Goal: Task Accomplishment & Management: Manage account settings

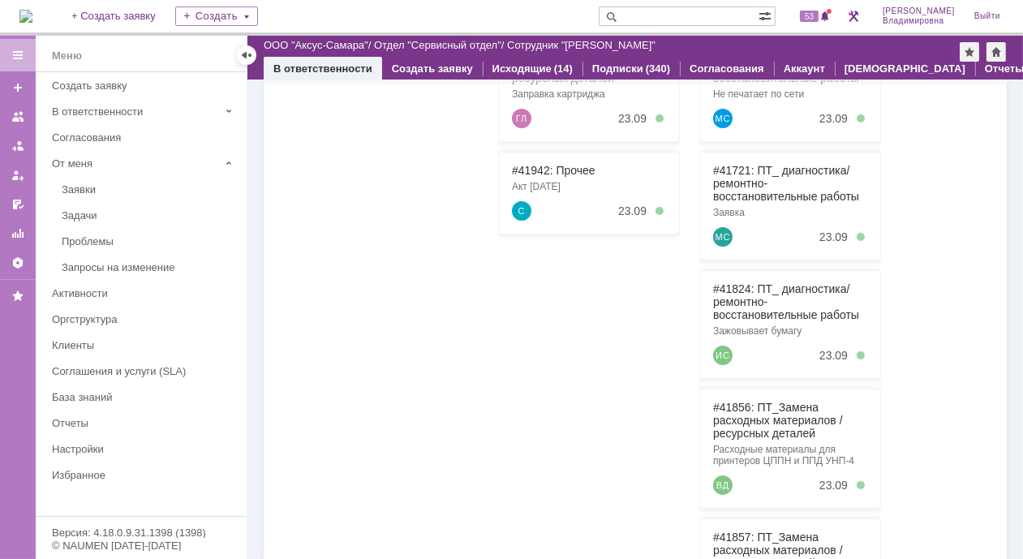
scroll to position [162, 0]
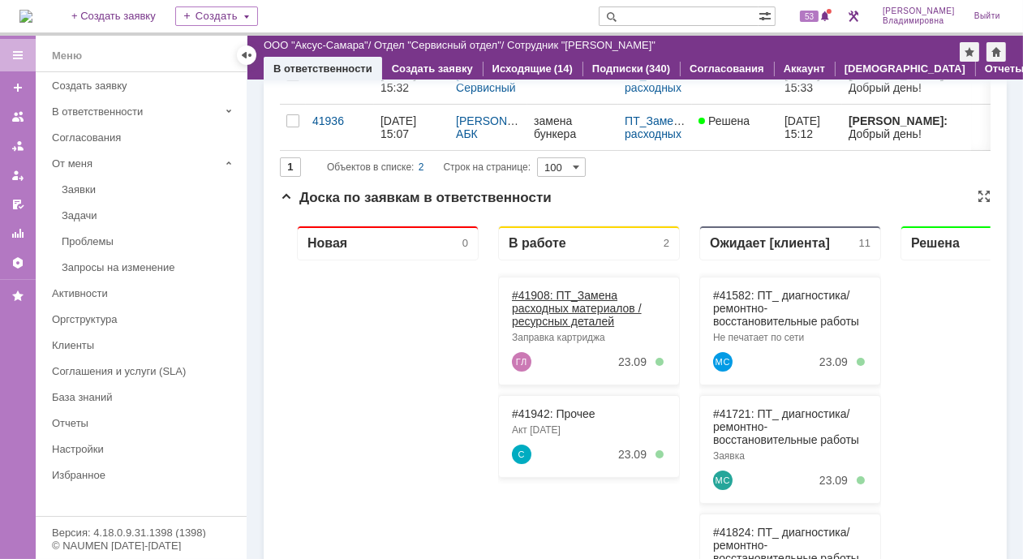
click at [540, 294] on link "#41908: ПТ_Замена расходных материалов / ресурсных деталей" at bounding box center [576, 307] width 130 height 39
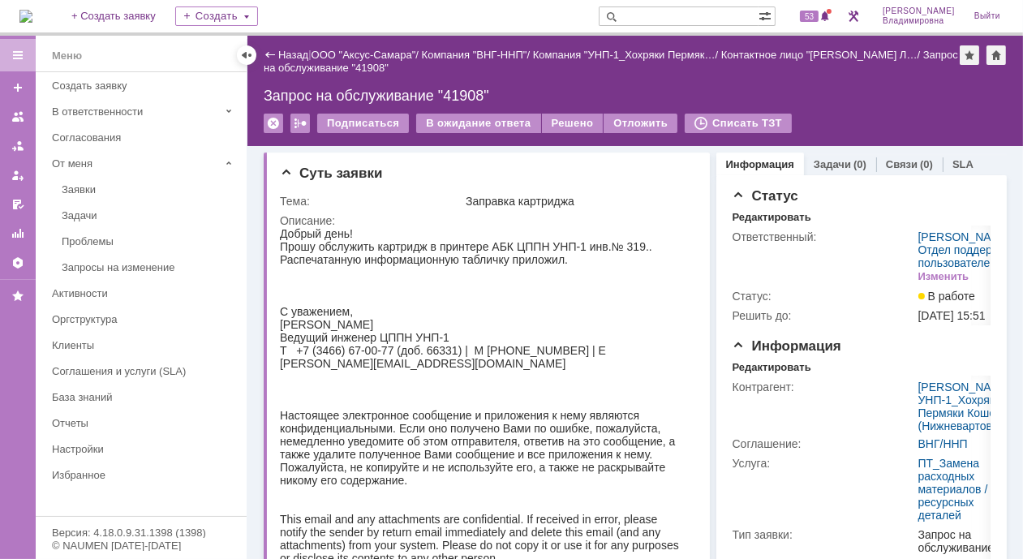
click at [32, 18] on img at bounding box center [25, 16] width 13 height 13
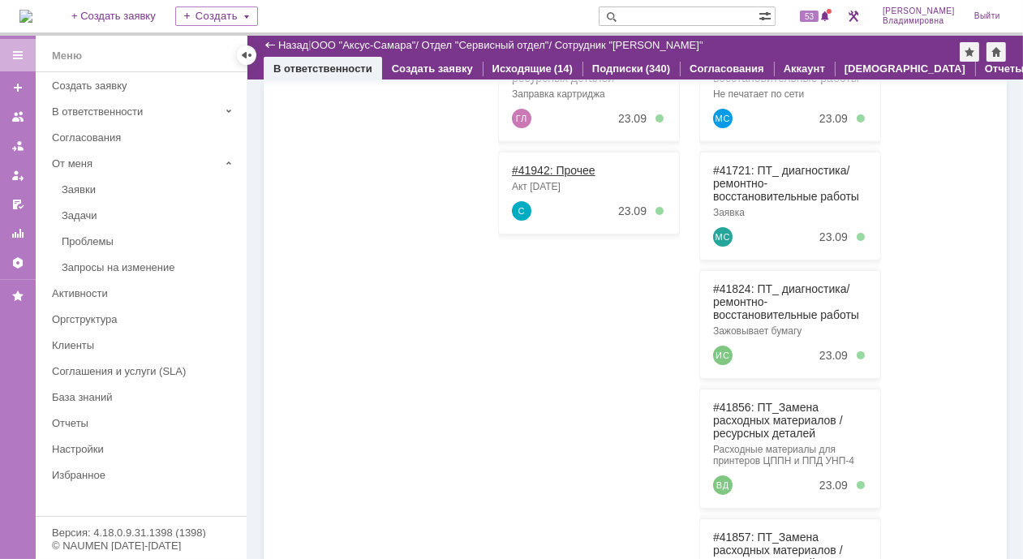
click at [527, 166] on link "#41942: Прочее" at bounding box center [553, 170] width 84 height 13
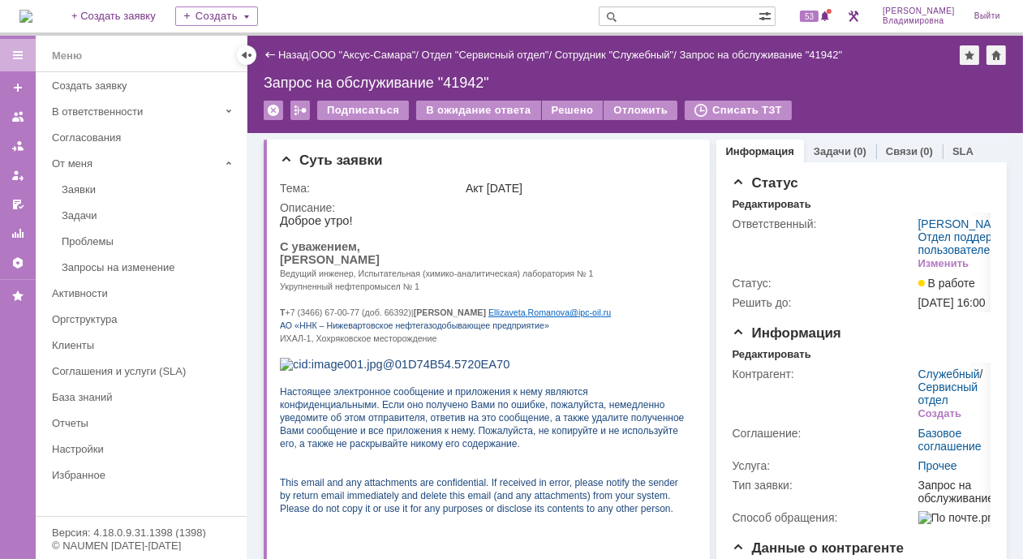
click at [32, 17] on img at bounding box center [25, 16] width 13 height 13
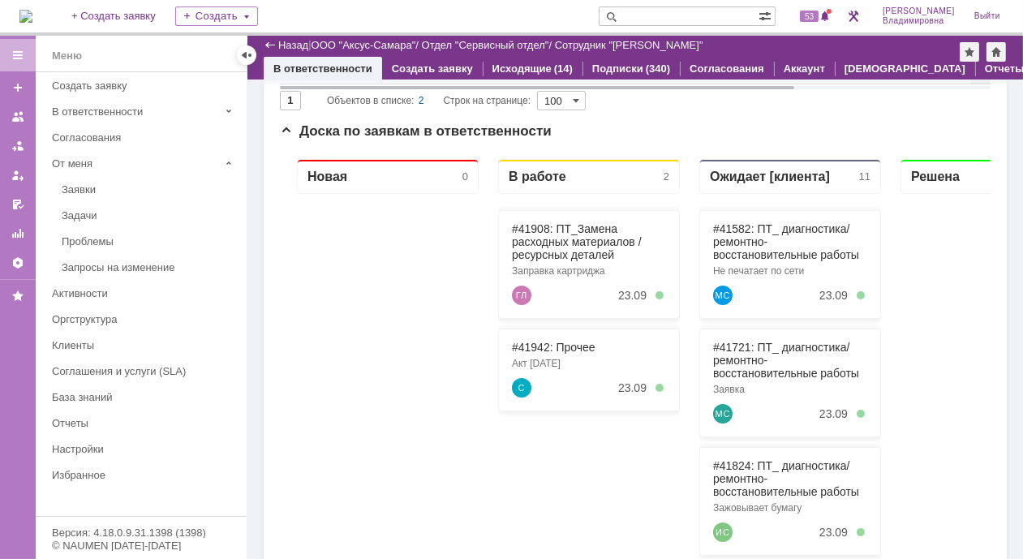
scroll to position [243, 0]
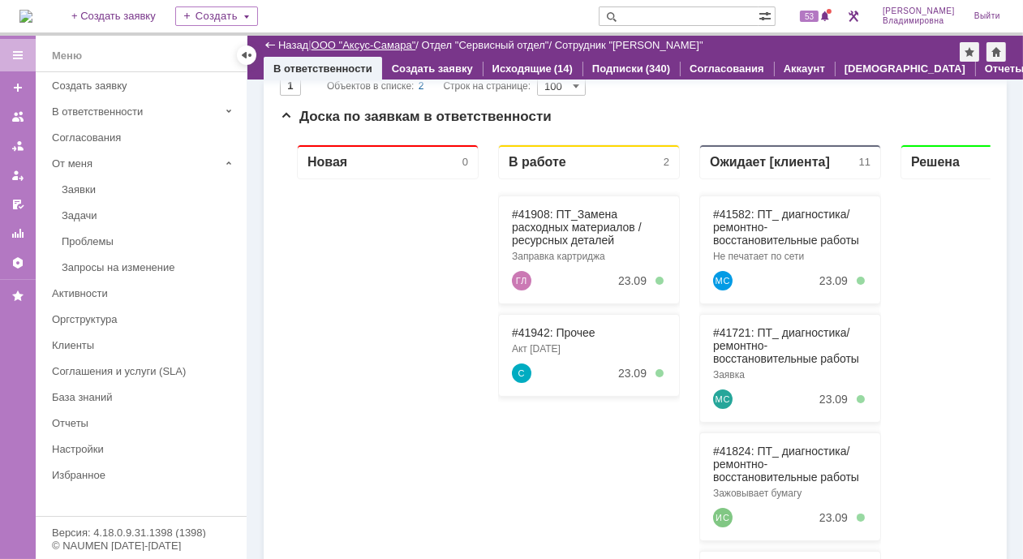
click at [355, 44] on link "ООО "Аксус-Самара"" at bounding box center [364, 45] width 105 height 12
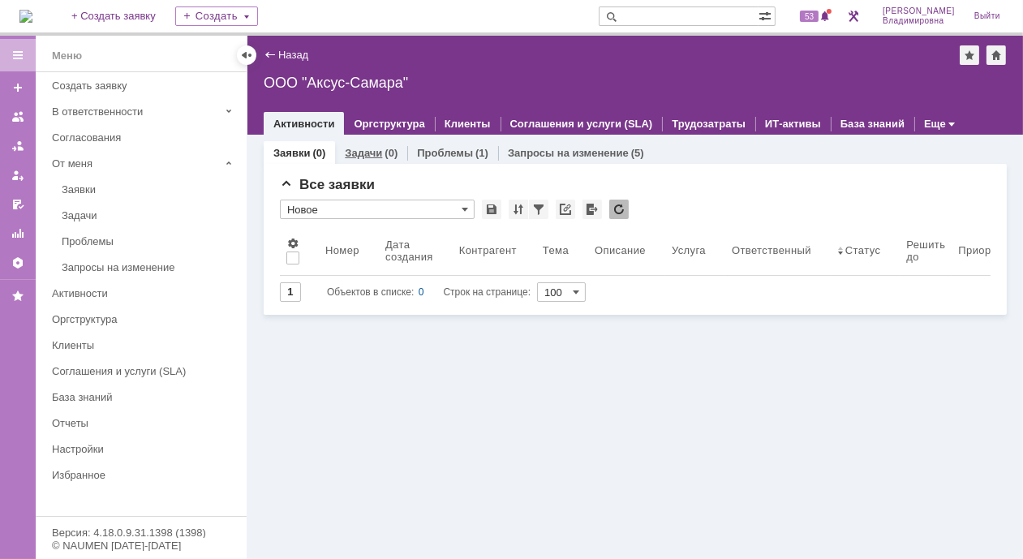
click at [370, 153] on link "Задачи" at bounding box center [363, 153] width 37 height 12
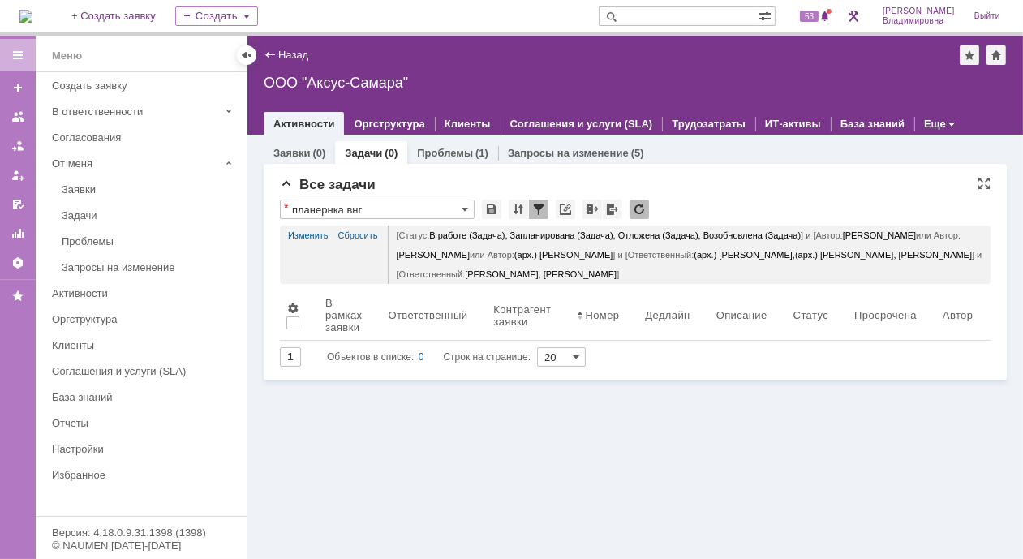
click at [308, 230] on link "Изменить" at bounding box center [308, 235] width 41 height 19
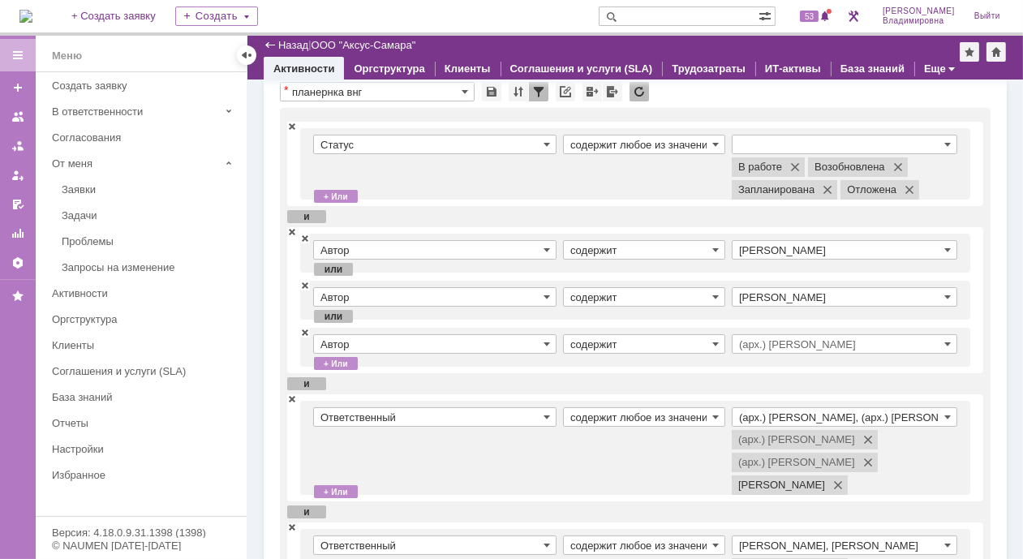
scroll to position [81, 0]
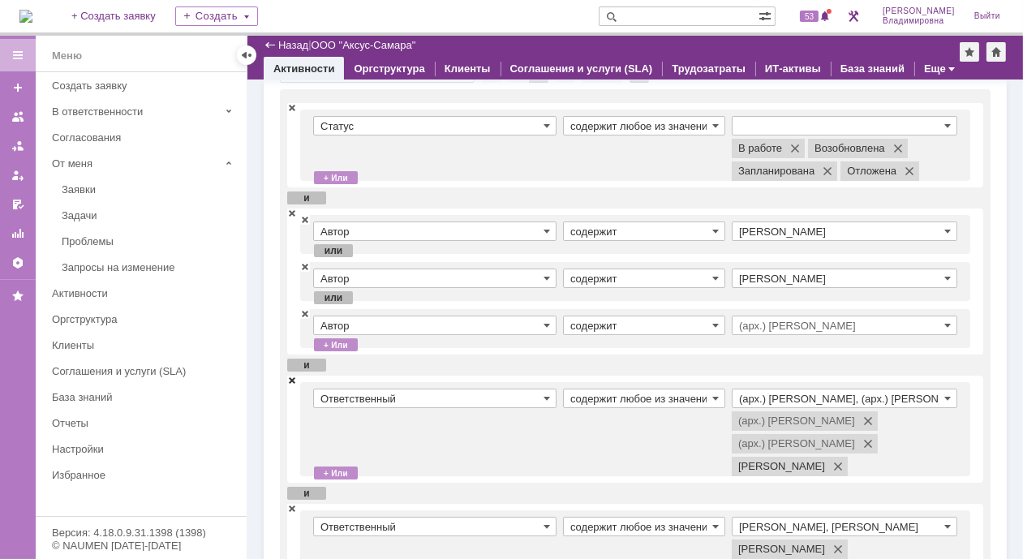
click at [291, 377] on span at bounding box center [292, 379] width 10 height 11
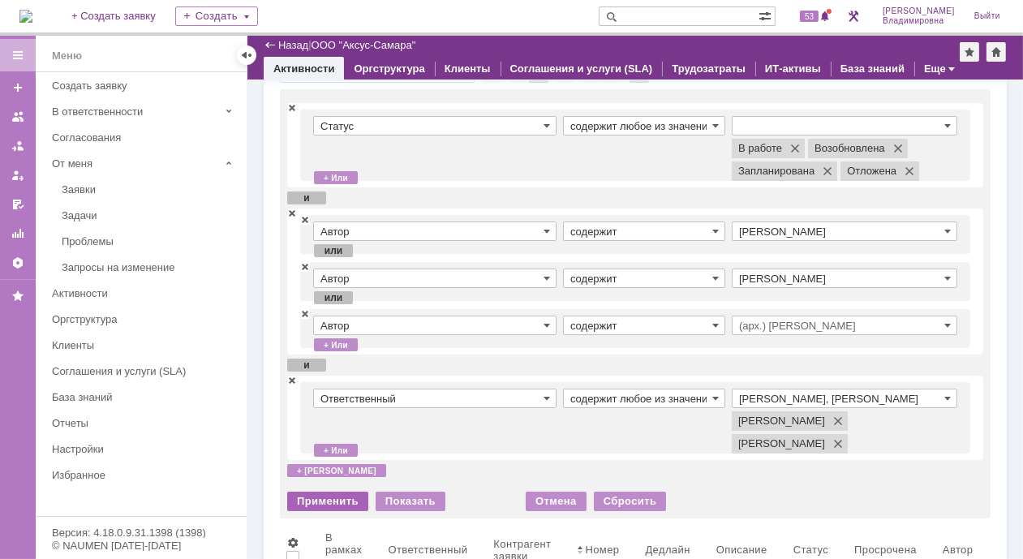
click at [321, 499] on div "Применить" at bounding box center [327, 501] width 81 height 19
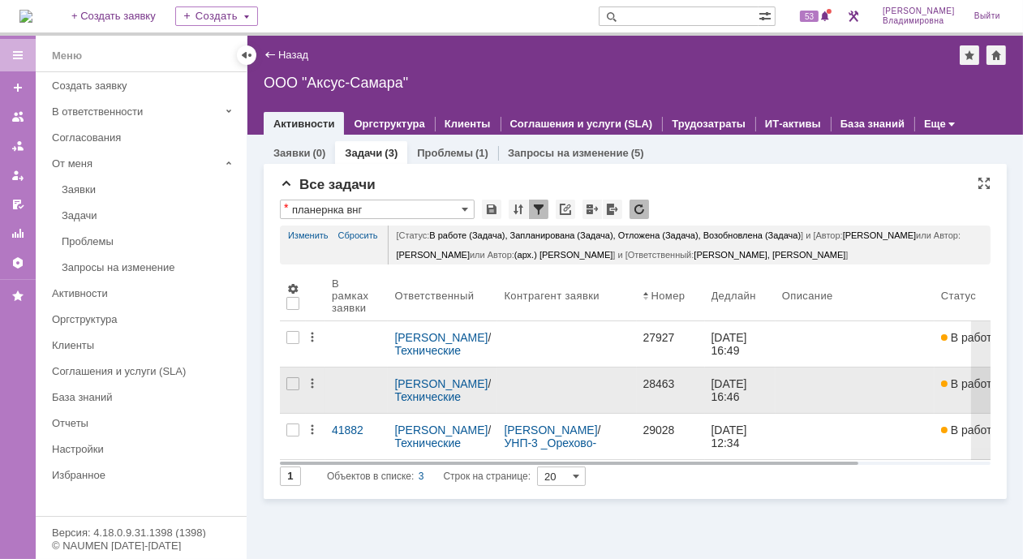
scroll to position [0, 0]
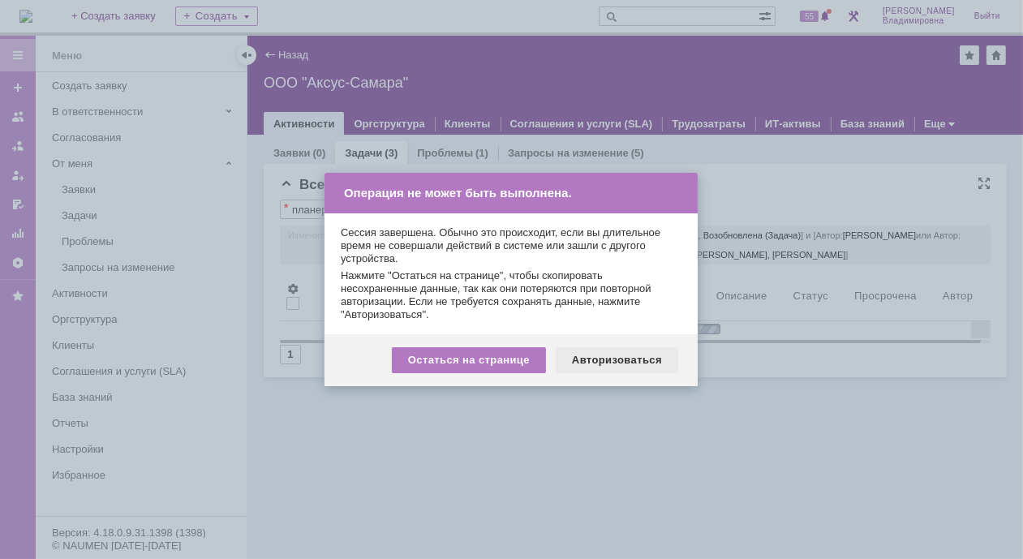
click at [617, 358] on div "Авторизоваться" at bounding box center [617, 360] width 123 height 26
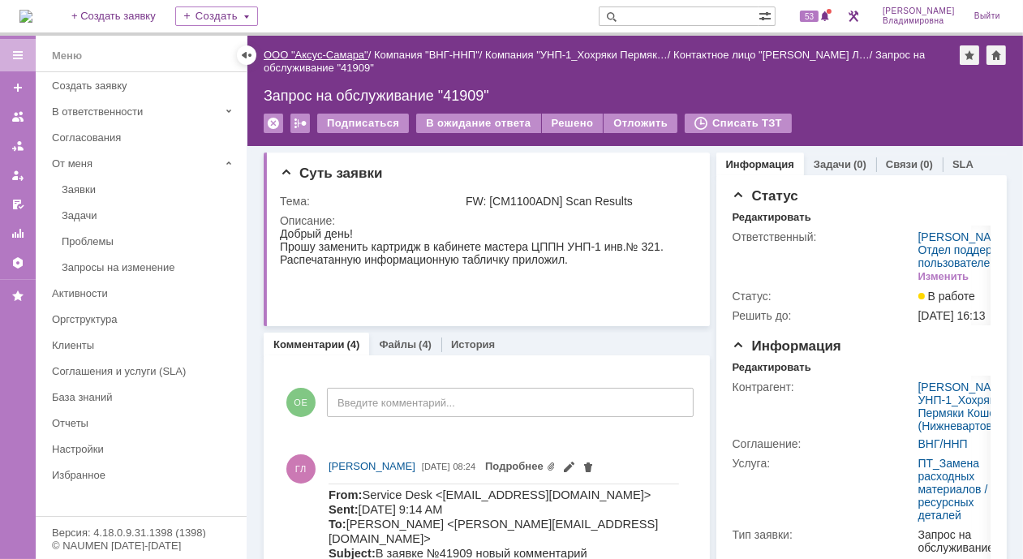
click at [328, 54] on link "ООО "Аксус-Самара"" at bounding box center [316, 55] width 105 height 12
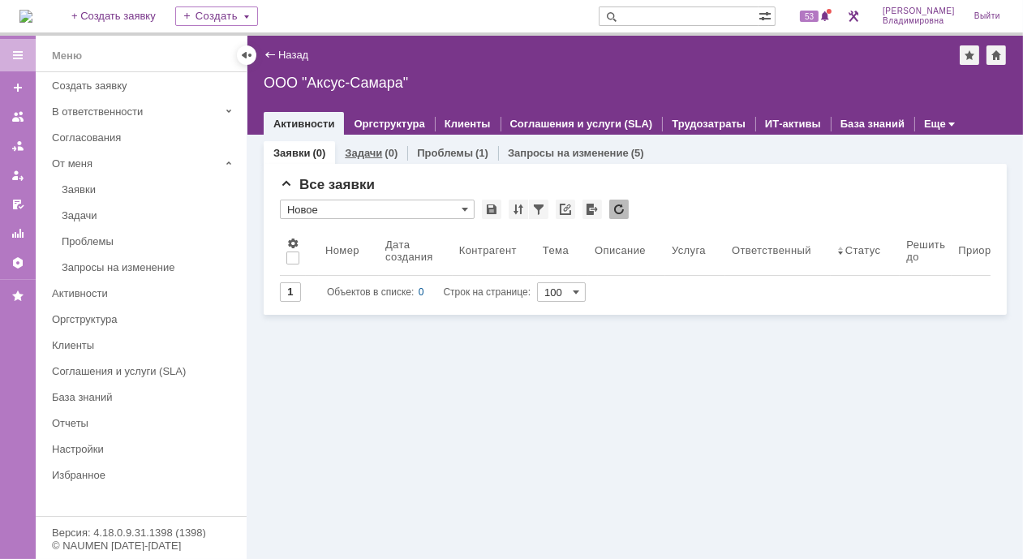
click at [367, 149] on link "Задачи" at bounding box center [363, 153] width 37 height 12
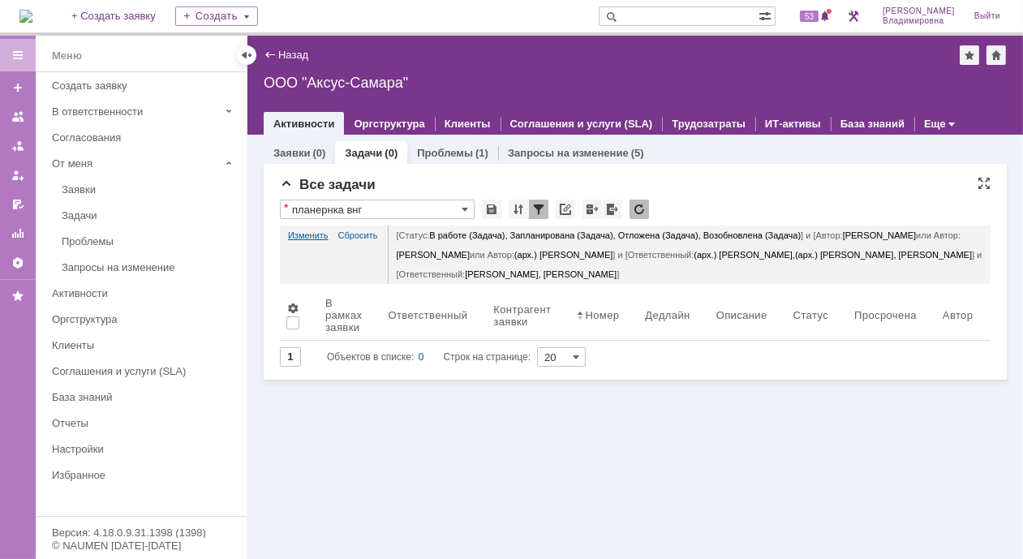
click at [308, 231] on link "Изменить" at bounding box center [308, 235] width 41 height 19
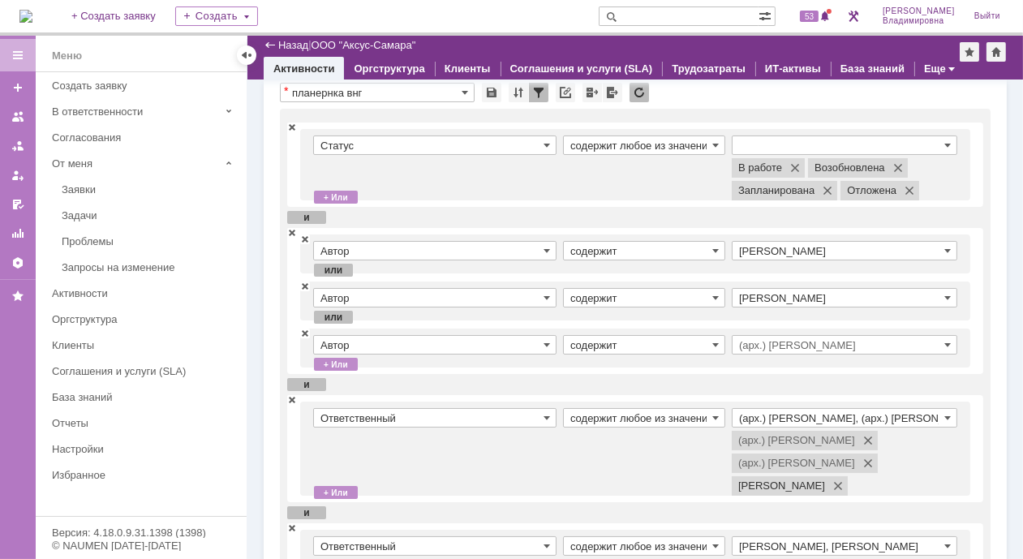
scroll to position [81, 0]
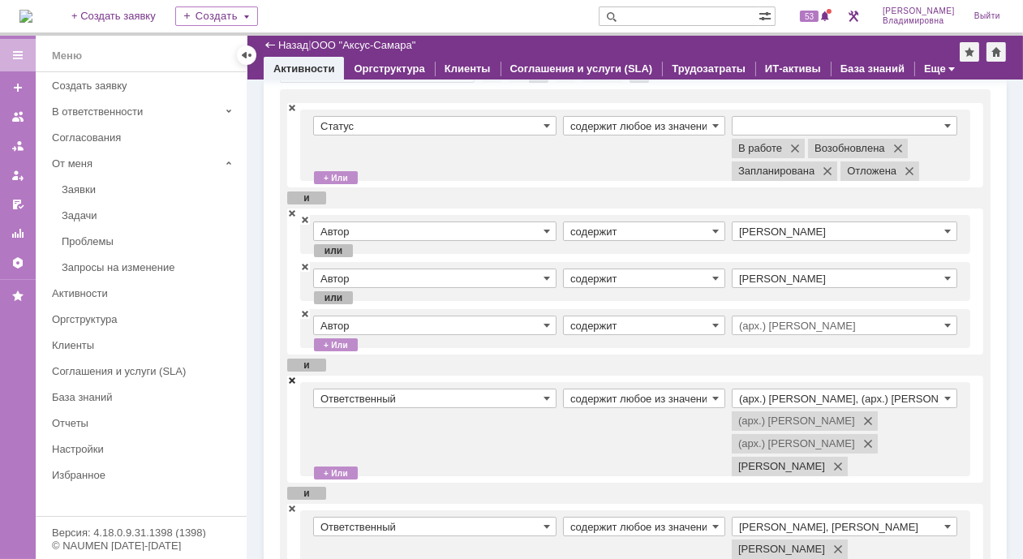
click at [292, 379] on span at bounding box center [292, 379] width 10 height 11
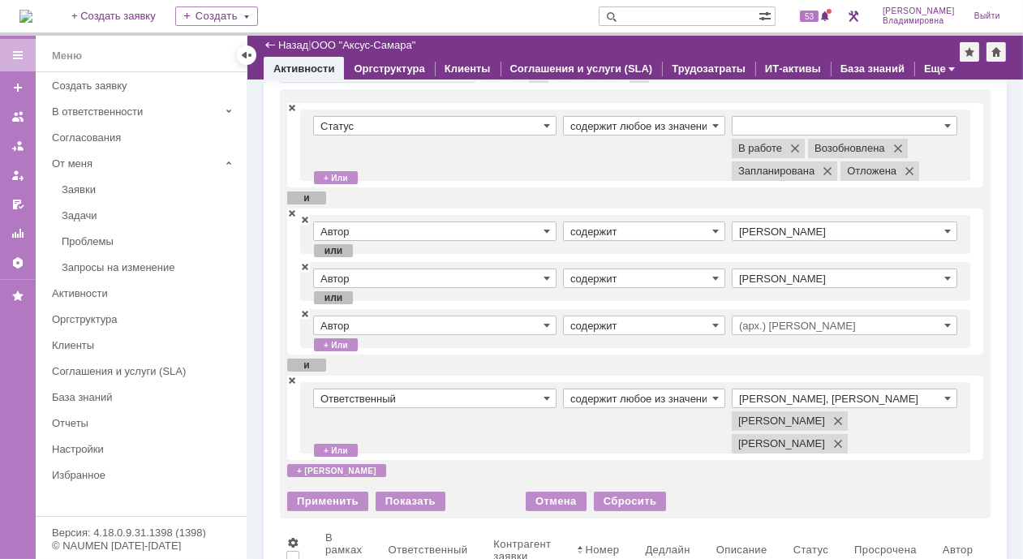
scroll to position [141, 0]
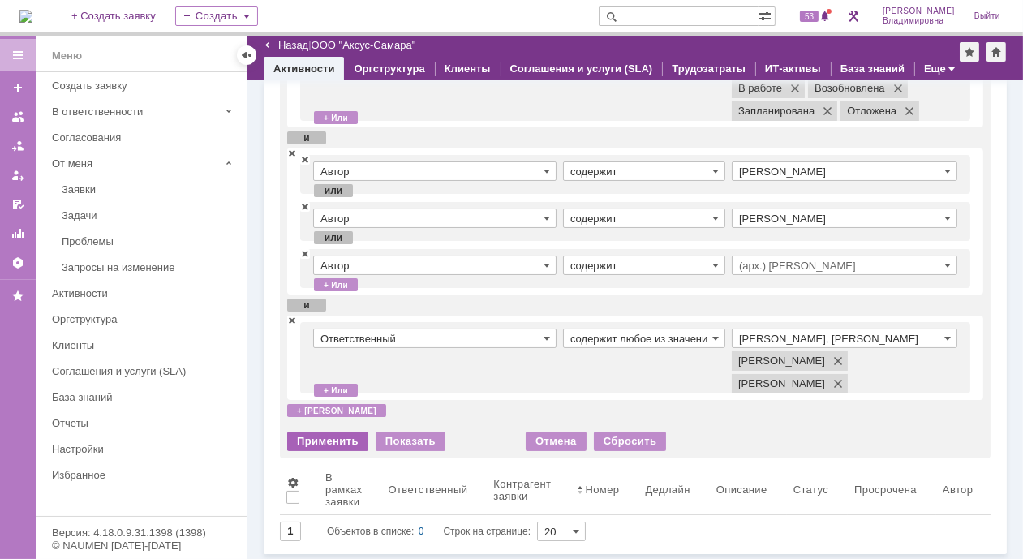
click at [339, 438] on div "Применить" at bounding box center [327, 441] width 81 height 19
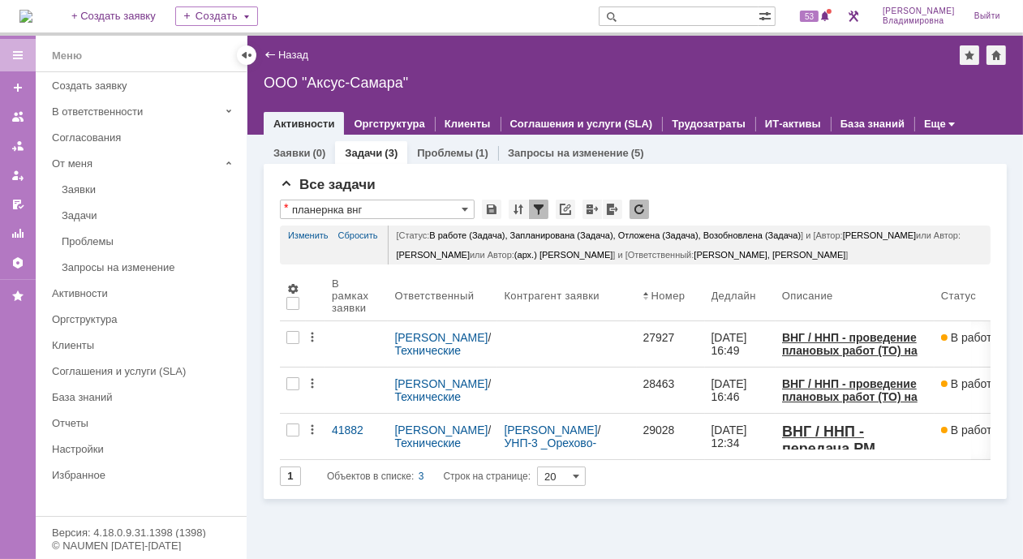
scroll to position [0, 0]
click at [817, 15] on span "53" at bounding box center [809, 16] width 19 height 11
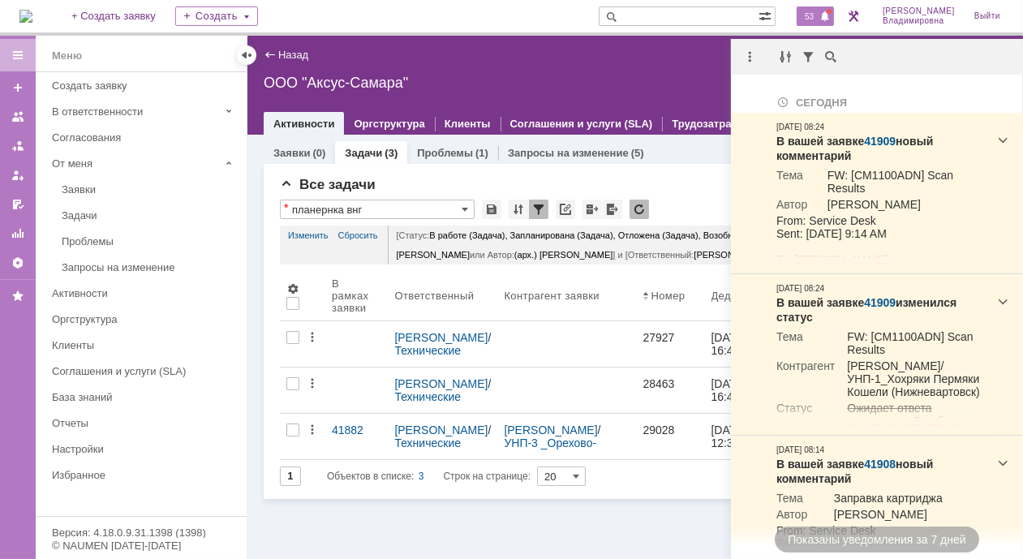
click at [560, 65] on div "Назад | ООО "Аксус-Самара" ООО "Аксус-Самара" root$101 Активности Оргструктура …" at bounding box center [635, 85] width 776 height 99
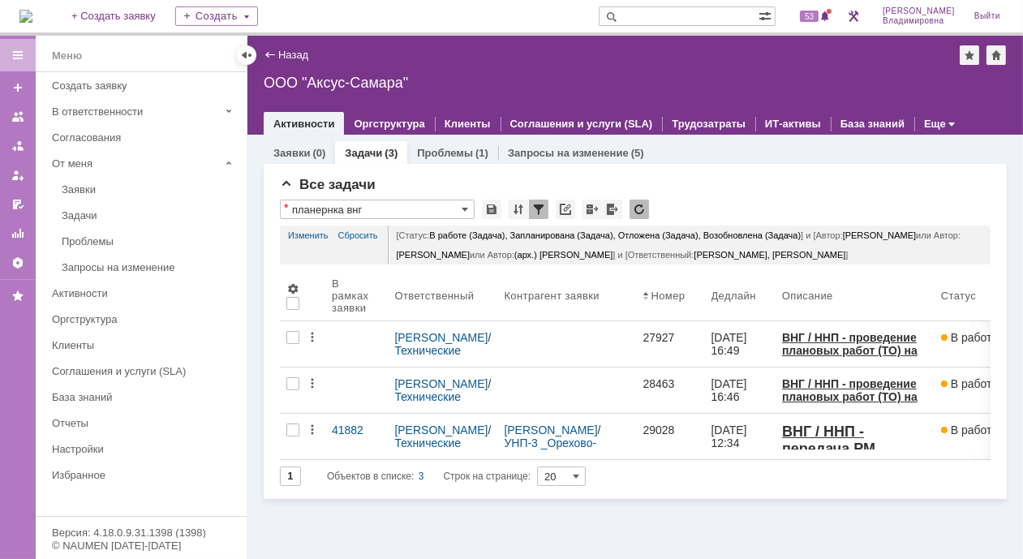
click at [32, 14] on img at bounding box center [25, 16] width 13 height 13
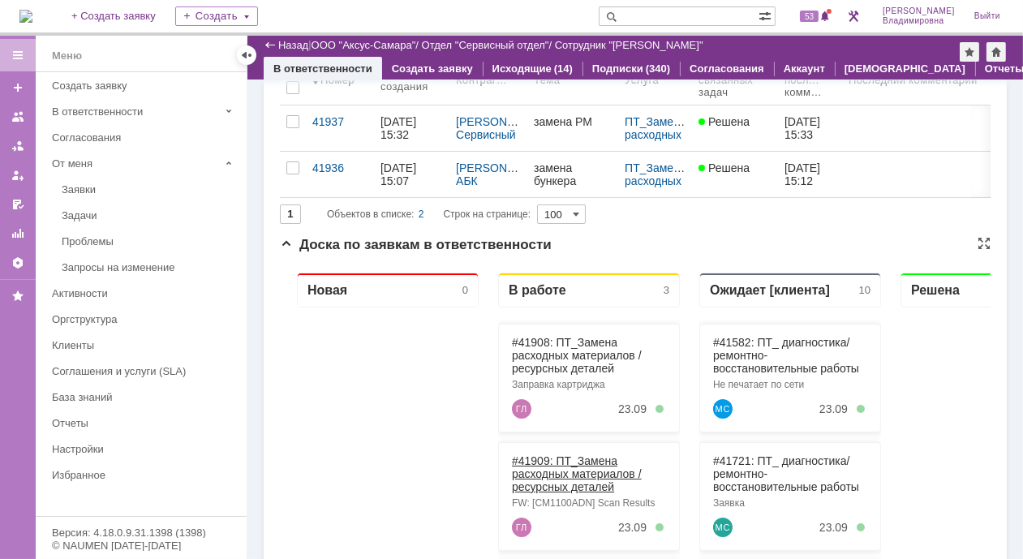
scroll to position [243, 0]
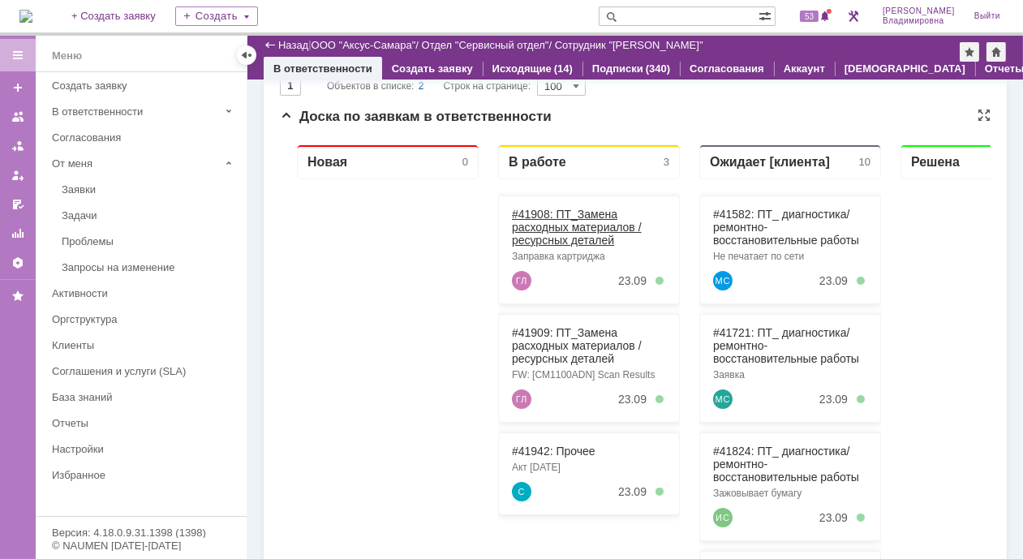
click at [541, 209] on link "#41908: ПТ_Замена расходных материалов / ресурсных деталей" at bounding box center [576, 226] width 130 height 39
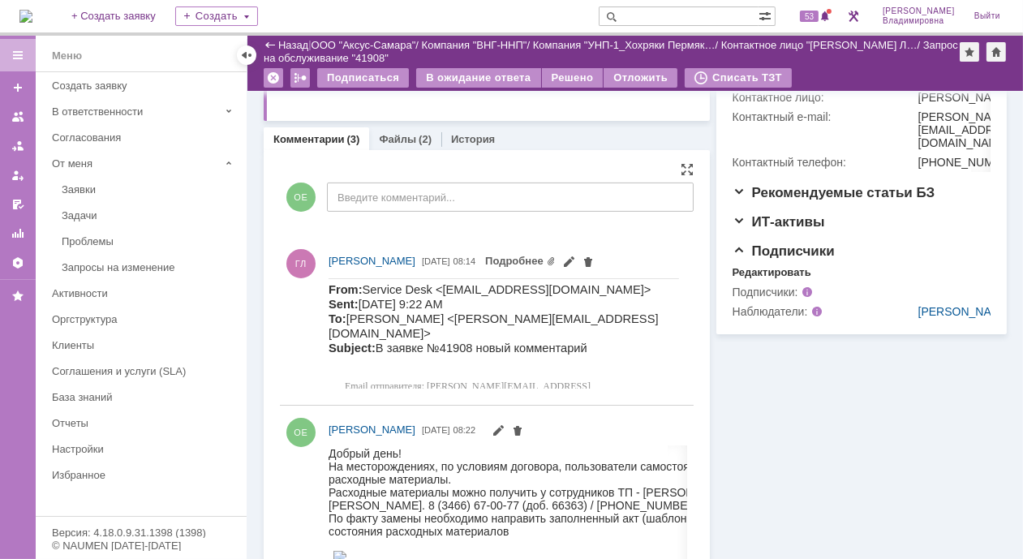
scroll to position [487, 0]
click at [485, 266] on link "Подробнее" at bounding box center [520, 260] width 71 height 12
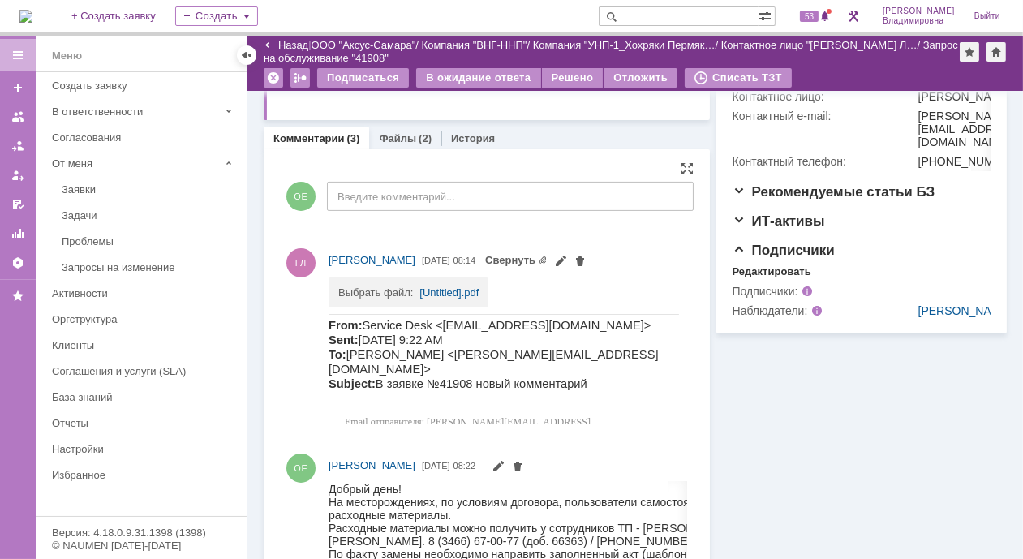
click at [414, 288] on td "Выбрать файл:" at bounding box center [378, 288] width 81 height 20
click at [442, 288] on link "[Untitled].pdf" at bounding box center [449, 292] width 59 height 12
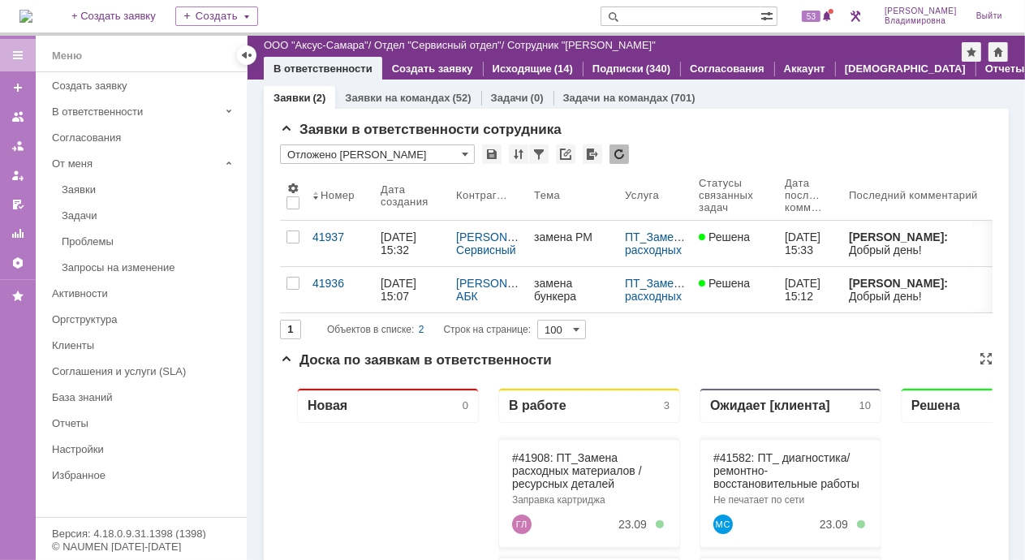
scroll to position [325, 0]
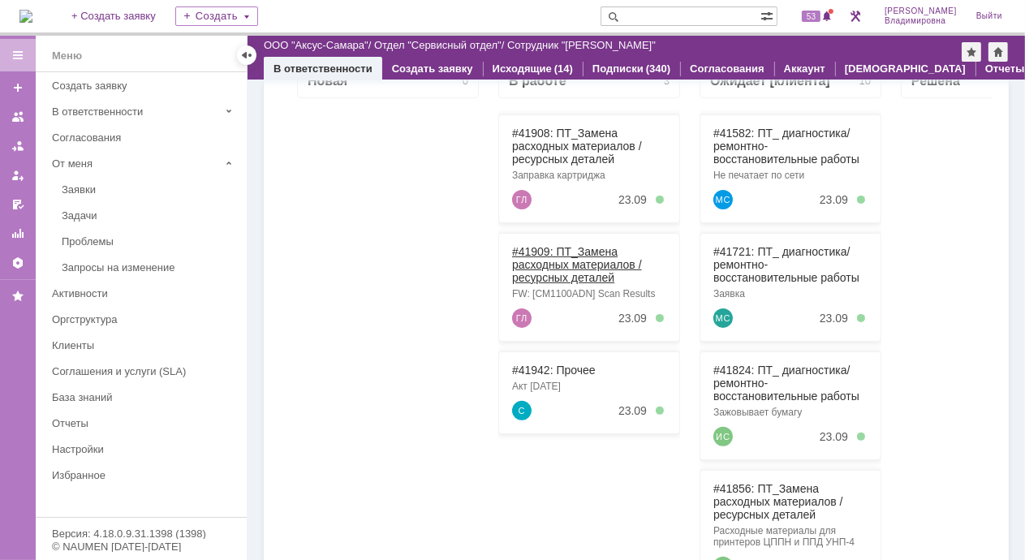
click at [544, 251] on link "#41909: ПТ_Замена расходных материалов / ресурсных деталей" at bounding box center [576, 263] width 130 height 39
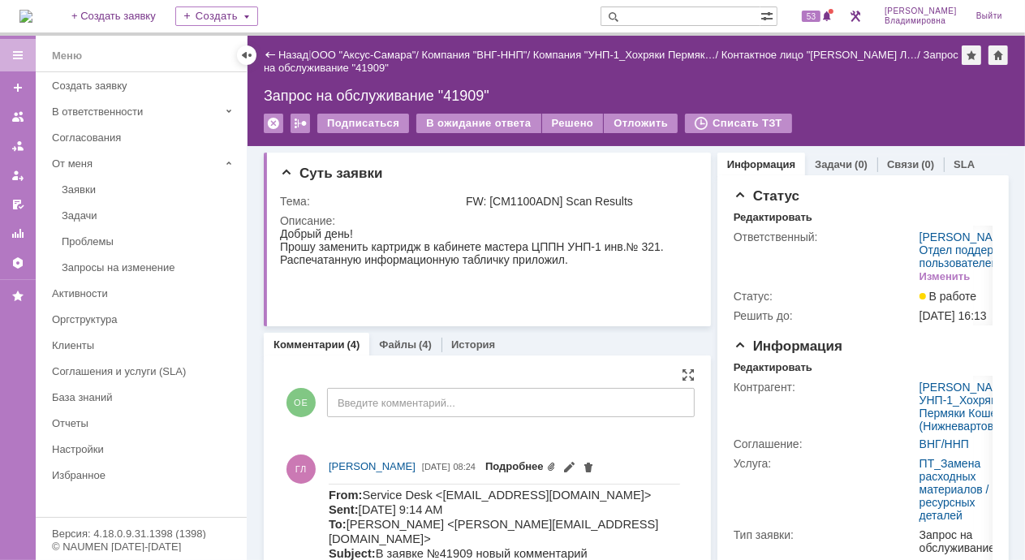
click at [485, 472] on link "Подробнее" at bounding box center [520, 466] width 71 height 12
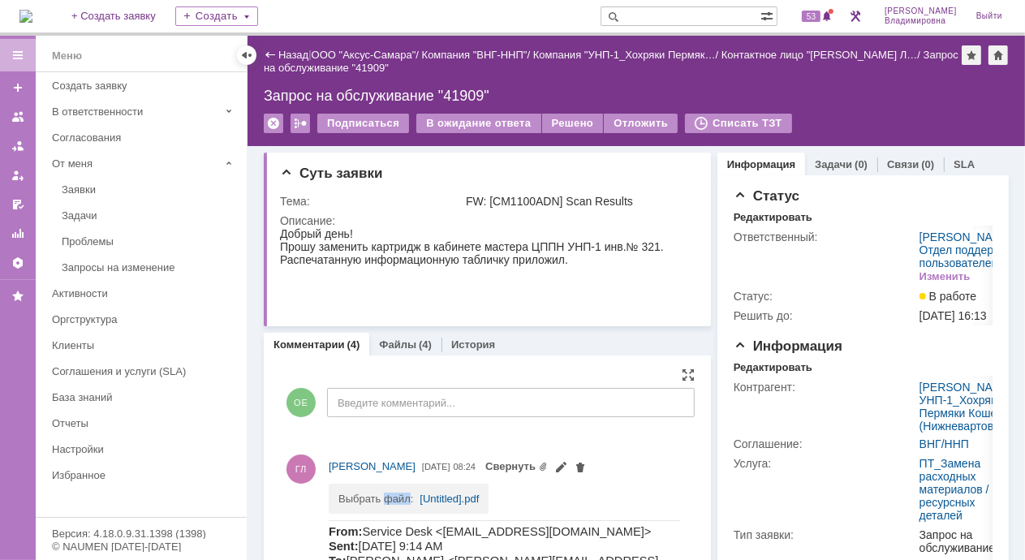
click at [400, 484] on td "Выбрать файл:" at bounding box center [378, 494] width 81 height 20
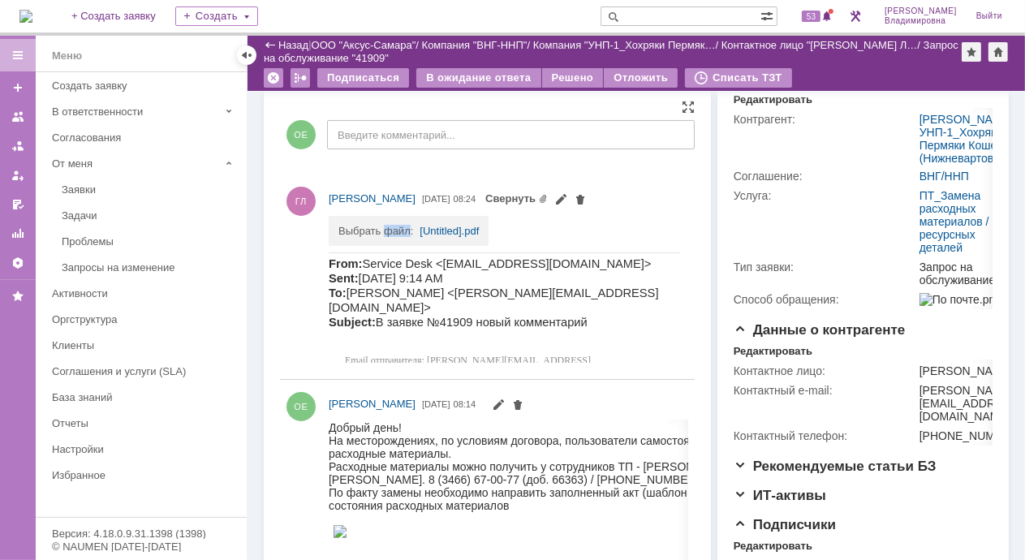
scroll to position [243, 0]
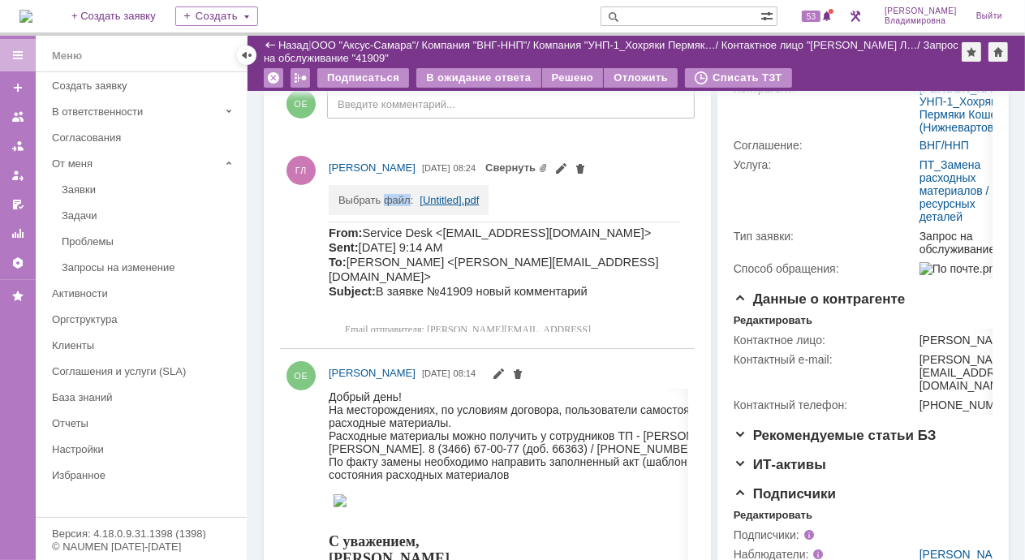
click at [441, 198] on link "[Untitled].pdf" at bounding box center [449, 200] width 59 height 12
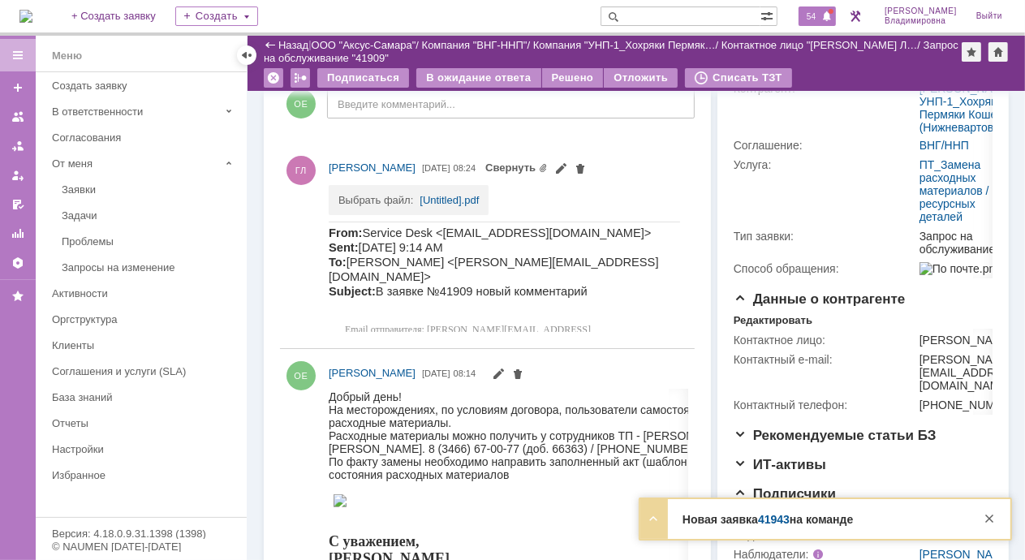
click at [820, 15] on span "54" at bounding box center [811, 16] width 19 height 11
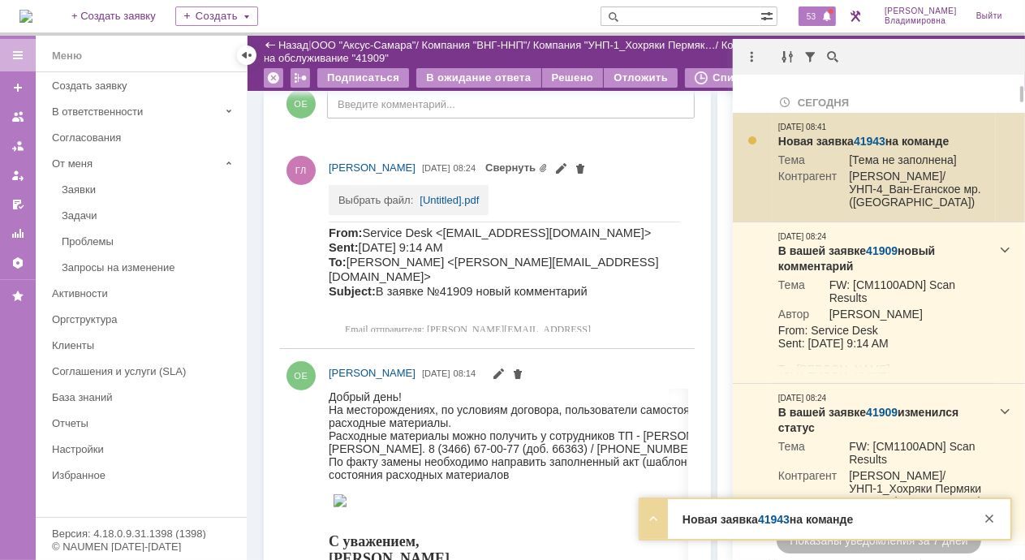
click at [865, 137] on link "41943" at bounding box center [870, 141] width 32 height 13
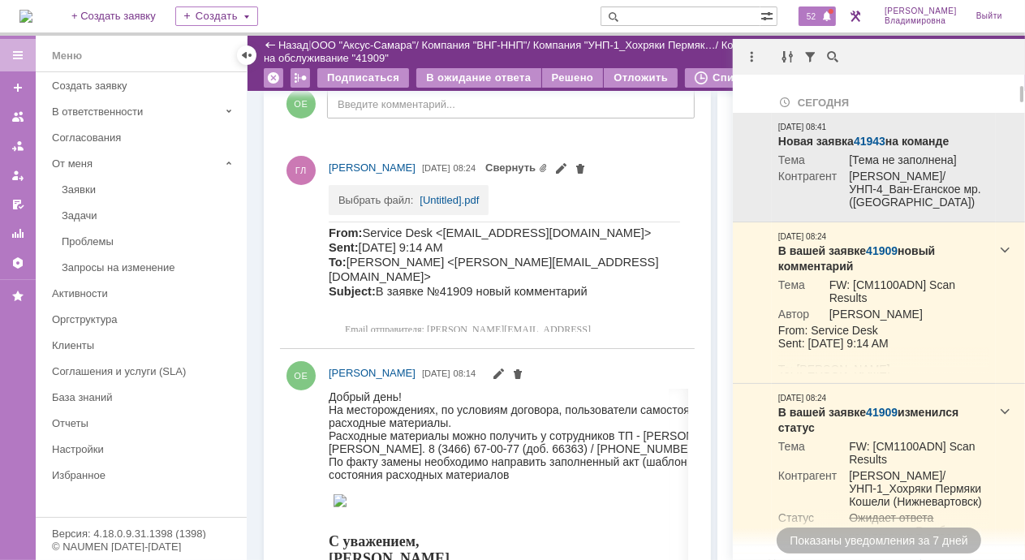
click at [865, 137] on link "41943" at bounding box center [870, 141] width 32 height 13
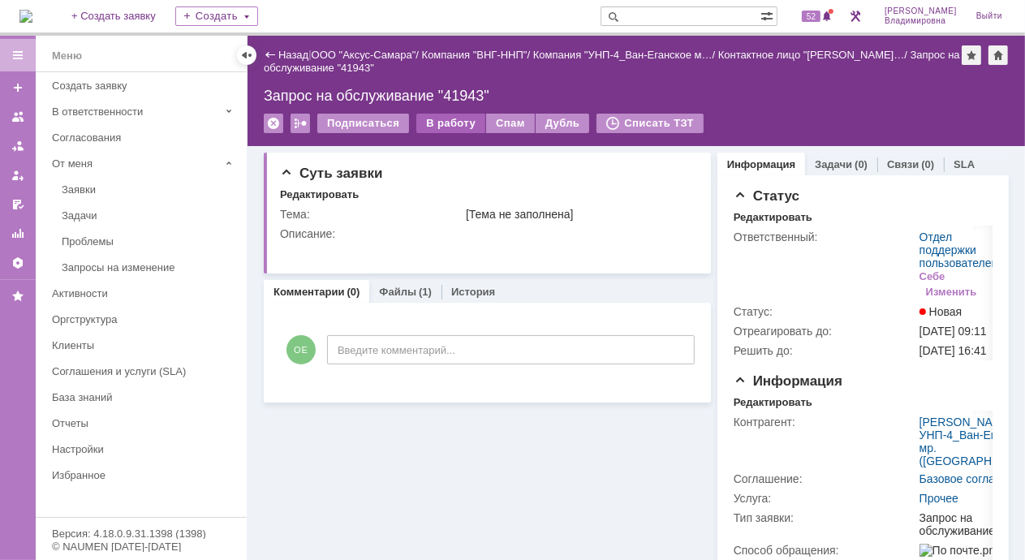
click at [428, 120] on div "В работу" at bounding box center [450, 123] width 69 height 19
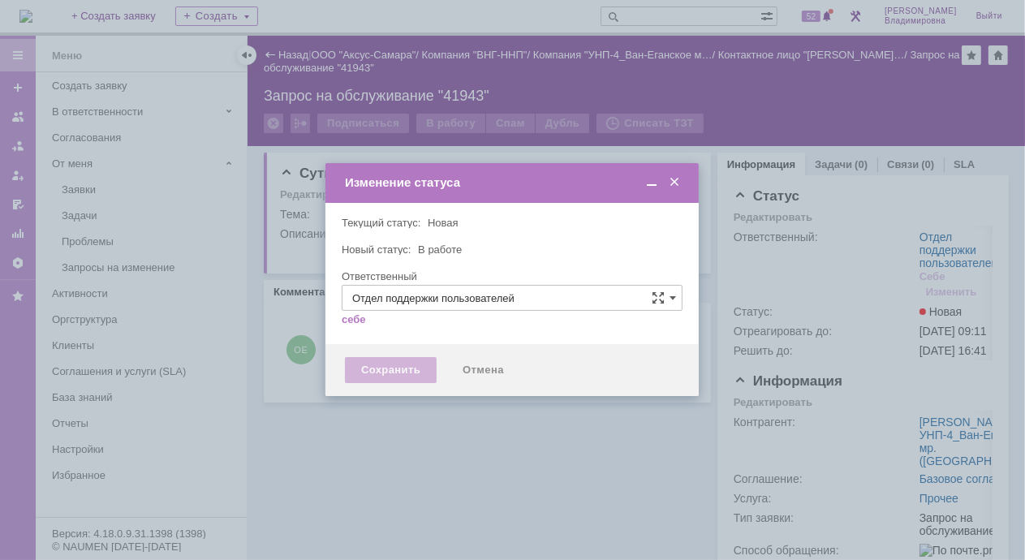
type input "[PERSON_NAME]"
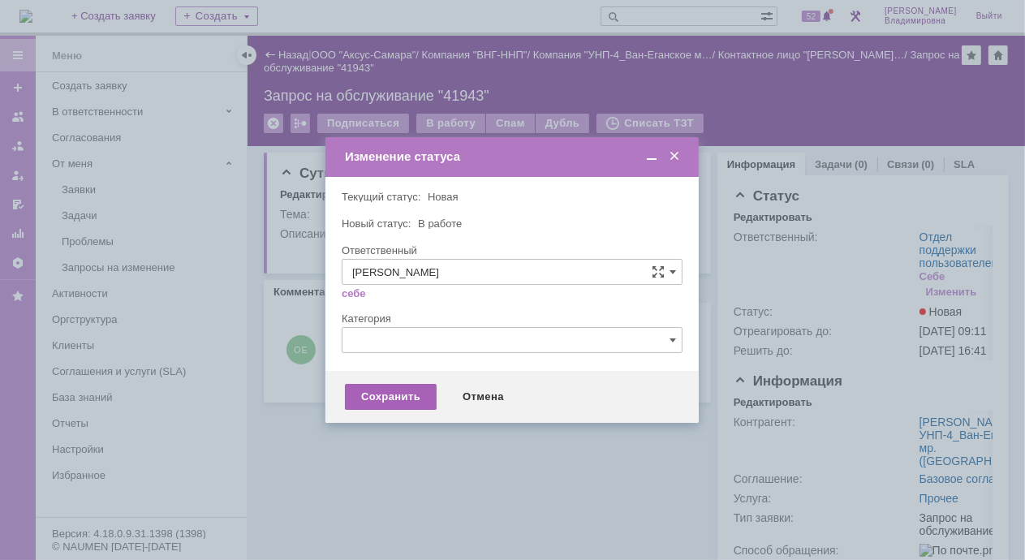
click at [381, 397] on div "Сохранить" at bounding box center [391, 397] width 92 height 26
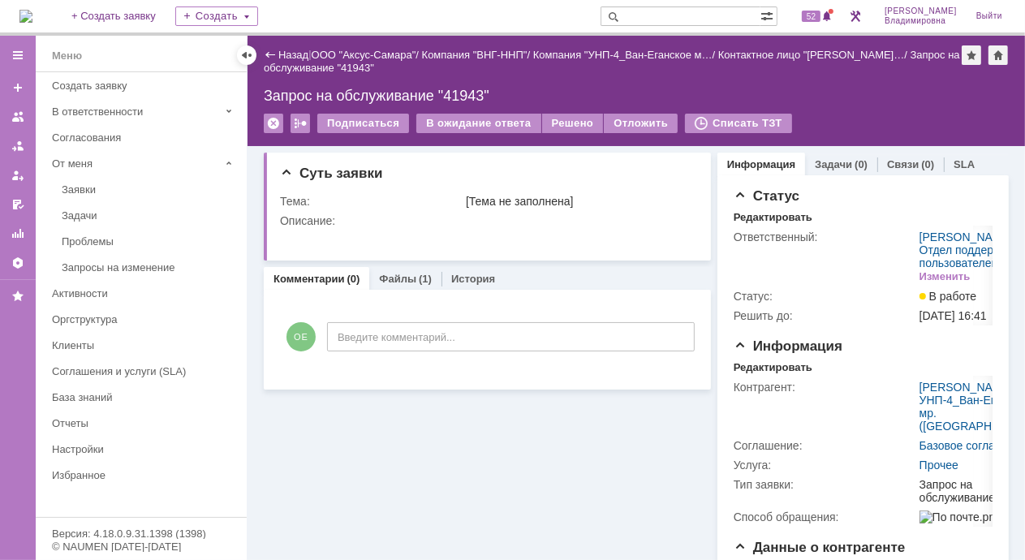
click at [557, 427] on div "Суть заявки Тема: [Тема не заполнена] Описание: Комментарии (0) Файлы (1) Истор…" at bounding box center [487, 485] width 447 height 679
click at [820, 11] on span "52" at bounding box center [811, 16] width 19 height 11
drag, startPoint x: 488, startPoint y: 473, endPoint x: 487, endPoint y: 465, distance: 8.2
click at [488, 472] on div "Суть заявки Тема: [Тема не заполнена] Описание: Комментарии (0) Файлы (1) Истор…" at bounding box center [487, 485] width 447 height 679
click at [666, 15] on input "text" at bounding box center [680, 15] width 160 height 19
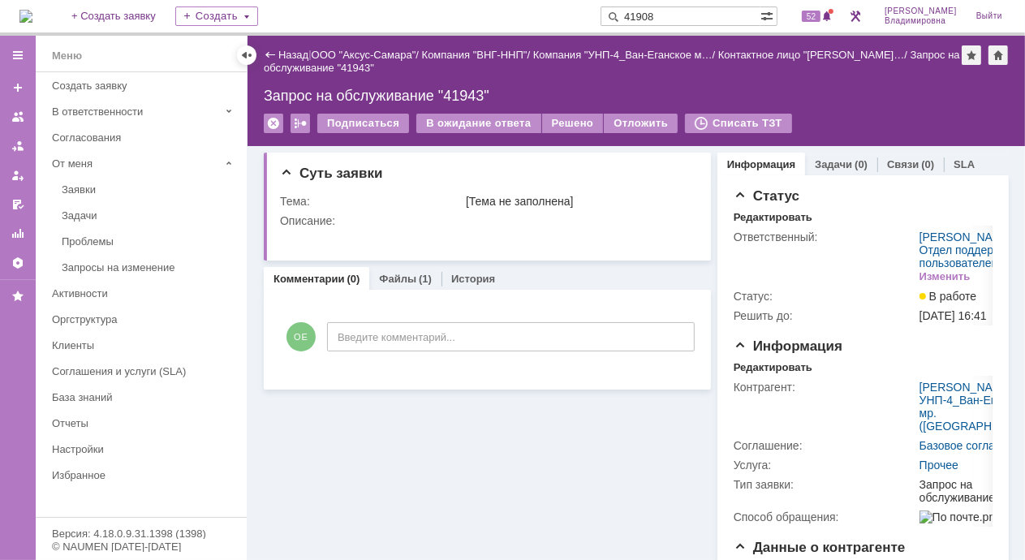
type input "41908"
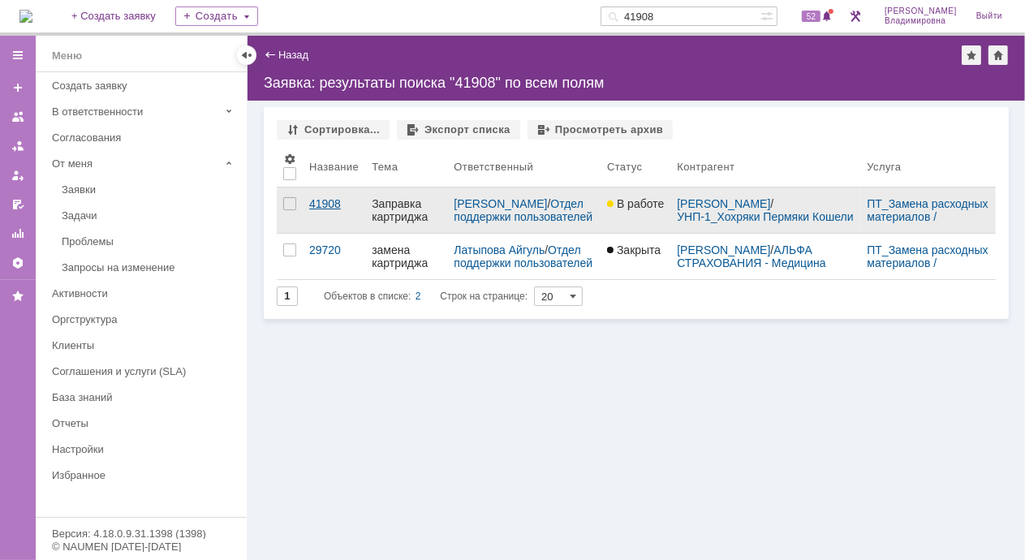
click at [328, 200] on div "41908" at bounding box center [333, 203] width 49 height 13
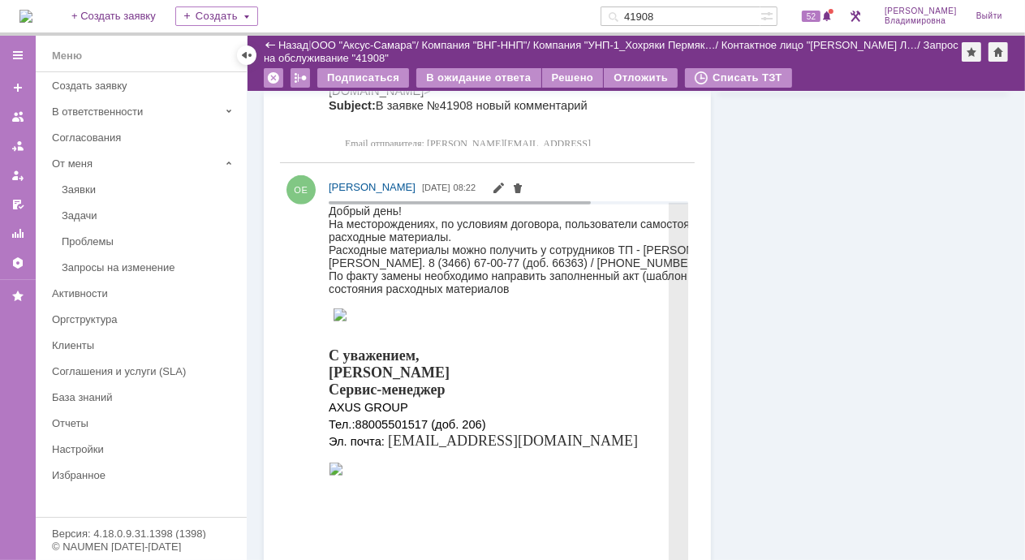
scroll to position [404, 0]
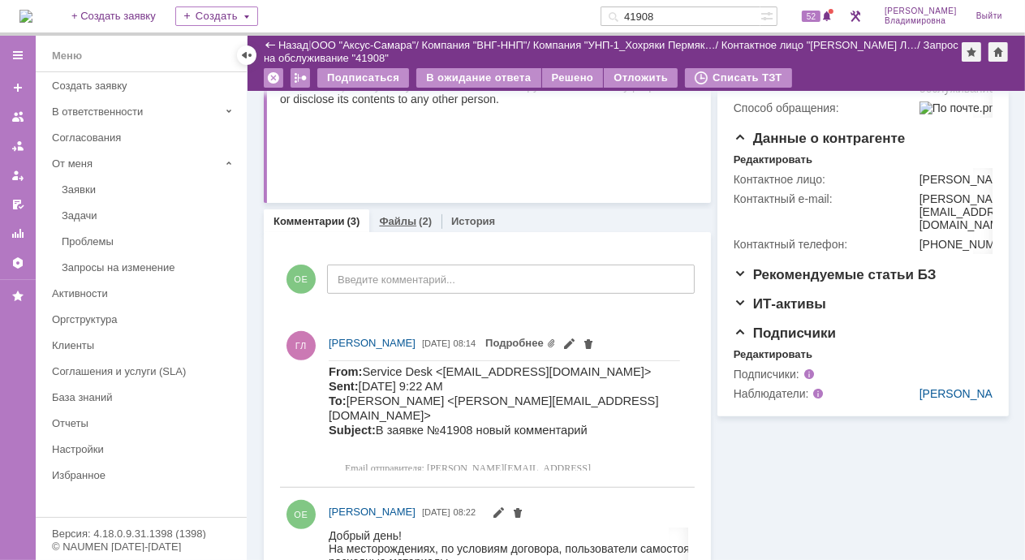
click at [388, 221] on link "Файлы" at bounding box center [397, 221] width 37 height 12
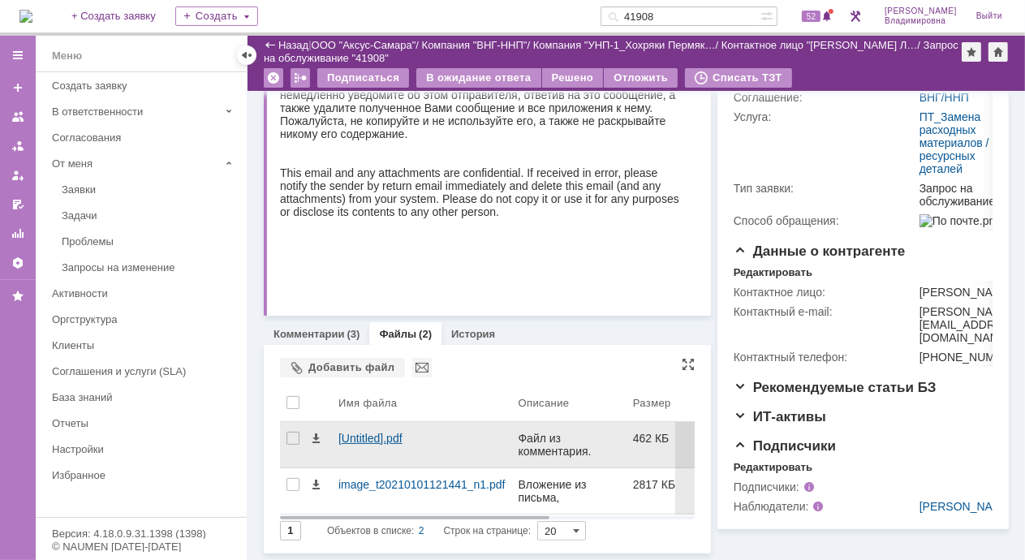
click at [360, 432] on div "[Untitled].pdf" at bounding box center [421, 438] width 167 height 13
click at [360, 358] on body "Идет загрузка, пожалуйста, подождите. На домашнюю + Создать заявку Создать 4190…" at bounding box center [512, 280] width 1025 height 560
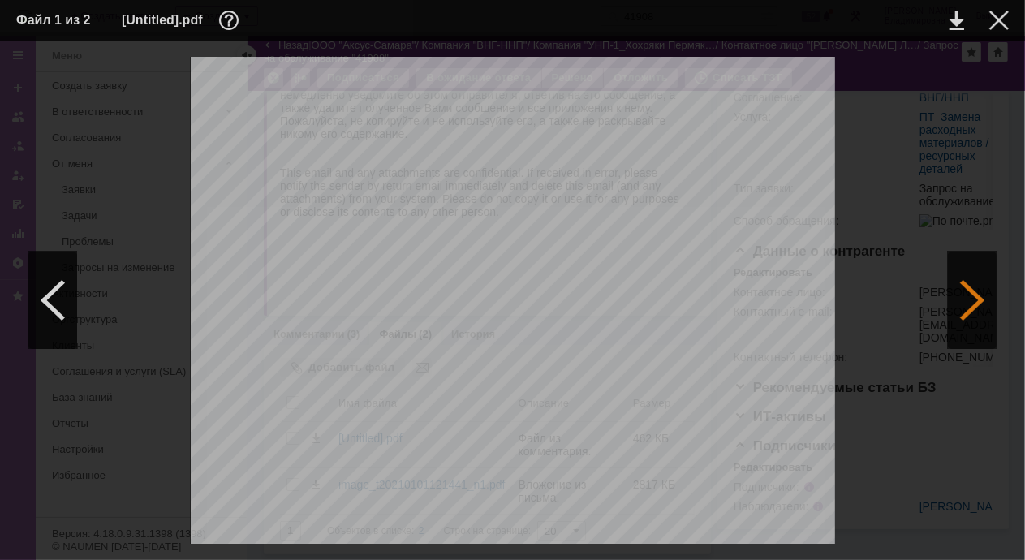
click at [963, 303] on div at bounding box center [972, 300] width 49 height 97
click at [998, 17] on div at bounding box center [998, 20] width 19 height 19
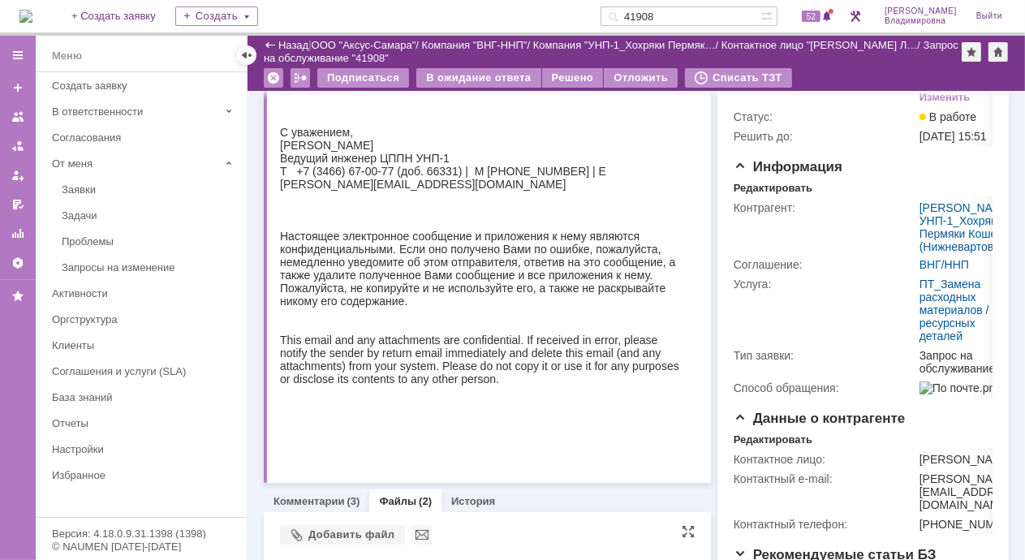
scroll to position [367, 0]
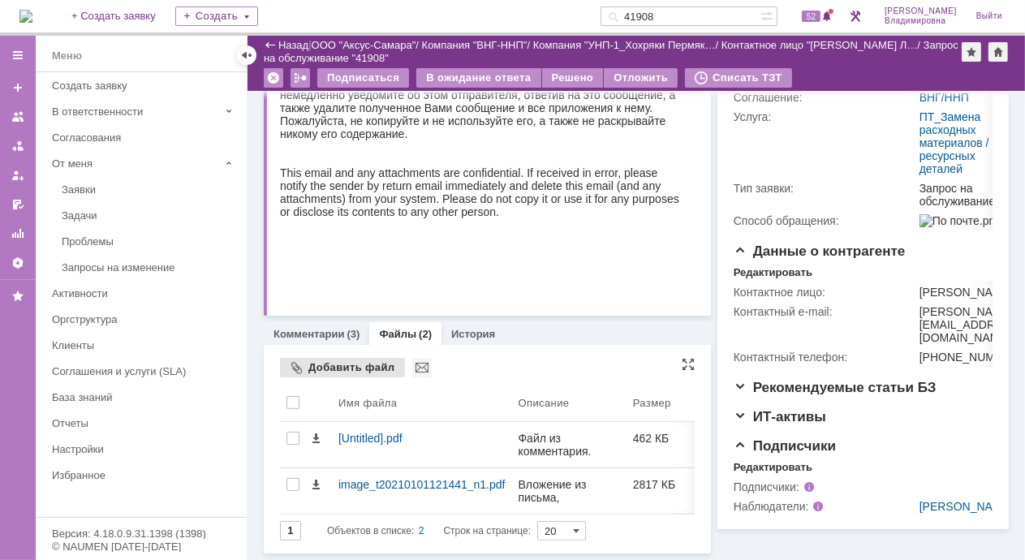
click at [355, 358] on div "Добавить файл" at bounding box center [342, 367] width 125 height 19
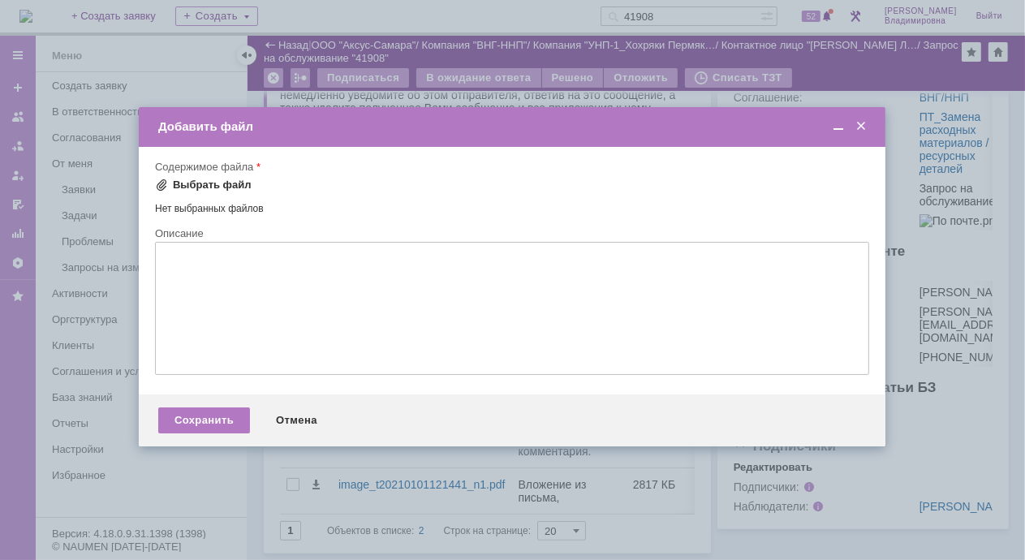
click at [162, 184] on span at bounding box center [161, 185] width 13 height 13
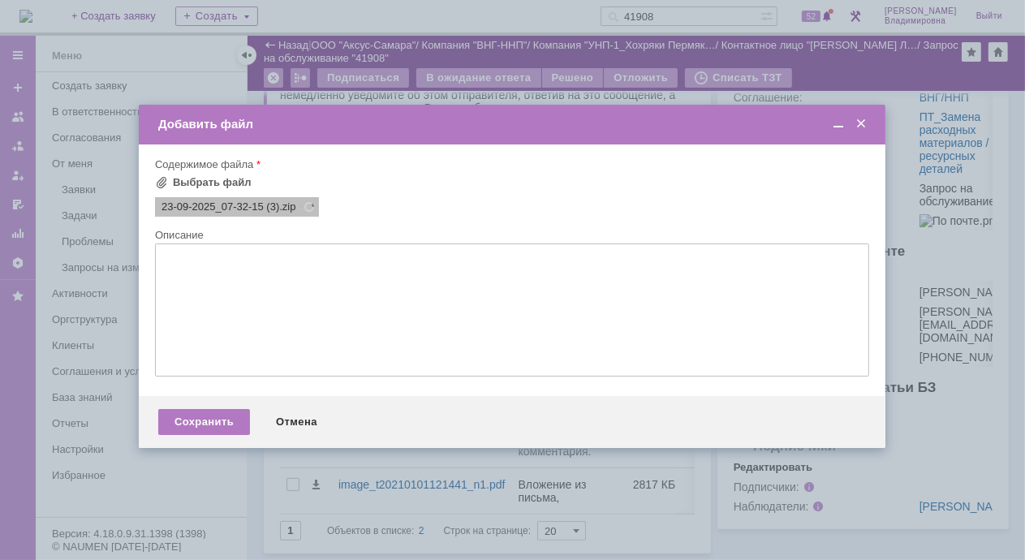
scroll to position [0, 0]
click at [208, 425] on div "Сохранить" at bounding box center [204, 422] width 92 height 26
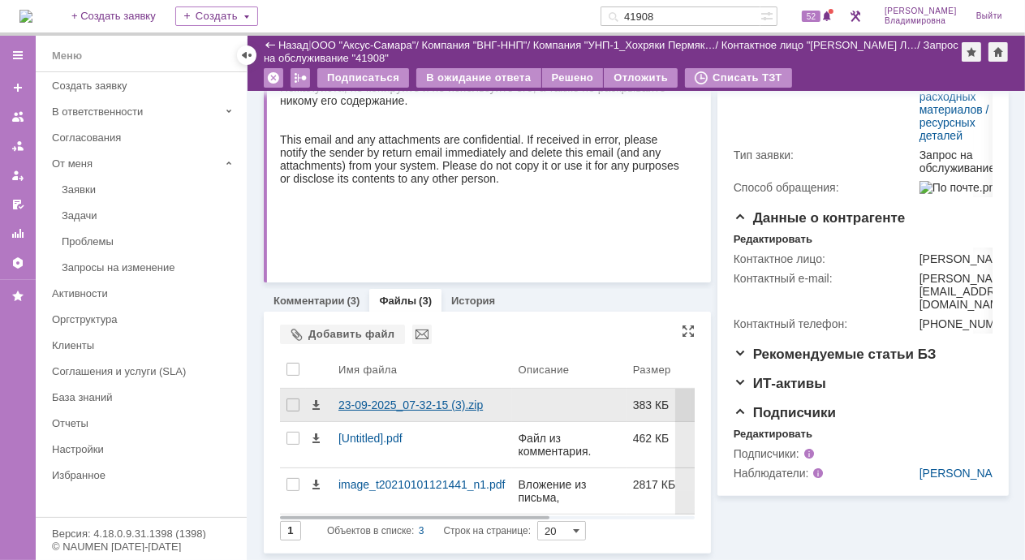
click at [355, 398] on div "23-09-2025_07-32-15 (3).zip" at bounding box center [421, 404] width 167 height 13
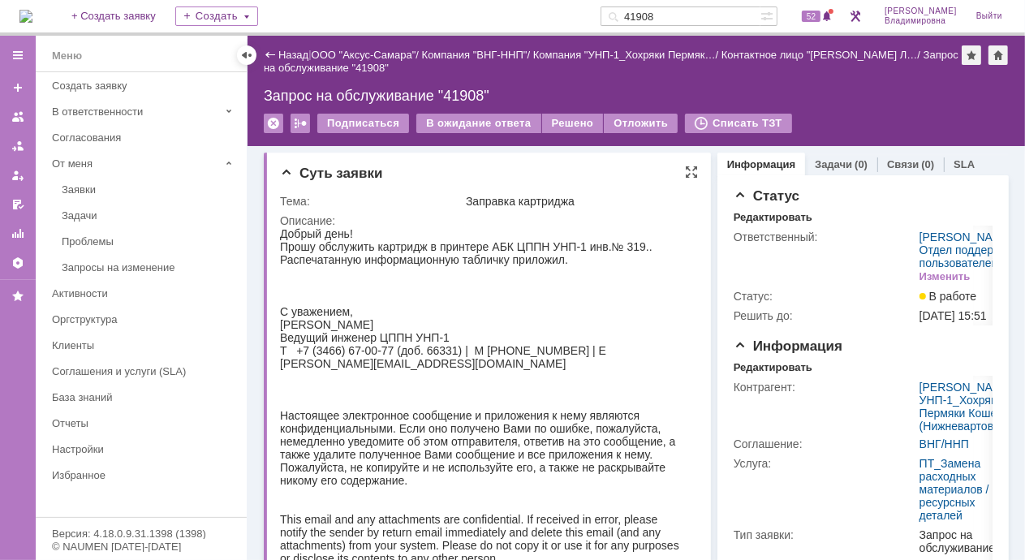
click at [579, 169] on div "Суть заявки" at bounding box center [489, 174] width 418 height 16
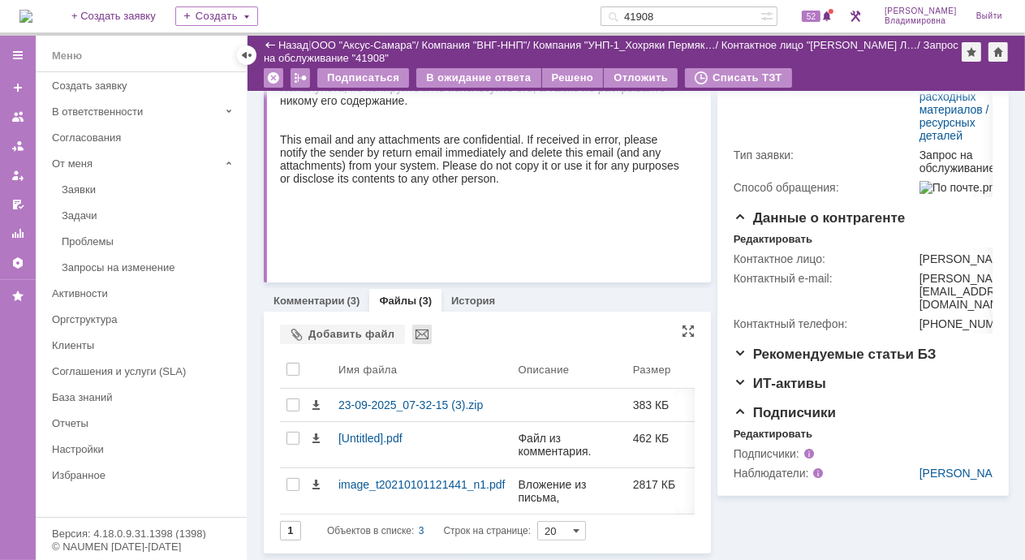
scroll to position [367, 0]
click at [317, 295] on link "Комментарии" at bounding box center [308, 301] width 71 height 12
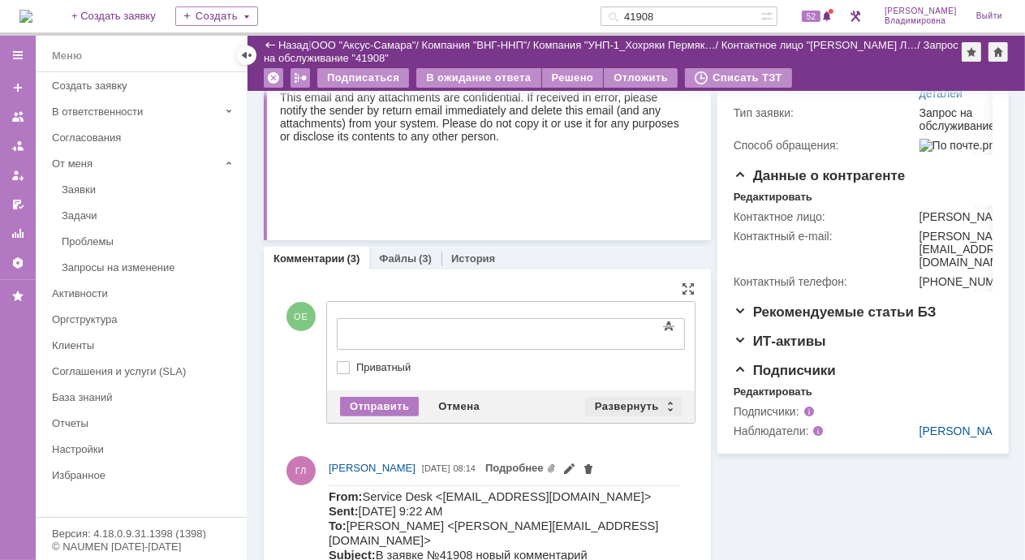
click at [616, 402] on div "Развернуть" at bounding box center [633, 406] width 97 height 19
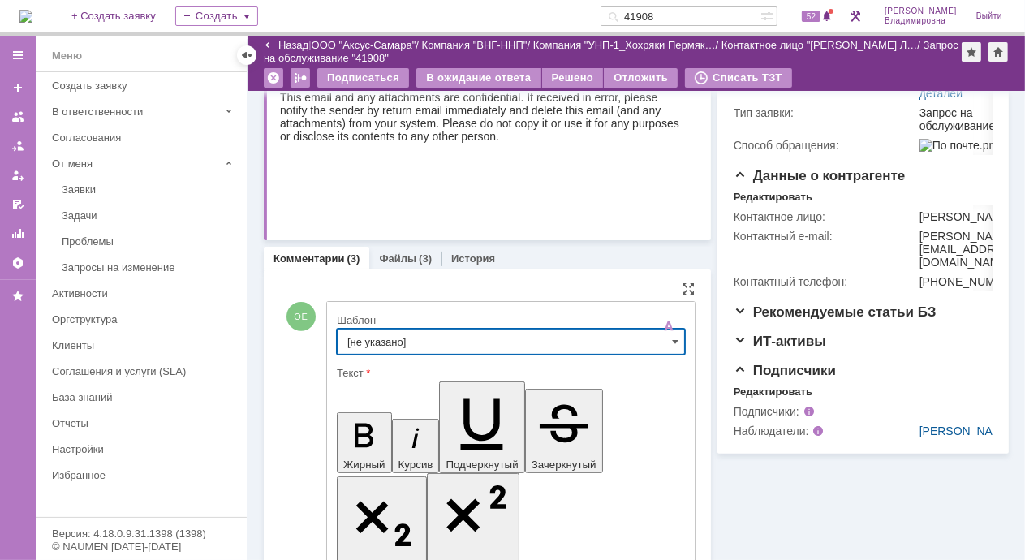
click at [372, 334] on input "[не указано]" at bounding box center [511, 342] width 348 height 26
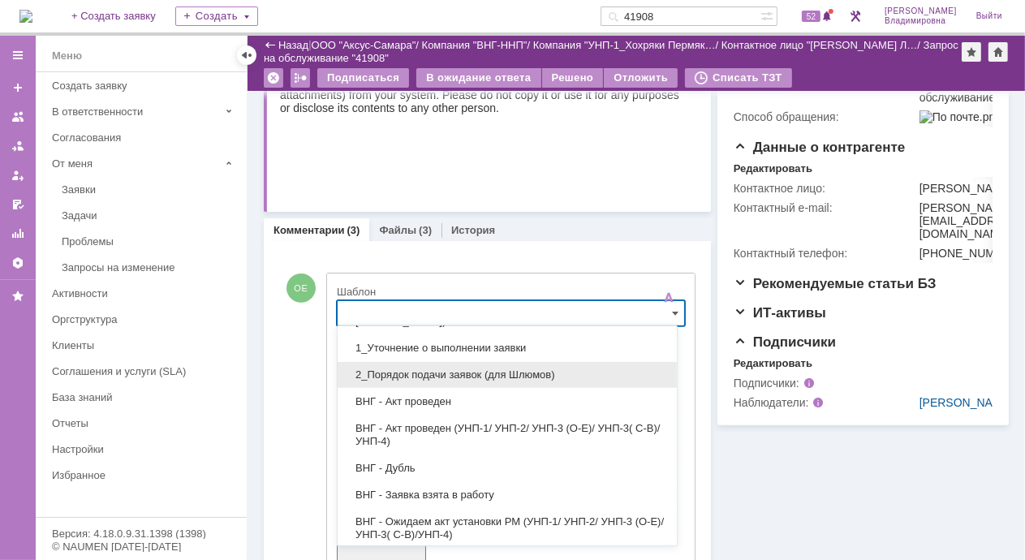
scroll to position [81, 0]
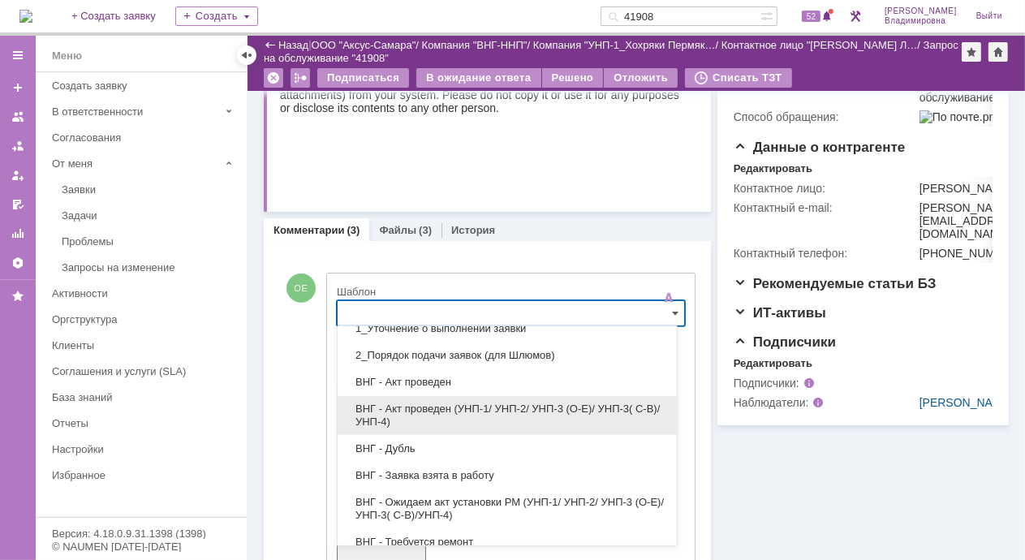
click at [429, 409] on span "ВНГ - Акт проведен (УНП-1/ УНП-2/ УНП-3 (О-Е)/ УНП-3( С-В)/УНП-4)" at bounding box center [507, 415] width 320 height 26
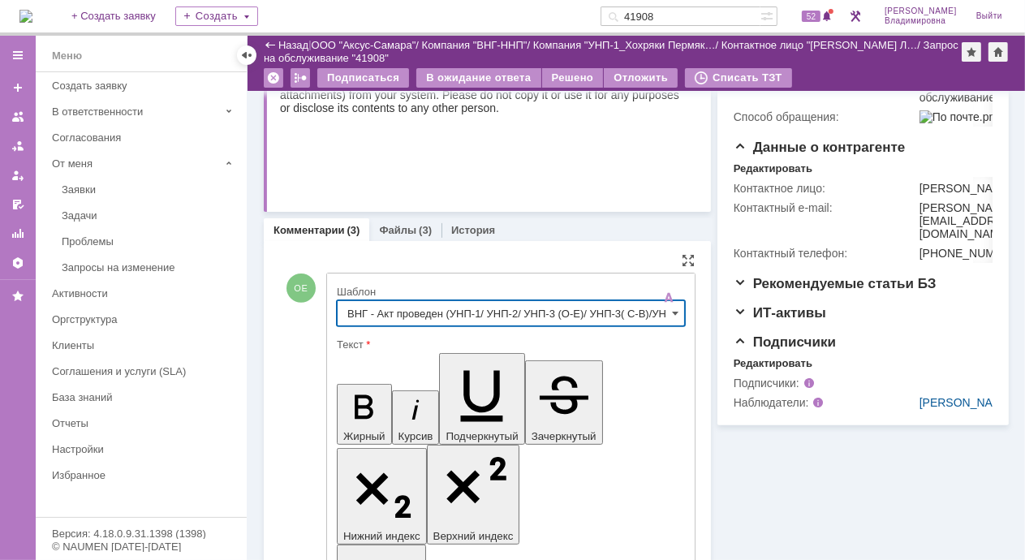
type input "ВНГ - Акт проведен (УНП-1/ УНП-2/ УНП-3 (О-Е)/ УНП-3( С-В)/УНП-4)"
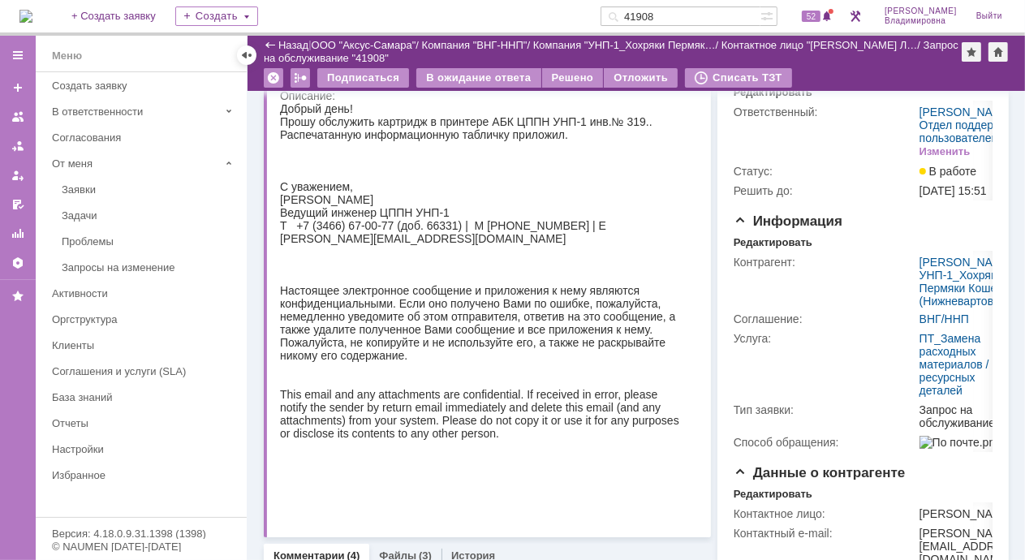
scroll to position [0, 0]
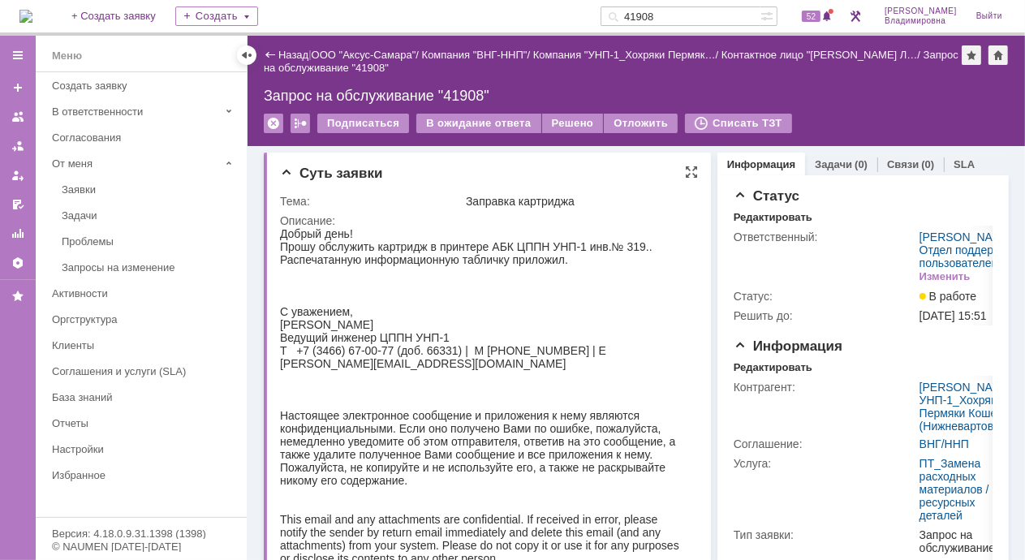
click at [372, 190] on div "Тема: Заправка картриджа Описание:" at bounding box center [489, 418] width 418 height 461
click at [557, 123] on div "Решено" at bounding box center [573, 123] width 62 height 19
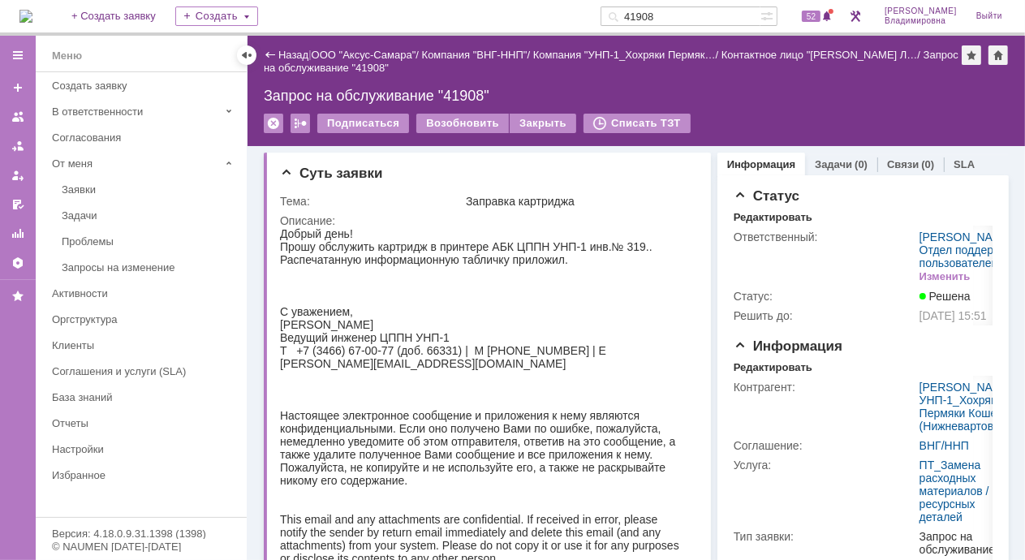
drag, startPoint x: 680, startPoint y: 15, endPoint x: 670, endPoint y: 16, distance: 9.8
click at [670, 16] on input "41908" at bounding box center [680, 15] width 160 height 19
type input "41938"
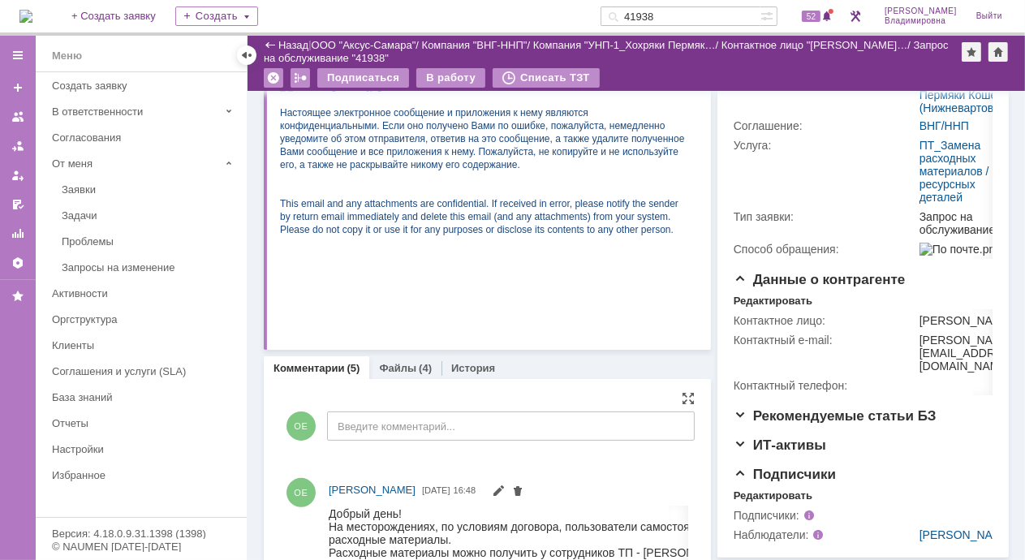
scroll to position [406, 0]
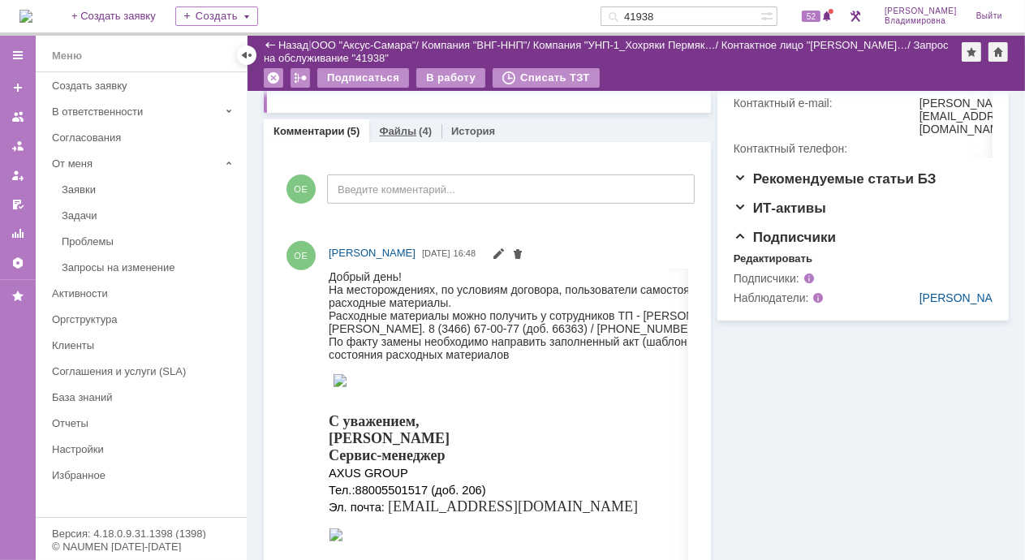
click at [392, 125] on link "Файлы" at bounding box center [397, 131] width 37 height 12
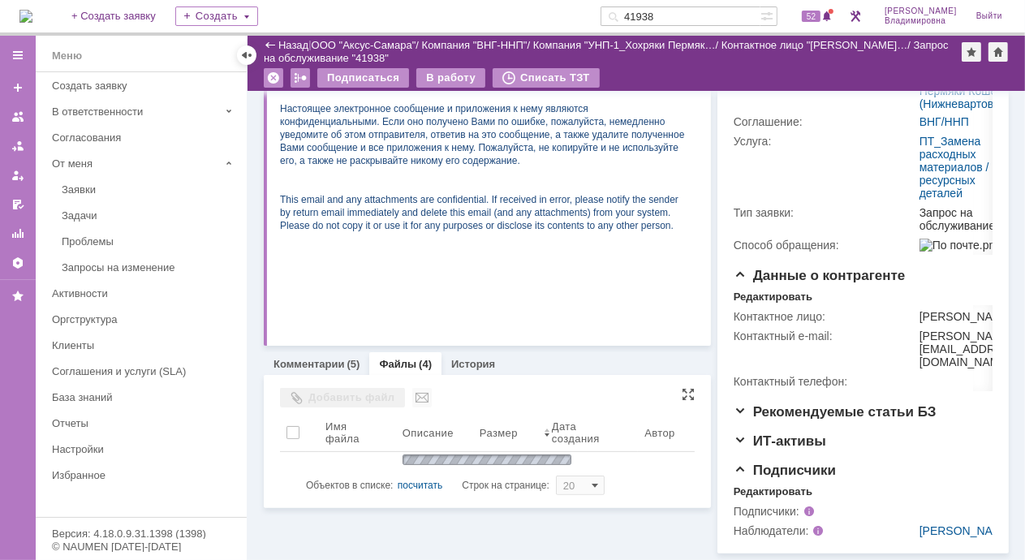
scroll to position [375, 0]
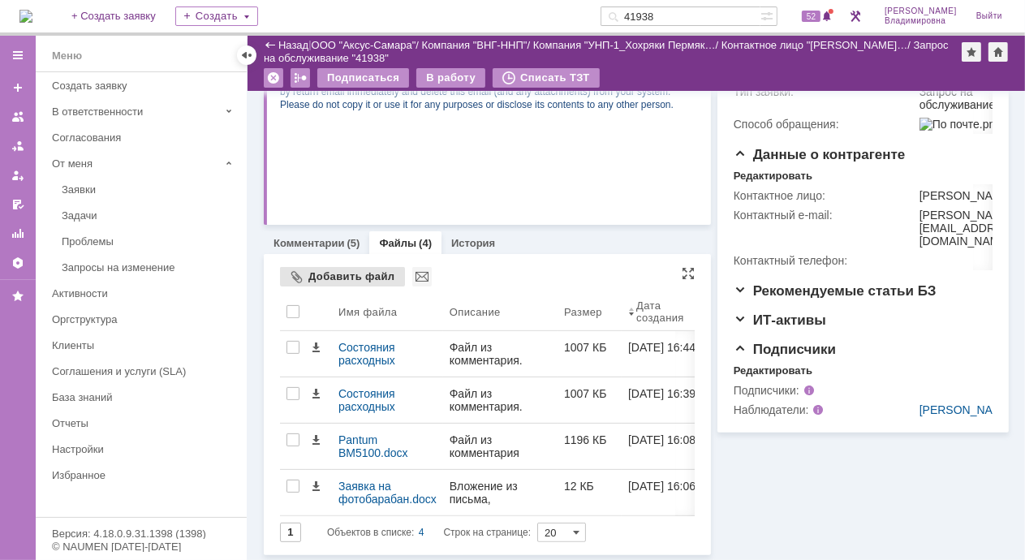
click at [305, 277] on div "Добавить файл" at bounding box center [342, 276] width 125 height 19
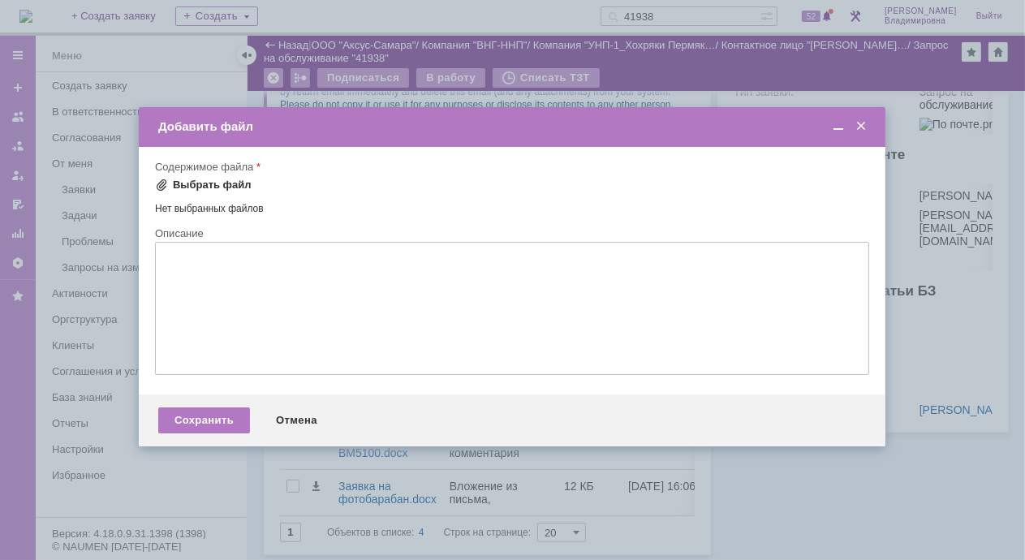
click at [164, 180] on span at bounding box center [161, 185] width 13 height 13
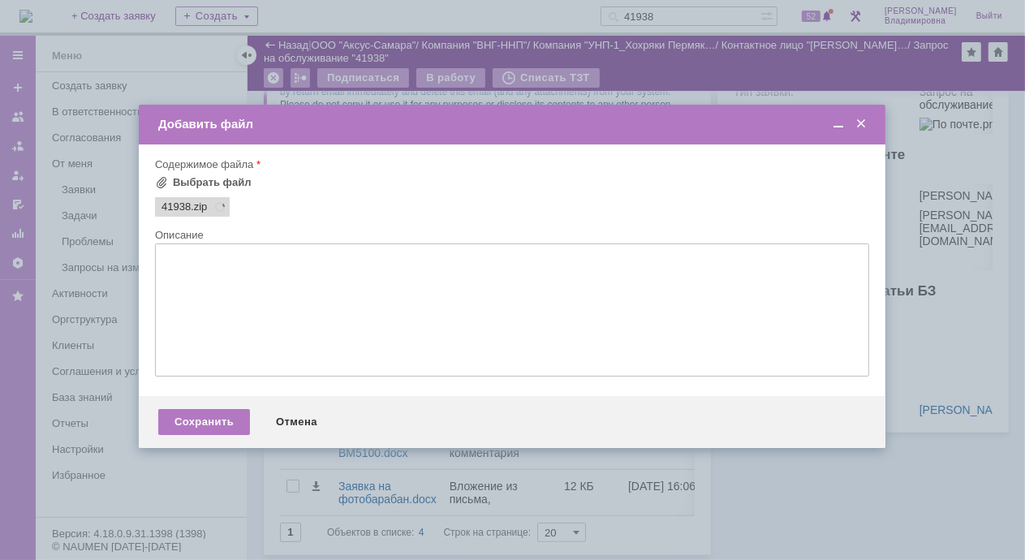
scroll to position [0, 0]
click at [224, 422] on div "Сохранить" at bounding box center [204, 422] width 92 height 26
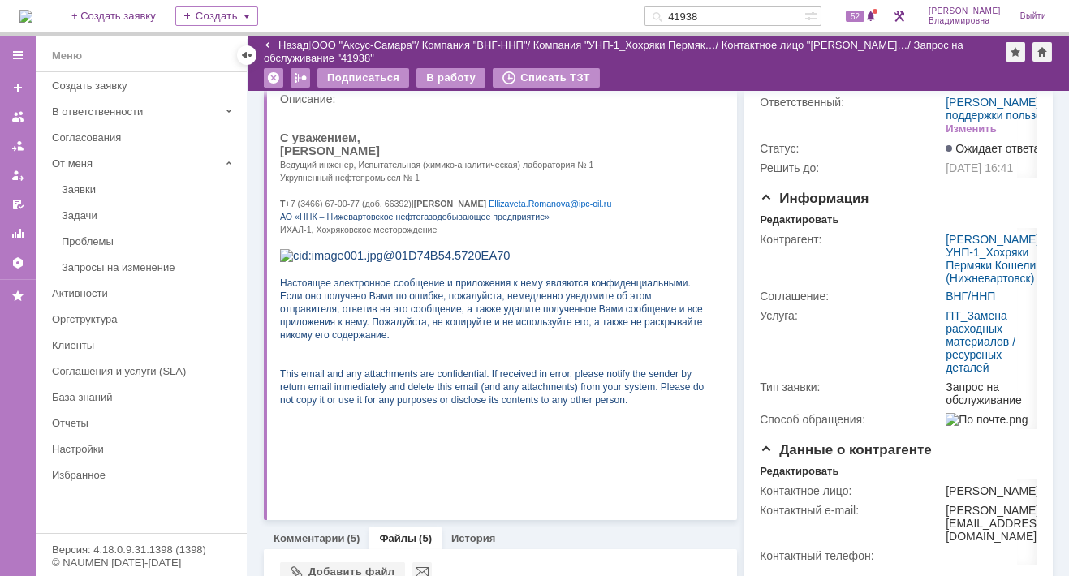
scroll to position [404, 0]
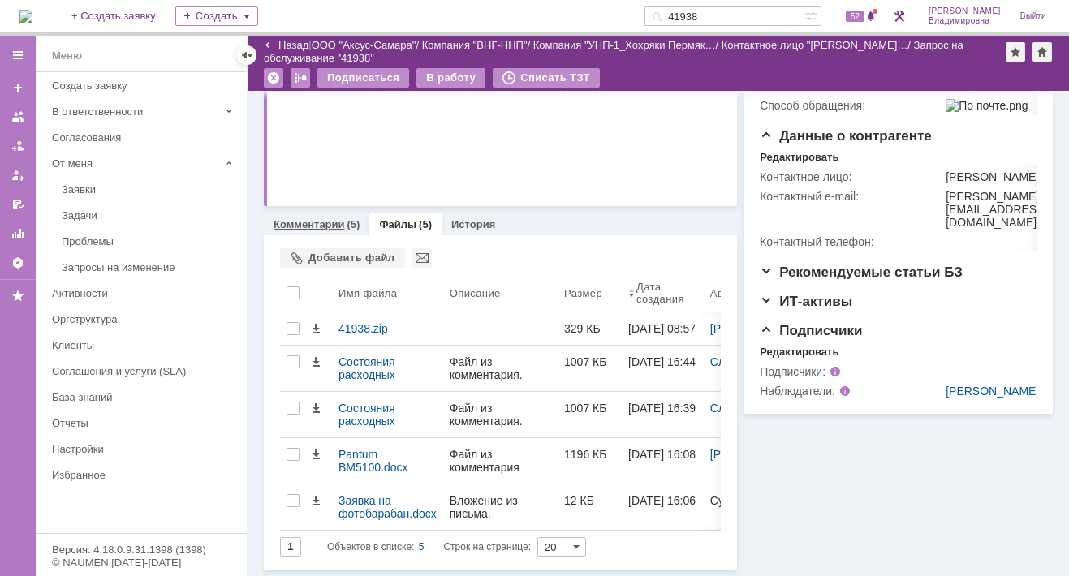
click at [313, 218] on link "Комментарии" at bounding box center [308, 224] width 71 height 12
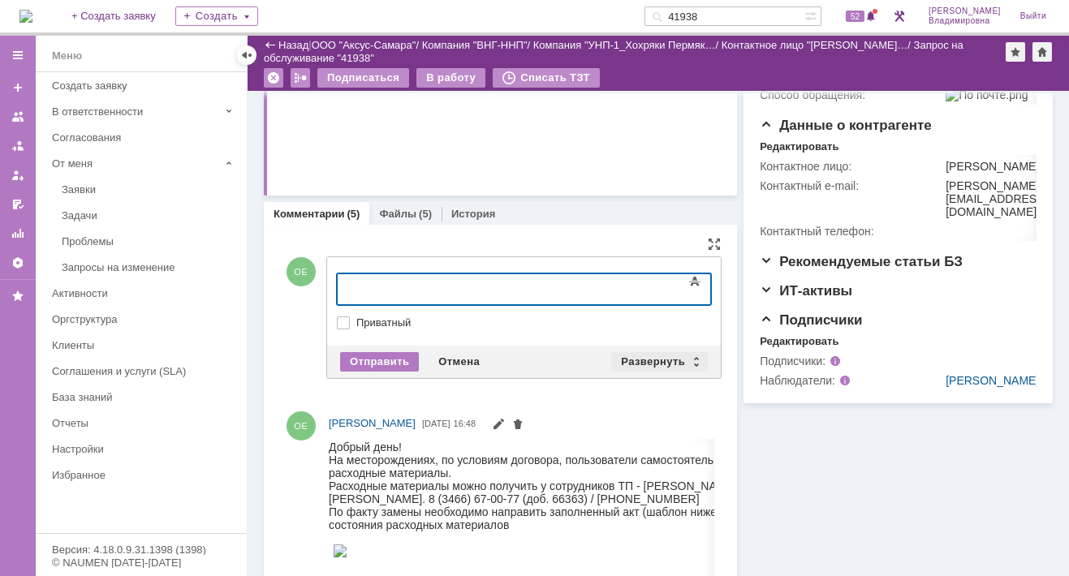
click at [632, 355] on div "Развернуть" at bounding box center [659, 361] width 97 height 19
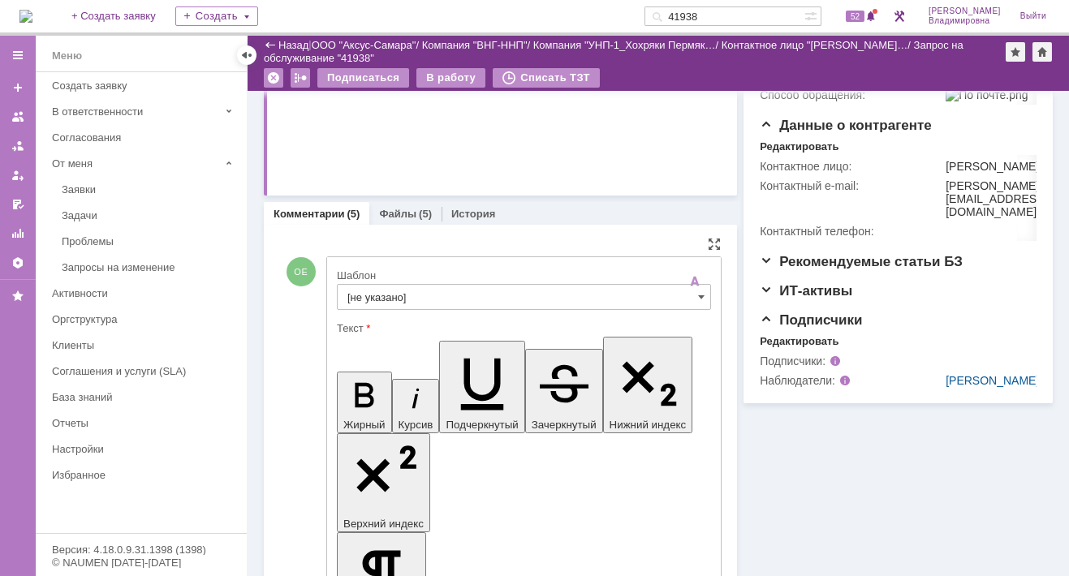
click at [385, 292] on input "[не указано]" at bounding box center [524, 297] width 374 height 26
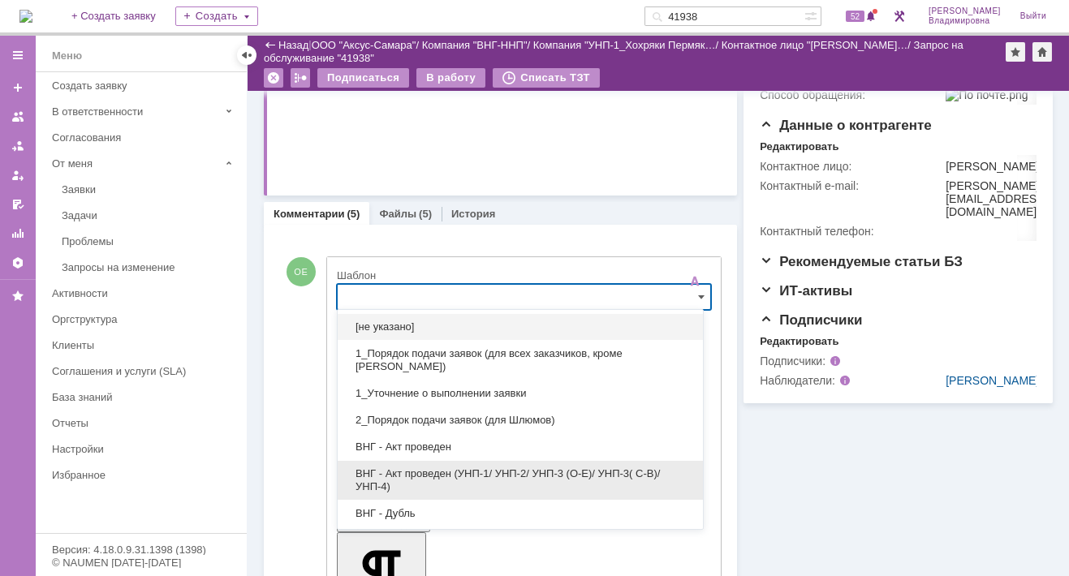
click at [417, 471] on span "ВНГ - Акт проведен (УНП-1/ УНП-2/ УНП-3 (О-Е)/ УНП-3( С-В)/УНП-4)" at bounding box center [520, 480] width 346 height 26
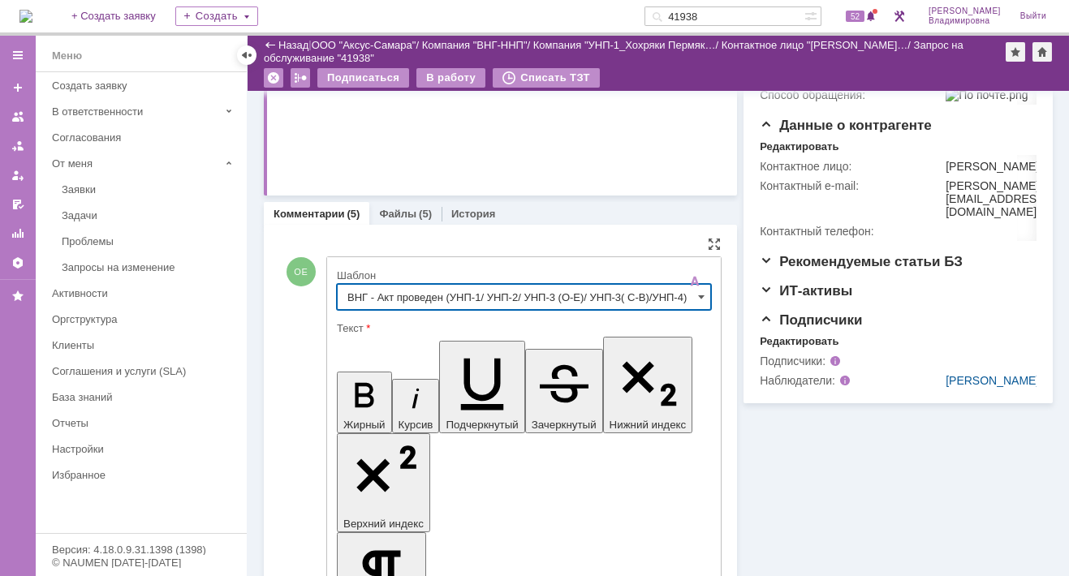
type input "ВНГ - Акт проведен (УНП-1/ УНП-2/ УНП-3 (О-Е)/ УНП-3( С-В)/УНП-4)"
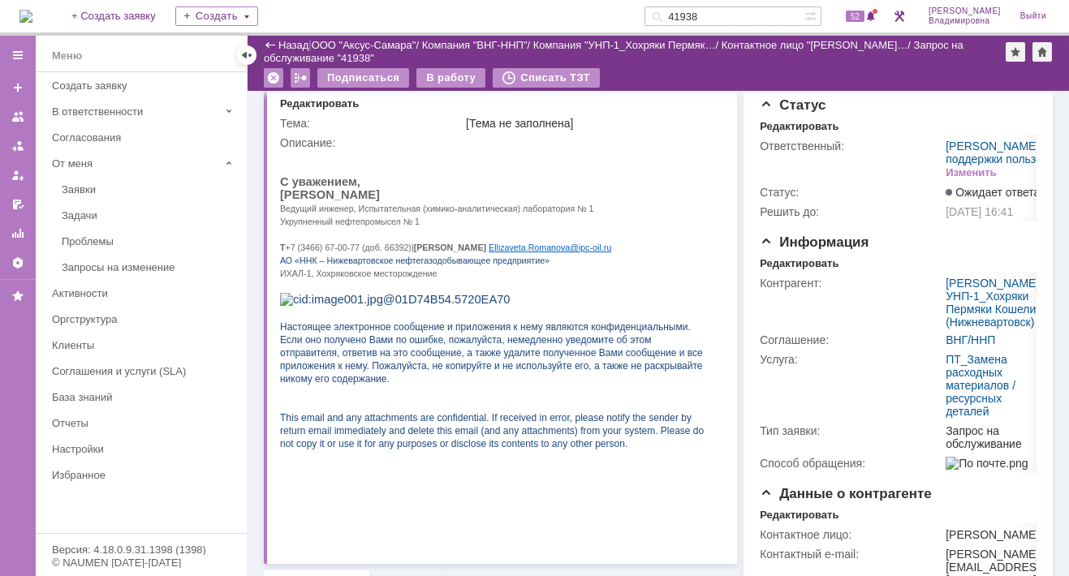
scroll to position [0, 0]
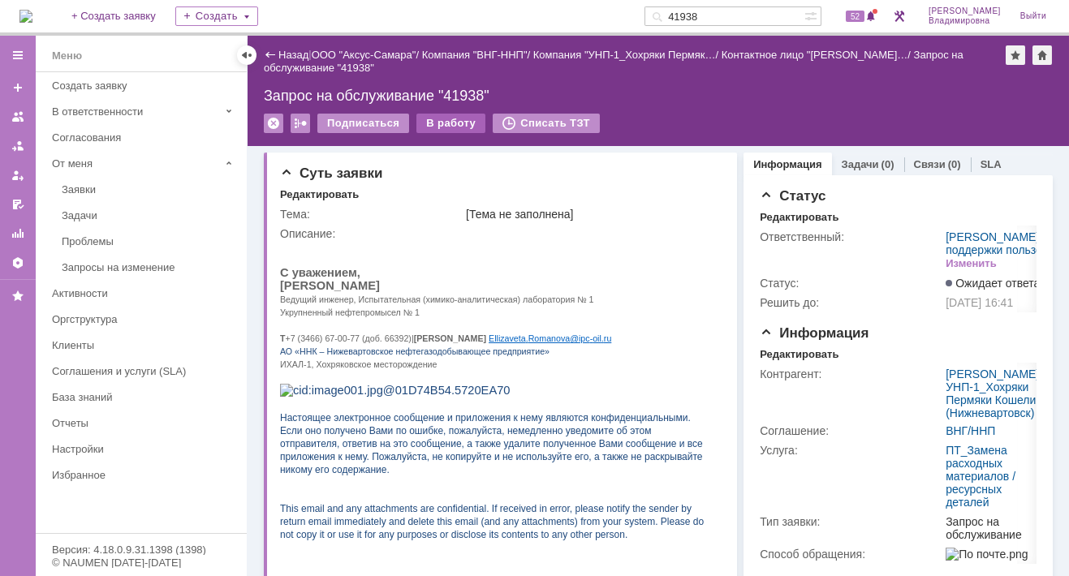
click at [439, 122] on div "В работу" at bounding box center [450, 123] width 69 height 19
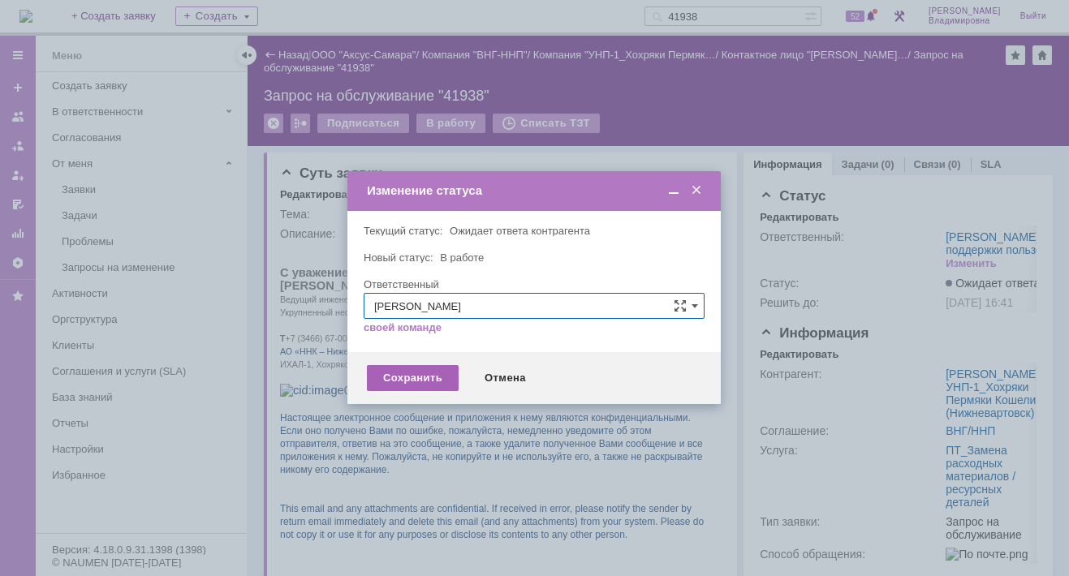
click at [404, 371] on div "Сохранить" at bounding box center [413, 378] width 92 height 26
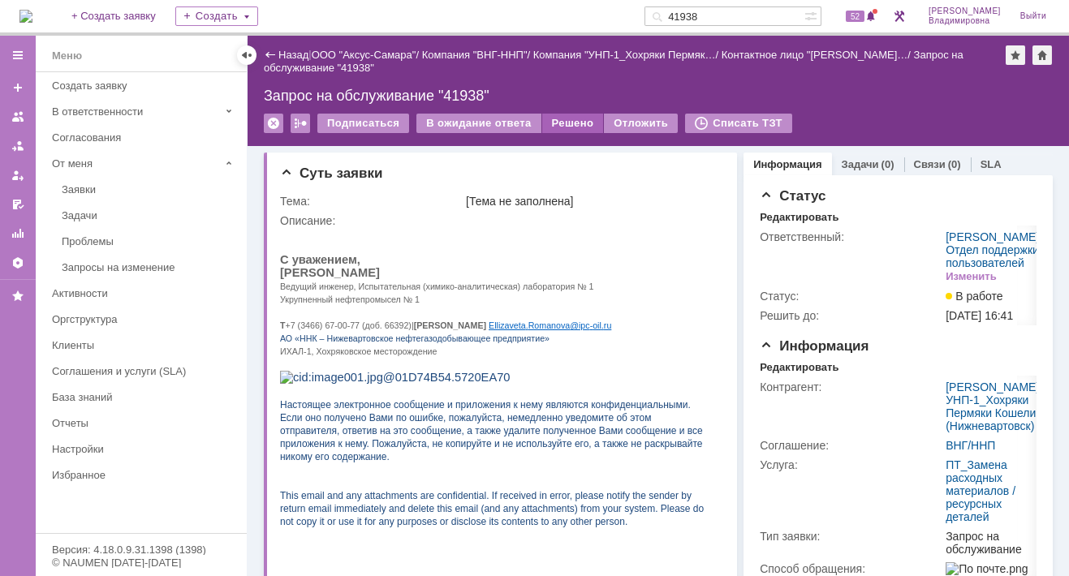
click at [555, 117] on div "Решено" at bounding box center [573, 123] width 62 height 19
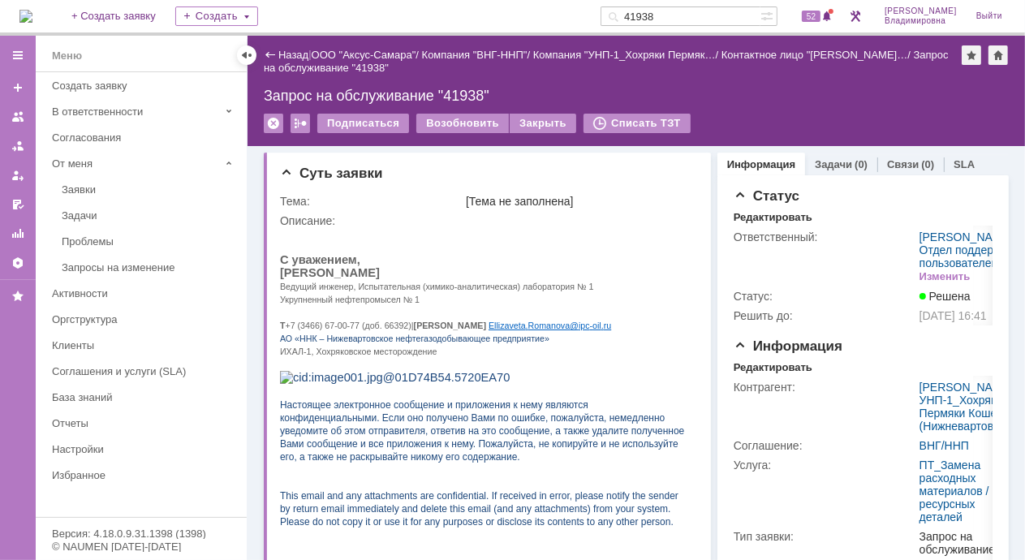
drag, startPoint x: 684, startPoint y: 14, endPoint x: 619, endPoint y: 10, distance: 65.0
click at [619, 10] on div "На домашнюю + Создать заявку Создать 41938 52 Орлова Елена Владимировна Выйти" at bounding box center [512, 18] width 1025 height 36
type input "41909"
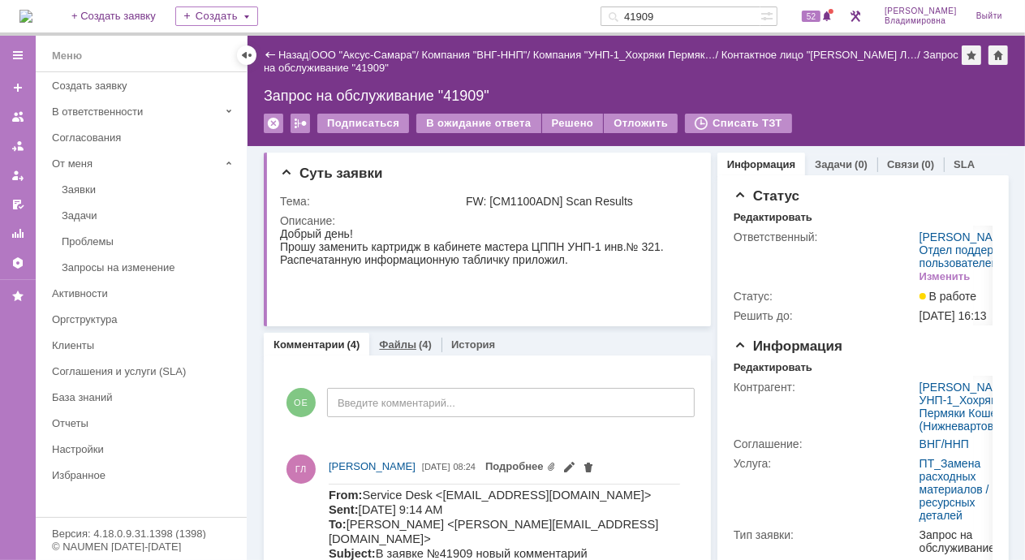
click at [391, 344] on link "Файлы" at bounding box center [397, 344] width 37 height 12
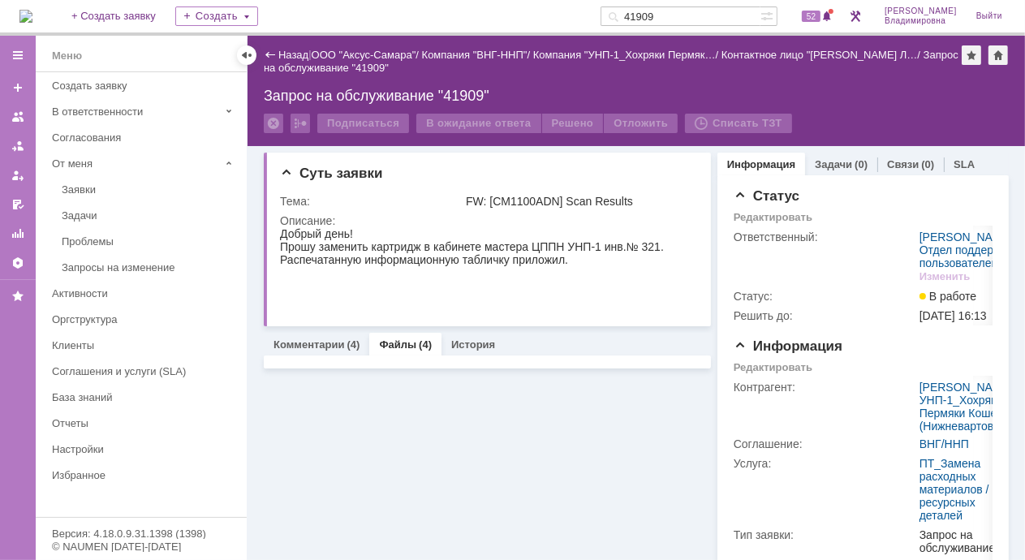
click at [391, 344] on link "Файлы" at bounding box center [397, 344] width 37 height 12
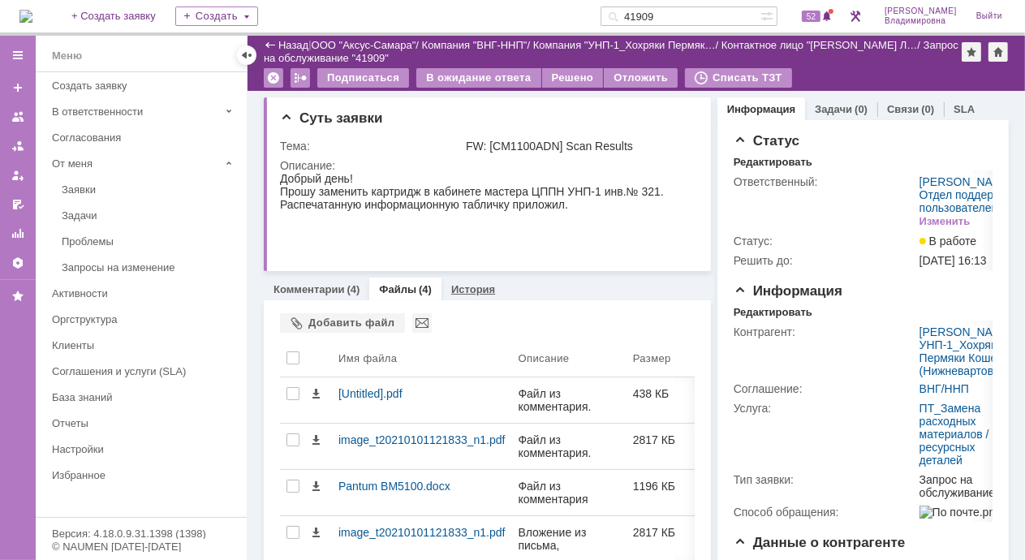
scroll to position [162, 0]
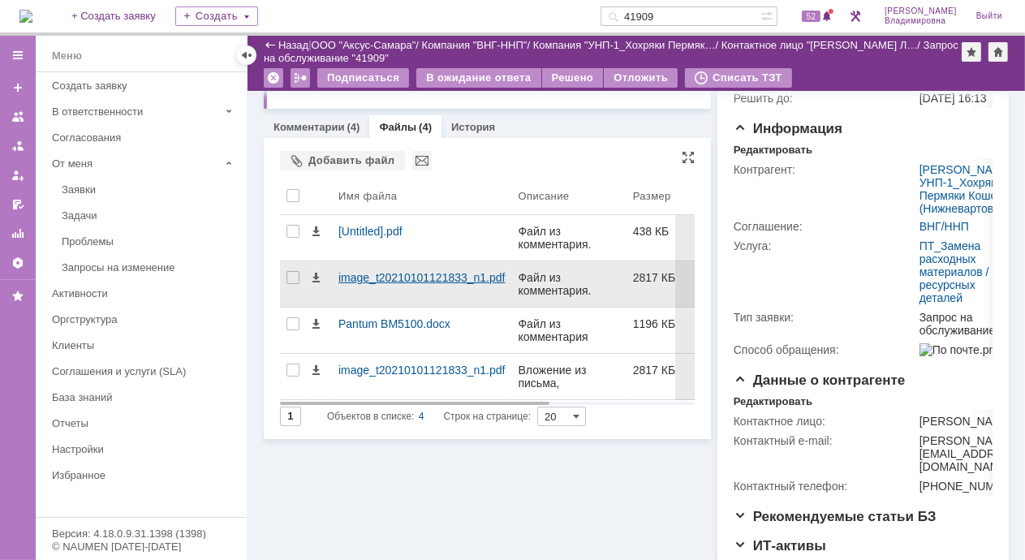
click at [361, 272] on div "image_t20210101121833_n1.pdf" at bounding box center [421, 277] width 167 height 13
click at [361, 272] on body "Идет загрузка, пожалуйста, подождите. На домашнюю + Создать заявку Создать 4190…" at bounding box center [512, 280] width 1025 height 560
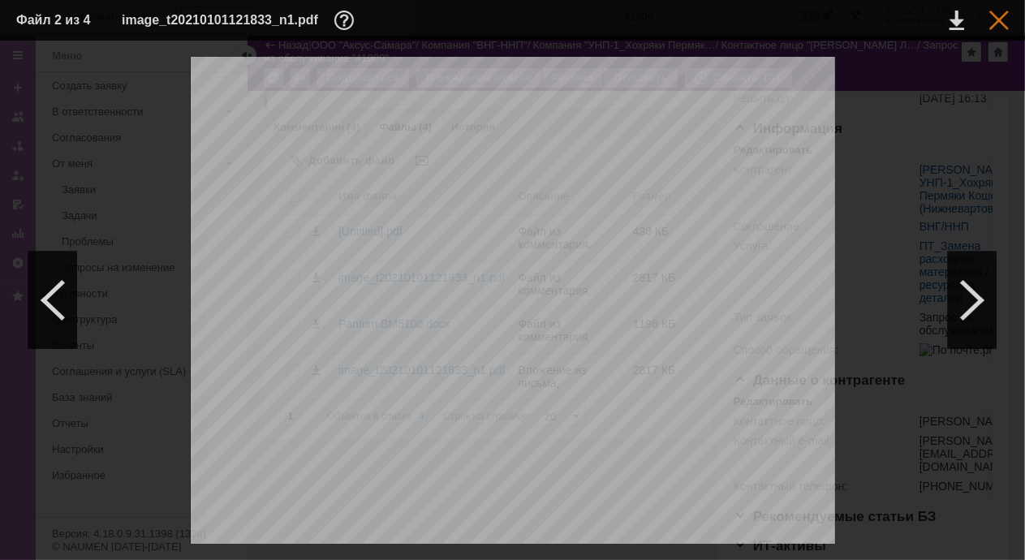
click at [1000, 21] on div at bounding box center [998, 20] width 19 height 19
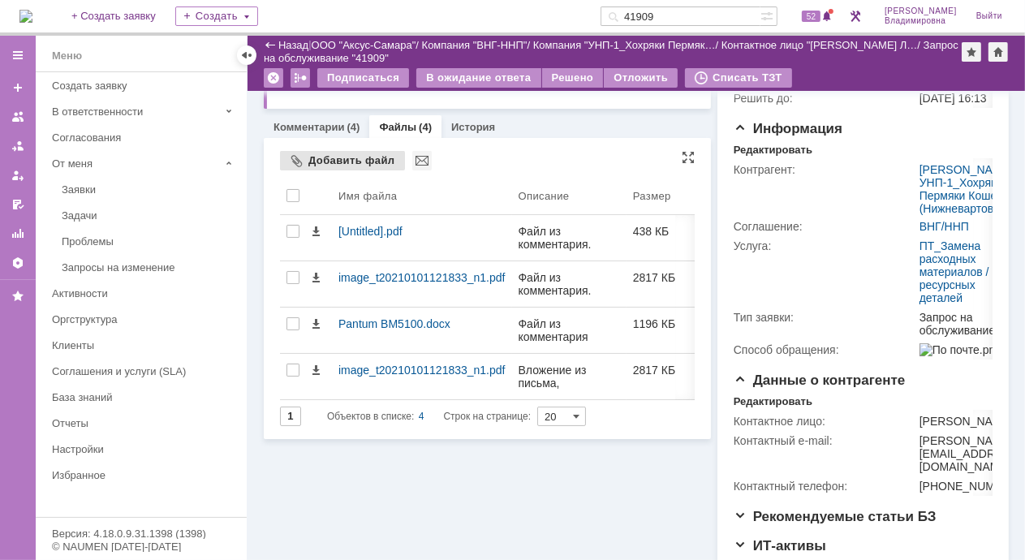
click at [341, 157] on div "Добавить файл" at bounding box center [342, 160] width 125 height 19
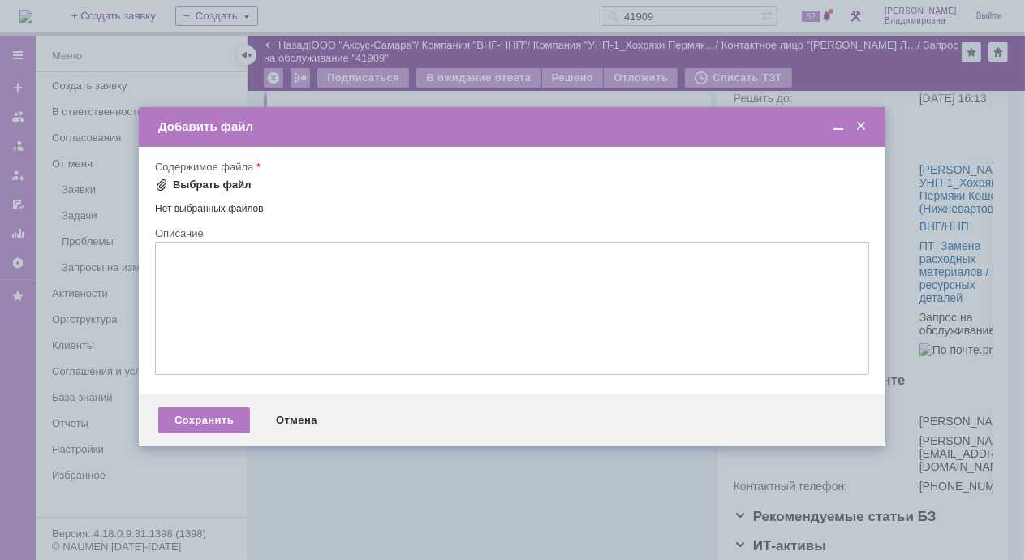
click at [167, 176] on div "Выбрать файл" at bounding box center [203, 184] width 97 height 19
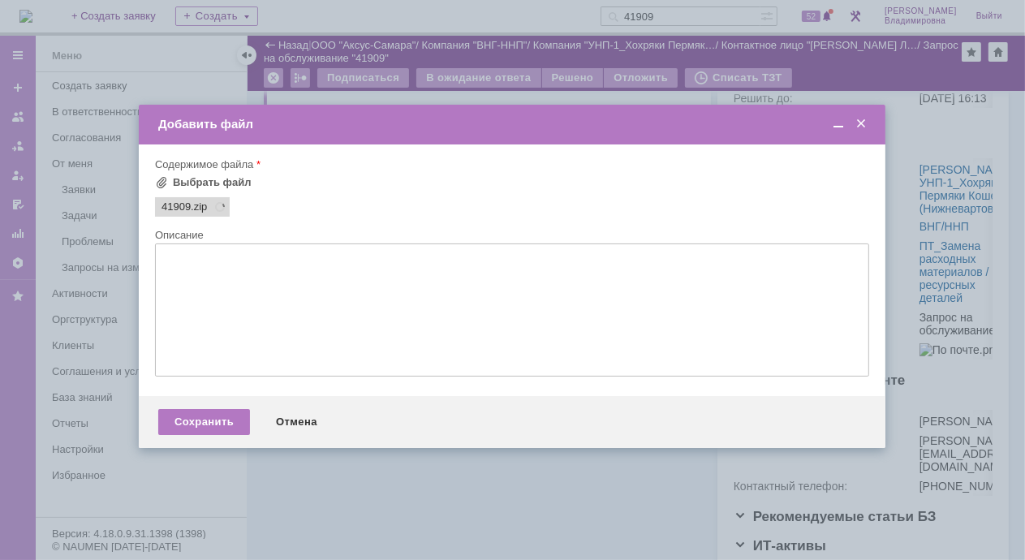
scroll to position [0, 0]
click at [204, 430] on div "Сохранить" at bounding box center [204, 422] width 92 height 26
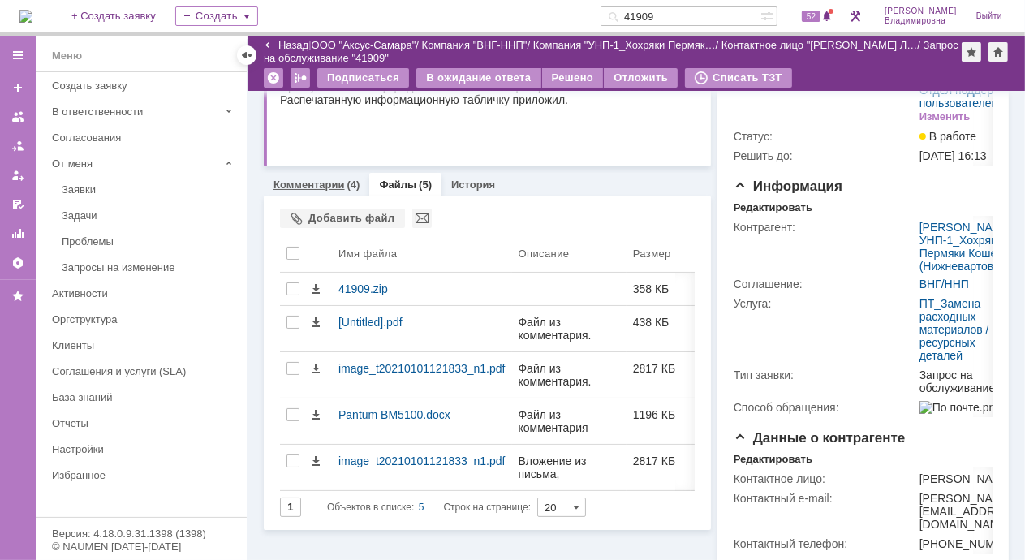
scroll to position [81, 0]
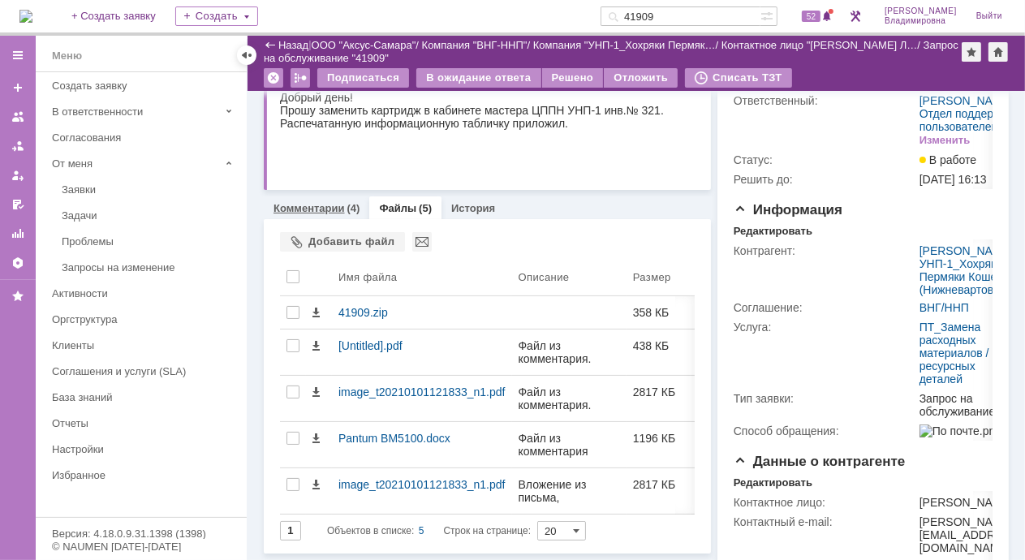
click at [316, 205] on link "Комментарии" at bounding box center [308, 208] width 71 height 12
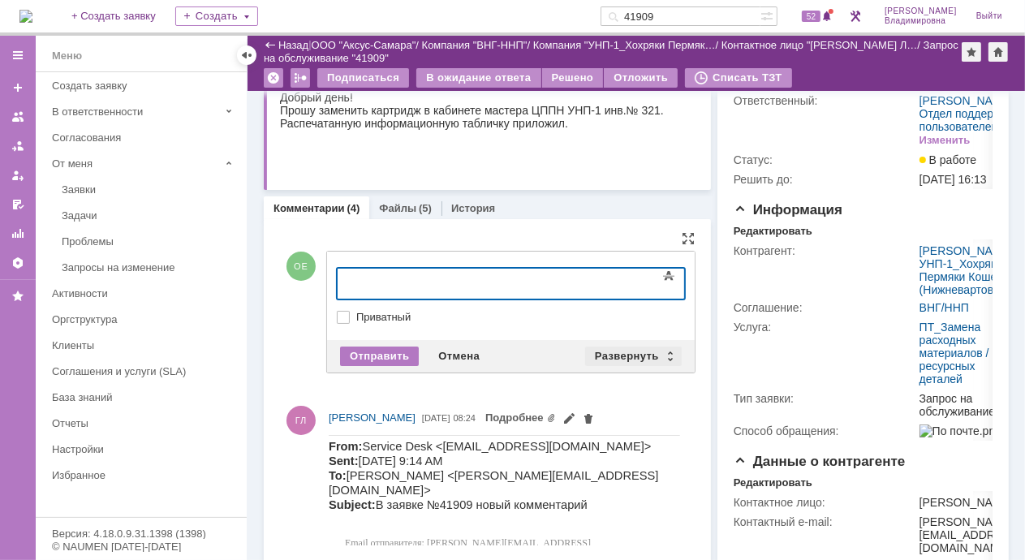
click at [625, 351] on div "Развернуть" at bounding box center [633, 355] width 97 height 19
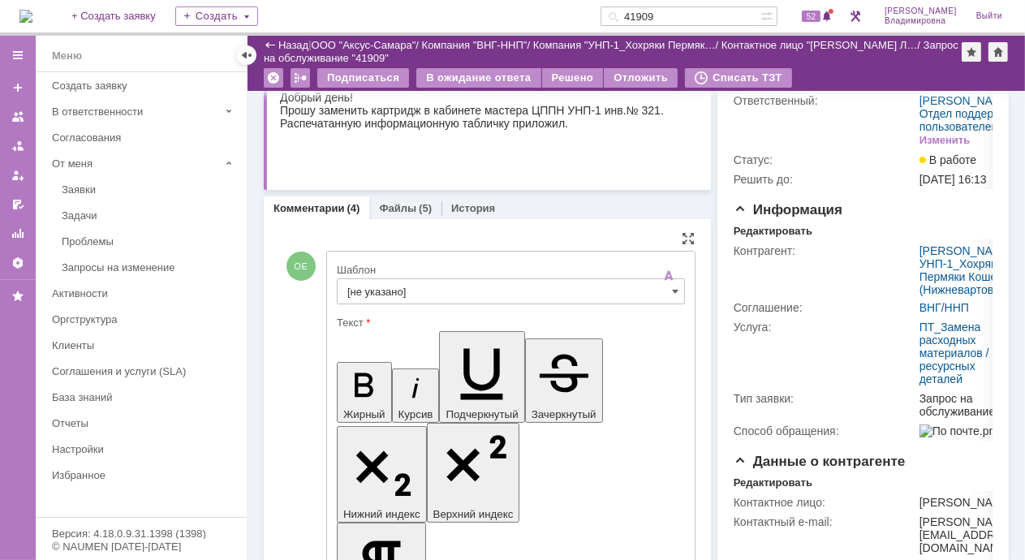
click at [375, 286] on input "[не указано]" at bounding box center [511, 291] width 348 height 26
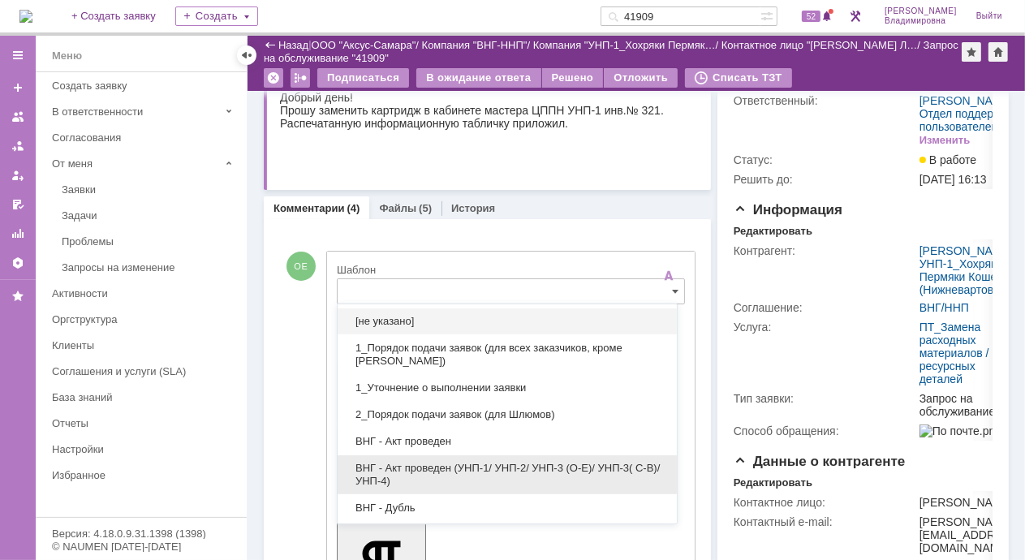
click at [437, 466] on span "ВНГ - Акт проведен (УНП-1/ УНП-2/ УНП-3 (О-Е)/ УНП-3( С-В)/УНП-4)" at bounding box center [507, 475] width 320 height 26
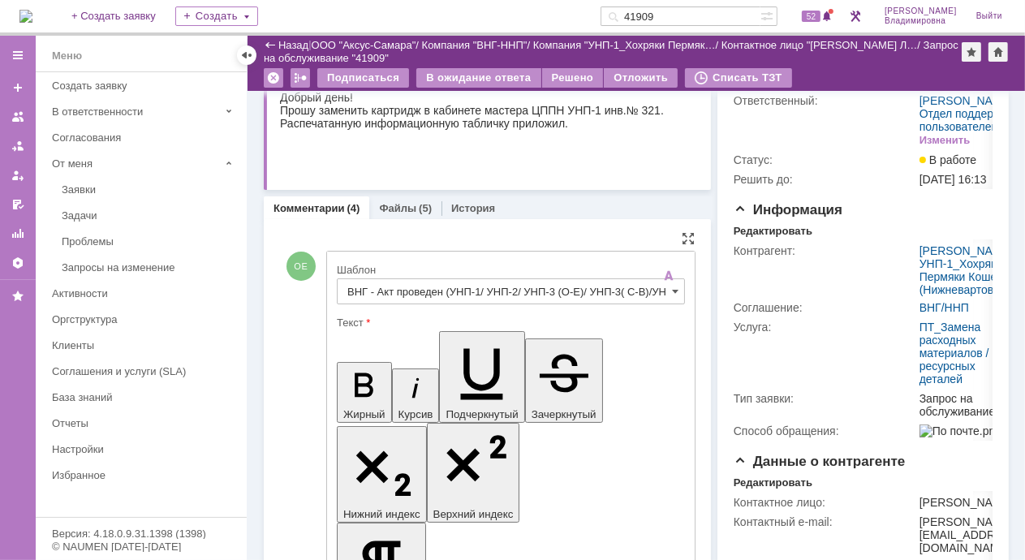
type input "ВНГ - Акт проведен (УНП-1/ УНП-2/ УНП-3 (О-Е)/ УНП-3( С-В)/УНП-4)"
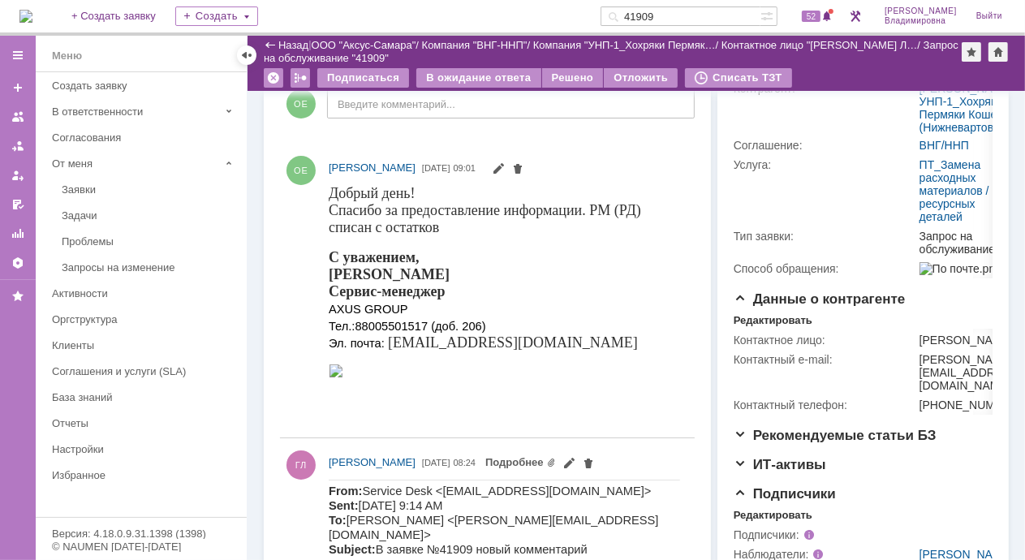
scroll to position [0, 0]
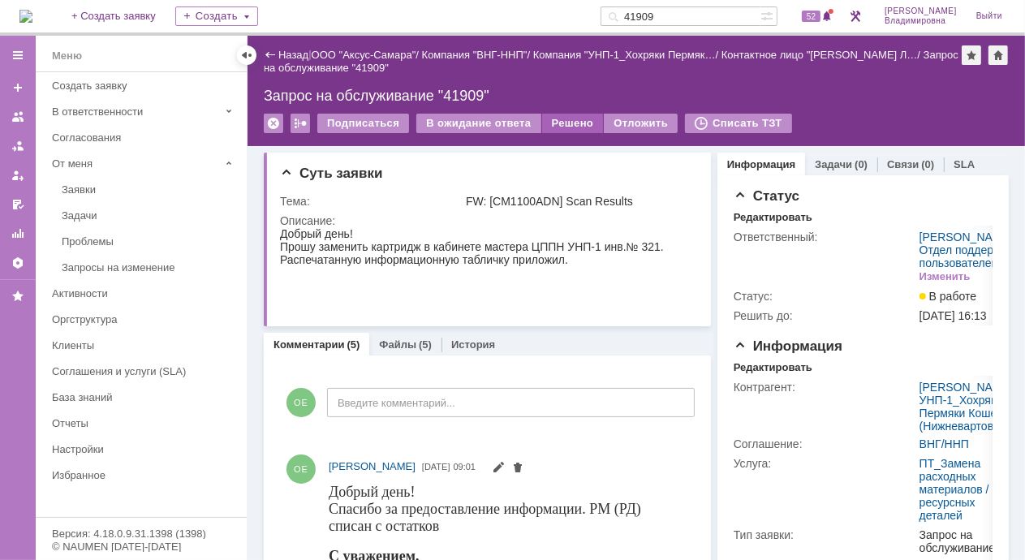
click at [569, 120] on div "Решено" at bounding box center [573, 123] width 62 height 19
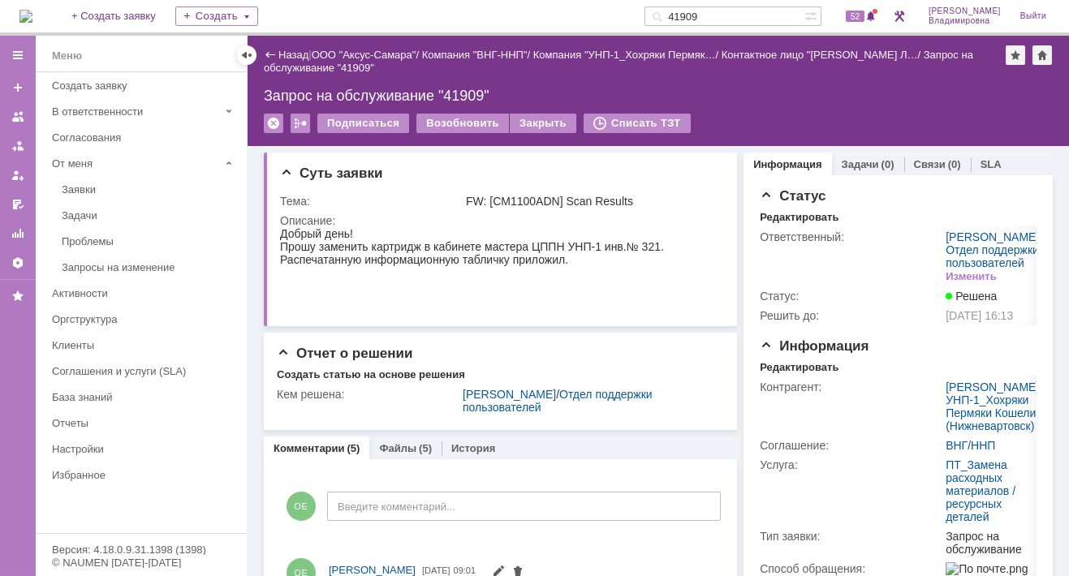
click at [32, 12] on img at bounding box center [25, 16] width 13 height 13
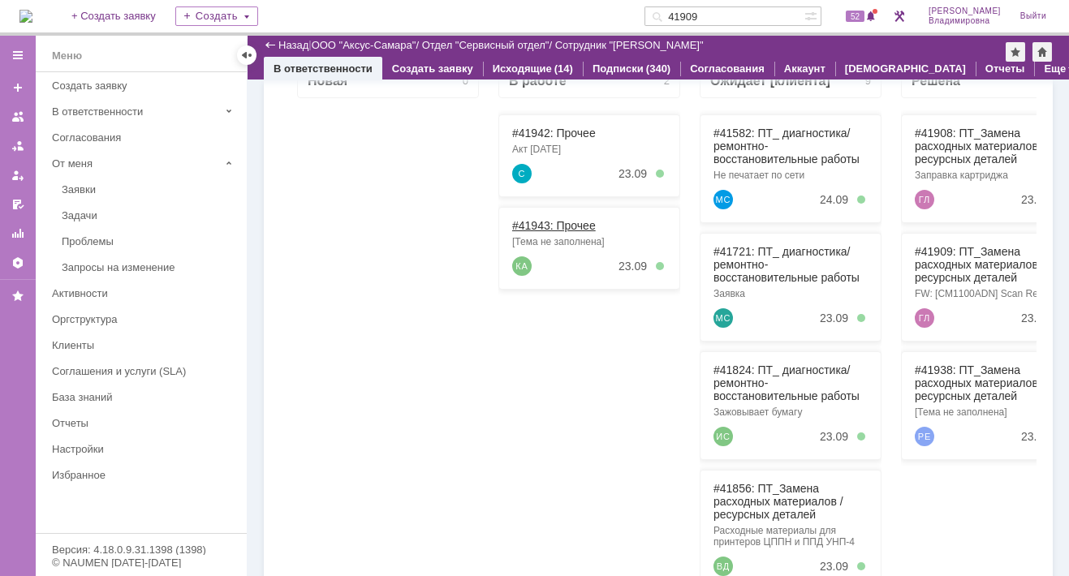
scroll to position [162, 0]
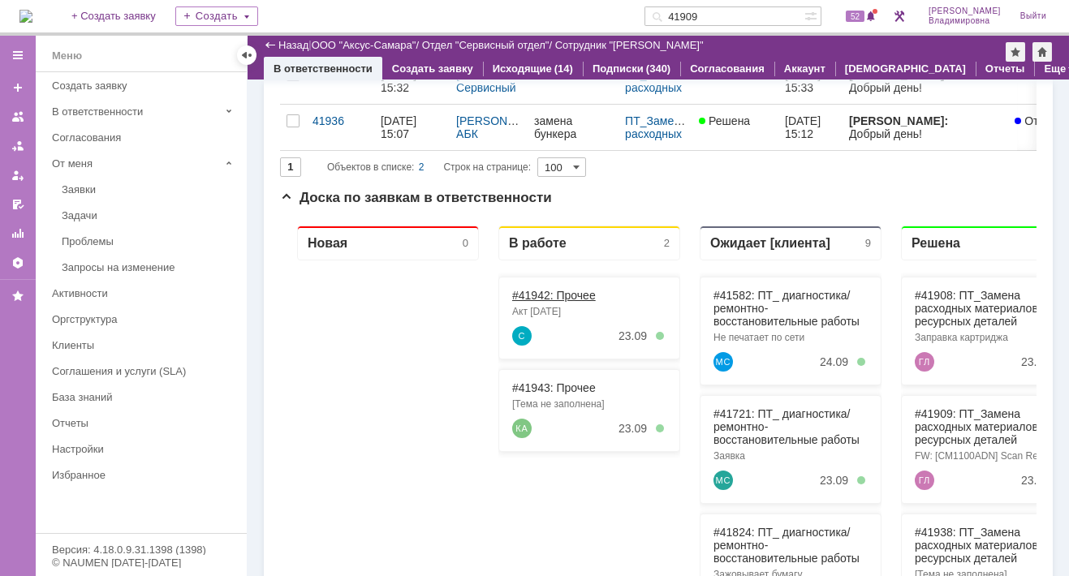
click at [544, 295] on link "#41942: Прочее" at bounding box center [554, 295] width 84 height 13
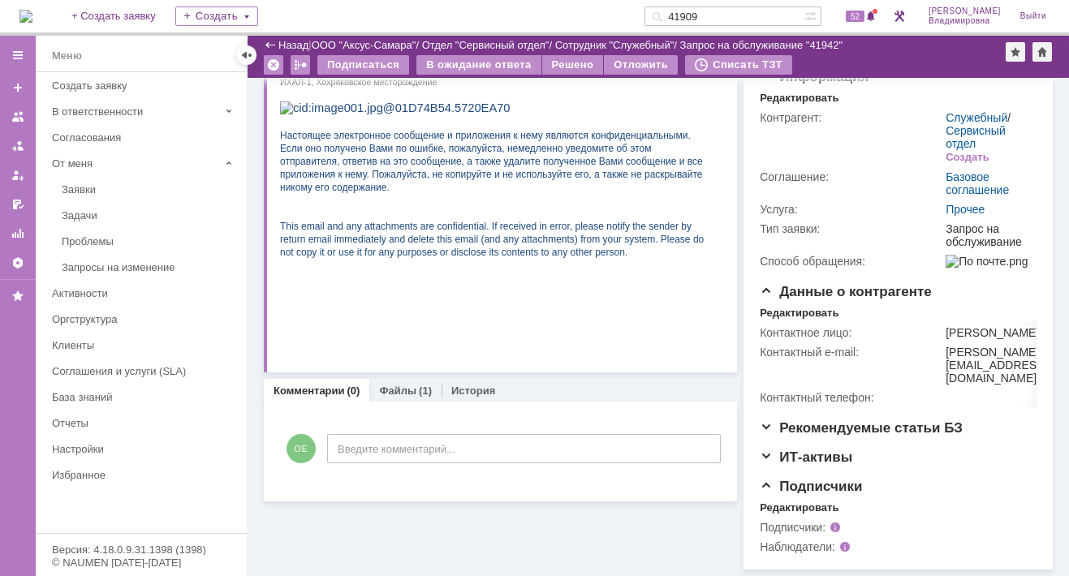
scroll to position [243, 0]
click at [388, 385] on link "Файлы" at bounding box center [397, 391] width 37 height 12
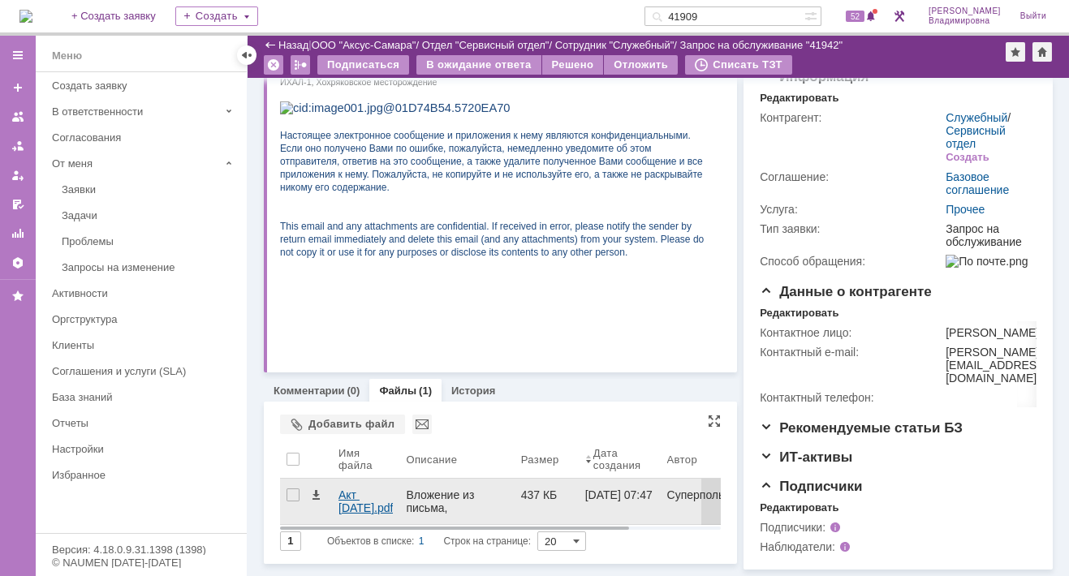
click at [339, 488] on div "Акт 23.09.2025.pdf" at bounding box center [365, 501] width 54 height 26
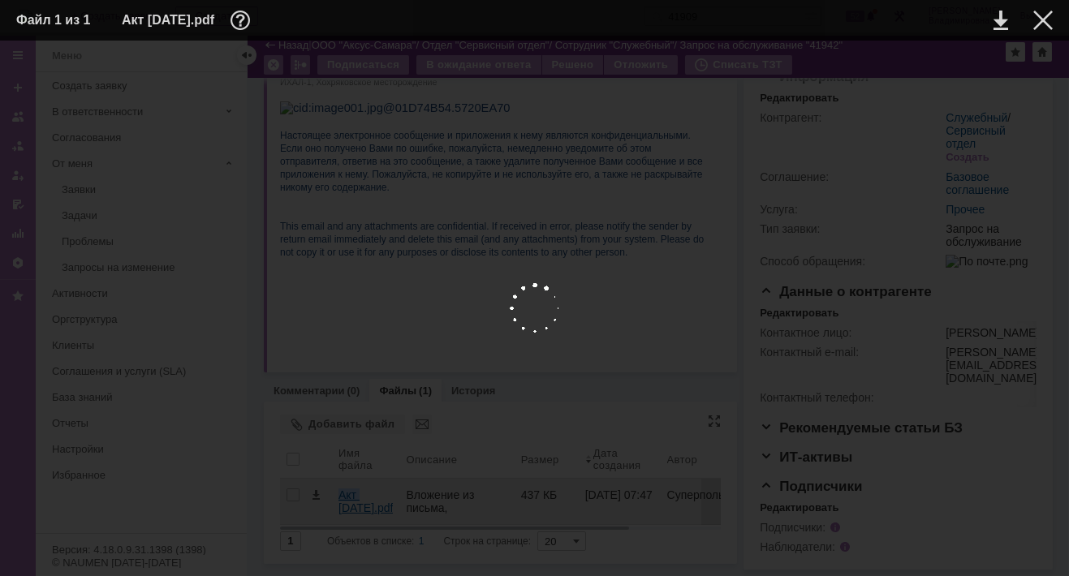
click at [339, 454] on body "Идет загрузка, пожалуйста, подождите. На домашнюю + Создать заявку Создать 4190…" at bounding box center [534, 288] width 1069 height 576
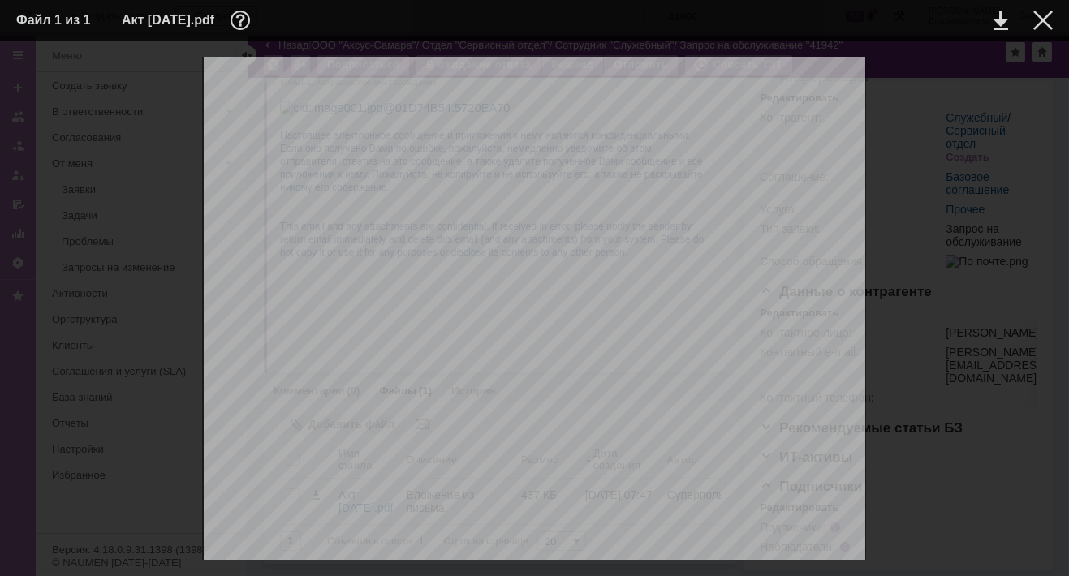
drag, startPoint x: 339, startPoint y: 454, endPoint x: 458, endPoint y: 484, distance: 123.0
click at [1024, 23] on div at bounding box center [1042, 20] width 19 height 19
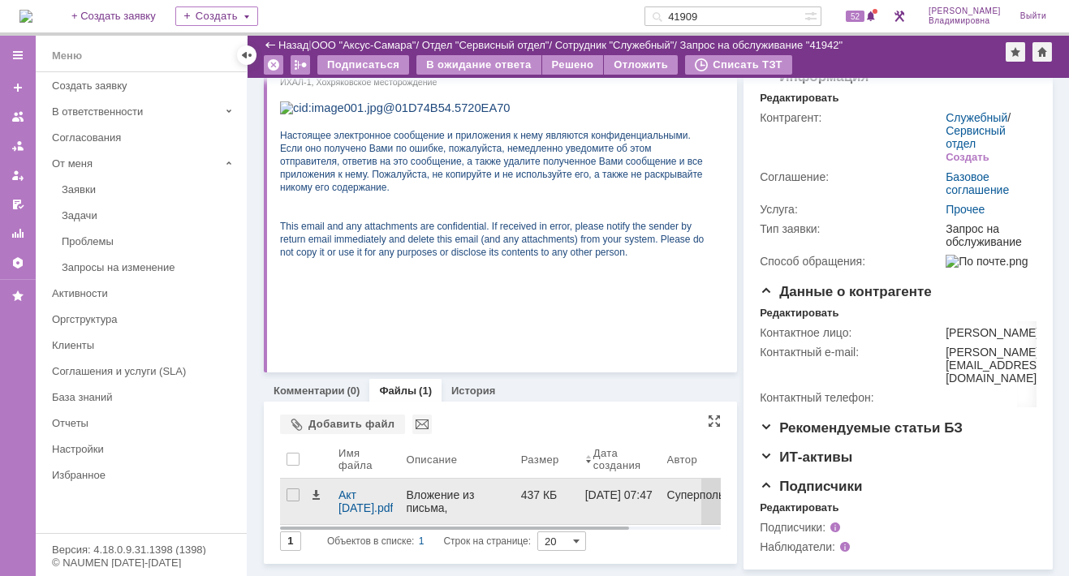
scroll to position [248, 0]
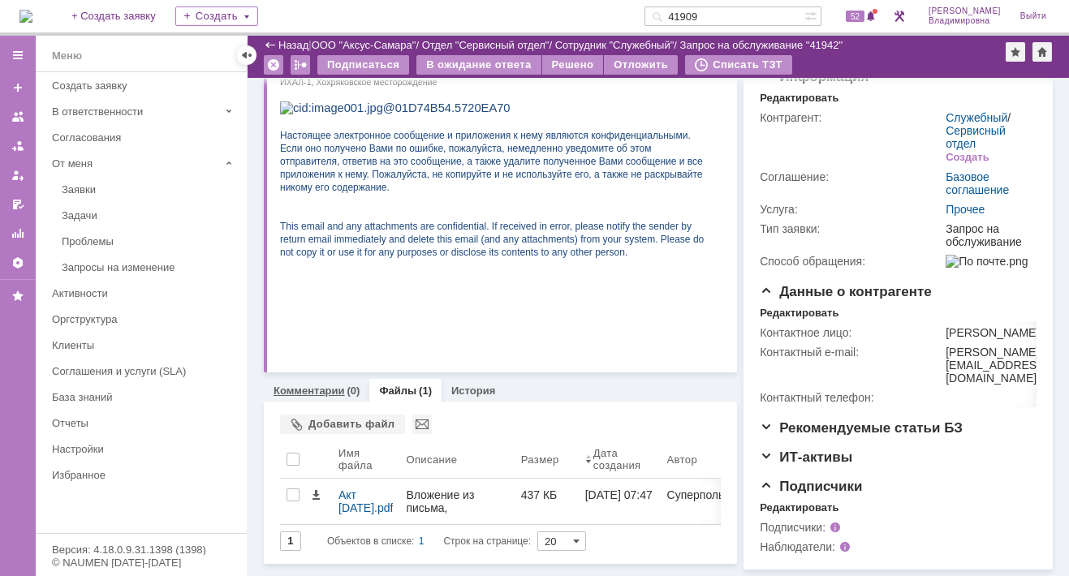
click at [303, 385] on link "Комментарии" at bounding box center [308, 391] width 71 height 12
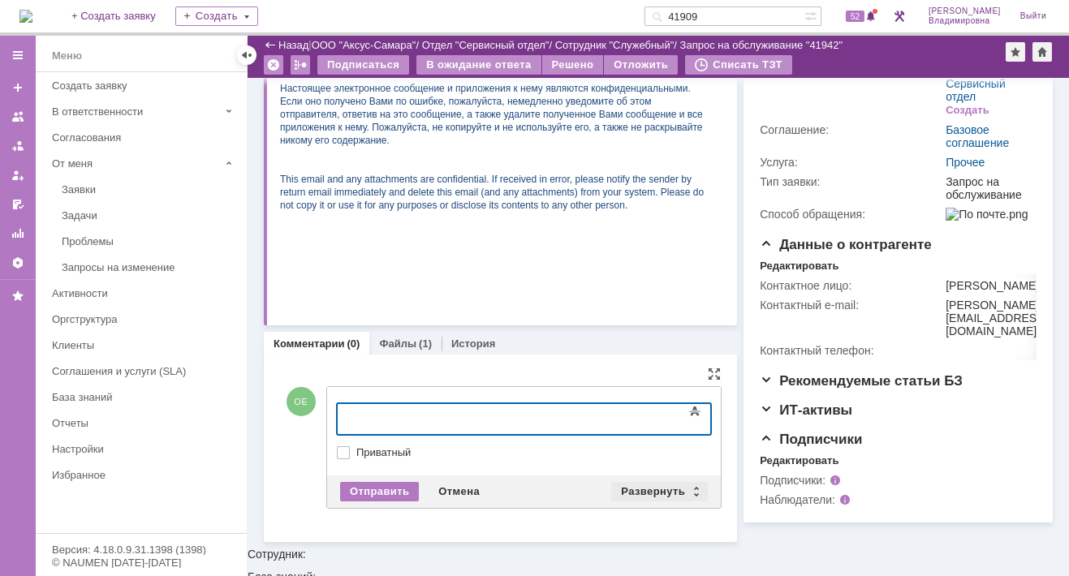
click at [668, 486] on div "Развернуть" at bounding box center [659, 491] width 97 height 19
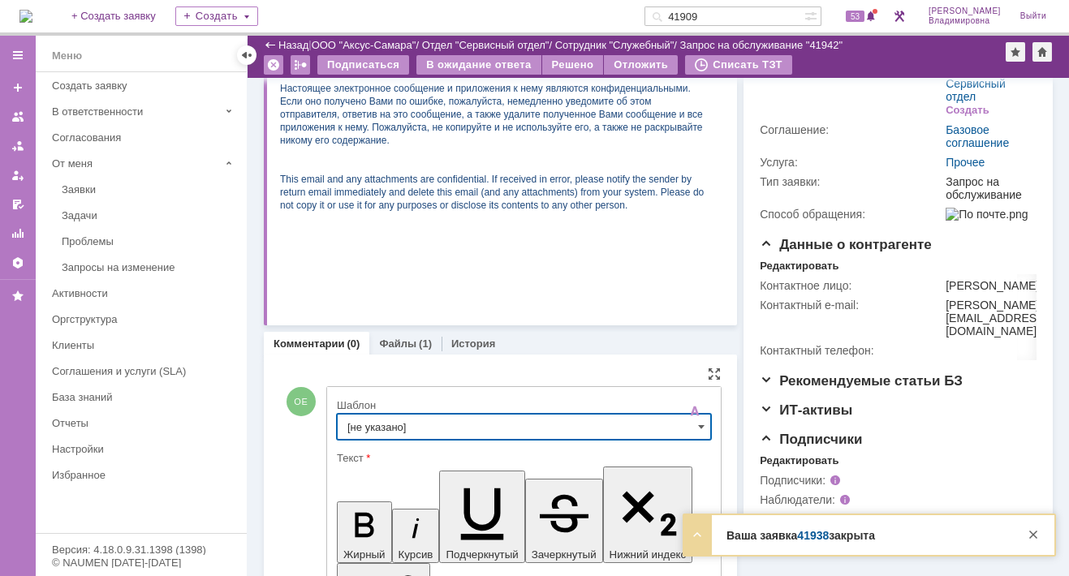
click at [384, 424] on input "[не указано]" at bounding box center [524, 427] width 374 height 26
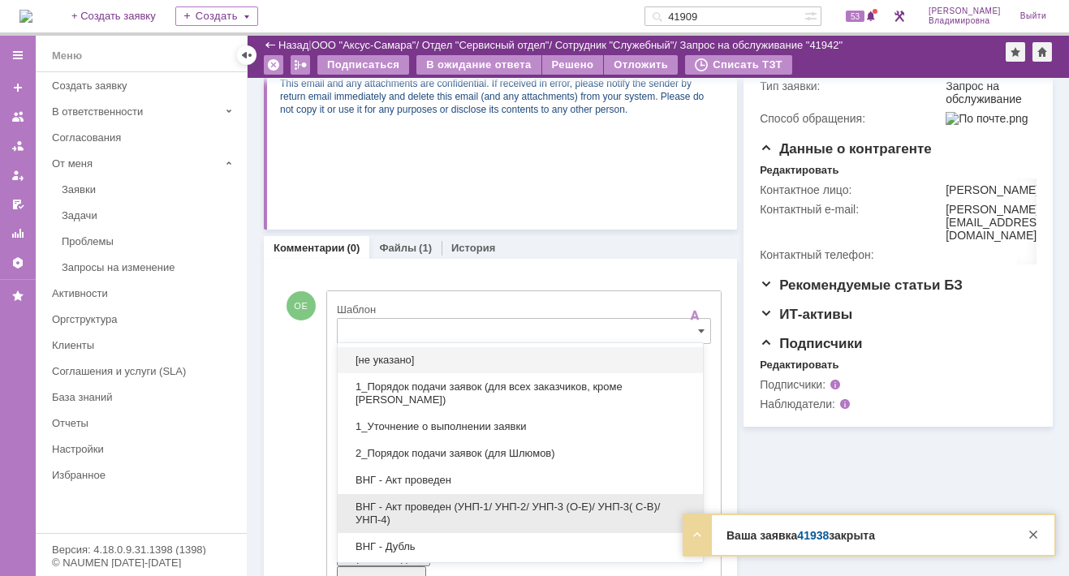
click at [396, 501] on span "ВНГ - Акт проведен (УНП-1/ УНП-2/ УНП-3 (О-Е)/ УНП-3( С-В)/УНП-4)" at bounding box center [520, 514] width 346 height 26
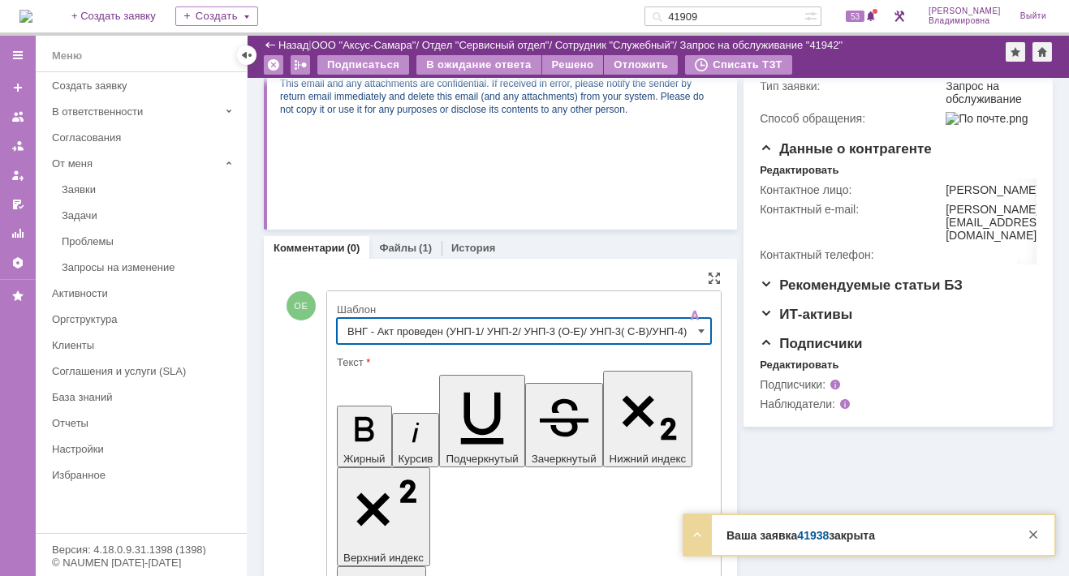
type input "ВНГ - Акт проведен (УНП-1/ УНП-2/ УНП-3 (О-Е)/ УНП-3( С-В)/УНП-4)"
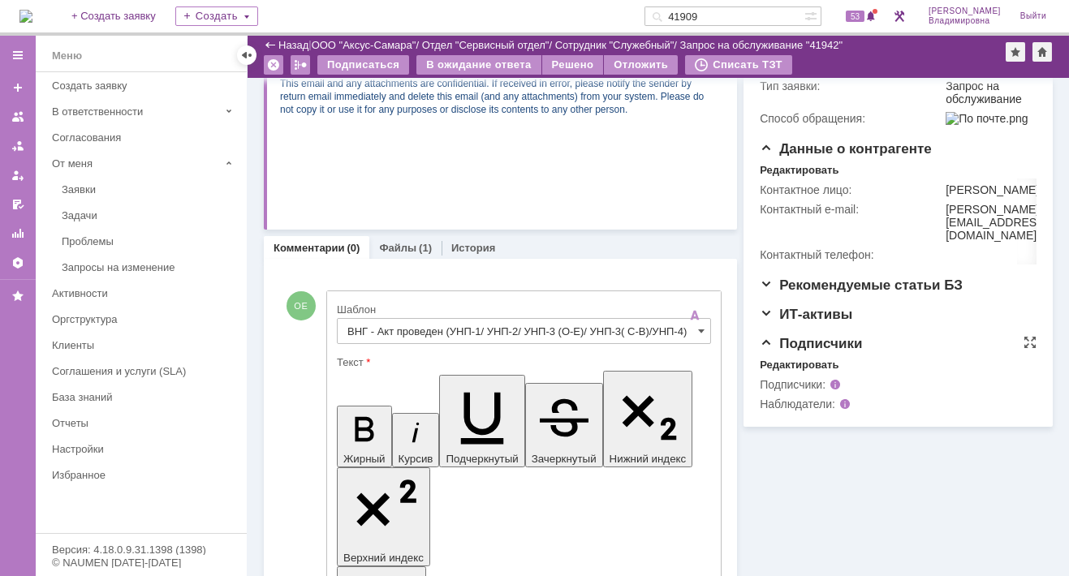
scroll to position [6, 0]
click at [795, 372] on div "Редактировать" at bounding box center [798, 365] width 79 height 13
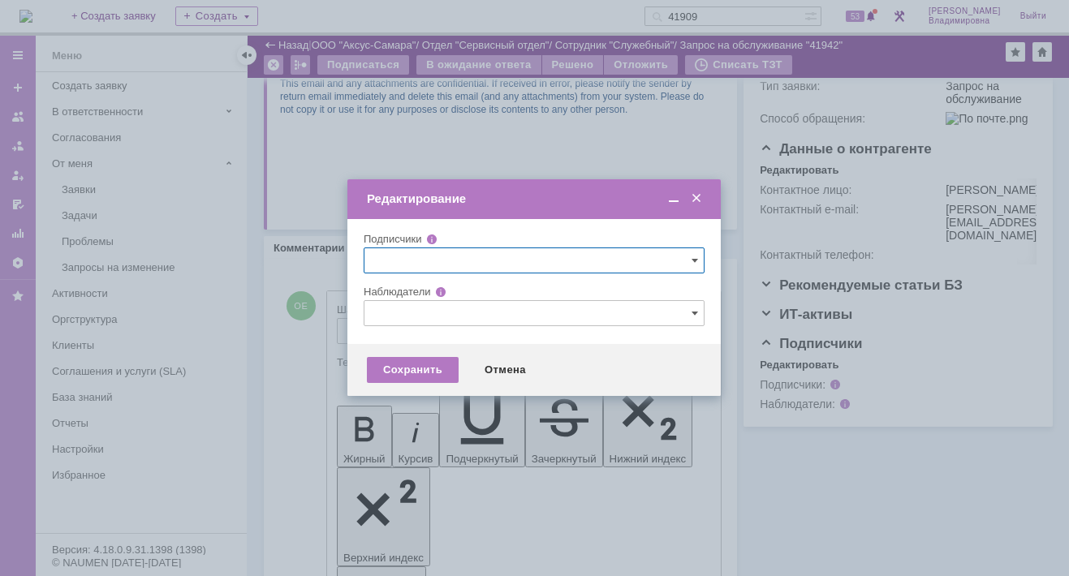
click at [397, 318] on input "text" at bounding box center [534, 313] width 341 height 26
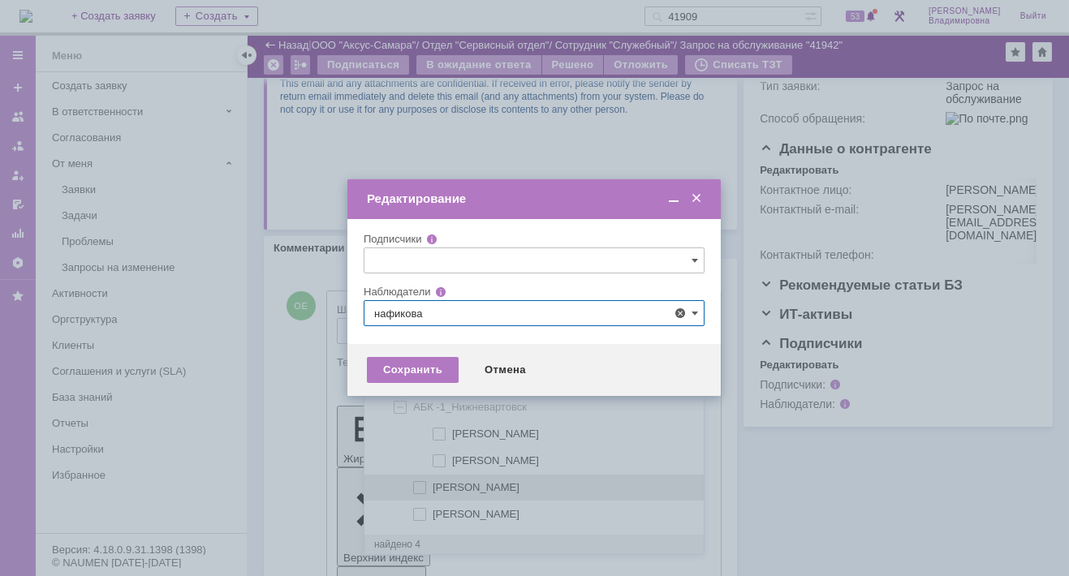
click at [462, 483] on span "Нафикова Евгения" at bounding box center [475, 487] width 87 height 12
click at [426, 483] on input "Нафикова Евгения" at bounding box center [420, 488] width 11 height 11
type input "Нафикова Евгения"
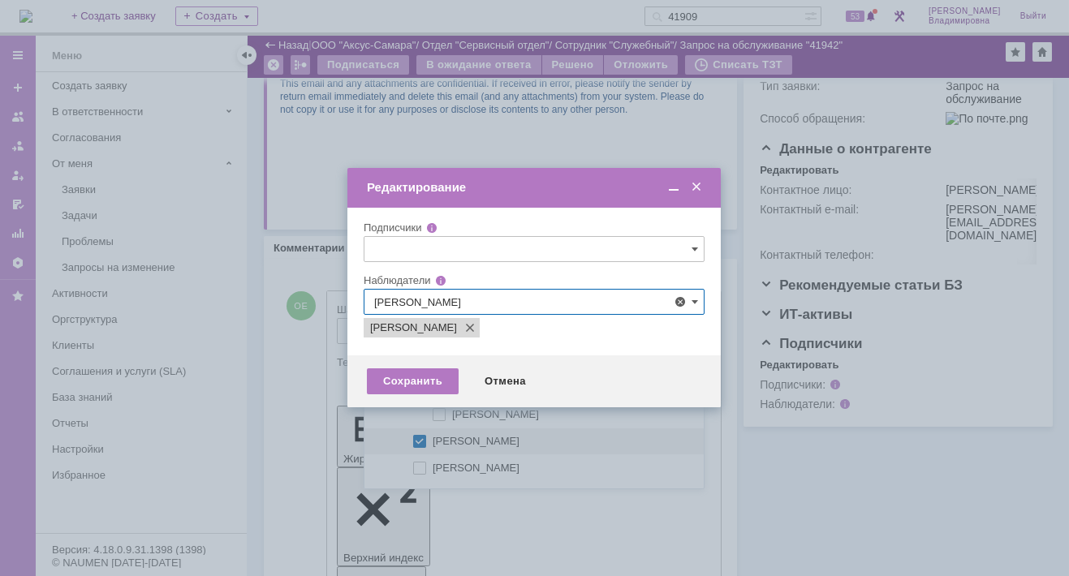
click at [780, 501] on div at bounding box center [534, 288] width 1069 height 576
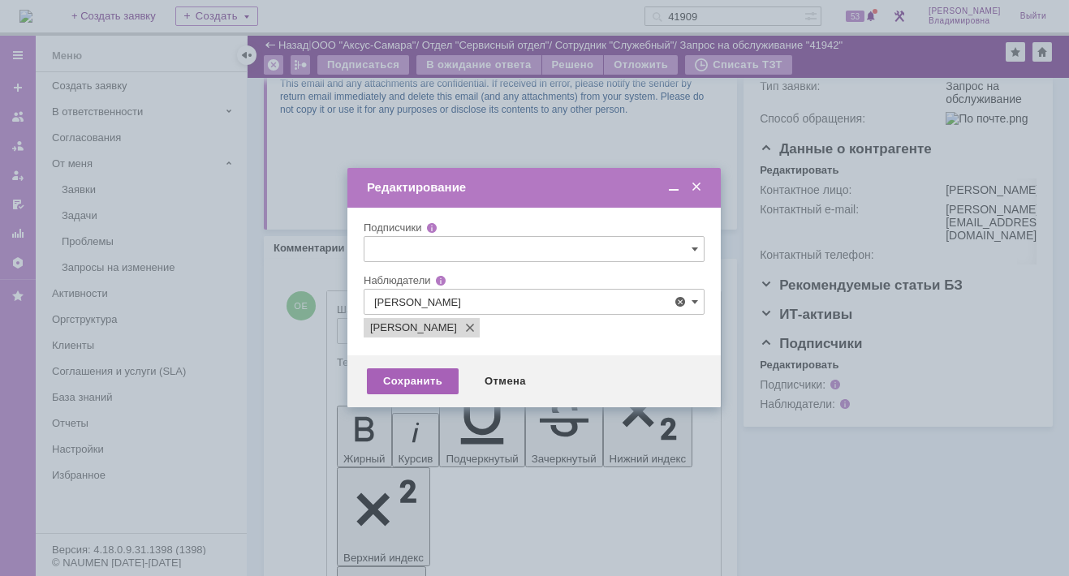
click at [399, 381] on div "Сохранить" at bounding box center [413, 381] width 92 height 26
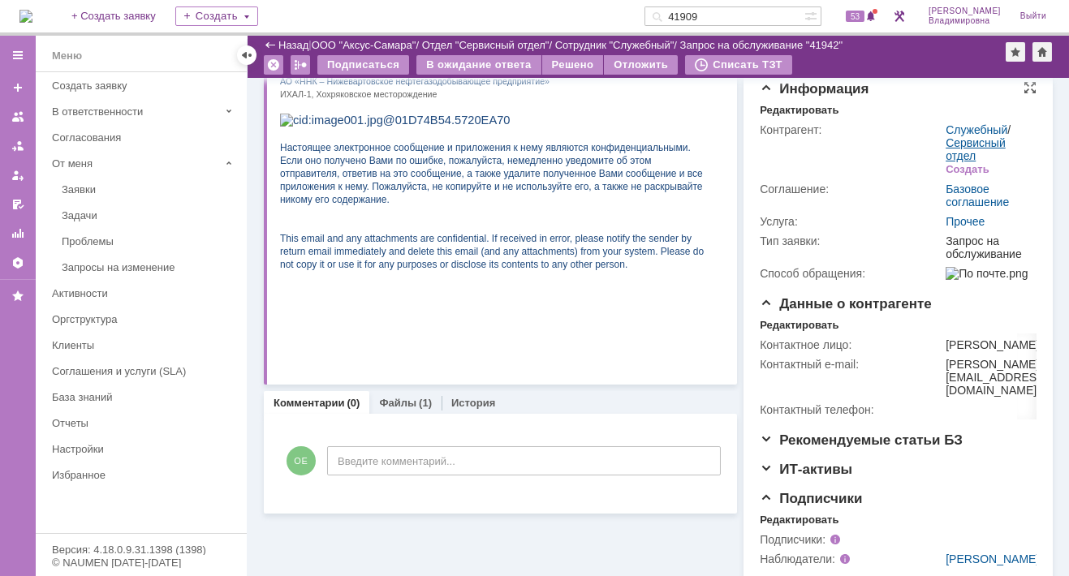
scroll to position [180, 0]
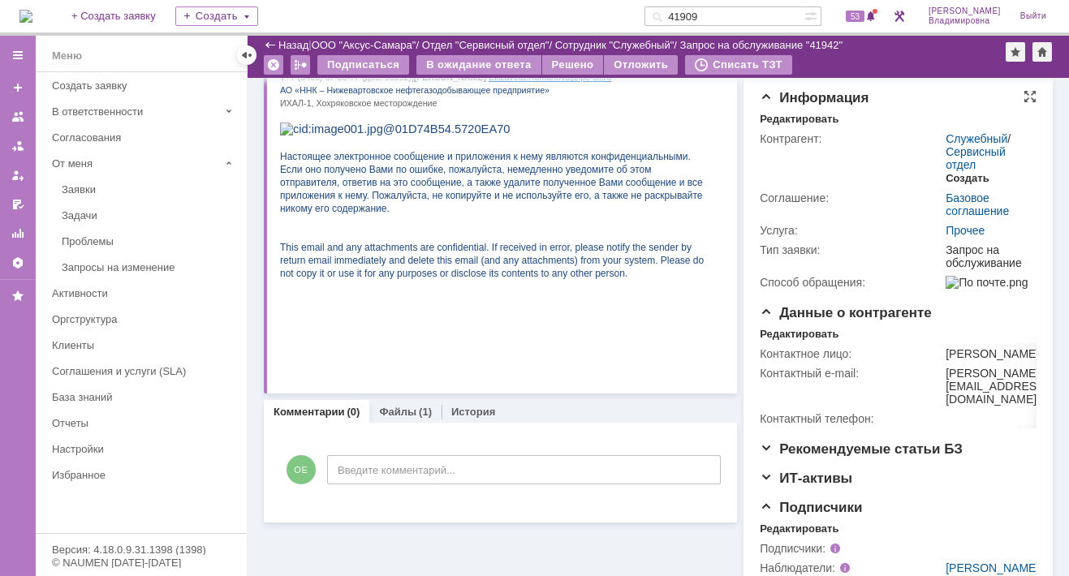
click at [955, 185] on div "Создать" at bounding box center [966, 178] width 43 height 13
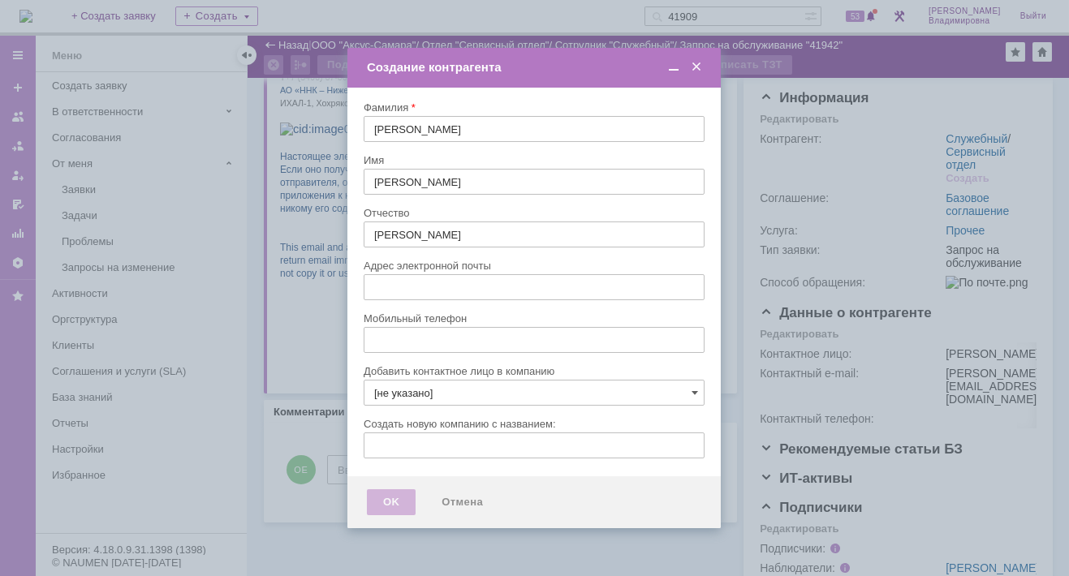
type input "elizaveta.romanova@ipc-oil.ru"
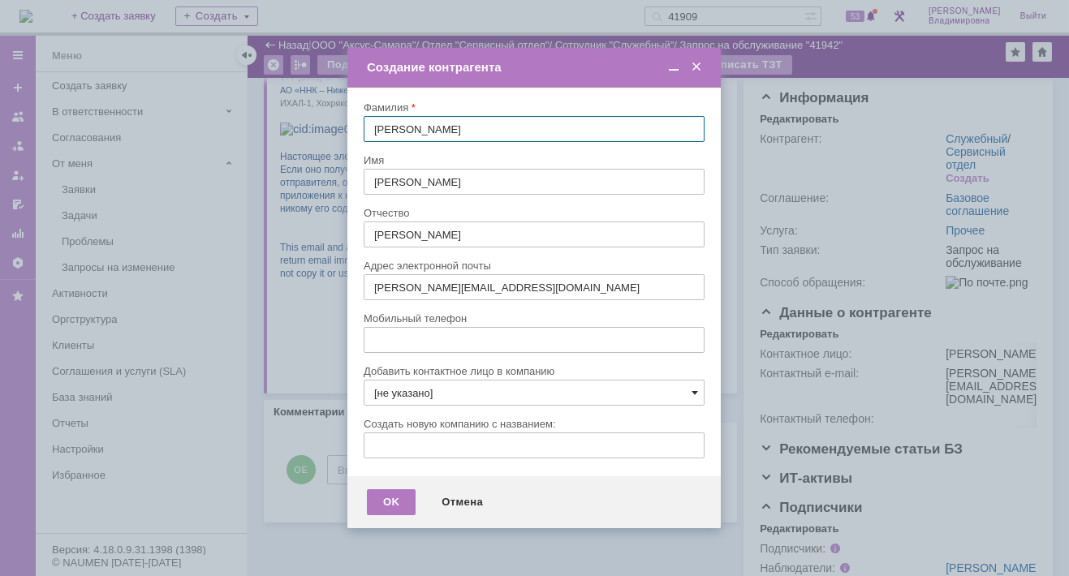
click at [692, 391] on span at bounding box center [694, 392] width 6 height 13
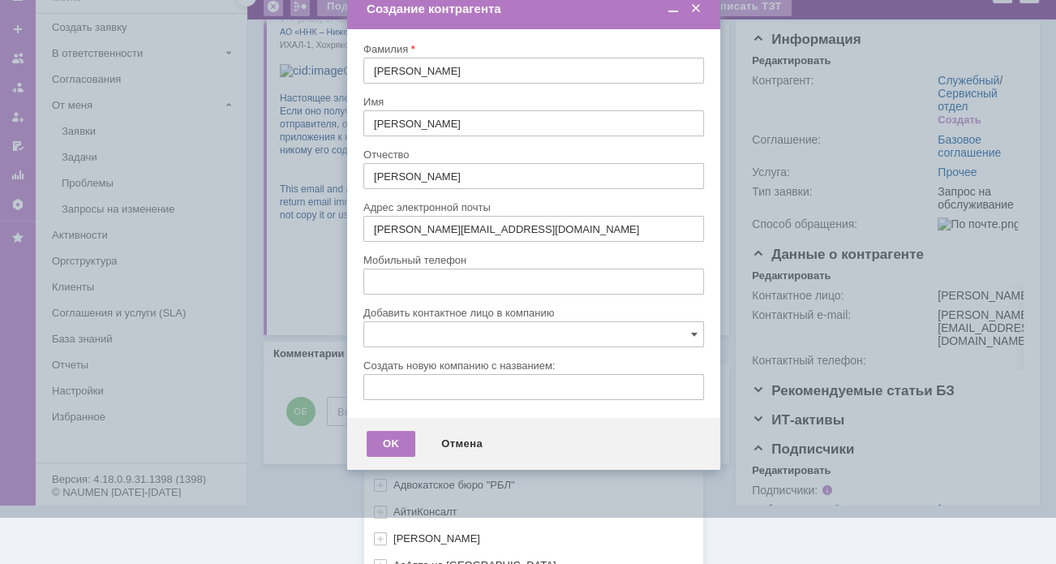
scroll to position [482, 0]
click at [383, 548] on div "[не указано] AVON AXUS Axus Computers DELPHI Xcom _подрядчик Михайловка «ММЦ Пр…" at bounding box center [533, 218] width 339 height 693
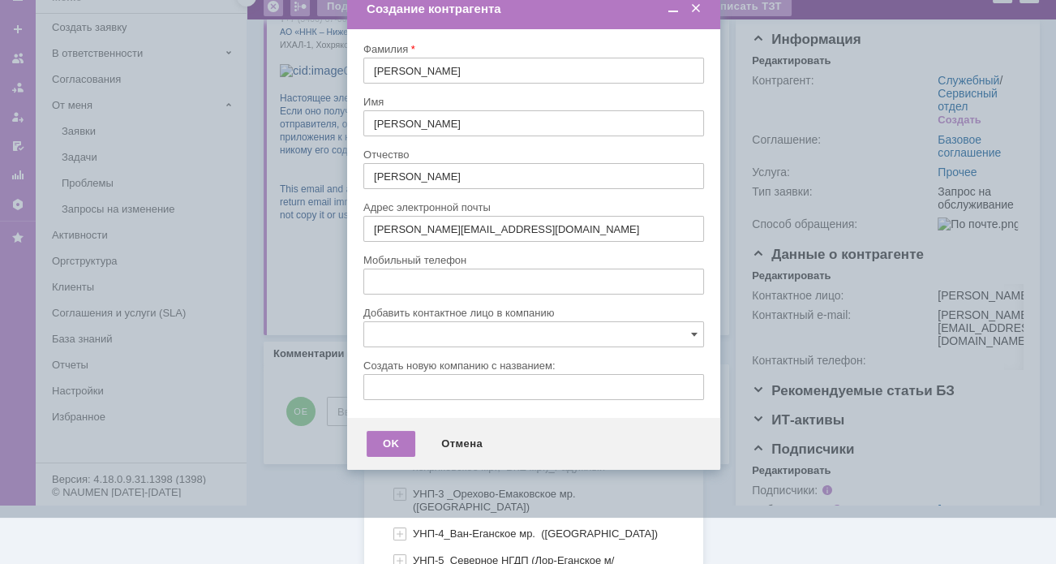
click at [423, 421] on span "УНП-1_Хохряки Пермяки Кошели (Нижневартовск)" at bounding box center [537, 427] width 249 height 12
type input "УНП-1_Хохряки Пермяки Кошели (Нижневартовск)"
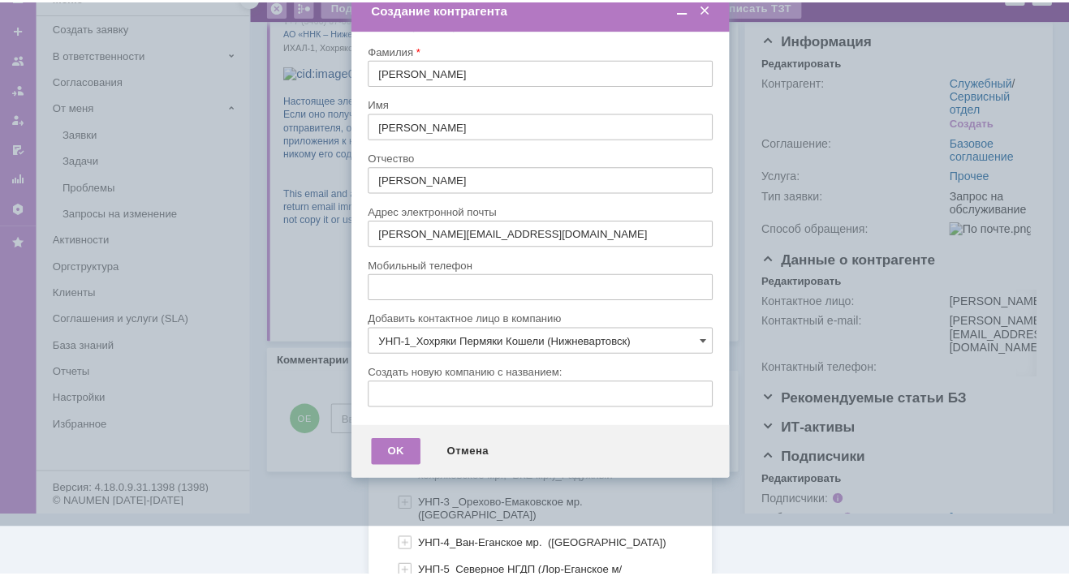
scroll to position [0, 0]
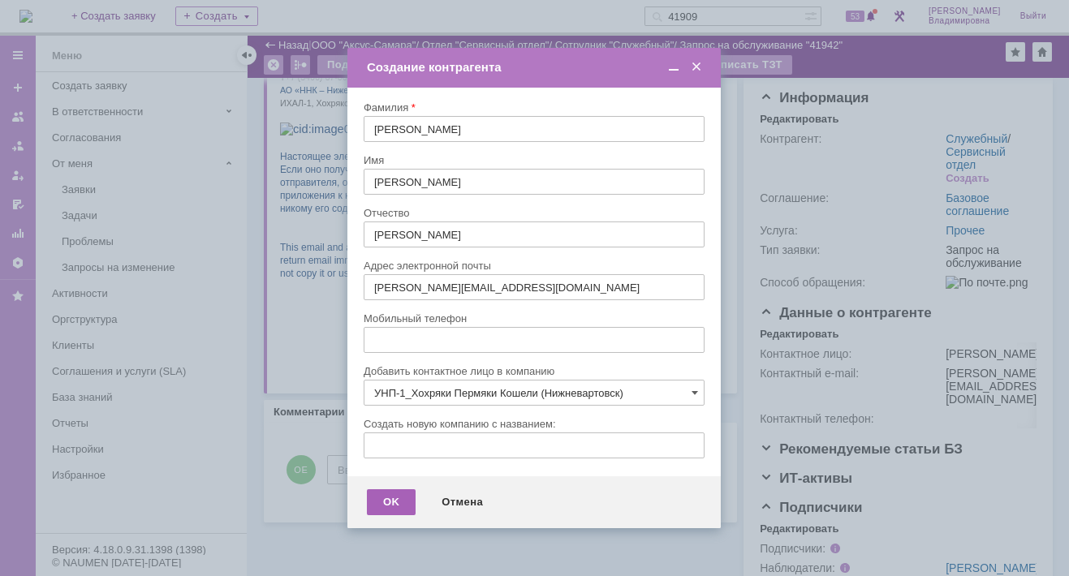
click at [381, 504] on div "OK" at bounding box center [391, 502] width 49 height 26
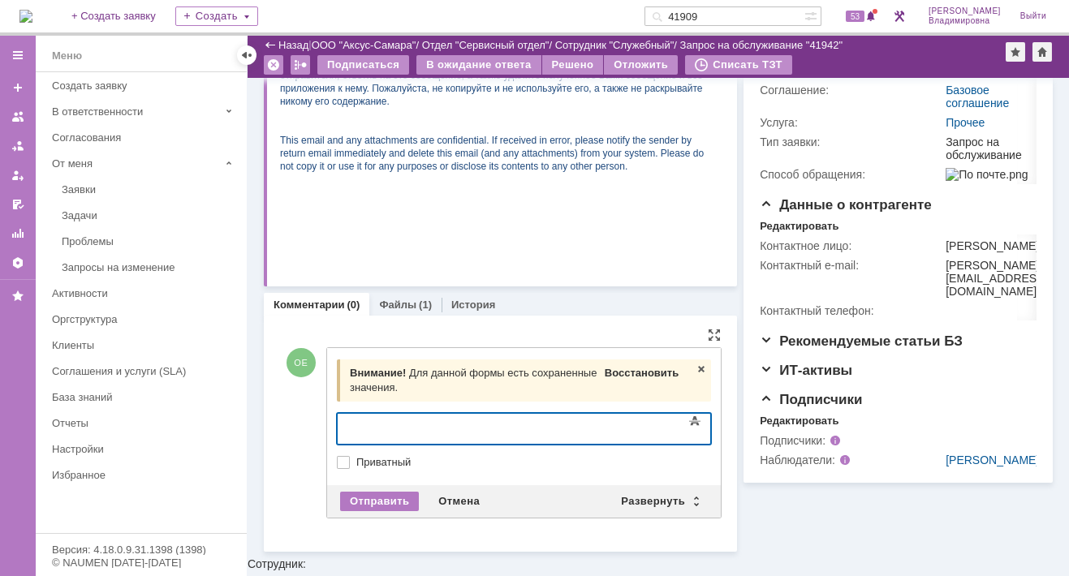
click at [606, 368] on span "Восстановить" at bounding box center [642, 373] width 74 height 12
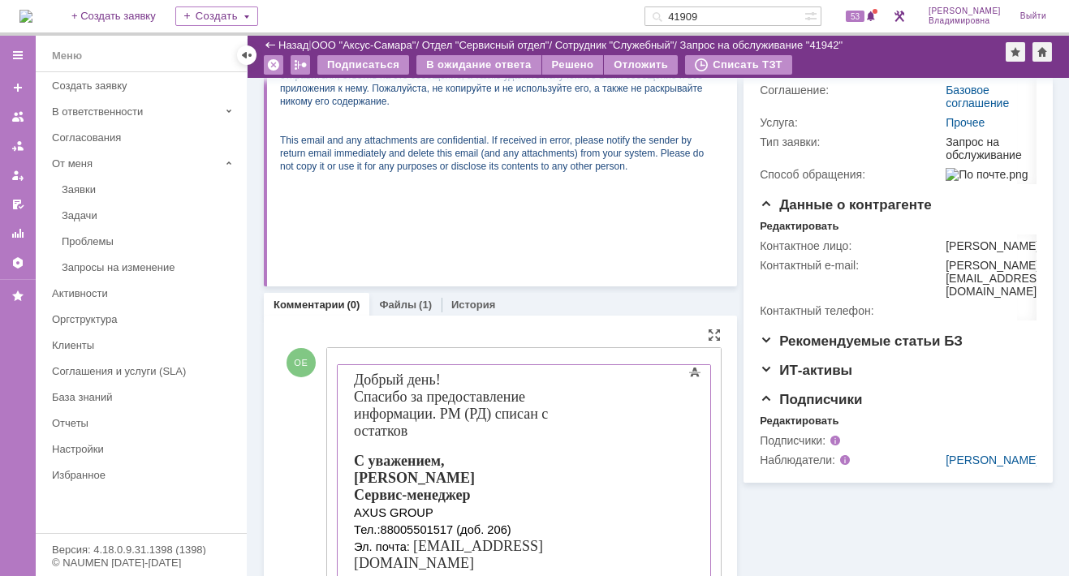
click at [547, 398] on font "Спасибо за предоставление информации. РМ (РД) списан с остатков" at bounding box center [450, 413] width 194 height 50
click at [547, 399] on font "Спасибо за предоставление информации. РМ (РД) списан с остатков" at bounding box center [450, 413] width 194 height 50
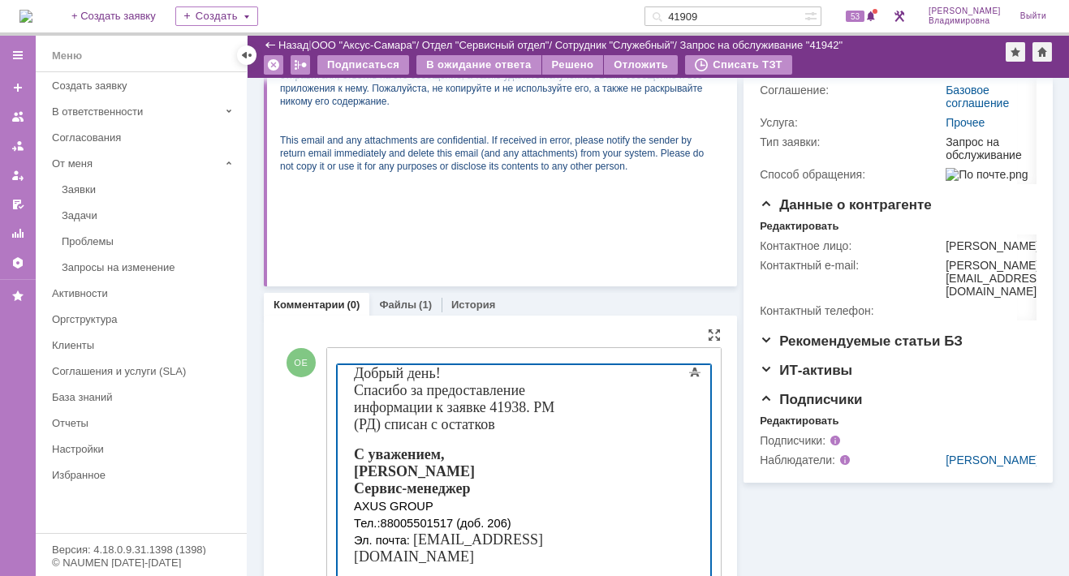
scroll to position [431, 0]
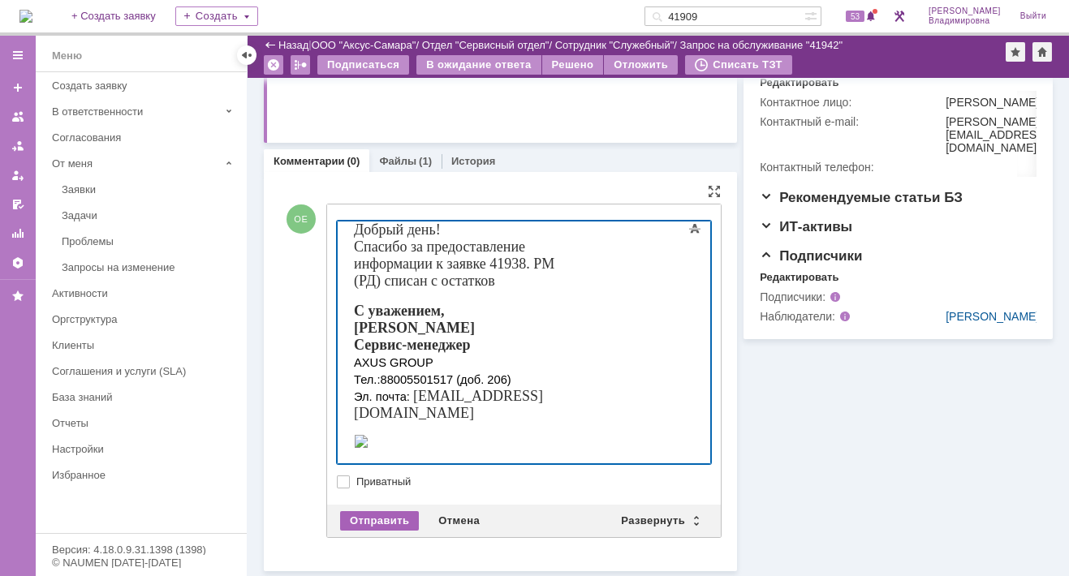
click at [359, 519] on div "Отправить" at bounding box center [379, 520] width 79 height 19
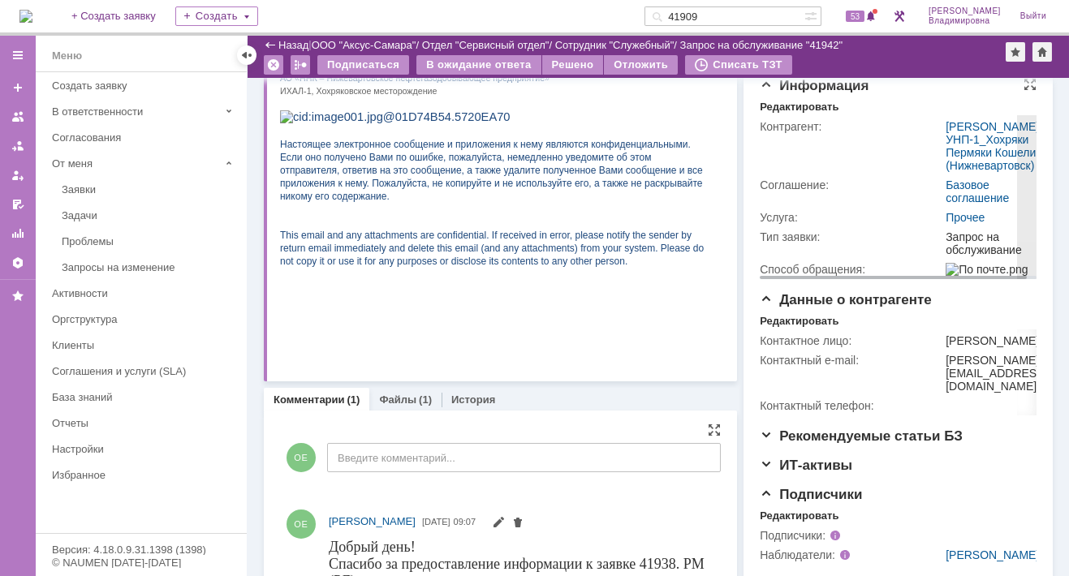
scroll to position [182, 0]
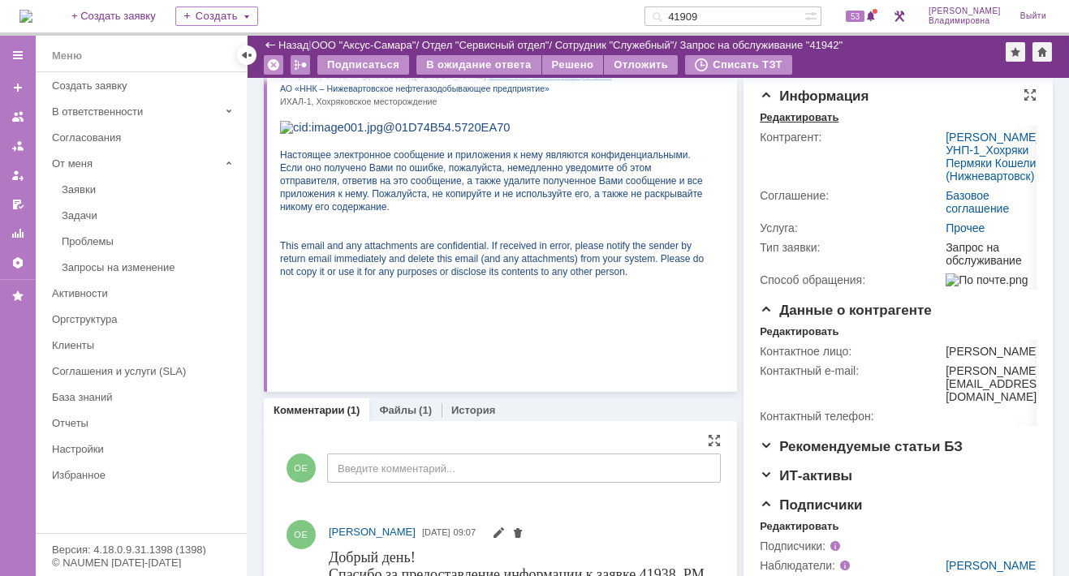
click at [803, 124] on div "Редактировать" at bounding box center [798, 117] width 79 height 13
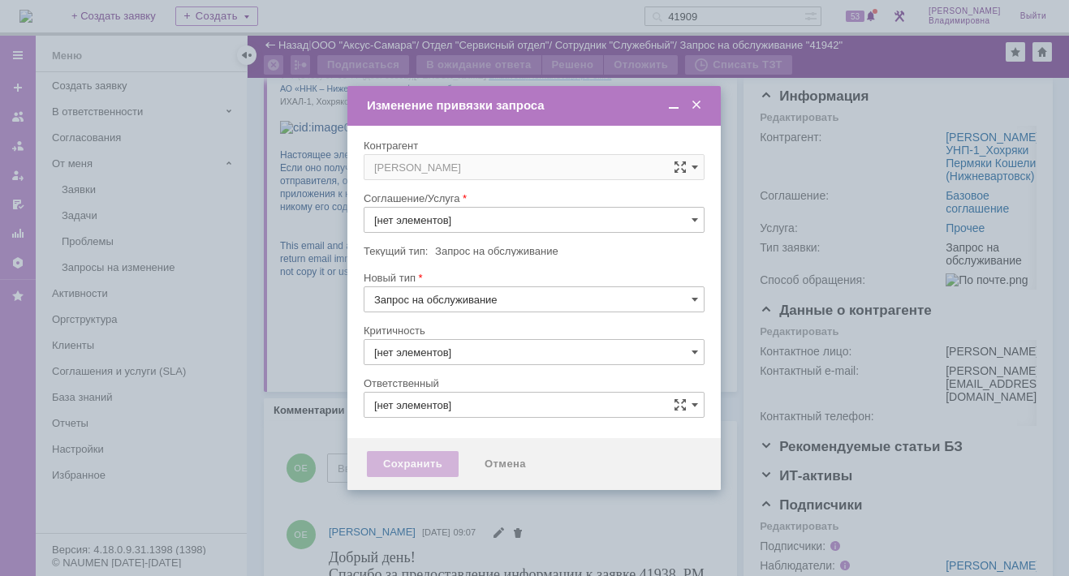
type input "Прочее"
type input "3. Низкая"
type input "[PERSON_NAME]"
type input "[не указано]"
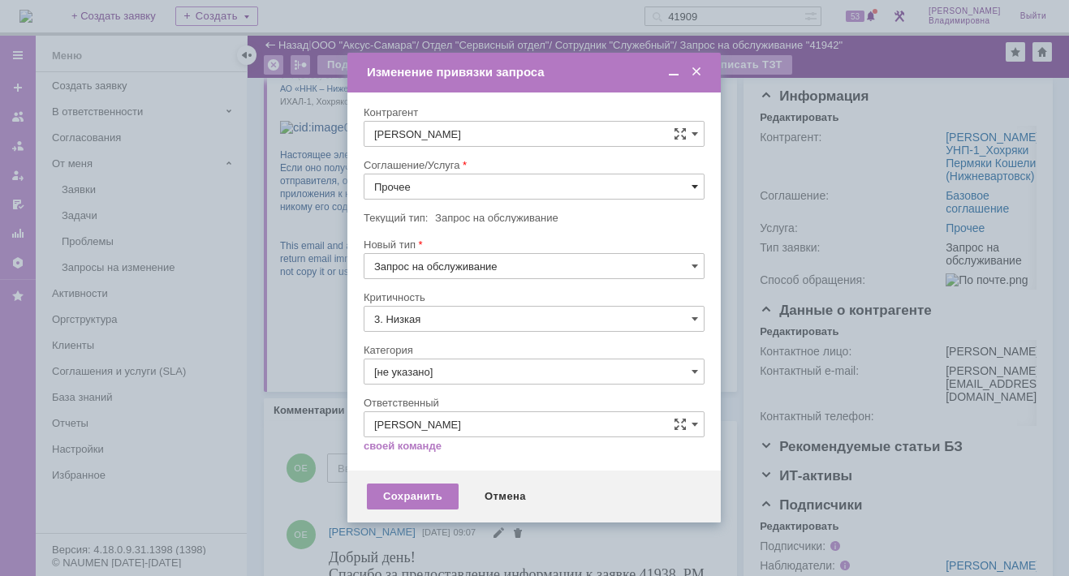
click at [691, 183] on span at bounding box center [694, 186] width 6 height 13
click at [432, 385] on span "ПТ_Замена расходных материалов / ресурсных деталей" at bounding box center [534, 387] width 320 height 13
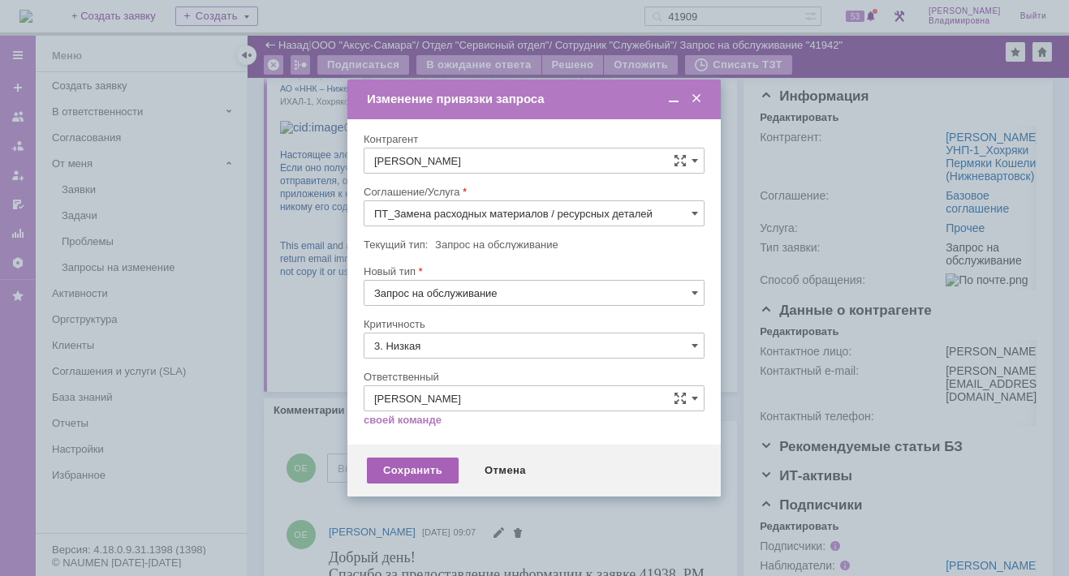
type input "ПТ_Замена расходных материалов / ресурсных деталей"
click at [396, 472] on div "Сохранить" at bounding box center [413, 471] width 92 height 26
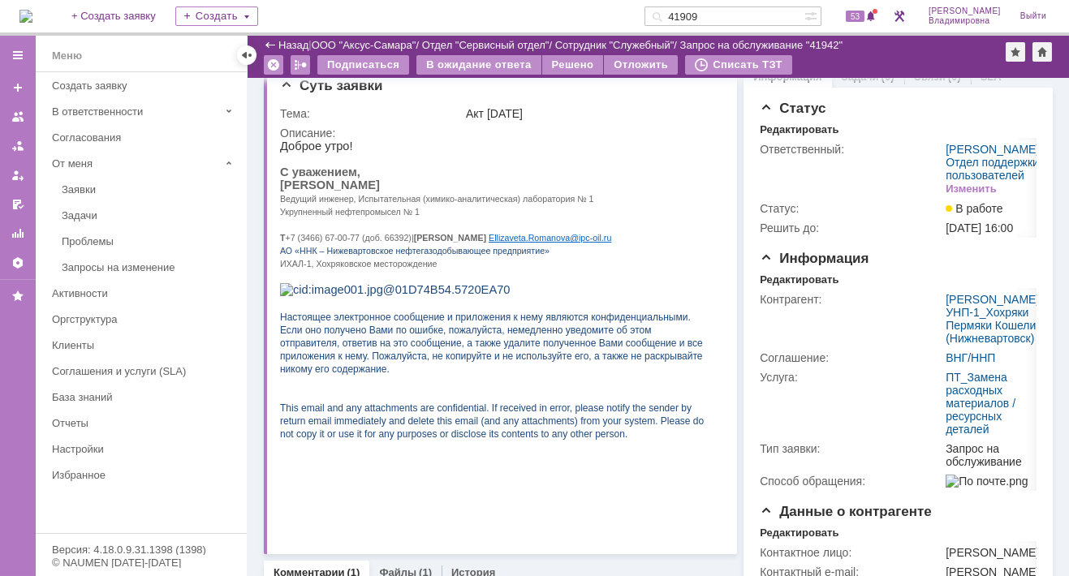
scroll to position [0, 0]
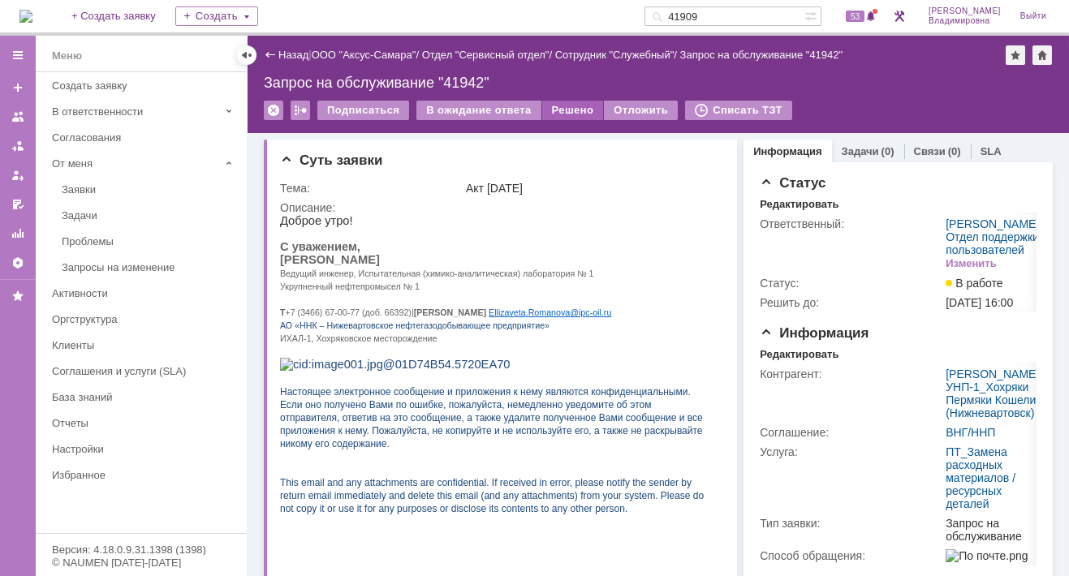
click at [552, 105] on div "Решено" at bounding box center [573, 110] width 62 height 19
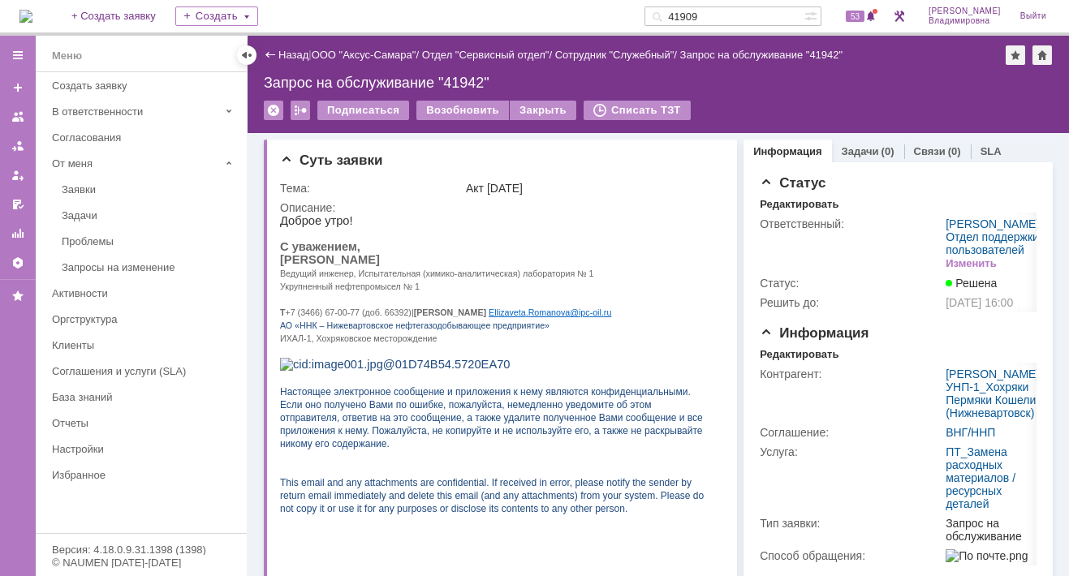
click at [27, 12] on img at bounding box center [25, 16] width 13 height 13
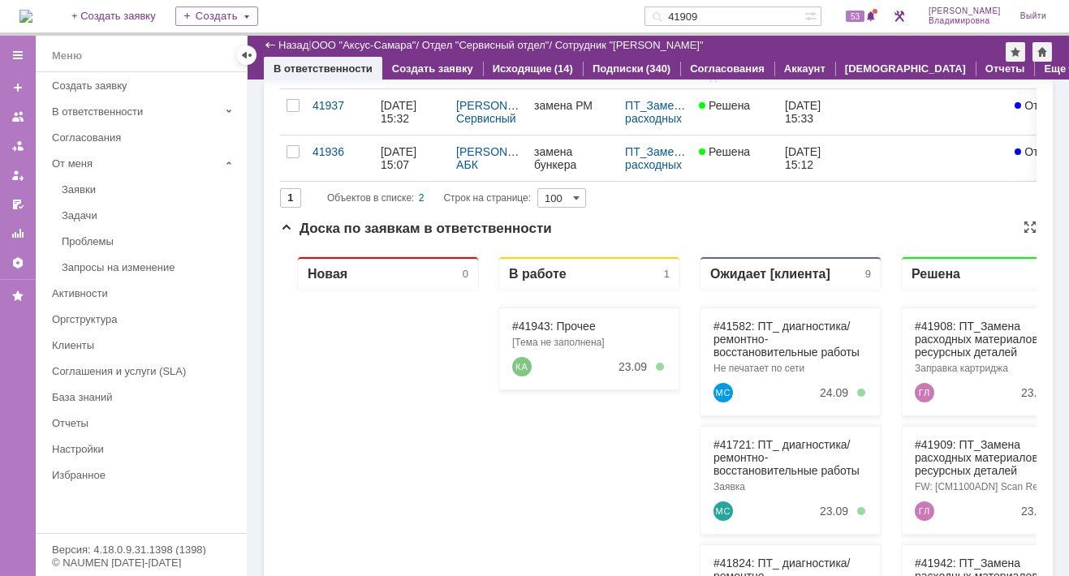
scroll to position [243, 0]
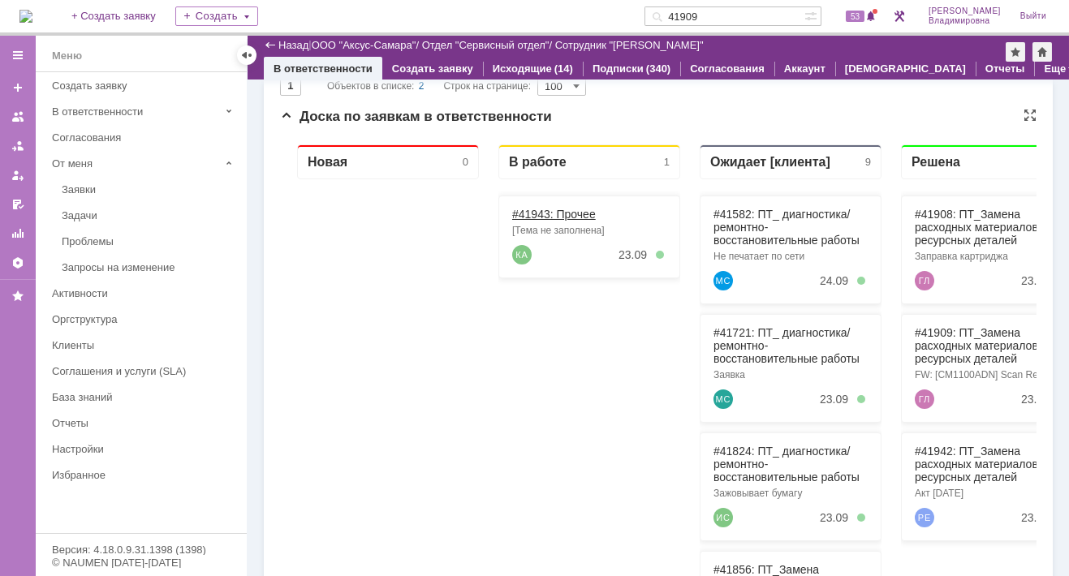
click at [542, 211] on link "#41943: Прочее" at bounding box center [554, 214] width 84 height 13
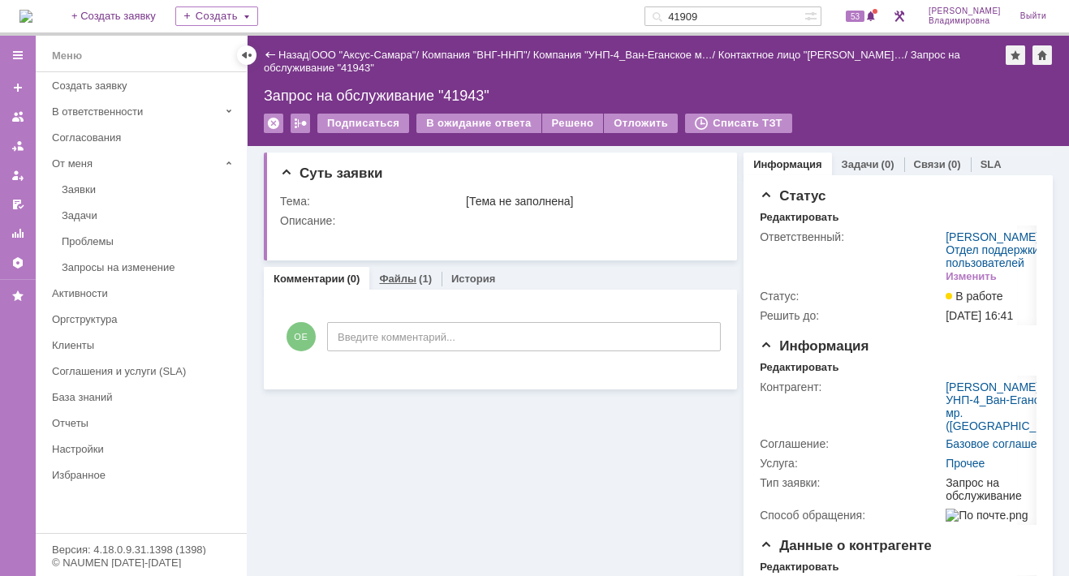
click at [393, 278] on link "Файлы" at bounding box center [397, 279] width 37 height 12
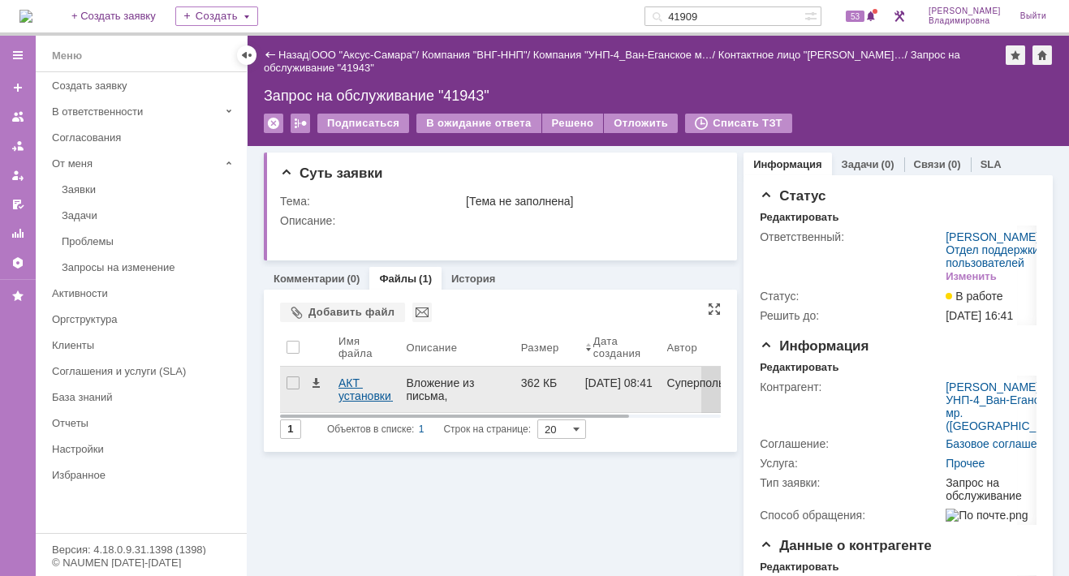
click at [346, 385] on div "АКТ установки РМ, РД и ЗЧ ХАРД ЦЭРТ УНП-4 от 23.09.2024.pdf" at bounding box center [365, 389] width 54 height 26
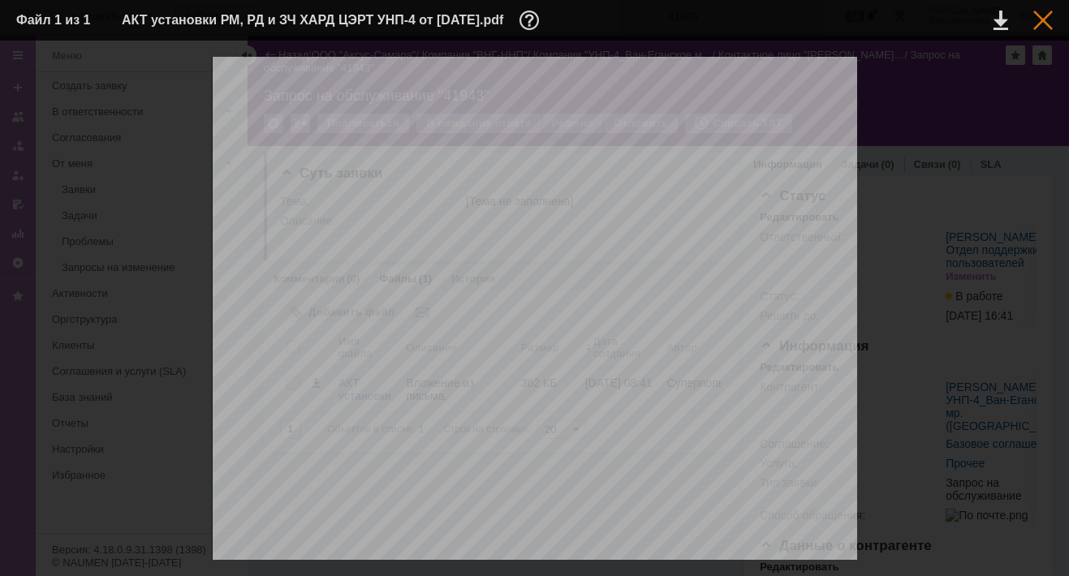
click at [1024, 17] on div at bounding box center [1042, 20] width 19 height 19
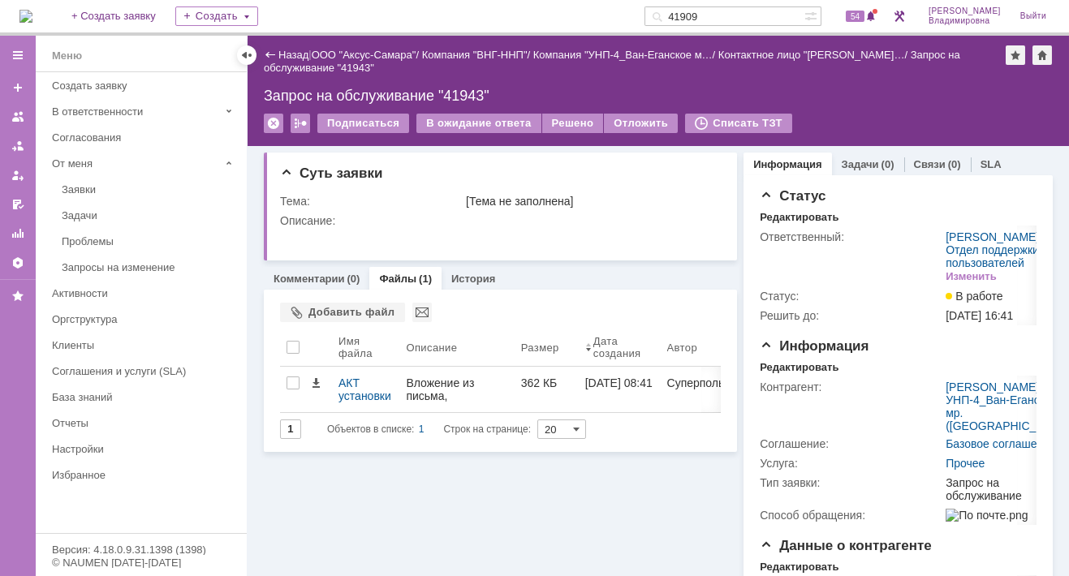
click at [728, 14] on input "41909" at bounding box center [724, 15] width 160 height 19
type input "41919"
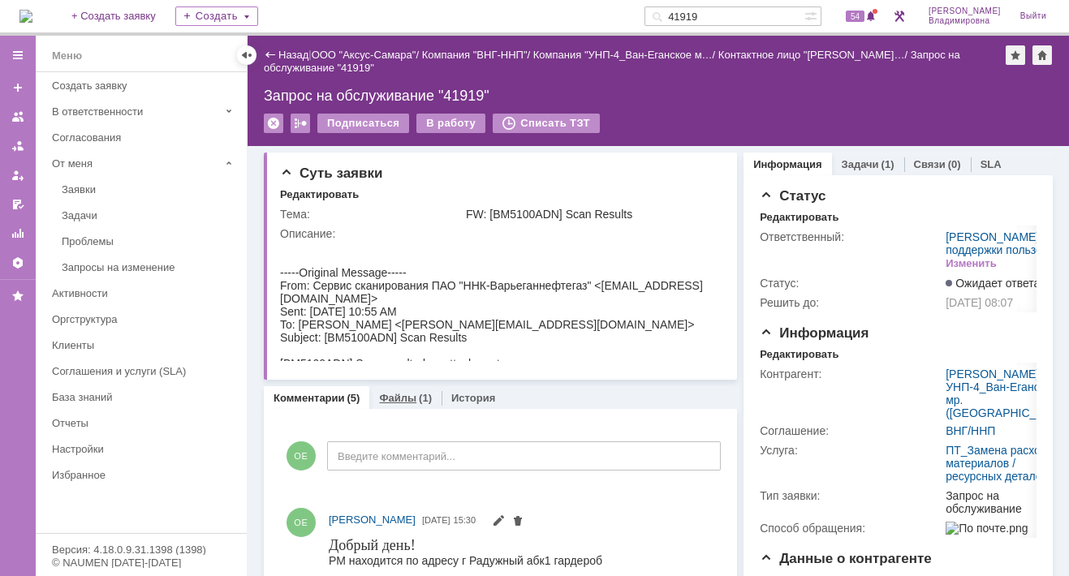
click at [394, 396] on link "Файлы" at bounding box center [397, 398] width 37 height 12
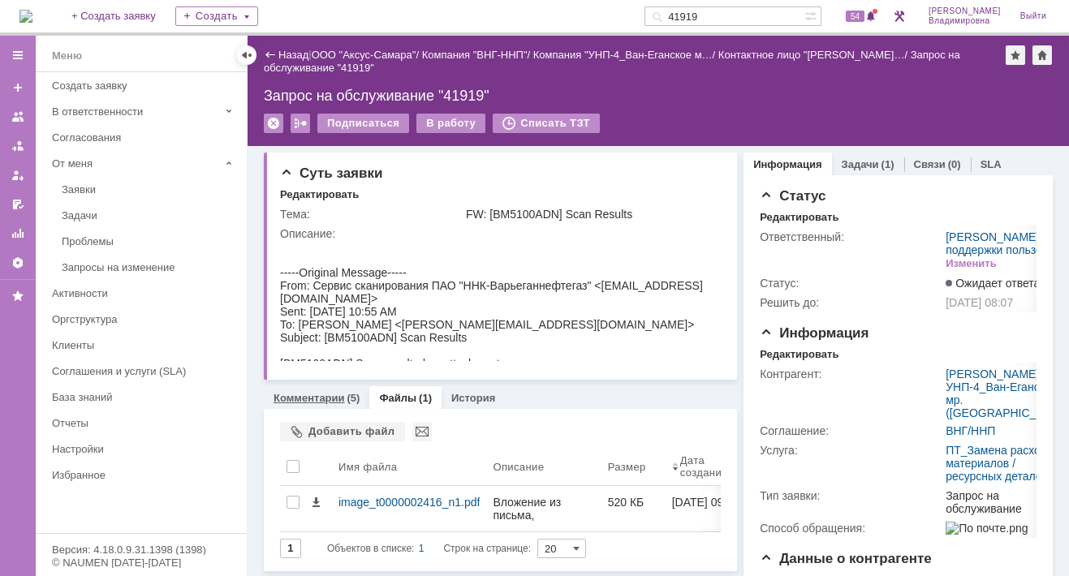
click at [308, 400] on link "Комментарии" at bounding box center [308, 398] width 71 height 12
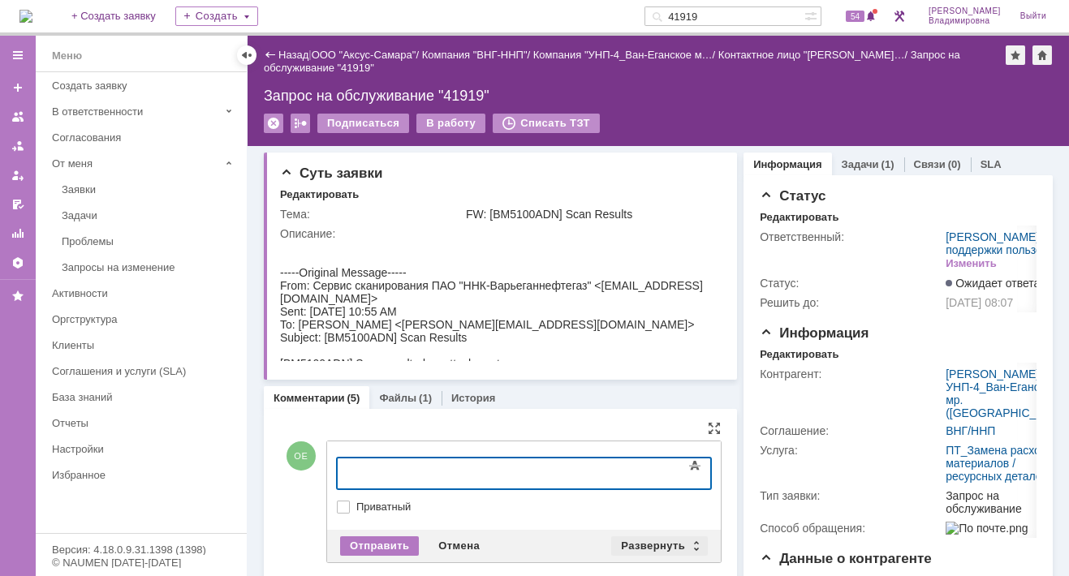
click at [654, 540] on div "Развернуть" at bounding box center [659, 545] width 97 height 19
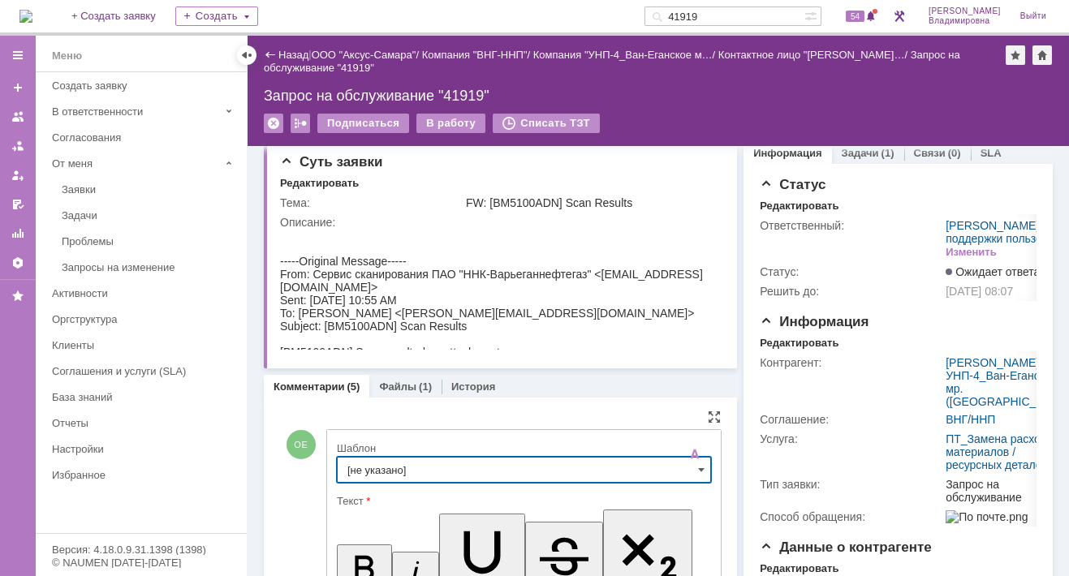
click at [376, 477] on input "[не указано]" at bounding box center [524, 470] width 374 height 26
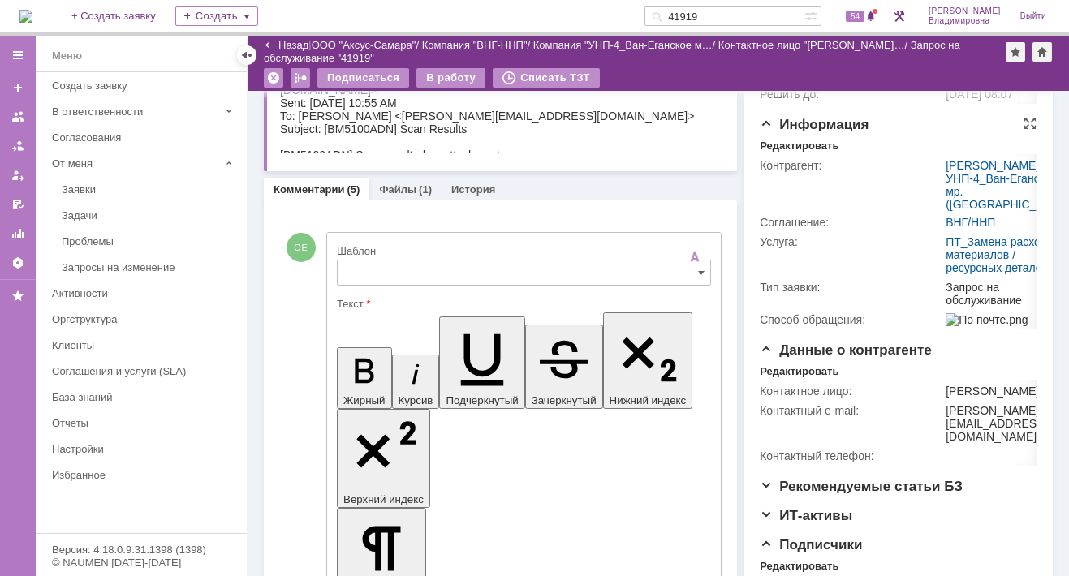
type input "[не указано]"
click at [726, 16] on input "41919" at bounding box center [724, 15] width 160 height 19
type input "3"
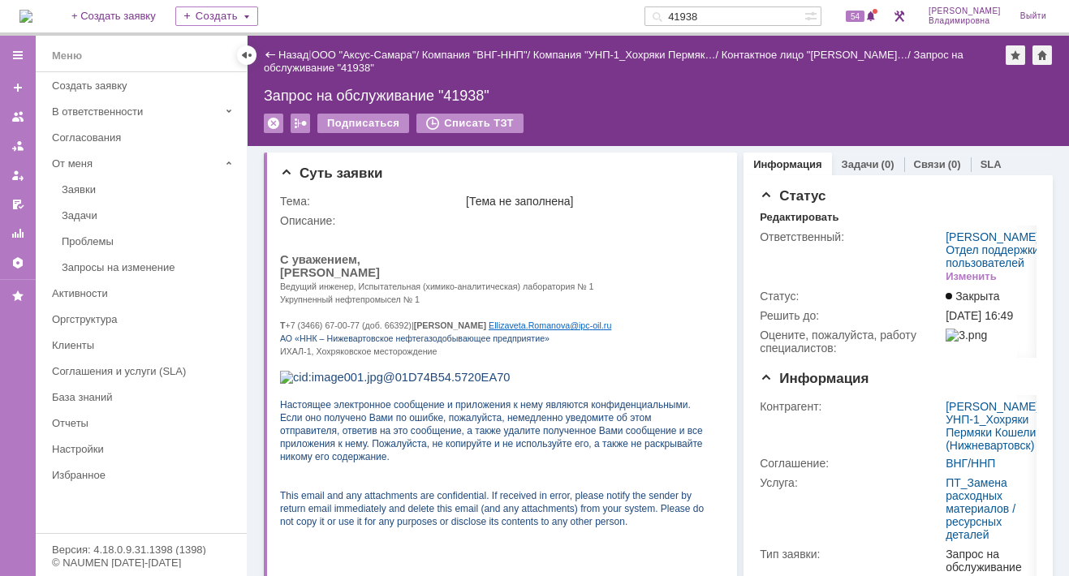
click at [728, 15] on input "41938" at bounding box center [724, 15] width 160 height 19
click at [726, 14] on input "41938" at bounding box center [724, 15] width 160 height 19
type input "41943"
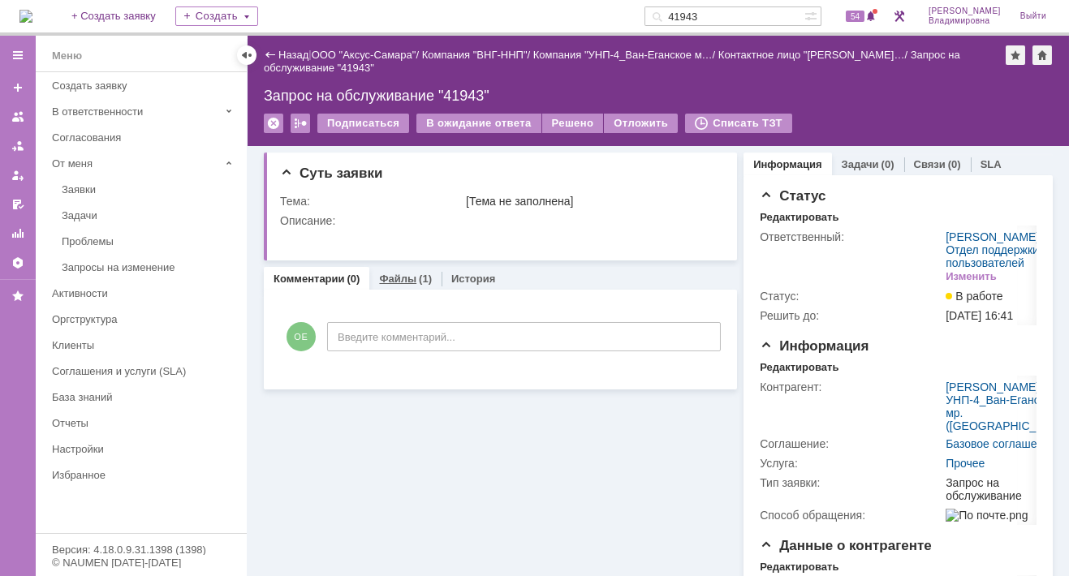
click at [401, 278] on link "Файлы" at bounding box center [397, 279] width 37 height 12
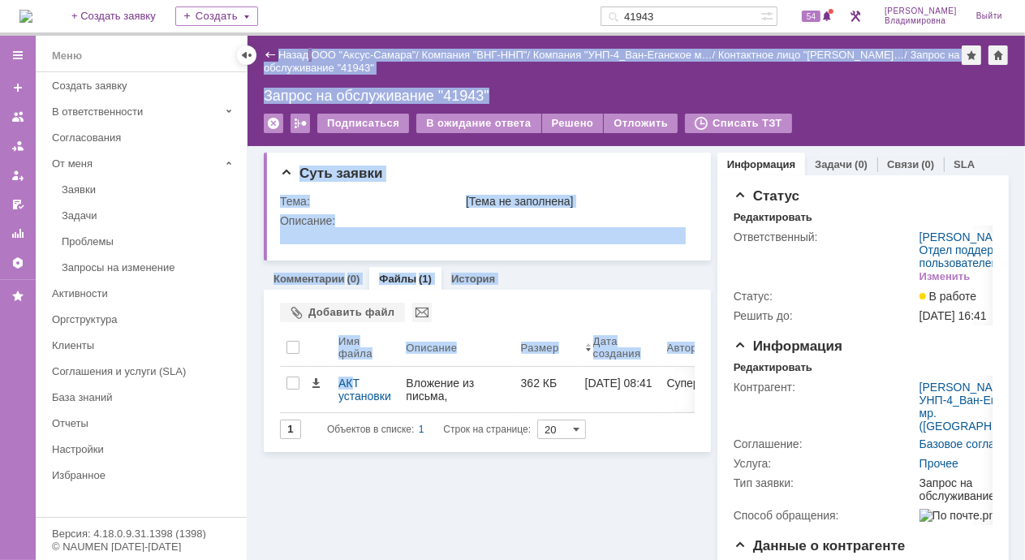
drag, startPoint x: 350, startPoint y: 380, endPoint x: 1182, endPoint y: 296, distance: 836.7
click at [1024, 296] on html "Идет загрузка, пожалуйста, подождите. На домашнюю + Создать заявку Создать 4194…" at bounding box center [512, 280] width 1025 height 560
click at [361, 514] on div "Суть заявки Тема: [Тема не заполнена] Описание: Комментарии (0) Файлы (1) Истор…" at bounding box center [487, 485] width 447 height 678
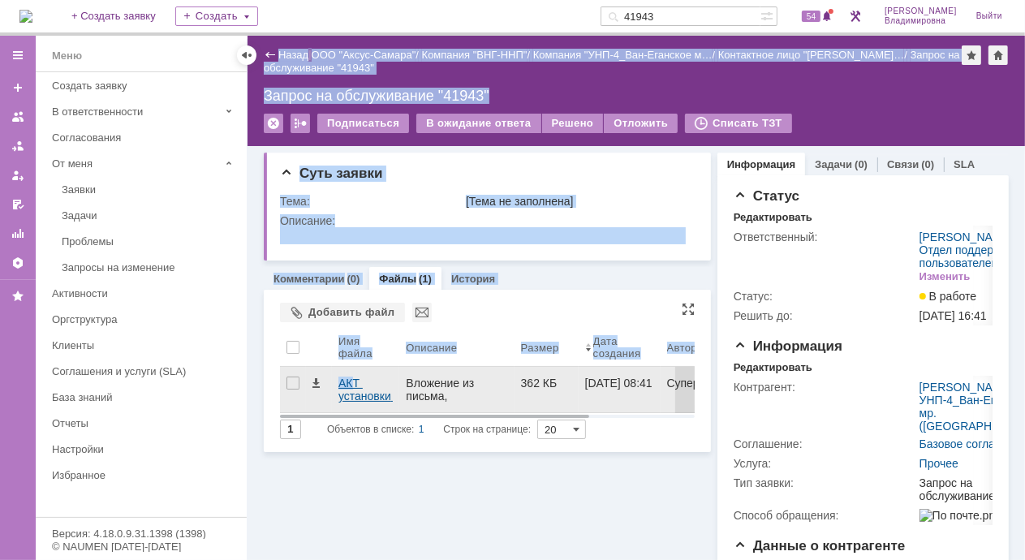
click at [335, 386] on div "АКТ установки РМ, РД и ЗЧ ХАРД ЦЭРТ УНП-4 от 23.09.2024.pdf" at bounding box center [365, 389] width 67 height 45
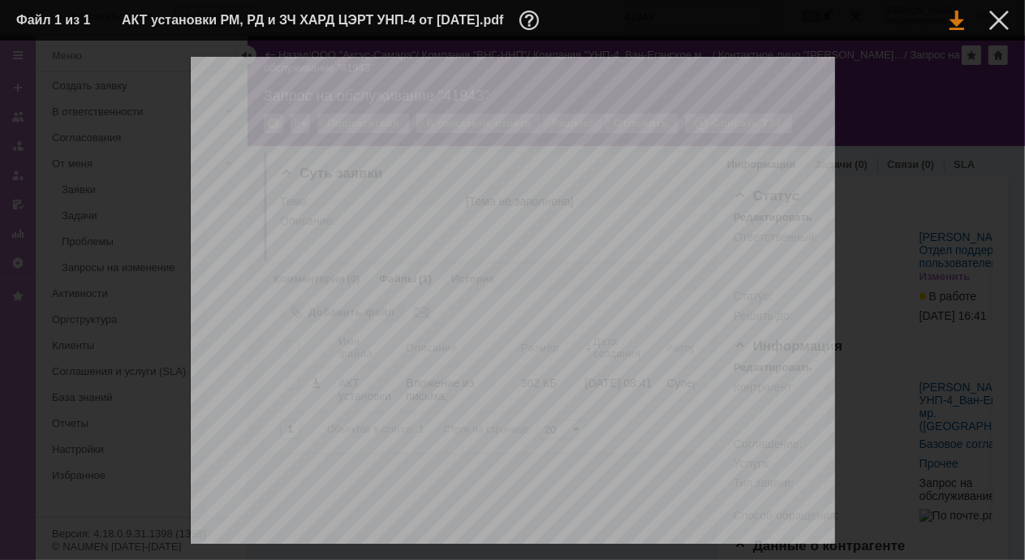
click at [951, 22] on link at bounding box center [956, 20] width 15 height 19
click at [992, 16] on div at bounding box center [998, 20] width 19 height 19
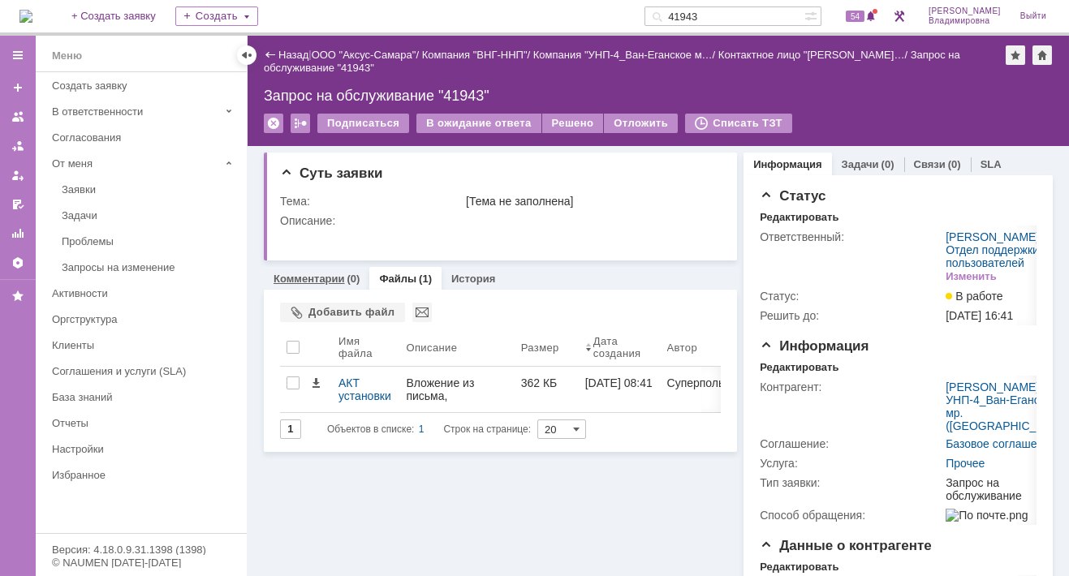
click at [328, 275] on link "Комментарии" at bounding box center [308, 279] width 71 height 12
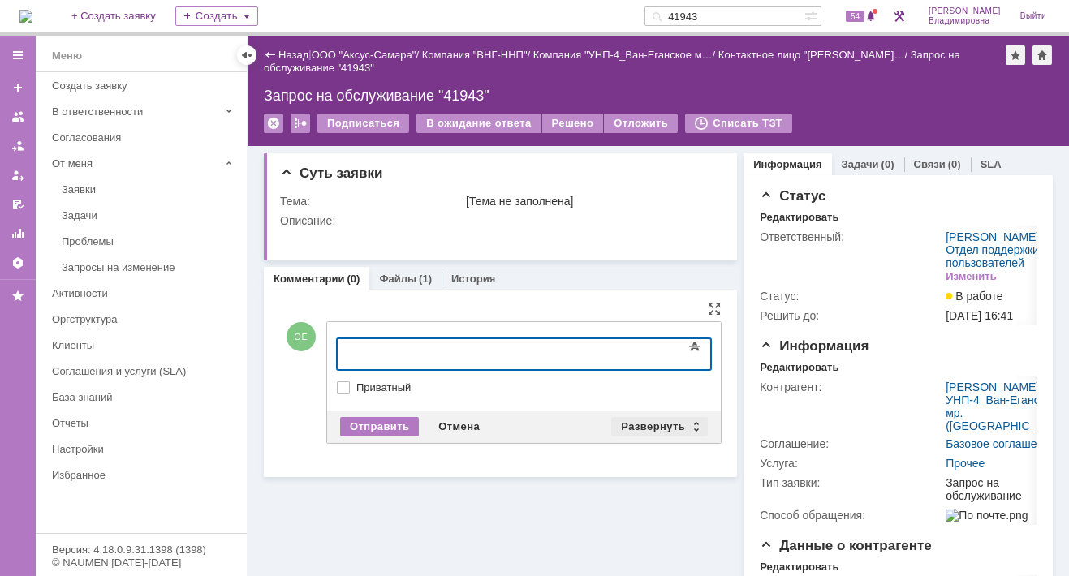
click at [643, 417] on div "Развернуть" at bounding box center [659, 426] width 97 height 19
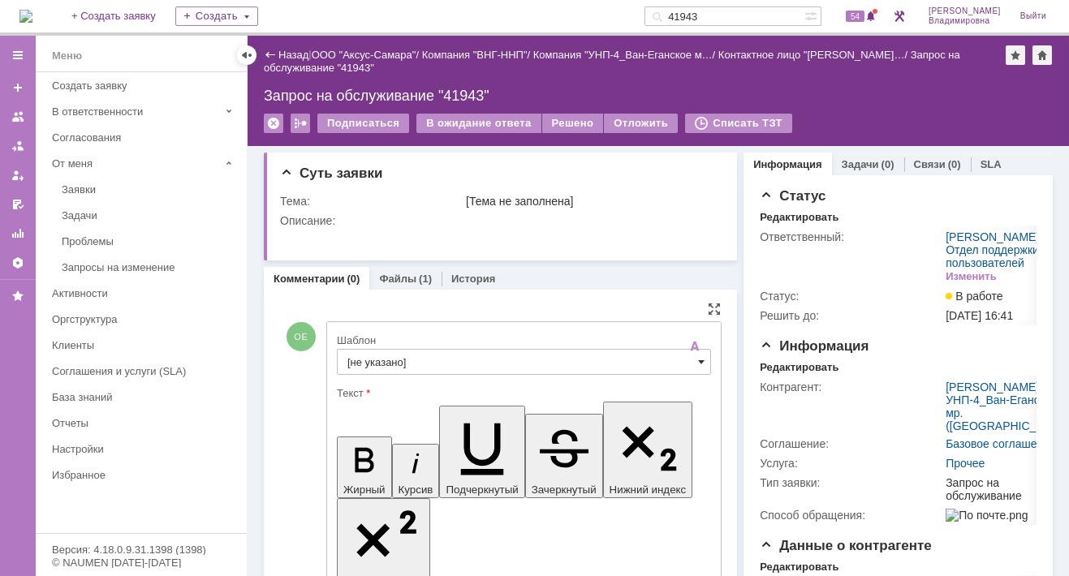
click at [698, 358] on span at bounding box center [701, 361] width 6 height 13
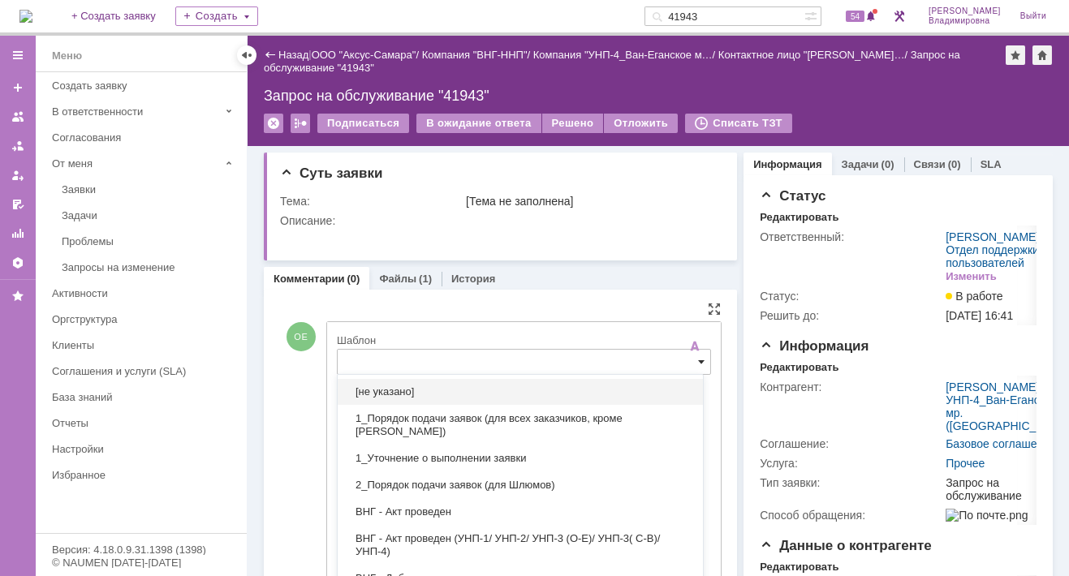
scroll to position [32, 0]
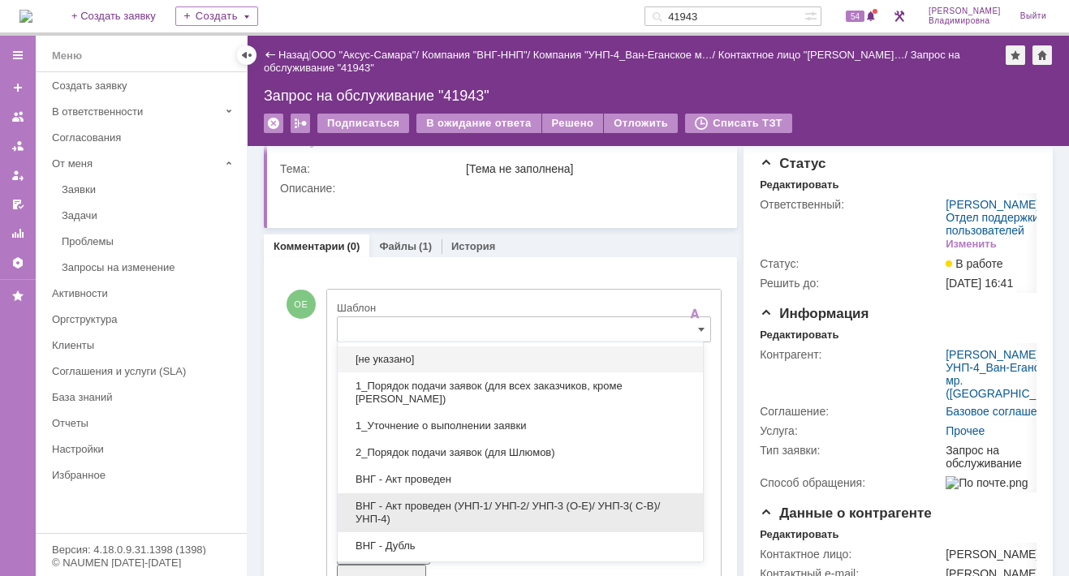
click at [531, 500] on span "ВНГ - Акт проведен (УНП-1/ УНП-2/ УНП-3 (О-Е)/ УНП-3( С-В)/УНП-4)" at bounding box center [520, 513] width 346 height 26
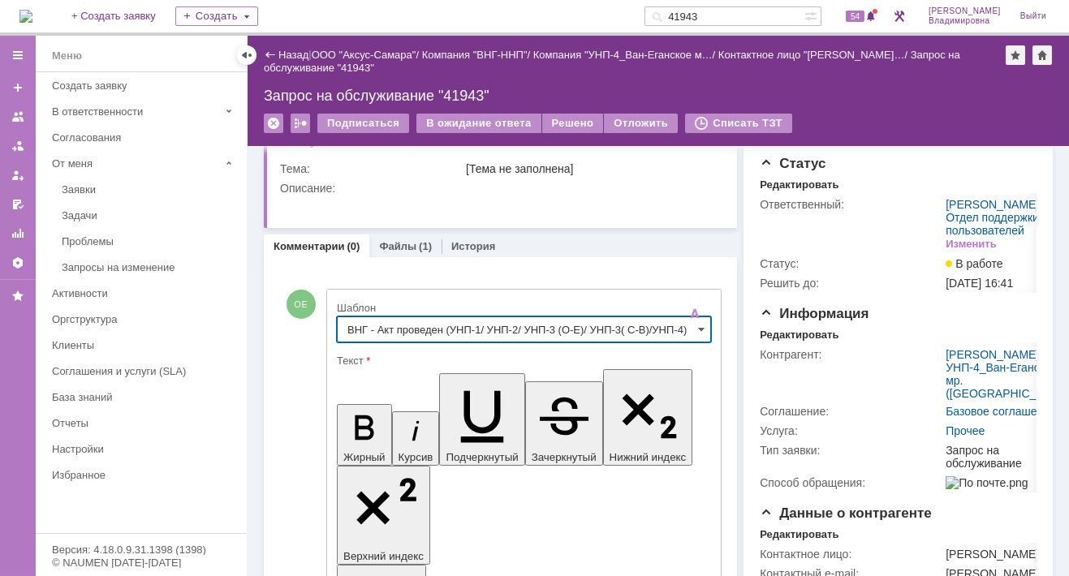
type input "ВНГ - Акт проведен (УНП-1/ УНП-2/ УНП-3 (О-Е)/ УНП-3( С-В)/УНП-4)"
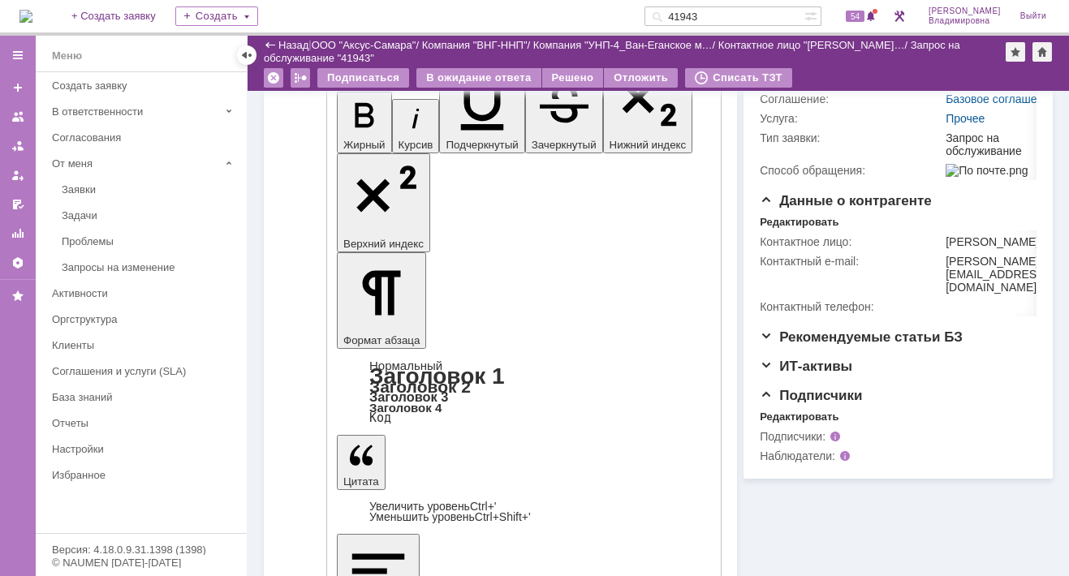
scroll to position [286, 0]
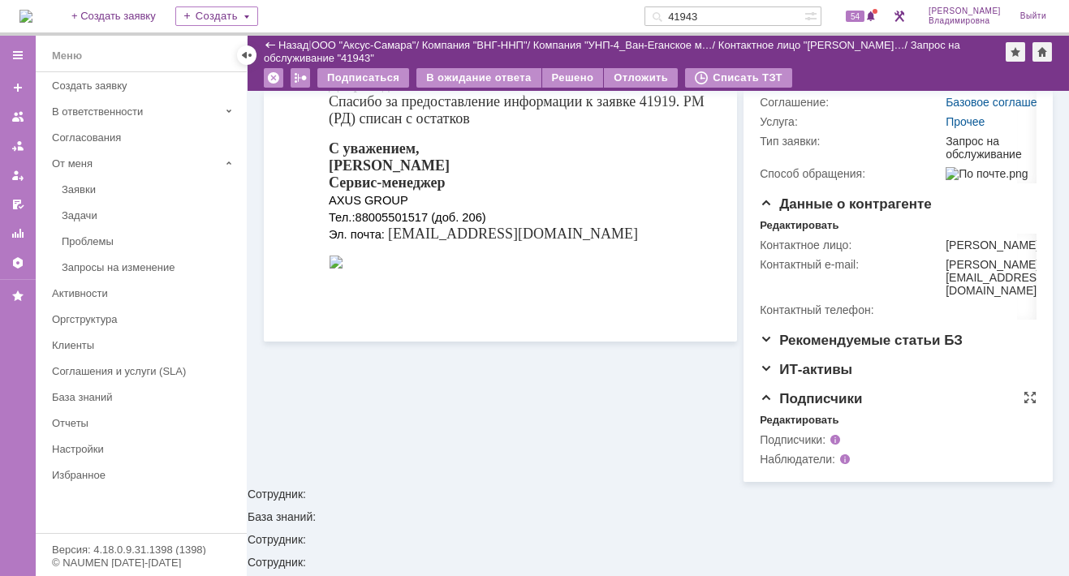
scroll to position [0, 0]
click at [781, 427] on div "Редактировать" at bounding box center [798, 420] width 79 height 13
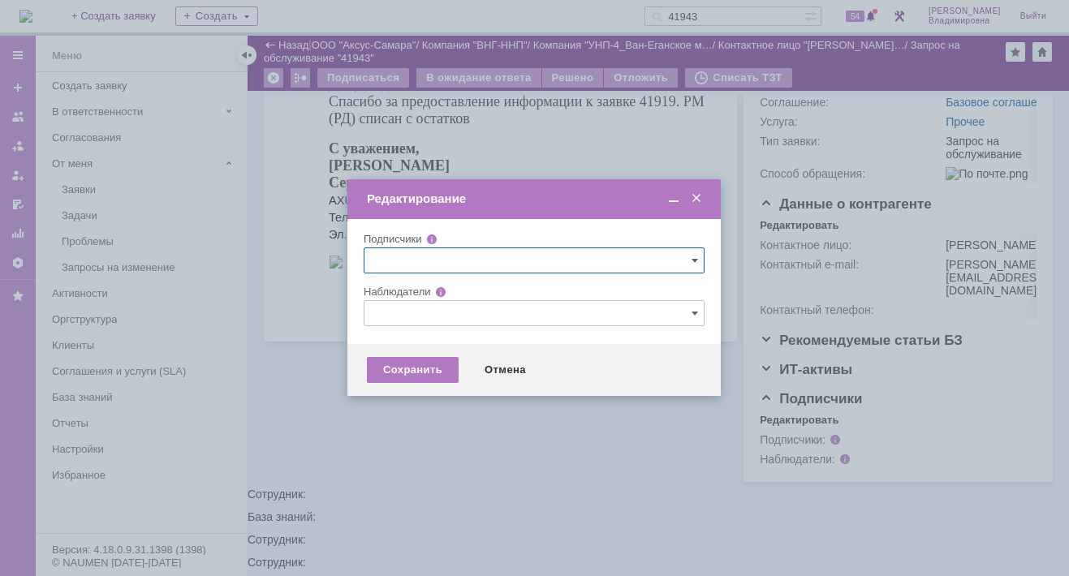
click at [405, 316] on input "text" at bounding box center [534, 313] width 341 height 26
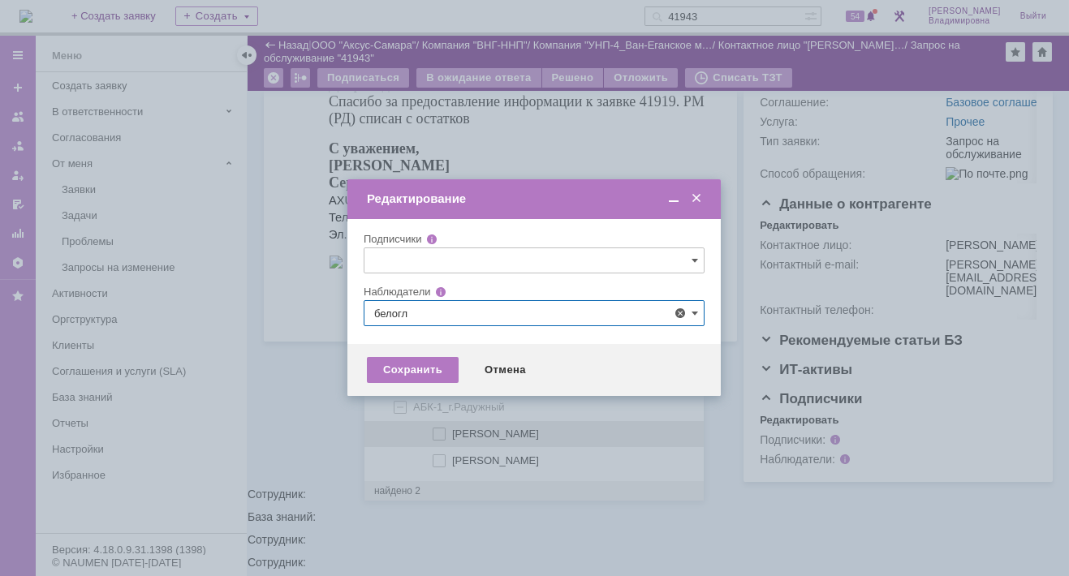
click at [452, 431] on span at bounding box center [452, 432] width 0 height 8
click at [435, 431] on input "Белоглазов Алексей Валерьевич" at bounding box center [440, 434] width 11 height 11
type input "Белоглазов Алексей Валерьевич"
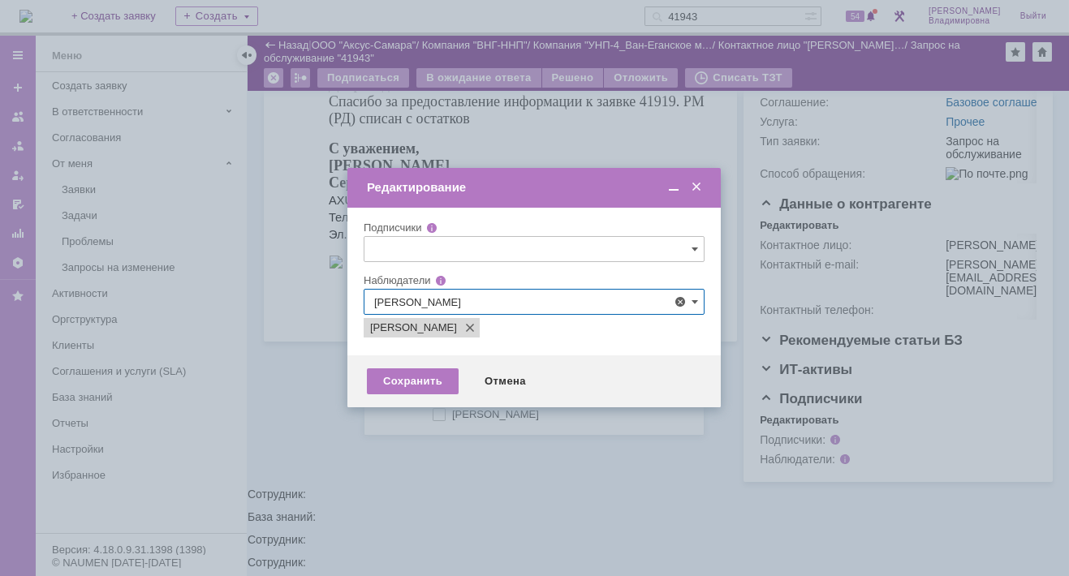
click at [308, 441] on div at bounding box center [534, 288] width 1069 height 576
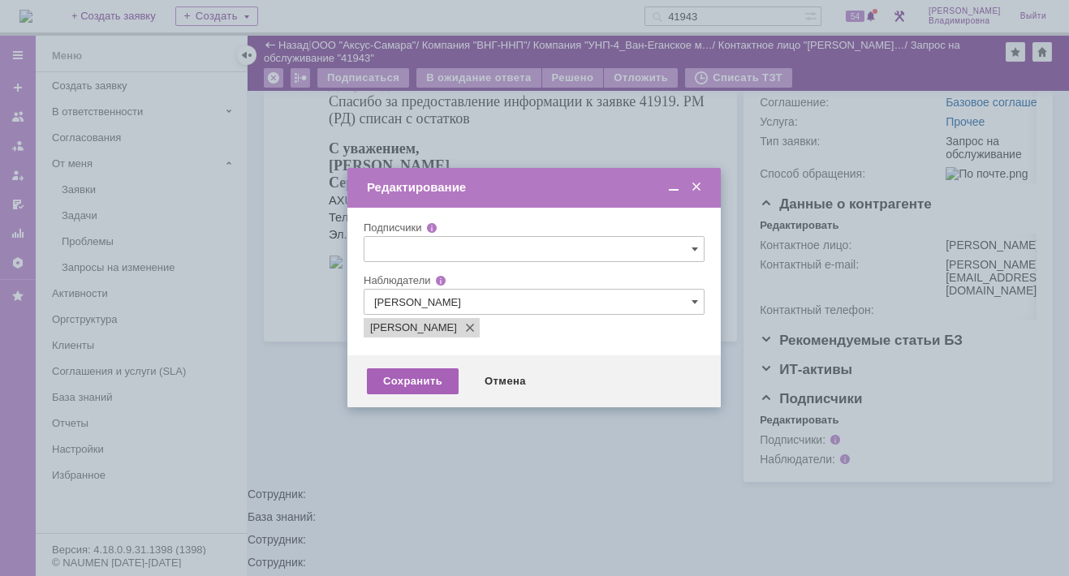
click at [413, 376] on div "Сохранить" at bounding box center [413, 381] width 92 height 26
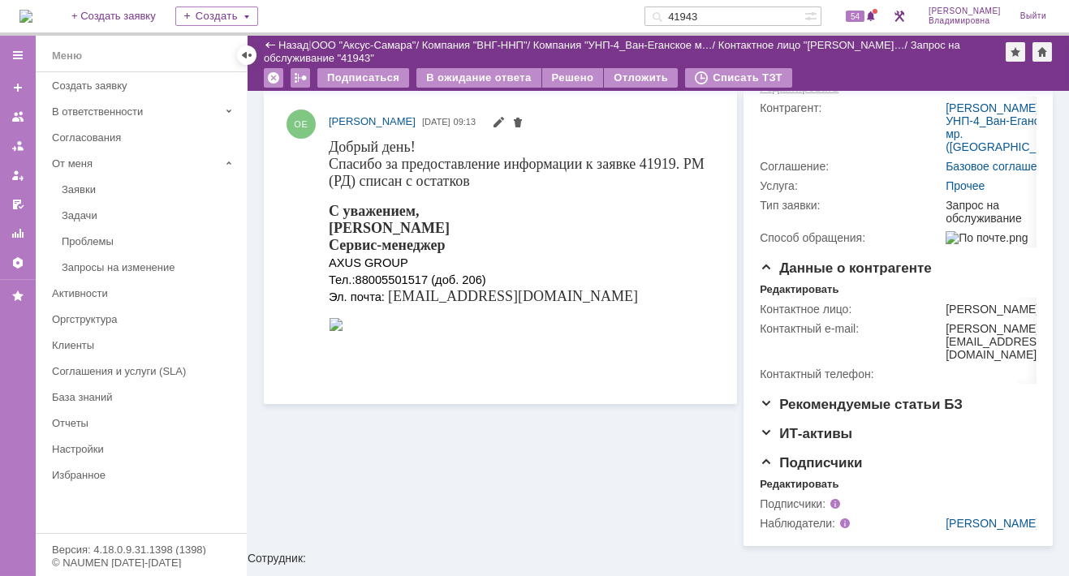
click at [805, 95] on div "Редактировать" at bounding box center [798, 88] width 79 height 13
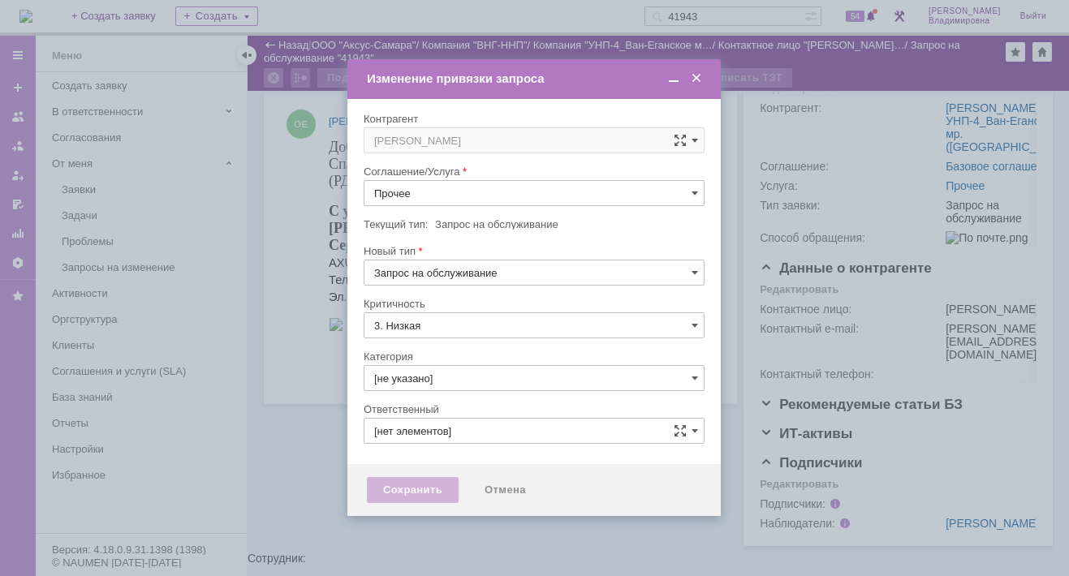
type input "[PERSON_NAME]"
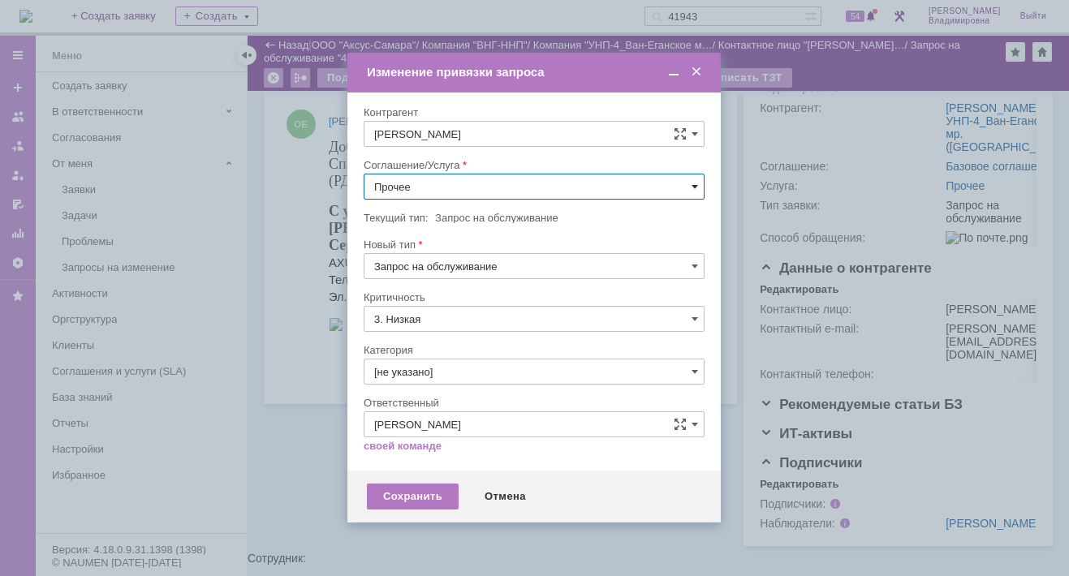
click at [693, 185] on span at bounding box center [694, 186] width 6 height 13
click at [459, 381] on span "ПТ_Замена расходных материалов / ресурсных деталей" at bounding box center [534, 387] width 320 height 13
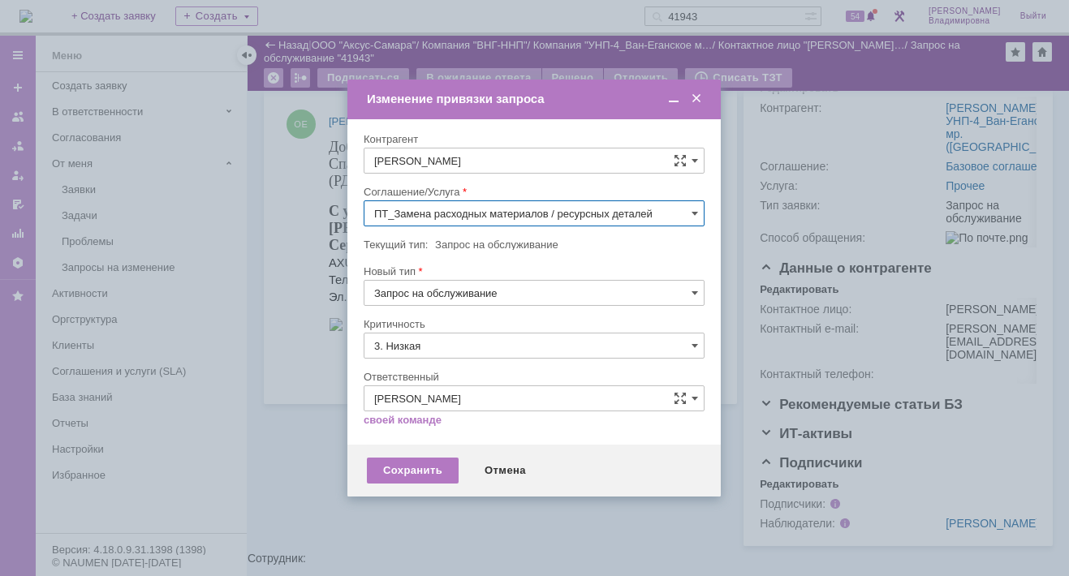
type input "ПТ_Замена расходных материалов / ресурсных деталей"
click at [411, 465] on div "Сохранить" at bounding box center [413, 471] width 92 height 26
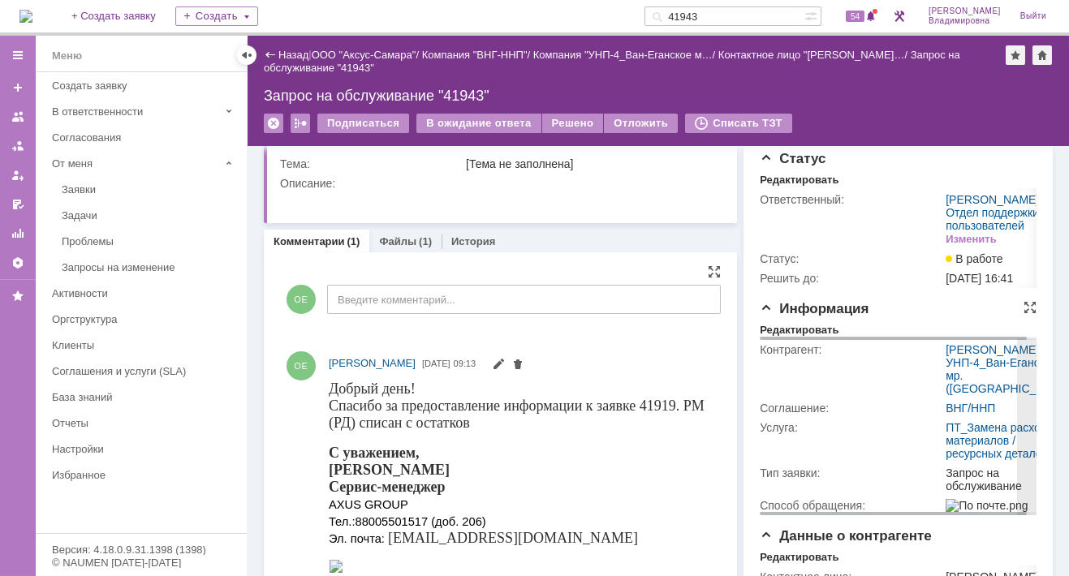
scroll to position [0, 0]
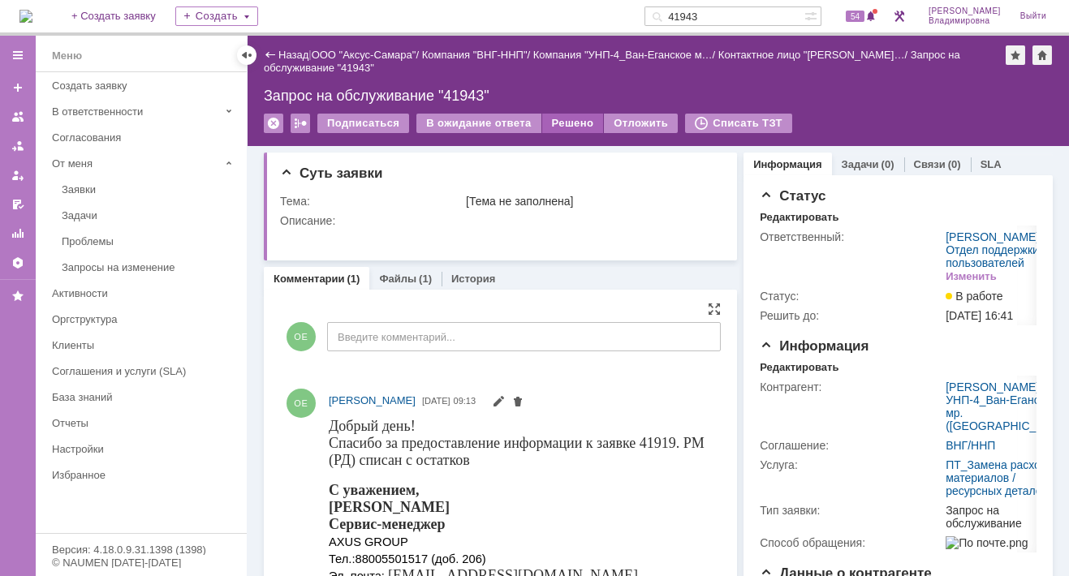
click at [556, 121] on div "Решено" at bounding box center [573, 123] width 62 height 19
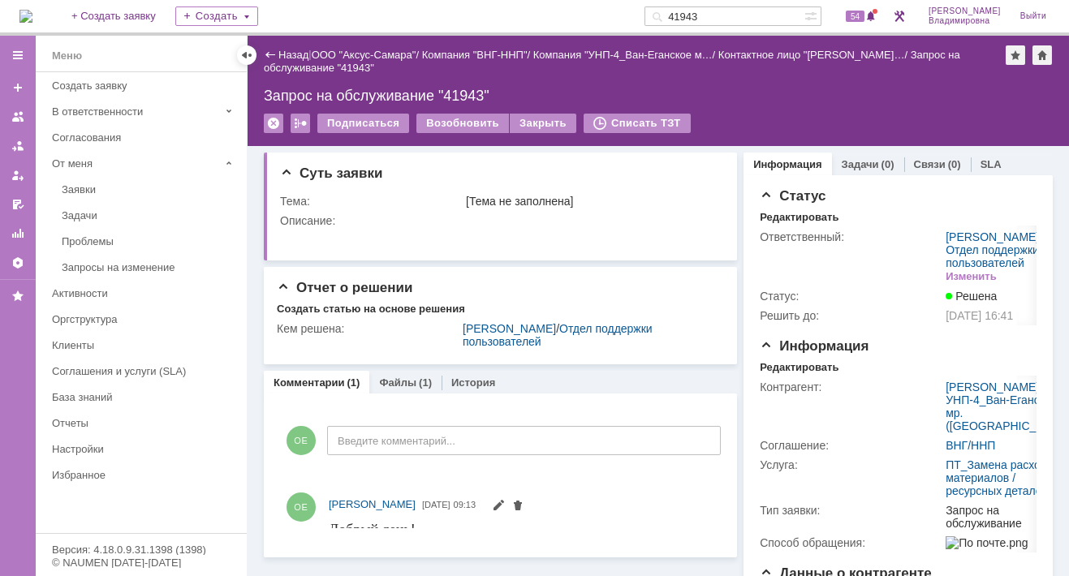
click at [729, 19] on input "41943" at bounding box center [724, 15] width 160 height 19
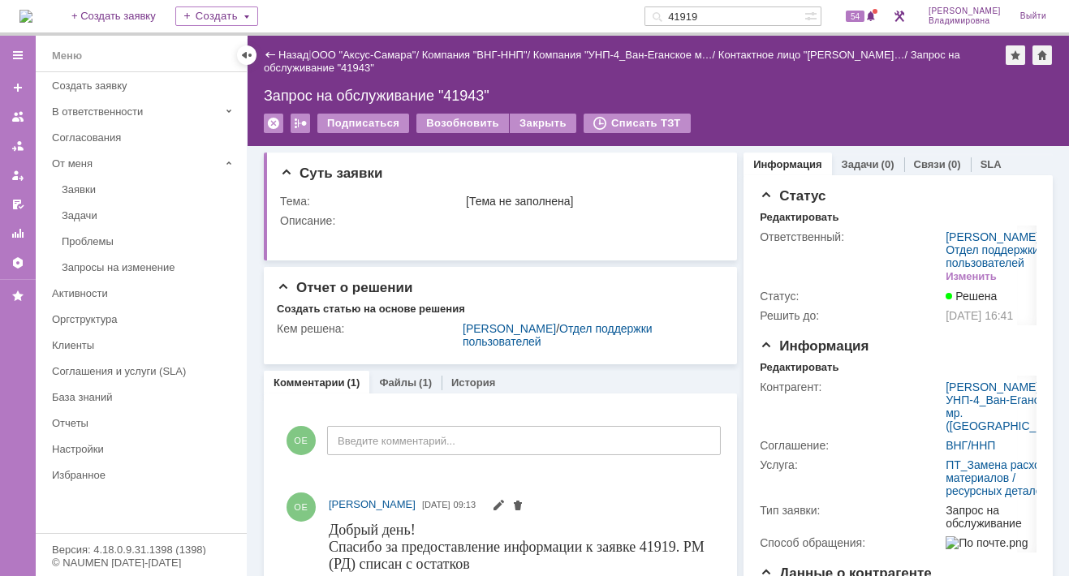
type input "41919"
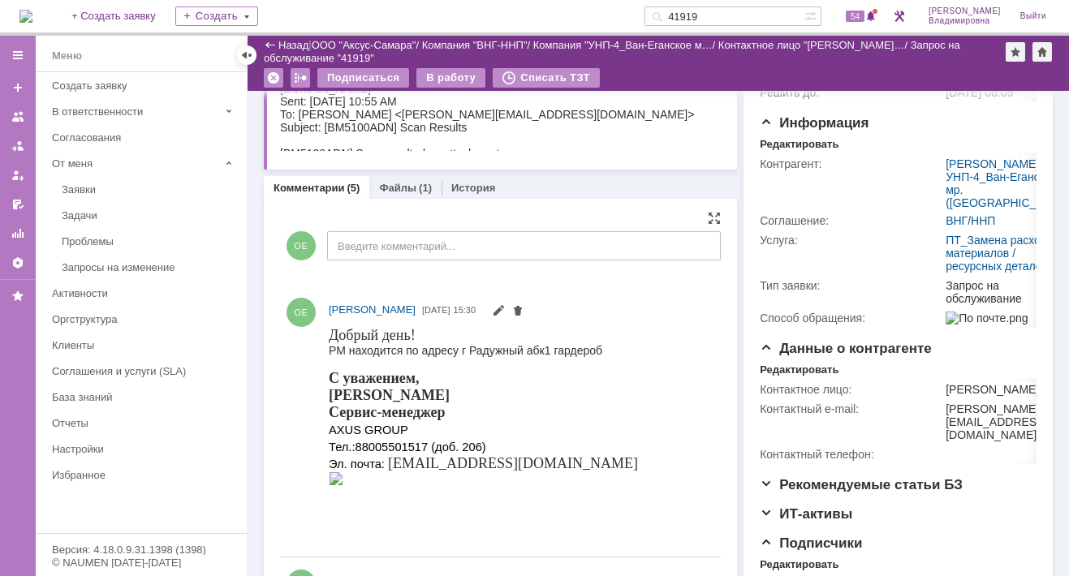
scroll to position [162, 0]
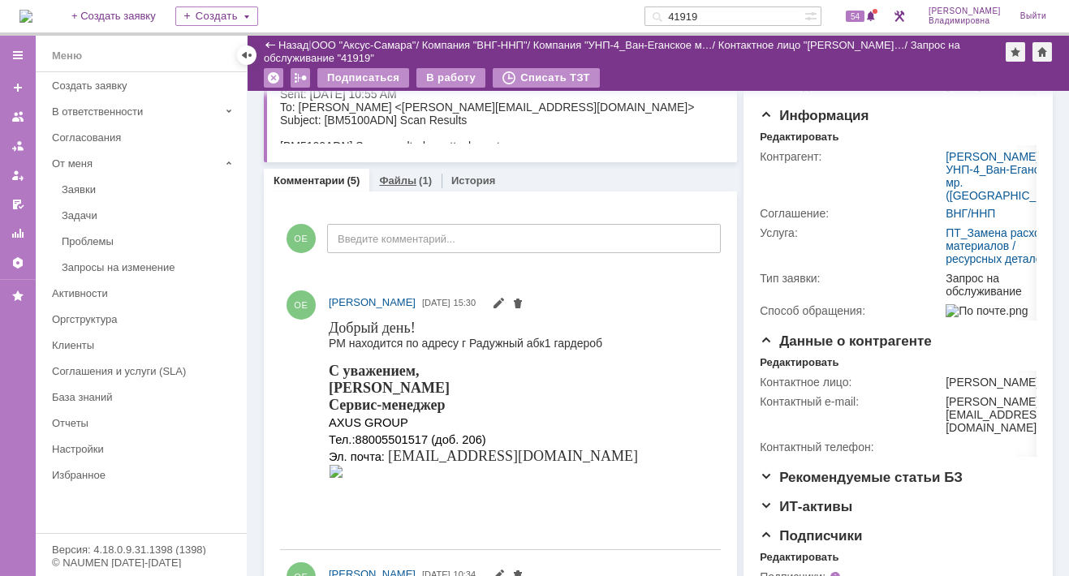
click at [402, 176] on link "Файлы" at bounding box center [397, 180] width 37 height 12
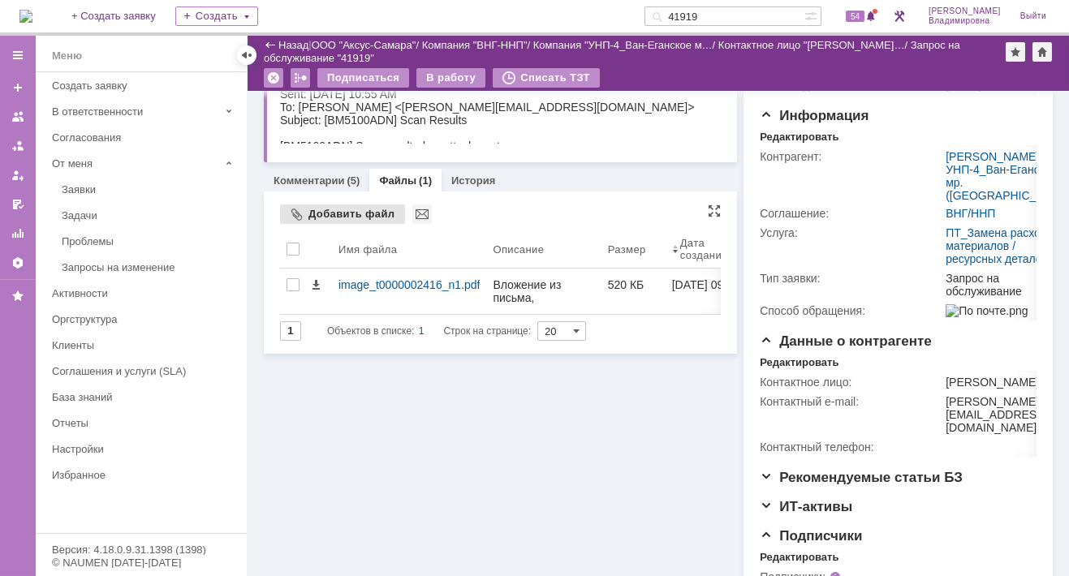
click at [326, 207] on div "Добавить файл" at bounding box center [342, 213] width 125 height 19
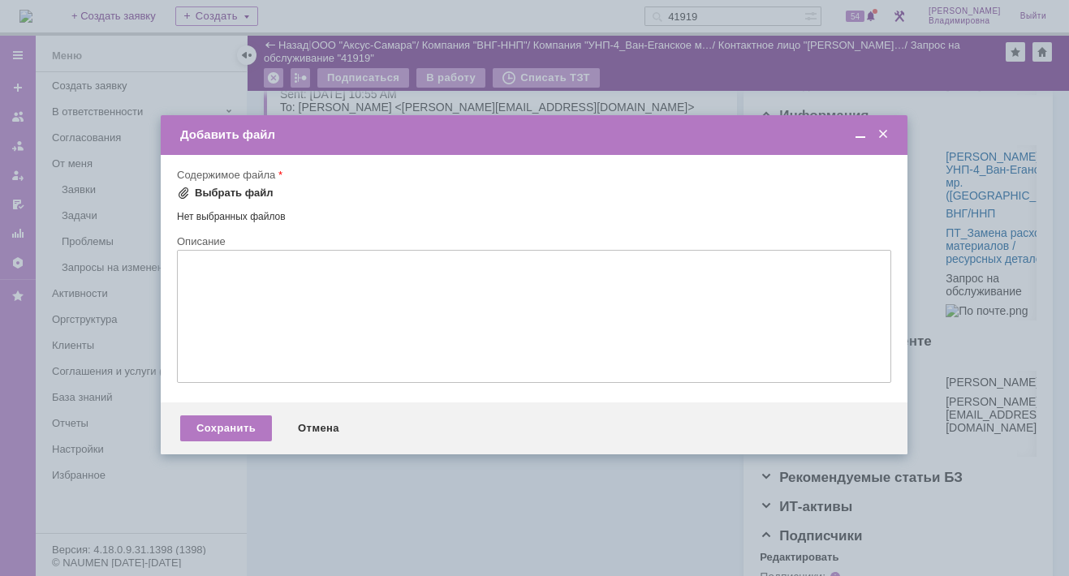
click at [184, 189] on span at bounding box center [183, 193] width 13 height 13
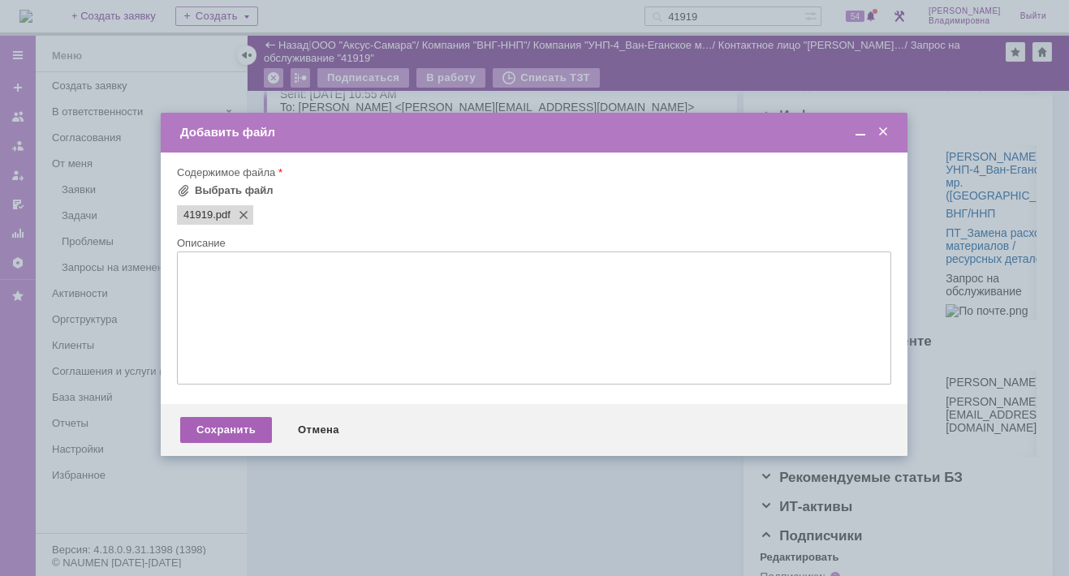
click at [234, 428] on div "Сохранить" at bounding box center [226, 430] width 92 height 26
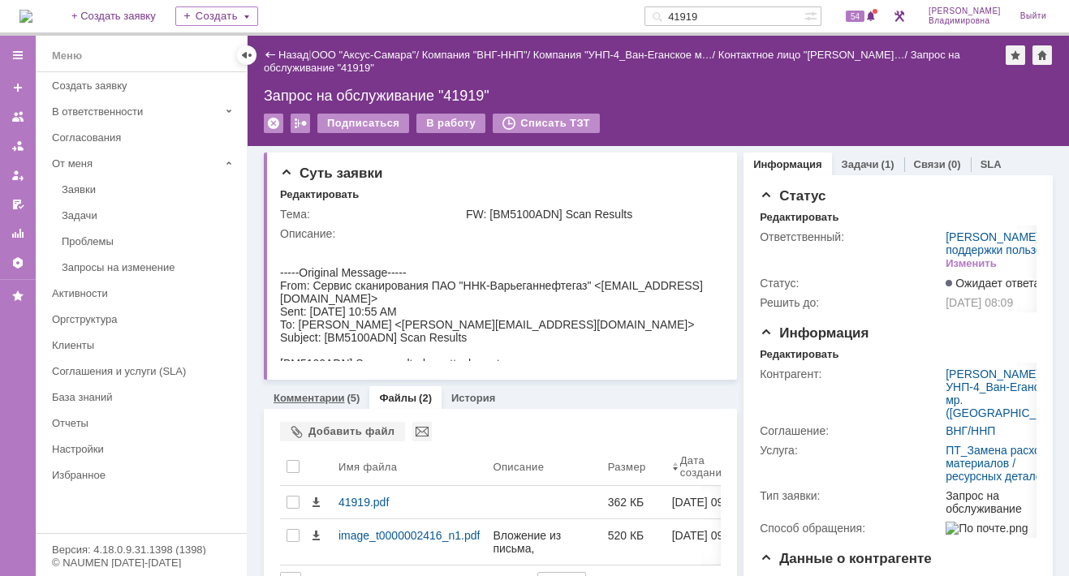
click at [311, 400] on link "Комментарии" at bounding box center [308, 398] width 71 height 12
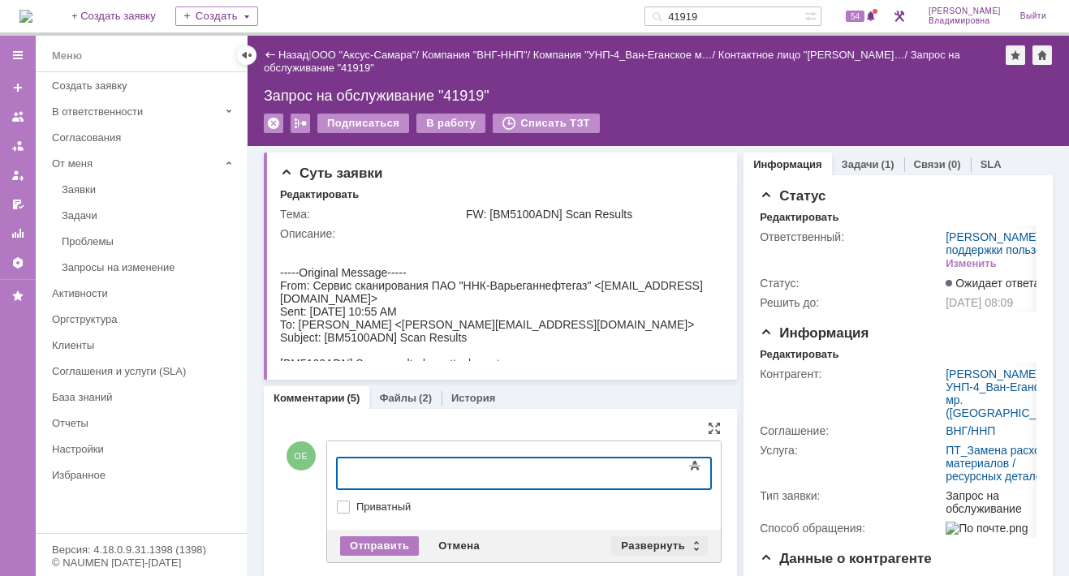
click at [639, 543] on div "Развернуть" at bounding box center [659, 545] width 97 height 19
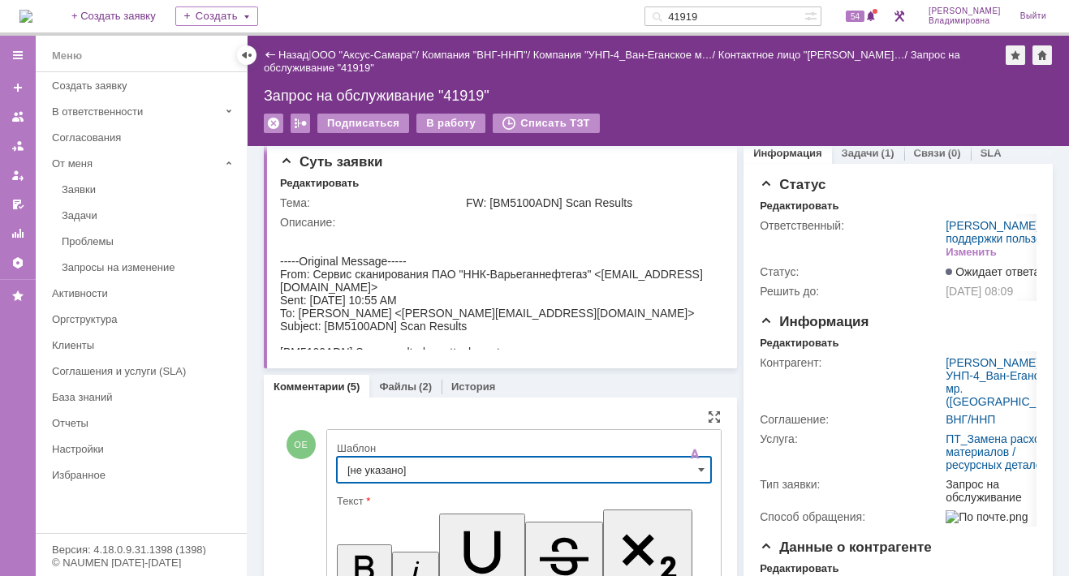
click at [376, 461] on input "[не указано]" at bounding box center [524, 470] width 374 height 26
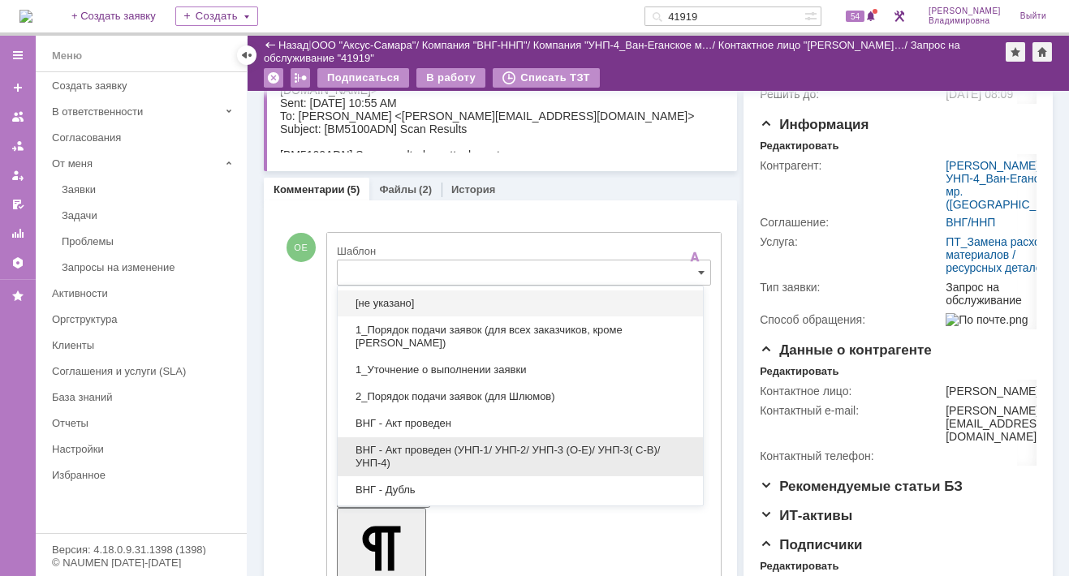
click at [409, 445] on span "ВНГ - Акт проведен (УНП-1/ УНП-2/ УНП-3 (О-Е)/ УНП-3( С-В)/УНП-4)" at bounding box center [520, 457] width 346 height 26
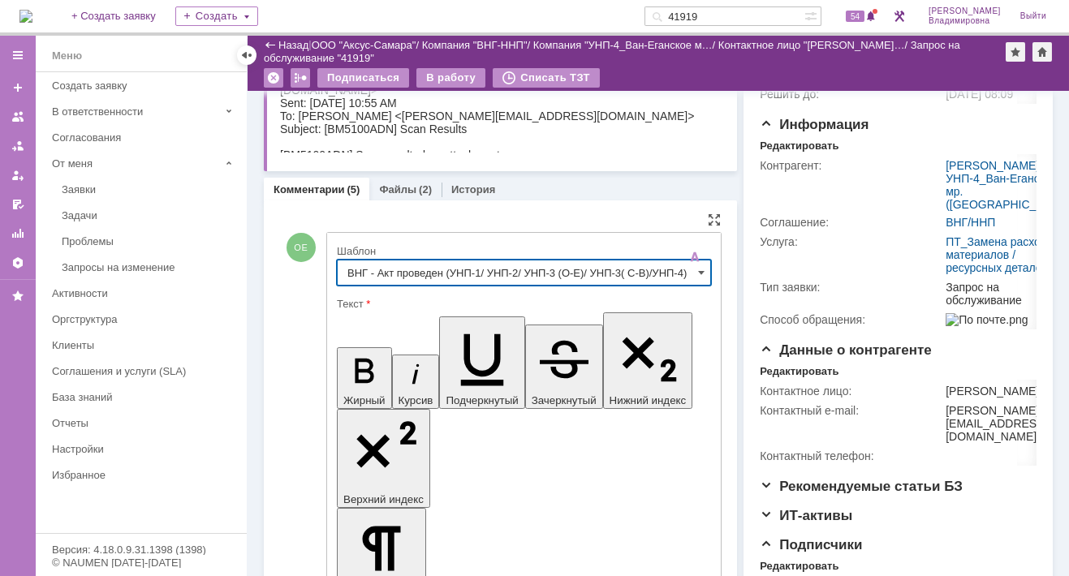
type input "ВНГ - Акт проведен (УНП-1/ УНП-2/ УНП-3 (О-Е)/ УНП-3( С-В)/УНП-4)"
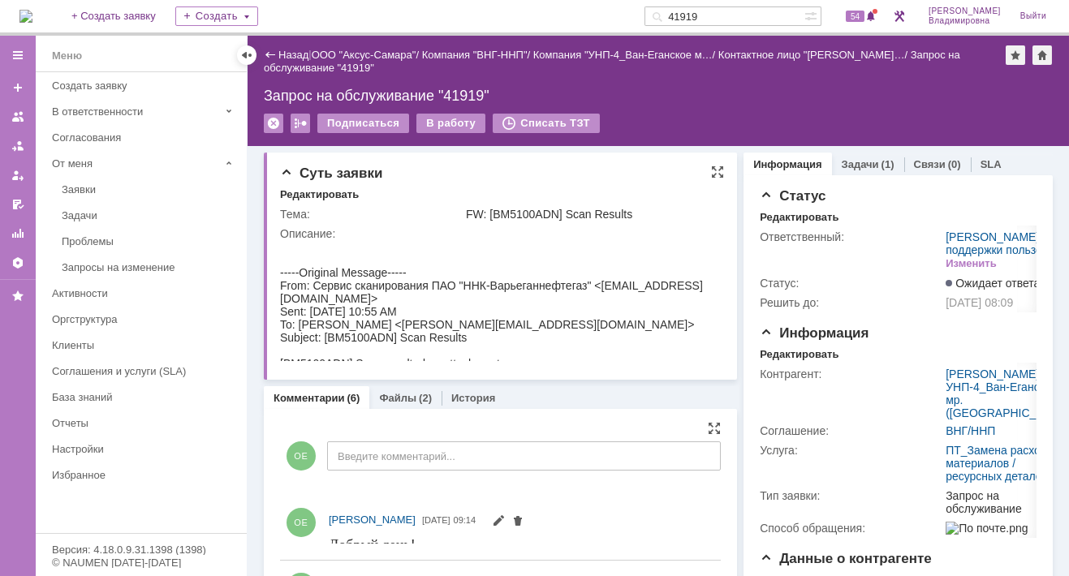
scroll to position [0, 0]
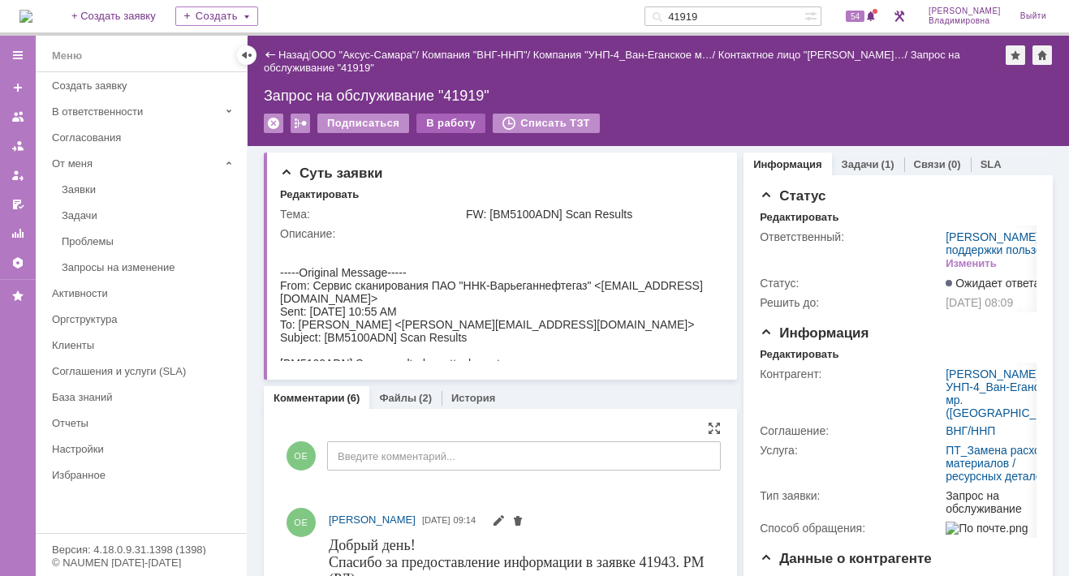
click at [437, 122] on div "В работу" at bounding box center [450, 123] width 69 height 19
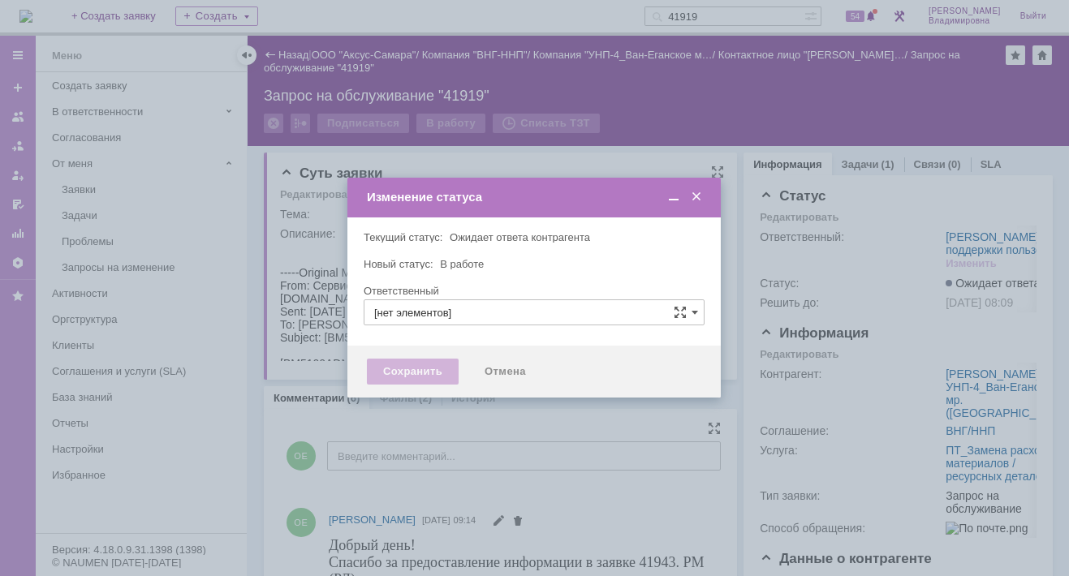
type input "[PERSON_NAME]"
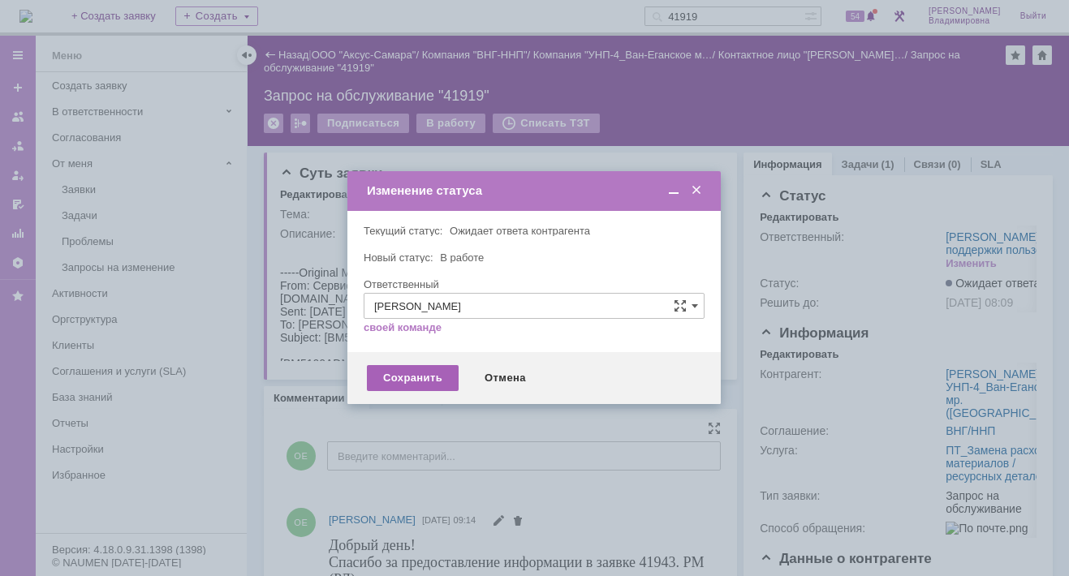
click at [398, 376] on div "Сохранить" at bounding box center [413, 378] width 92 height 26
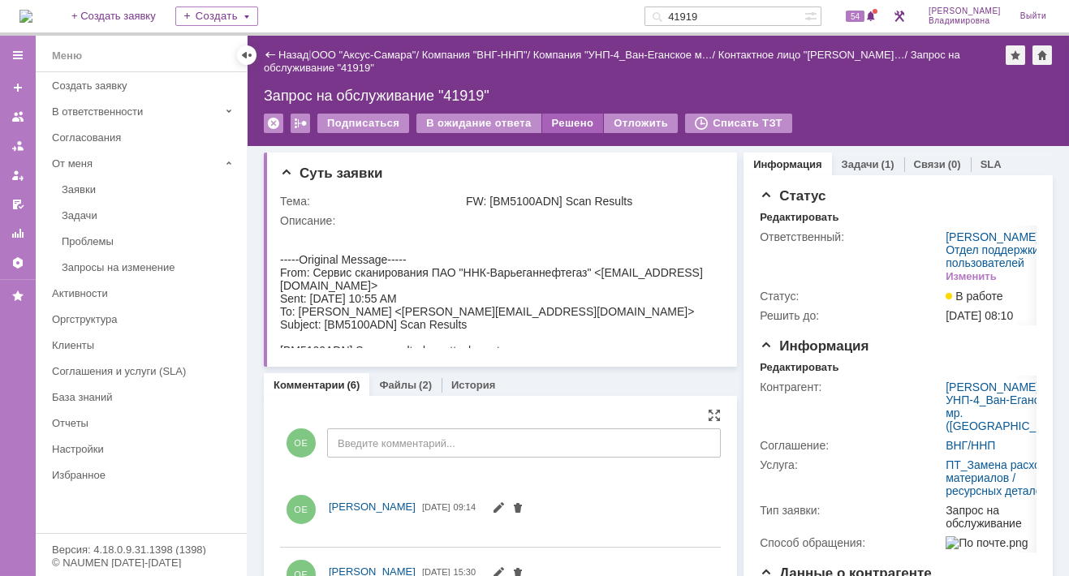
click at [572, 115] on div "Решено" at bounding box center [573, 123] width 62 height 19
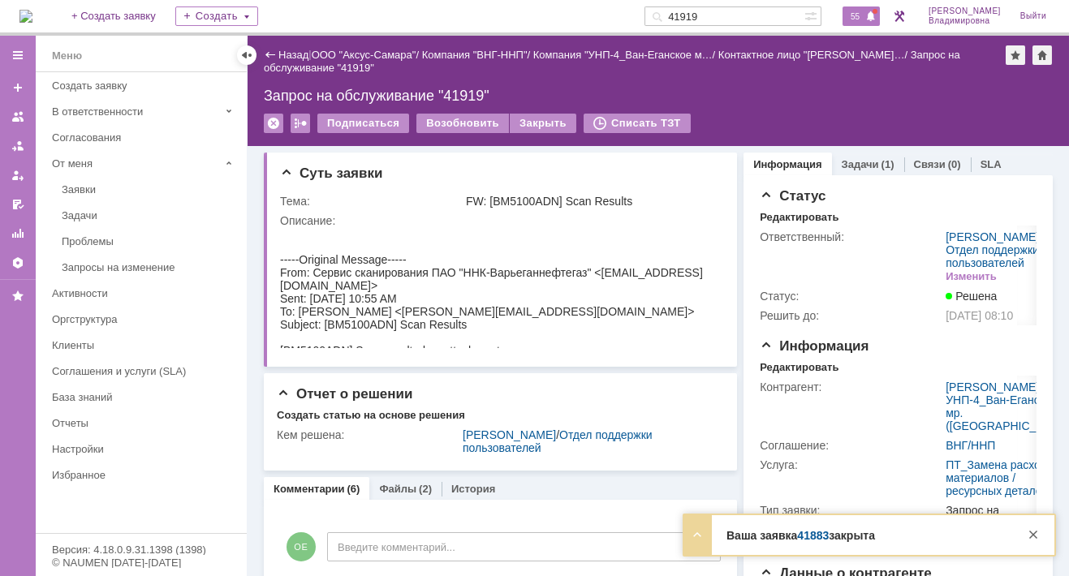
click at [864, 14] on span "55" at bounding box center [854, 16] width 19 height 11
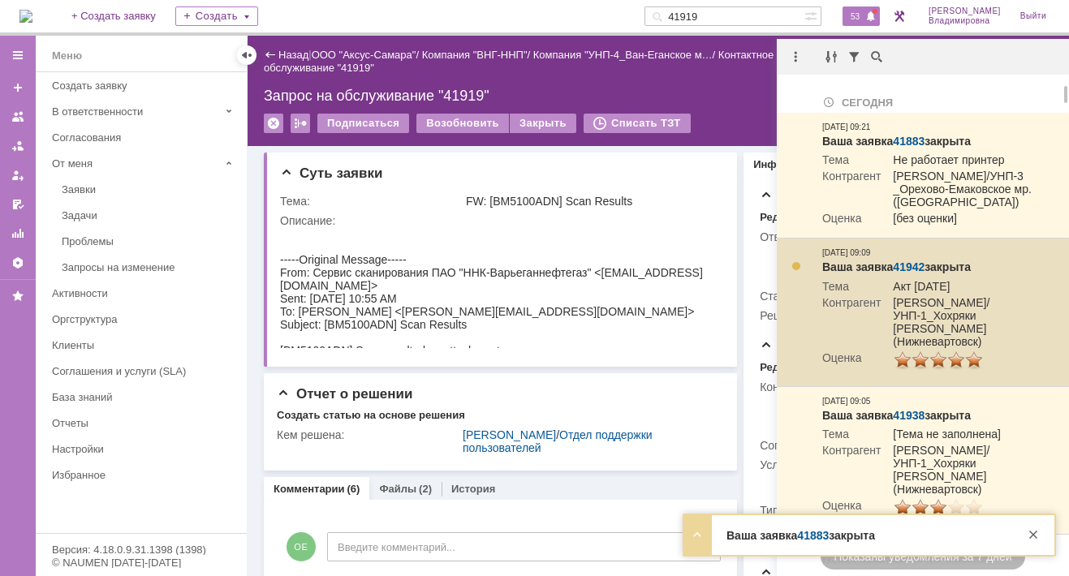
scroll to position [325, 0]
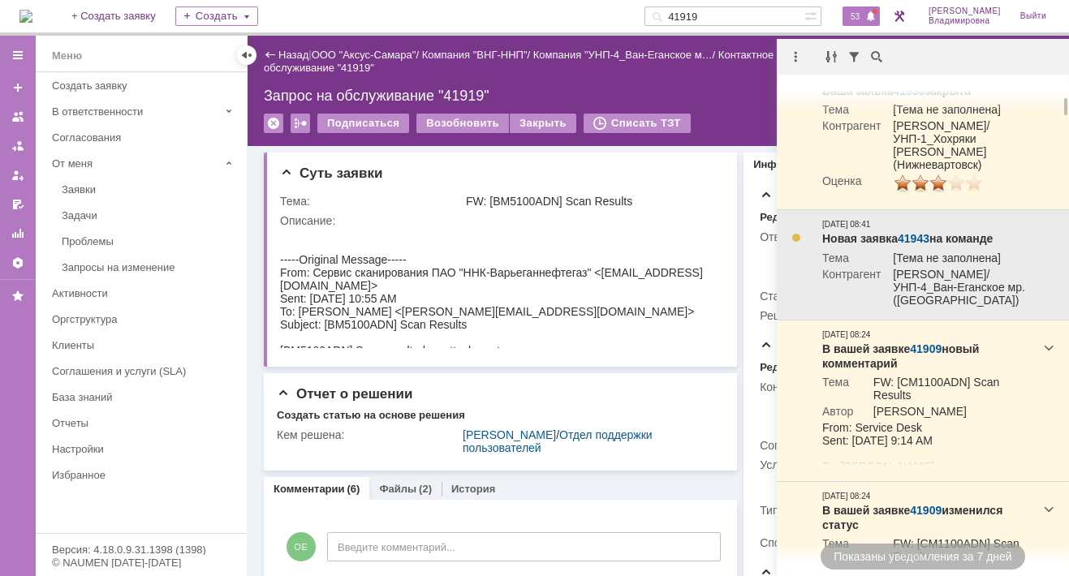
click at [923, 245] on link "41943" at bounding box center [913, 238] width 32 height 13
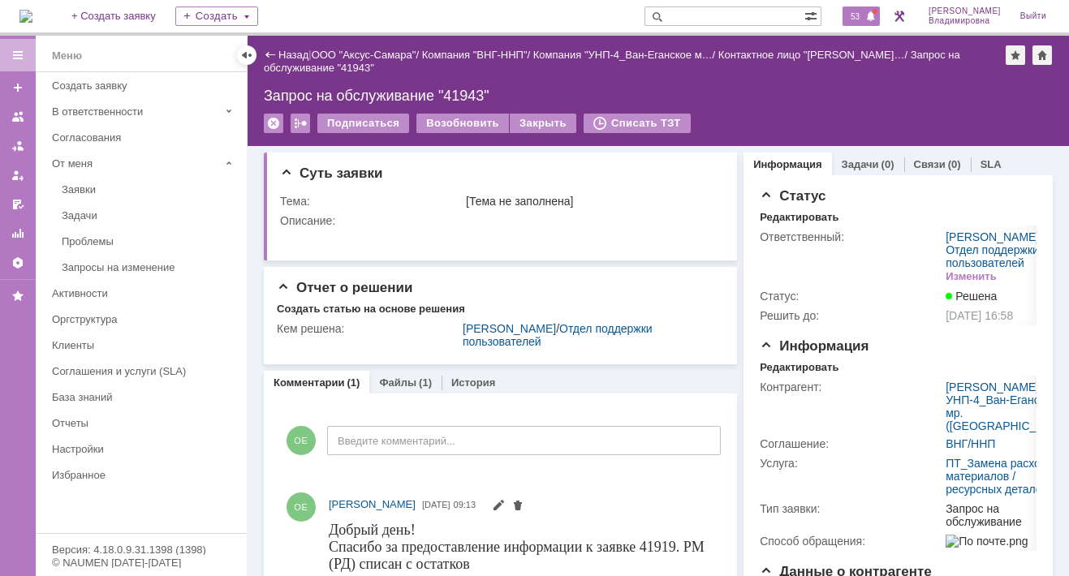
click at [873, 16] on div "53" at bounding box center [860, 15] width 37 height 19
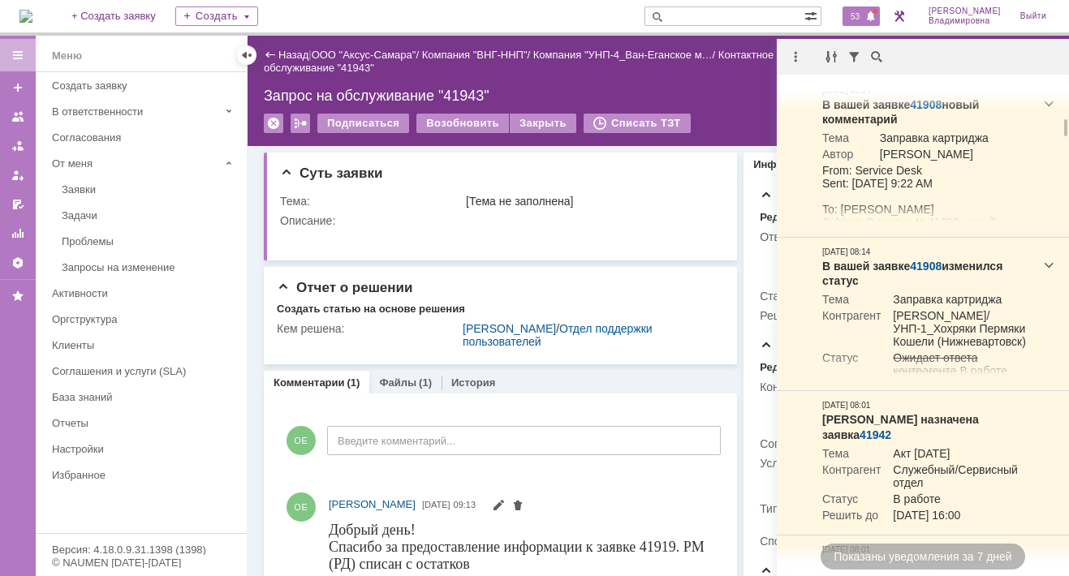
scroll to position [973, 0]
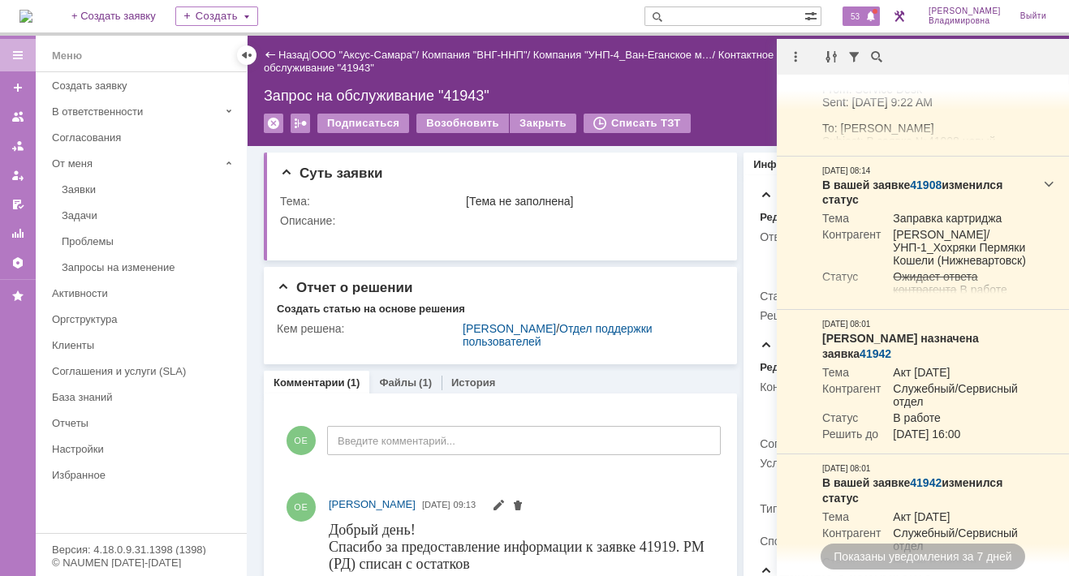
click at [32, 15] on img at bounding box center [25, 16] width 13 height 13
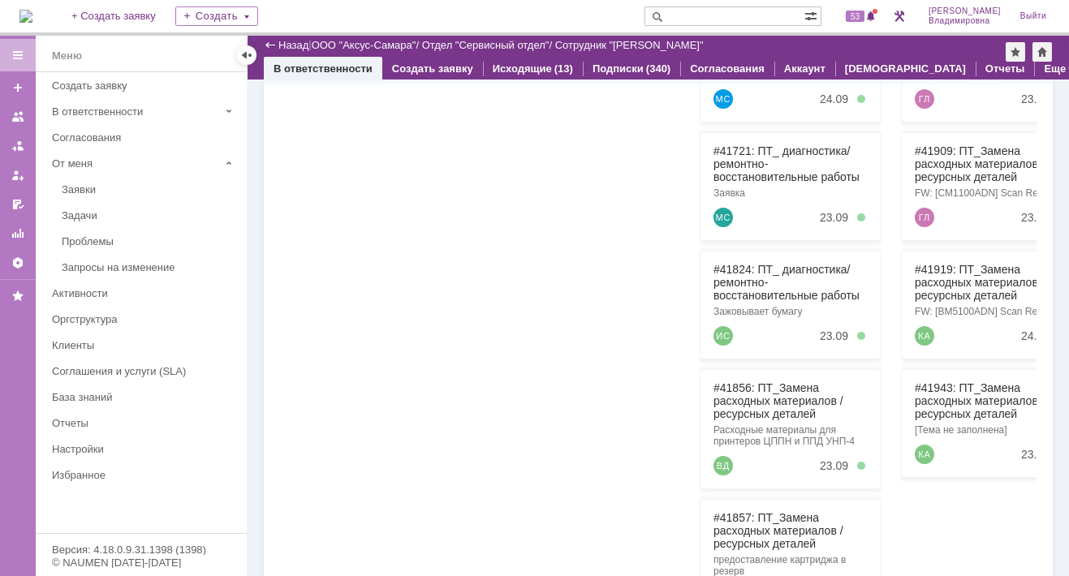
scroll to position [467, 0]
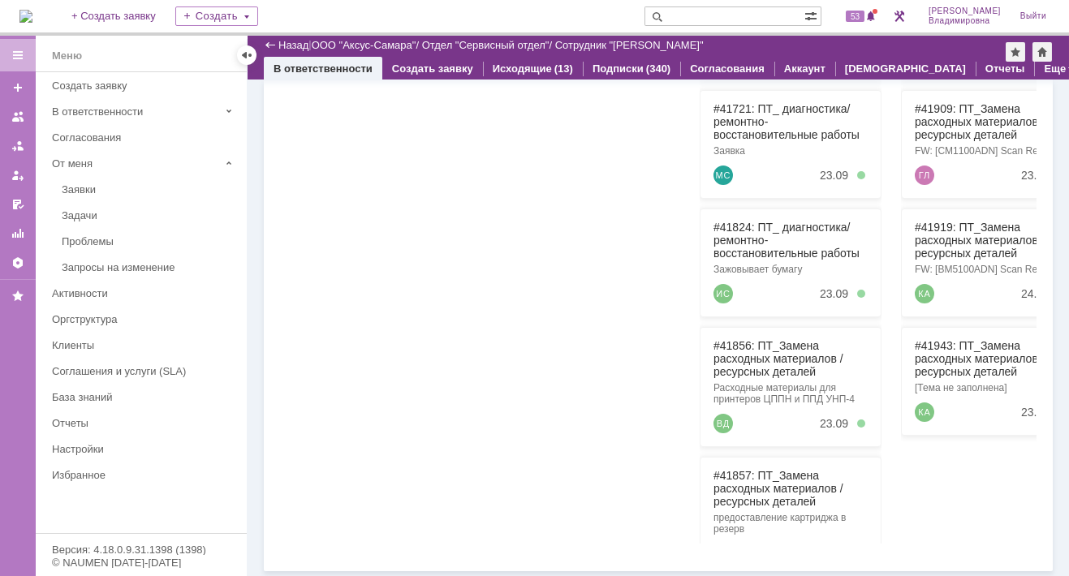
click at [704, 15] on input "text" at bounding box center [724, 15] width 160 height 19
type input "41936"
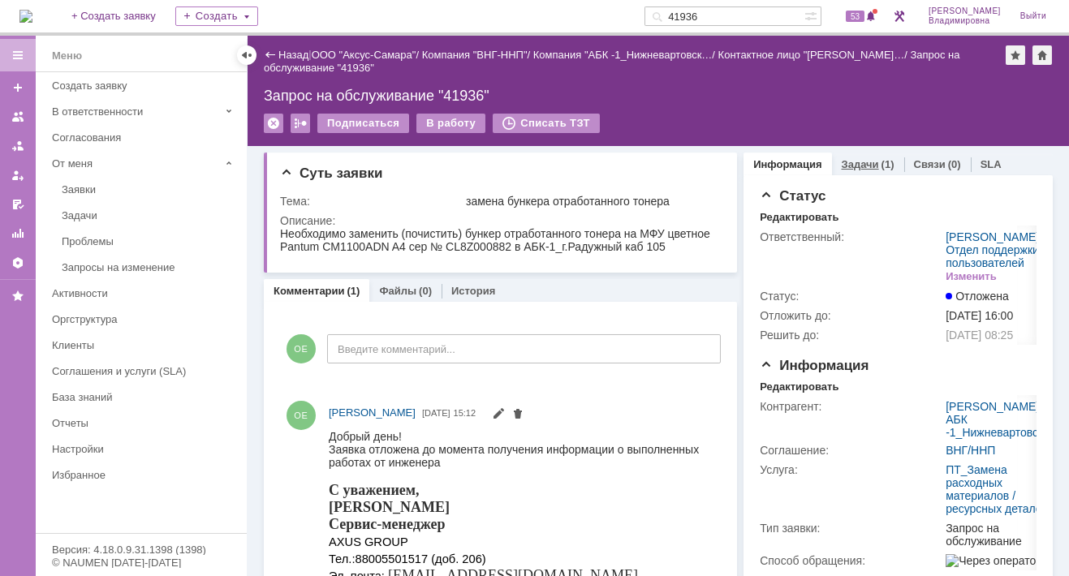
click at [860, 161] on link "Задачи" at bounding box center [859, 164] width 37 height 12
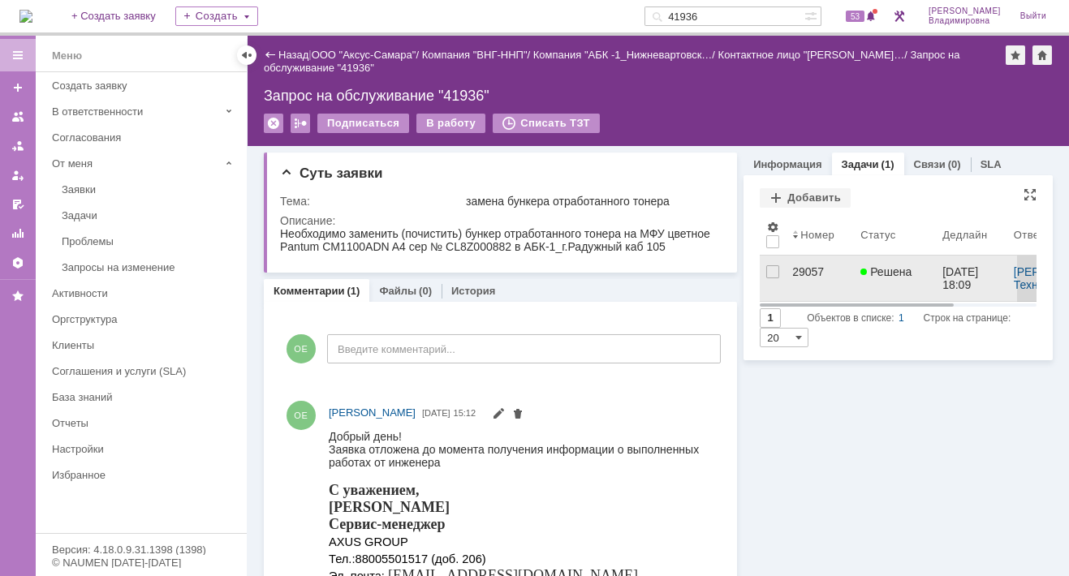
click at [792, 270] on div "29057" at bounding box center [819, 271] width 55 height 13
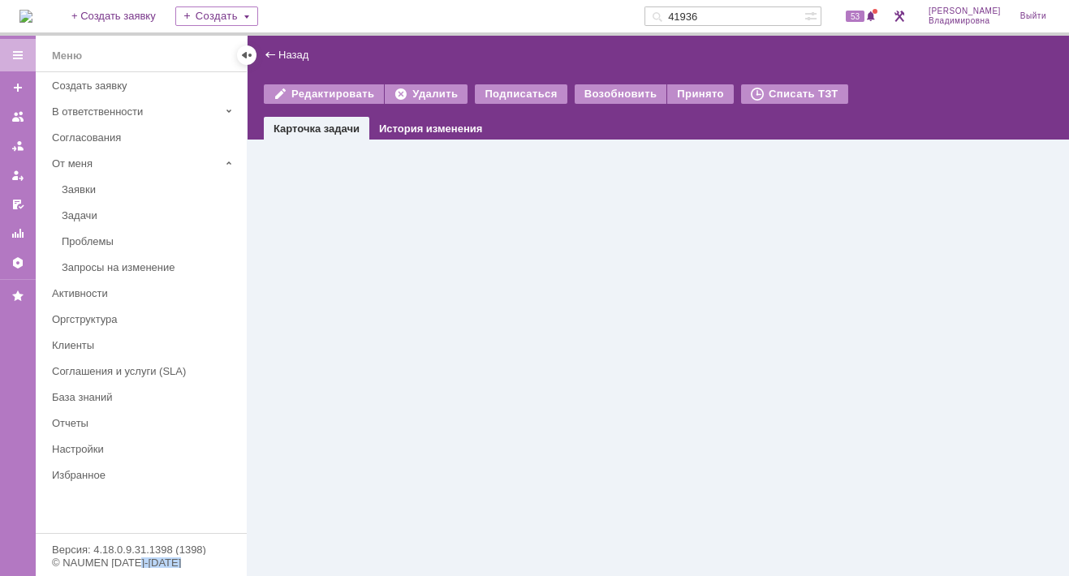
click at [790, 270] on div "Назад | Редактировать Удалить Подписаться Возобновить Принято Списать ТЗТ task$…" at bounding box center [657, 306] width 821 height 540
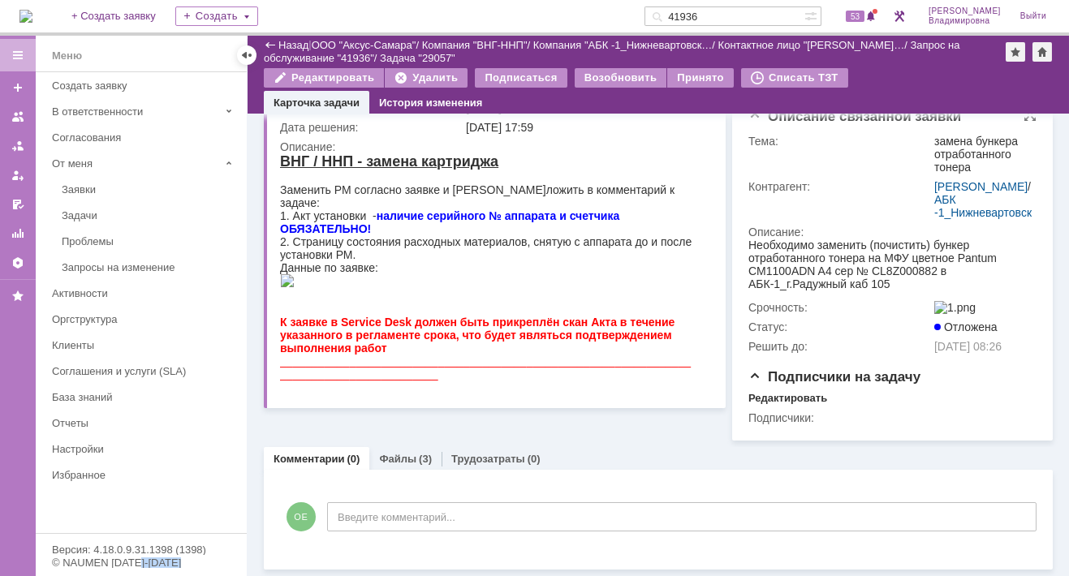
scroll to position [214, 0]
click at [388, 458] on link "Файлы" at bounding box center [397, 459] width 37 height 12
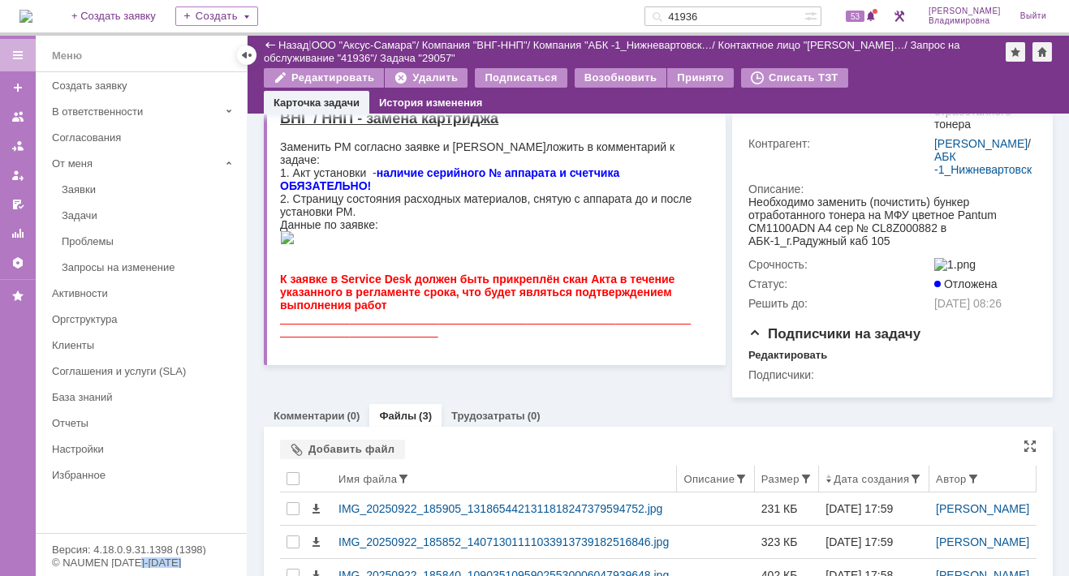
scroll to position [368, 0]
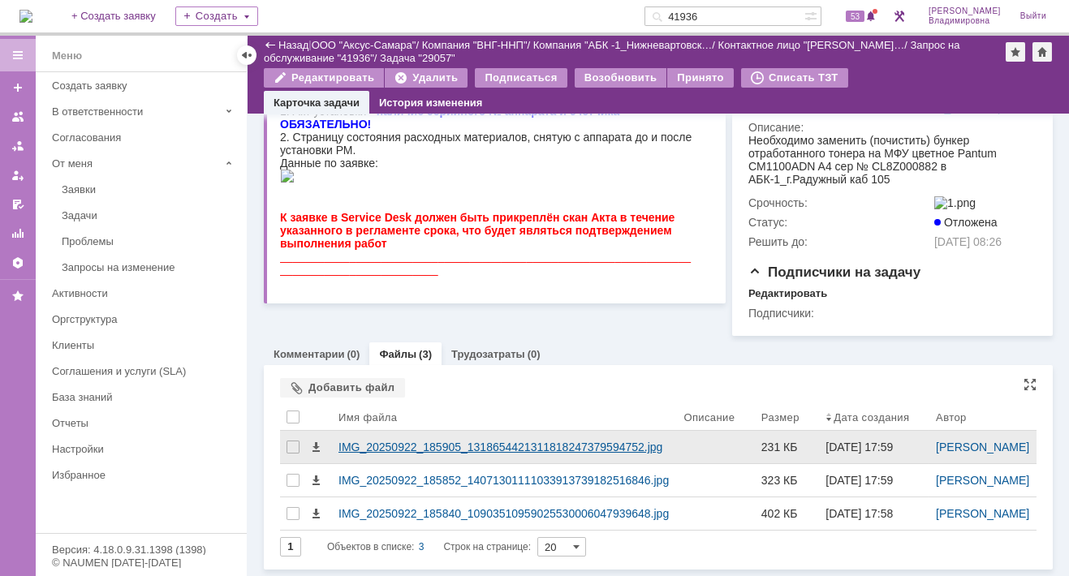
click at [363, 441] on div "IMG_20250922_185905_1318654421311818247379594752.jpg" at bounding box center [504, 447] width 332 height 13
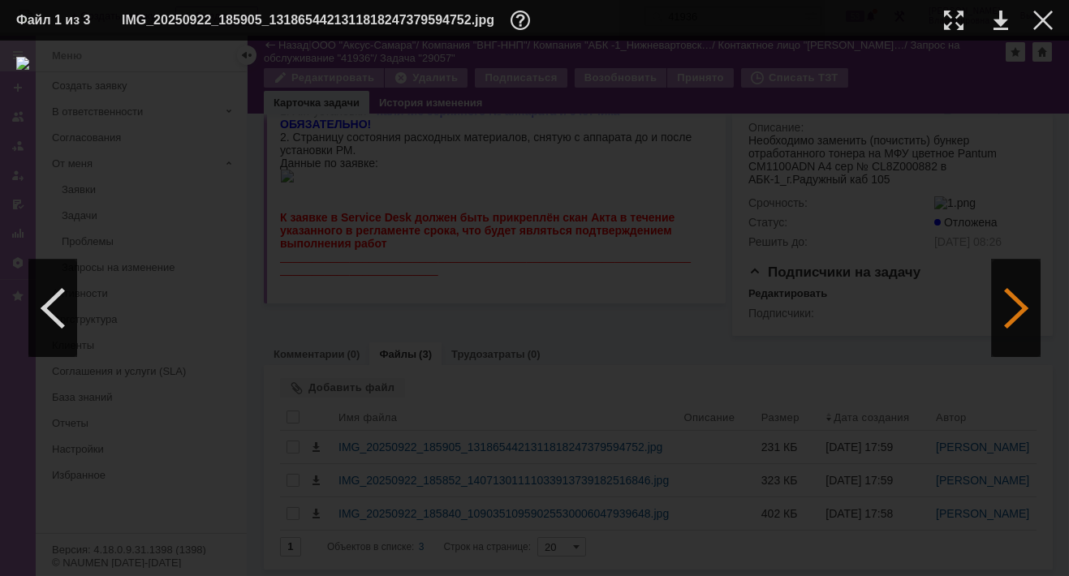
click at [1022, 306] on div at bounding box center [1016, 308] width 49 height 97
click at [1047, 21] on div at bounding box center [1042, 20] width 19 height 19
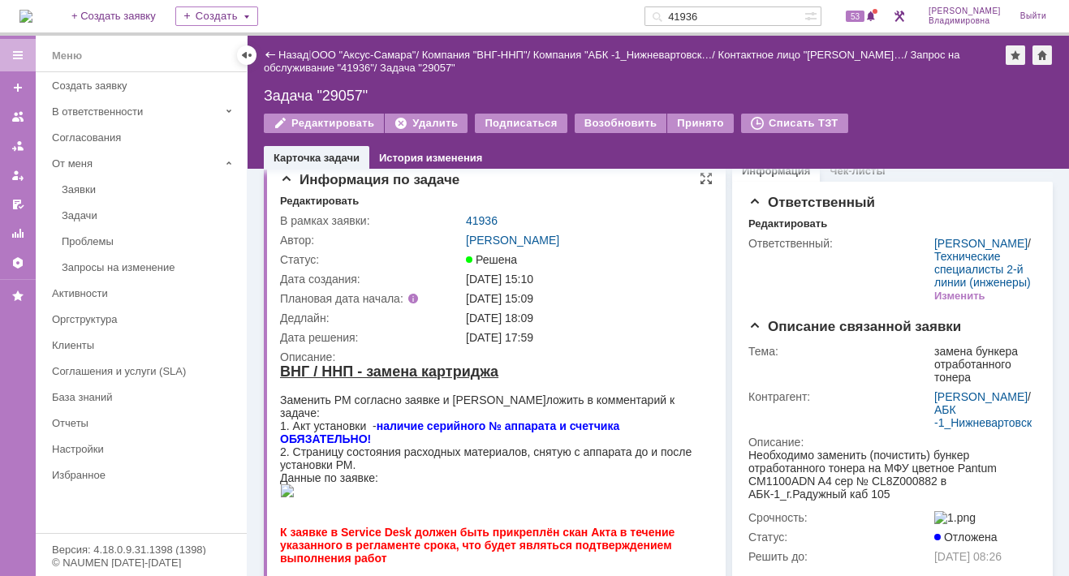
scroll to position [0, 0]
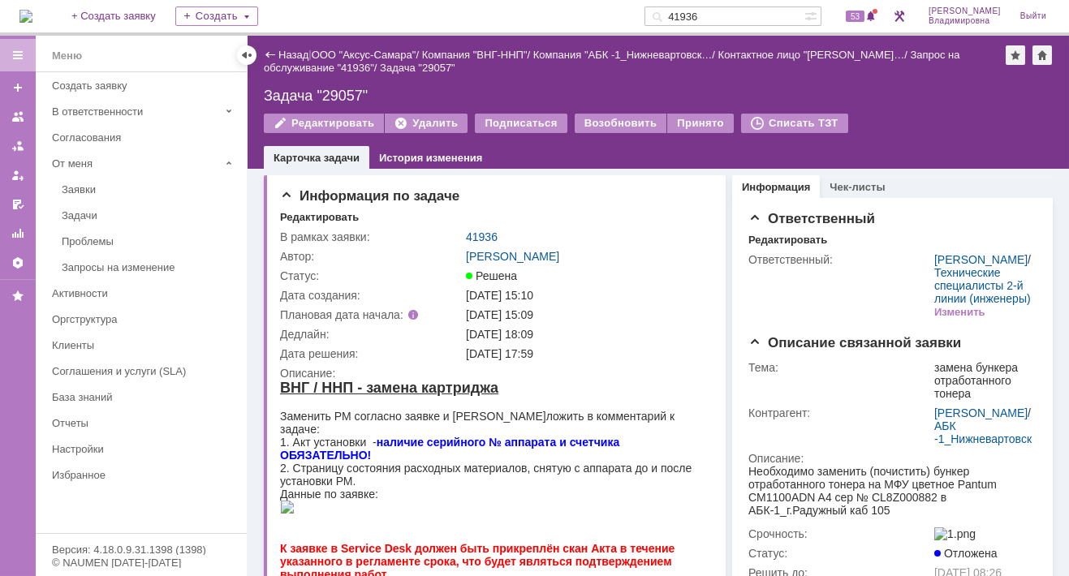
click at [484, 230] on link "41936" at bounding box center [482, 236] width 32 height 13
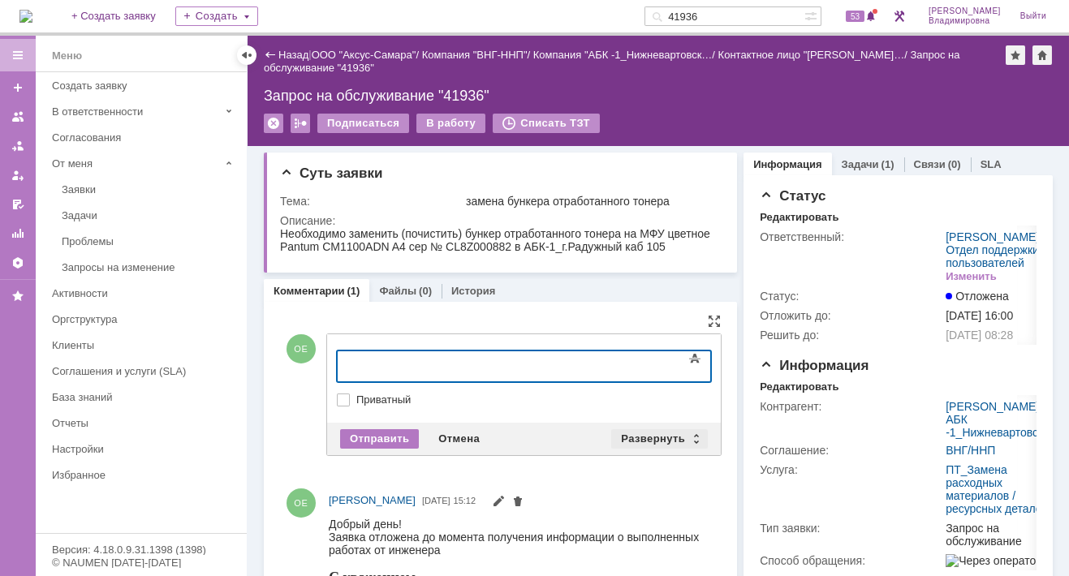
click at [675, 431] on div "Развернуть" at bounding box center [659, 438] width 97 height 19
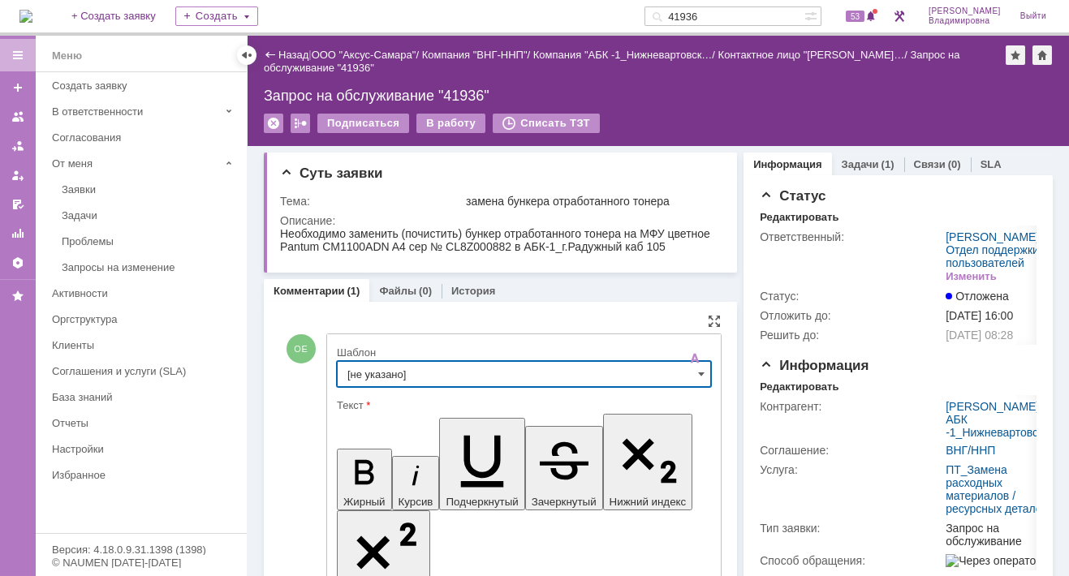
click at [375, 372] on input "[не указано]" at bounding box center [524, 374] width 374 height 26
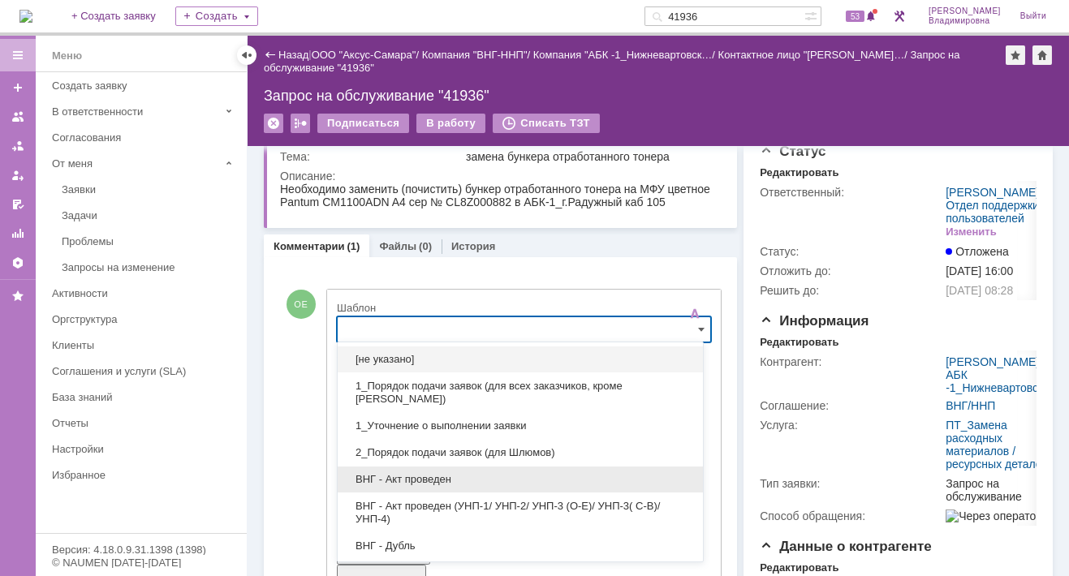
click at [422, 474] on span "ВНГ - Акт проведен" at bounding box center [520, 479] width 346 height 13
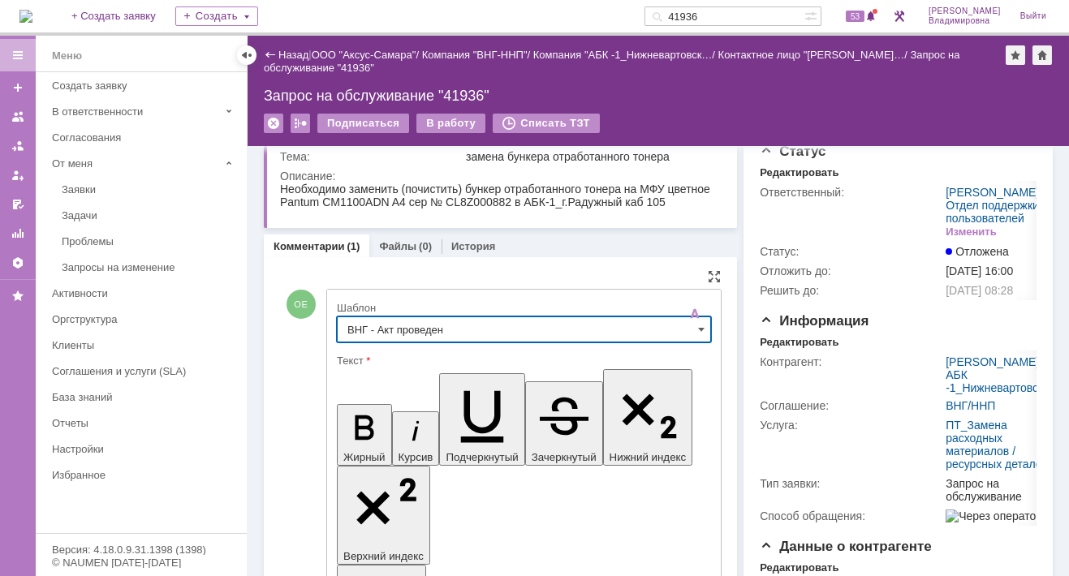
type input "ВНГ - Акт проведен"
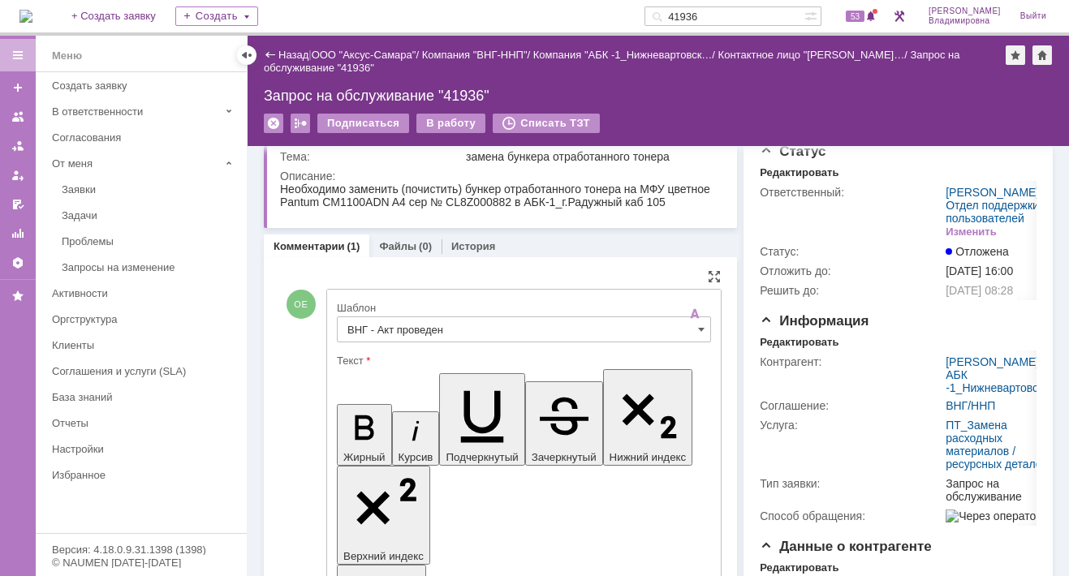
drag, startPoint x: 538, startPoint y: 3711, endPoint x: 563, endPoint y: 3742, distance: 39.8
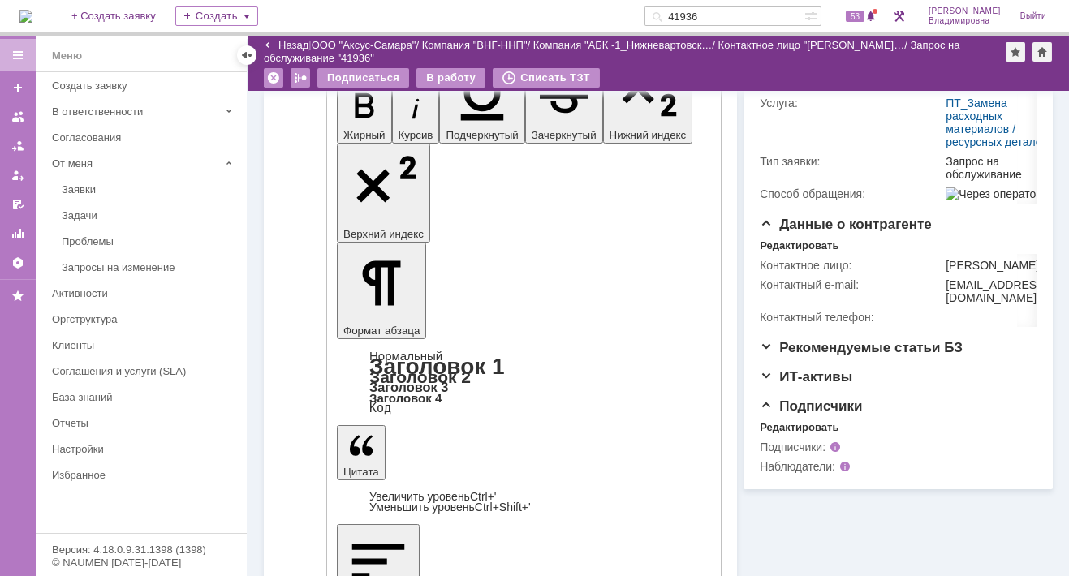
scroll to position [370, 0]
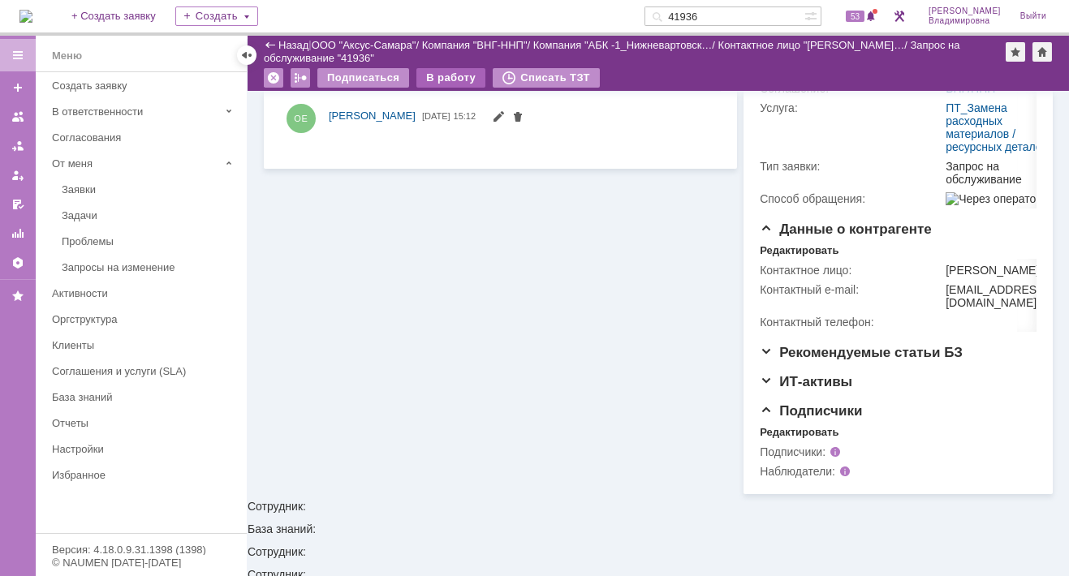
scroll to position [331, 0]
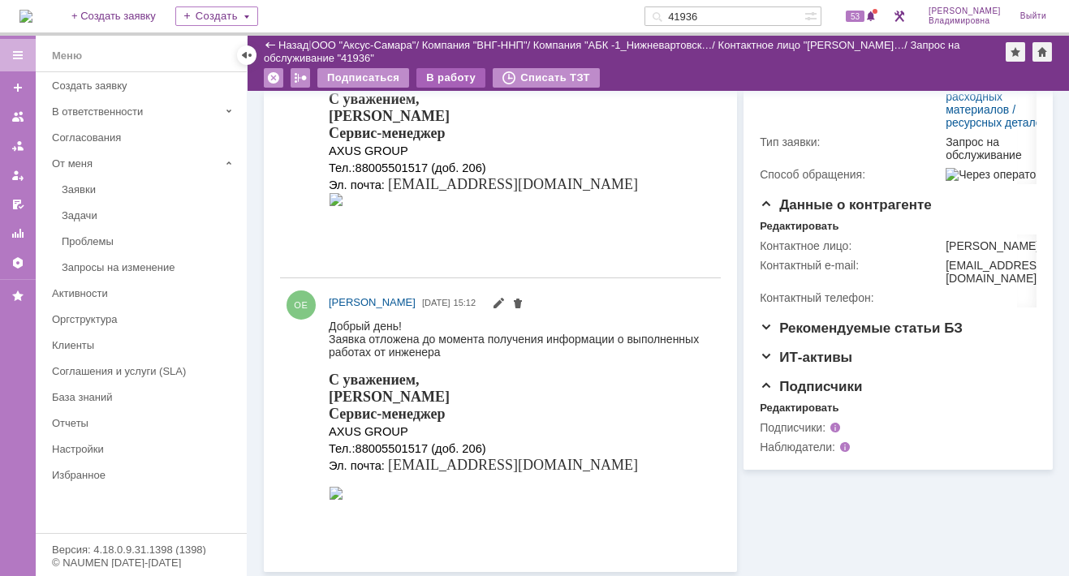
click at [457, 71] on div "В работу" at bounding box center [450, 77] width 69 height 19
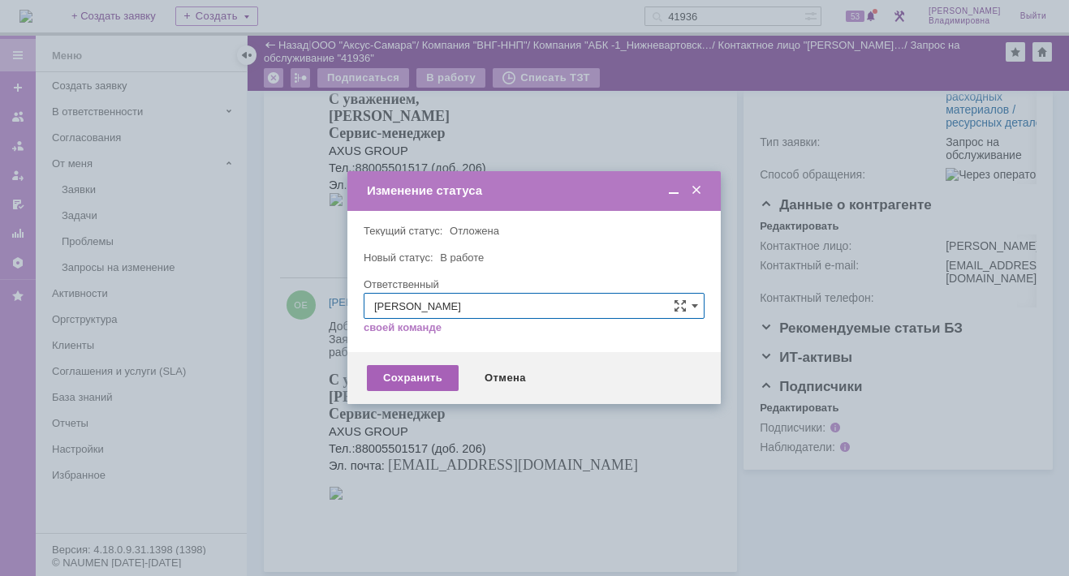
click at [411, 372] on div "Сохранить" at bounding box center [413, 378] width 92 height 26
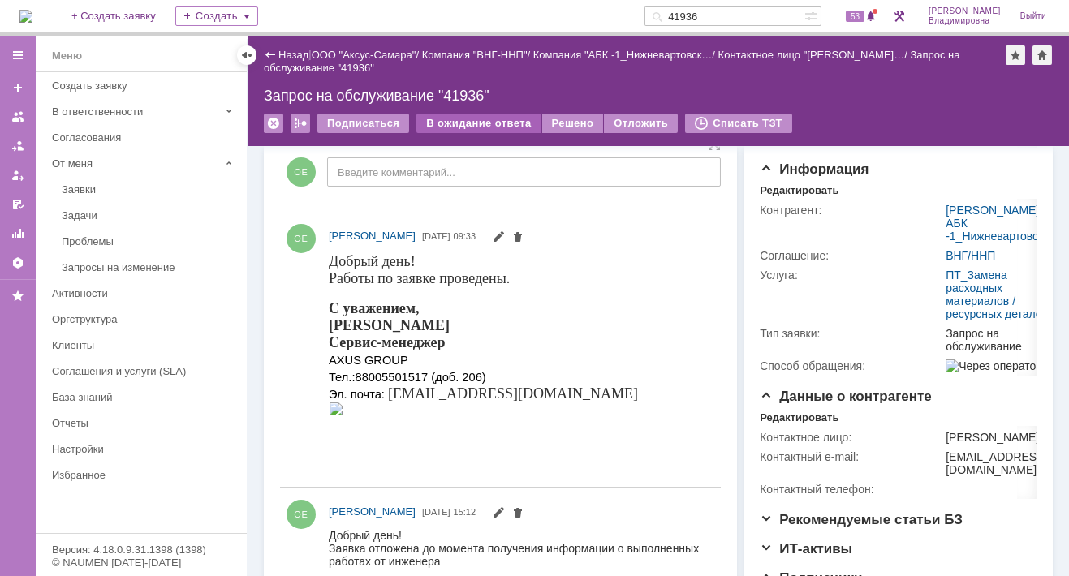
scroll to position [0, 0]
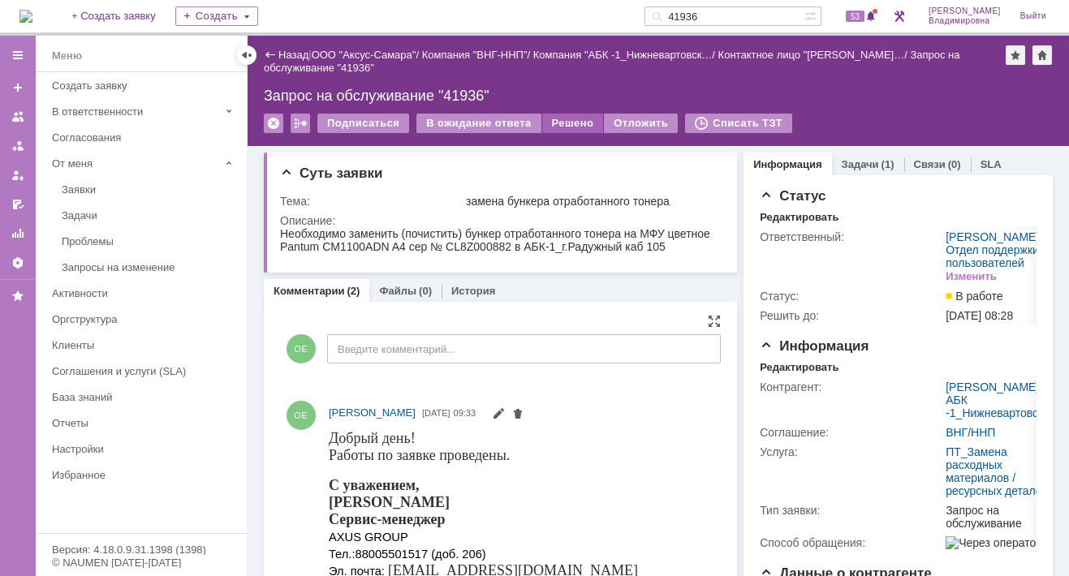
click at [560, 117] on div "Решено" at bounding box center [573, 123] width 62 height 19
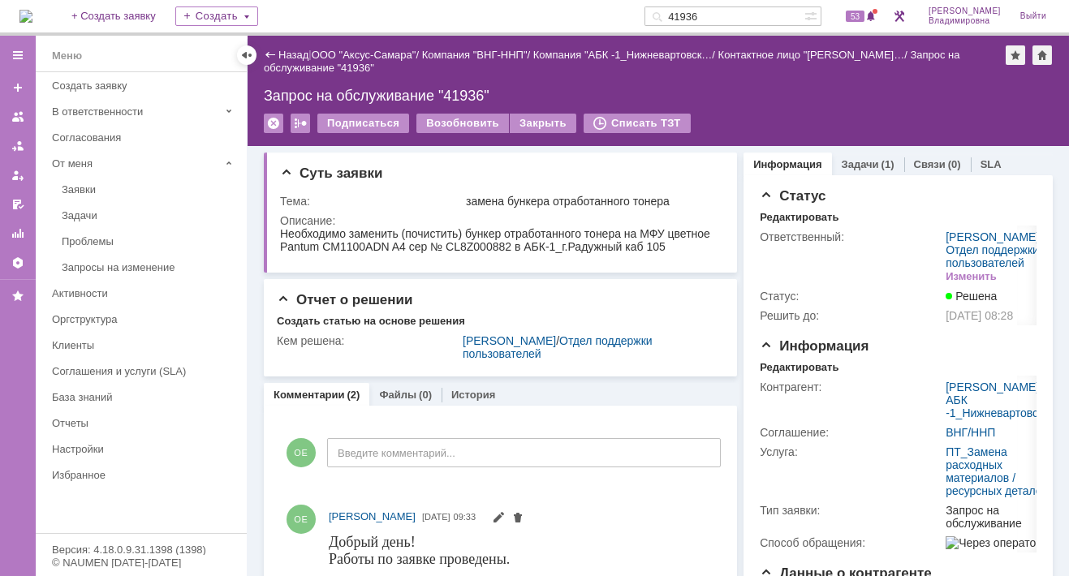
click at [722, 16] on input "41936" at bounding box center [724, 15] width 160 height 19
click at [722, 15] on input "41936" at bounding box center [724, 15] width 160 height 19
click at [724, 11] on input "41936" at bounding box center [724, 15] width 160 height 19
click at [726, 19] on input "41936" at bounding box center [724, 15] width 160 height 19
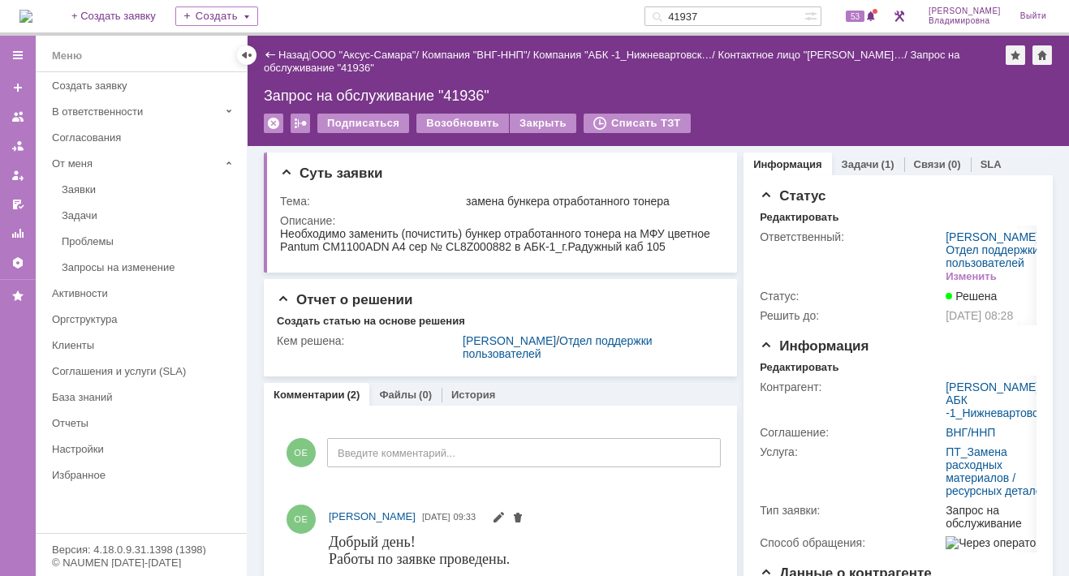
type input "41937"
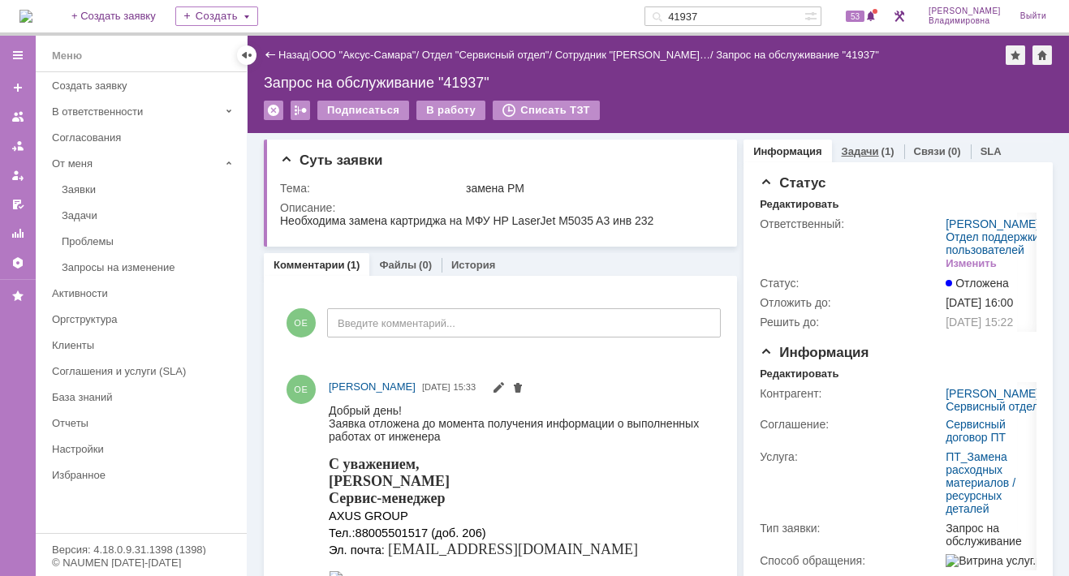
click at [841, 145] on link "Задачи" at bounding box center [859, 151] width 37 height 12
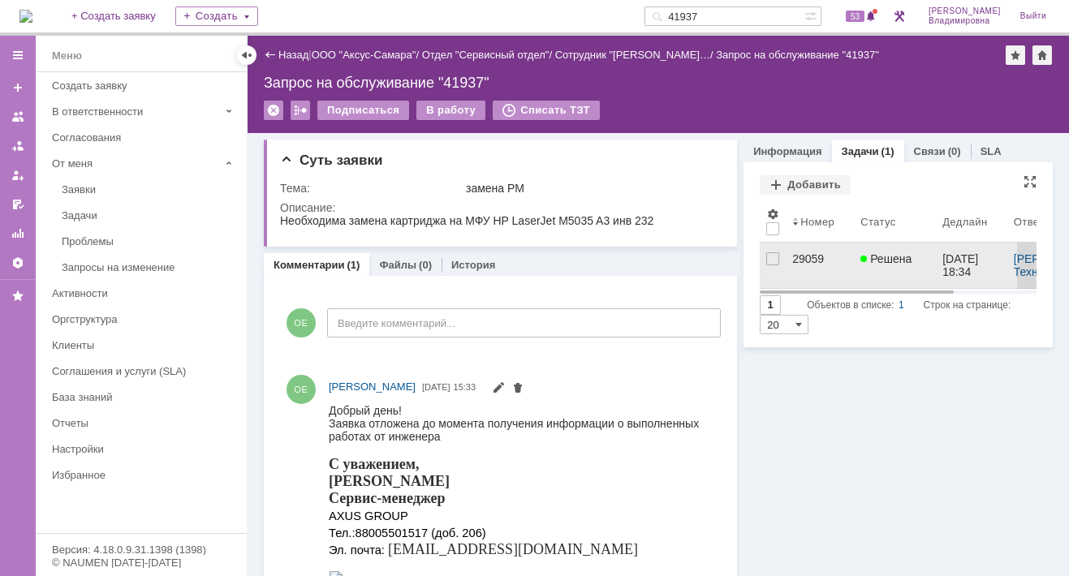
click at [792, 259] on div "29059" at bounding box center [819, 258] width 55 height 13
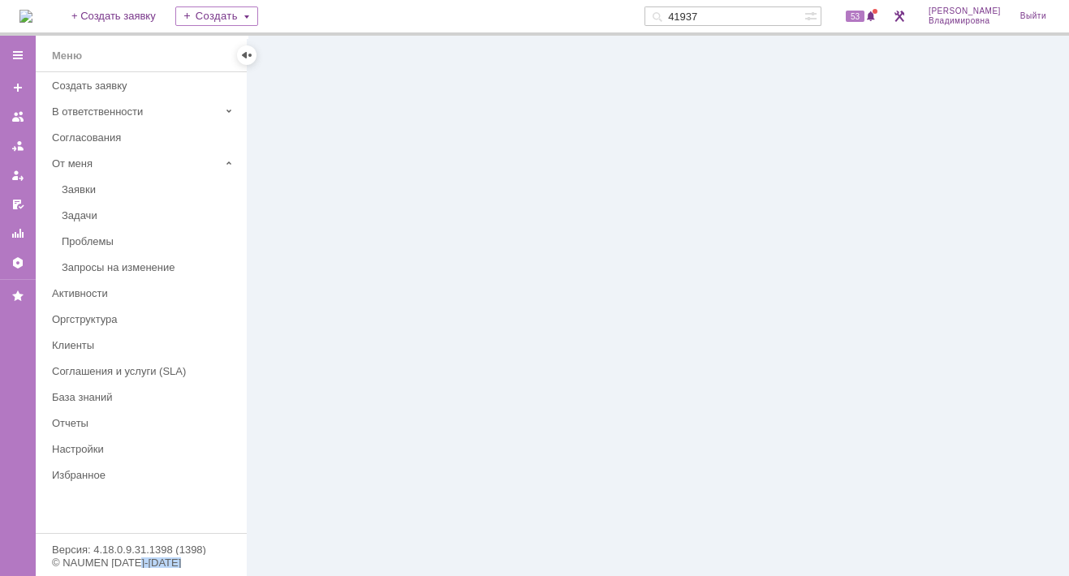
click at [790, 259] on div at bounding box center [657, 306] width 821 height 540
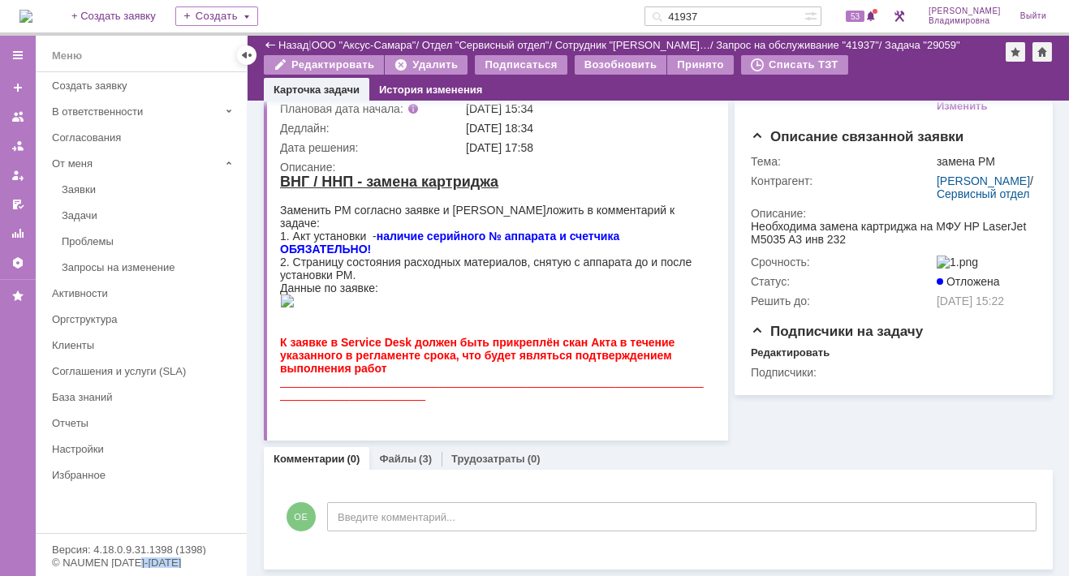
scroll to position [174, 0]
click at [404, 457] on link "Файлы" at bounding box center [397, 459] width 37 height 12
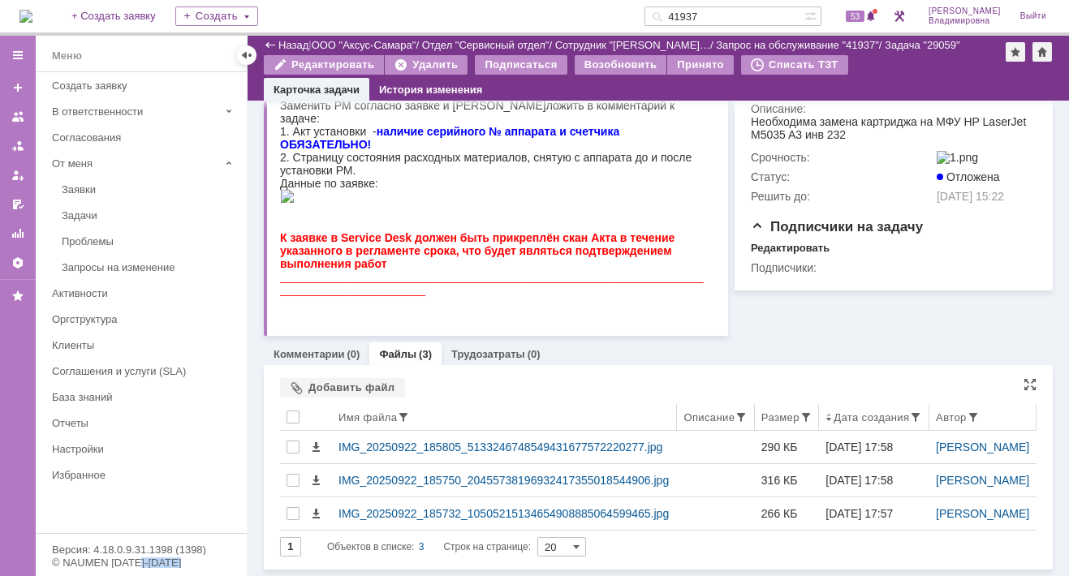
scroll to position [329, 0]
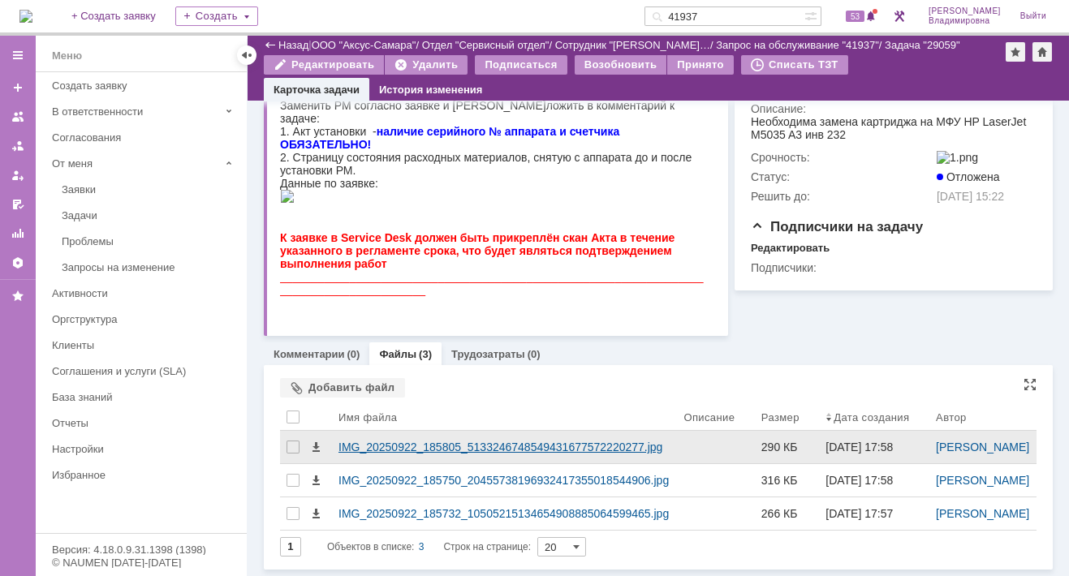
click at [378, 441] on div "IMG_20250922_185805_5133246748549431677572220277.jpg" at bounding box center [504, 447] width 332 height 13
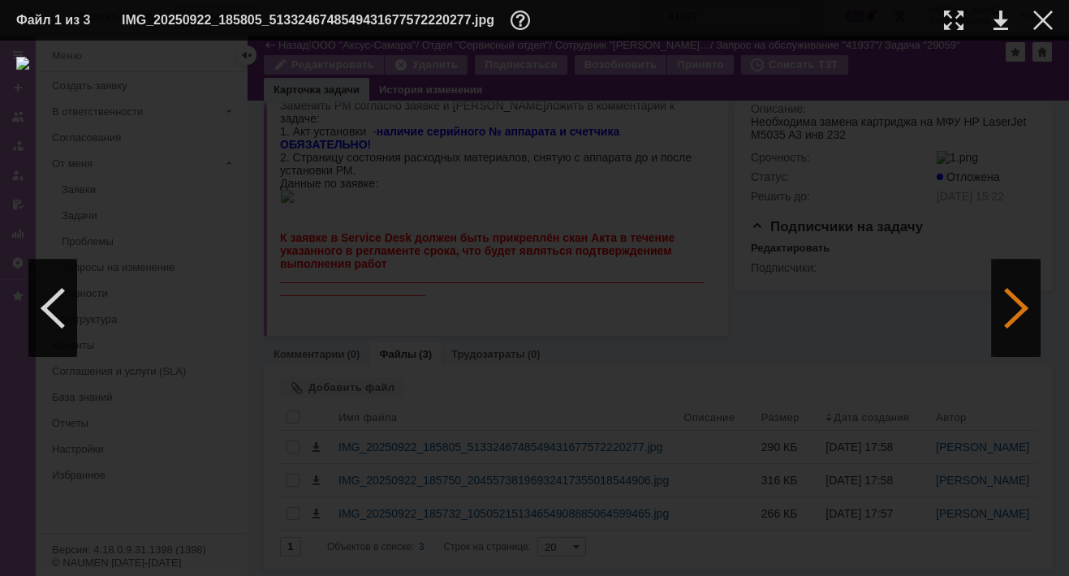
click at [1013, 308] on div at bounding box center [1016, 308] width 49 height 97
click at [1013, 309] on div at bounding box center [1016, 308] width 49 height 97
click at [1014, 306] on div at bounding box center [1016, 308] width 49 height 97
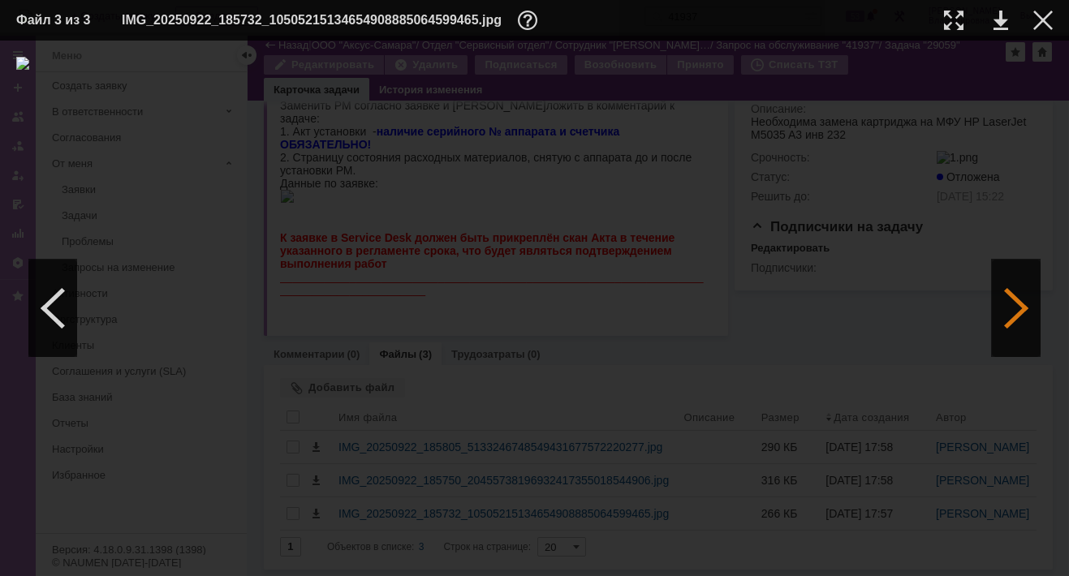
click at [1014, 306] on div at bounding box center [1016, 308] width 49 height 97
click at [1009, 306] on div at bounding box center [1016, 308] width 49 height 97
click at [1008, 291] on div at bounding box center [1016, 308] width 49 height 97
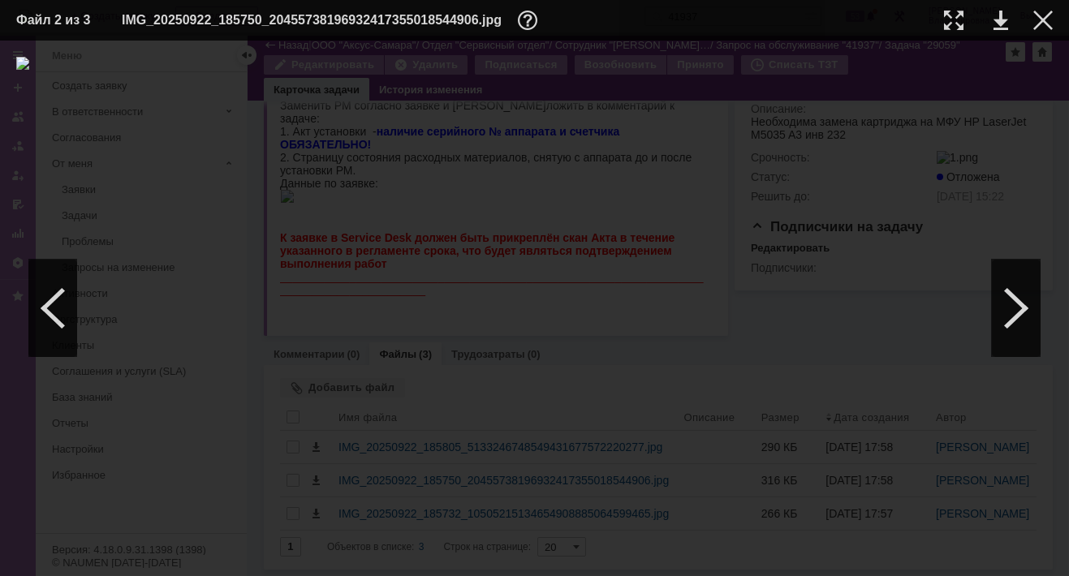
click at [507, 252] on img at bounding box center [534, 308] width 1036 height 503
click at [1000, 14] on link at bounding box center [1000, 20] width 15 height 19
click at [1042, 19] on div at bounding box center [1042, 20] width 19 height 19
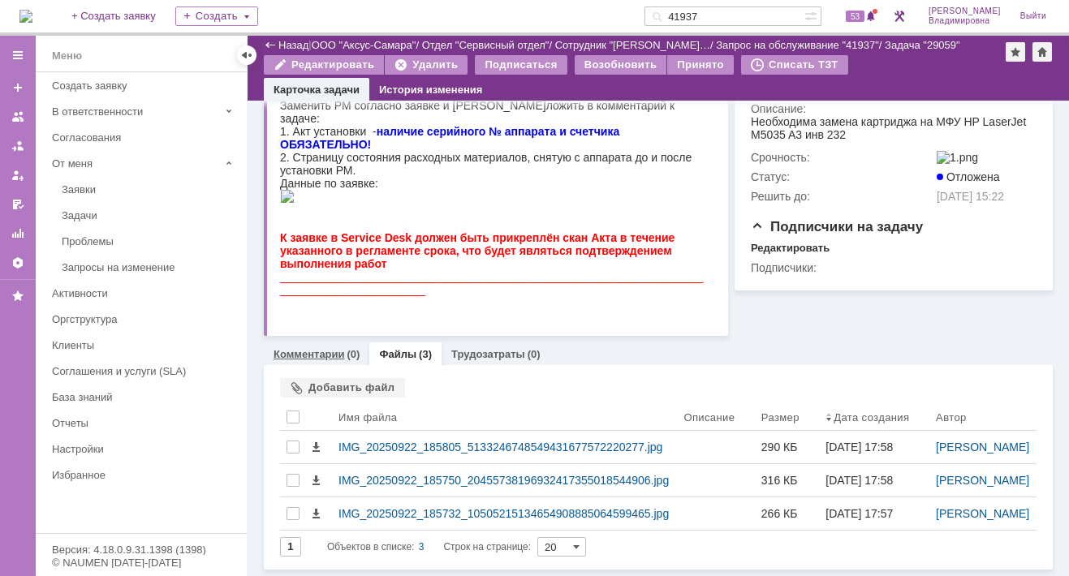
scroll to position [248, 0]
drag, startPoint x: 299, startPoint y: 382, endPoint x: 19, endPoint y: 243, distance: 311.7
click at [299, 360] on link "Комментарии" at bounding box center [308, 354] width 71 height 12
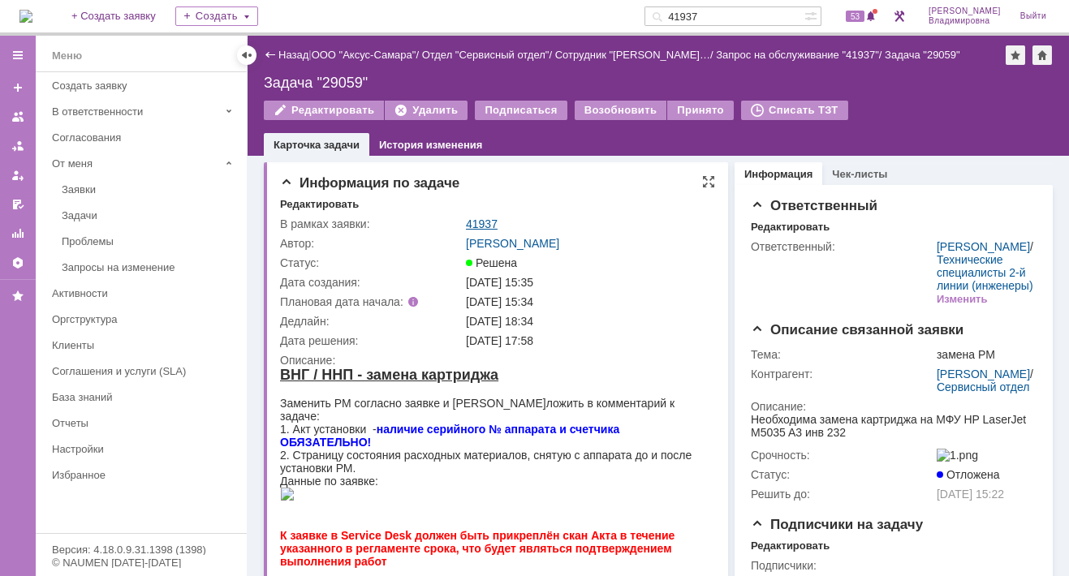
click at [486, 219] on link "41937" at bounding box center [482, 223] width 32 height 13
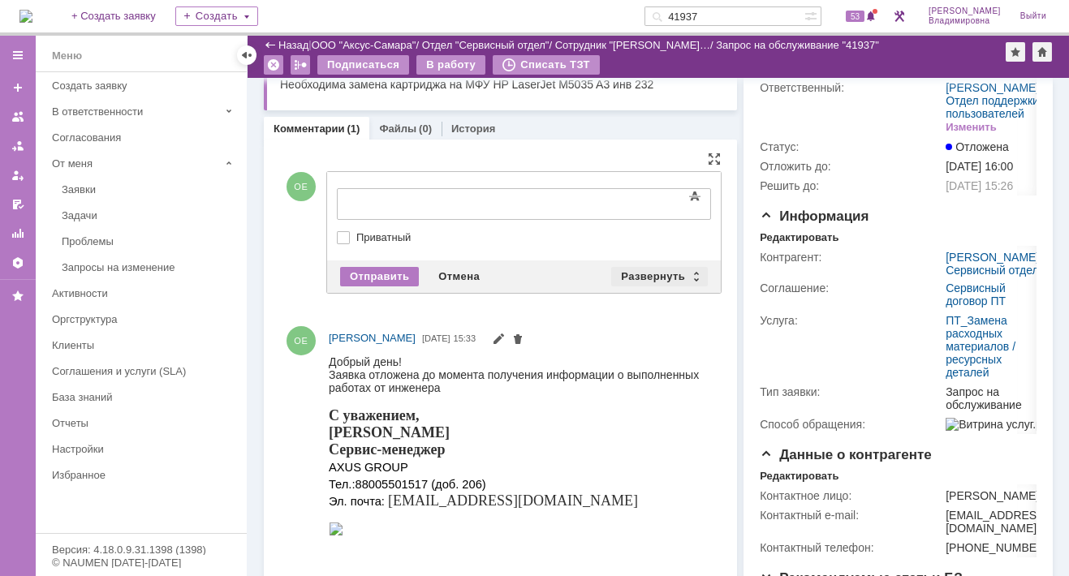
click at [650, 270] on div "Развернуть" at bounding box center [659, 276] width 97 height 19
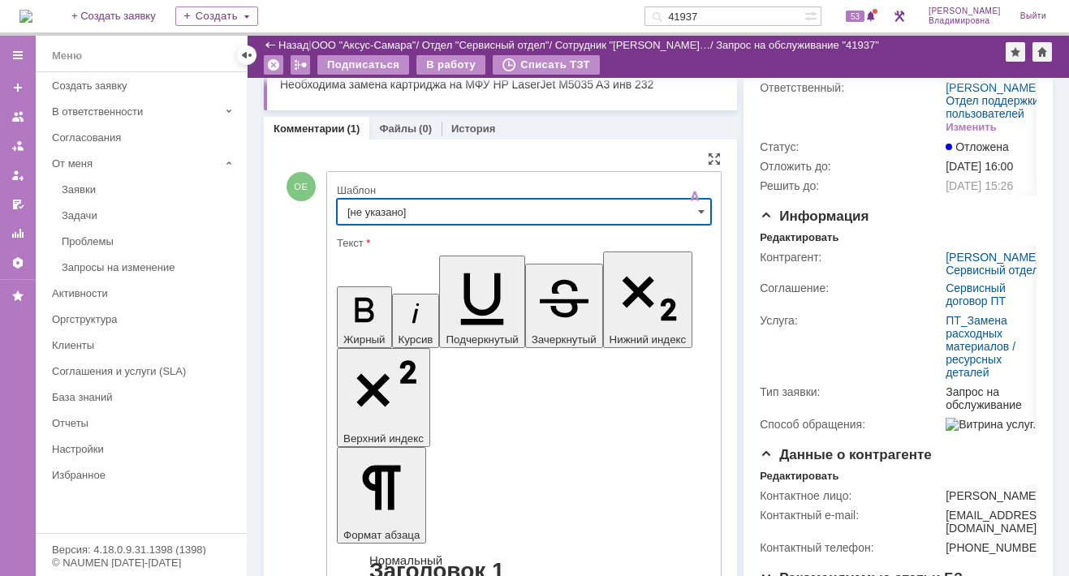
click at [381, 209] on input "[не указано]" at bounding box center [524, 212] width 374 height 26
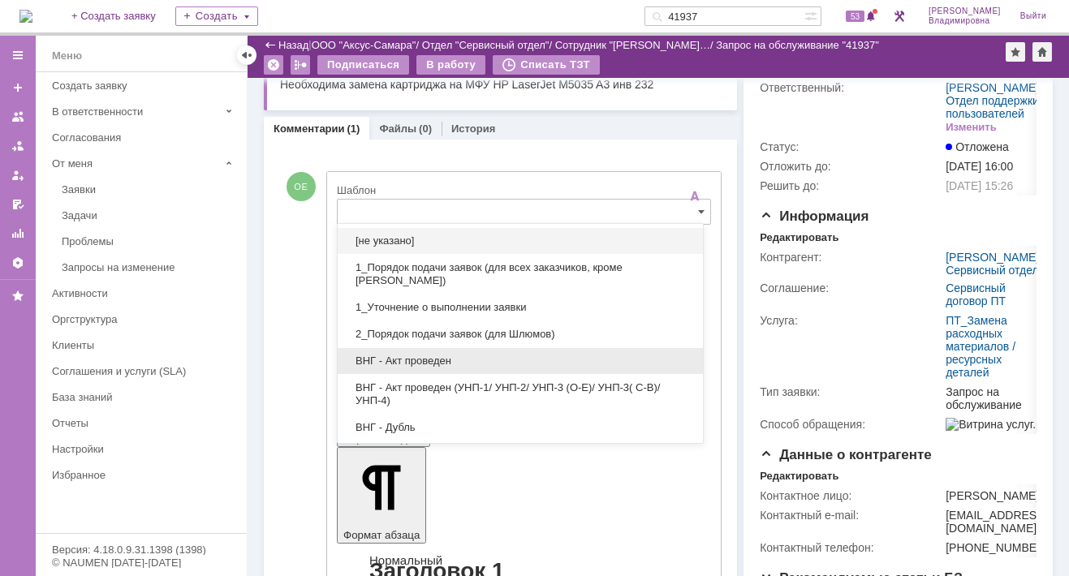
click at [418, 348] on div "ВНГ - Акт проведен" at bounding box center [520, 361] width 365 height 26
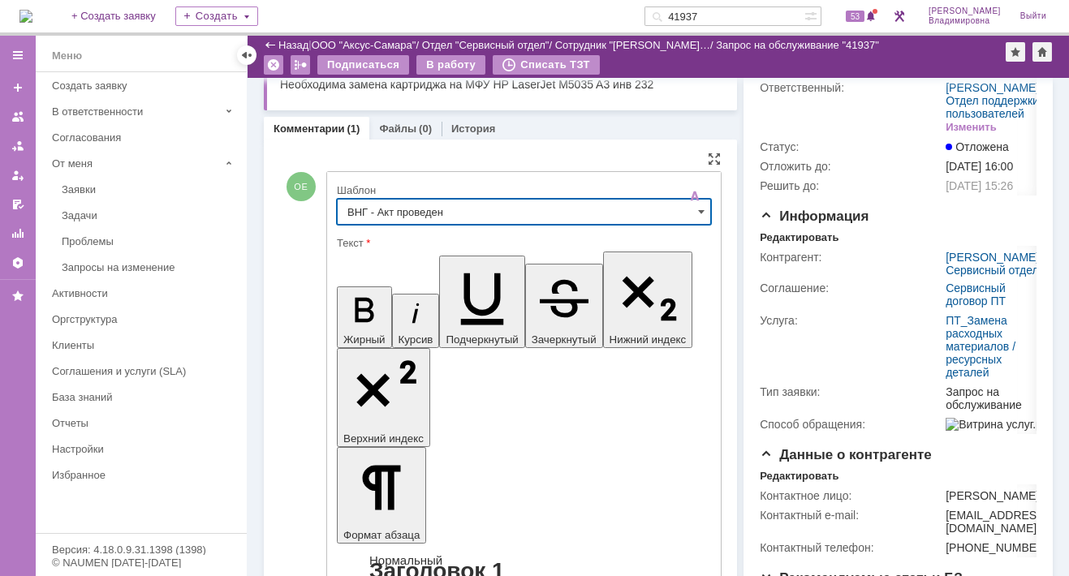
type input "ВНГ - Акт проведен"
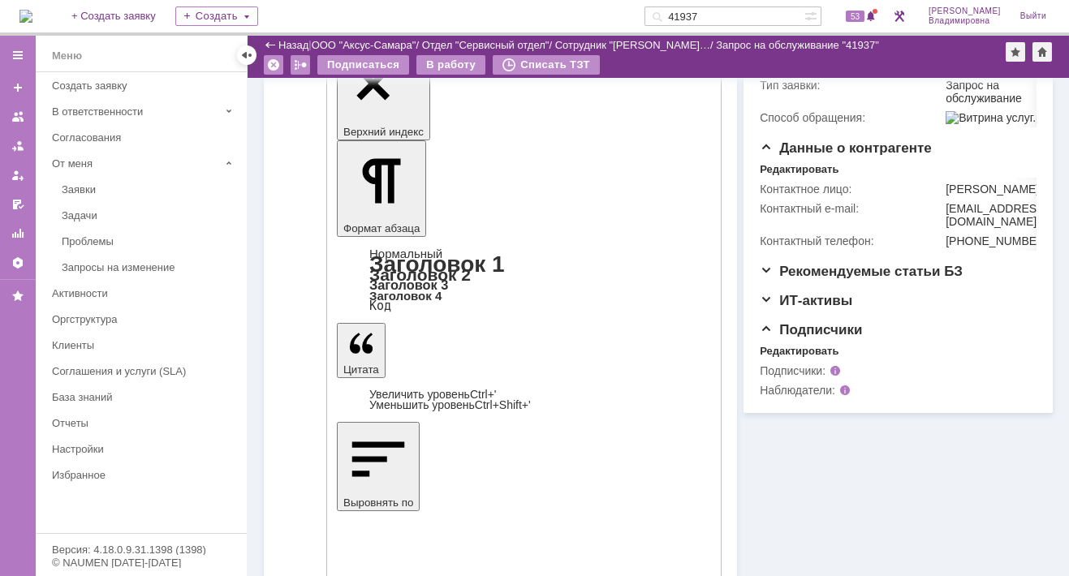
scroll to position [406, 0]
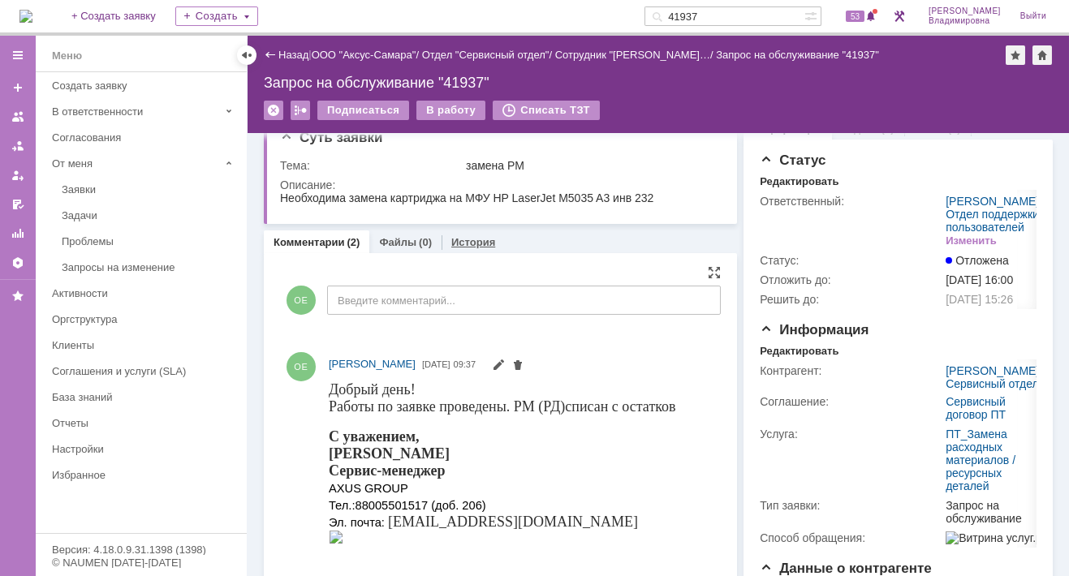
scroll to position [0, 0]
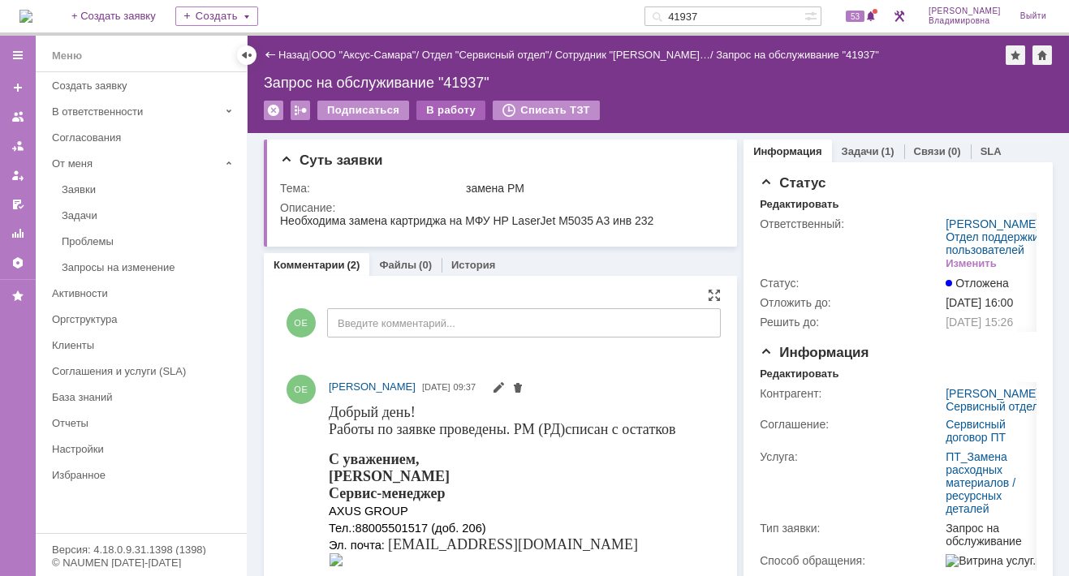
click at [450, 104] on div "В работу" at bounding box center [450, 110] width 69 height 19
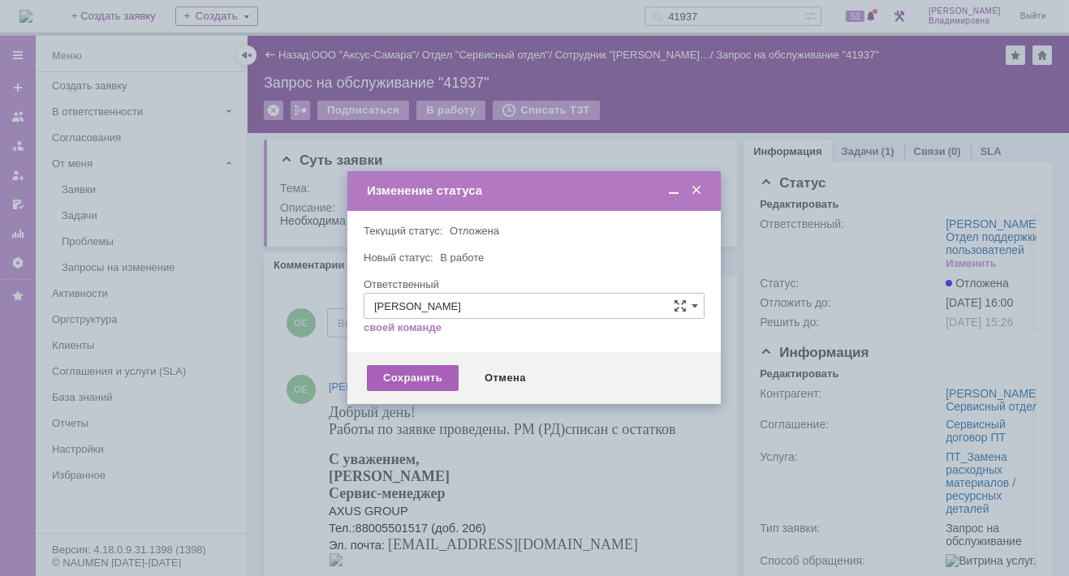
click at [413, 378] on div "Сохранить" at bounding box center [413, 378] width 92 height 26
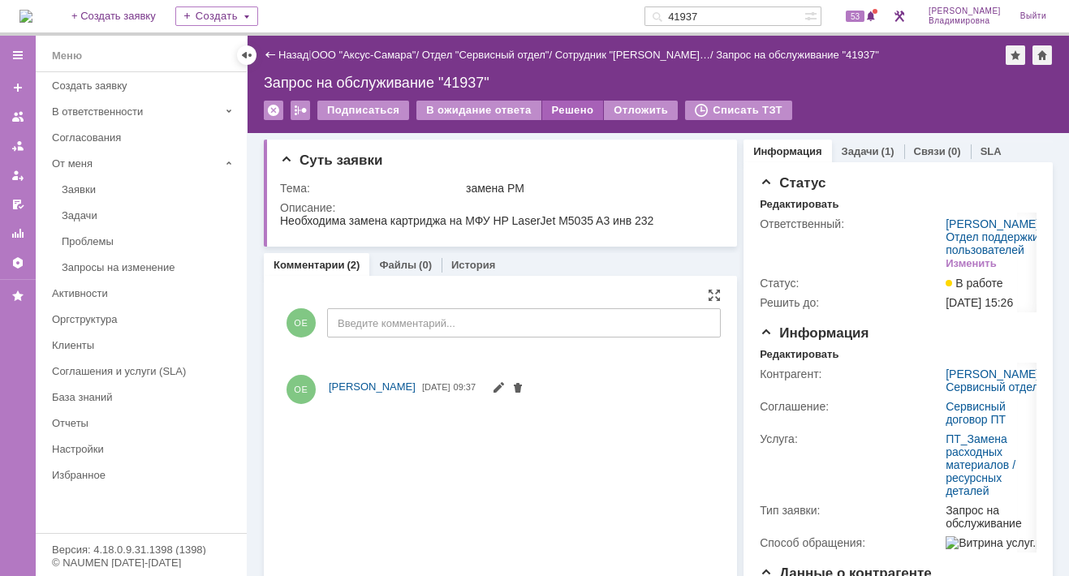
click at [563, 104] on div "Решено" at bounding box center [573, 110] width 62 height 19
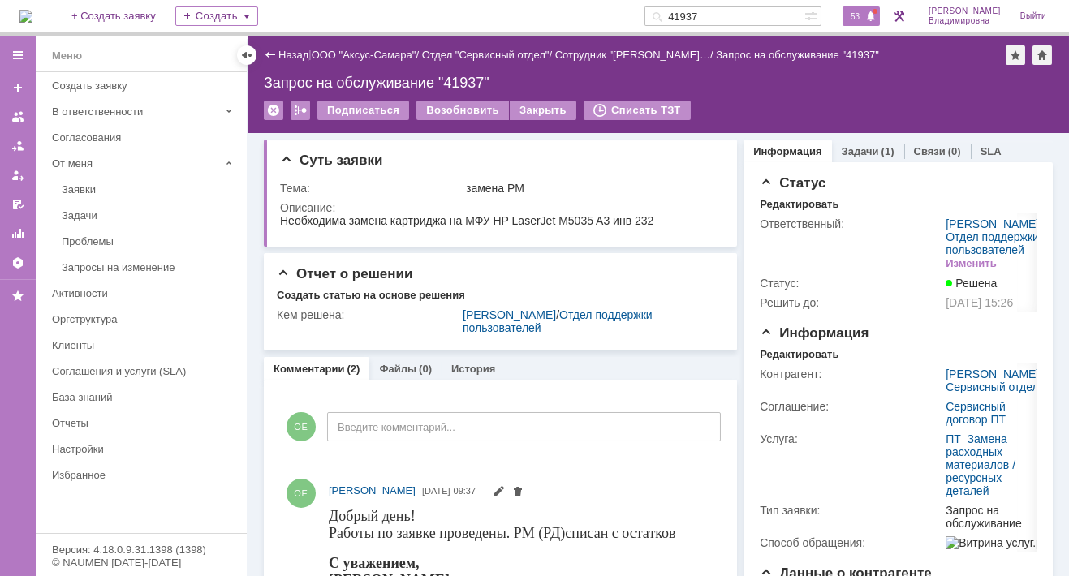
click at [864, 16] on span "53" at bounding box center [854, 16] width 19 height 11
click at [652, 163] on div "Суть заявки" at bounding box center [502, 161] width 444 height 16
click at [862, 15] on span "53" at bounding box center [854, 16] width 19 height 11
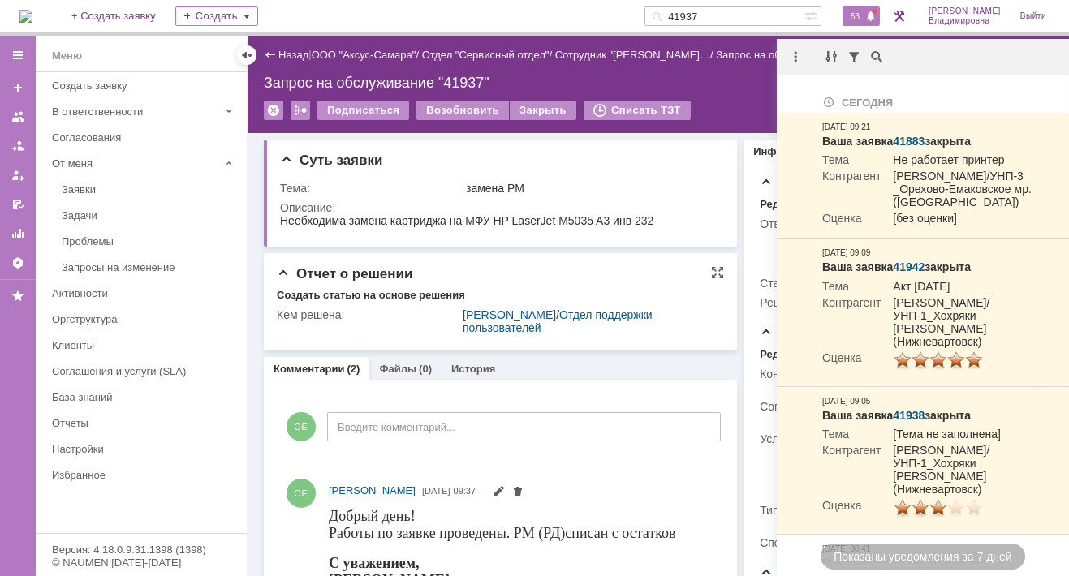
click at [565, 276] on div "Отчет о решении" at bounding box center [500, 274] width 447 height 16
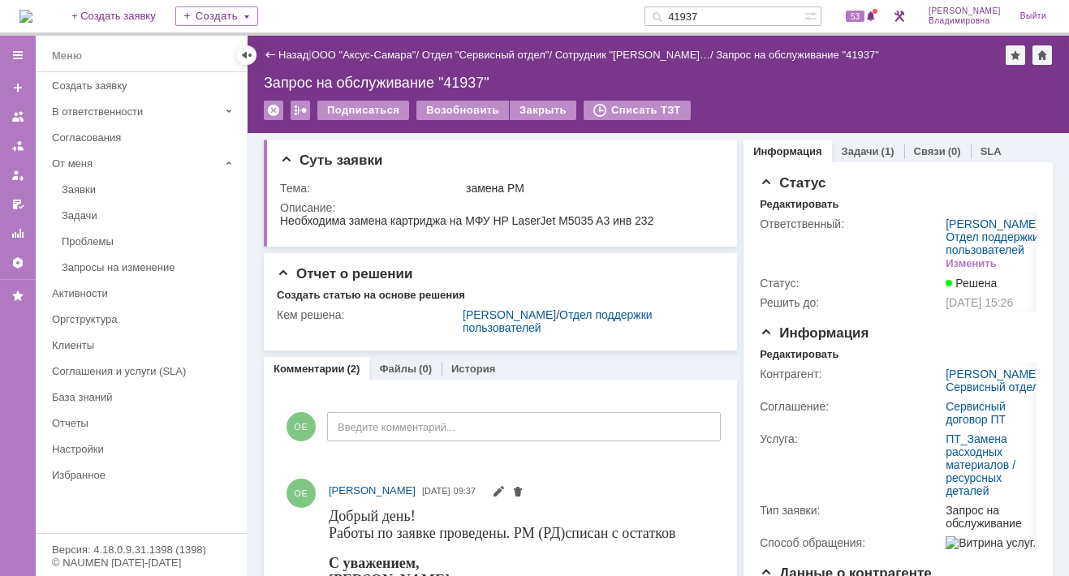
drag, startPoint x: 726, startPoint y: 11, endPoint x: 678, endPoint y: 11, distance: 48.7
click at [678, 11] on div "41937" at bounding box center [724, 15] width 160 height 19
type input "41582"
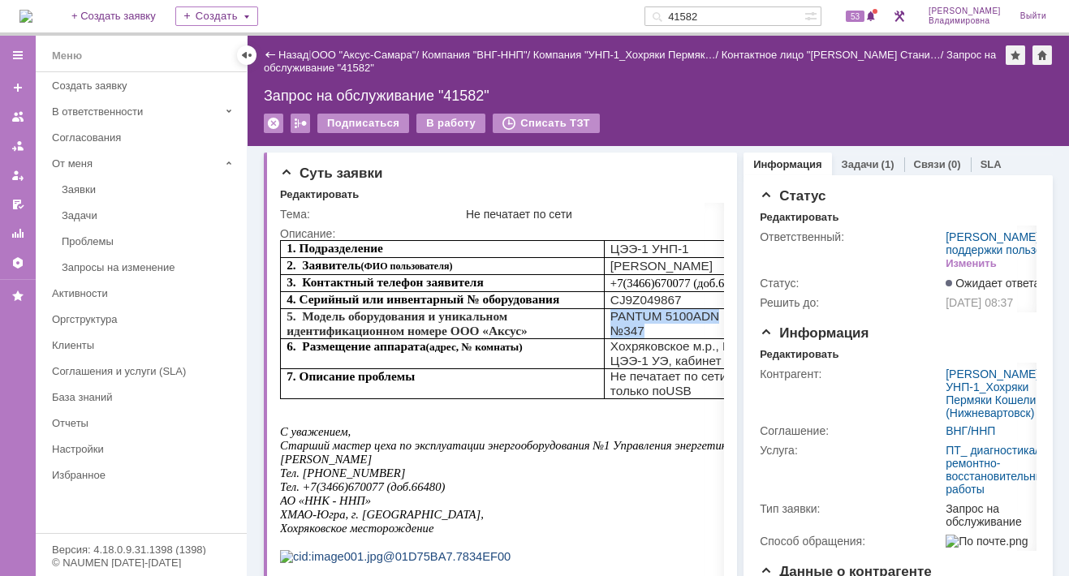
drag, startPoint x: 611, startPoint y: 331, endPoint x: 644, endPoint y: 345, distance: 36.0
click at [644, 339] on td "PANTUM 5100ADN №3 47" at bounding box center [695, 324] width 182 height 30
copy td "PANTUM 5100ADN №3 47"
click at [730, 19] on input "41582" at bounding box center [724, 15] width 160 height 19
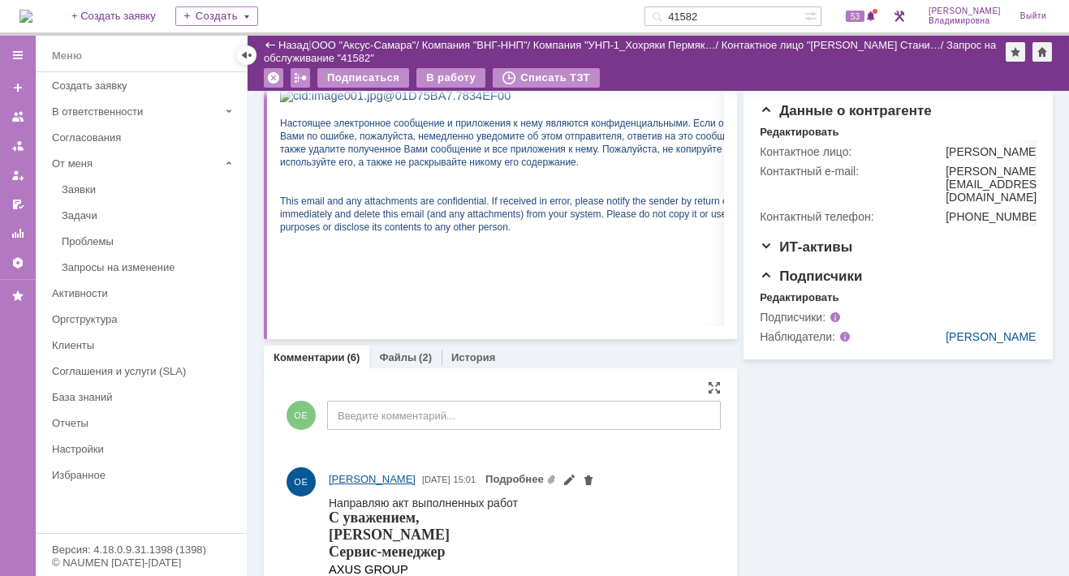
scroll to position [730, 0]
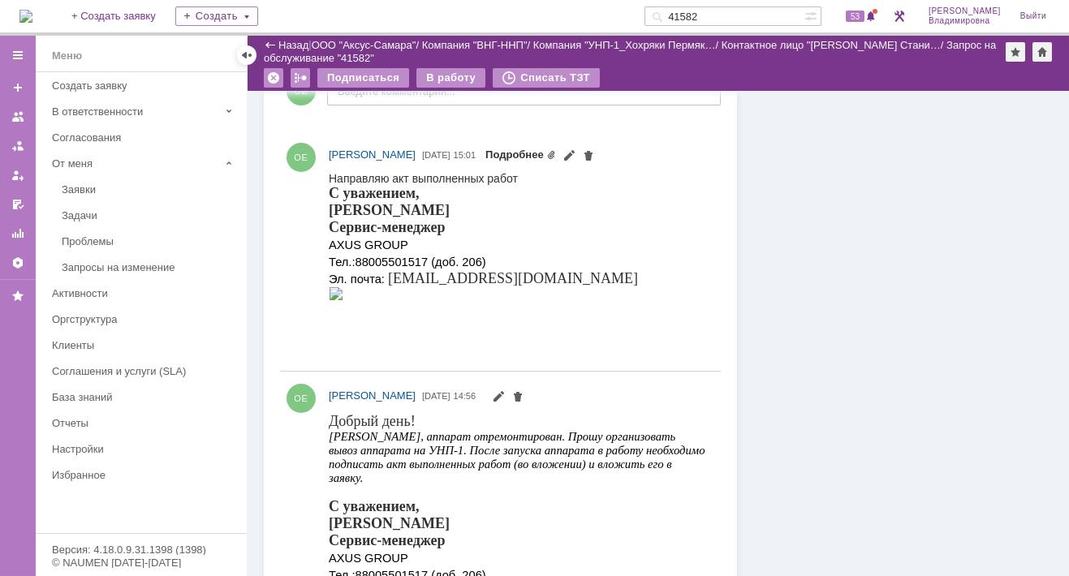
click at [556, 156] on link "Подробнее" at bounding box center [520, 154] width 71 height 12
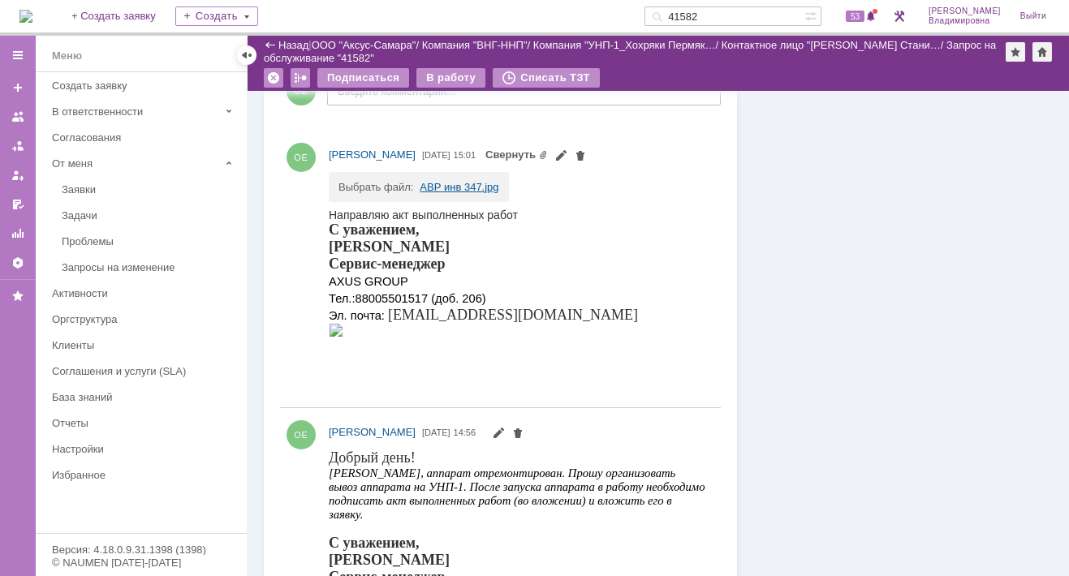
click at [443, 183] on link "АВР инв 347.jpg" at bounding box center [459, 187] width 79 height 12
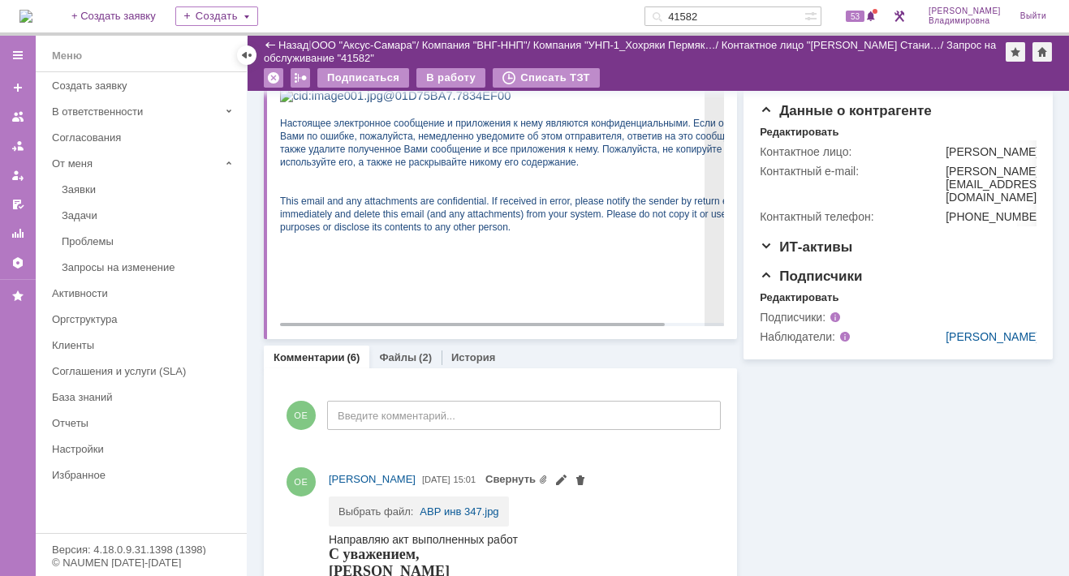
click at [460, 103] on p at bounding box center [533, 95] width 506 height 15
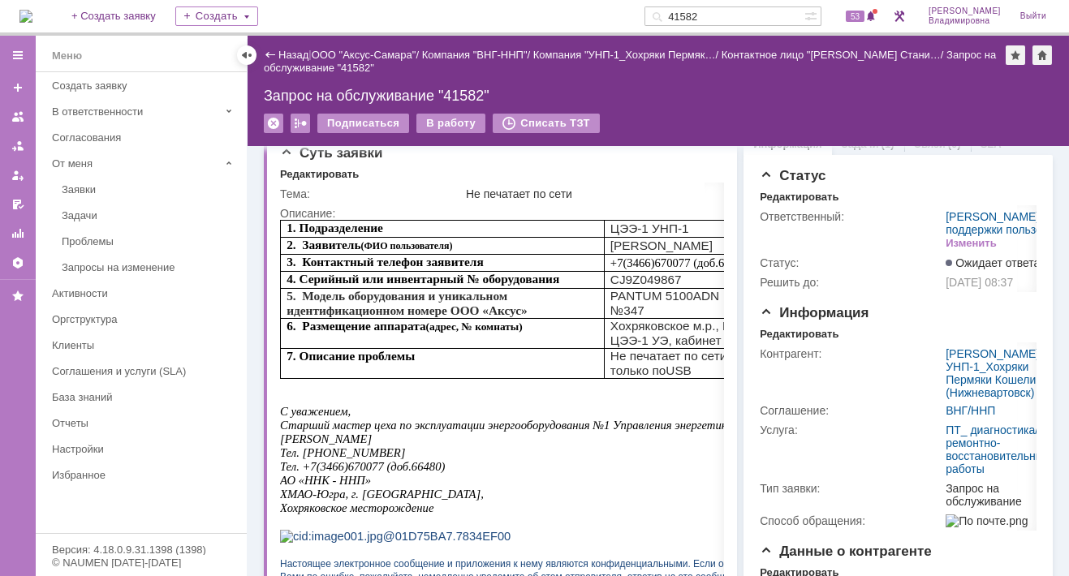
scroll to position [0, 0]
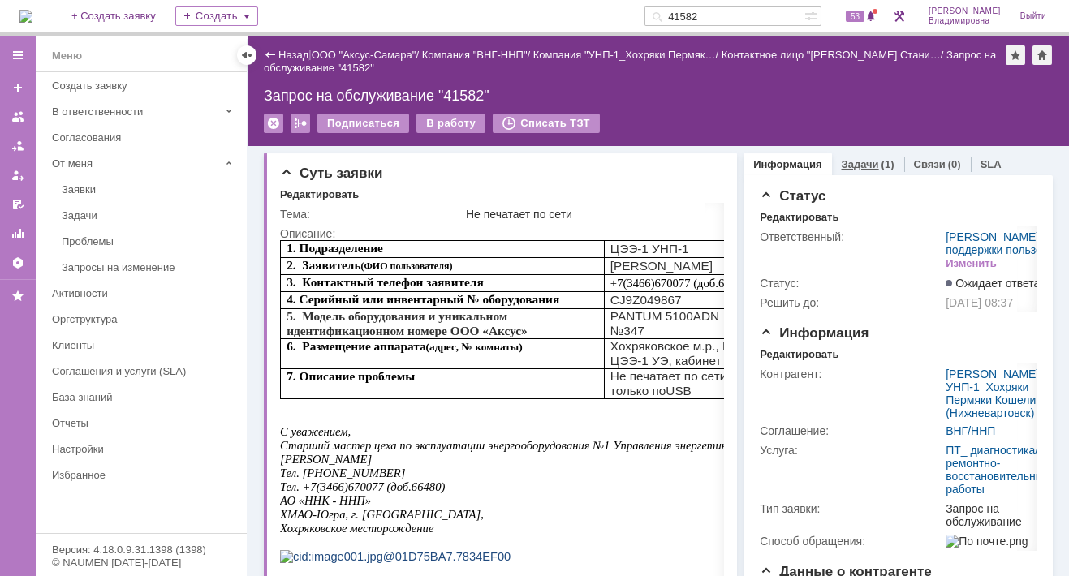
click at [854, 158] on link "Задачи" at bounding box center [859, 164] width 37 height 12
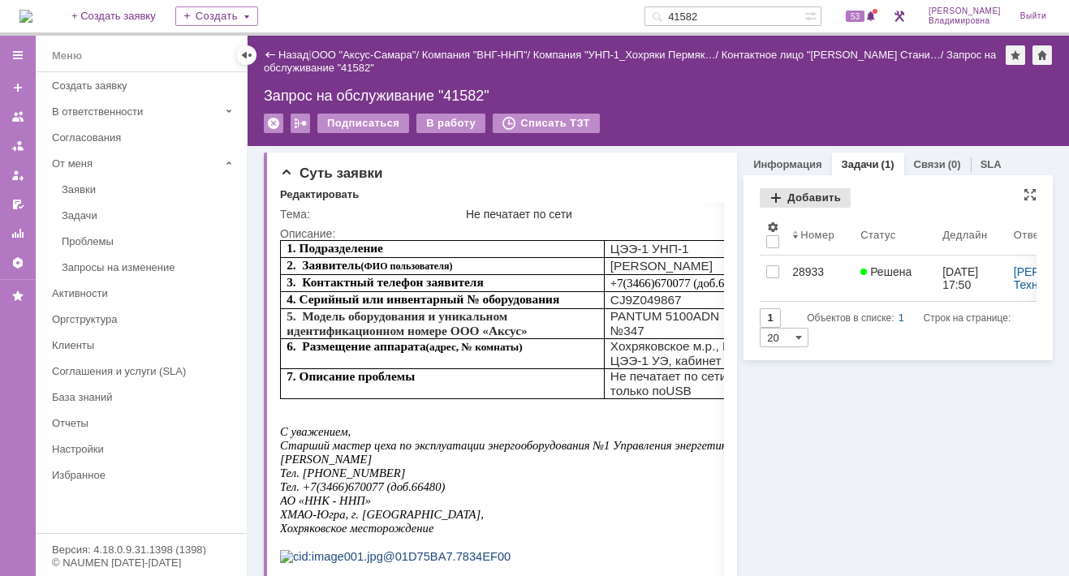
click at [788, 191] on div "Добавить" at bounding box center [804, 197] width 91 height 19
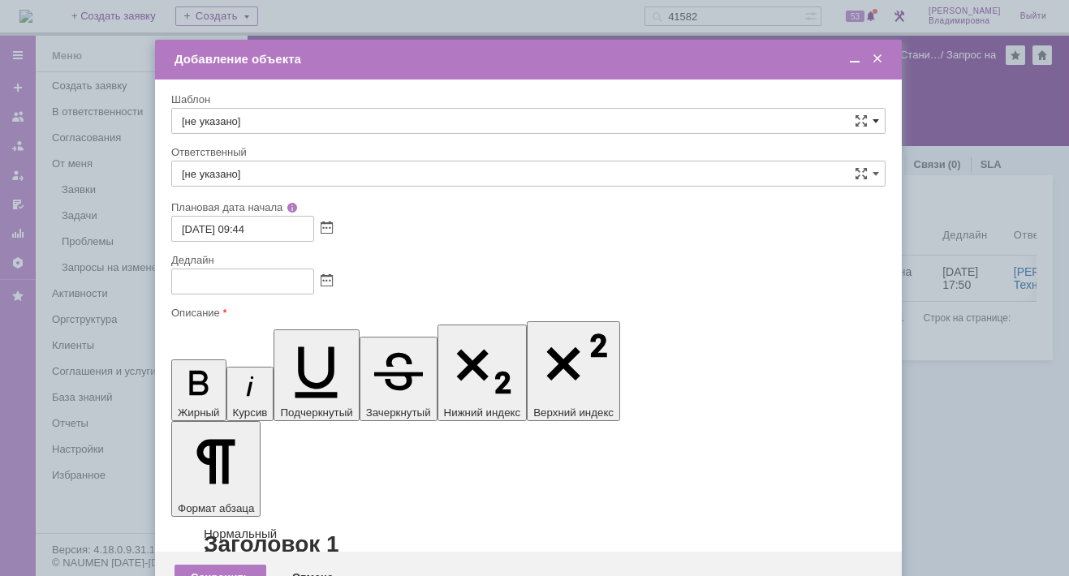
click at [872, 118] on span at bounding box center [875, 120] width 6 height 13
click at [297, 315] on span "ВНГ/ННП - ремонт аппарата с использованием ЗИП" at bounding box center [528, 321] width 693 height 13
type input "ВНГ/ННП - ремонт аппарата с использованием ЗИП"
type input "[PERSON_NAME]"
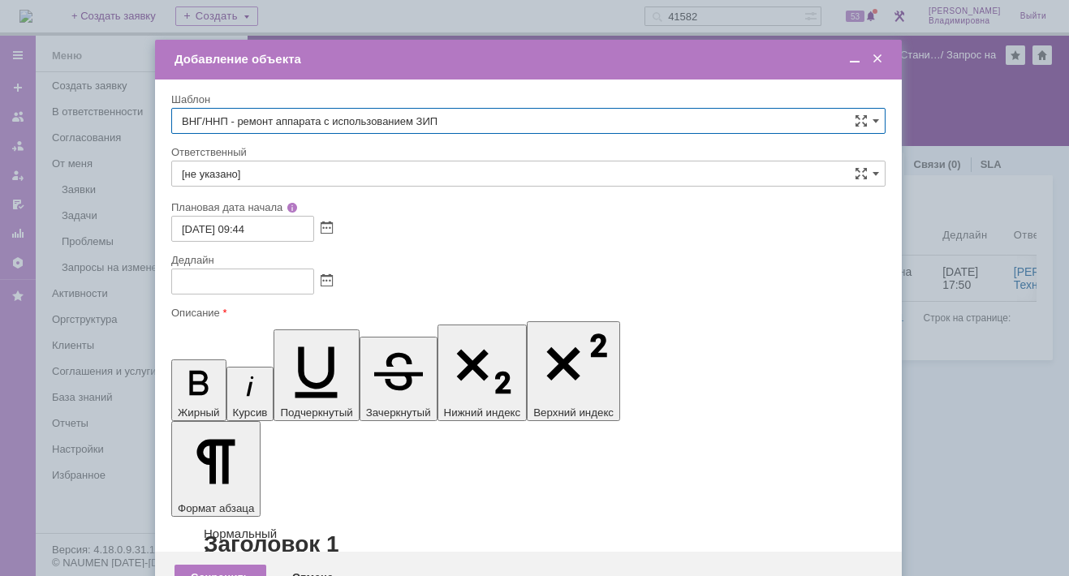
type input "23.09.2025 17:44"
type input "ВНГ/ННП - ремонт аппарата с использованием ЗИП"
click at [325, 278] on span at bounding box center [327, 281] width 12 height 13
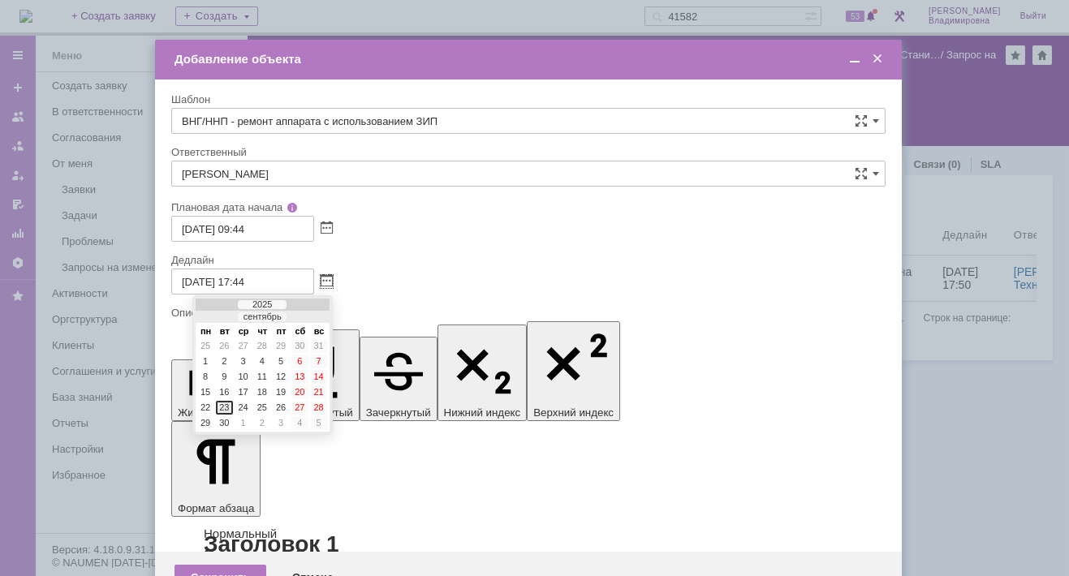
click at [223, 402] on div "23" at bounding box center [224, 408] width 16 height 14
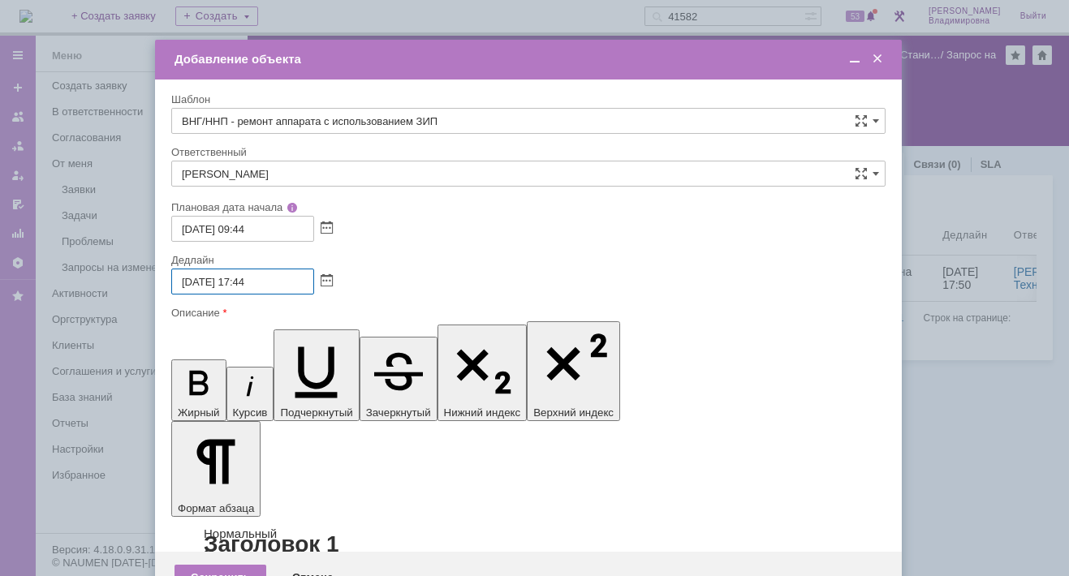
click at [247, 278] on input "23.09.2025 17:44" at bounding box center [242, 282] width 143 height 26
drag, startPoint x: 253, startPoint y: 281, endPoint x: 264, endPoint y: 281, distance: 10.5
click at [264, 281] on input "23.09.2025 15:44" at bounding box center [242, 282] width 143 height 26
type input "23.09.2025 15:00"
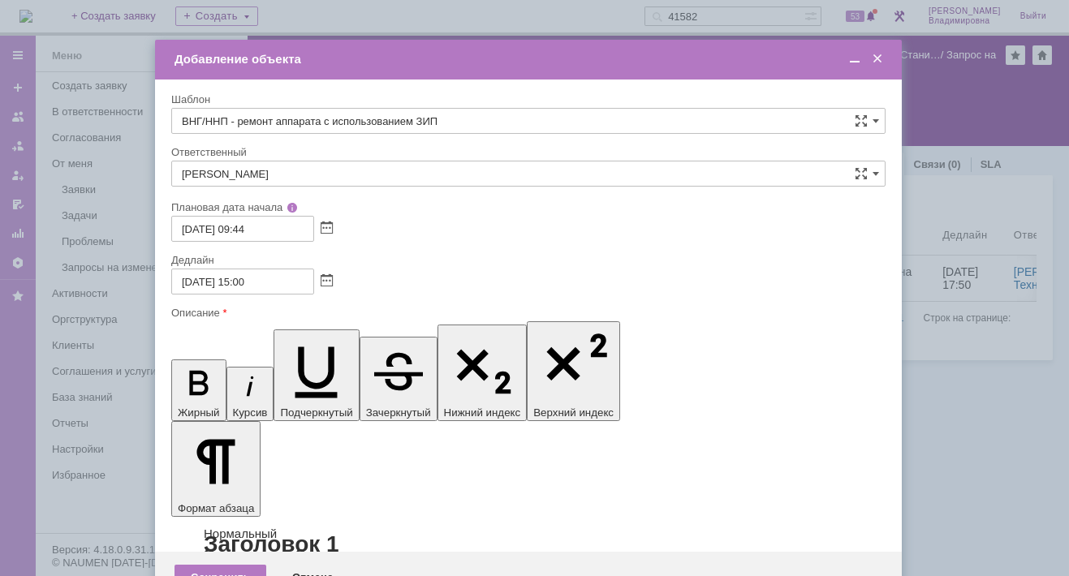
scroll to position [443, 5]
click at [242, 565] on div "Сохранить" at bounding box center [220, 578] width 92 height 26
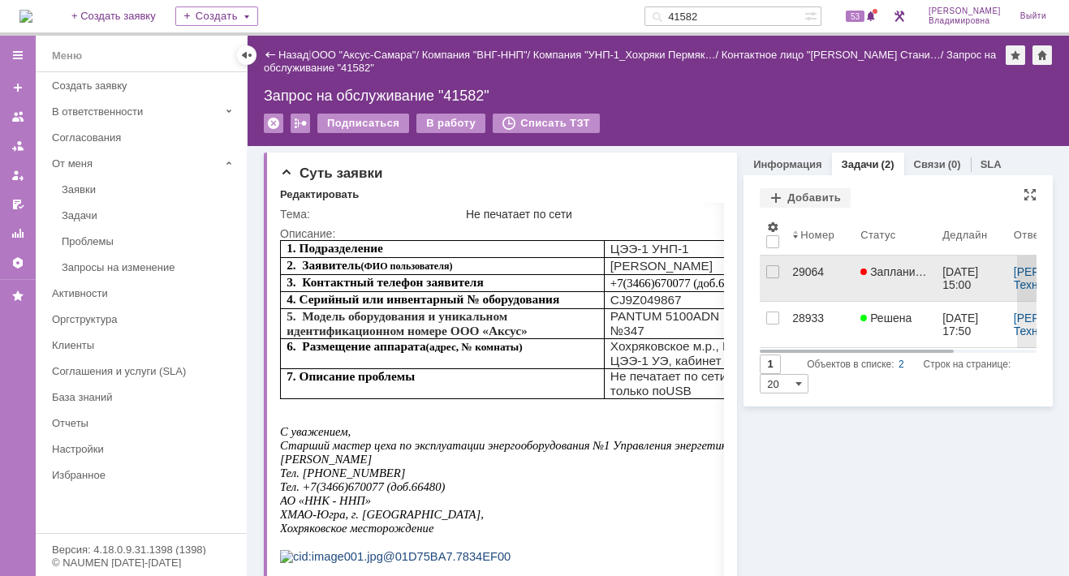
click at [799, 271] on div "29064" at bounding box center [819, 271] width 55 height 13
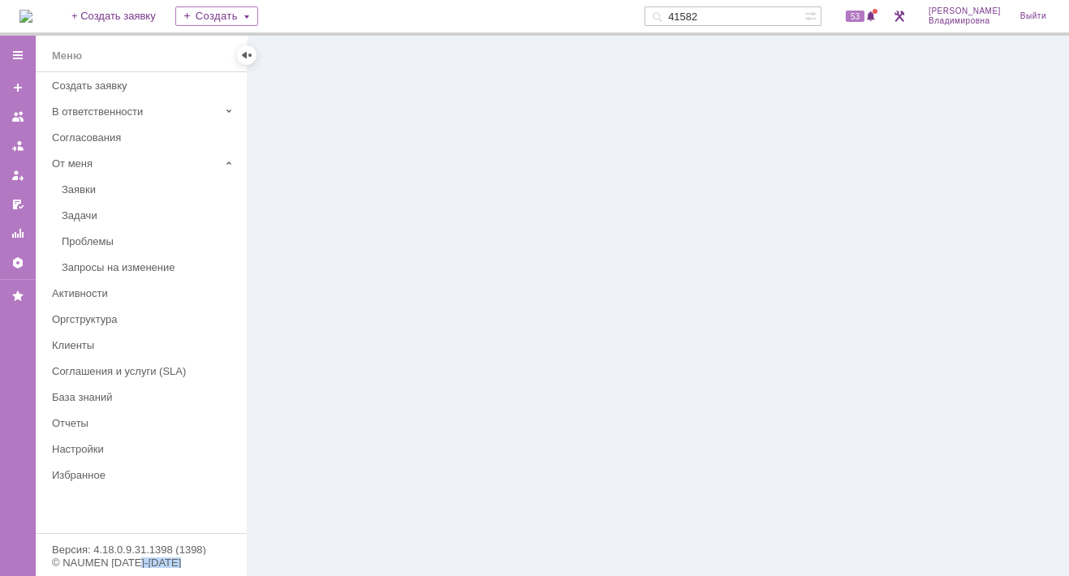
click at [799, 271] on div at bounding box center [657, 306] width 821 height 540
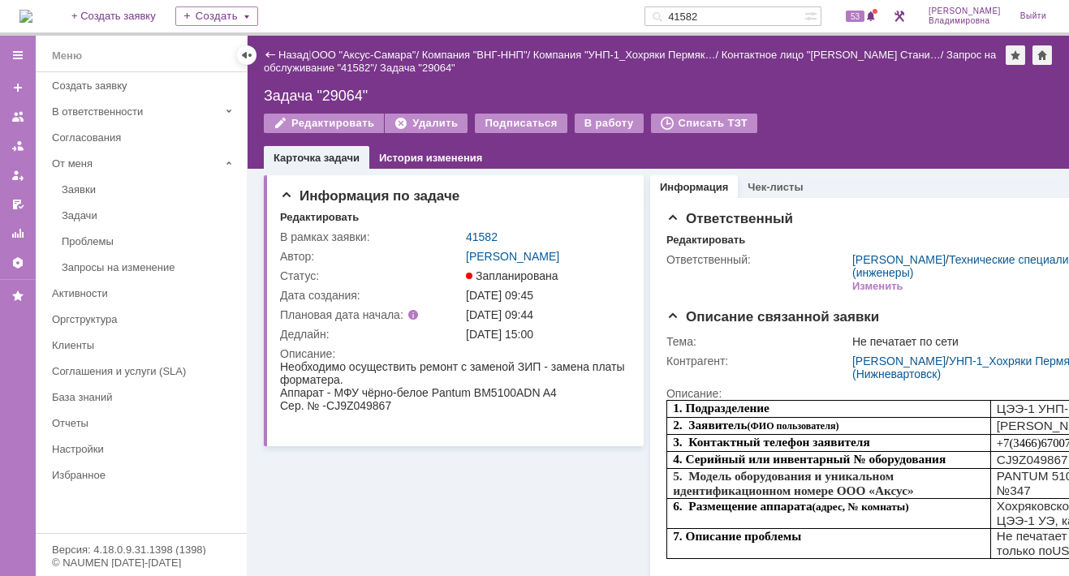
click at [480, 230] on link "41582" at bounding box center [482, 236] width 32 height 13
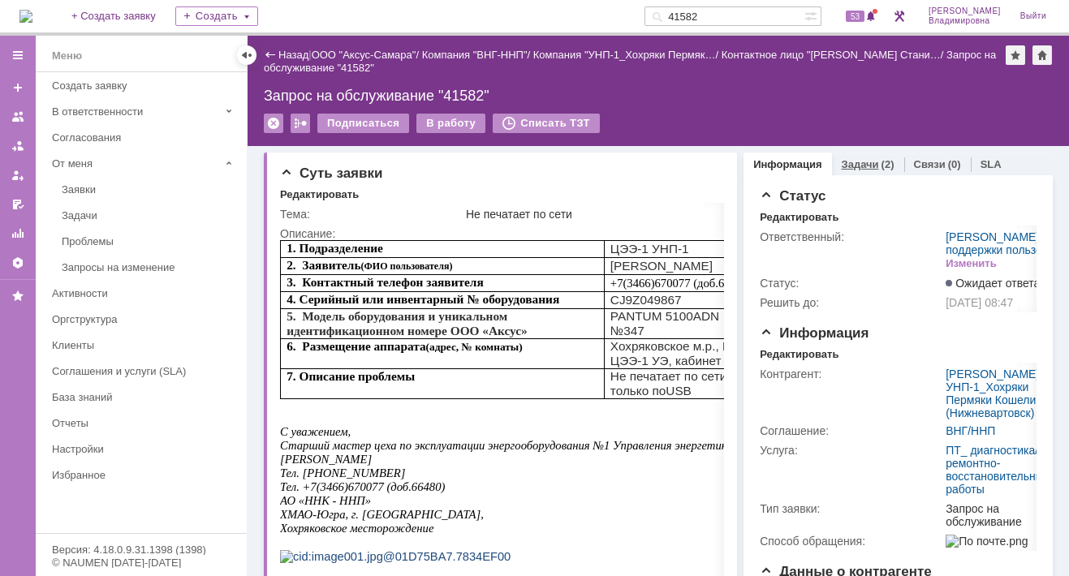
click at [846, 158] on link "Задачи" at bounding box center [859, 164] width 37 height 12
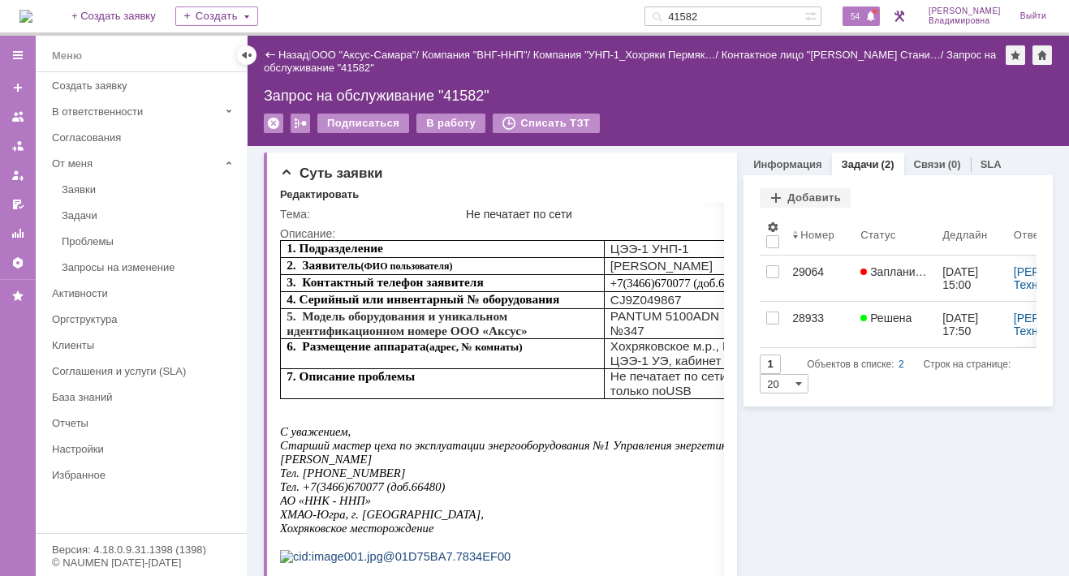
click at [863, 11] on span "54" at bounding box center [854, 16] width 19 height 11
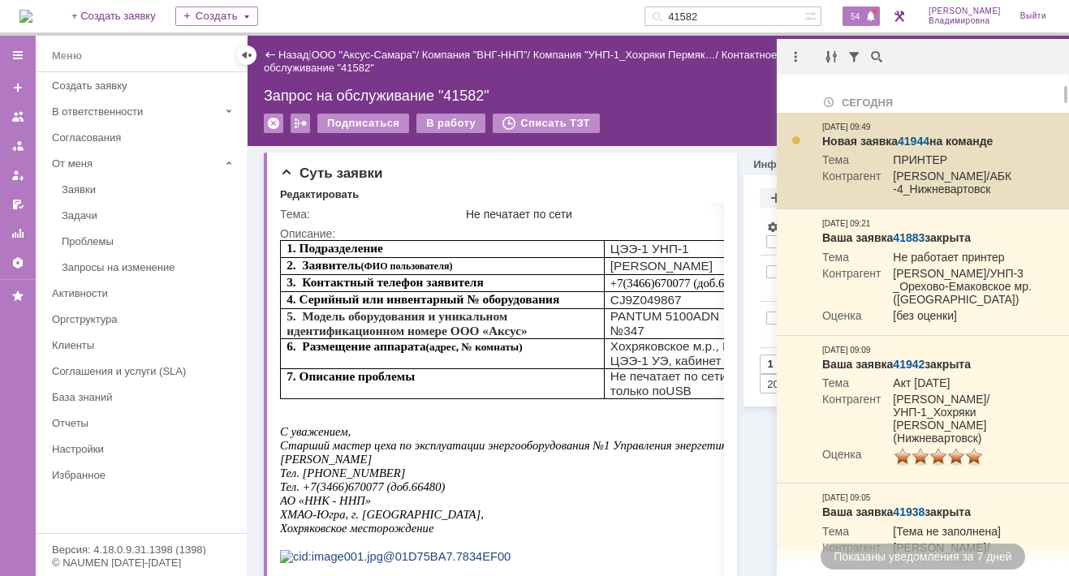
click at [926, 136] on link "41944" at bounding box center [913, 141] width 32 height 13
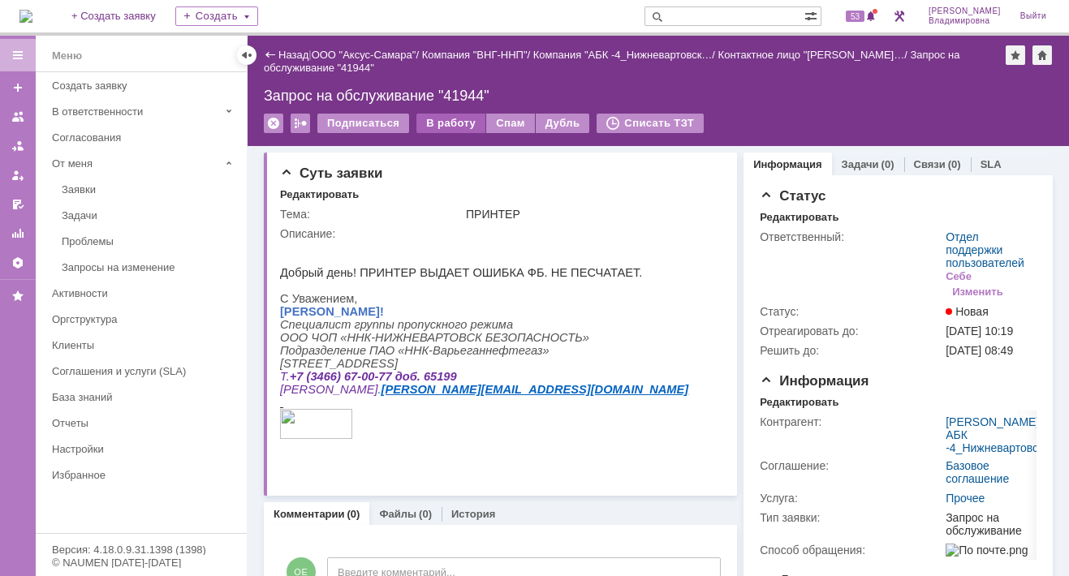
click at [450, 119] on div "В работу" at bounding box center [450, 123] width 69 height 19
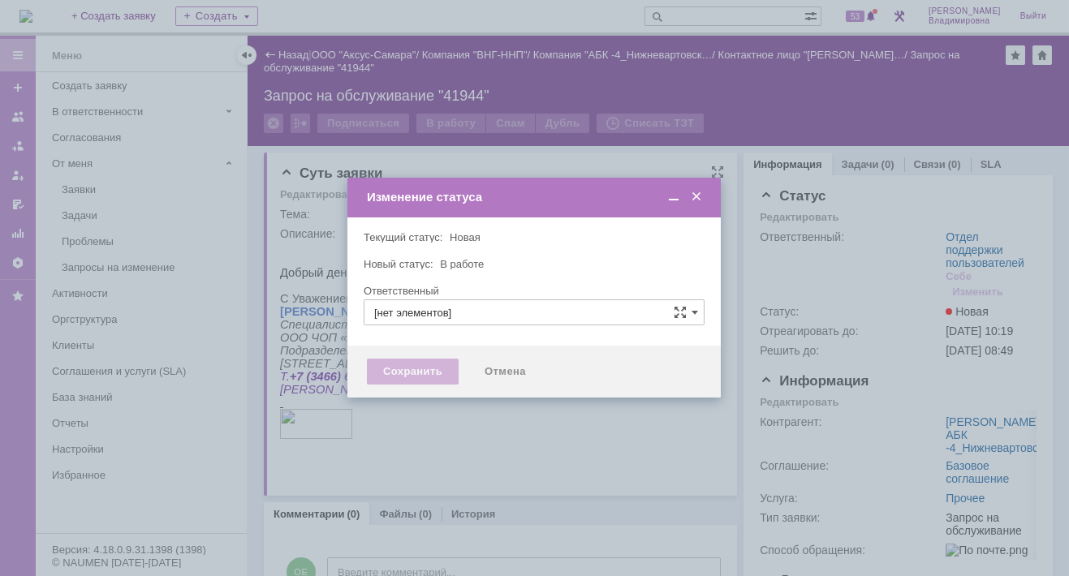
type input "Отдел поддержки пользователей"
type input "[PERSON_NAME]"
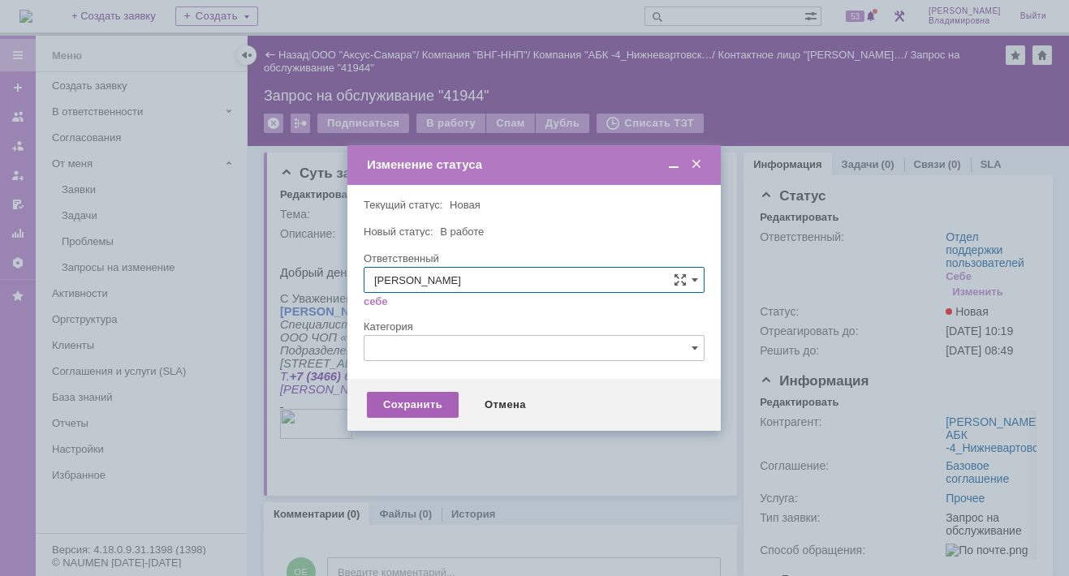
click at [392, 404] on div "Сохранить" at bounding box center [413, 405] width 92 height 26
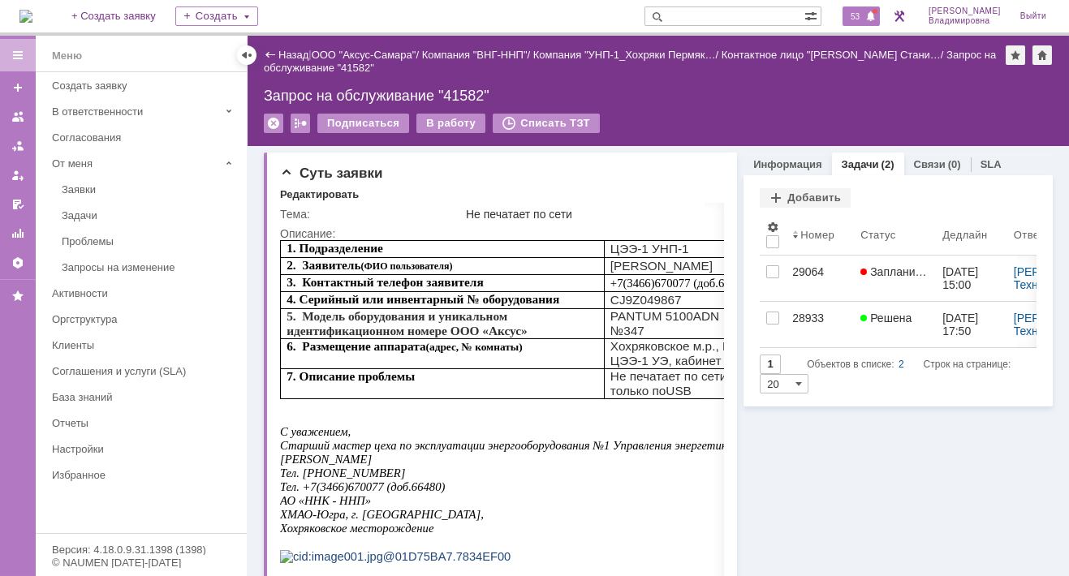
click at [863, 12] on span "53" at bounding box center [854, 16] width 19 height 11
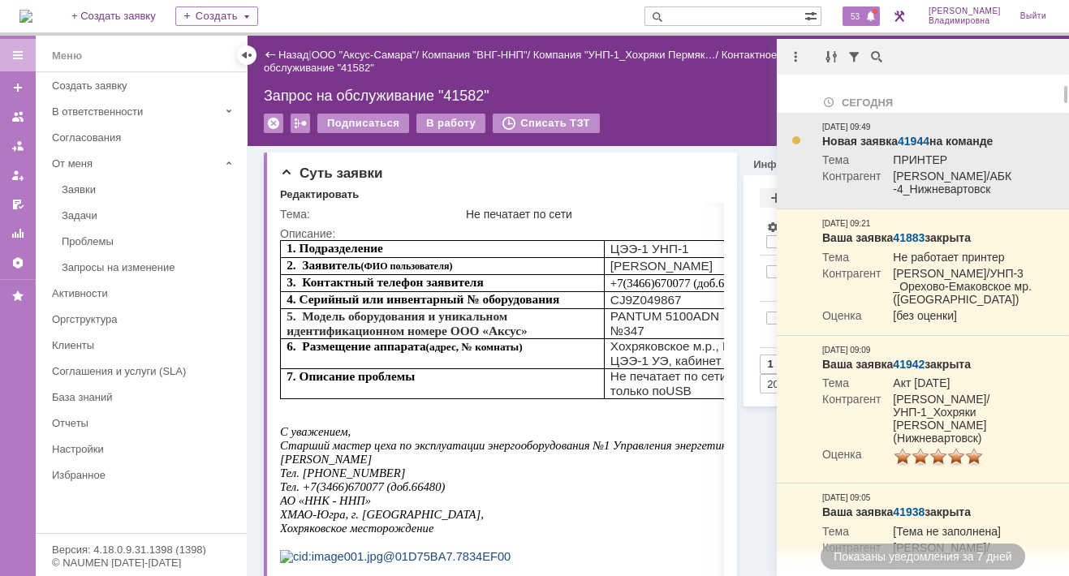
click at [917, 143] on link "41944" at bounding box center [913, 141] width 32 height 13
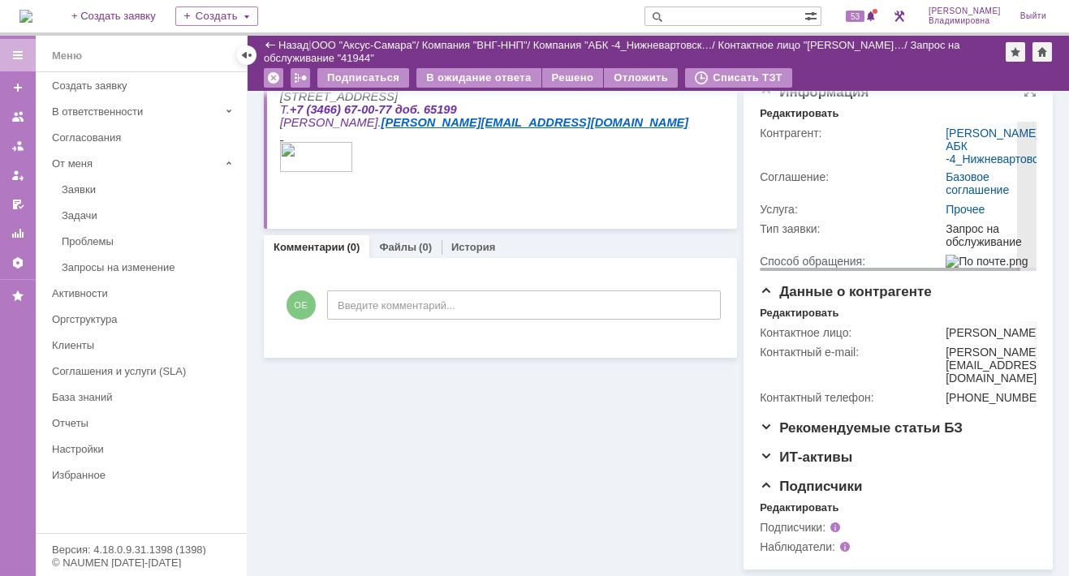
scroll to position [3, 0]
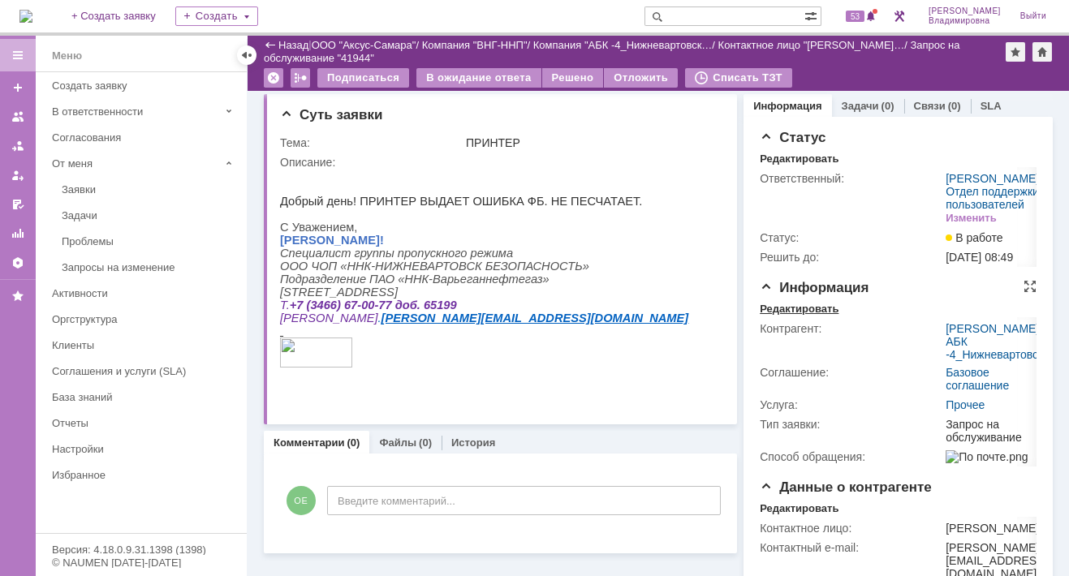
click at [798, 316] on div "Редактировать" at bounding box center [798, 309] width 79 height 13
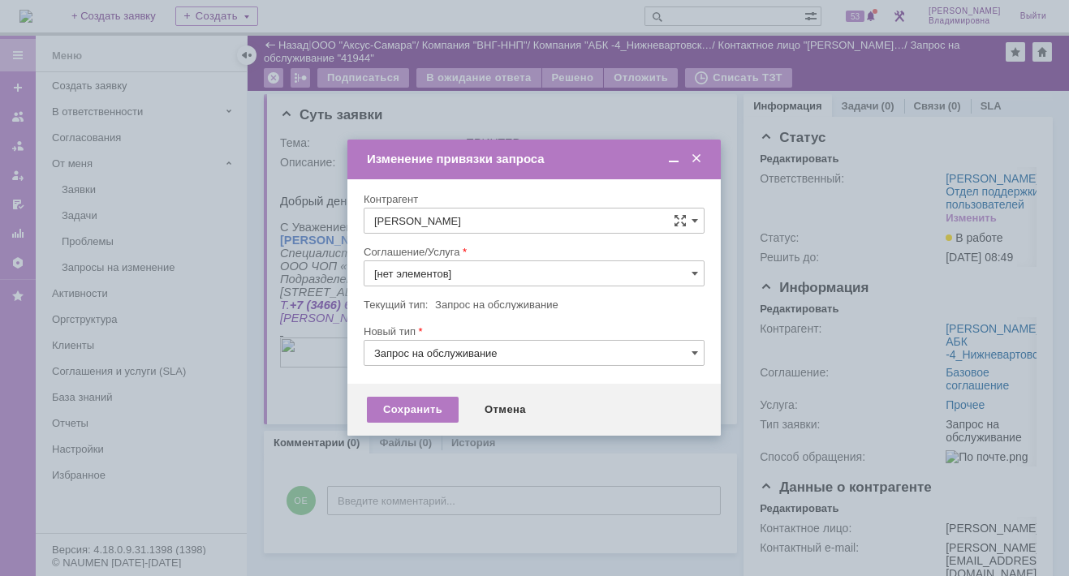
type input "Прочее"
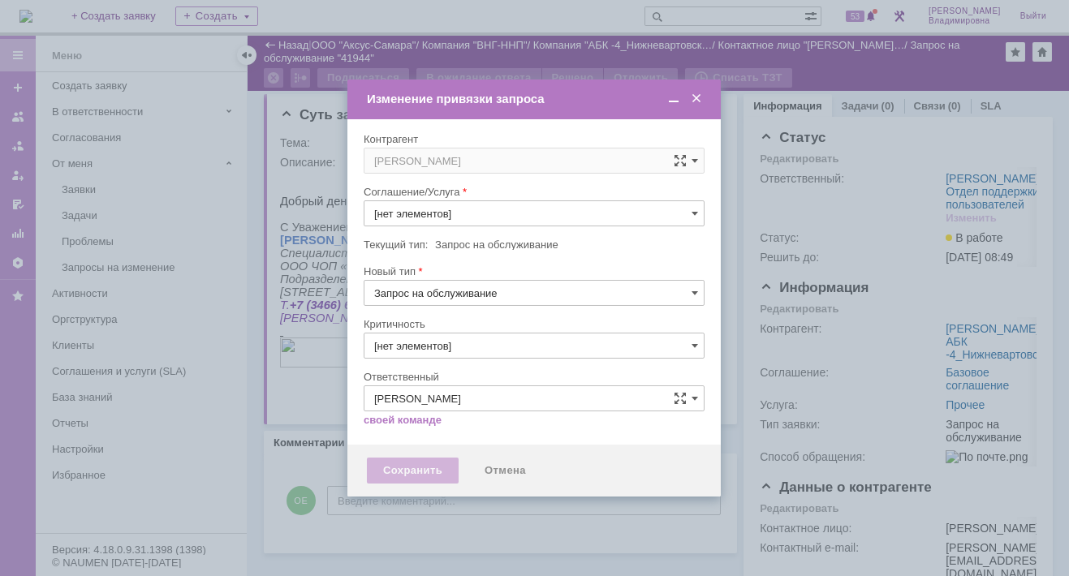
type input "3. Низкая"
type input "Прочее"
type input "[не указано]"
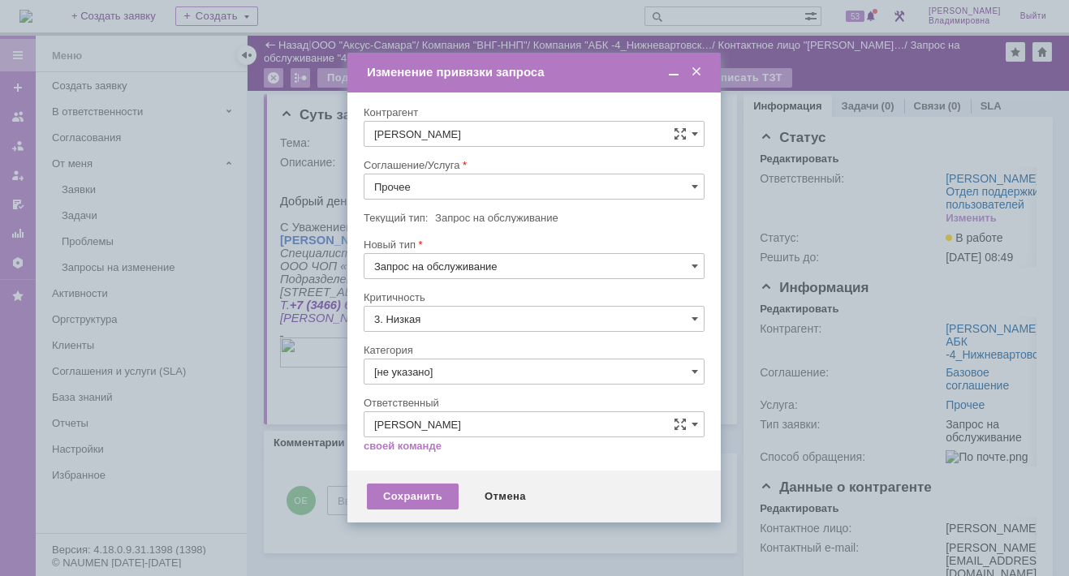
click at [690, 185] on input "Прочее" at bounding box center [534, 187] width 341 height 26
click at [441, 329] on span "ПТ_ диагностика/ ремонтно-восстановительные работы" at bounding box center [534, 333] width 320 height 13
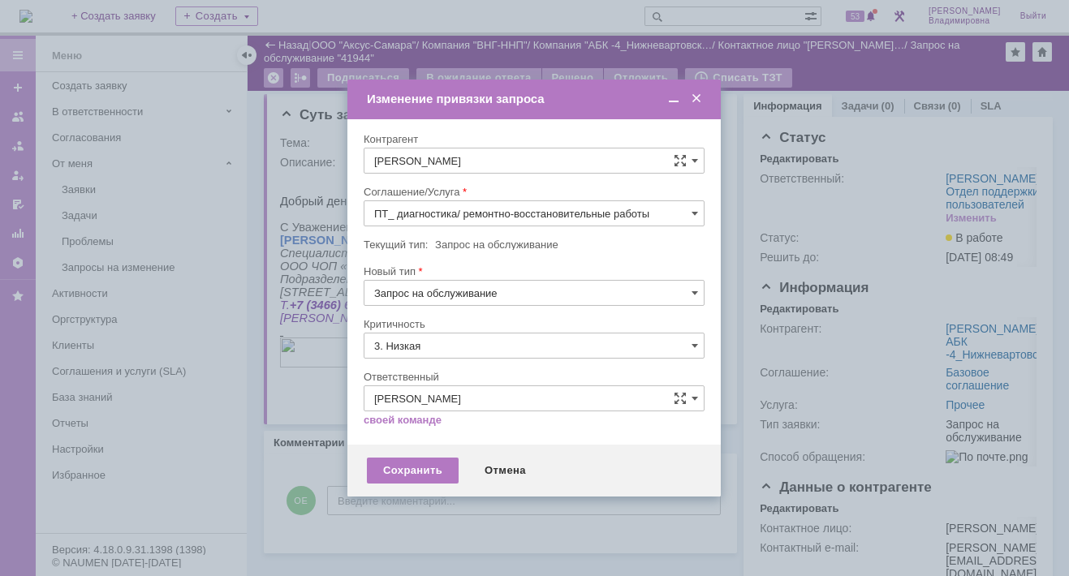
click at [441, 329] on div "Критичность" at bounding box center [534, 324] width 341 height 15
type input "ПТ_ диагностика/ ремонтно-восстановительные работы"
click at [391, 467] on div "Сохранить" at bounding box center [413, 471] width 92 height 26
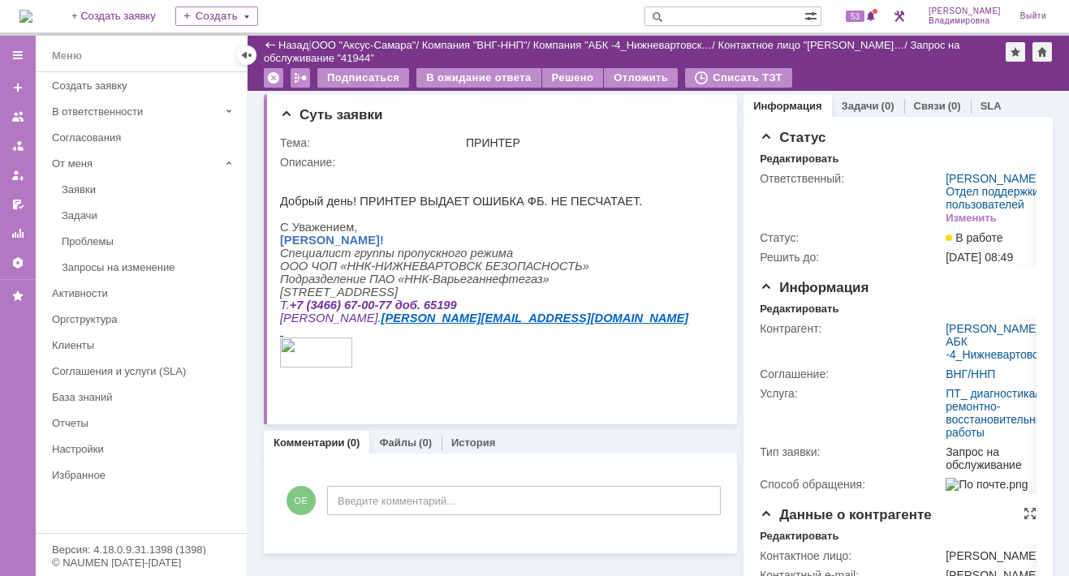
scroll to position [245, 0]
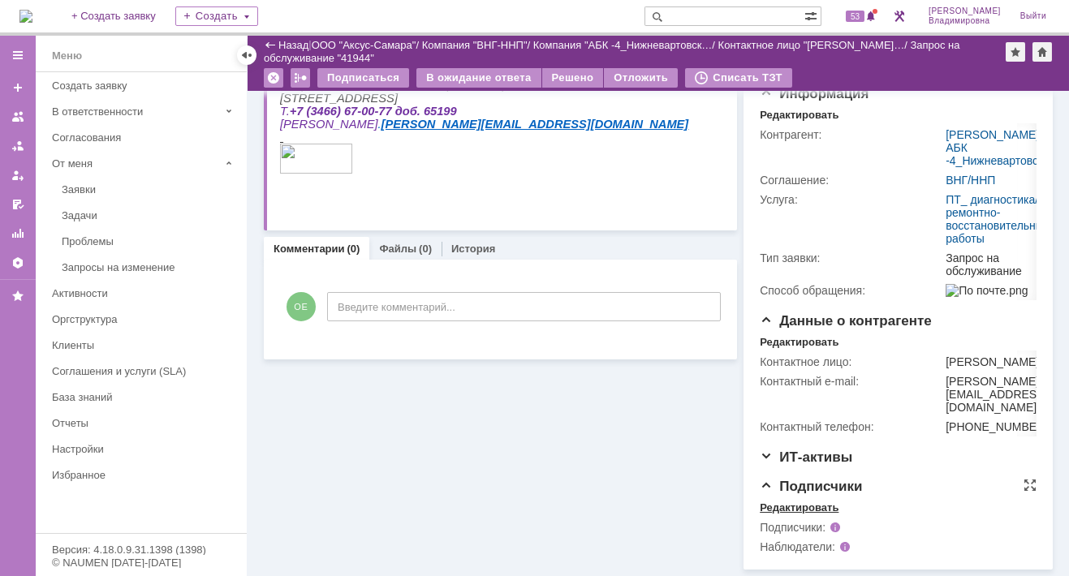
click at [796, 504] on div "Редактировать" at bounding box center [798, 507] width 79 height 13
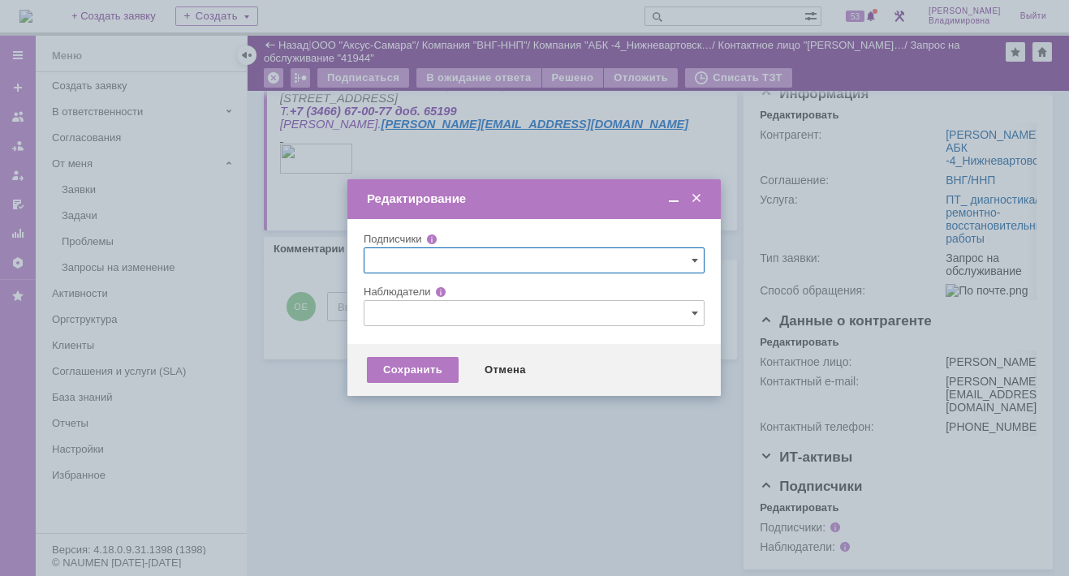
click at [387, 306] on input "text" at bounding box center [534, 313] width 341 height 26
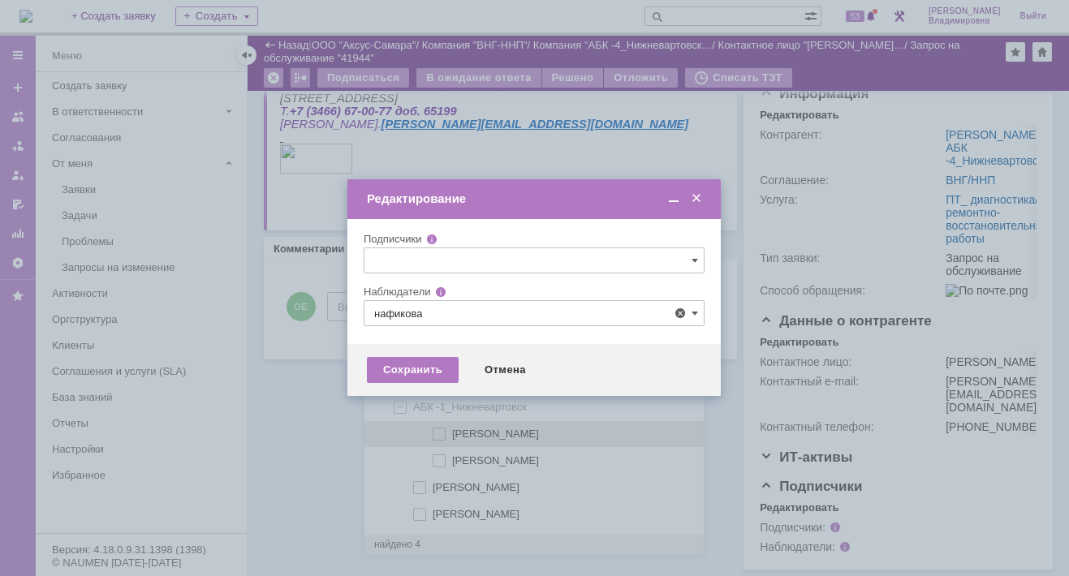
click at [441, 425] on div "[PERSON_NAME]" at bounding box center [533, 434] width 339 height 27
click at [452, 434] on span at bounding box center [452, 432] width 0 height 8
click at [440, 434] on input "[PERSON_NAME]" at bounding box center [440, 434] width 11 height 11
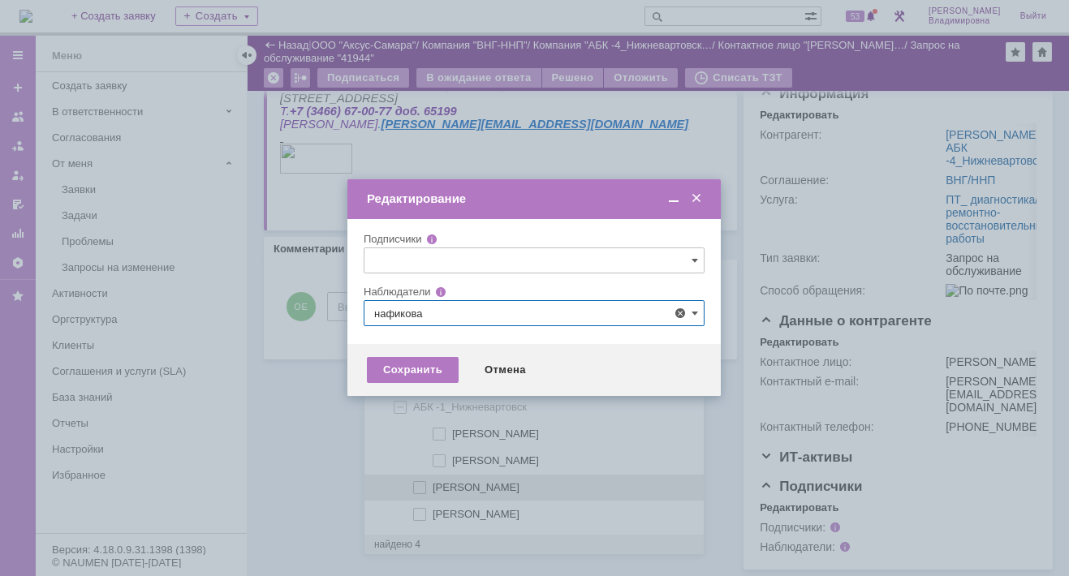
type input "[PERSON_NAME]"
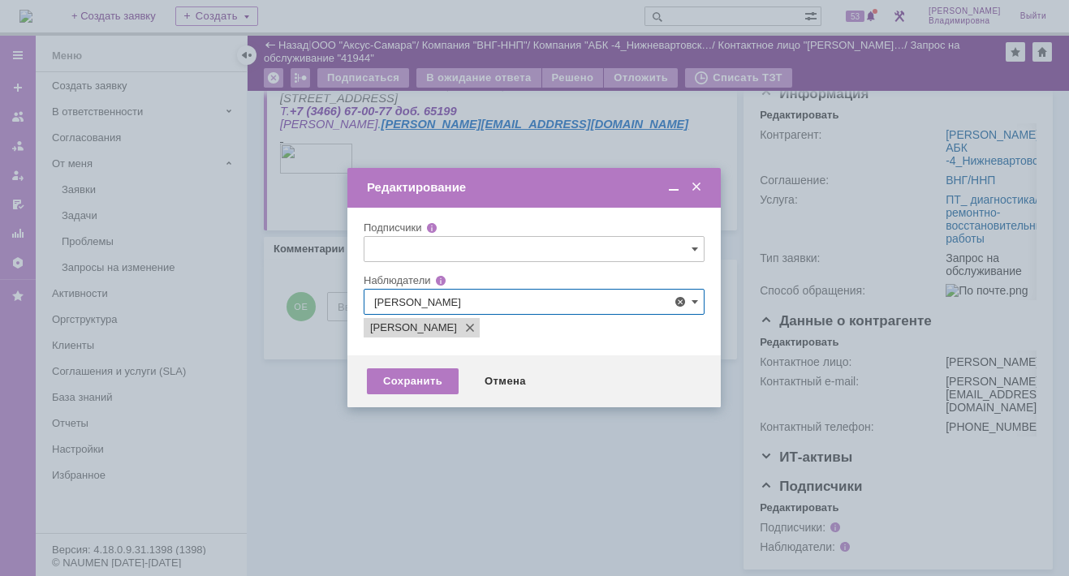
click at [321, 467] on div at bounding box center [534, 288] width 1069 height 576
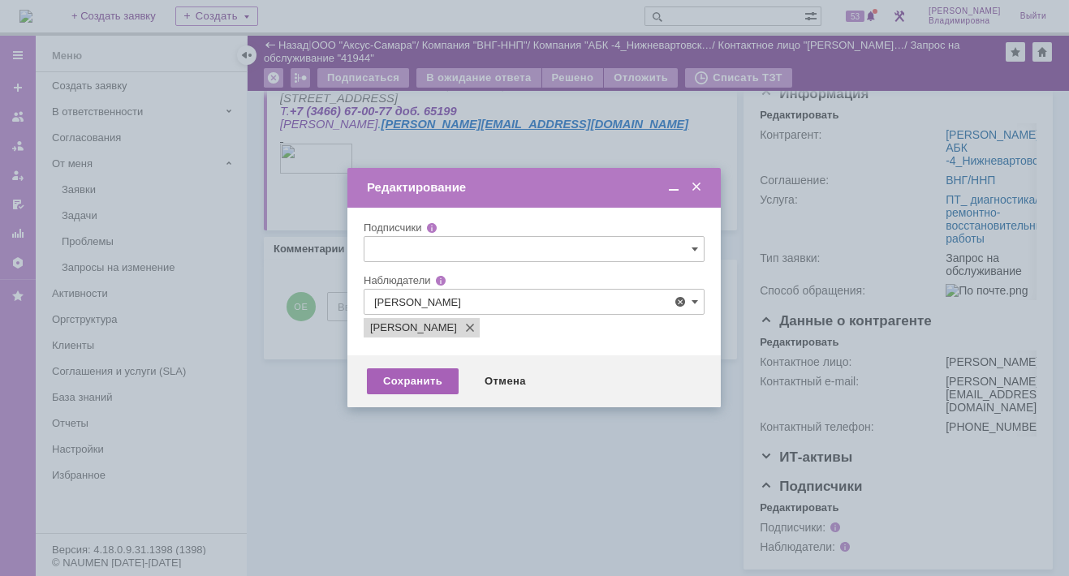
click at [420, 371] on div "Сохранить" at bounding box center [413, 381] width 92 height 26
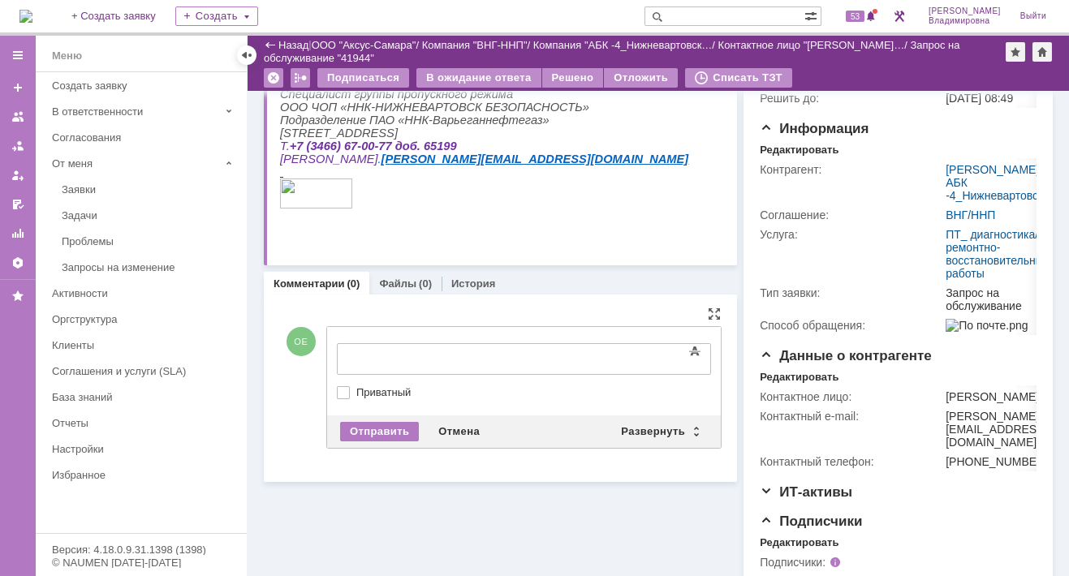
scroll to position [0, 0]
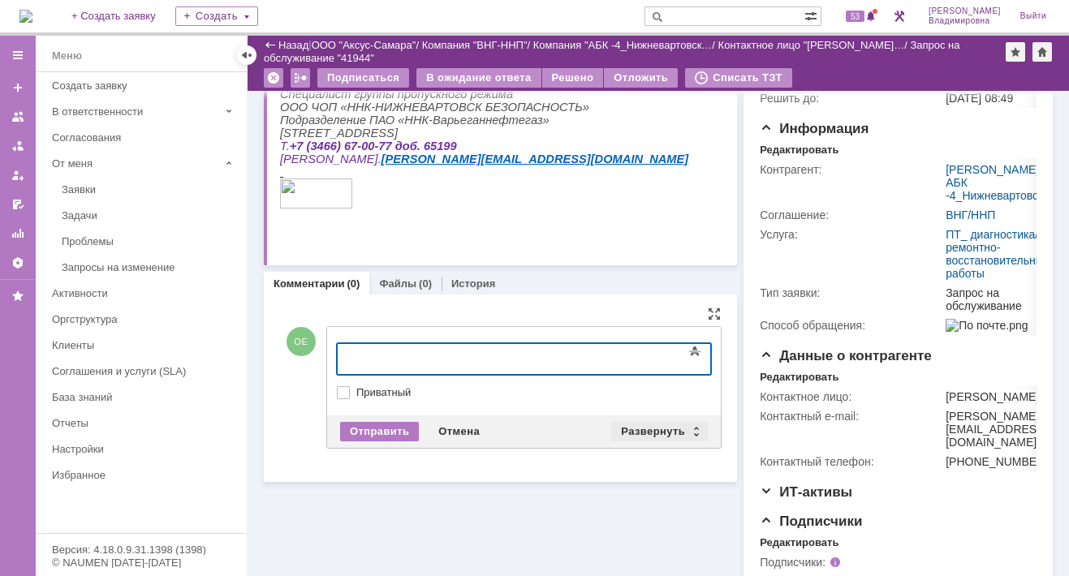
click at [653, 424] on div "Развернуть" at bounding box center [659, 431] width 97 height 19
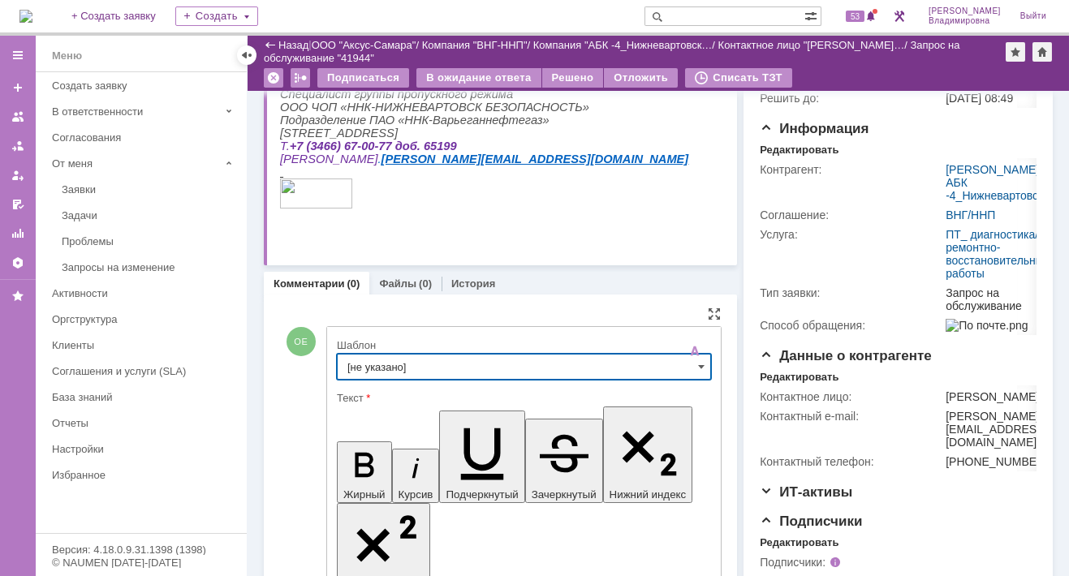
click at [385, 362] on input "[не указано]" at bounding box center [524, 367] width 374 height 26
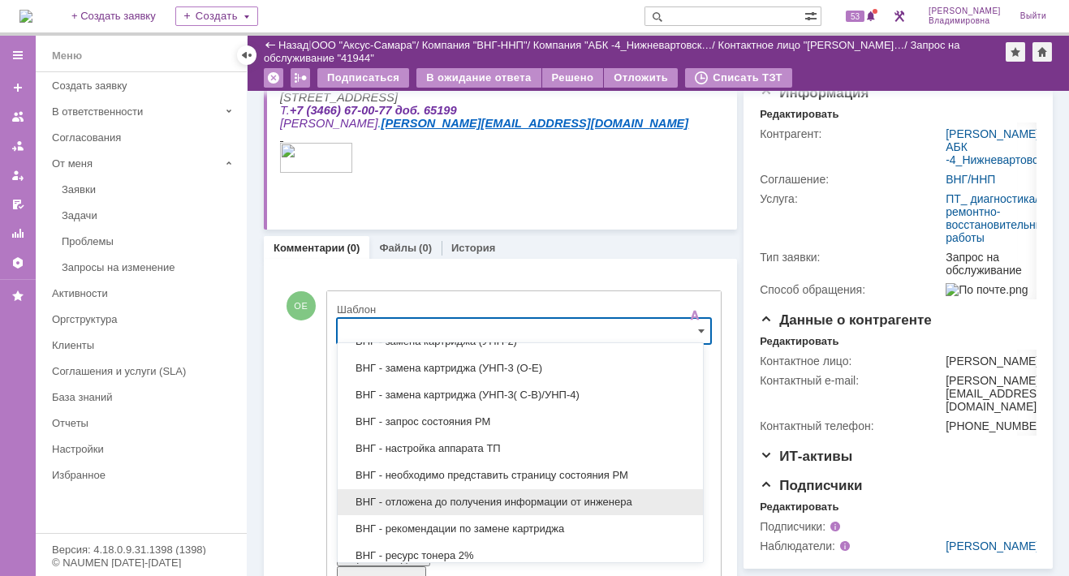
scroll to position [521, 0]
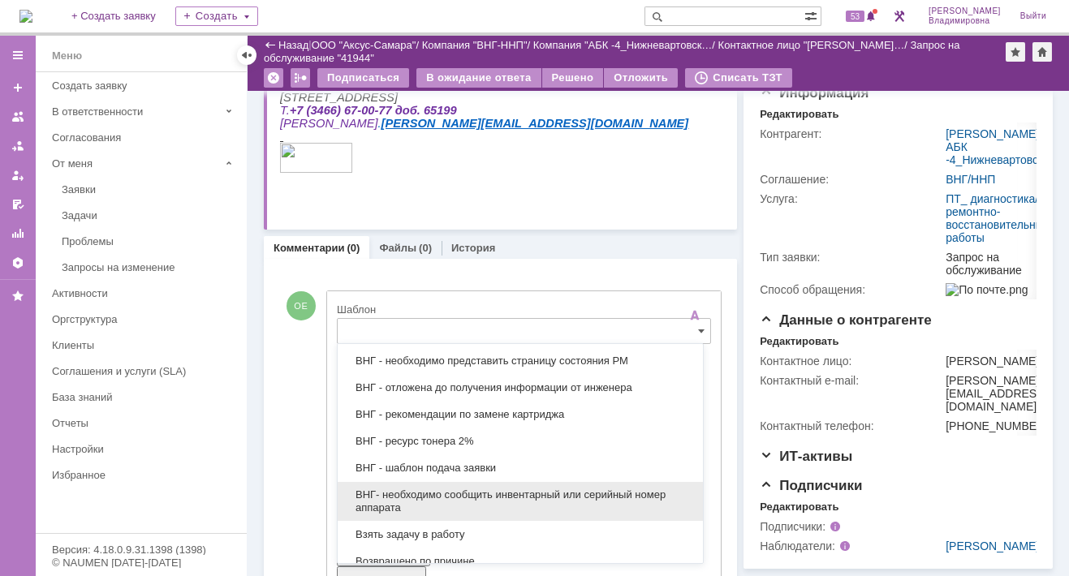
click at [493, 488] on span "ВНГ- необходимо сообщить инвентарный или серийный номер аппарата" at bounding box center [520, 501] width 346 height 26
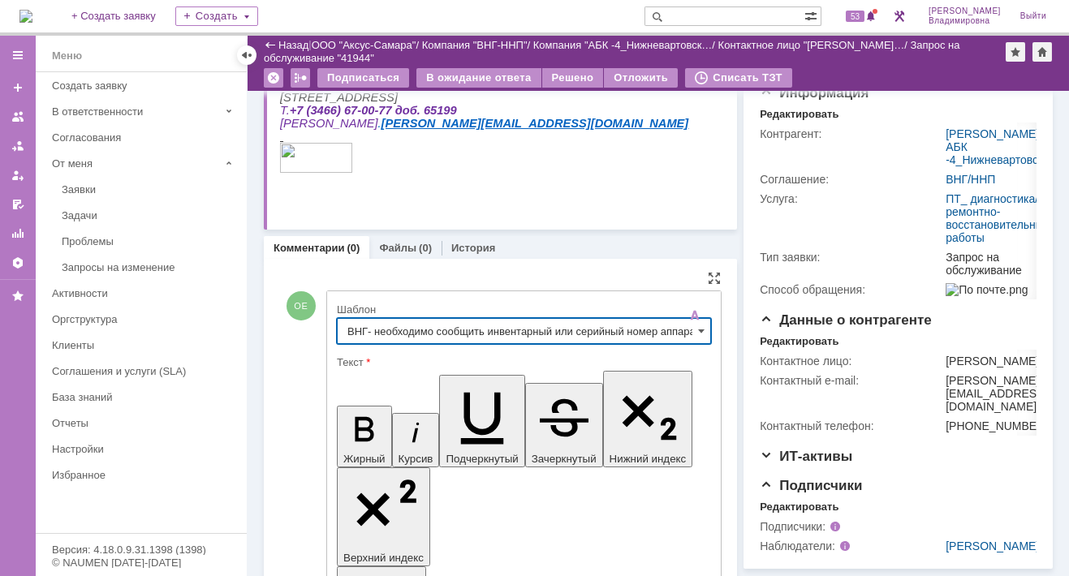
type input "ВНГ- необходимо сообщить инвентарный или серийный номер аппарата"
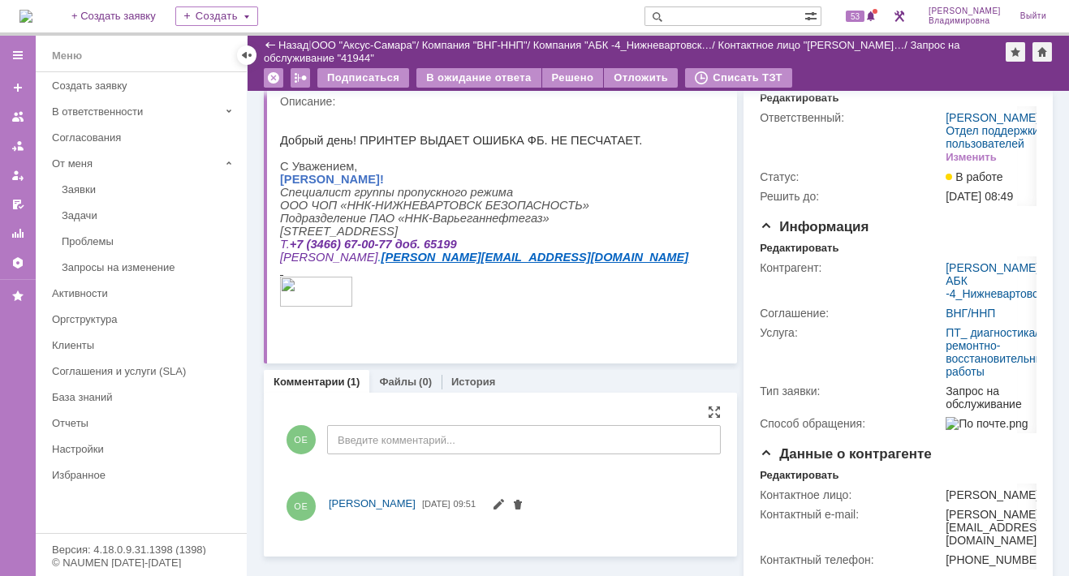
scroll to position [0, 0]
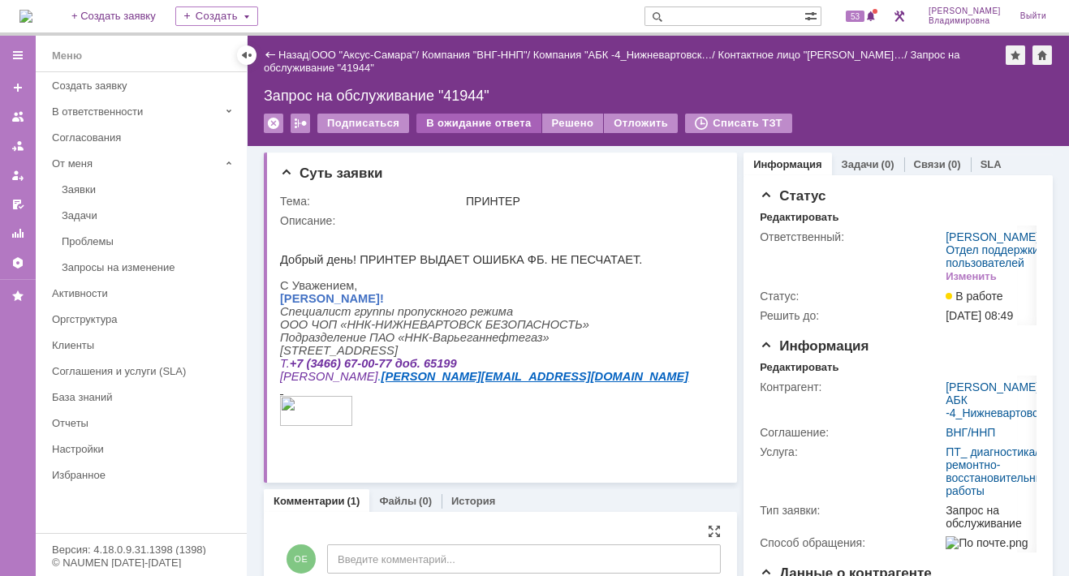
click at [495, 121] on div "В ожидание ответа" at bounding box center [478, 123] width 124 height 19
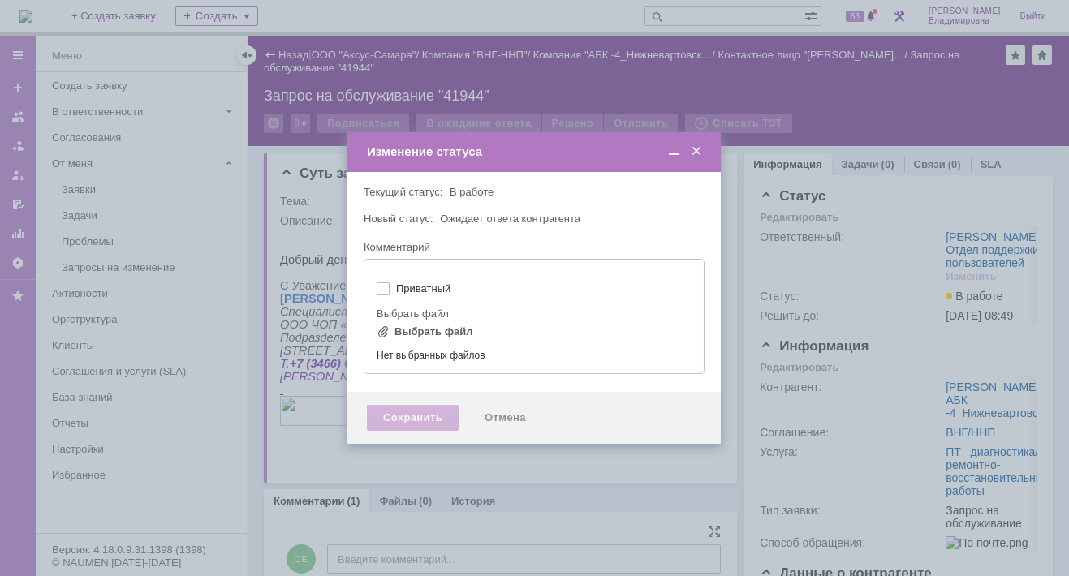
type input "[не указано]"
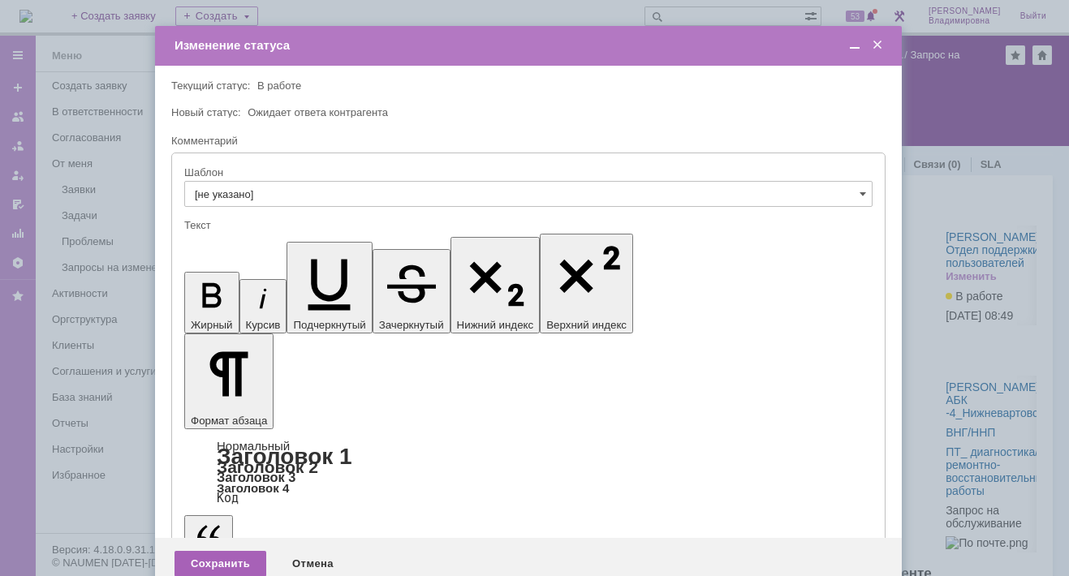
click at [234, 551] on div "Сохранить" at bounding box center [220, 564] width 92 height 26
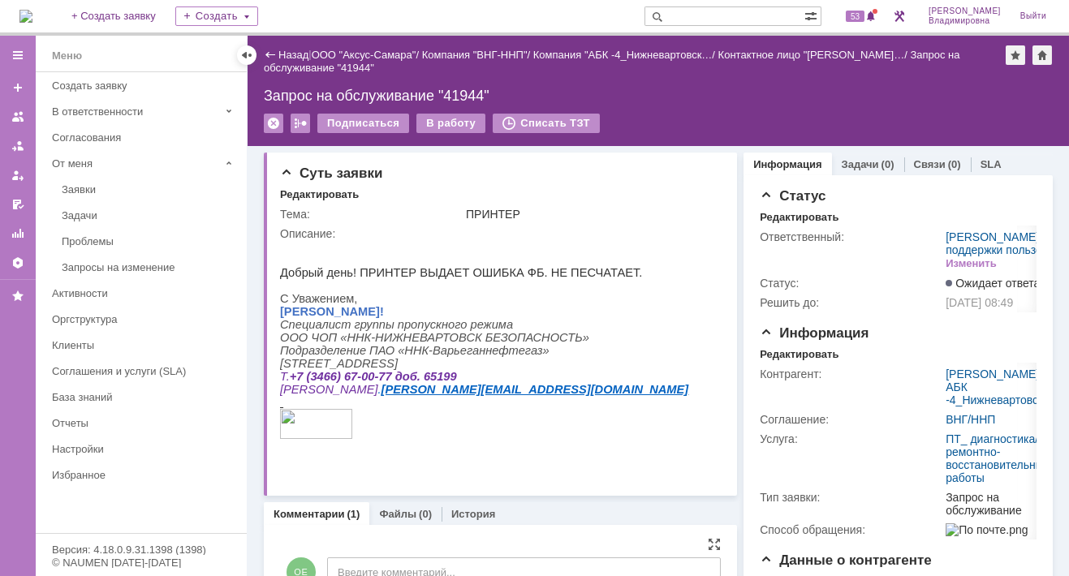
click at [560, 210] on div "ПРИНТЕР" at bounding box center [591, 214] width 251 height 13
click at [697, 11] on input "text" at bounding box center [724, 15] width 160 height 19
type input "41856"
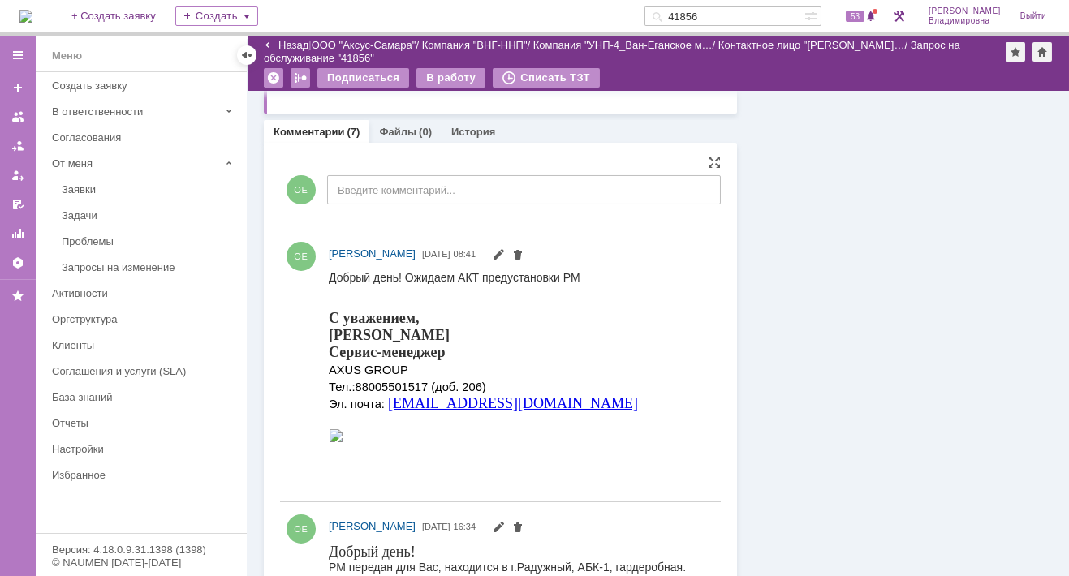
scroll to position [649, 0]
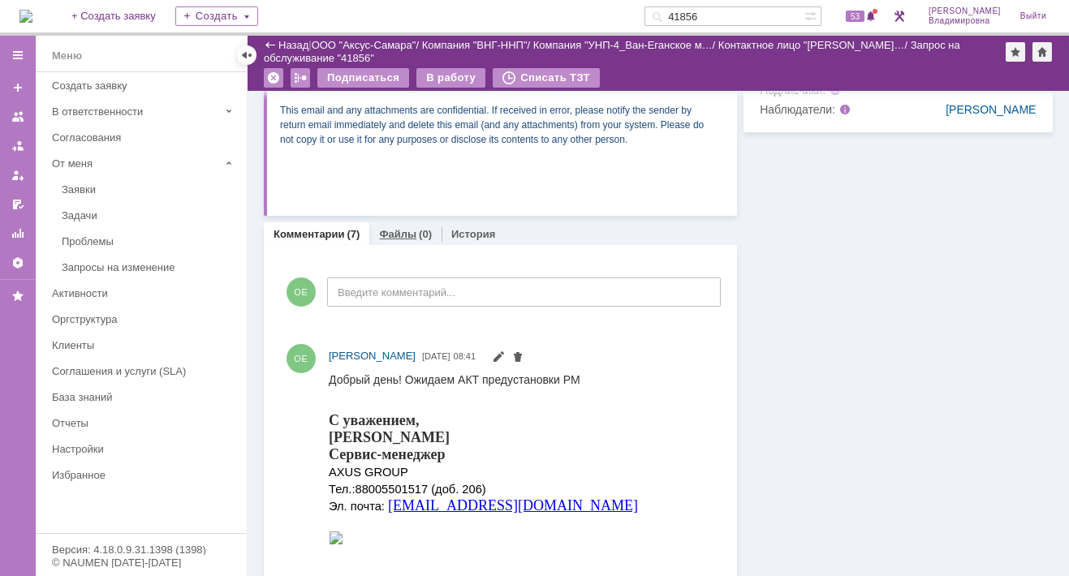
click at [388, 230] on link "Файлы" at bounding box center [397, 234] width 37 height 12
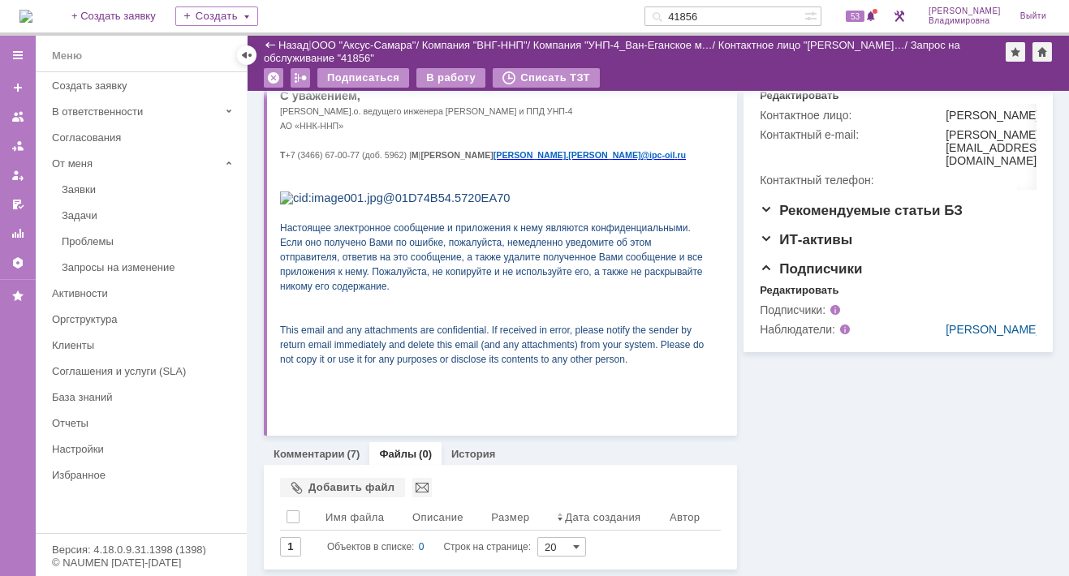
scroll to position [440, 0]
click at [327, 478] on div "Добавить файл" at bounding box center [342, 487] width 125 height 19
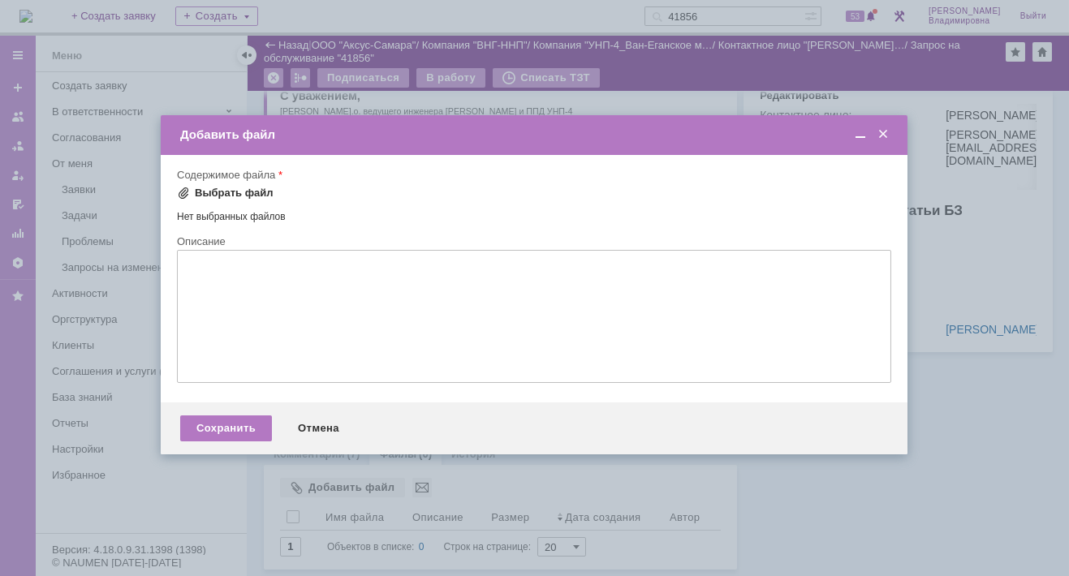
click at [213, 189] on div "Выбрать файл" at bounding box center [234, 193] width 79 height 13
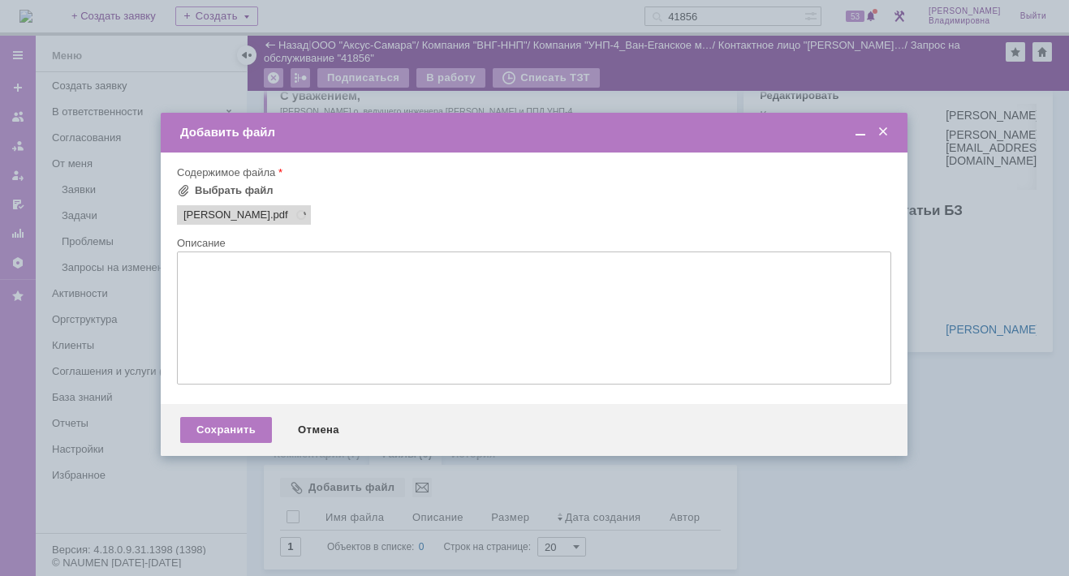
scroll to position [0, 0]
click at [213, 433] on div "Сохранить" at bounding box center [226, 430] width 92 height 26
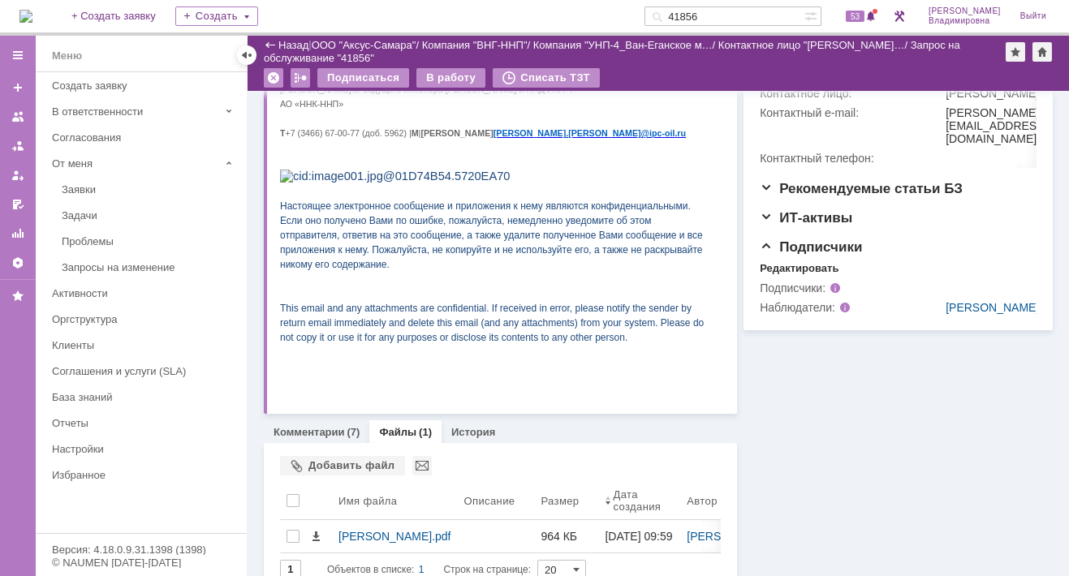
scroll to position [485, 0]
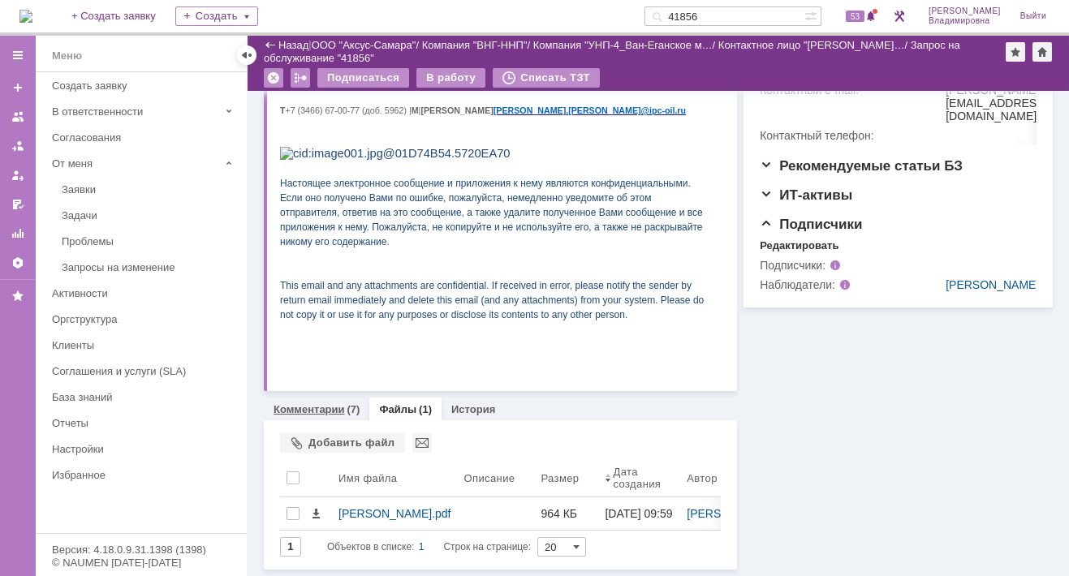
click at [303, 403] on link "Комментарии" at bounding box center [308, 409] width 71 height 12
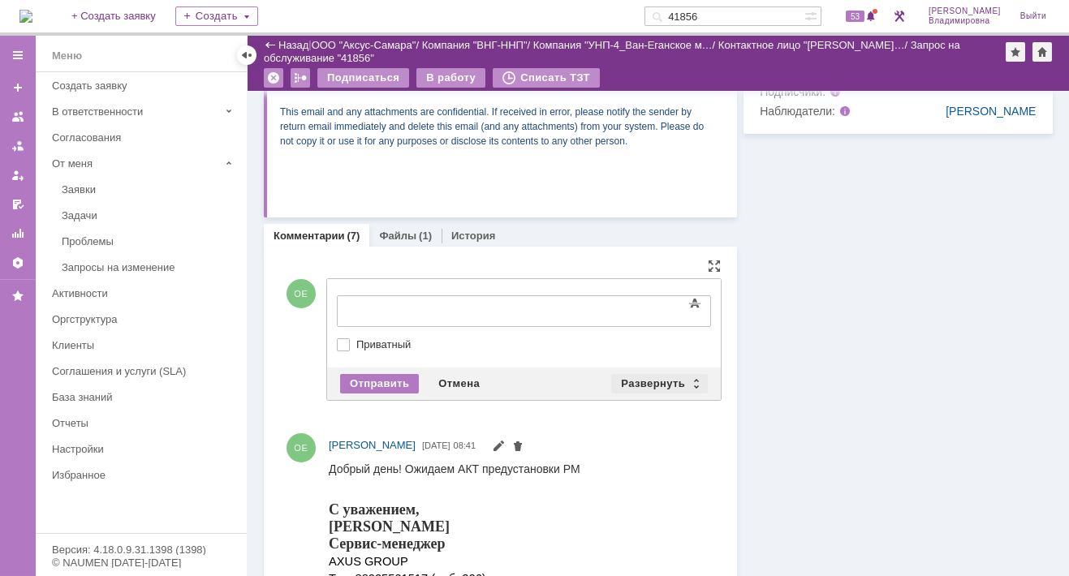
click at [645, 375] on div "Развернуть" at bounding box center [659, 383] width 97 height 19
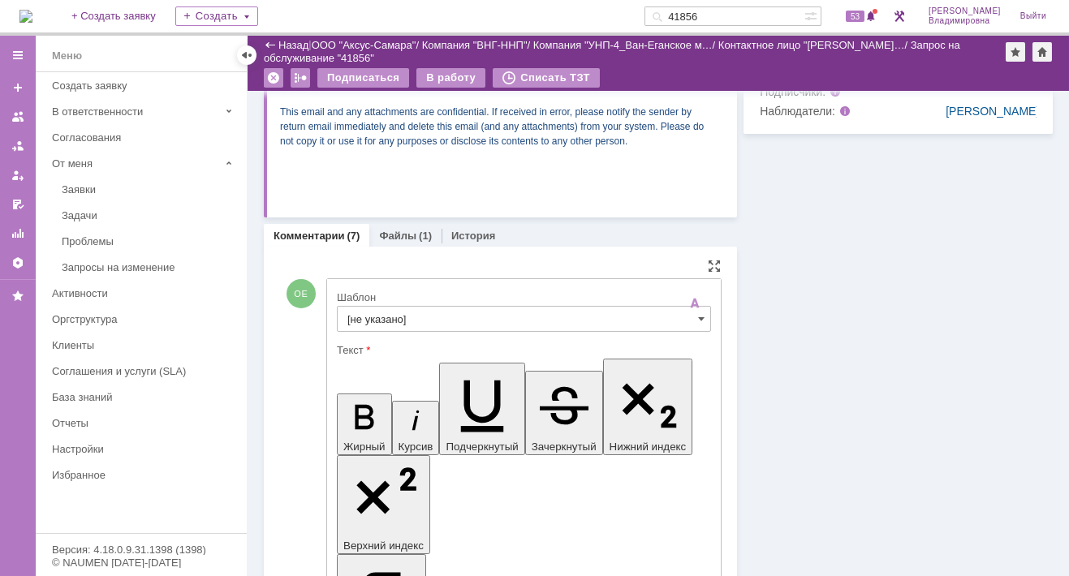
click at [372, 315] on input "[не указано]" at bounding box center [524, 319] width 374 height 26
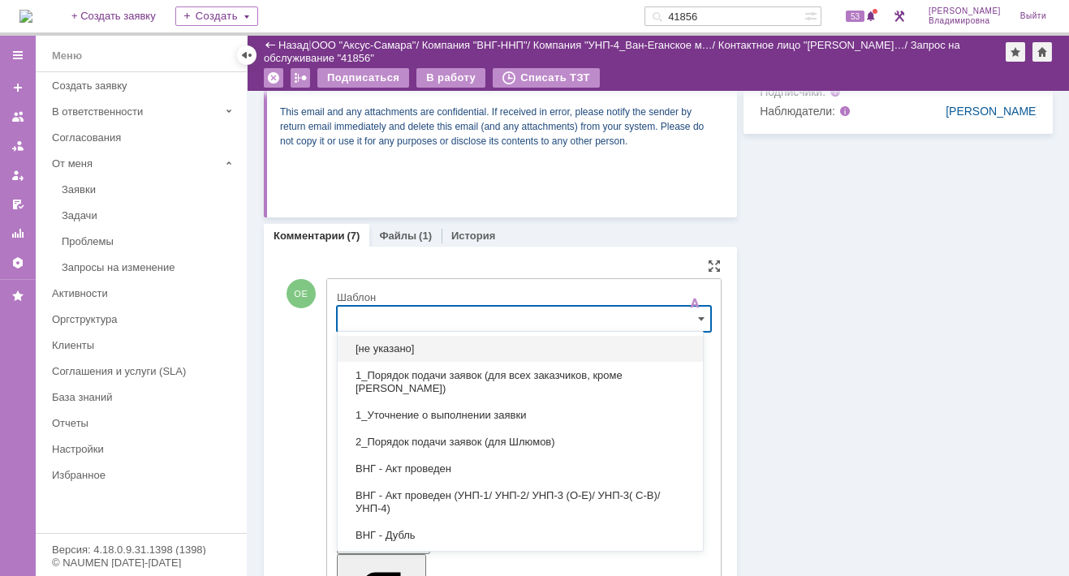
scroll to position [648, 0]
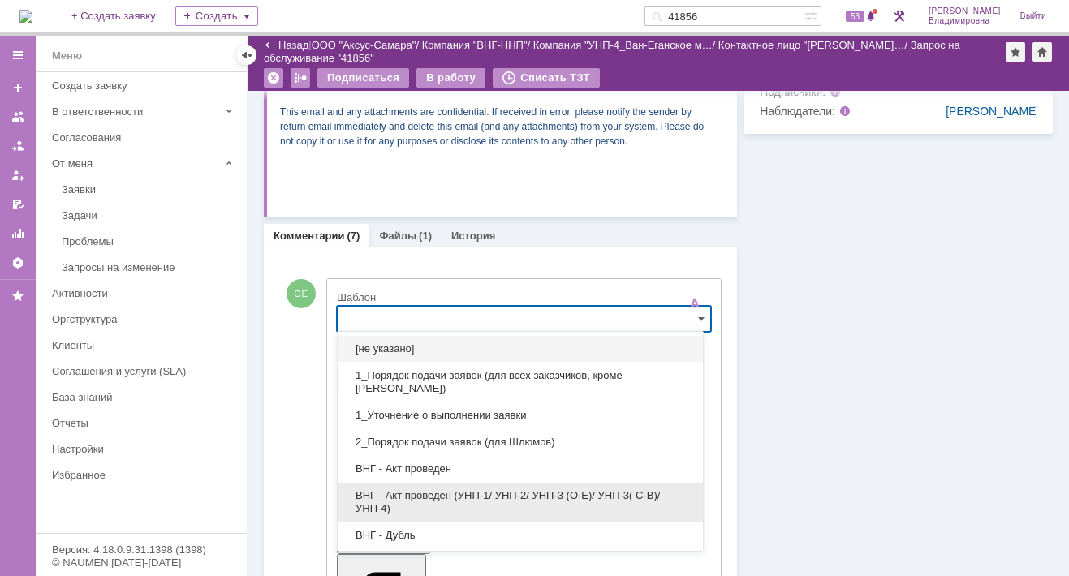
click at [429, 493] on span "ВНГ - Акт проведен (УНП-1/ УНП-2/ УНП-3 (О-Е)/ УНП-3( С-В)/УНП-4)" at bounding box center [520, 502] width 346 height 26
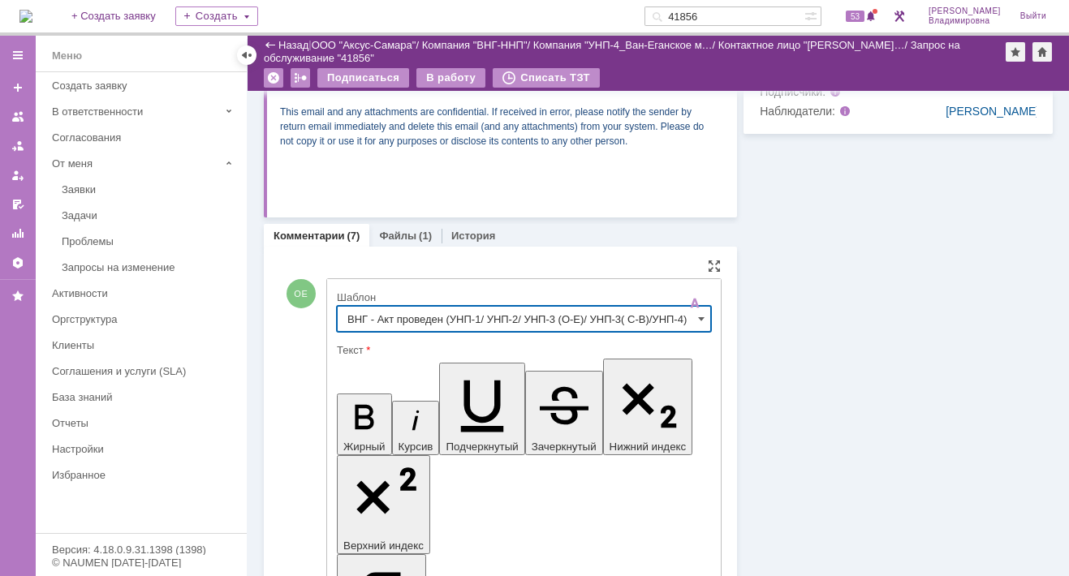
type input "ВНГ - Акт проведен (УНП-1/ УНП-2/ УНП-3 (О-Е)/ УНП-3( С-В)/УНП-4)"
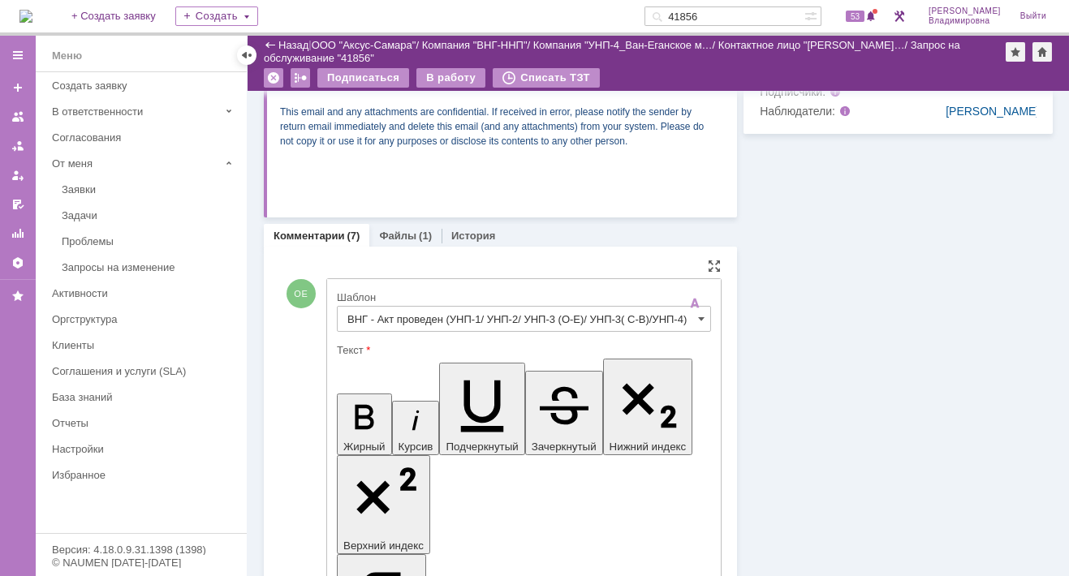
drag, startPoint x: 353, startPoint y: 3682, endPoint x: 478, endPoint y: 3760, distance: 147.2
copy body "Добрый день! Спасибо за предоставление информации. РМ (РД) списан с остатков. П…"
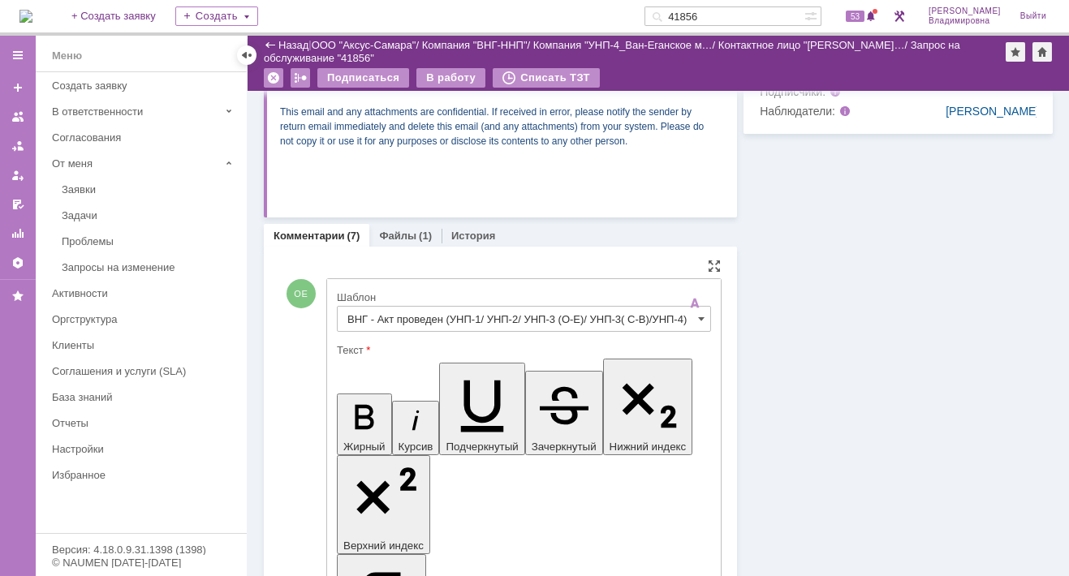
scroll to position [1053, 0]
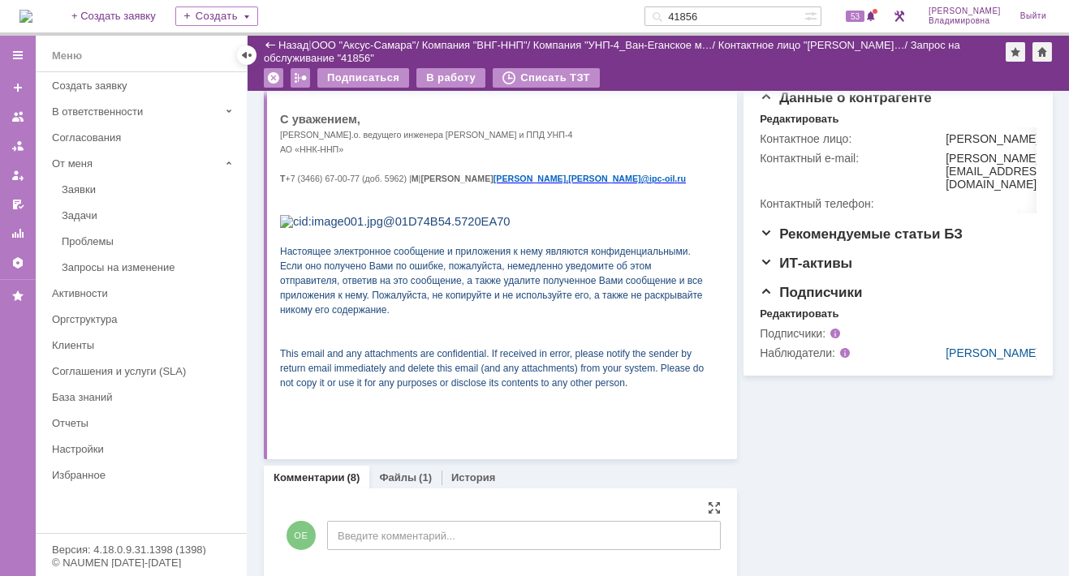
scroll to position [0, 0]
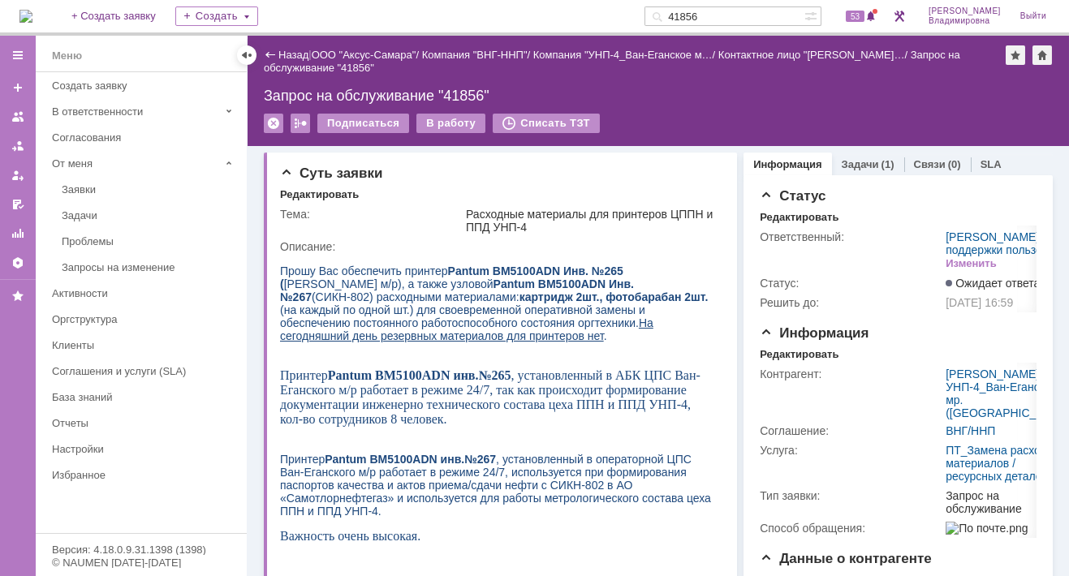
click at [725, 14] on input "41856" at bounding box center [724, 15] width 160 height 19
type input "41857"
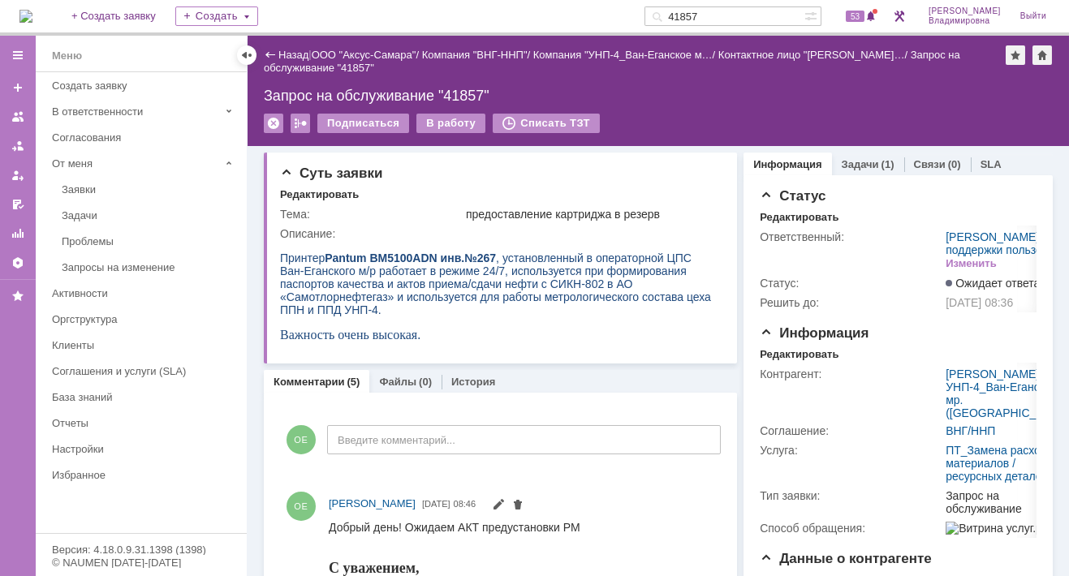
scroll to position [81, 0]
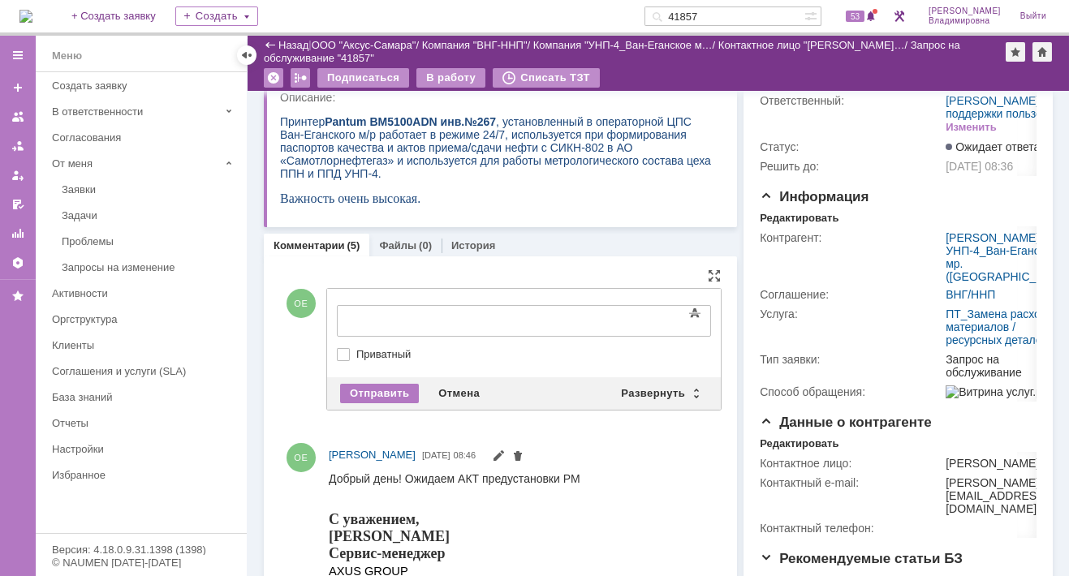
drag, startPoint x: 341, startPoint y: 296, endPoint x: 17, endPoint y: 1, distance: 438.2
click at [631, 388] on div "Развернуть" at bounding box center [659, 393] width 97 height 19
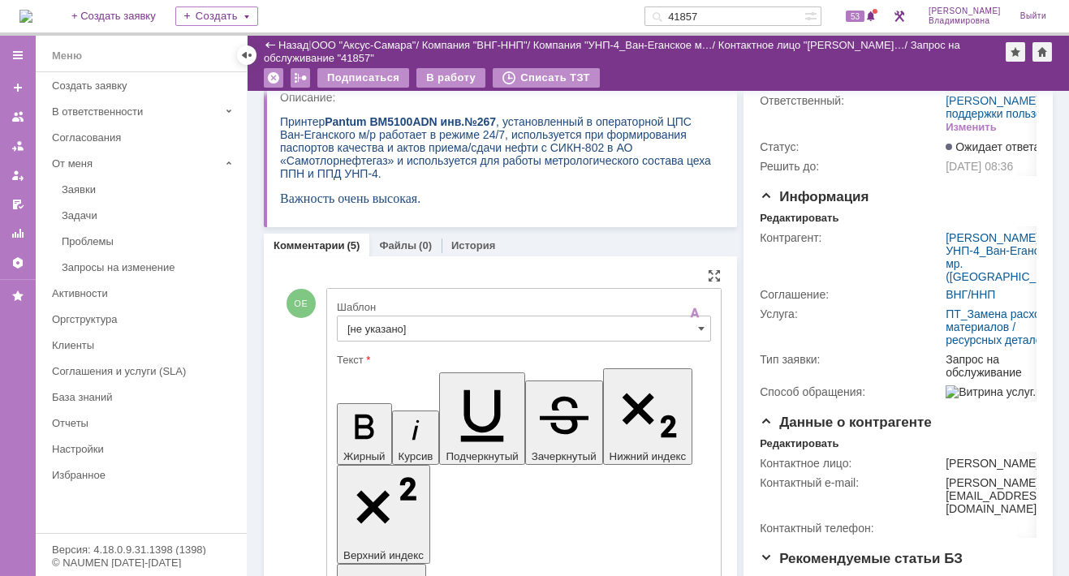
click at [364, 322] on input "[не указано]" at bounding box center [524, 329] width 374 height 26
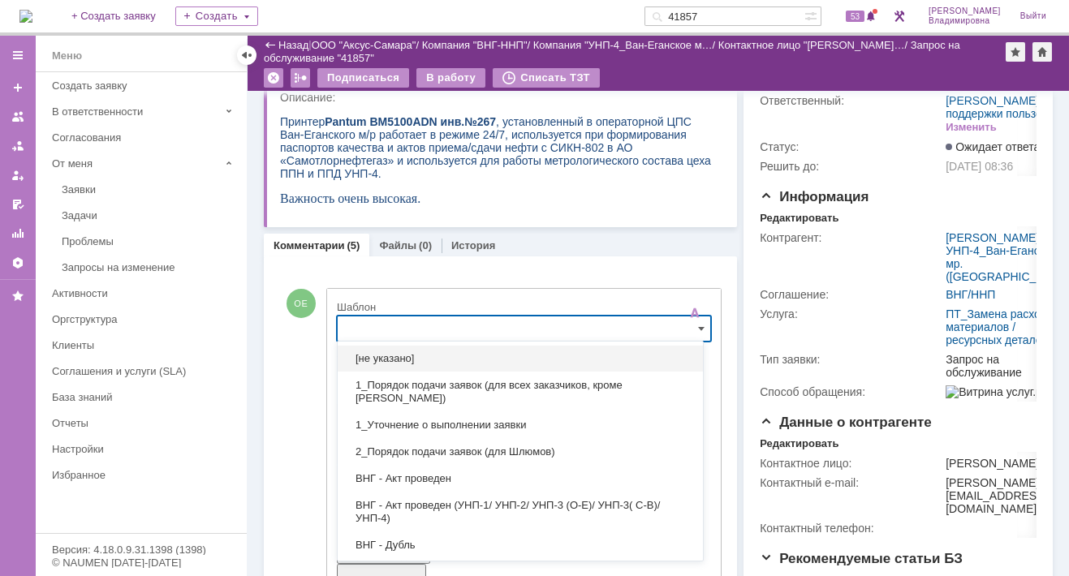
click at [673, 248] on div "Комментарии (5) Файлы (0) История" at bounding box center [500, 245] width 473 height 23
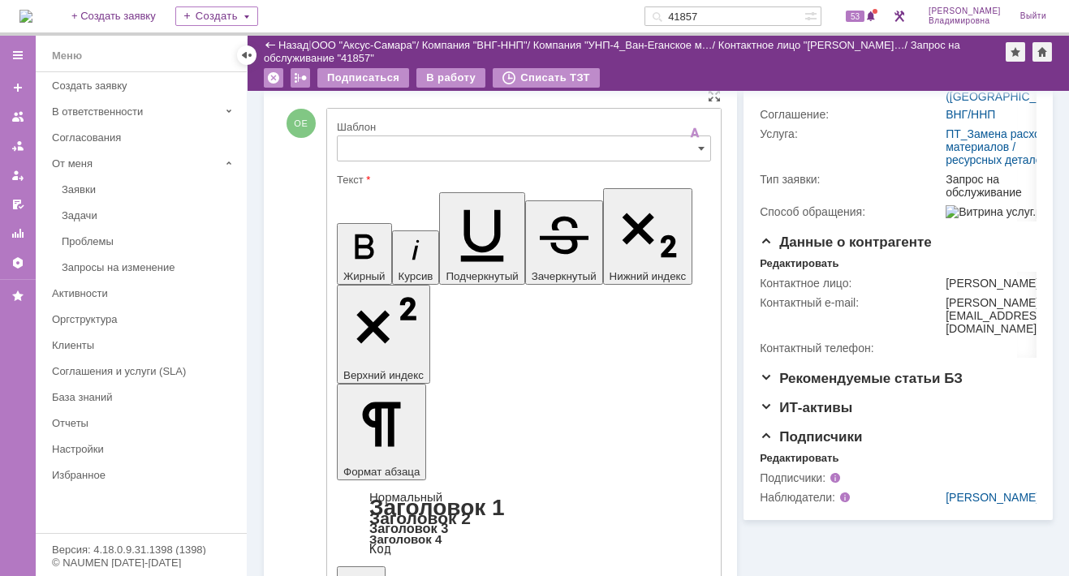
type input "[не указано]"
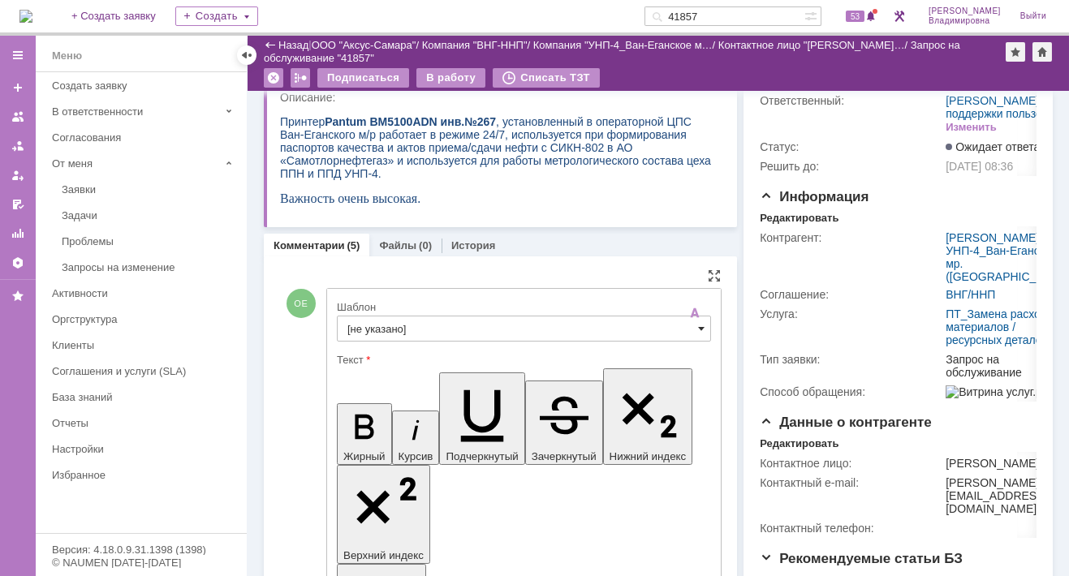
click at [698, 327] on span at bounding box center [701, 328] width 6 height 13
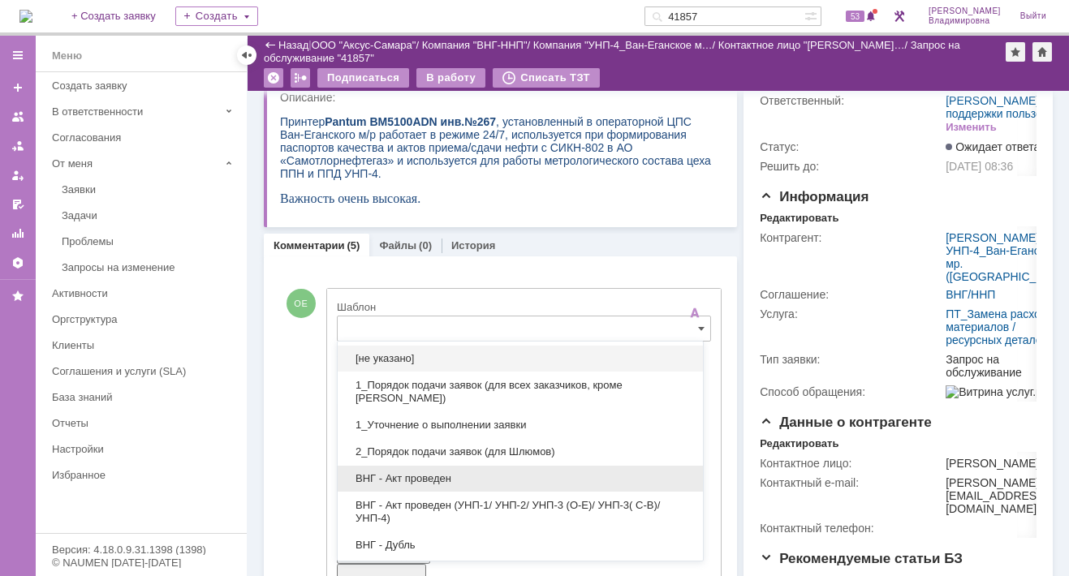
click at [392, 477] on span "ВНГ - Акт проведен" at bounding box center [520, 478] width 346 height 13
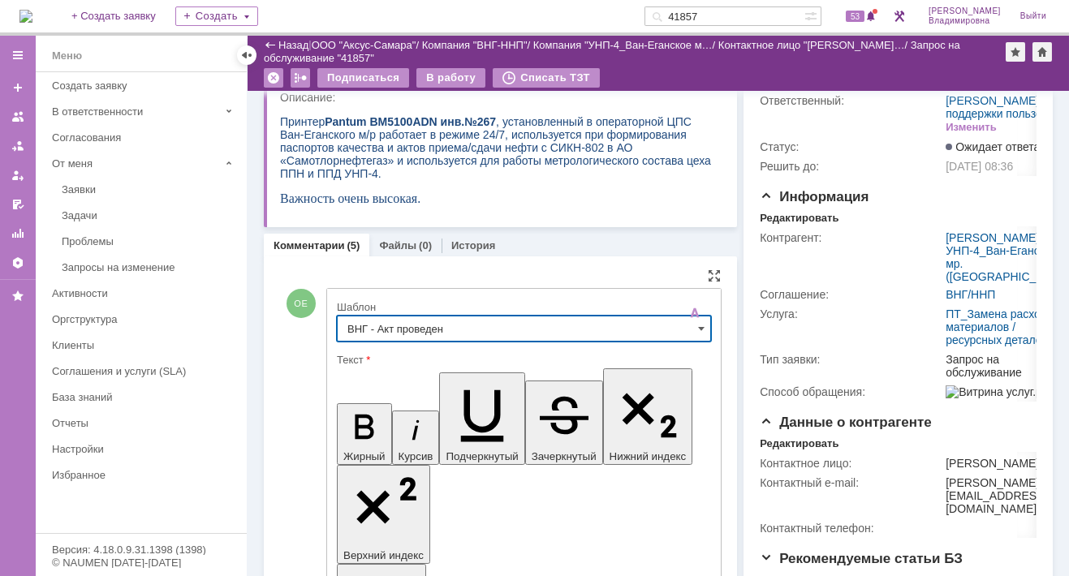
type input "ВНГ - Акт проведен"
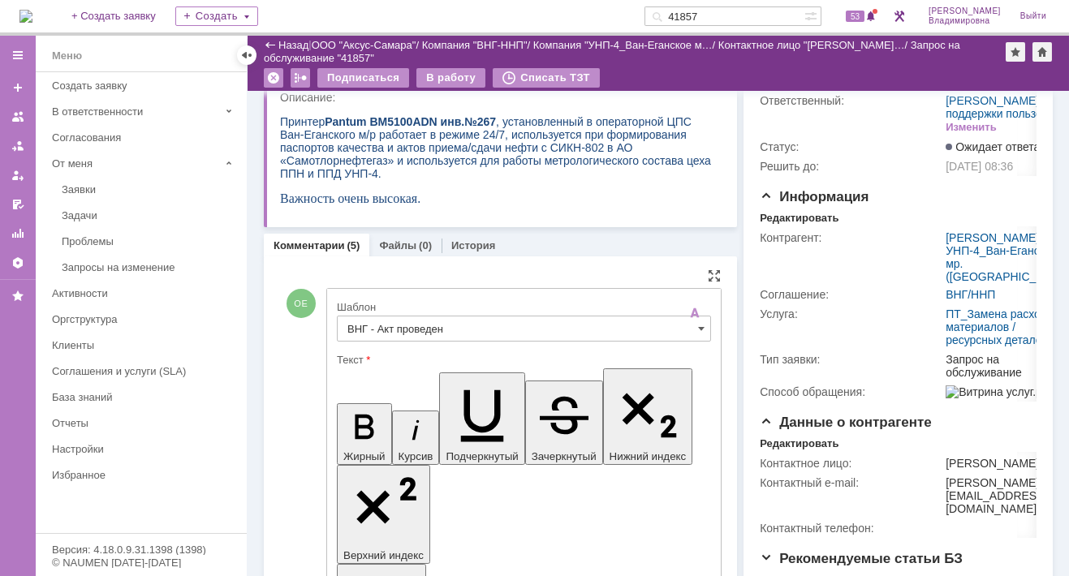
drag, startPoint x: 354, startPoint y: 3689, endPoint x: 407, endPoint y: 3724, distance: 64.4
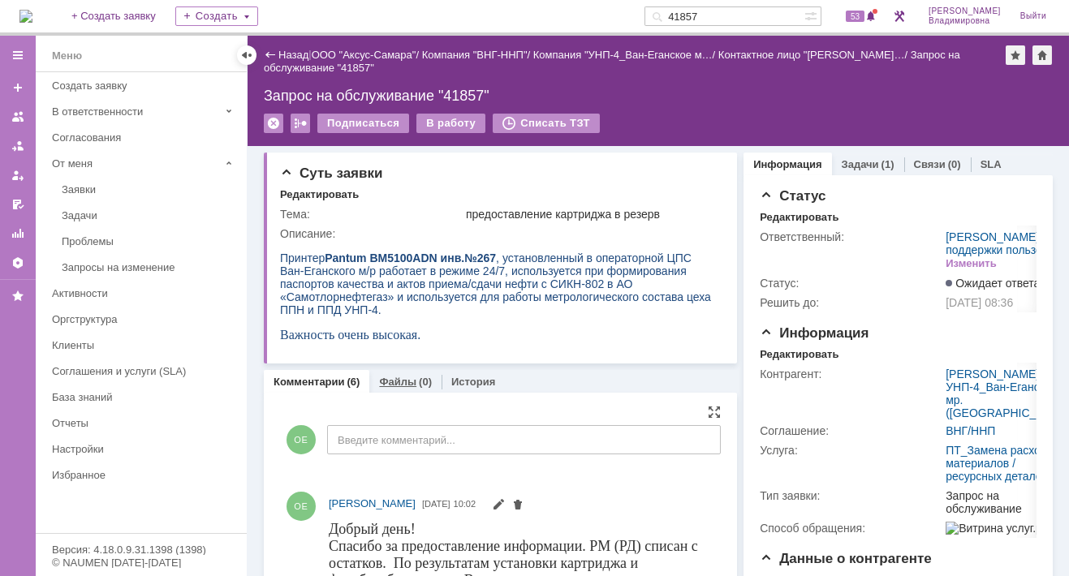
click at [398, 380] on link "Файлы" at bounding box center [397, 382] width 37 height 12
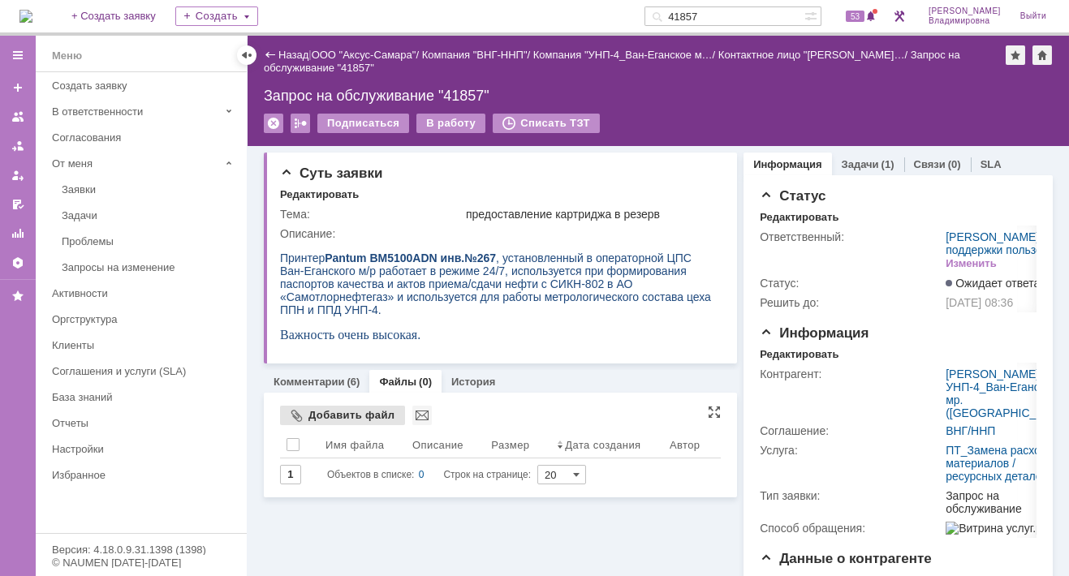
click at [335, 413] on div "Добавить файл" at bounding box center [342, 415] width 125 height 19
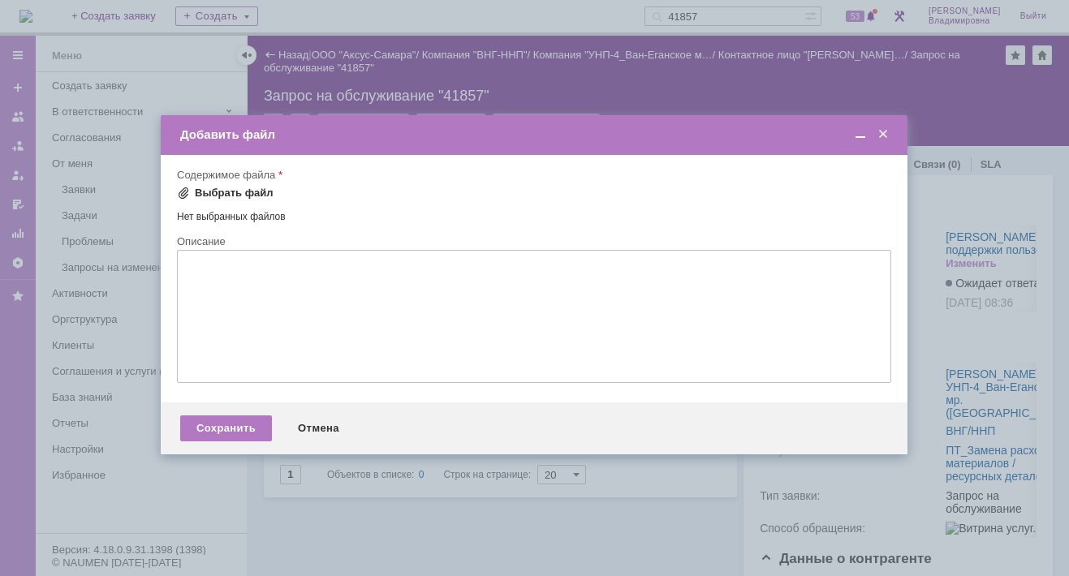
click at [200, 183] on div "Выбрать файл" at bounding box center [225, 192] width 97 height 19
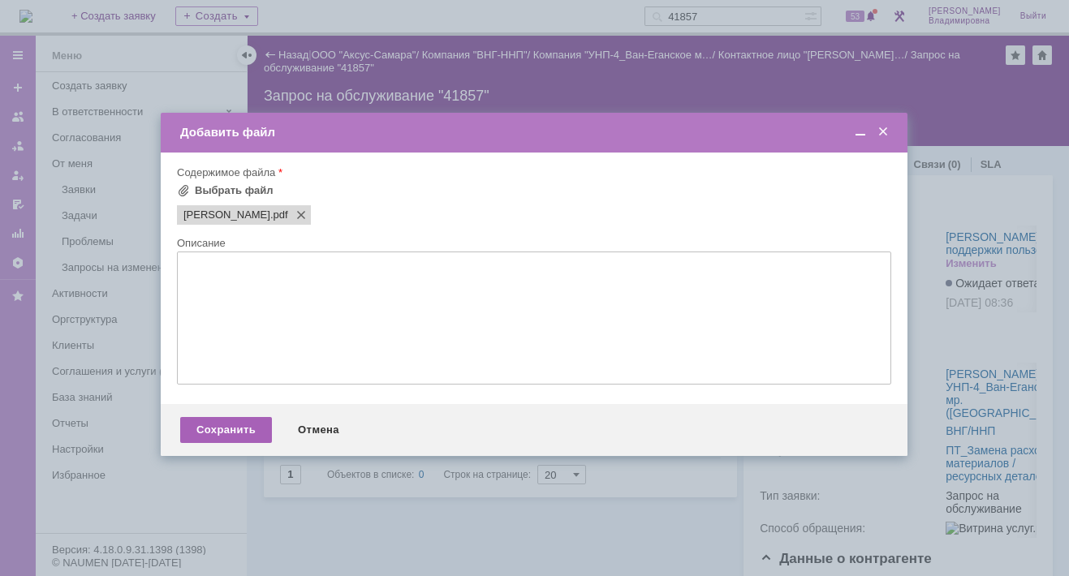
click at [220, 431] on div "Сохранить" at bounding box center [226, 430] width 92 height 26
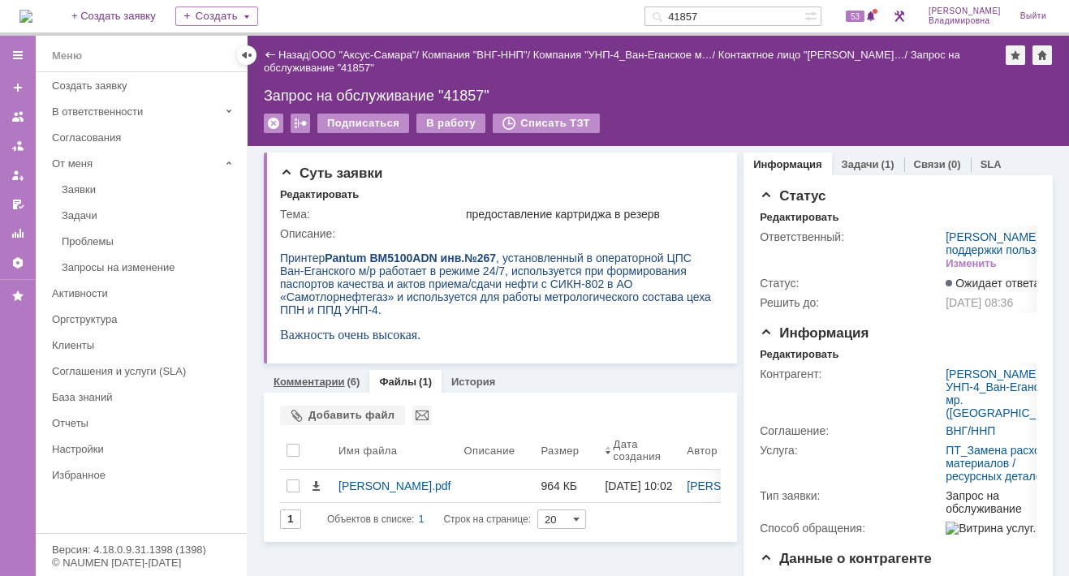
click at [329, 380] on link "Комментарии" at bounding box center [308, 382] width 71 height 12
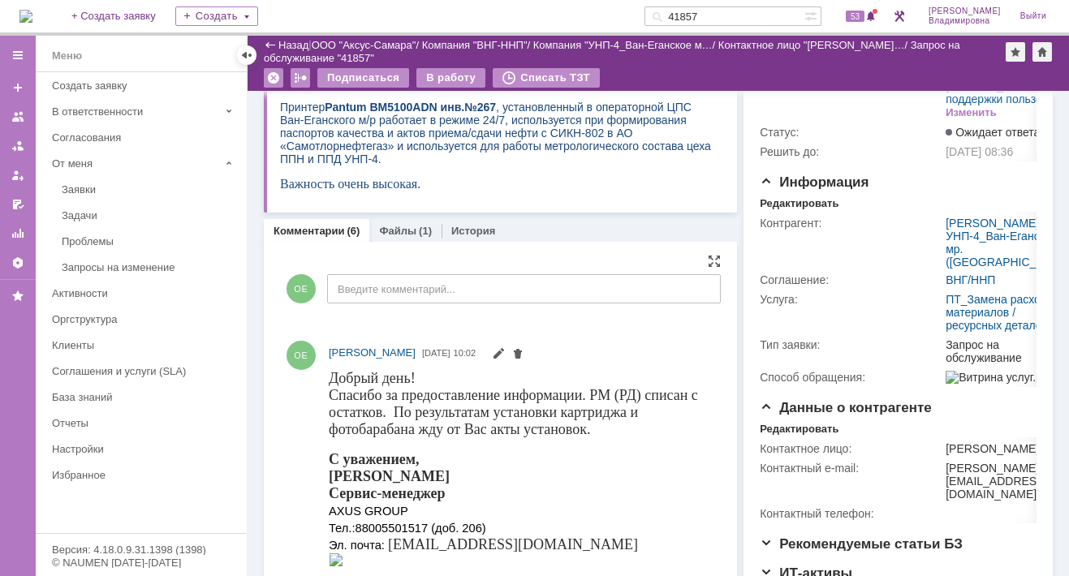
scroll to position [72, 0]
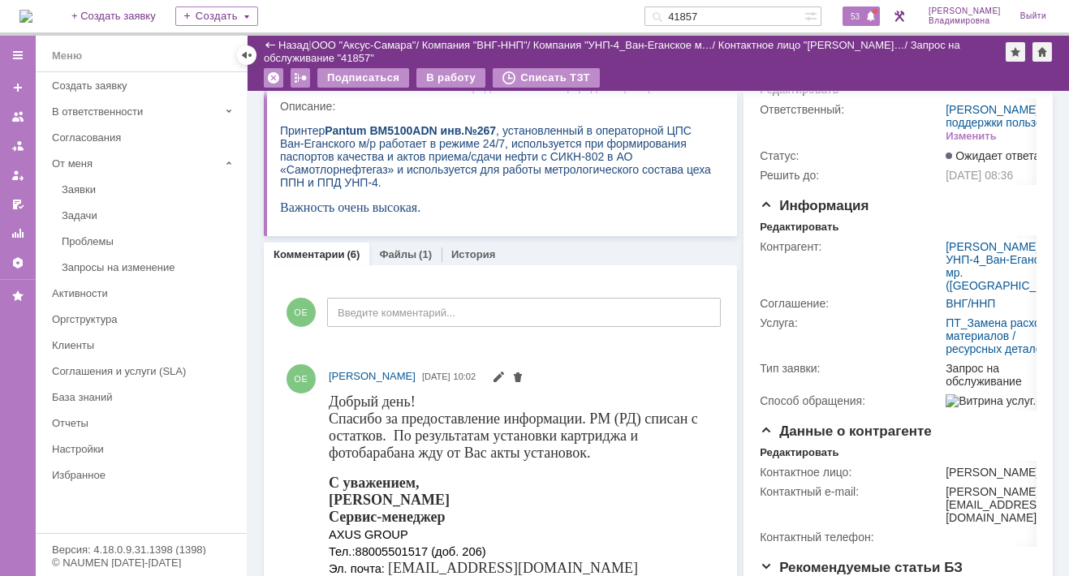
click at [864, 18] on span "53" at bounding box center [854, 16] width 19 height 11
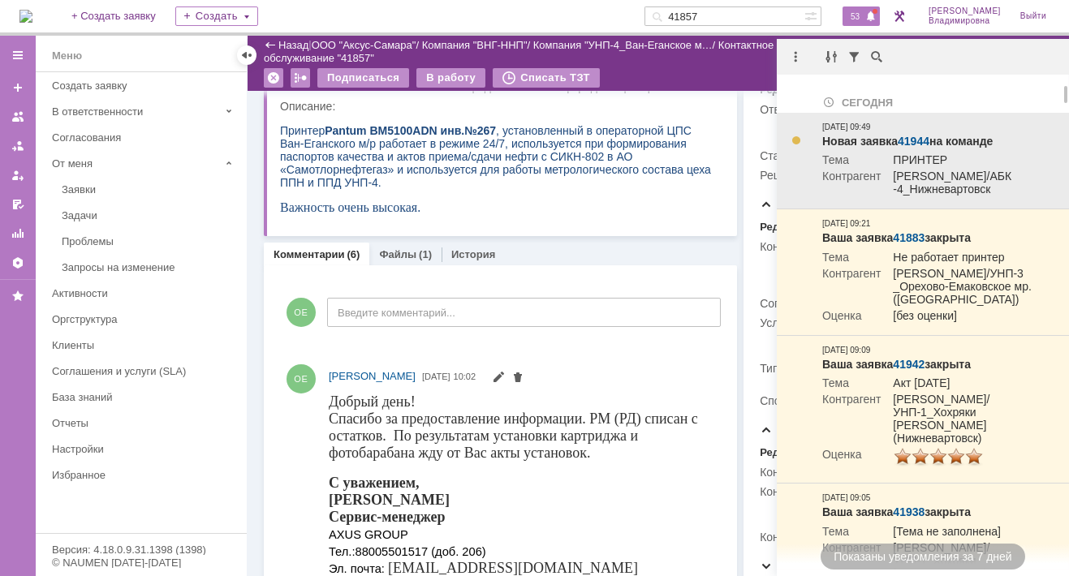
click at [919, 140] on link "41944" at bounding box center [913, 141] width 32 height 13
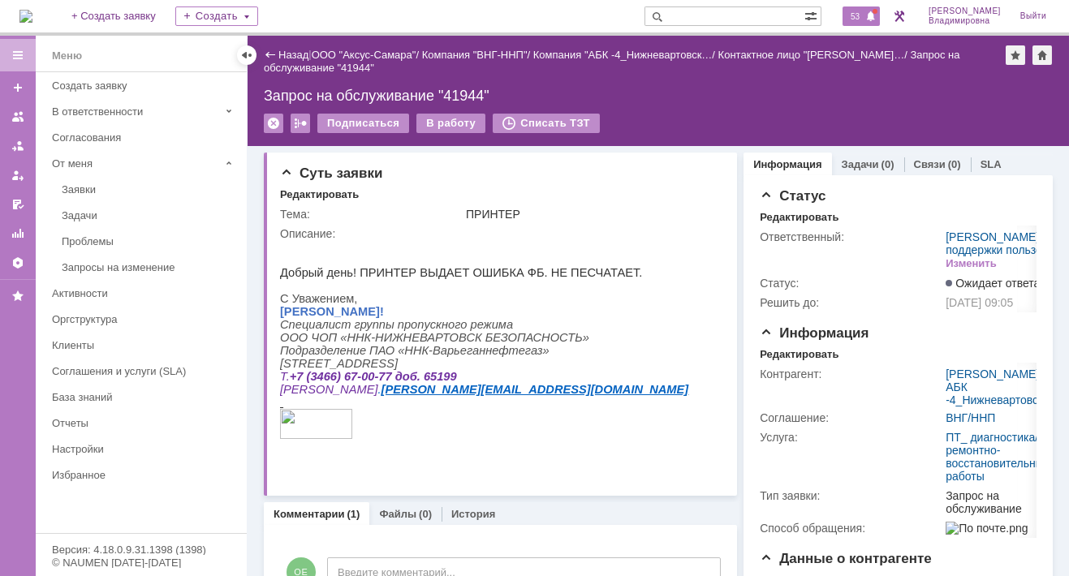
click at [864, 15] on span "53" at bounding box center [854, 16] width 19 height 11
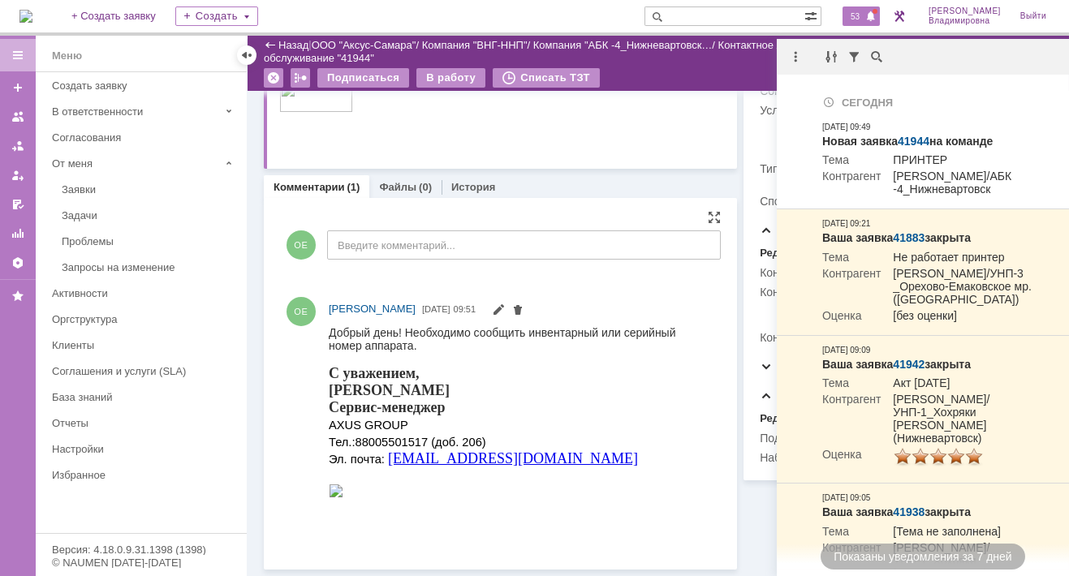
scroll to position [270, 0]
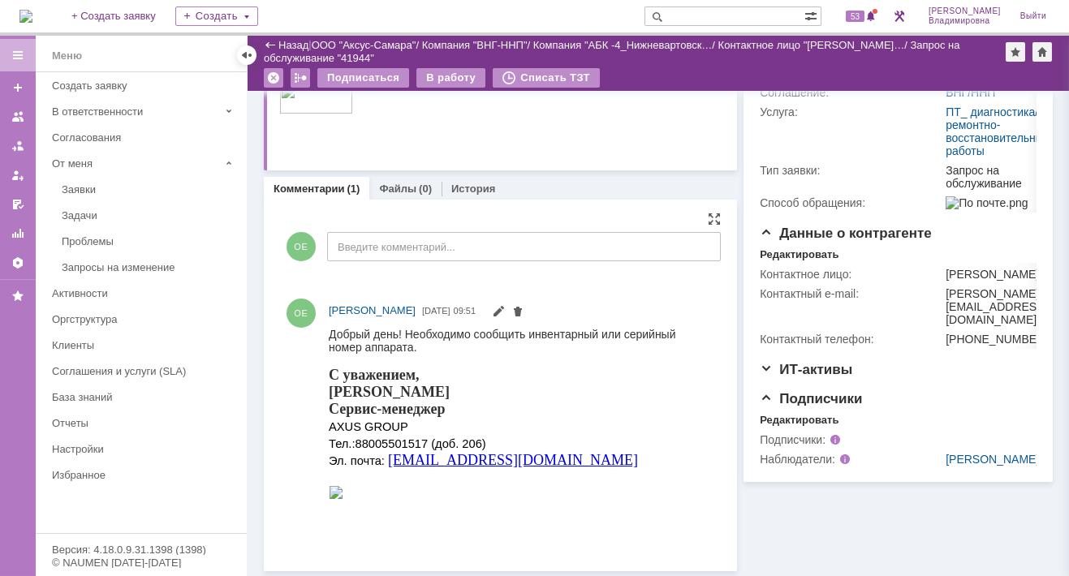
click at [579, 270] on div "ОЕ Введите комментарий..." at bounding box center [500, 248] width 441 height 75
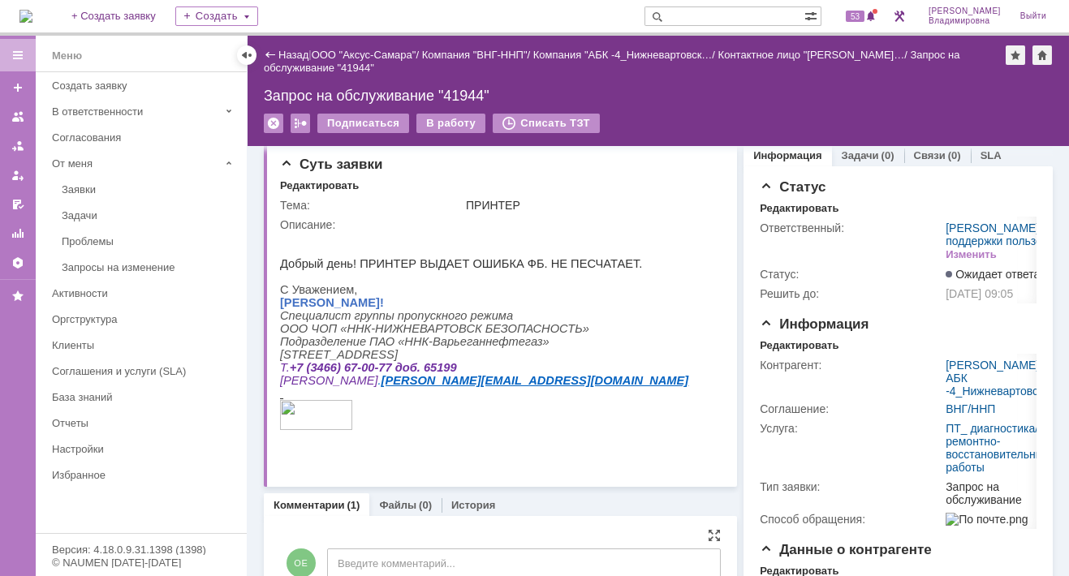
scroll to position [0, 0]
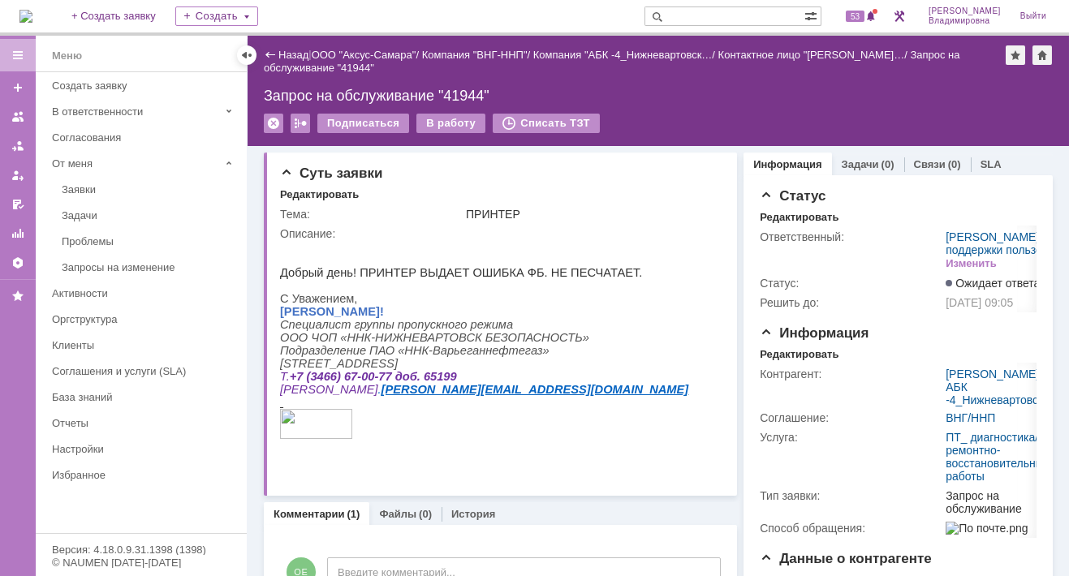
click at [695, 17] on input "text" at bounding box center [724, 15] width 160 height 19
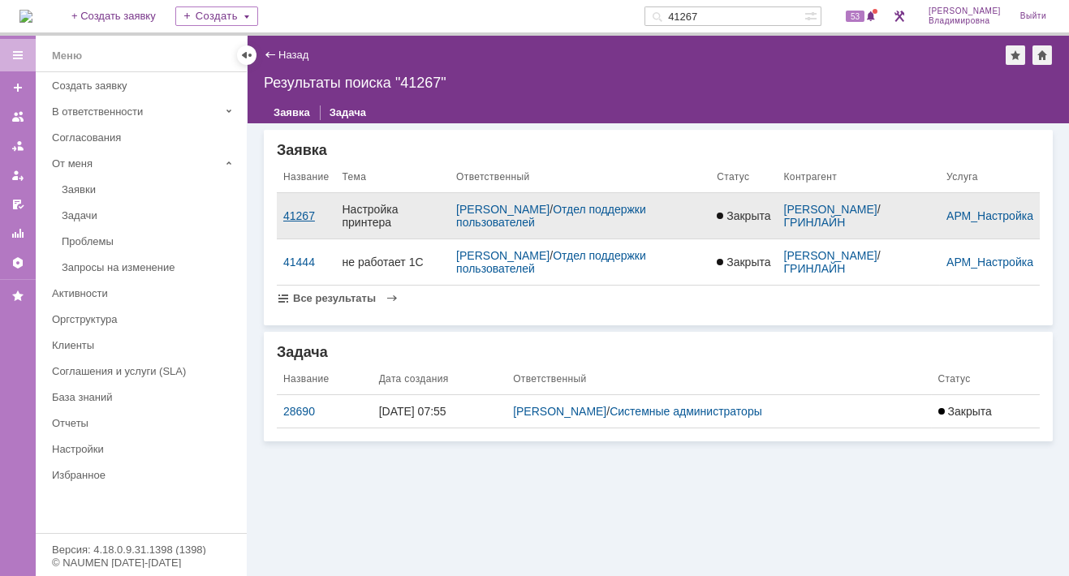
click at [311, 213] on div "41267" at bounding box center [306, 215] width 46 height 13
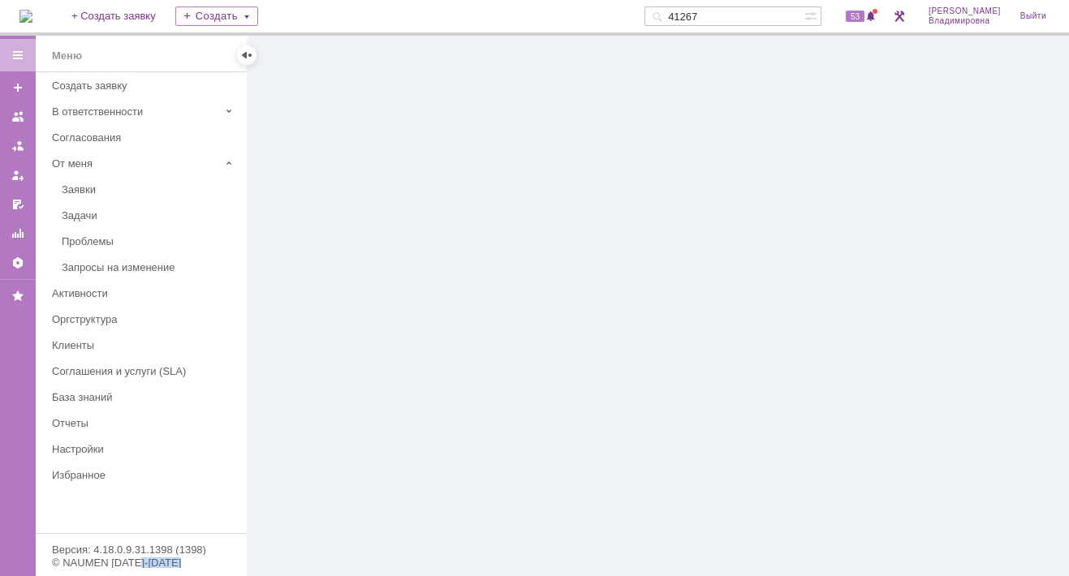
click at [311, 213] on div at bounding box center [657, 306] width 821 height 540
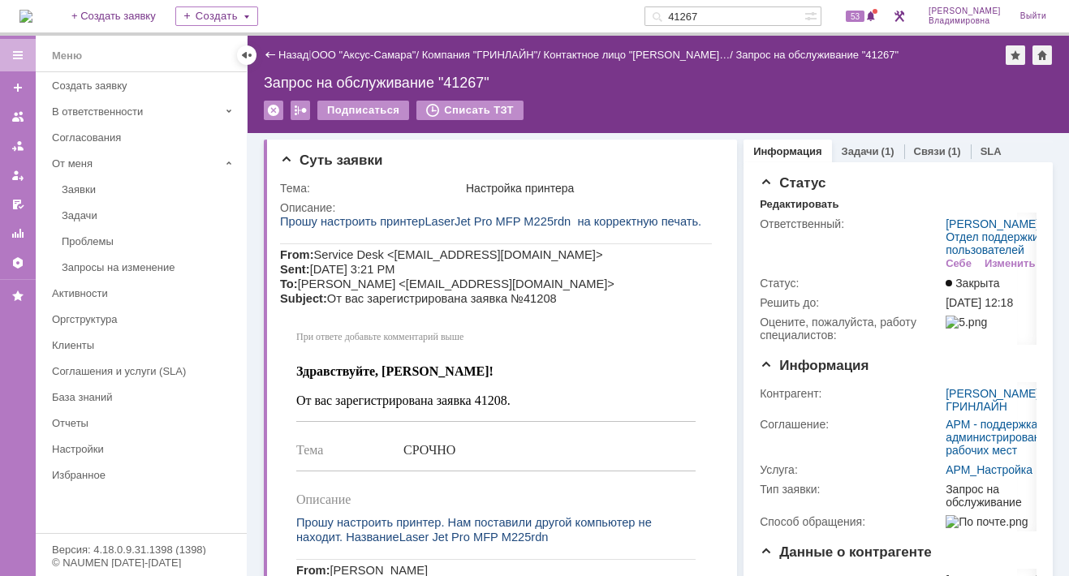
click at [722, 12] on input "41267" at bounding box center [724, 15] width 160 height 19
type input "3"
type input "41882"
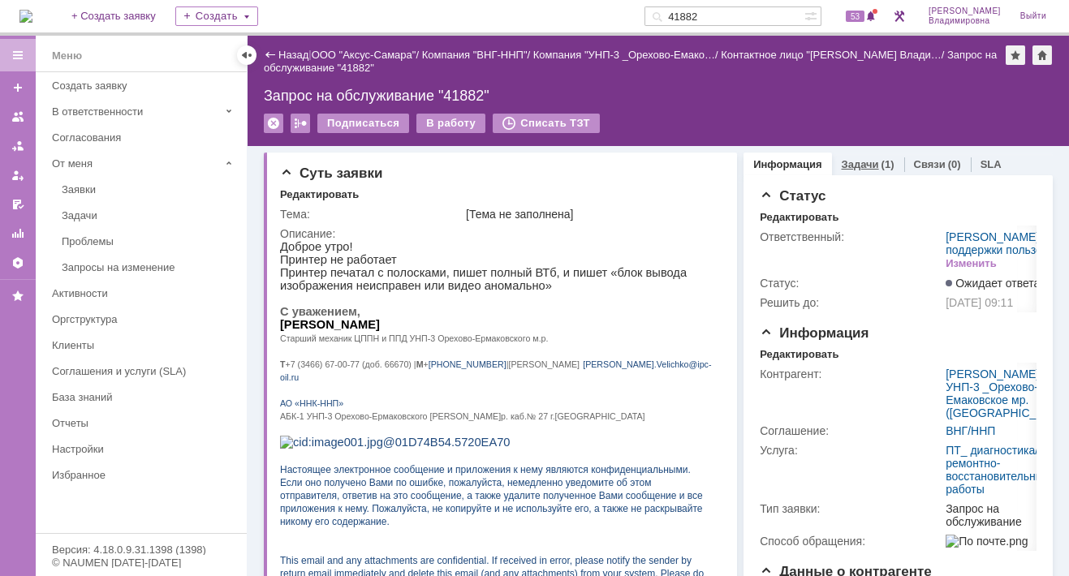
click at [850, 159] on link "Задачи" at bounding box center [859, 164] width 37 height 12
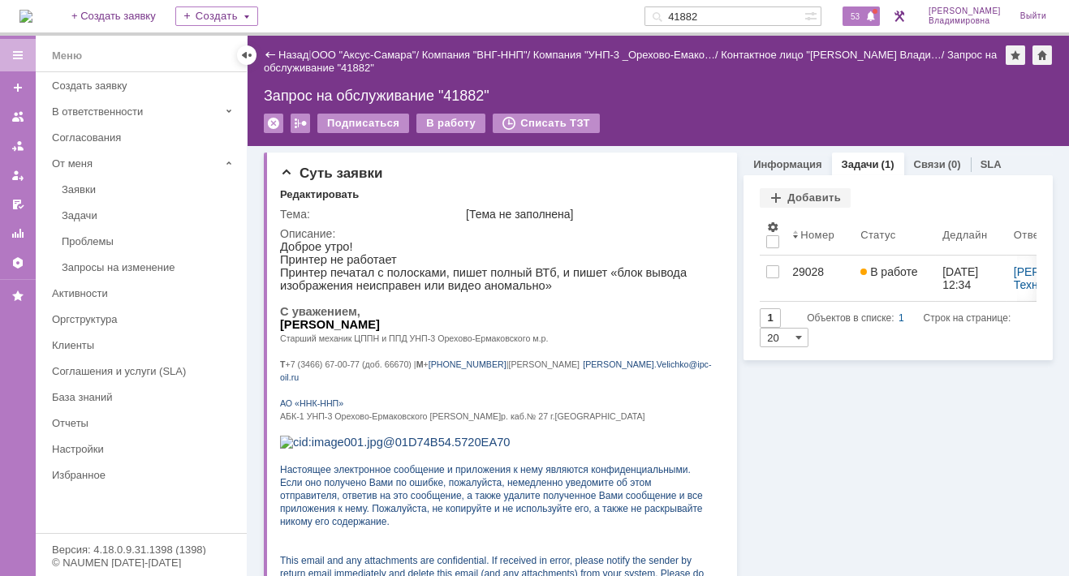
click at [864, 15] on span "53" at bounding box center [854, 16] width 19 height 11
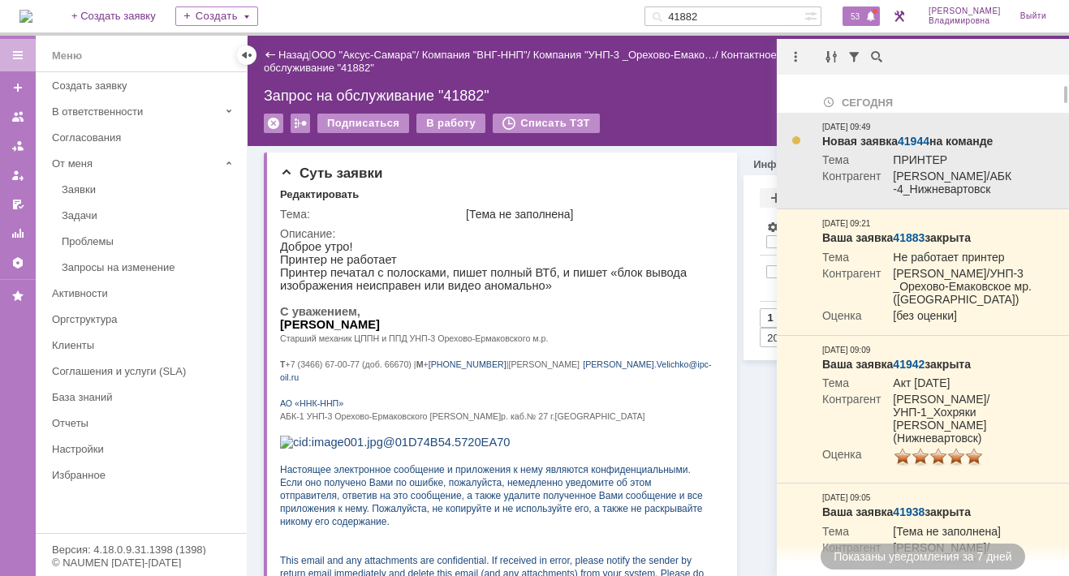
click at [919, 140] on link "41944" at bounding box center [913, 141] width 32 height 13
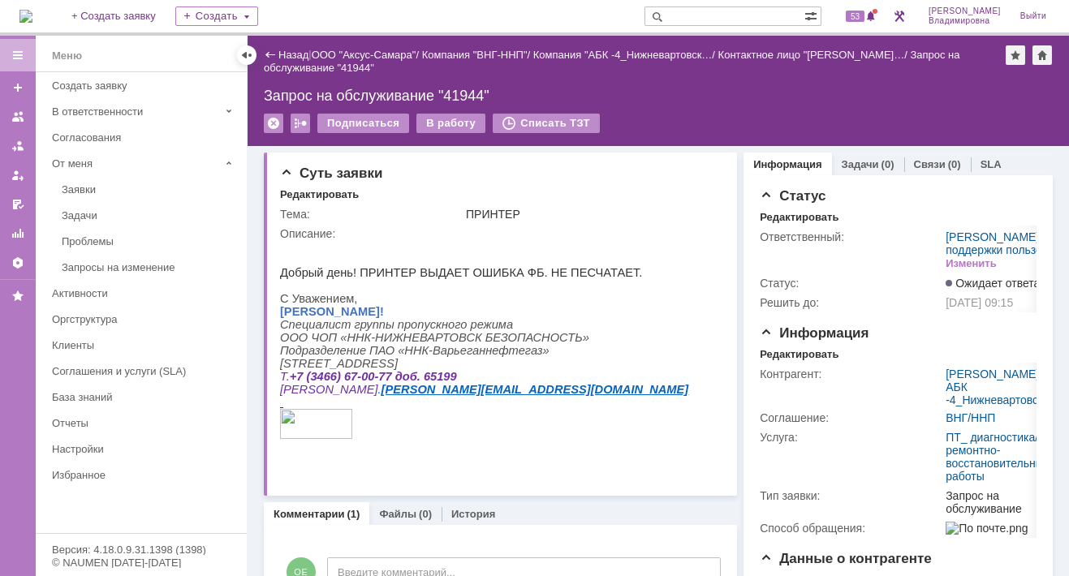
click at [32, 19] on img at bounding box center [25, 16] width 13 height 13
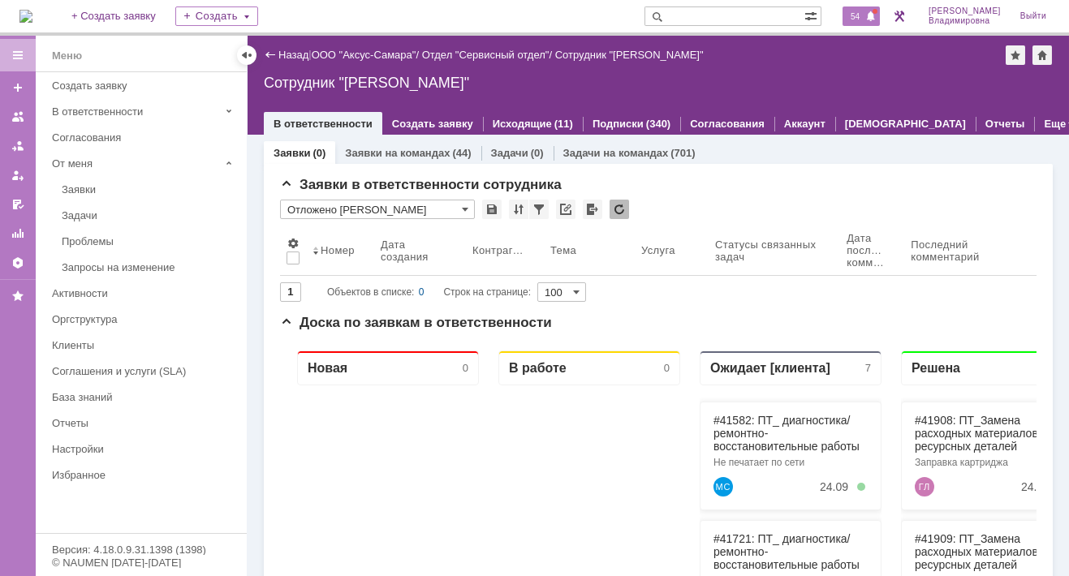
click at [864, 17] on span "54" at bounding box center [854, 16] width 19 height 11
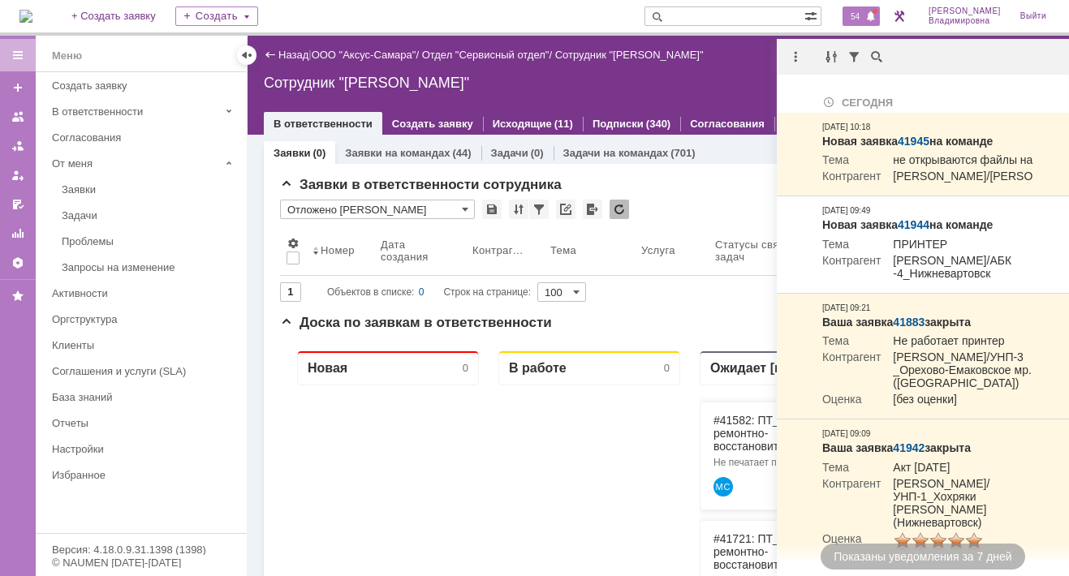
click at [684, 200] on div "* Отложено [PERSON_NAME]" at bounding box center [658, 210] width 756 height 21
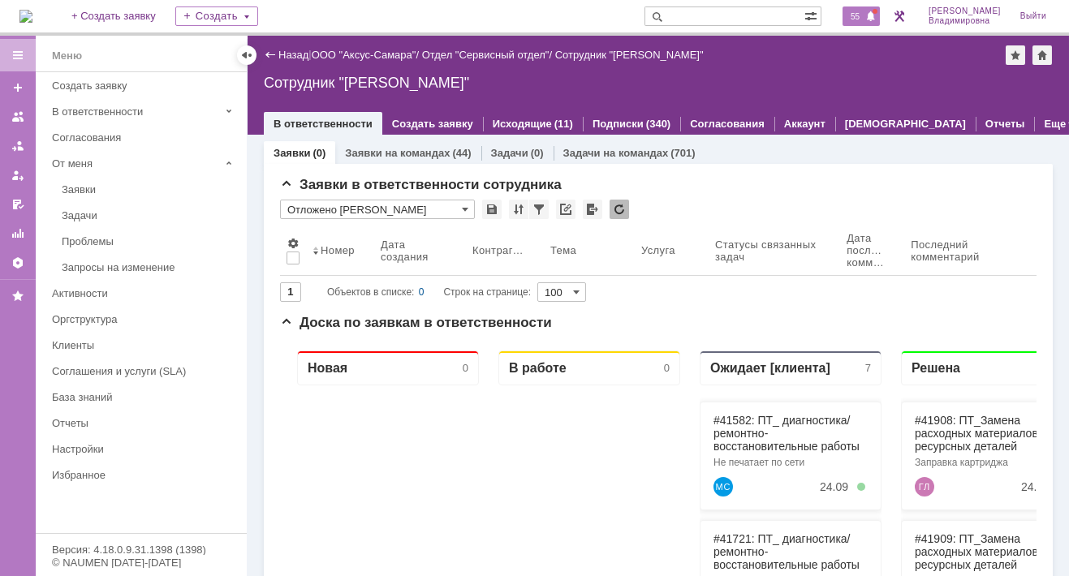
click at [864, 15] on span "55" at bounding box center [854, 16] width 19 height 11
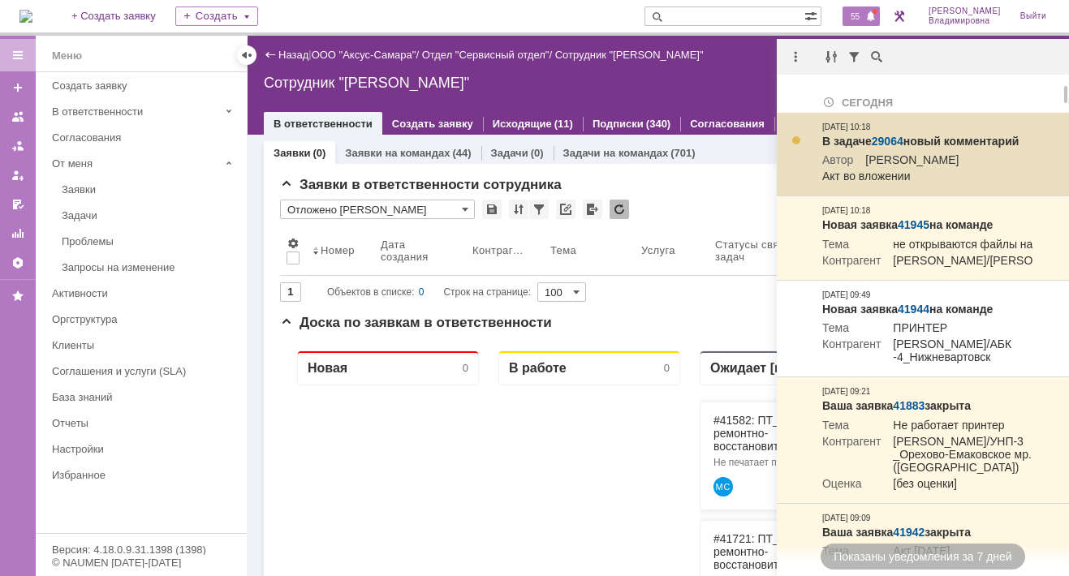
click at [884, 138] on link "29064" at bounding box center [887, 141] width 32 height 13
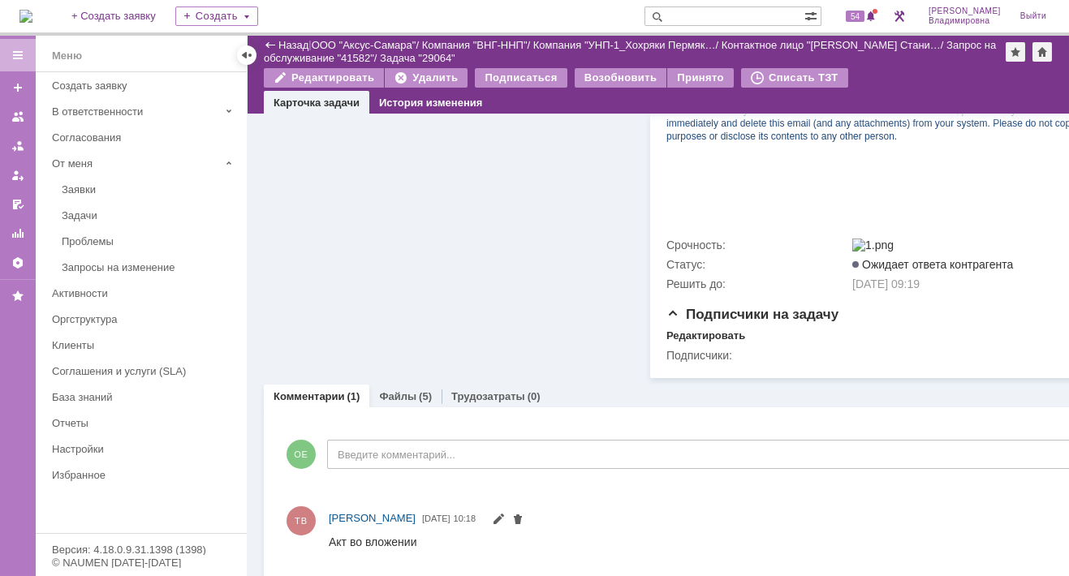
scroll to position [682, 0]
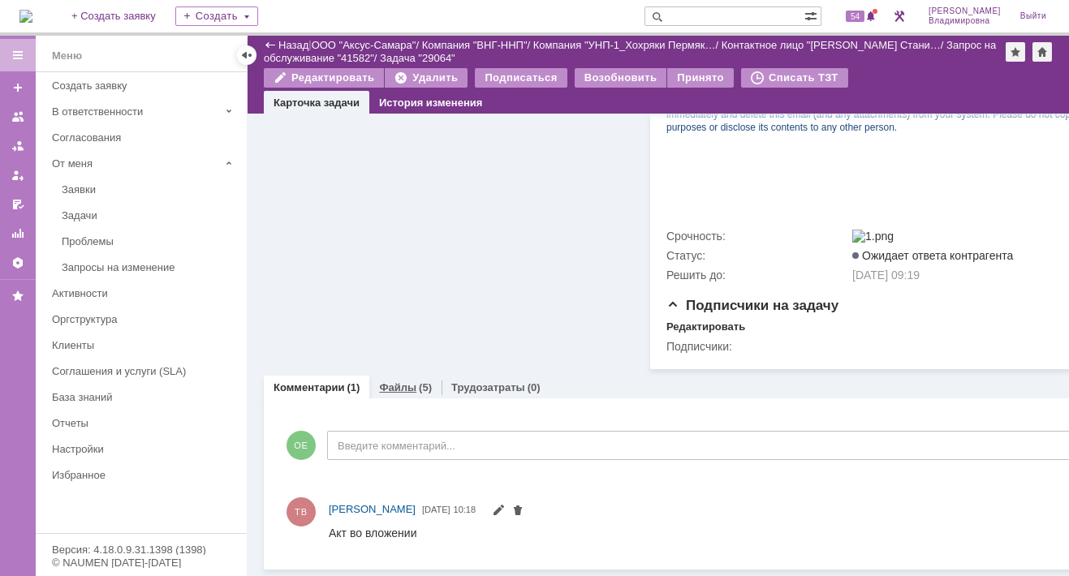
click at [392, 381] on link "Файлы" at bounding box center [397, 387] width 37 height 12
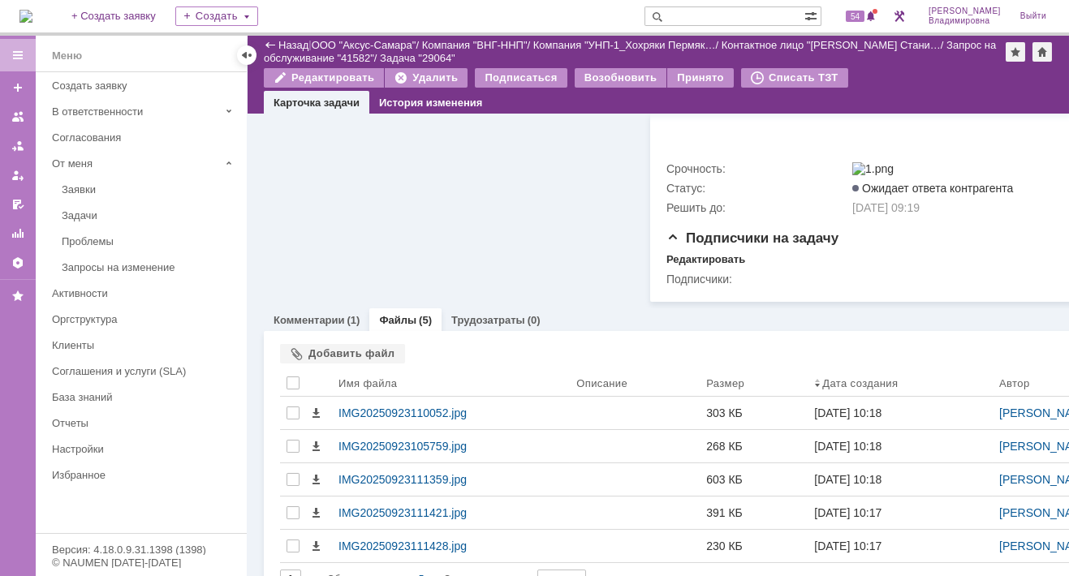
scroll to position [781, 0]
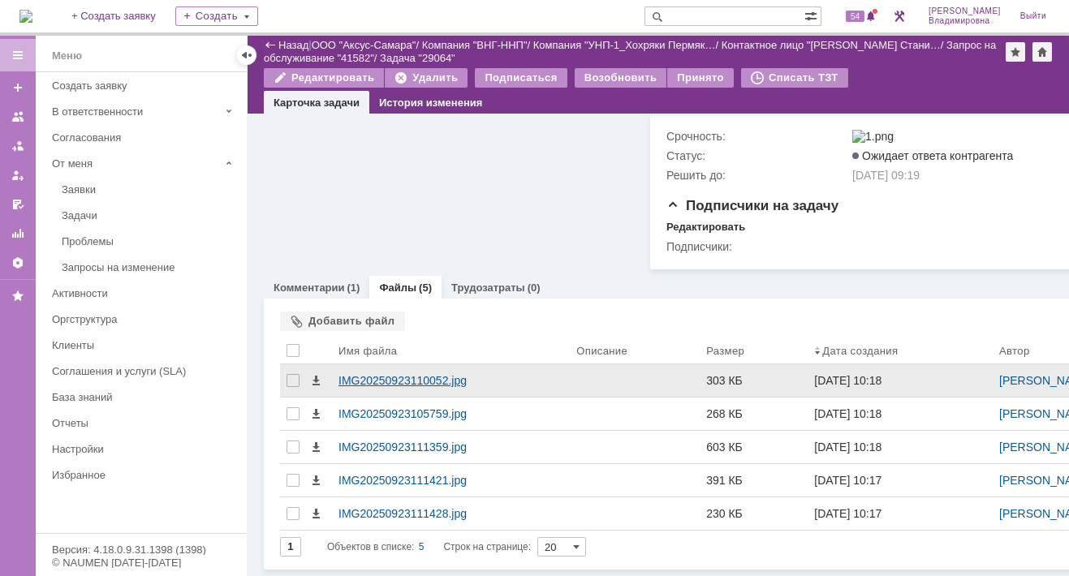
click at [410, 374] on div "IMG20250923110052.jpg" at bounding box center [450, 380] width 225 height 13
click at [410, 368] on body "Идет загрузка, пожалуйста, подождите. На домашнюю + Создать заявку Создать 54 […" at bounding box center [534, 288] width 1069 height 576
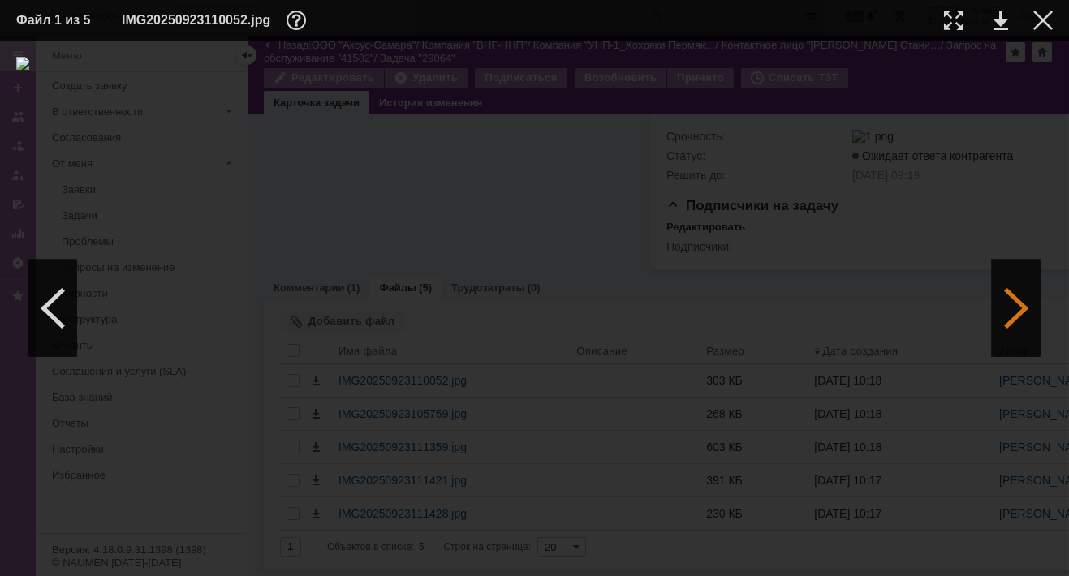
click at [1030, 310] on div at bounding box center [1016, 308] width 49 height 97
click at [220, 204] on div at bounding box center [534, 308] width 1036 height 503
click at [227, 524] on div at bounding box center [534, 308] width 1036 height 503
click at [790, 515] on div at bounding box center [534, 308] width 1036 height 503
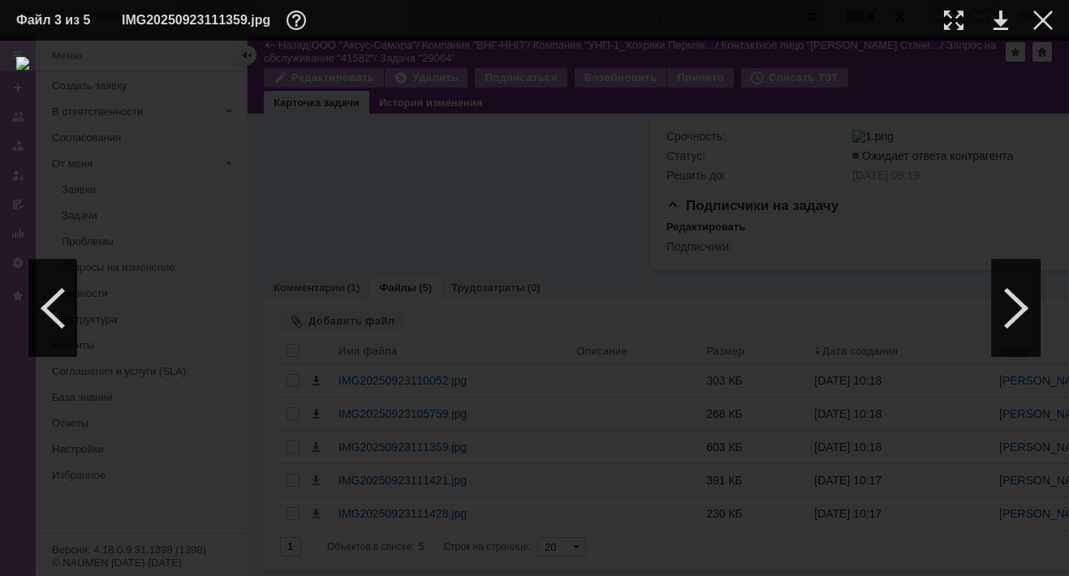
click at [798, 93] on div at bounding box center [534, 308] width 1036 height 503
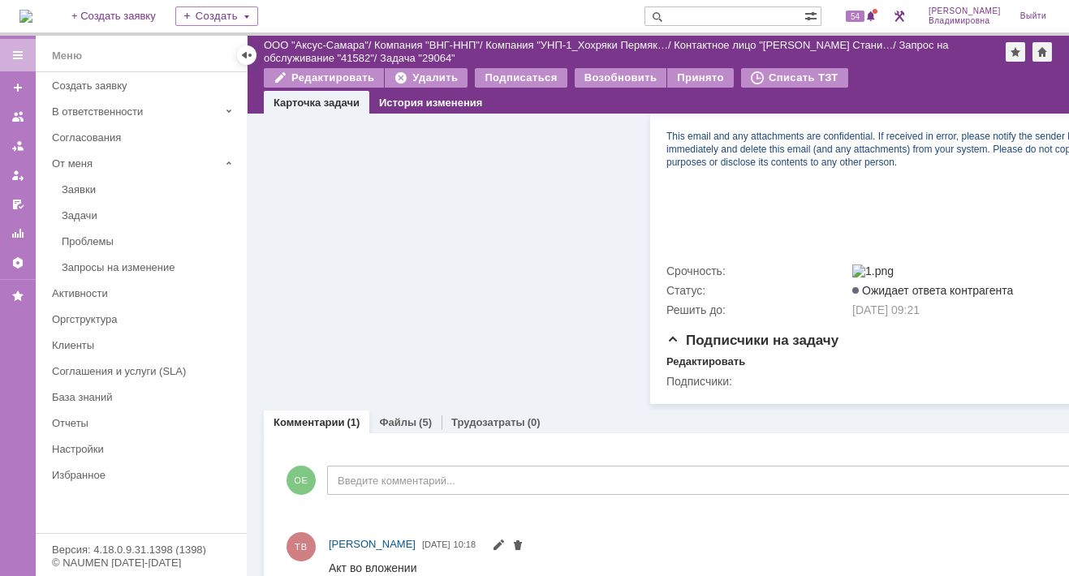
scroll to position [682, 0]
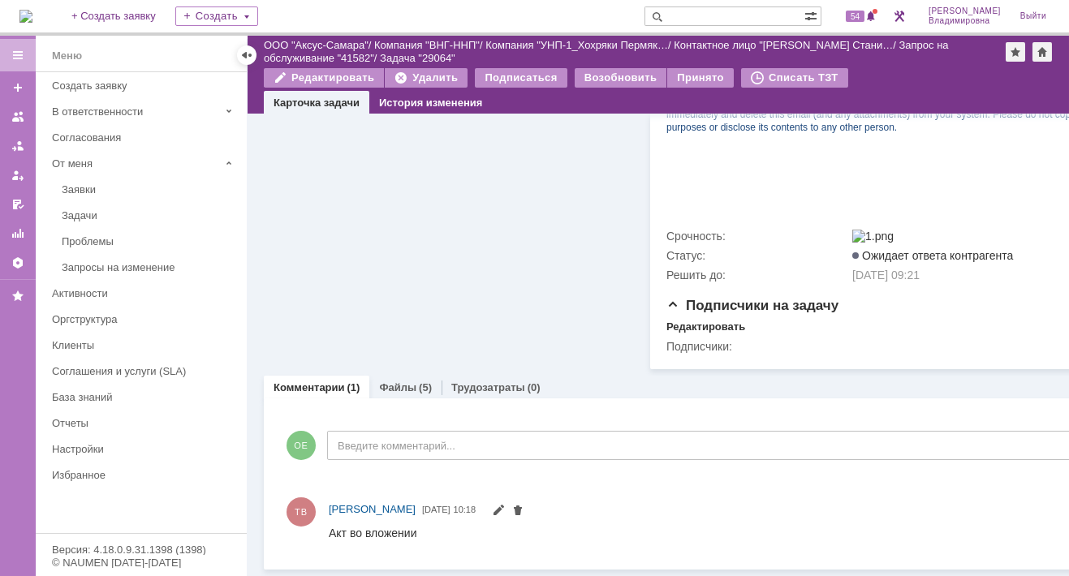
click at [398, 381] on link "Файлы" at bounding box center [397, 387] width 37 height 12
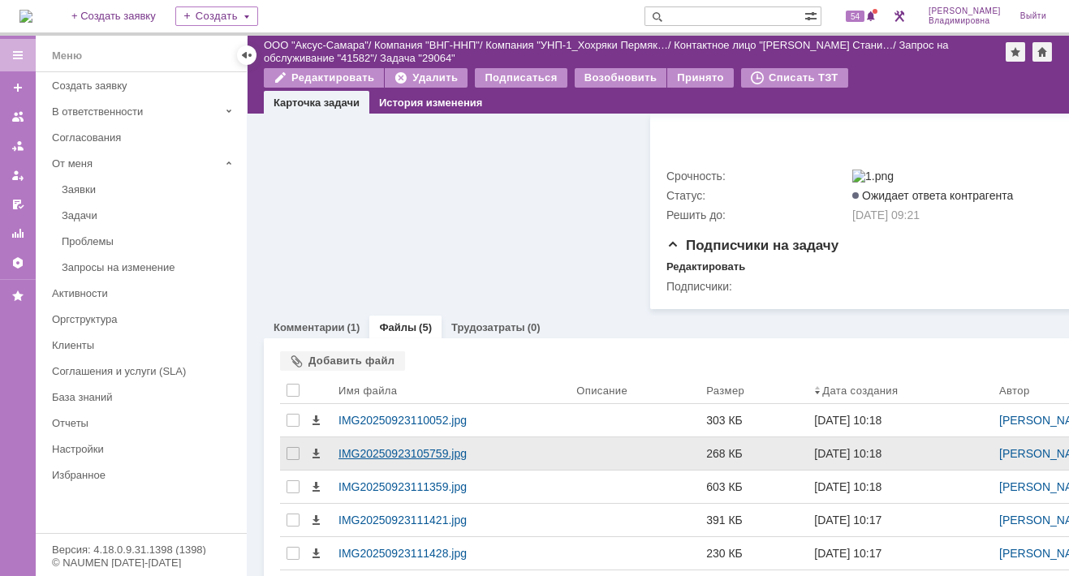
scroll to position [781, 0]
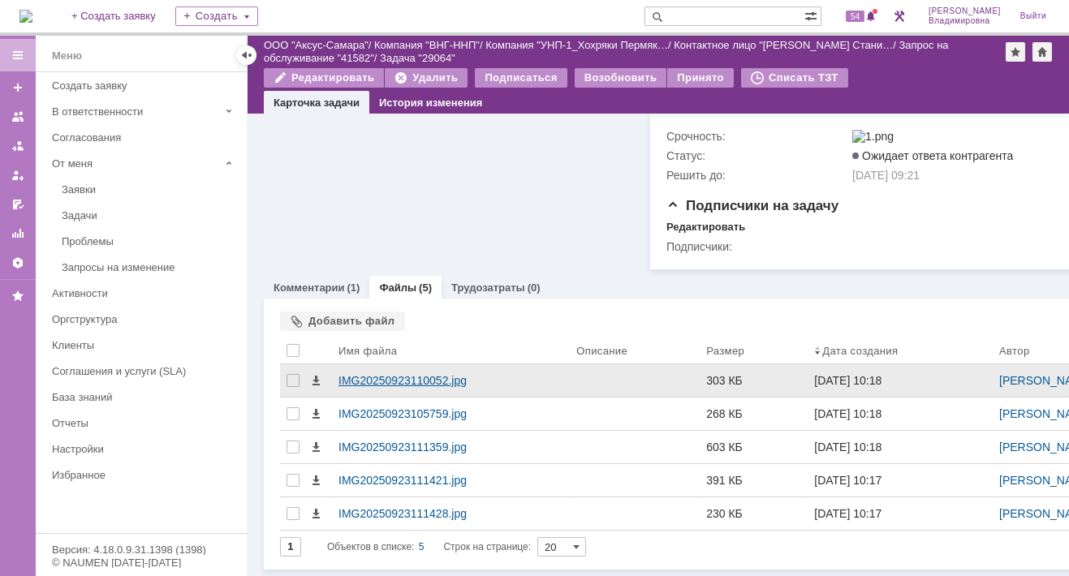
click at [385, 374] on div "IMG20250923110052.jpg" at bounding box center [450, 380] width 225 height 13
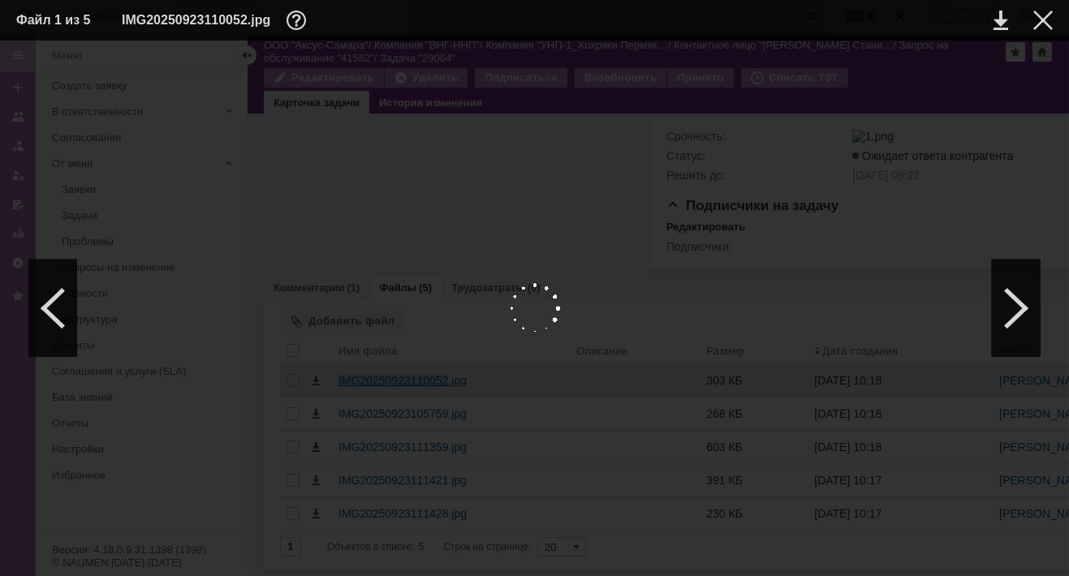
click at [385, 368] on body "Идет загрузка, пожалуйста, подождите. На домашнюю + Создать заявку Создать 54 […" at bounding box center [534, 288] width 1069 height 576
click at [1011, 310] on div at bounding box center [1016, 308] width 49 height 97
click at [1014, 308] on div at bounding box center [1016, 308] width 49 height 97
click at [999, 15] on link at bounding box center [1000, 20] width 15 height 19
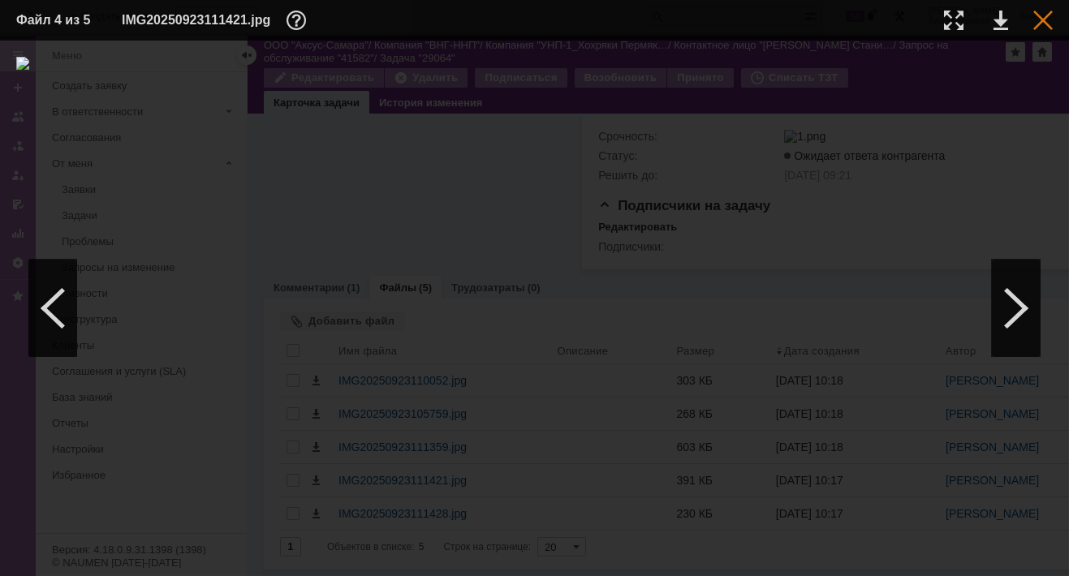
click at [1043, 20] on div at bounding box center [1042, 20] width 19 height 19
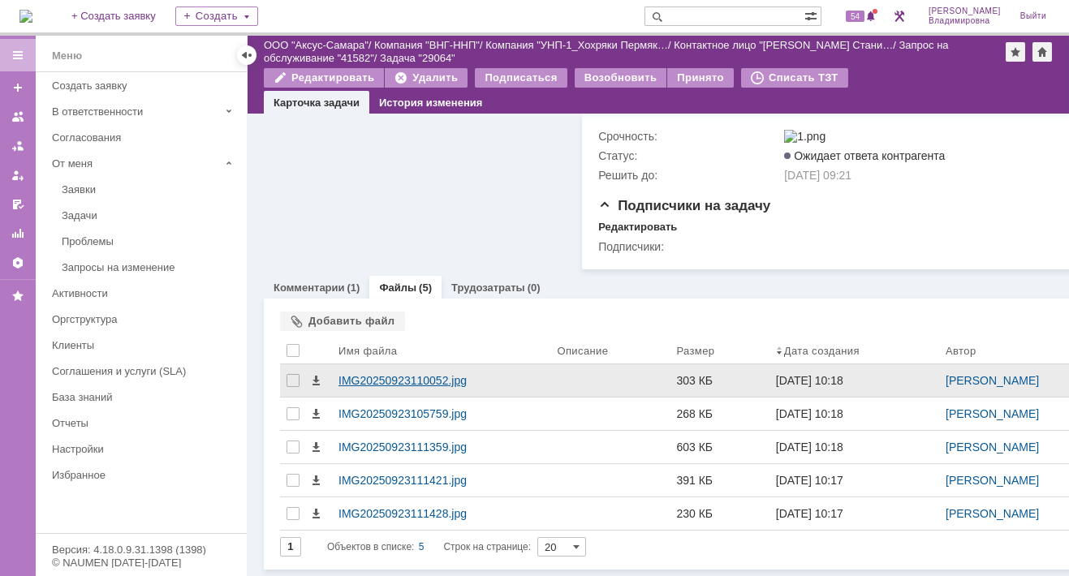
click at [359, 374] on div "IMG20250923110052.jpg" at bounding box center [440, 380] width 205 height 13
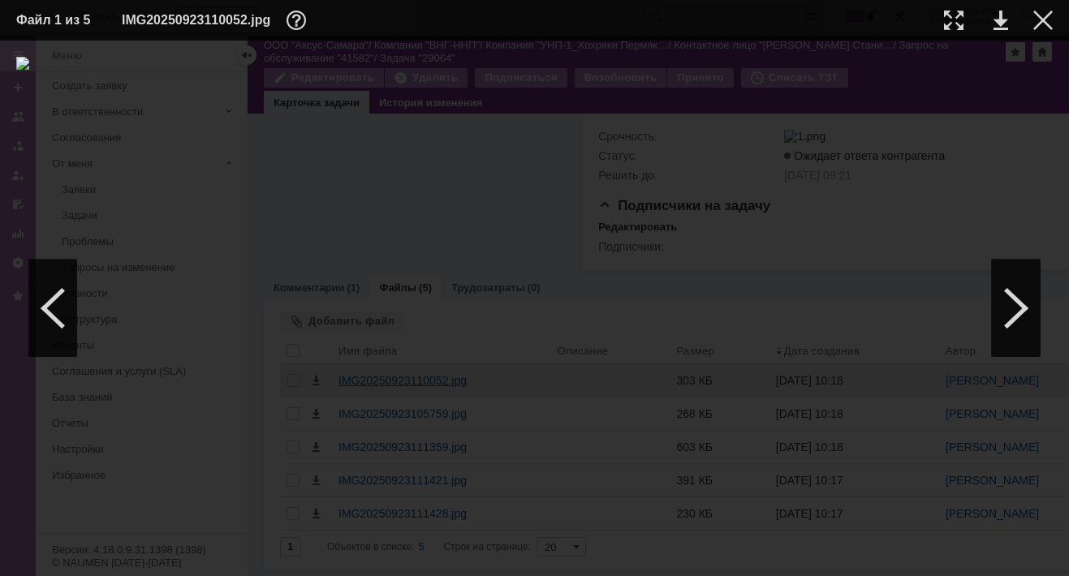
click at [359, 368] on img at bounding box center [534, 308] width 1036 height 503
click at [1022, 301] on div at bounding box center [1016, 308] width 49 height 97
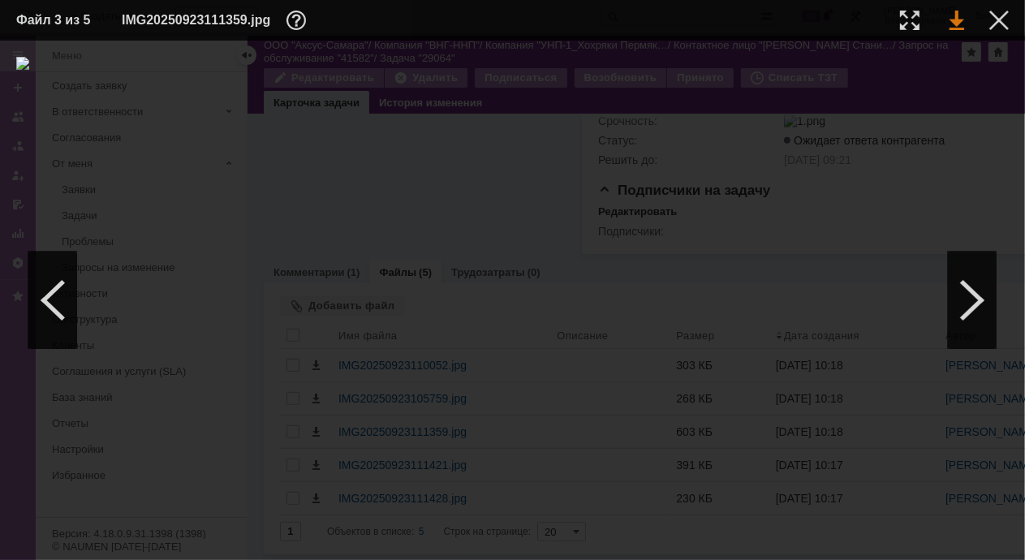
click at [957, 21] on link at bounding box center [956, 20] width 15 height 19
click at [957, 16] on link at bounding box center [956, 20] width 15 height 19
click at [953, 16] on link at bounding box center [956, 20] width 15 height 19
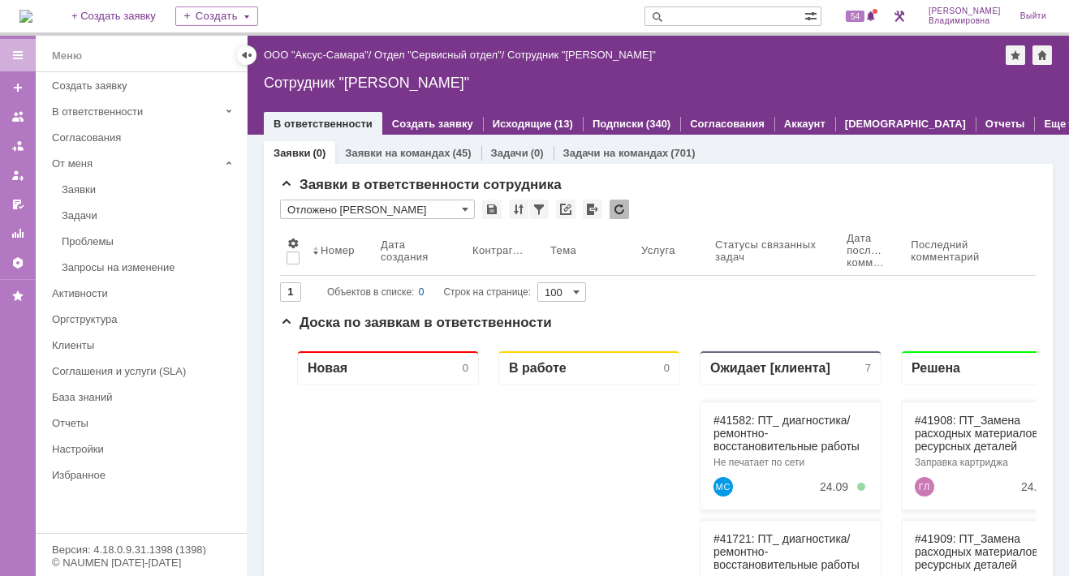
click at [699, 15] on input "text" at bounding box center [724, 15] width 160 height 19
type input "41582"
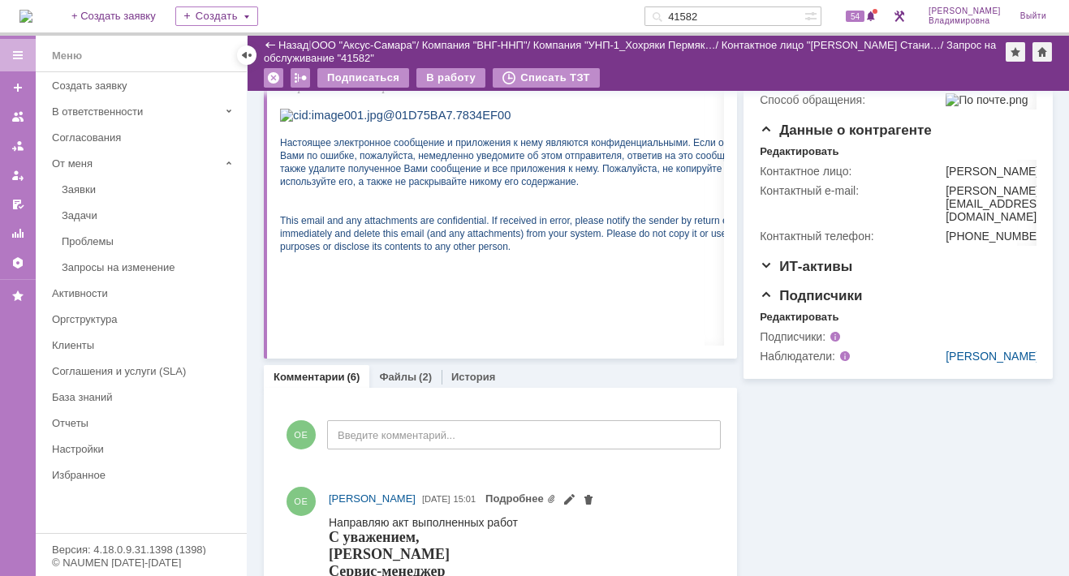
scroll to position [487, 0]
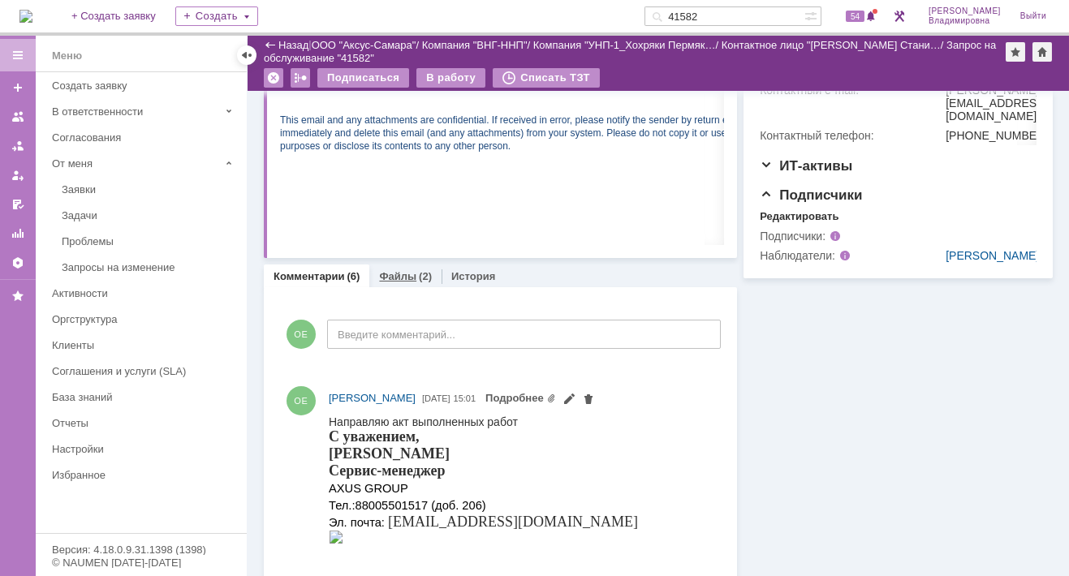
click at [382, 268] on div "Файлы (2)" at bounding box center [405, 277] width 72 height 24
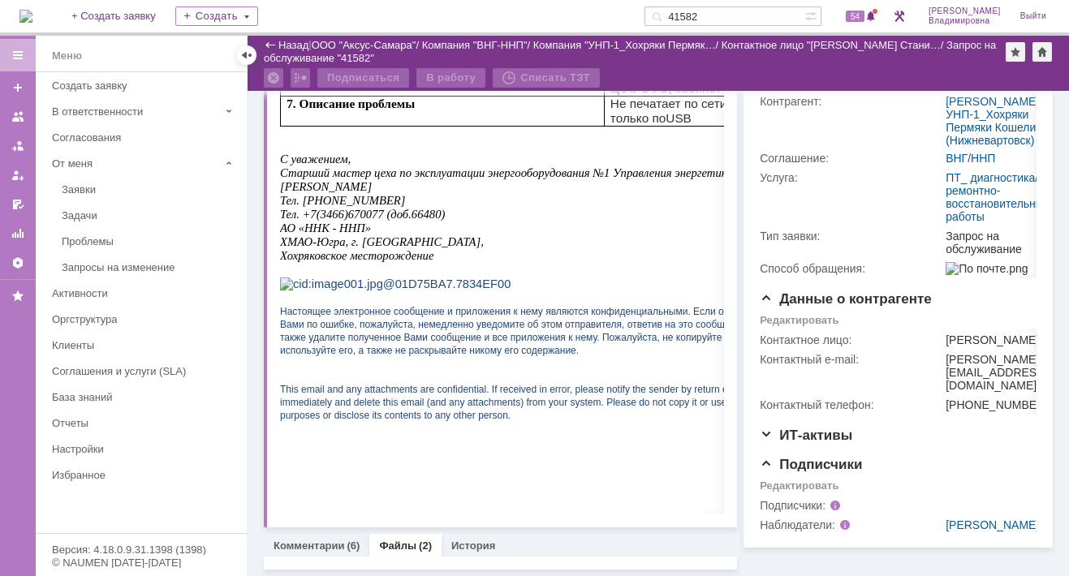
click at [382, 388] on div "1. Подразделение ЦЭЭ-1 УНП-1 2. Заявитель (ФИО пользователя) [PERSON_NAME] 3. К…" at bounding box center [533, 208] width 506 height 480
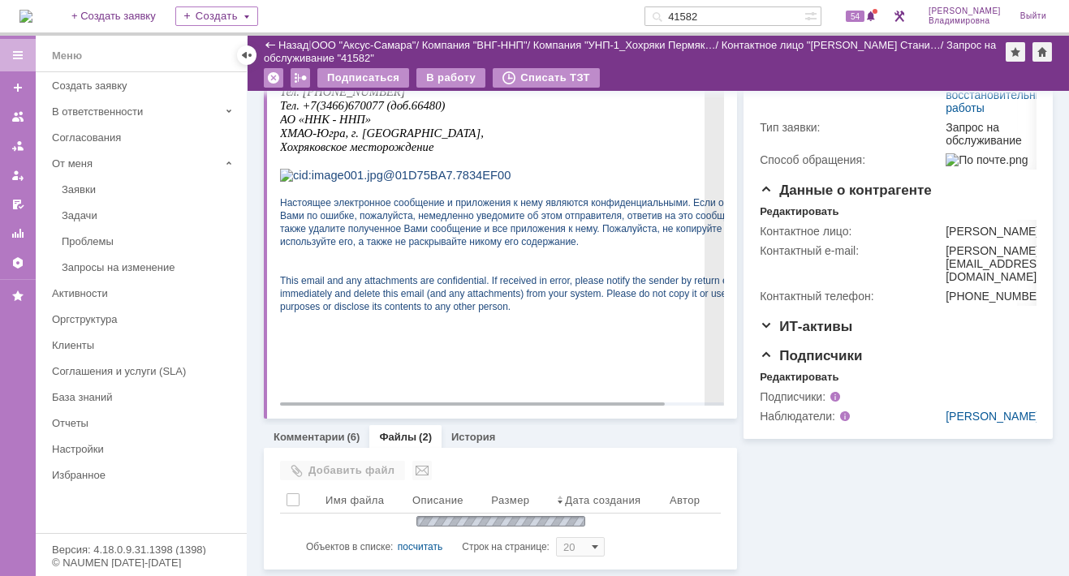
scroll to position [411, 0]
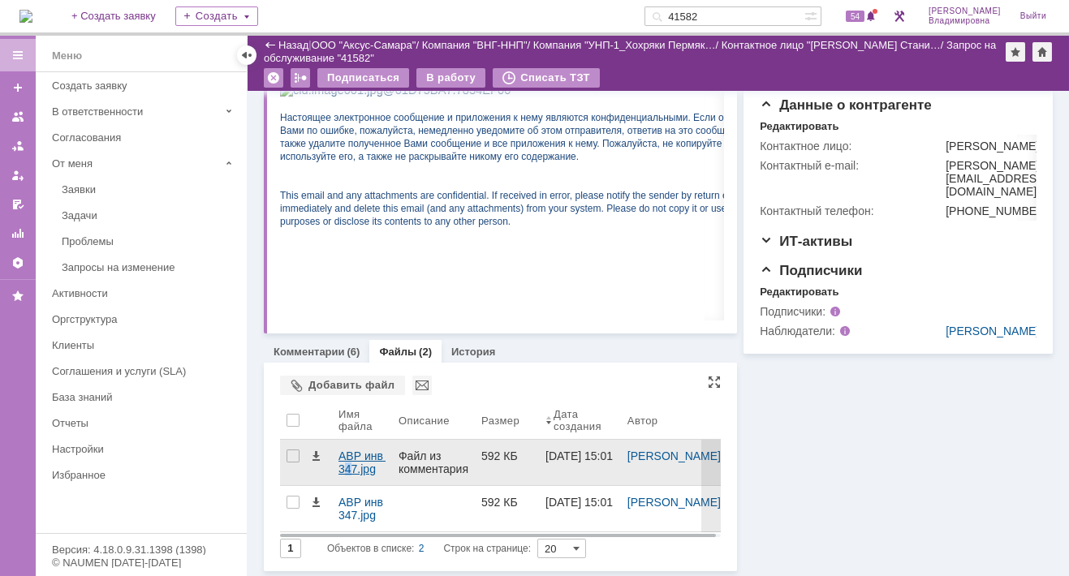
drag, startPoint x: 353, startPoint y: 456, endPoint x: 348, endPoint y: 468, distance: 13.1
click at [348, 468] on div "АВР инв 347.jpg" at bounding box center [361, 463] width 47 height 26
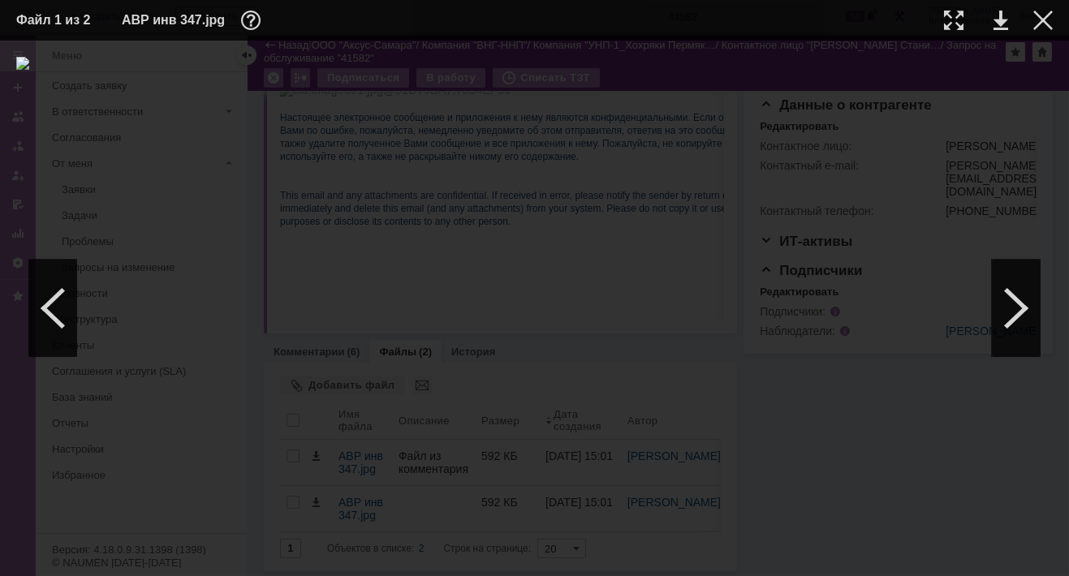
click at [1024, 291] on div at bounding box center [534, 308] width 1036 height 503
click at [1023, 302] on div at bounding box center [1016, 308] width 49 height 97
click at [1024, 17] on div at bounding box center [1042, 20] width 19 height 19
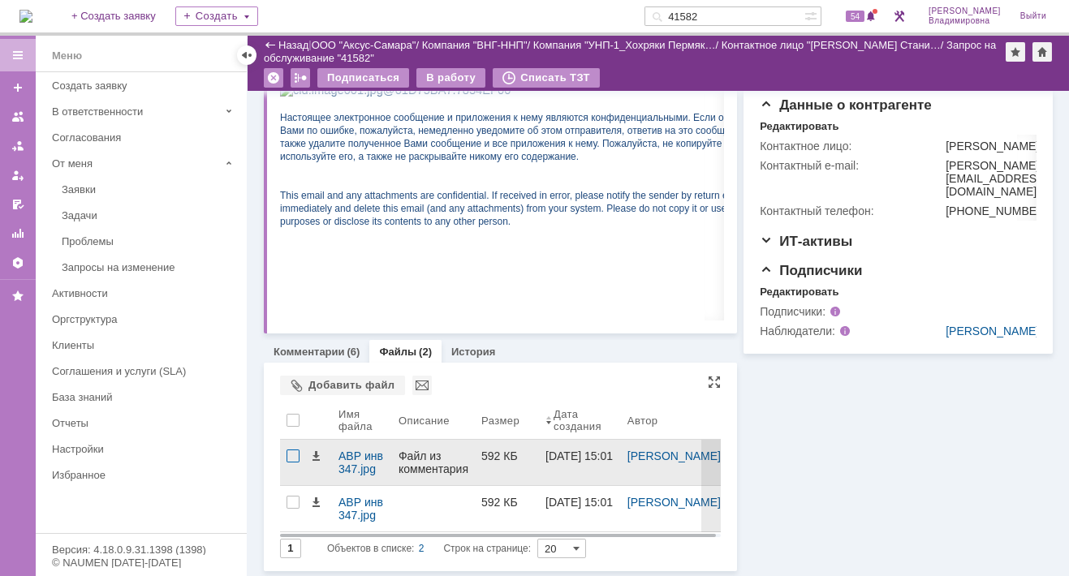
drag, startPoint x: 351, startPoint y: 458, endPoint x: 289, endPoint y: 452, distance: 62.7
click at [289, 452] on div at bounding box center [292, 456] width 13 height 13
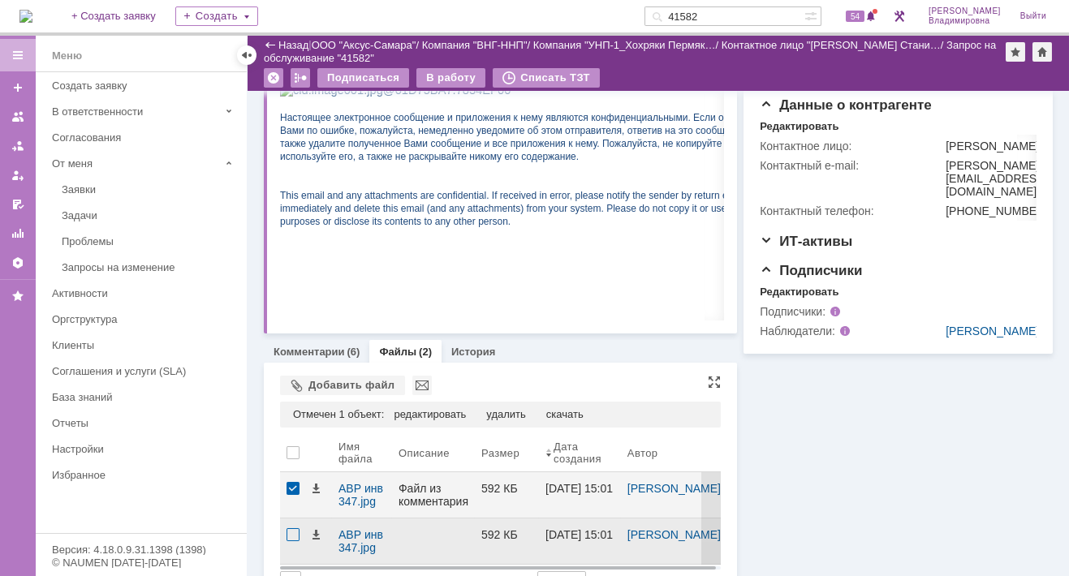
click at [291, 532] on div at bounding box center [292, 534] width 13 height 13
click at [437, 412] on div "удалить" at bounding box center [434, 414] width 39 height 13
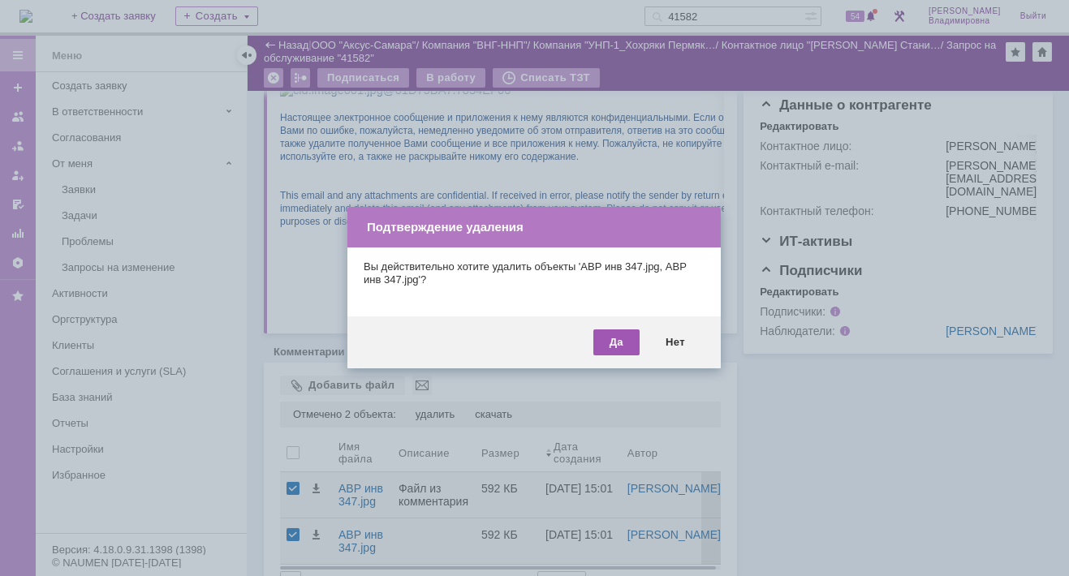
click at [625, 337] on div "Да" at bounding box center [616, 342] width 46 height 26
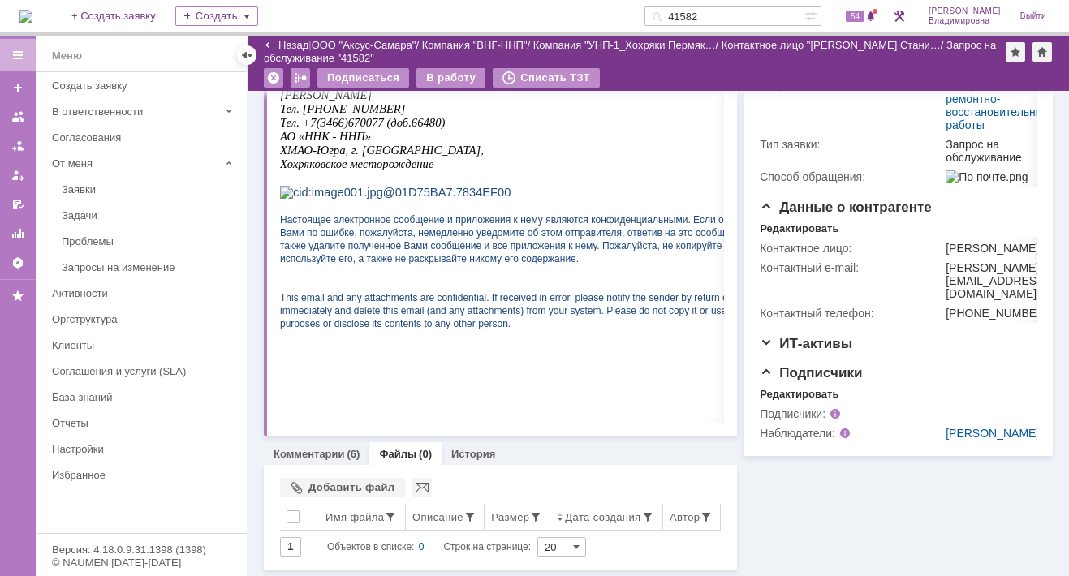
scroll to position [320, 0]
click at [323, 478] on div "Добавить файл" at bounding box center [342, 487] width 125 height 19
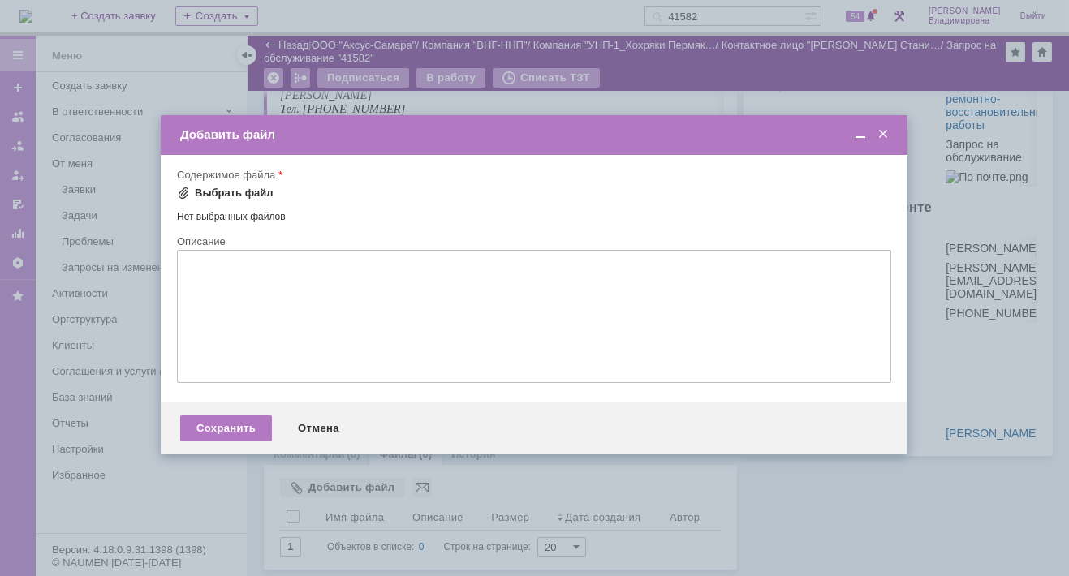
click at [183, 190] on span at bounding box center [183, 193] width 13 height 13
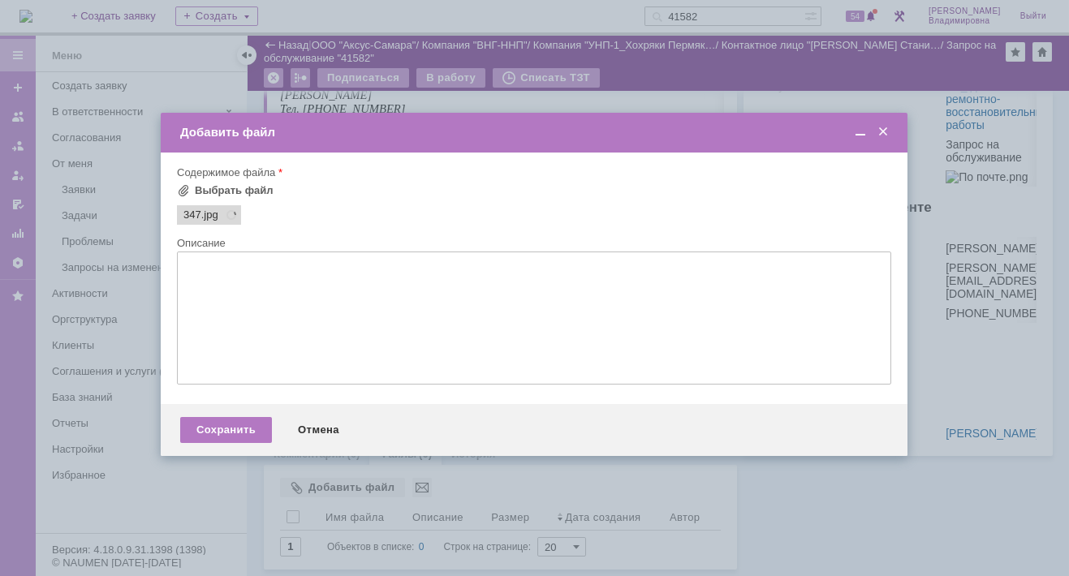
scroll to position [0, 0]
click at [225, 436] on div "Сохранить" at bounding box center [226, 430] width 92 height 26
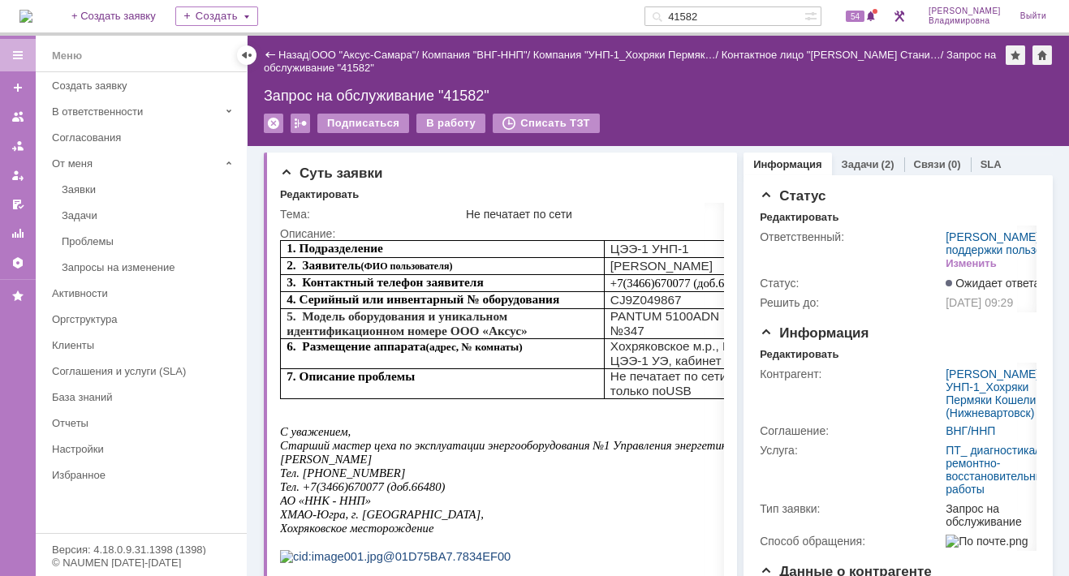
click at [688, 125] on div "Подписаться В работу Списать ТЗТ" at bounding box center [658, 131] width 789 height 34
click at [864, 15] on span "54" at bounding box center [854, 16] width 19 height 11
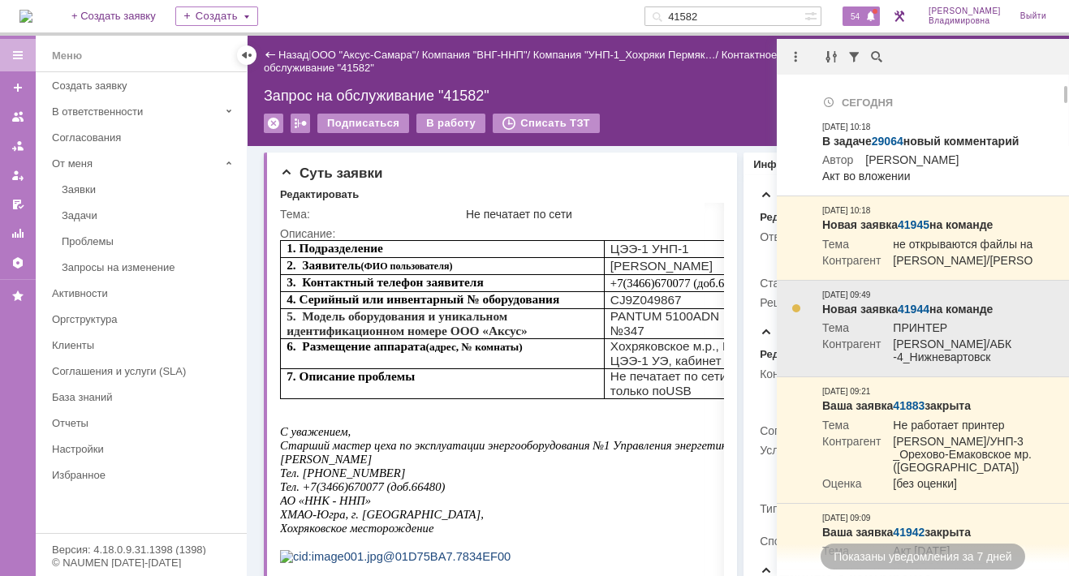
click at [918, 316] on link "41944" at bounding box center [913, 309] width 32 height 13
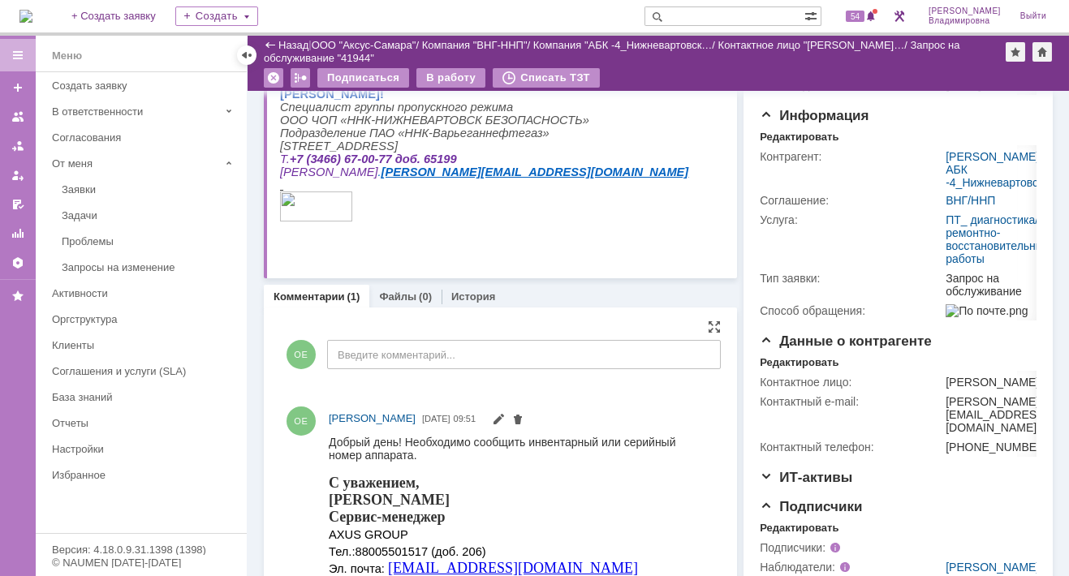
scroll to position [81, 0]
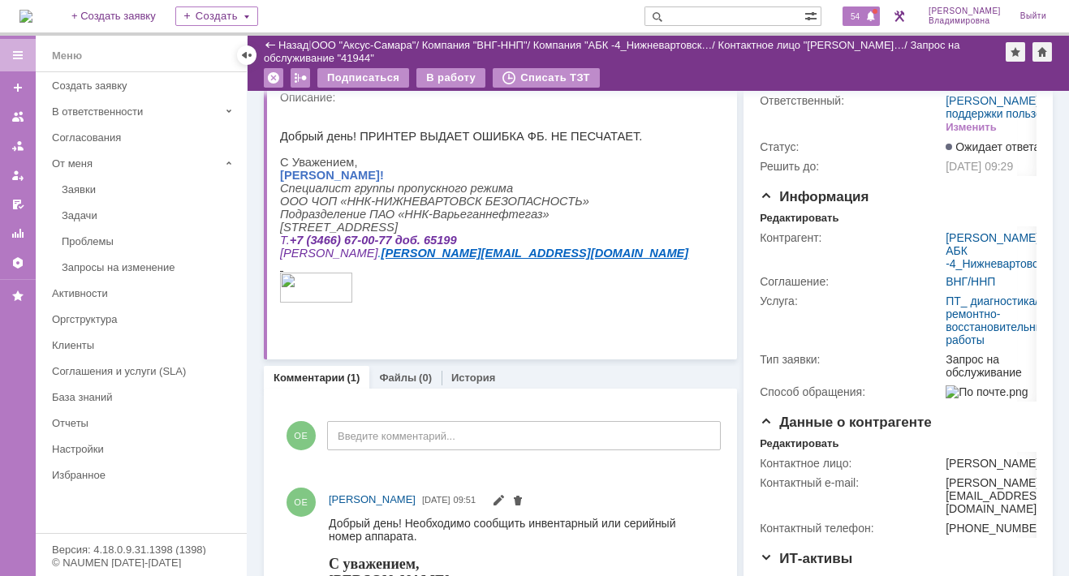
click at [862, 11] on span "54" at bounding box center [854, 16] width 19 height 11
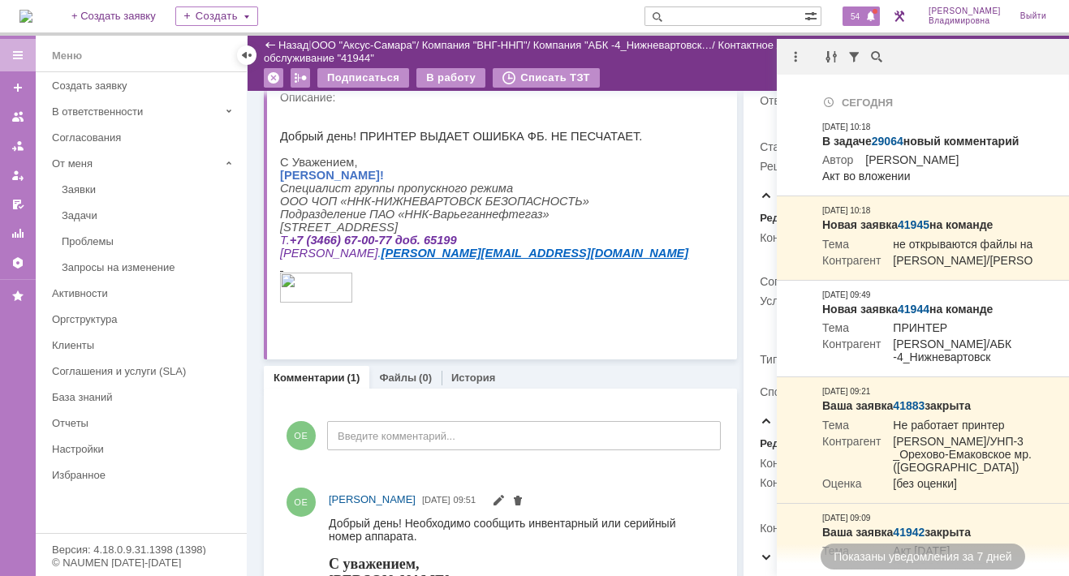
click at [672, 72] on div "Подписаться В работу Списать ТЗТ" at bounding box center [658, 80] width 789 height 24
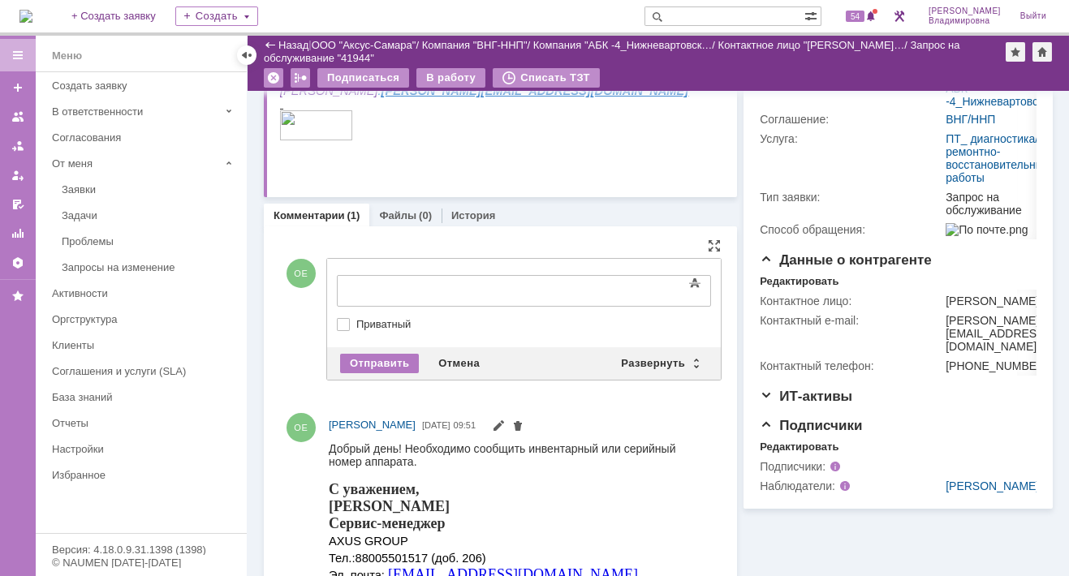
scroll to position [0, 0]
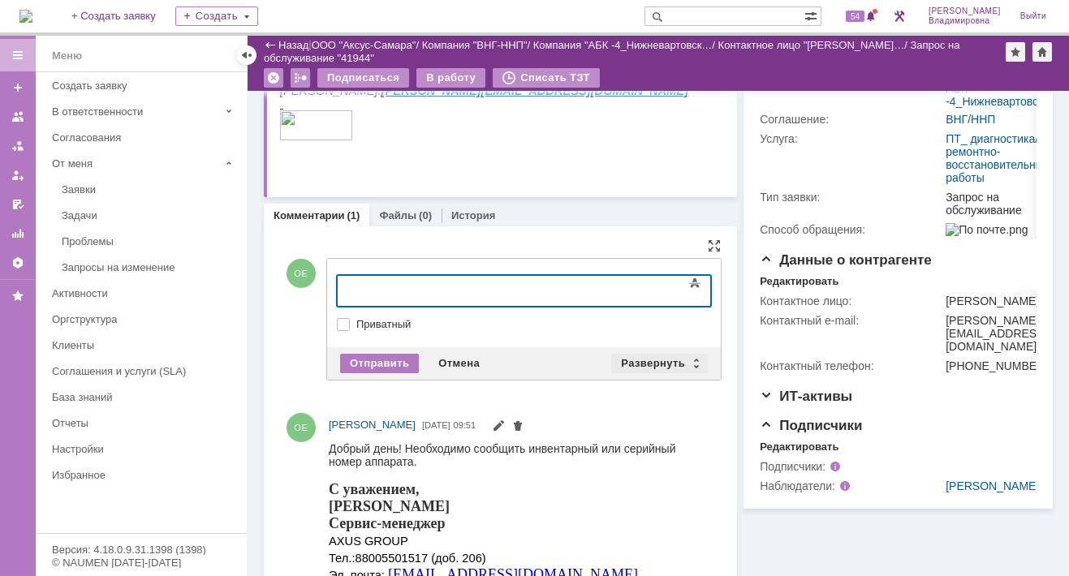
click at [653, 355] on div "Развернуть" at bounding box center [659, 363] width 97 height 19
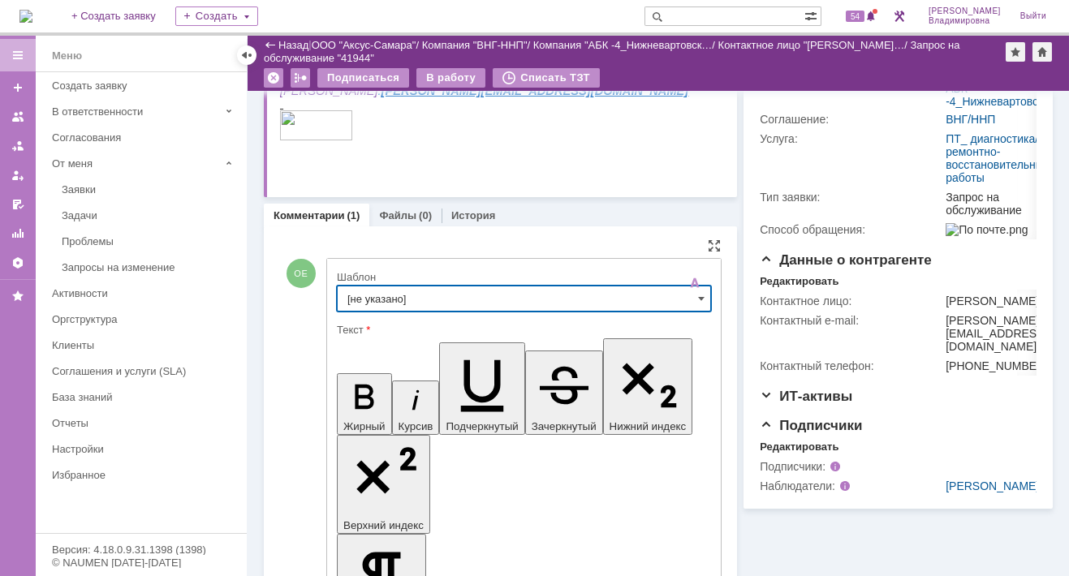
click at [372, 292] on input "[не указано]" at bounding box center [524, 299] width 374 height 26
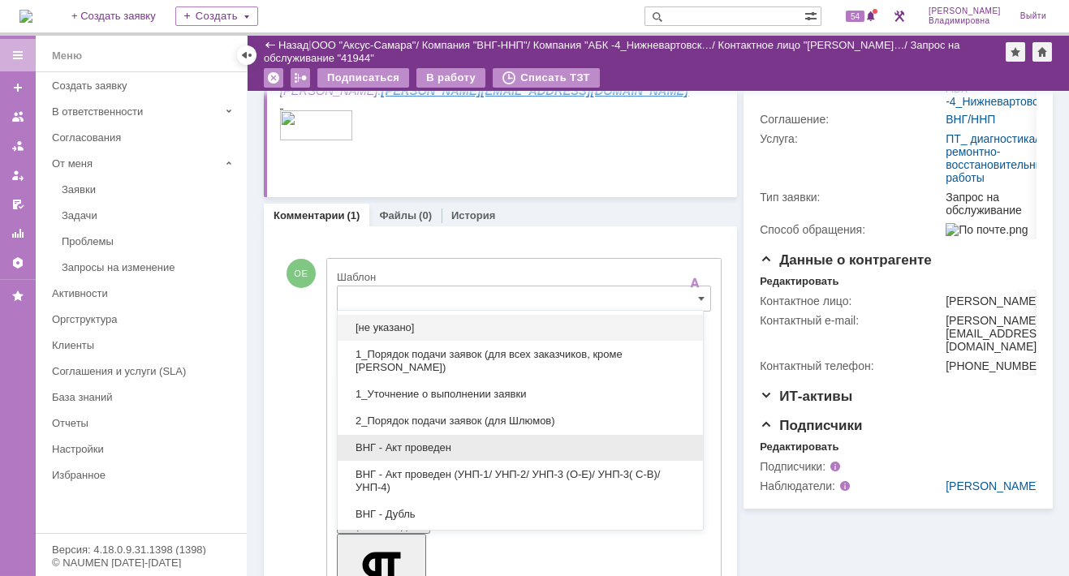
click at [424, 445] on span "ВНГ - Акт проведен" at bounding box center [520, 447] width 346 height 13
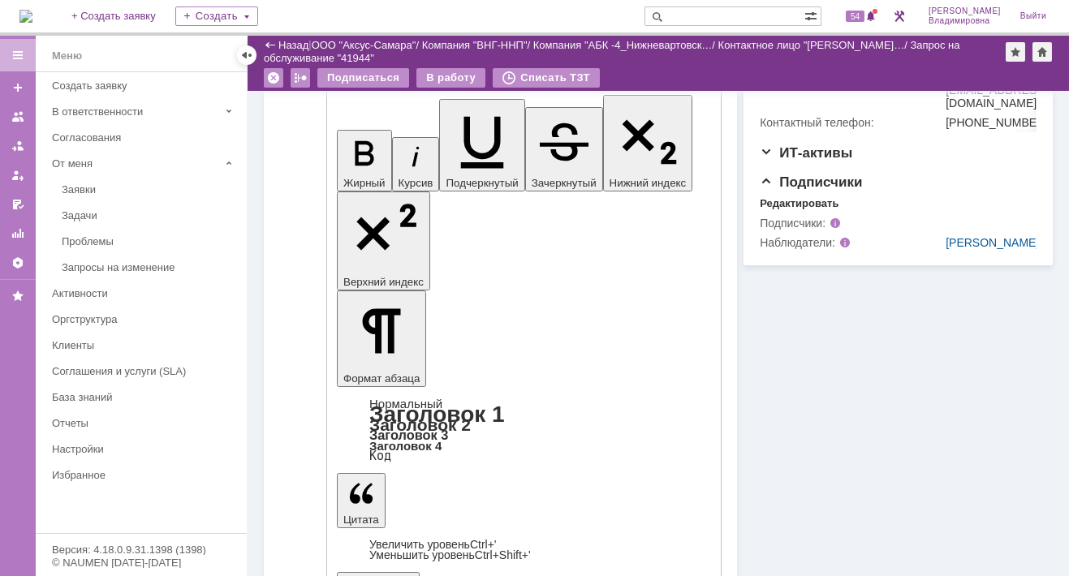
scroll to position [243, 0]
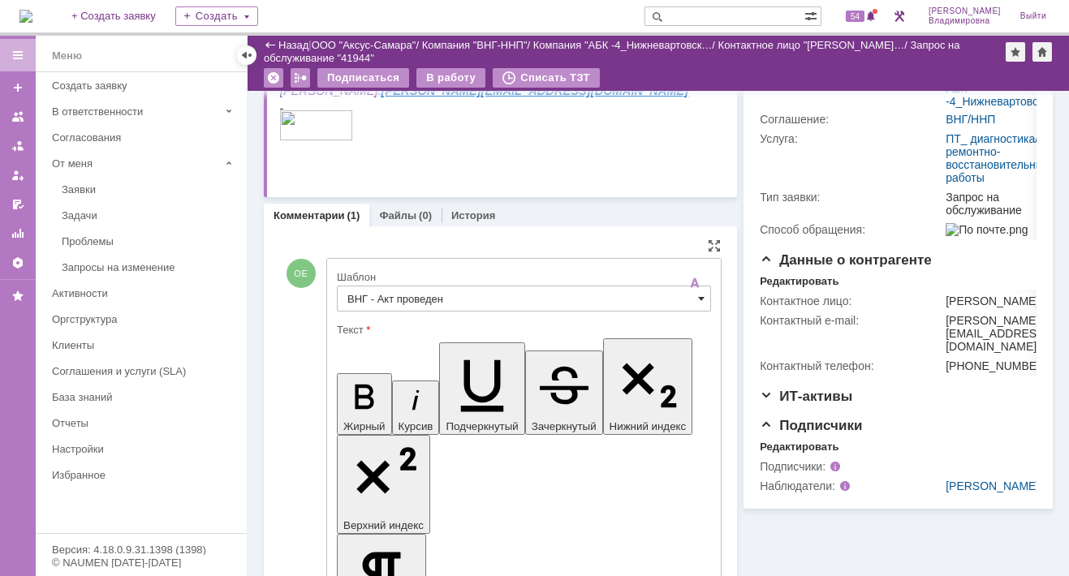
click at [698, 295] on span at bounding box center [701, 298] width 6 height 13
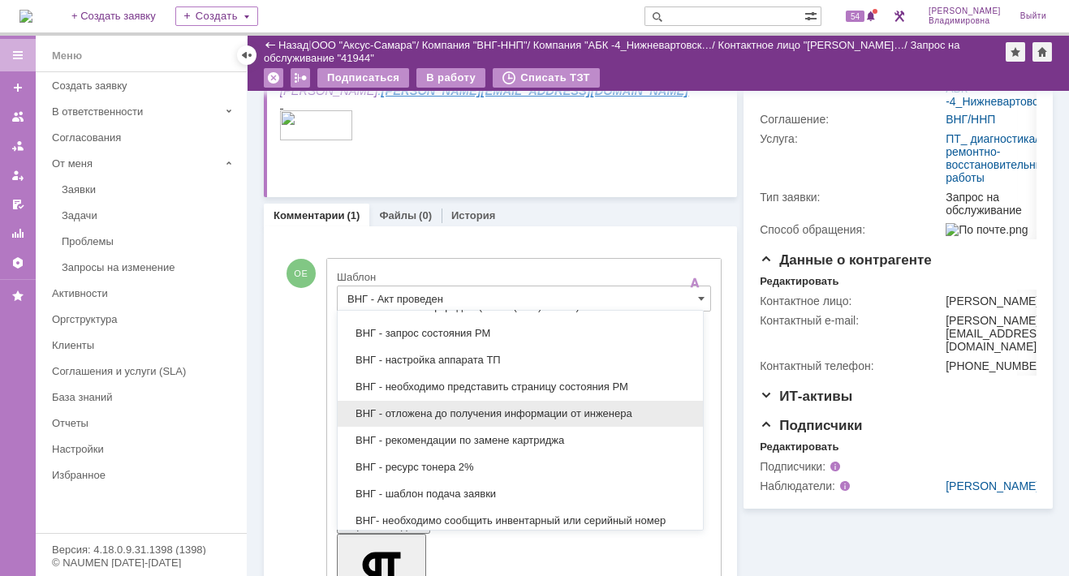
scroll to position [487, 0]
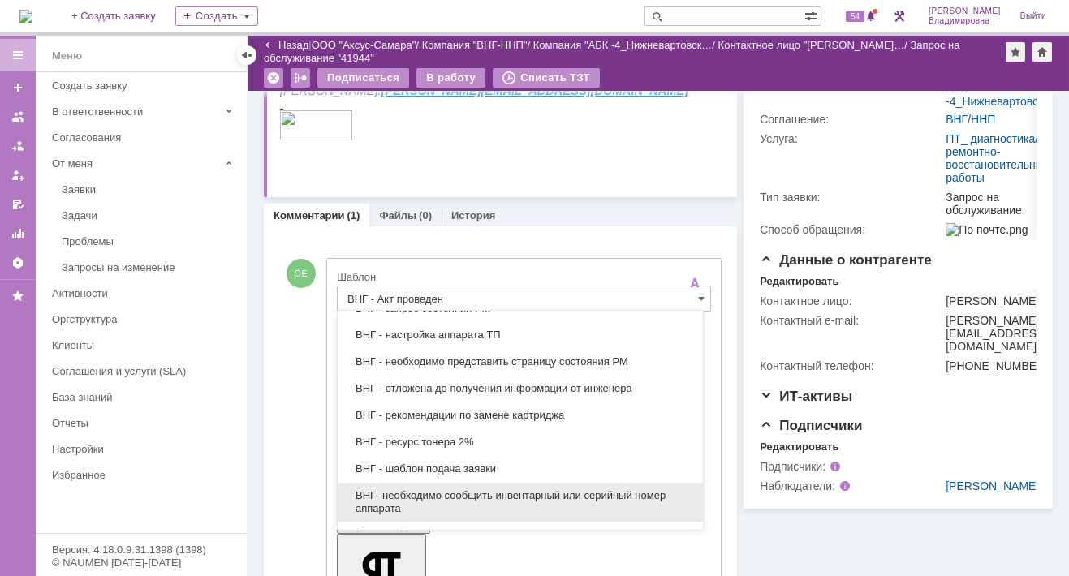
click at [457, 490] on span "ВНГ- необходимо сообщить инвентарный или серийный номер аппарата" at bounding box center [520, 502] width 346 height 26
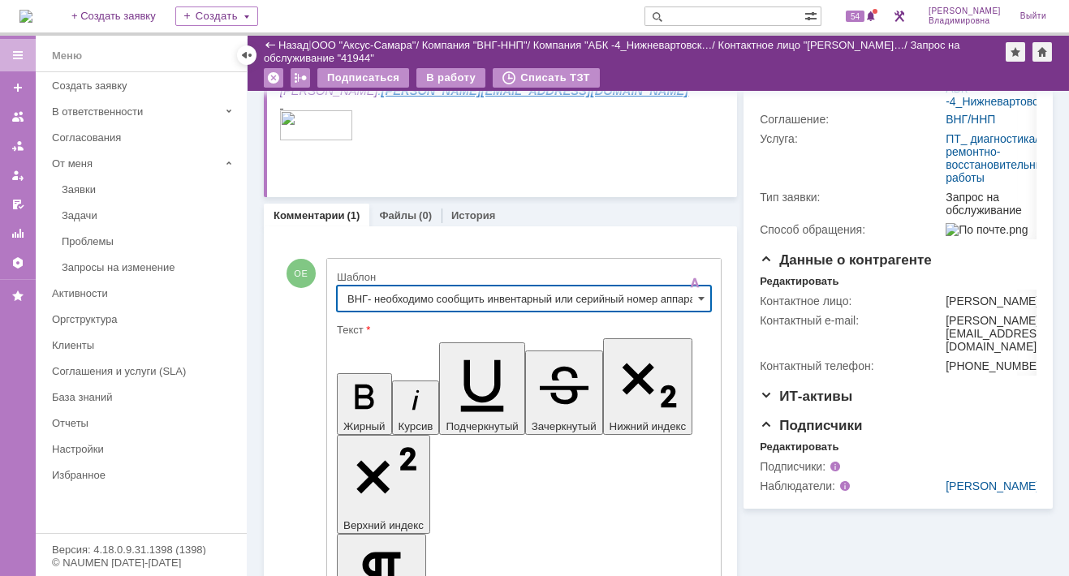
type input "ВНГ- необходимо сообщить инвентарный или серийный номер аппарата"
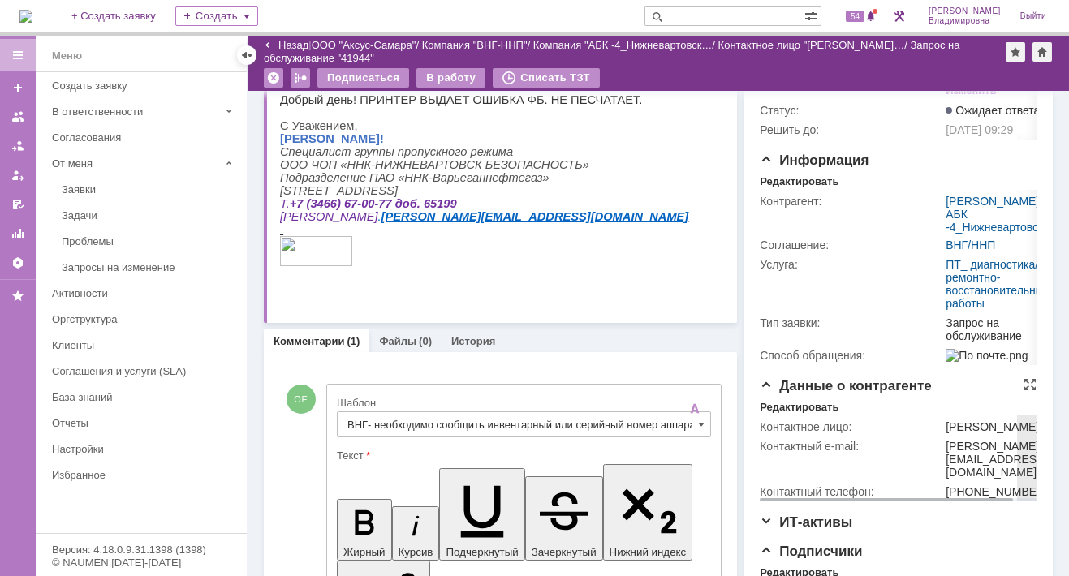
scroll to position [0, 0]
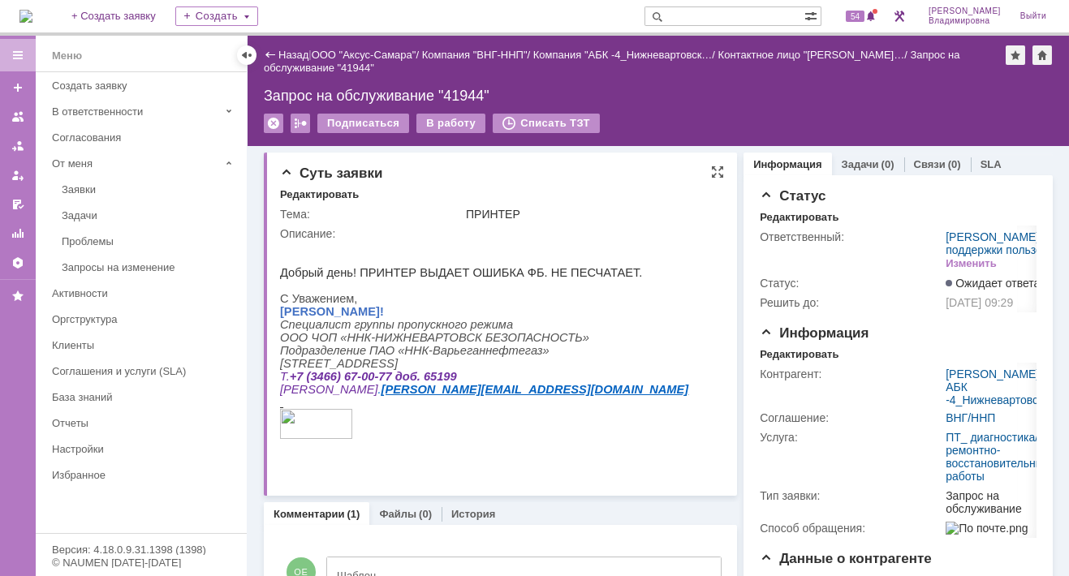
drag, startPoint x: 559, startPoint y: 561, endPoint x: 315, endPoint y: 321, distance: 342.5
drag, startPoint x: 390, startPoint y: 321, endPoint x: 282, endPoint y: 317, distance: 108.8
click at [282, 317] on span "[PERSON_NAME]!" at bounding box center [332, 311] width 104 height 13
copy span "[PERSON_NAME]"
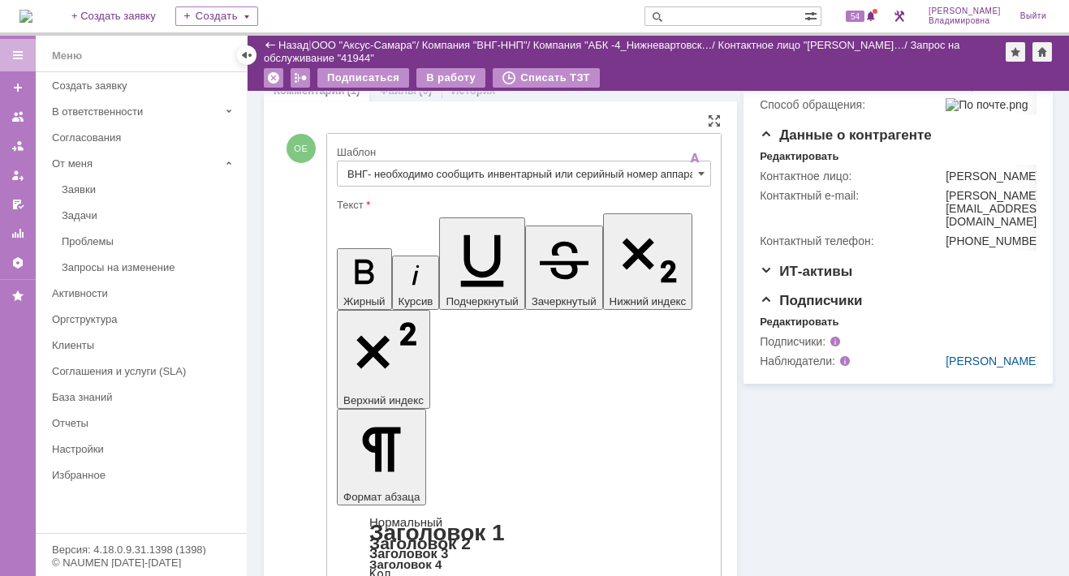
scroll to position [487, 0]
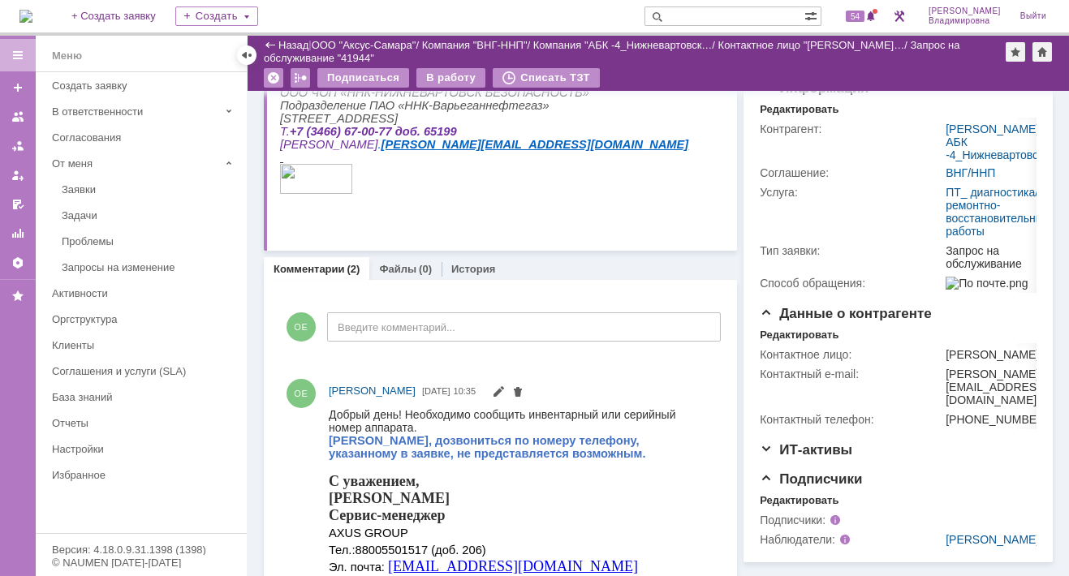
scroll to position [81, 0]
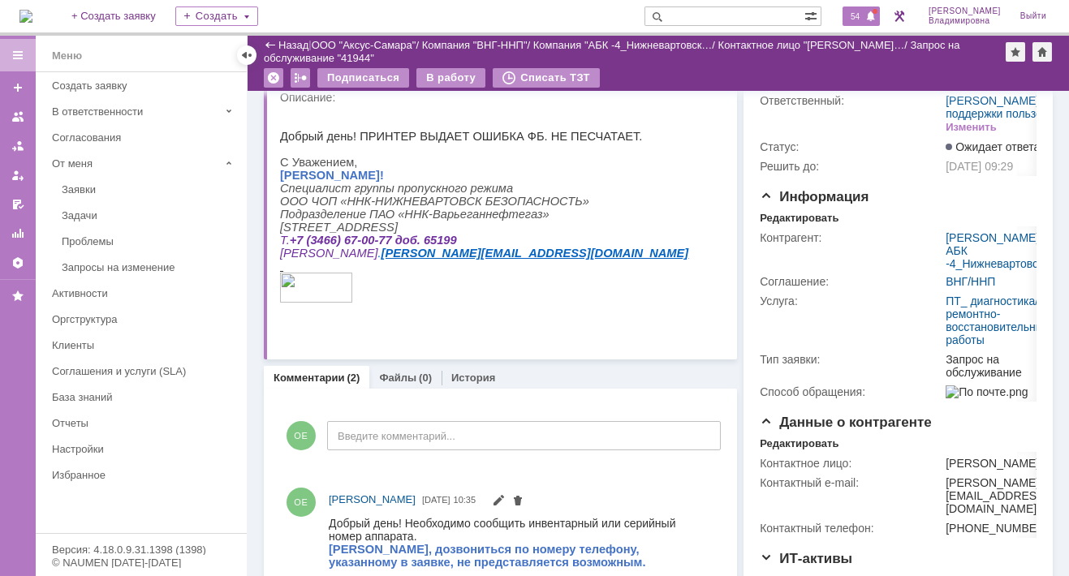
click at [864, 16] on span "54" at bounding box center [854, 16] width 19 height 11
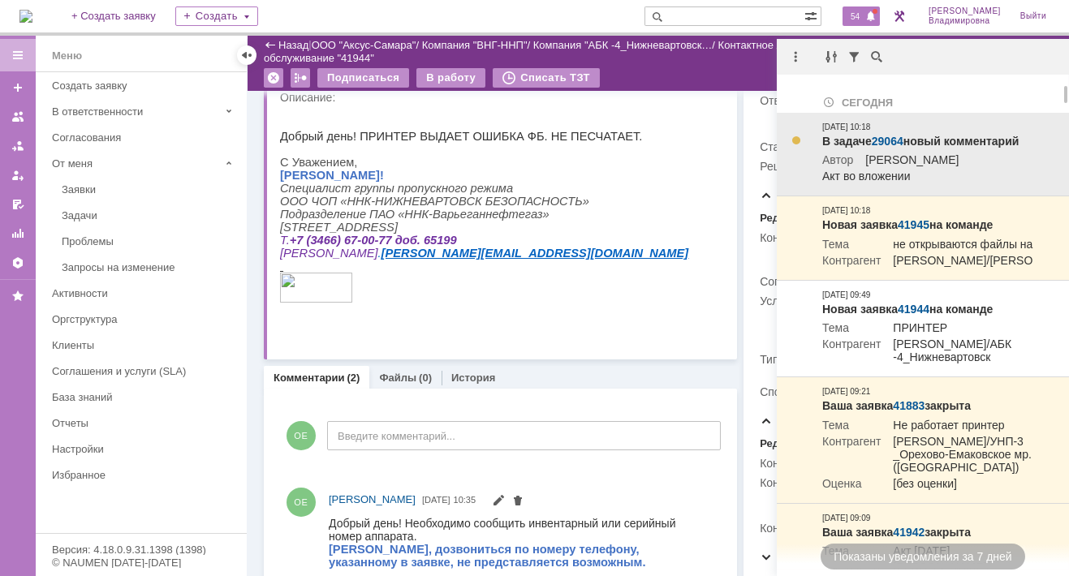
click at [880, 143] on link "29064" at bounding box center [887, 141] width 32 height 13
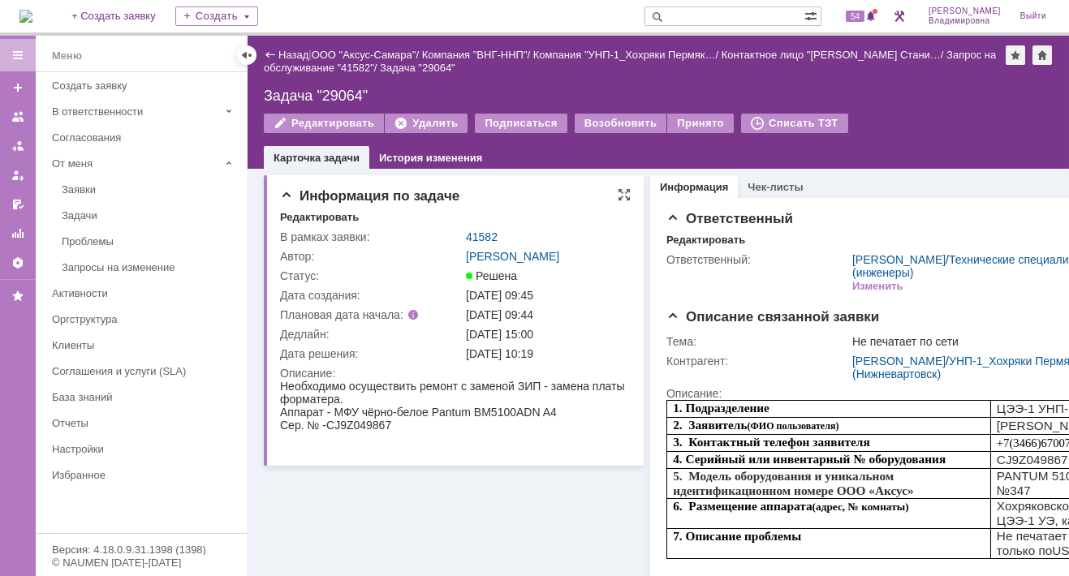
click at [522, 175] on div "Информация по задаче Редактировать В рамках заявки: 41582 Автор: Орлова Елена В…" at bounding box center [454, 320] width 380 height 290
click at [480, 228] on td "41582" at bounding box center [547, 236] width 168 height 19
click at [481, 230] on link "41582" at bounding box center [482, 236] width 32 height 13
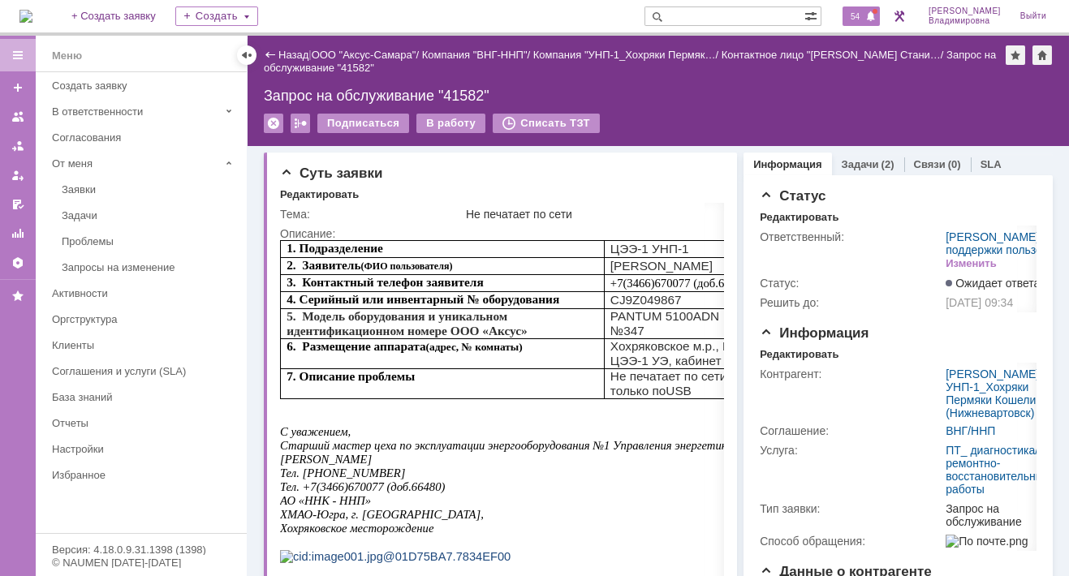
click at [868, 23] on div "54" at bounding box center [860, 15] width 37 height 19
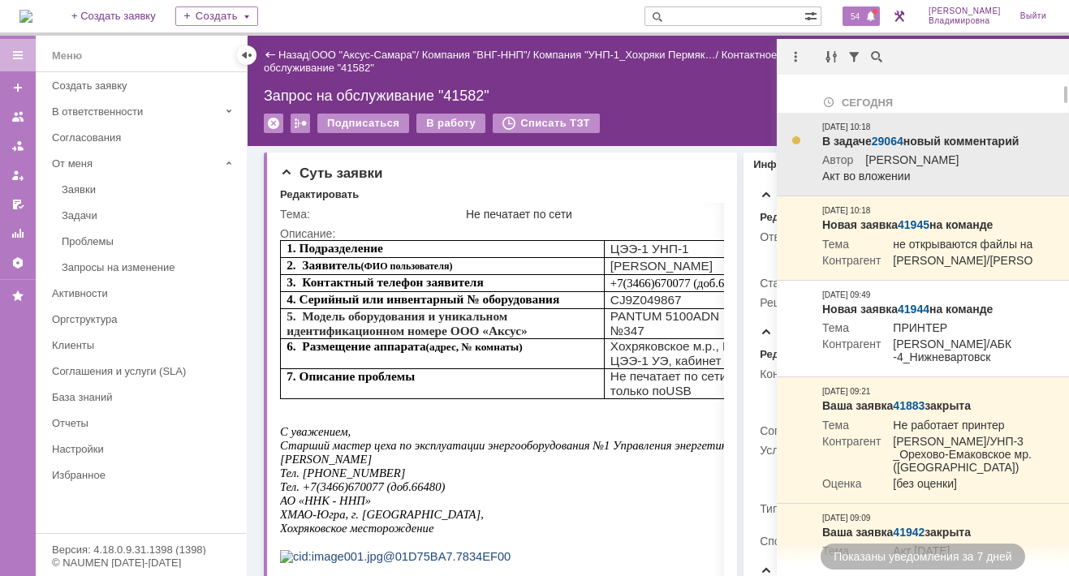
click at [893, 137] on link "29064" at bounding box center [887, 141] width 32 height 13
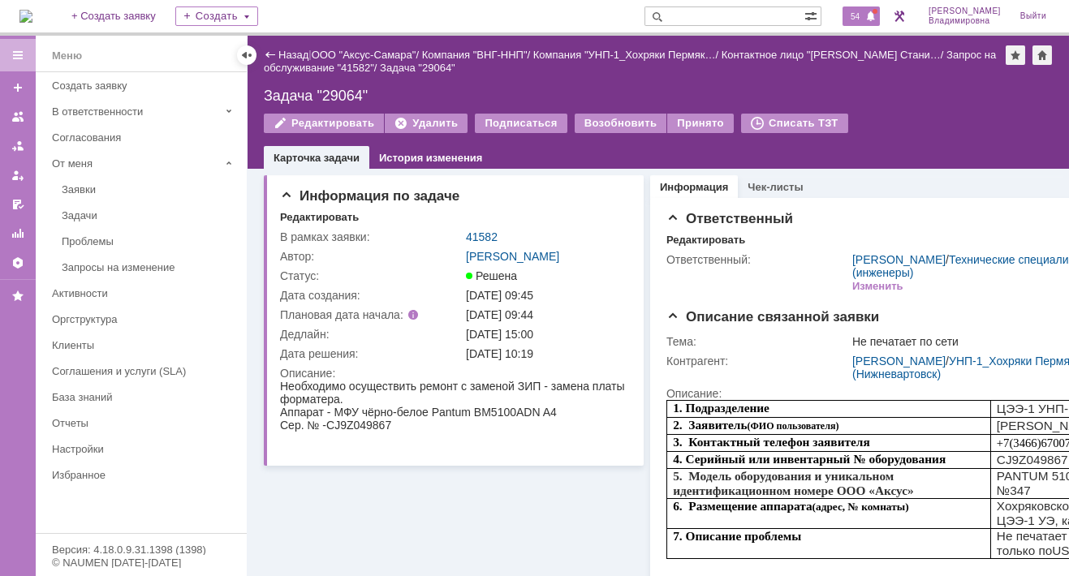
click at [864, 17] on span "54" at bounding box center [854, 16] width 19 height 11
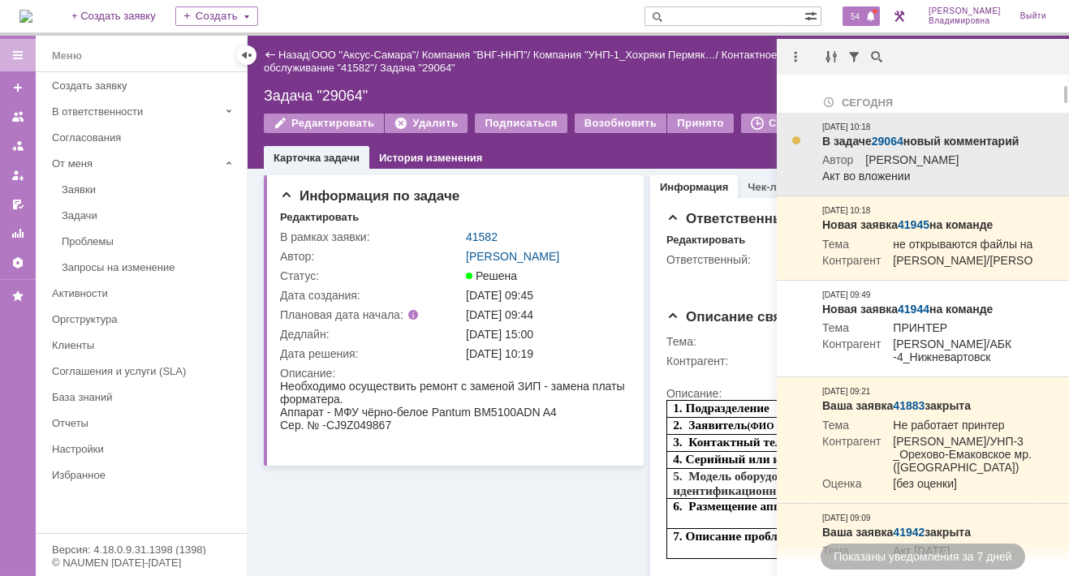
click at [884, 140] on link "29064" at bounding box center [887, 141] width 32 height 13
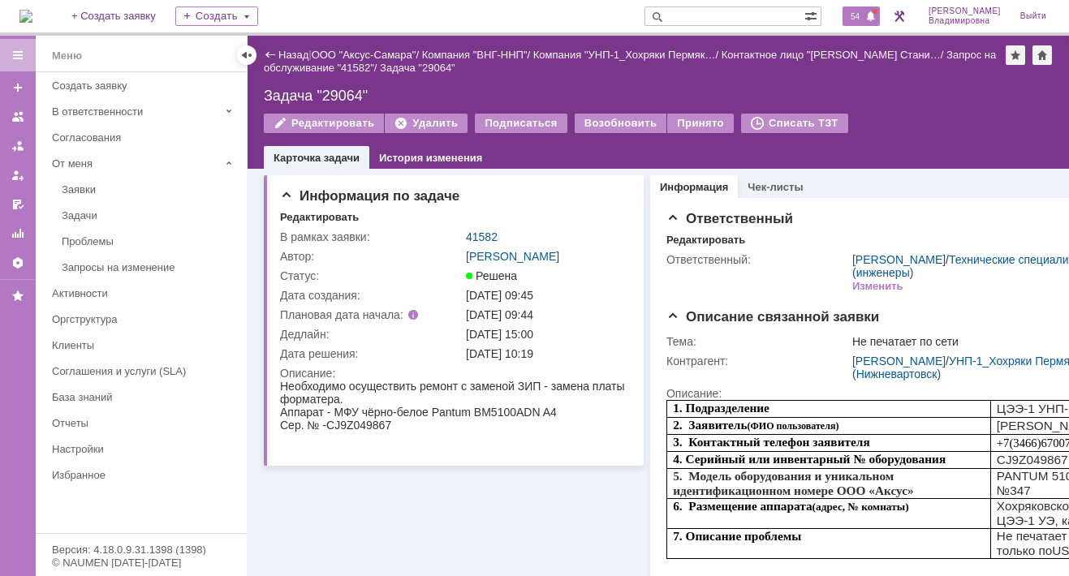
click at [857, 15] on span "54" at bounding box center [854, 16] width 19 height 11
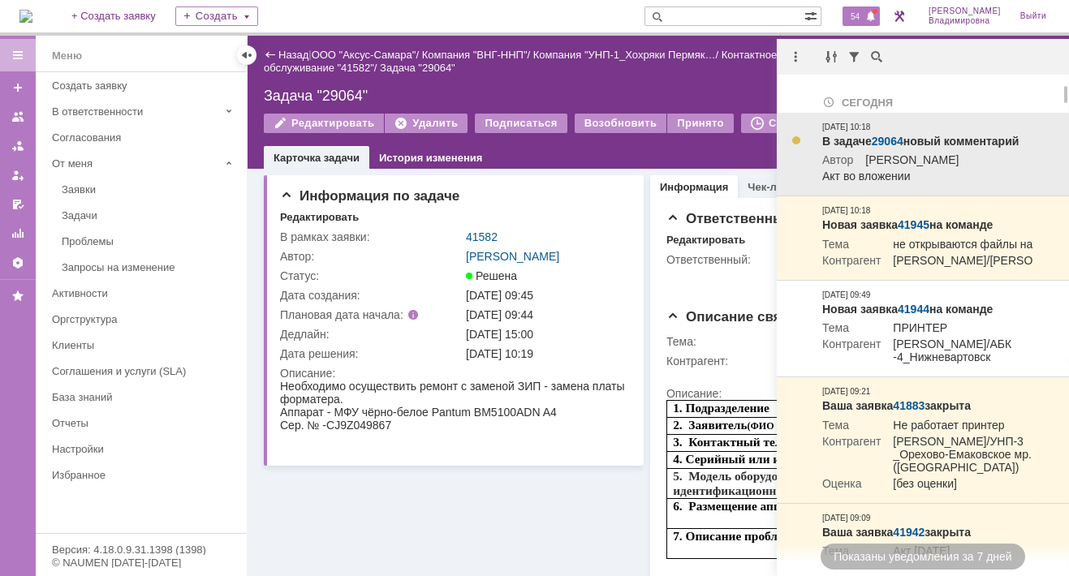
click at [892, 139] on link "29064" at bounding box center [887, 141] width 32 height 13
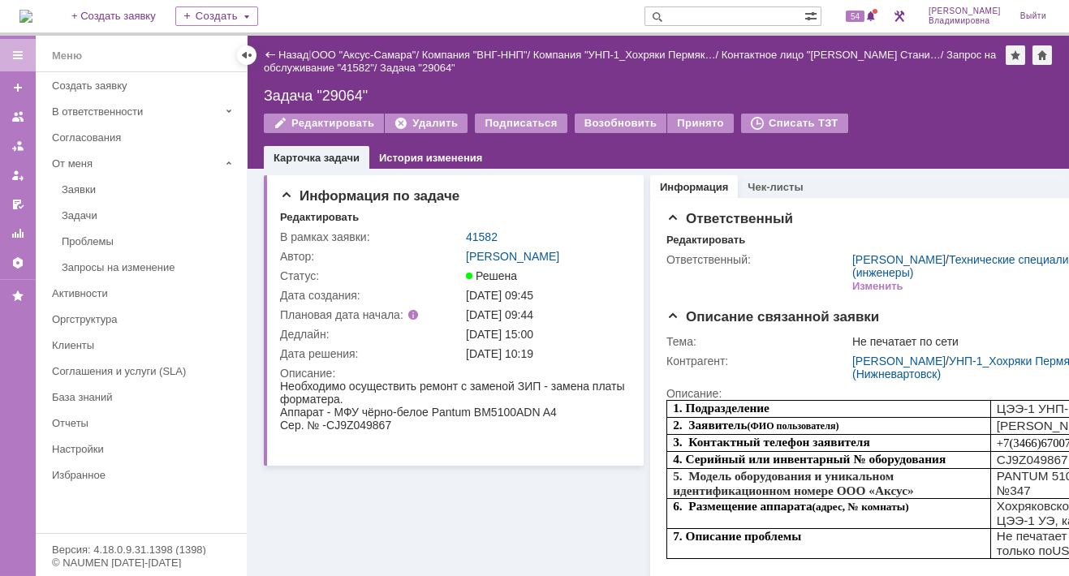
click at [695, 19] on input "text" at bounding box center [724, 15] width 160 height 19
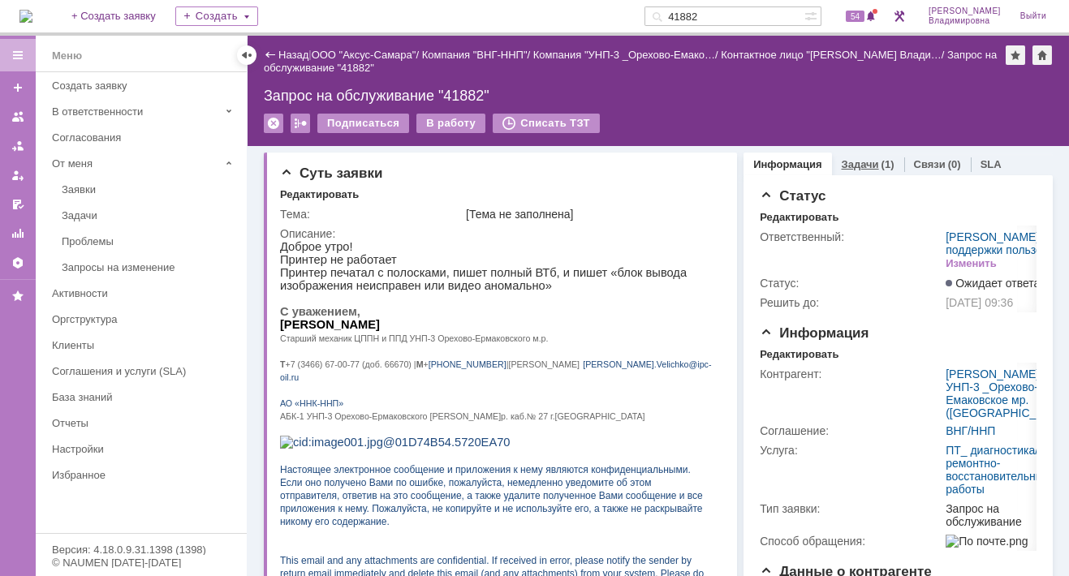
click at [850, 158] on link "Задачи" at bounding box center [859, 164] width 37 height 12
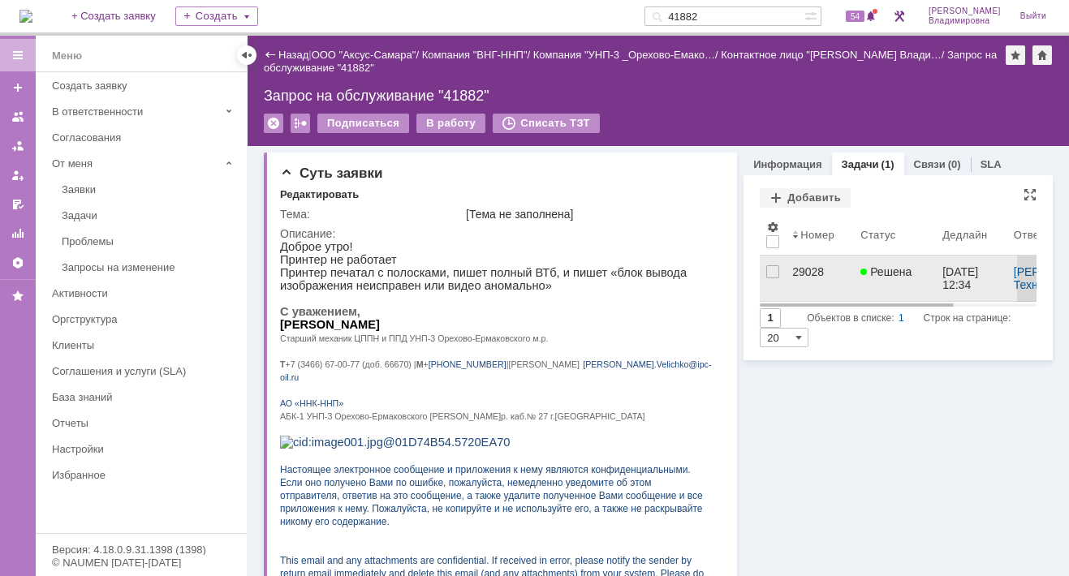
click at [793, 269] on div "29028" at bounding box center [819, 271] width 55 height 13
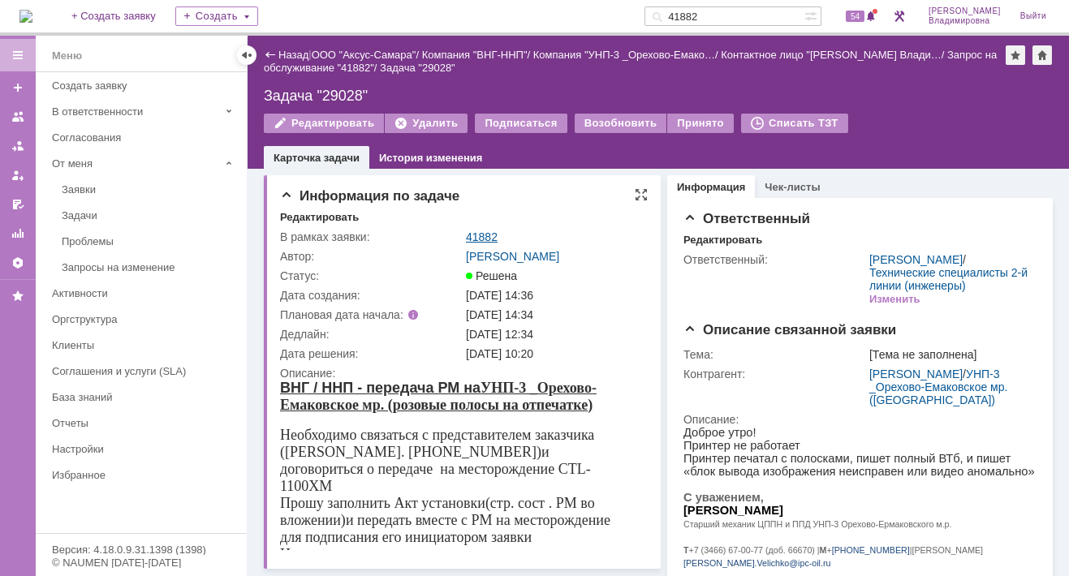
click at [482, 235] on link "41882" at bounding box center [482, 236] width 32 height 13
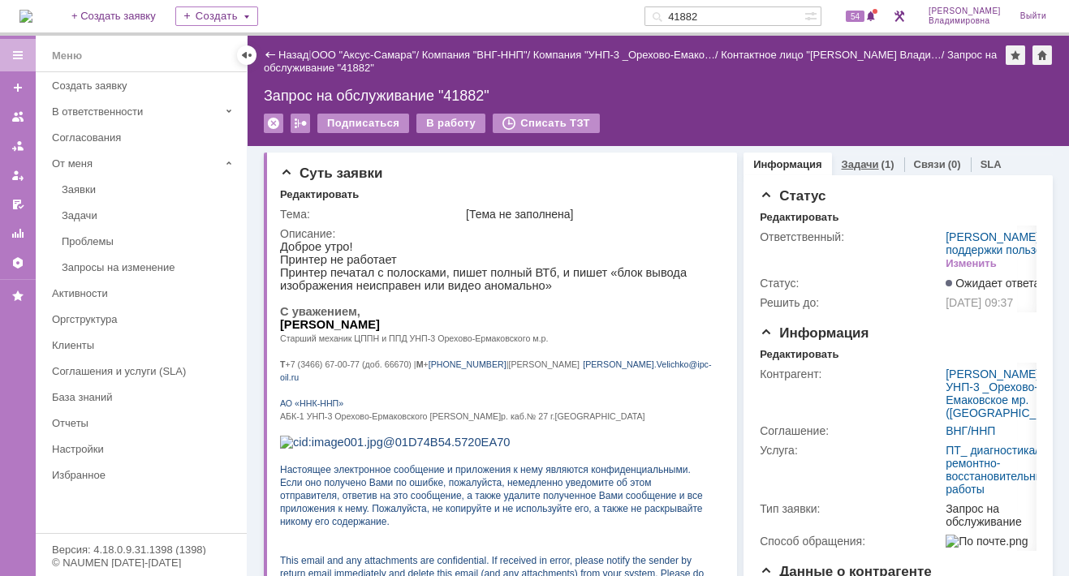
click at [841, 158] on link "Задачи" at bounding box center [859, 164] width 37 height 12
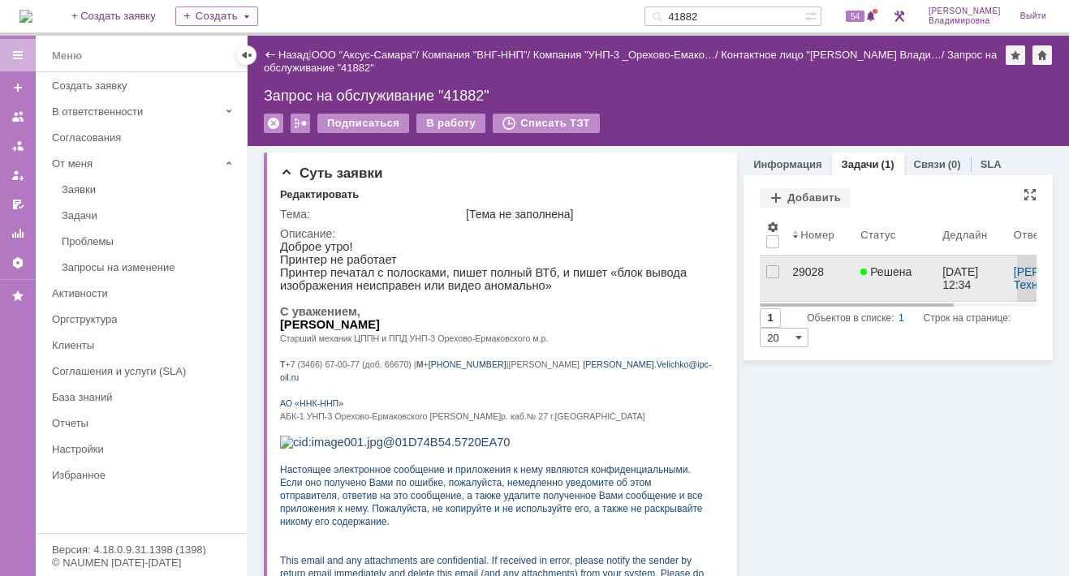
click at [798, 273] on div "29028" at bounding box center [819, 271] width 55 height 13
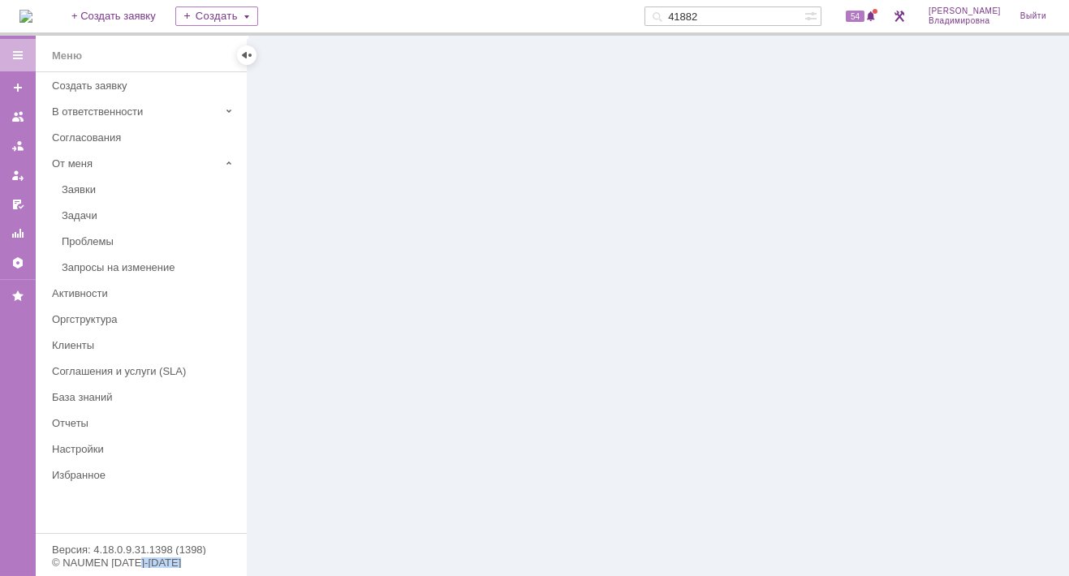
click at [798, 273] on div at bounding box center [657, 306] width 821 height 540
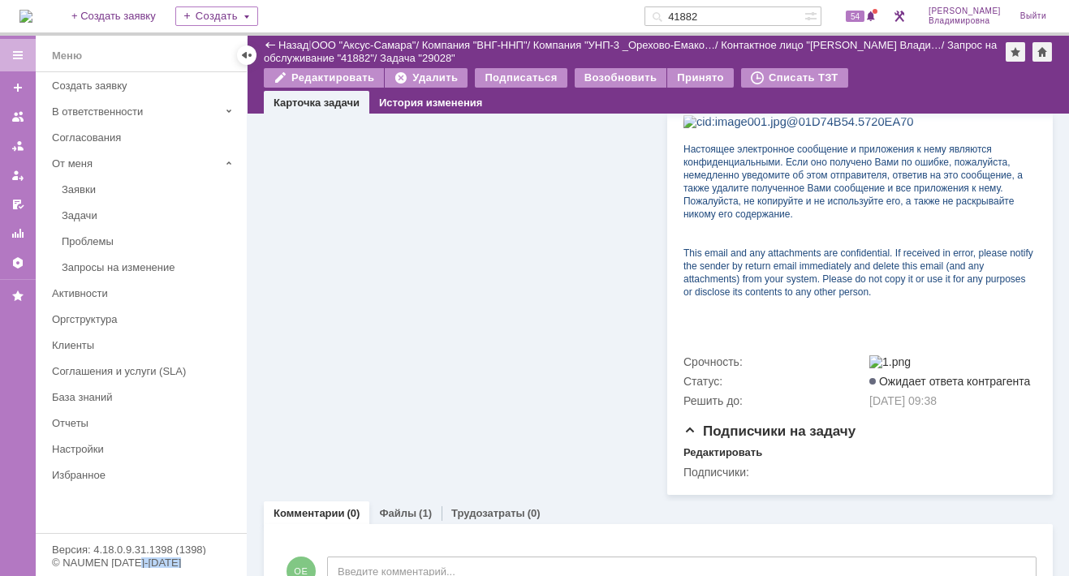
scroll to position [536, 0]
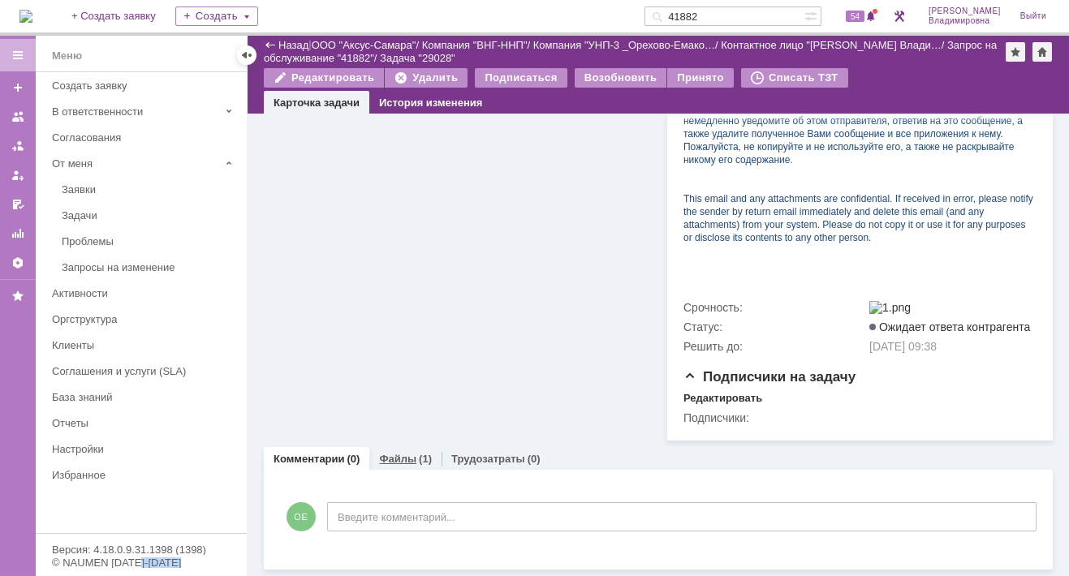
click at [402, 455] on link "Файлы" at bounding box center [397, 459] width 37 height 12
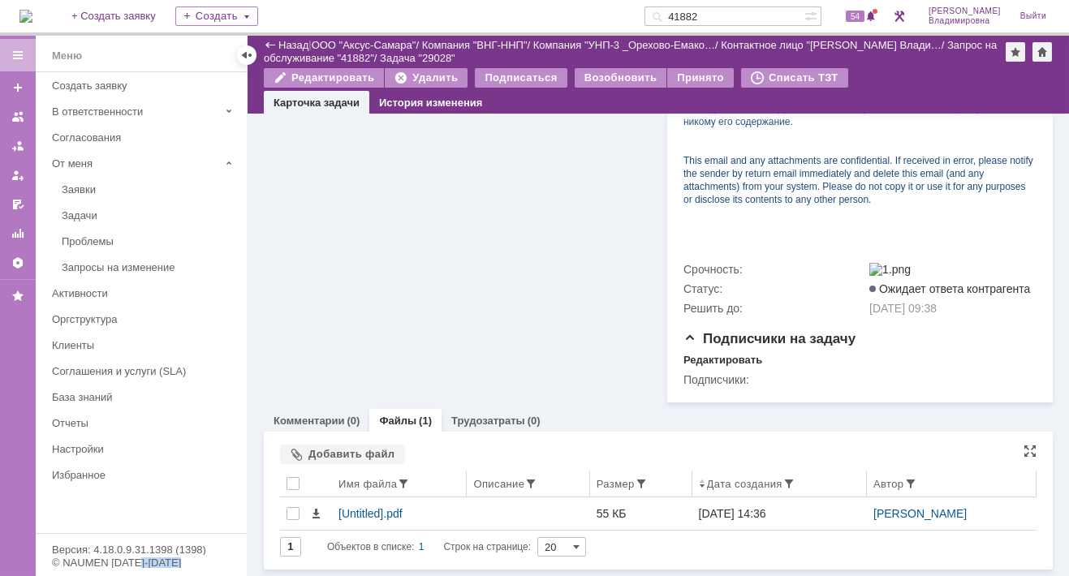
scroll to position [574, 0]
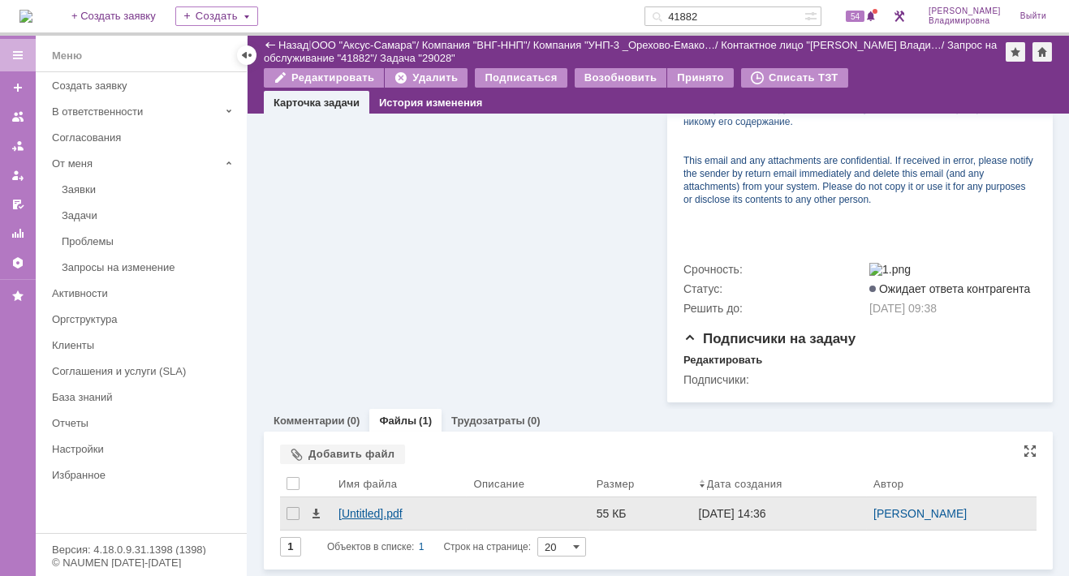
click at [367, 512] on div "[Untitled].pdf" at bounding box center [399, 513] width 122 height 13
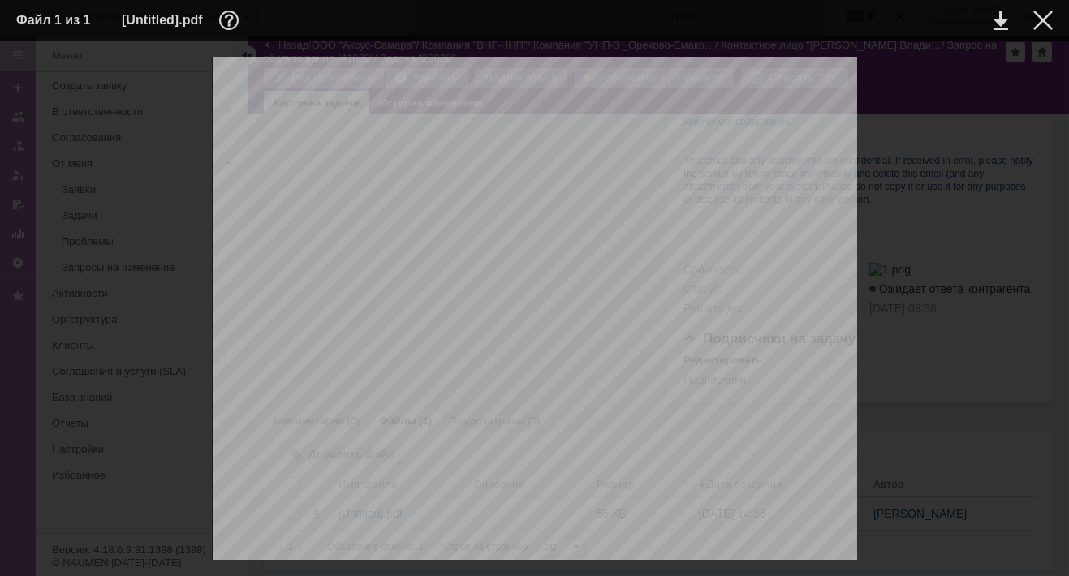
scroll to position [325, 0]
click at [1044, 19] on div at bounding box center [1042, 20] width 19 height 19
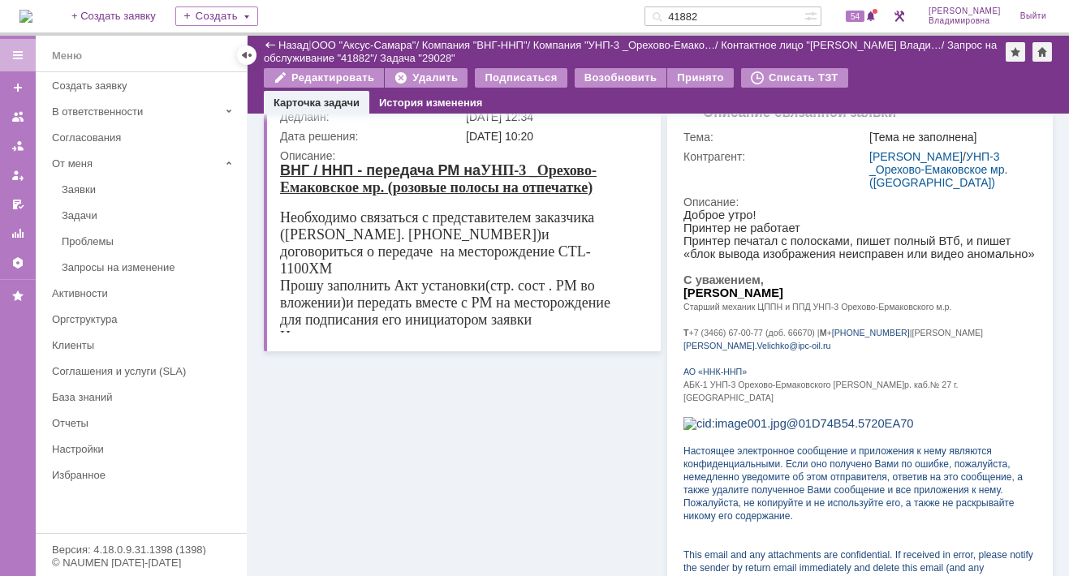
scroll to position [0, 0]
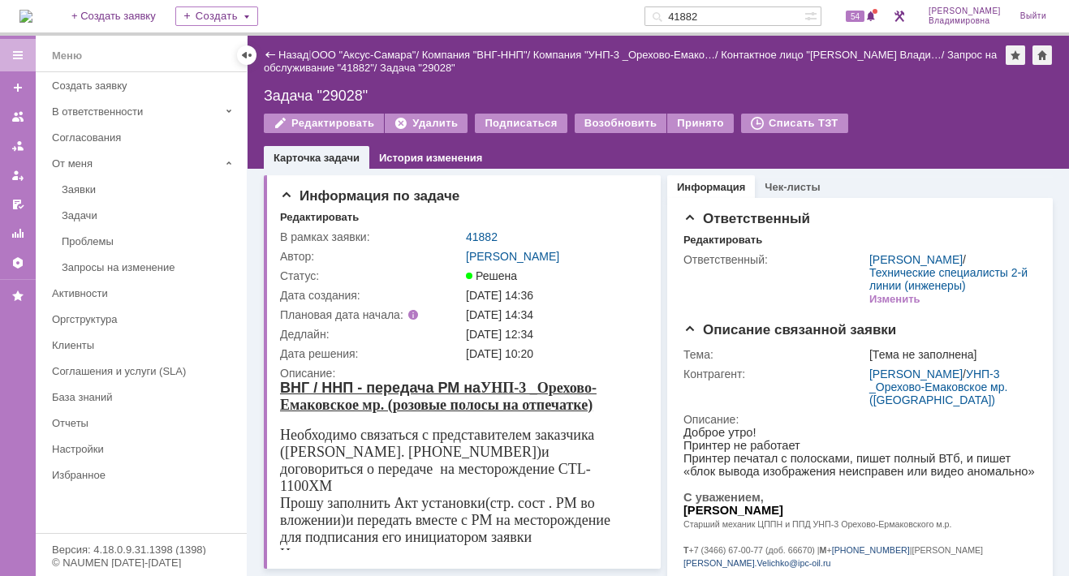
click at [863, 77] on div "Назад | ООО "Аксус-Самара" / Компания "ВНГ-ННП" / Компания "УНП-3 _Орехово-Емак…" at bounding box center [657, 102] width 821 height 133
click at [522, 196] on div "Информация по задаче" at bounding box center [464, 196] width 368 height 16
click at [492, 189] on div "Информация по задаче" at bounding box center [464, 196] width 368 height 16
drag, startPoint x: 727, startPoint y: 12, endPoint x: 673, endPoint y: 51, distance: 66.2
click at [669, 15] on div "На домашнюю + Создать заявку Создать 41882 54 [PERSON_NAME]" at bounding box center [534, 18] width 1069 height 36
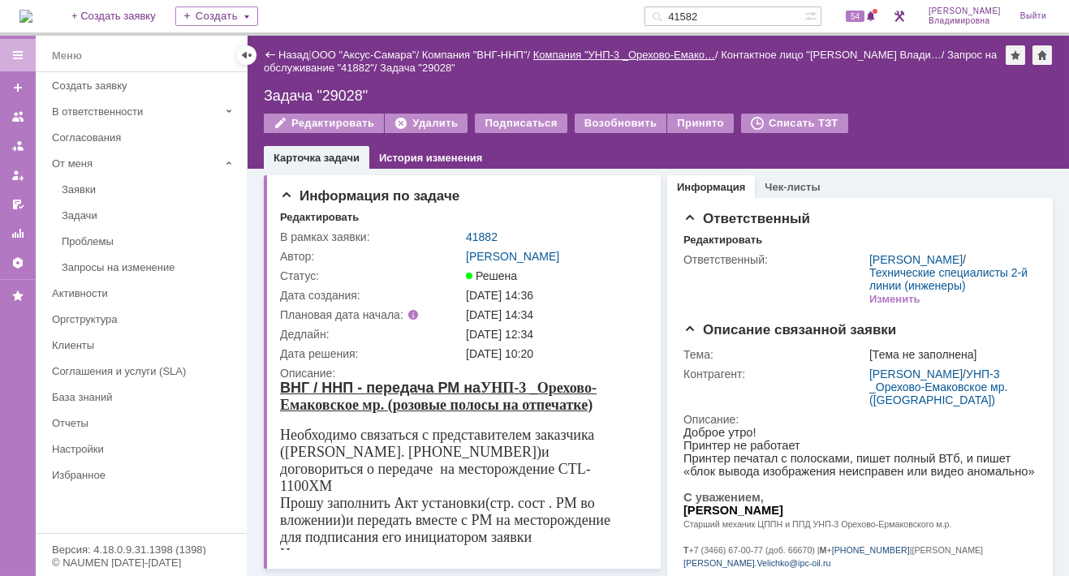
type input "41582"
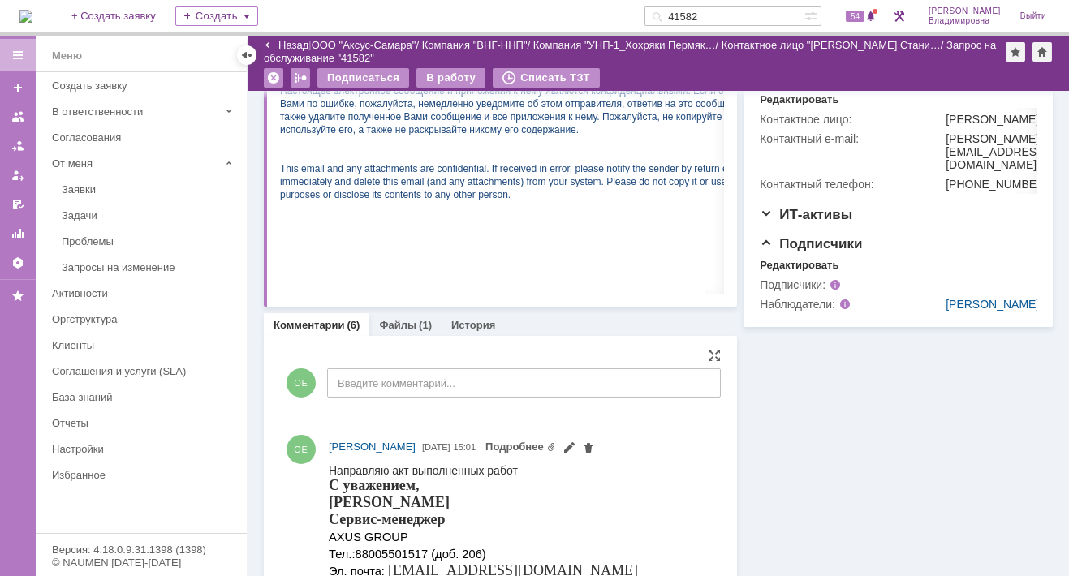
scroll to position [114, 0]
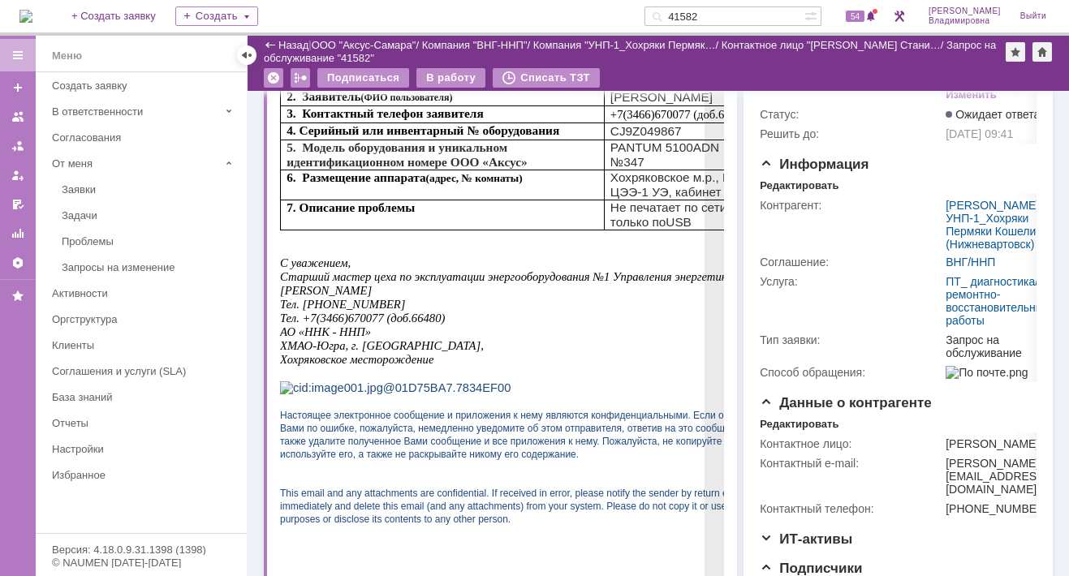
click at [411, 243] on p at bounding box center [533, 236] width 506 height 13
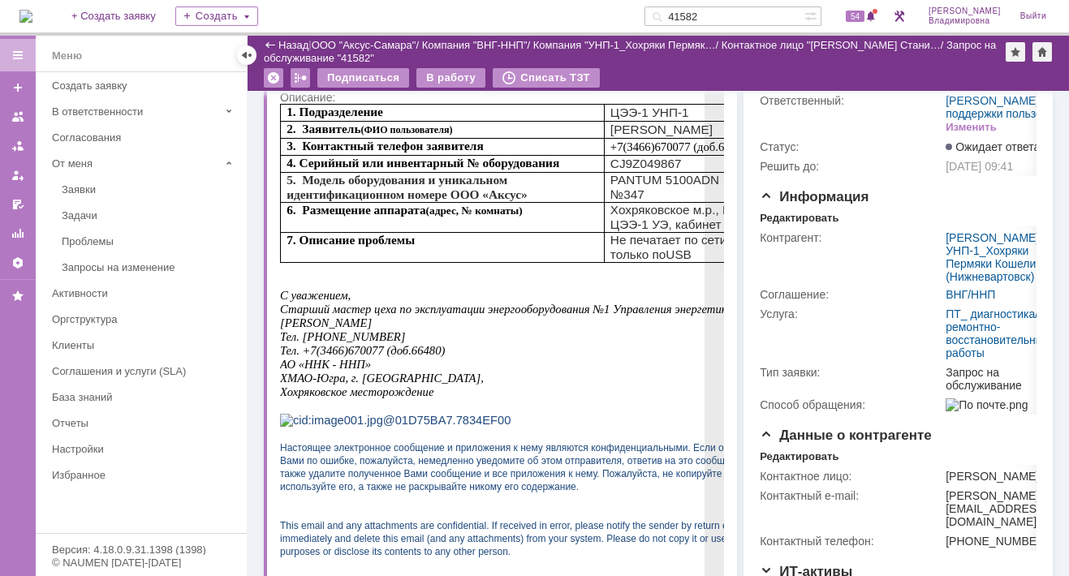
scroll to position [162, 0]
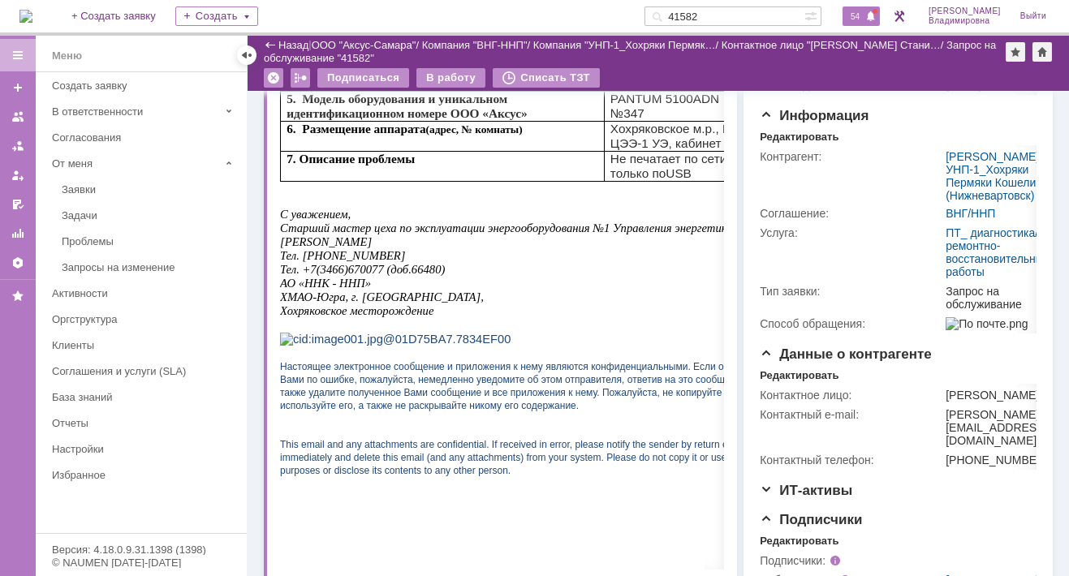
click at [863, 14] on span "54" at bounding box center [854, 16] width 19 height 11
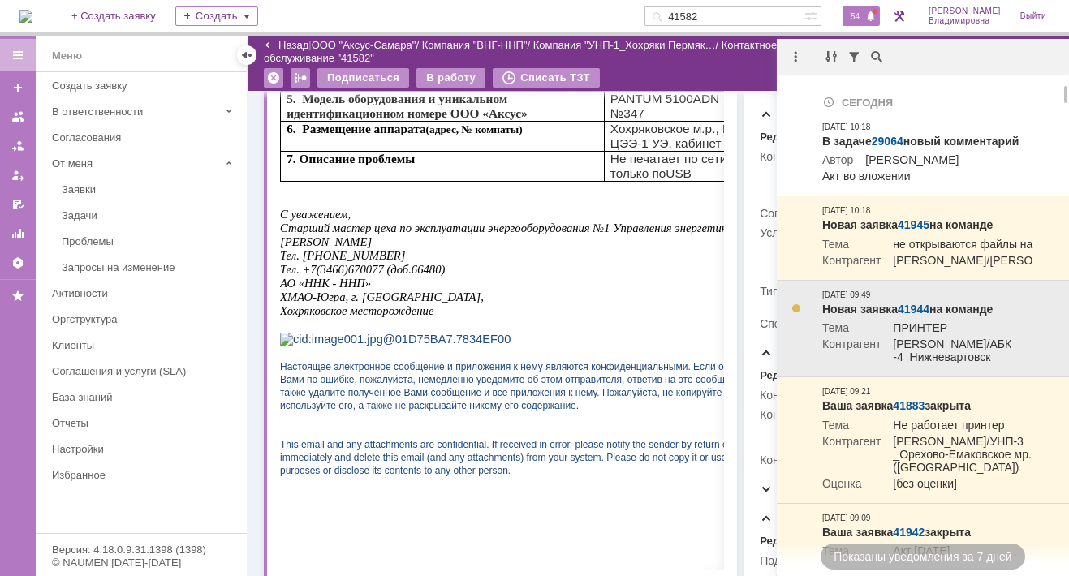
click at [911, 316] on link "41944" at bounding box center [913, 309] width 32 height 13
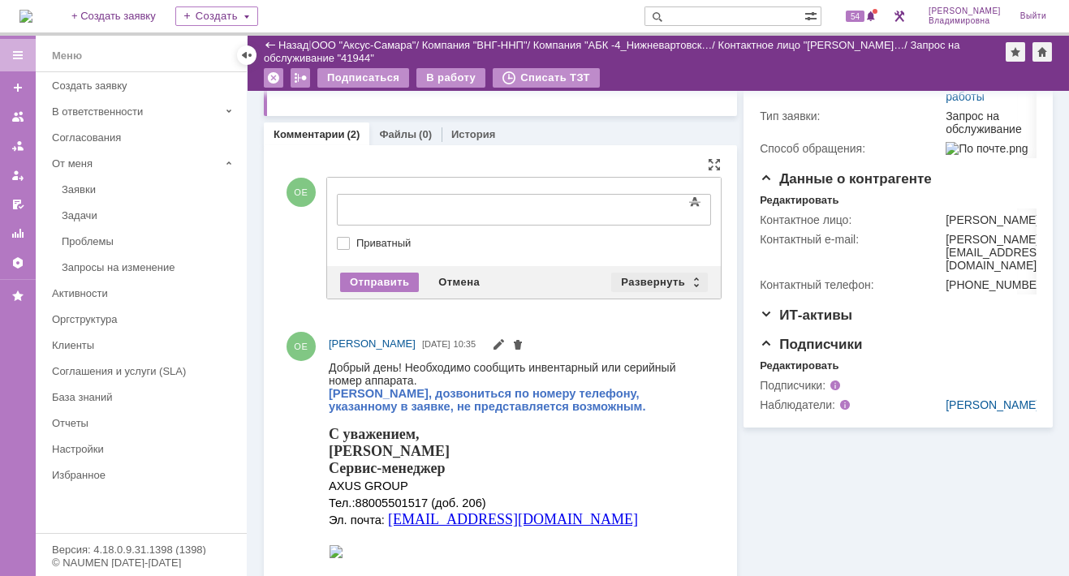
click at [660, 276] on div "Развернуть" at bounding box center [659, 282] width 97 height 19
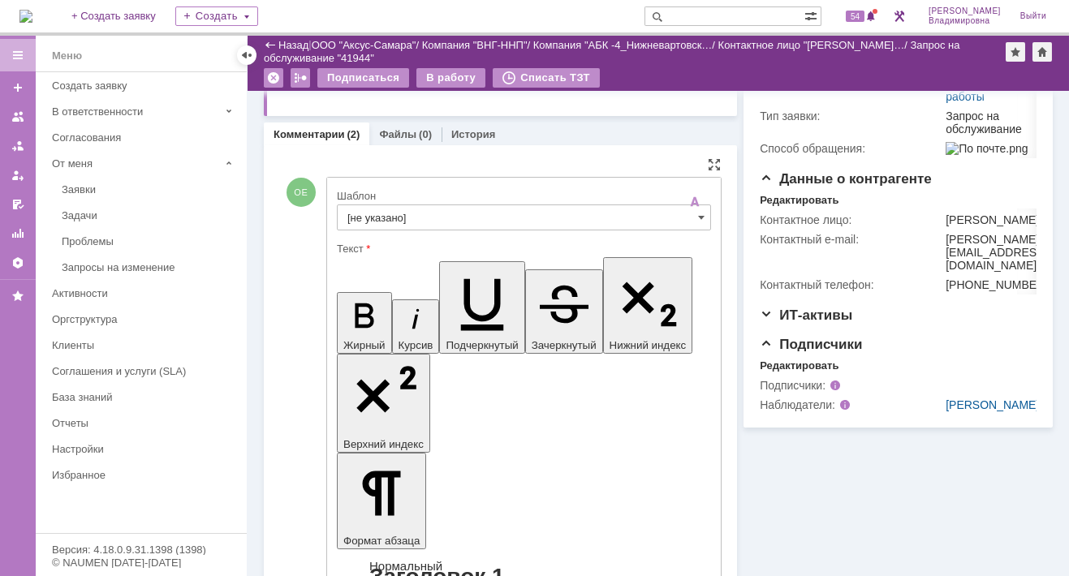
click at [389, 213] on input "[не указано]" at bounding box center [524, 217] width 374 height 26
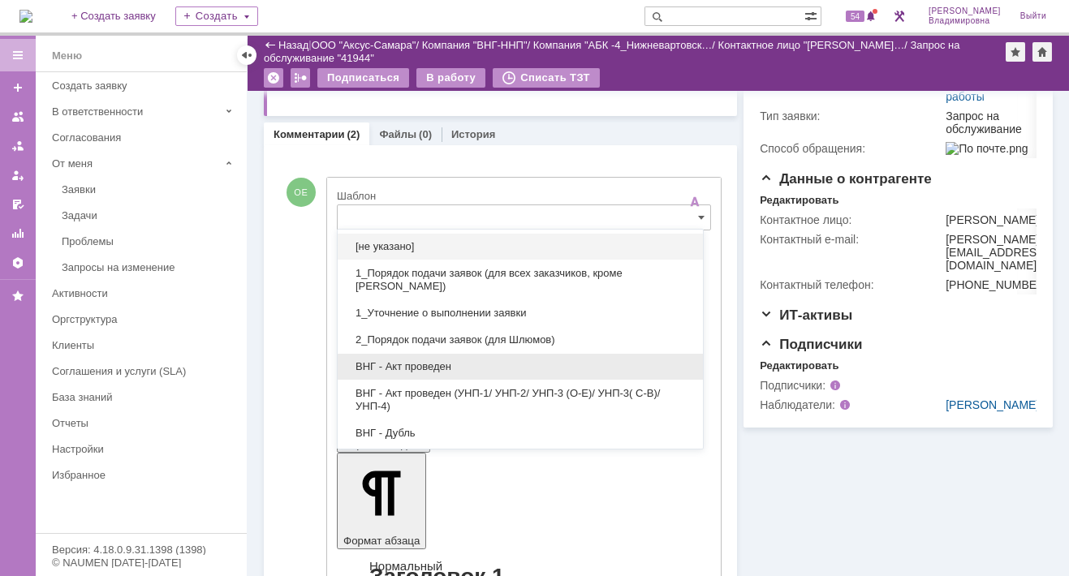
drag, startPoint x: 395, startPoint y: 358, endPoint x: 54, endPoint y: 2, distance: 493.5
click at [395, 358] on div "ВНГ - Акт проведен" at bounding box center [520, 367] width 365 height 26
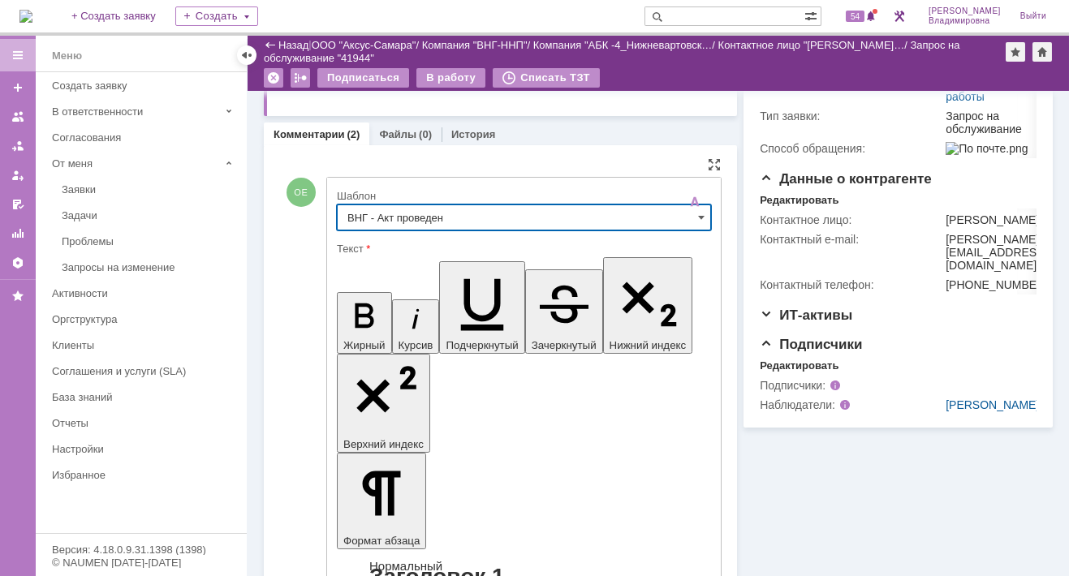
type input "ВНГ - Акт проведен"
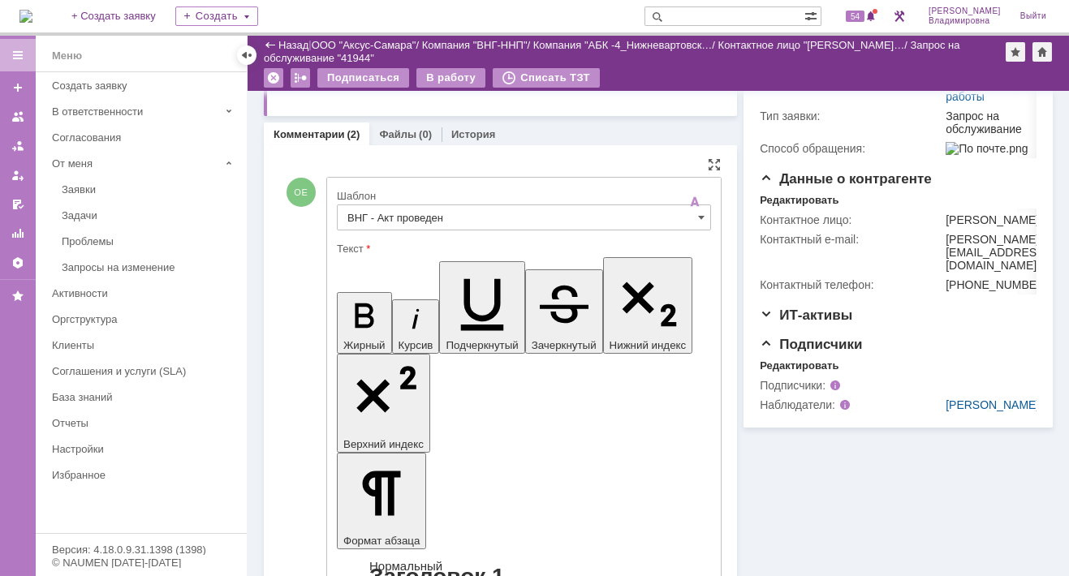
drag, startPoint x: 352, startPoint y: 3582, endPoint x: 413, endPoint y: 3614, distance: 68.6
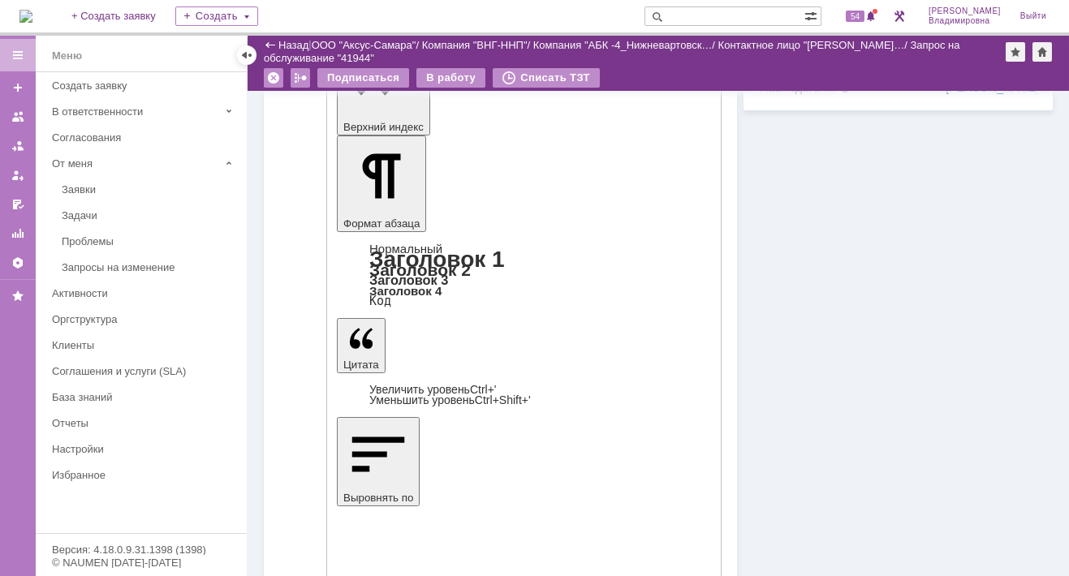
scroll to position [649, 0]
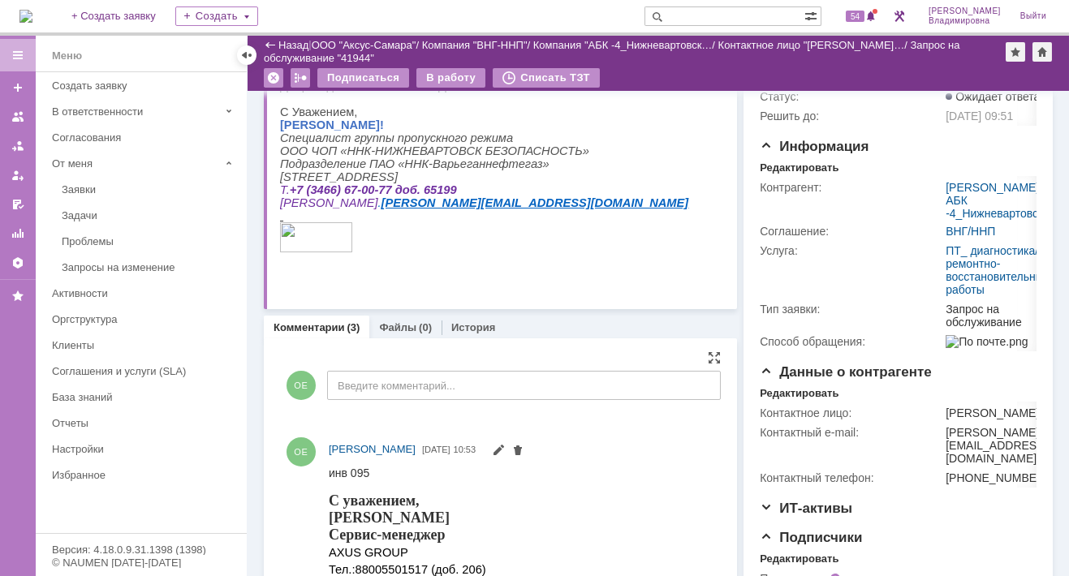
scroll to position [162, 0]
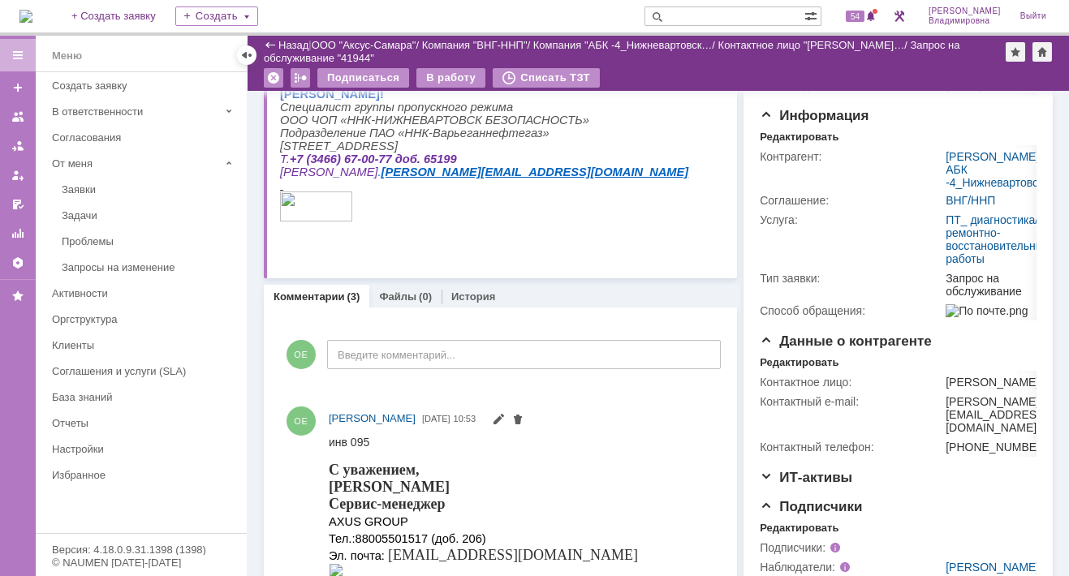
click at [512, 214] on p at bounding box center [484, 207] width 408 height 32
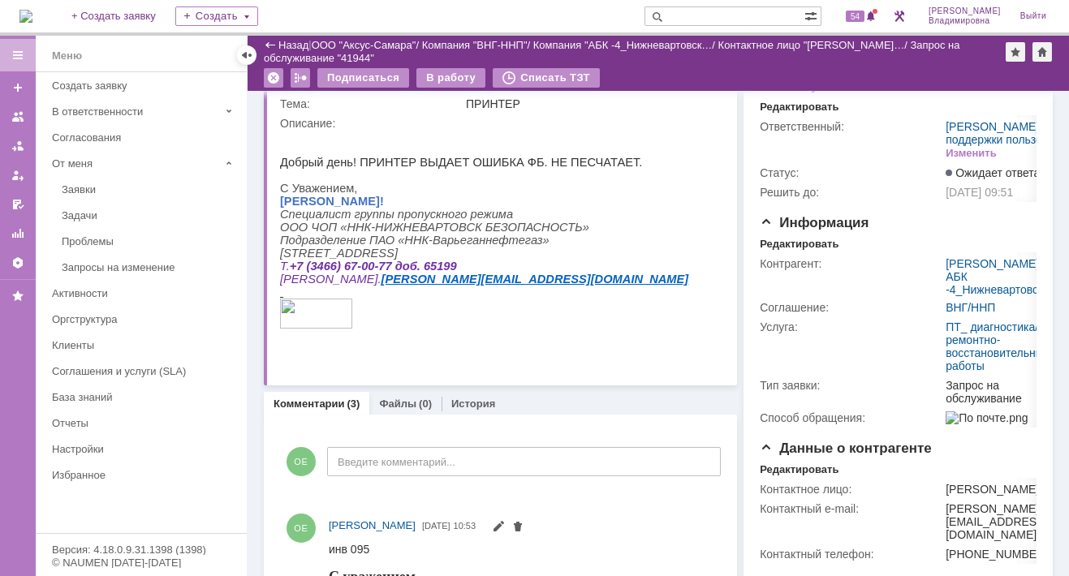
scroll to position [0, 0]
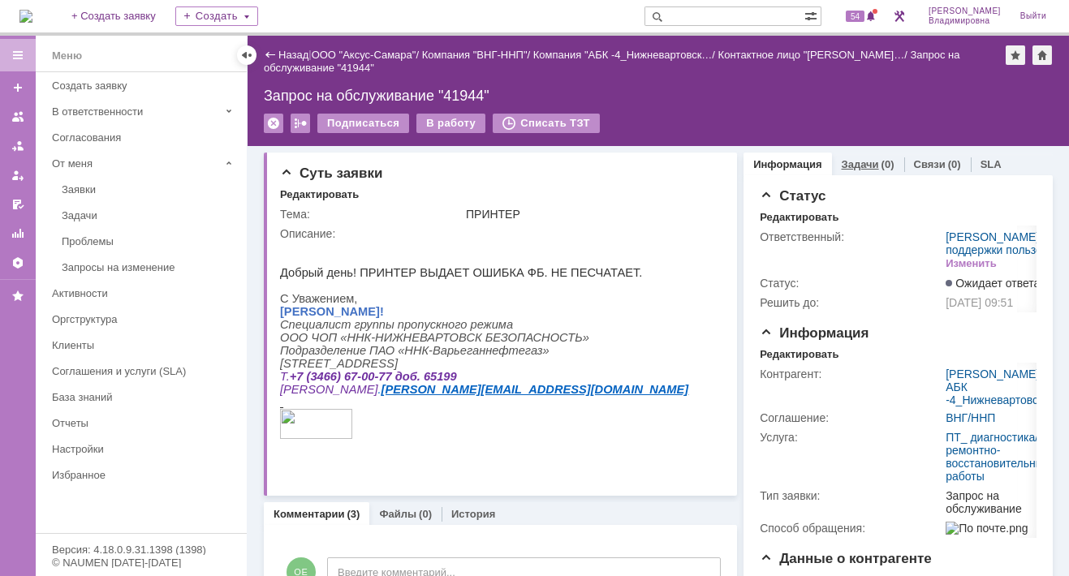
drag, startPoint x: 857, startPoint y: 160, endPoint x: 850, endPoint y: 170, distance: 12.2
click at [858, 159] on link "Задачи" at bounding box center [859, 164] width 37 height 12
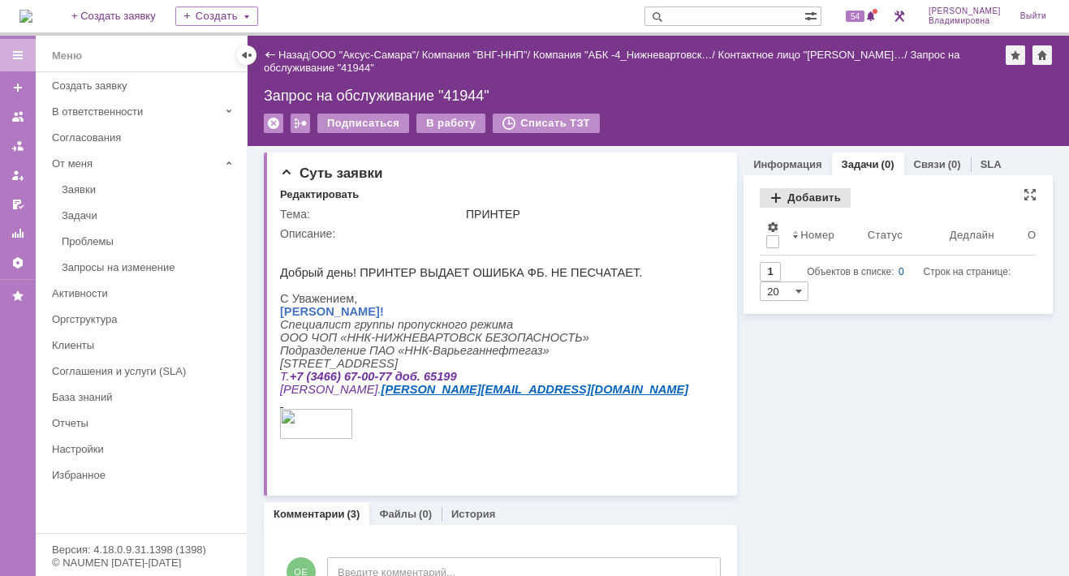
click at [799, 191] on div "Добавить" at bounding box center [804, 197] width 91 height 19
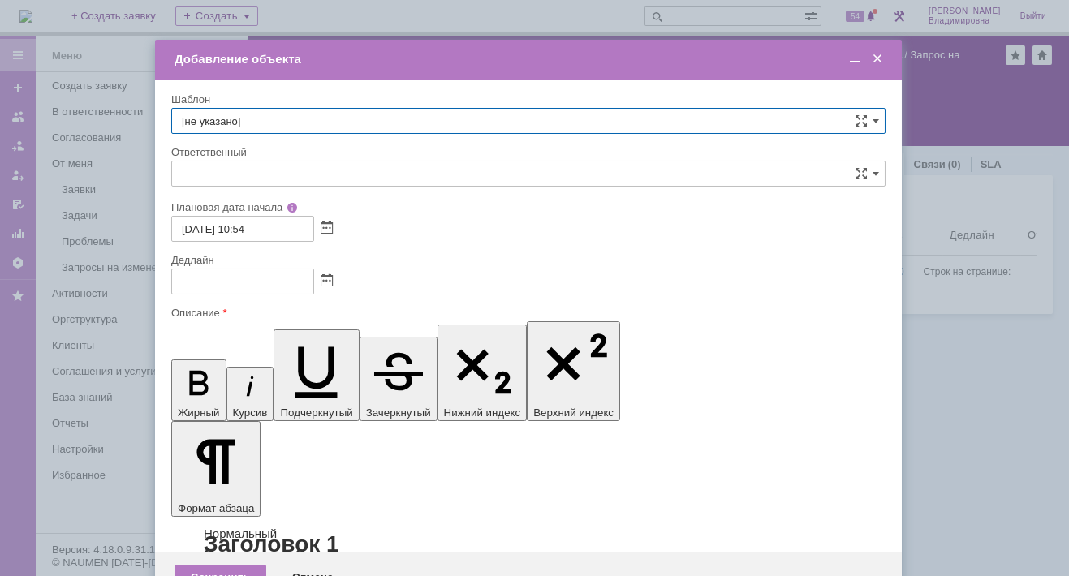
type input "[не указано]"
click at [874, 116] on span at bounding box center [875, 120] width 6 height 13
click at [270, 237] on span "ВНГ / ННП - диагностика, ремонт без использования ЗИП (Запрос на обслуживание)" at bounding box center [528, 243] width 693 height 13
type input "ВНГ / ННП - диагностика, ремонт без использования ЗИП (Запрос на обслуживание)"
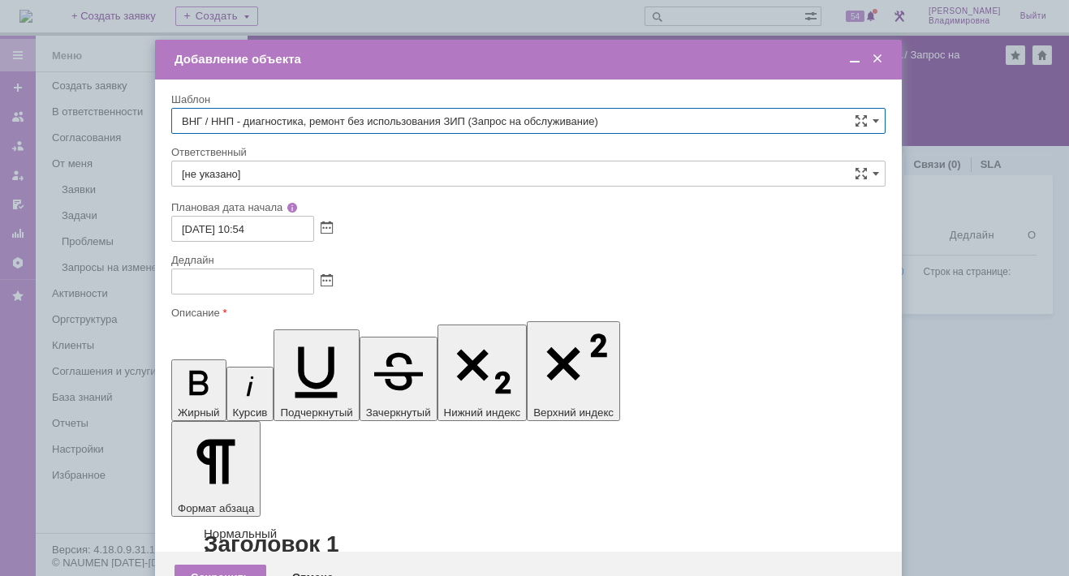
type input "[PERSON_NAME]"
type input "23.09.2025 18:54"
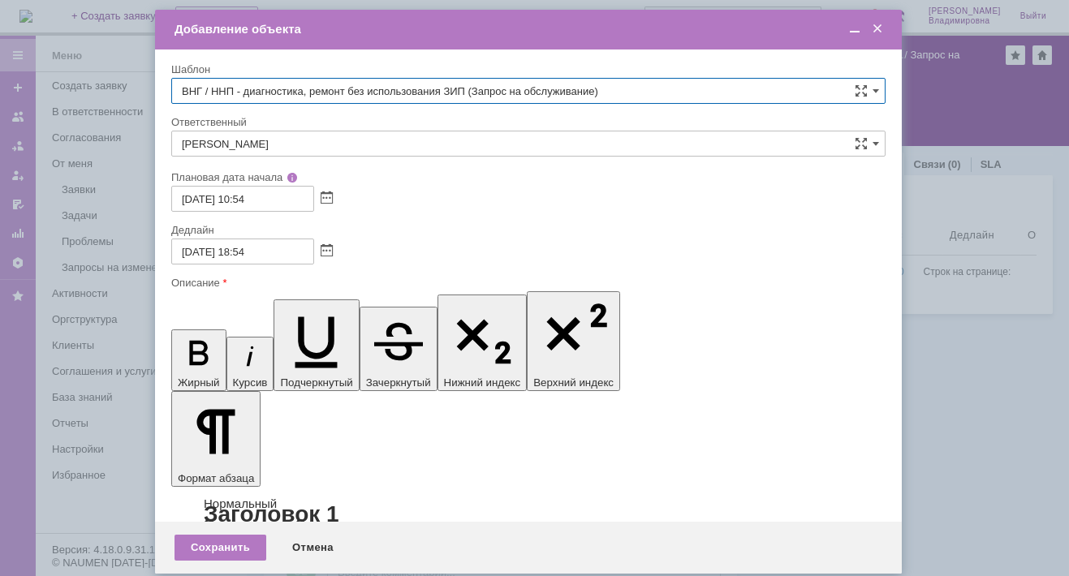
type input "ВНГ / ННП - диагностика, ремонт без использования ЗИП (Запрос на обслуживание)"
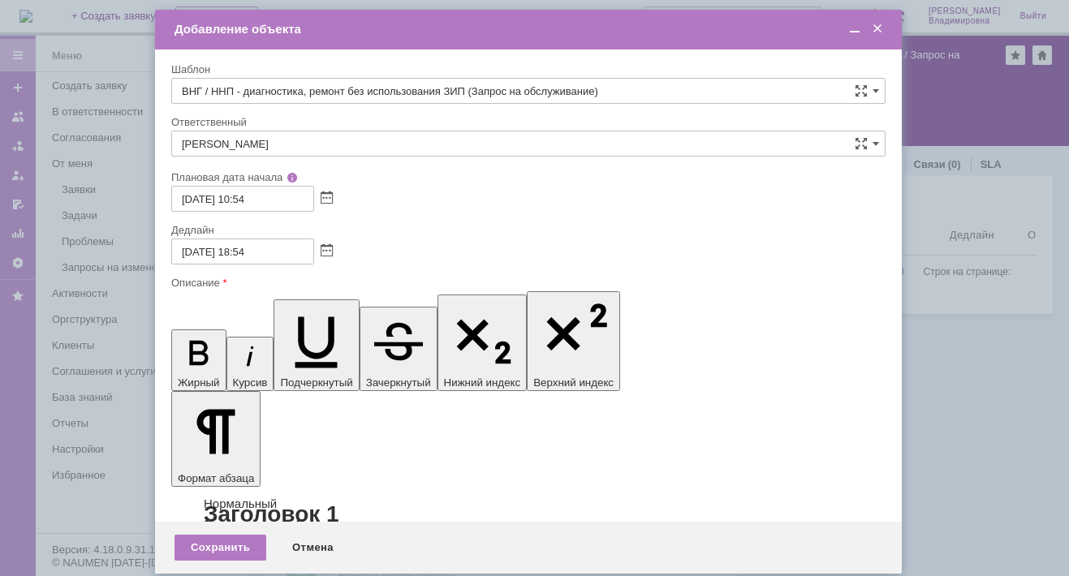
scroll to position [25, 0]
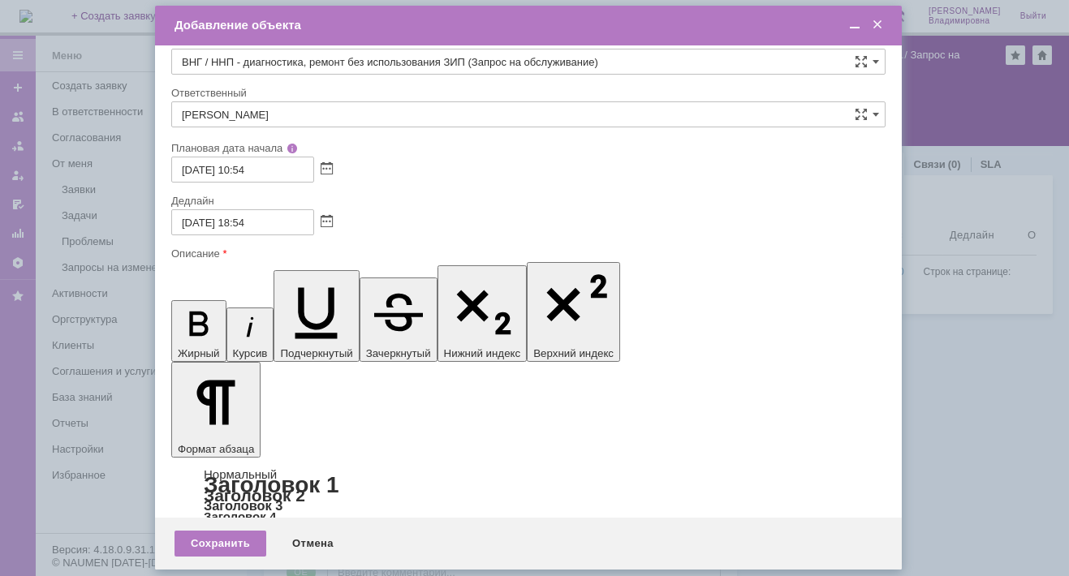
scroll to position [0, 5]
click at [221, 541] on div "Сохранить" at bounding box center [220, 544] width 92 height 26
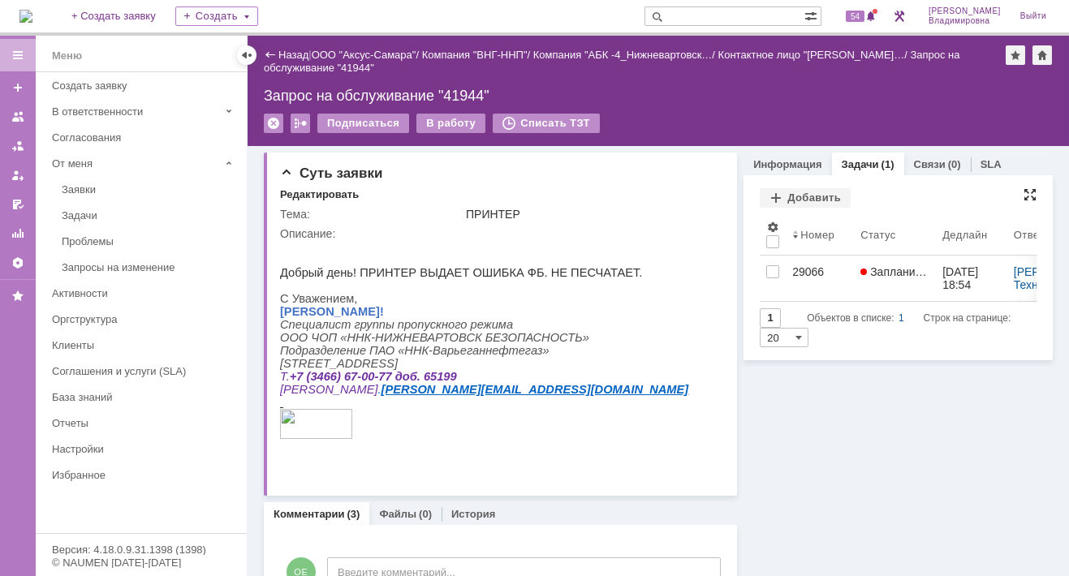
click at [1023, 192] on div at bounding box center [1029, 194] width 13 height 13
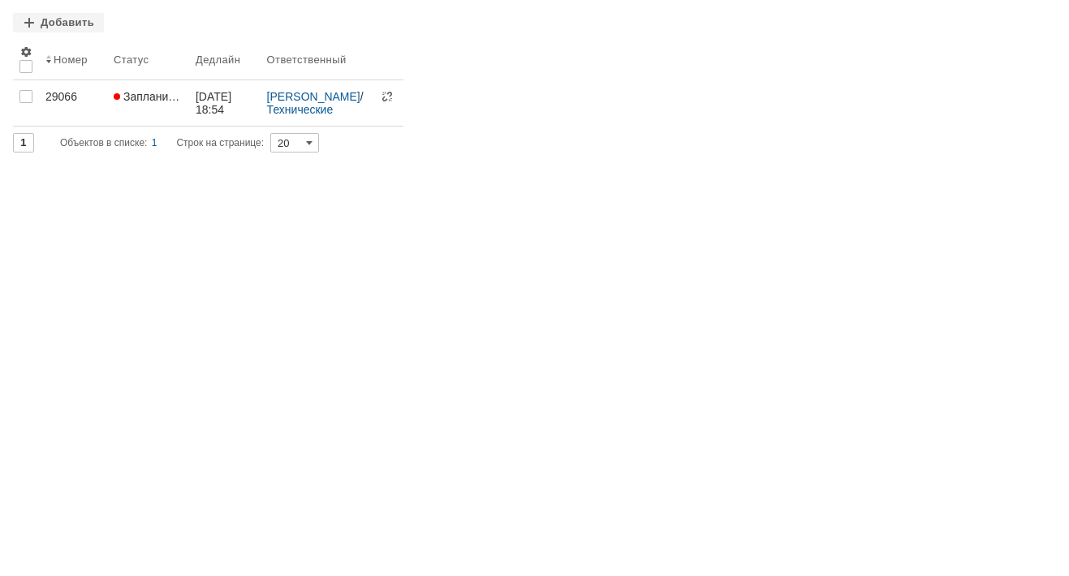
drag, startPoint x: 1046, startPoint y: 19, endPoint x: 1030, endPoint y: 27, distance: 18.1
click at [1047, 19] on div at bounding box center [1042, 19] width 13 height 13
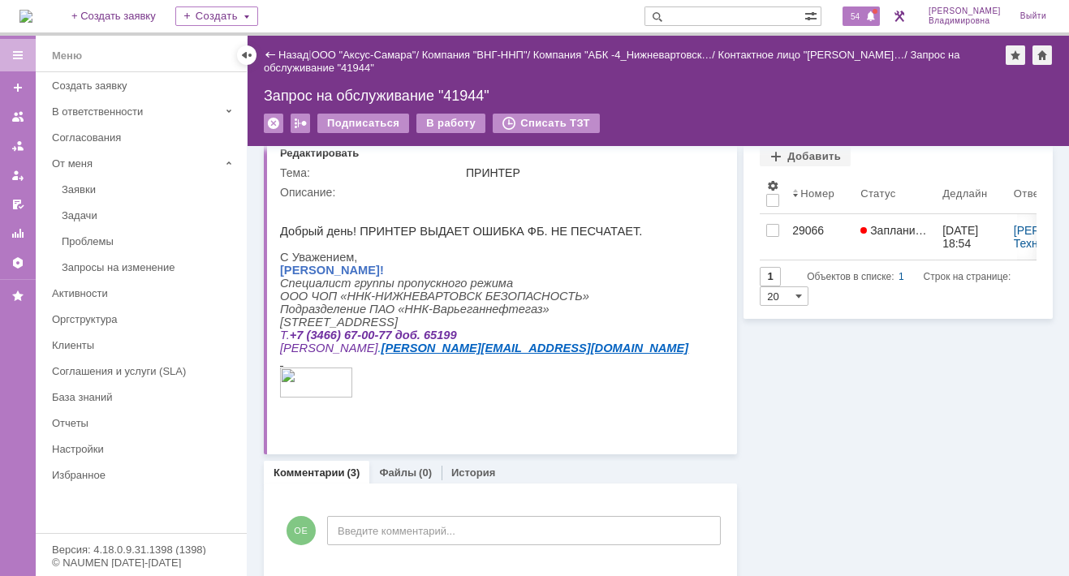
click at [864, 15] on span "54" at bounding box center [854, 16] width 19 height 11
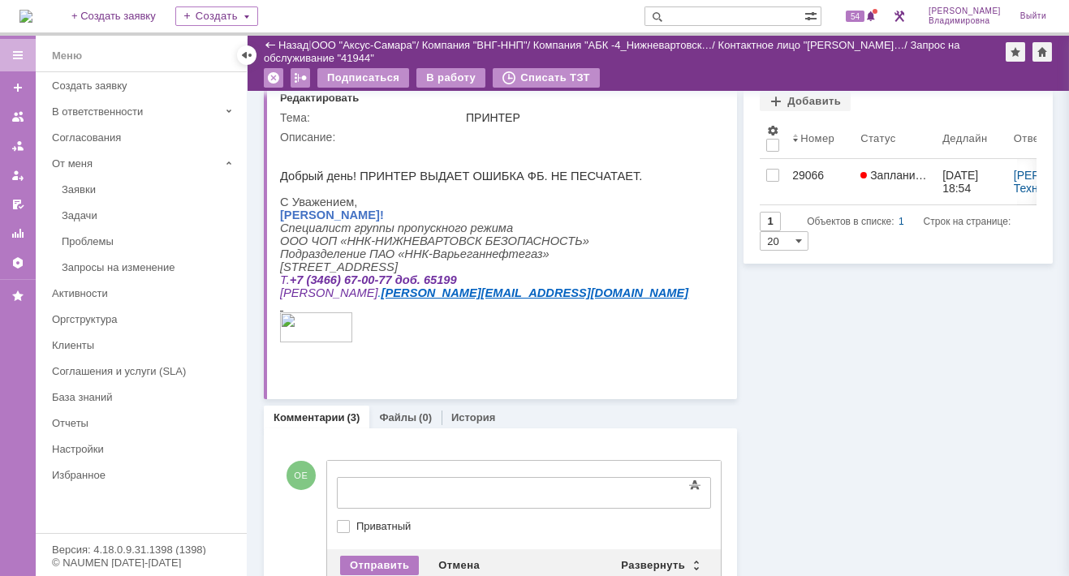
scroll to position [0, 0]
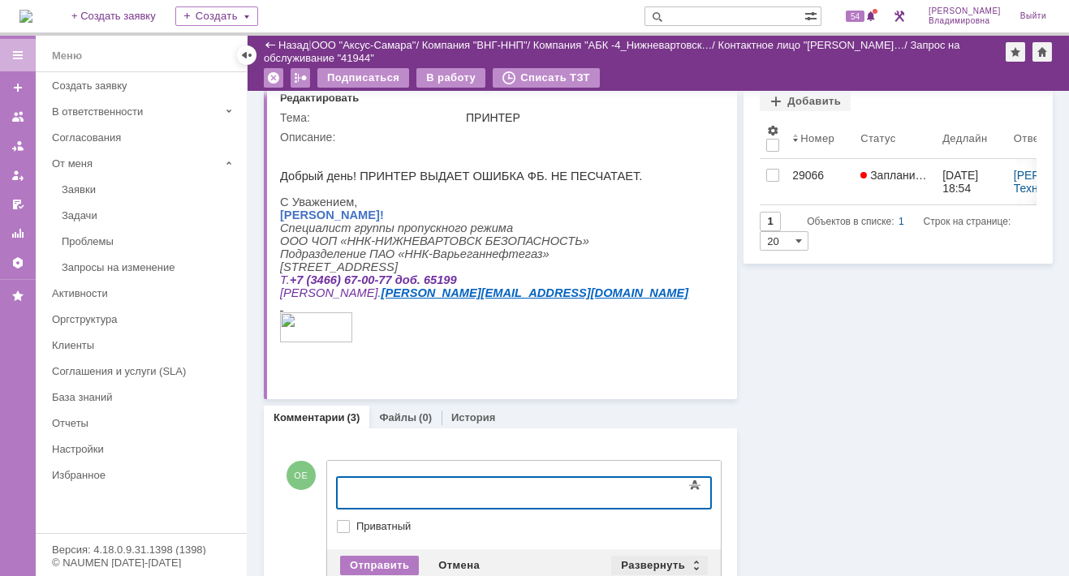
click at [641, 561] on div "Развернуть" at bounding box center [659, 565] width 97 height 19
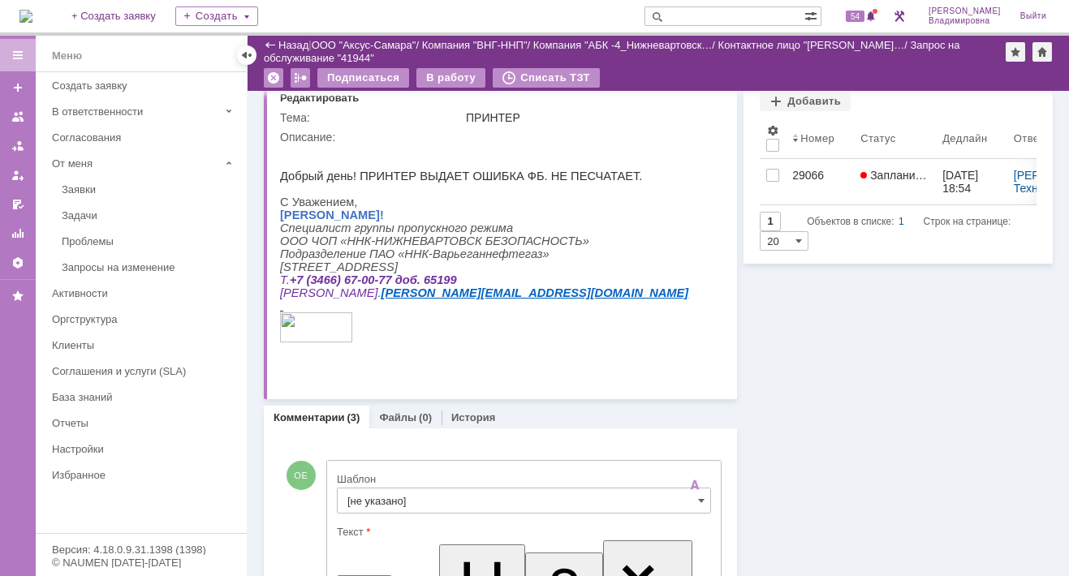
scroll to position [308, 0]
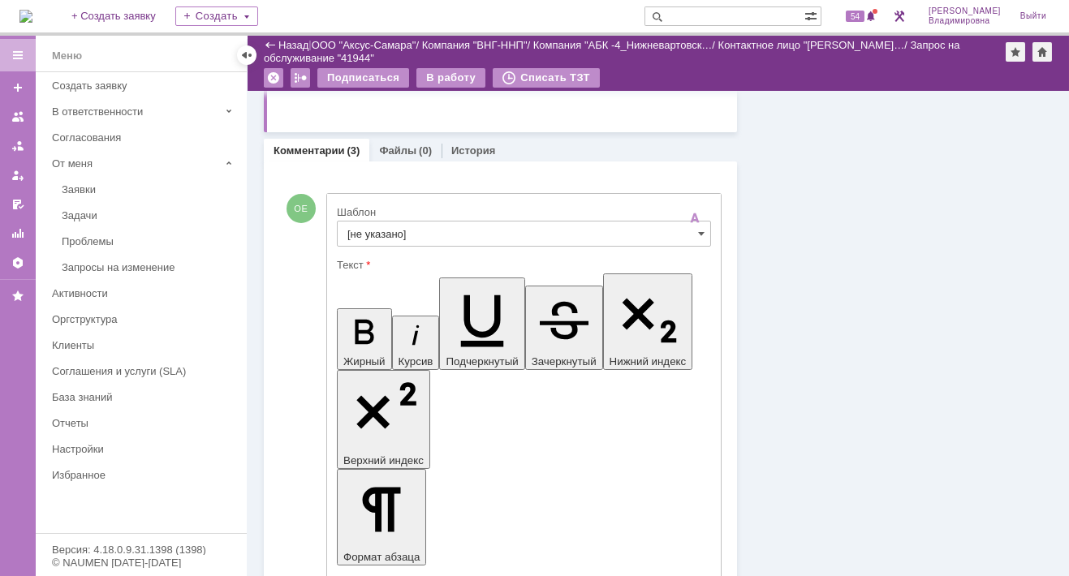
click at [370, 230] on input "[не указано]" at bounding box center [524, 234] width 374 height 26
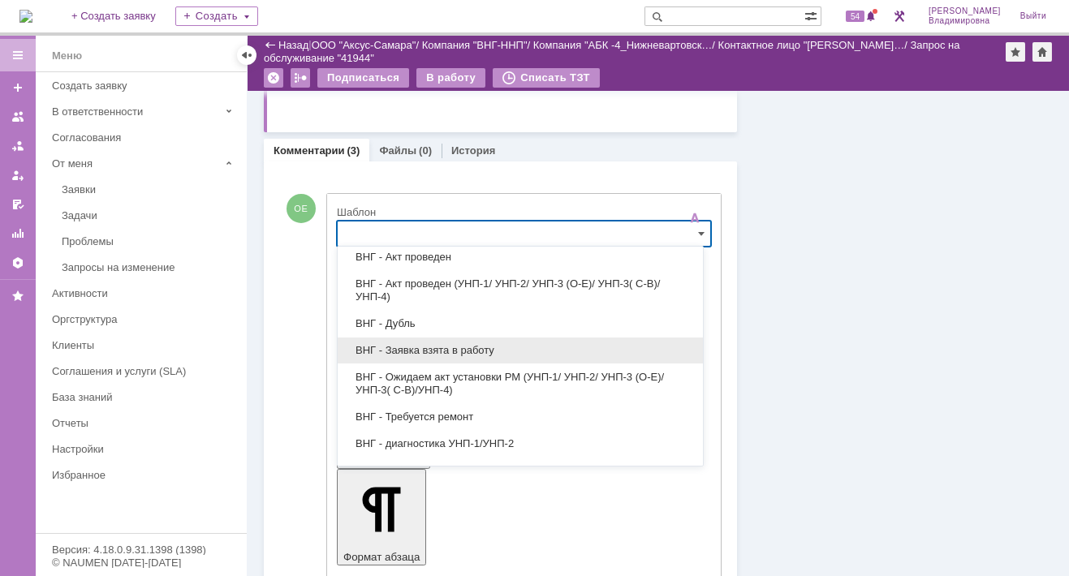
scroll to position [162, 0]
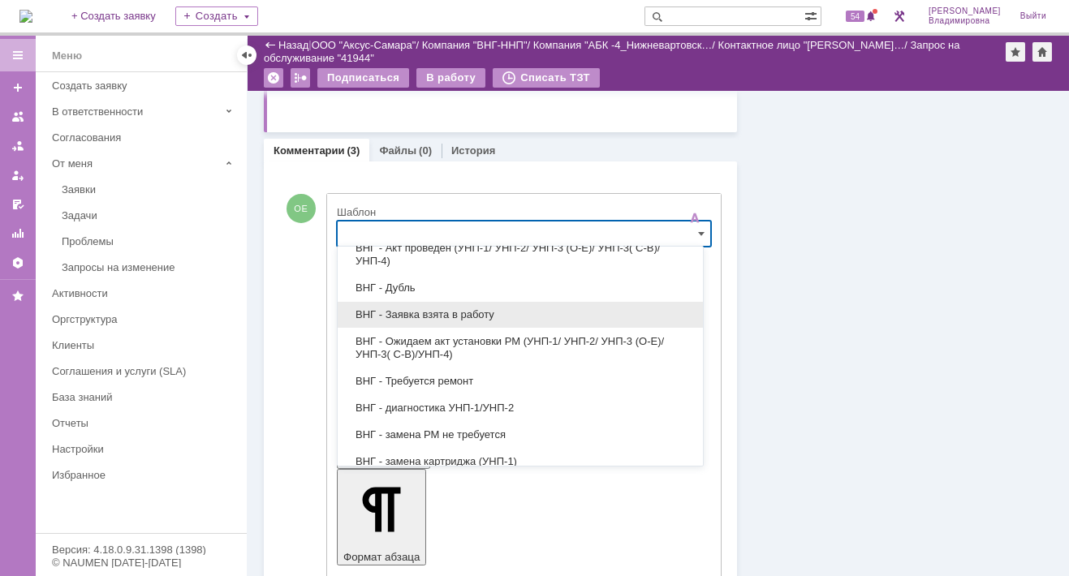
click at [419, 308] on span "ВНГ - Заявка взята в работу" at bounding box center [520, 314] width 346 height 13
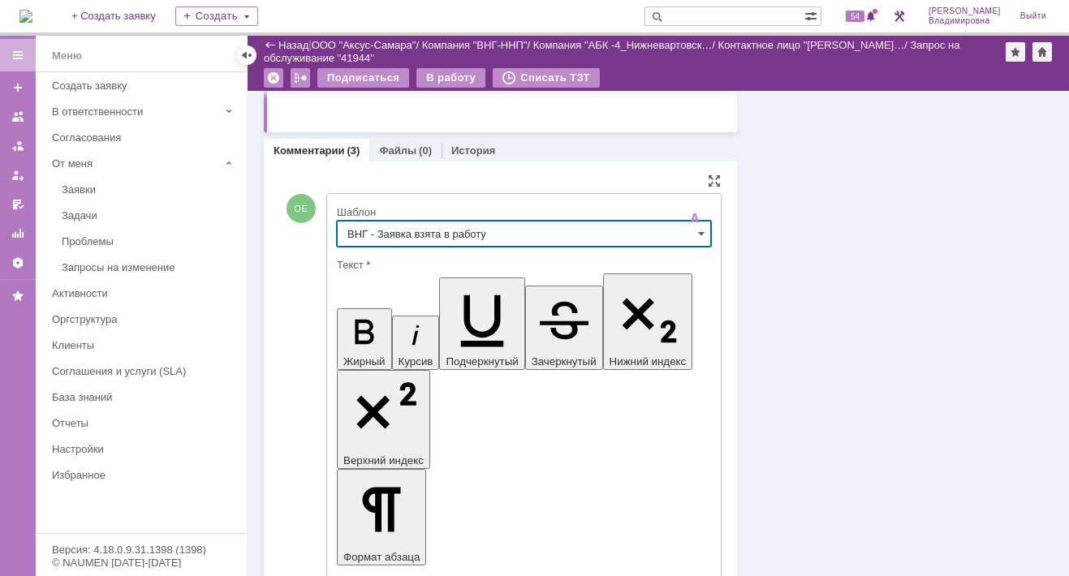
type input "ВНГ - Заявка взята в работу"
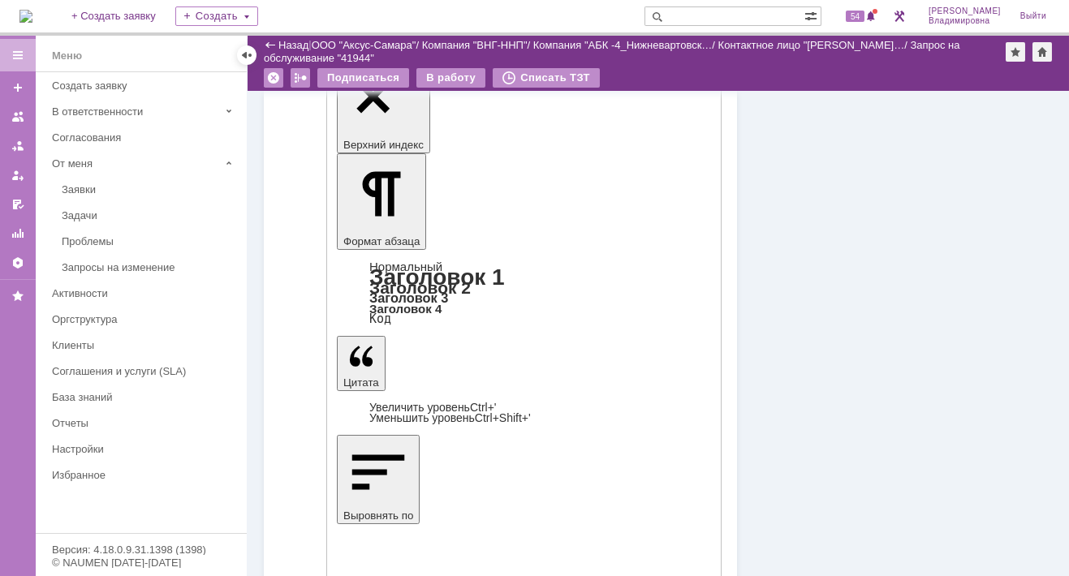
scroll to position [633, 0]
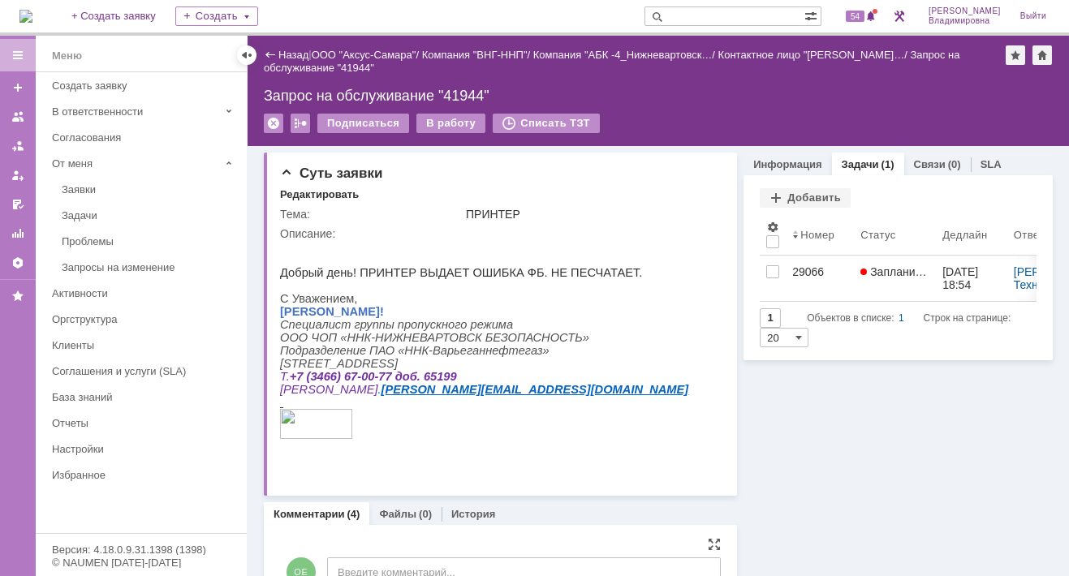
scroll to position [0, 0]
click at [758, 15] on input "text" at bounding box center [724, 15] width 160 height 19
click at [863, 18] on span "54" at bounding box center [854, 16] width 19 height 11
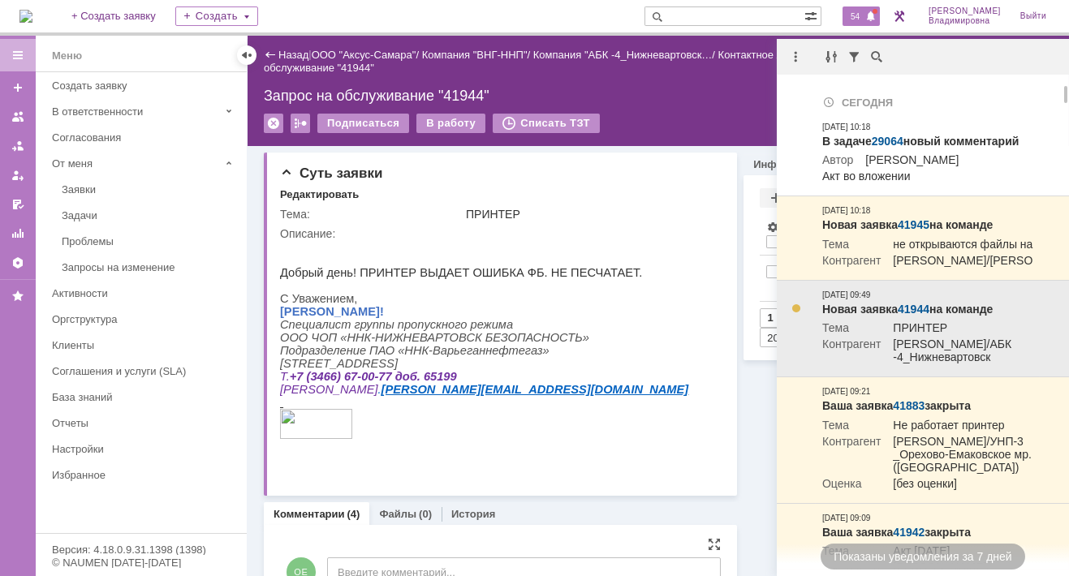
click at [925, 316] on link "41944" at bounding box center [913, 309] width 32 height 13
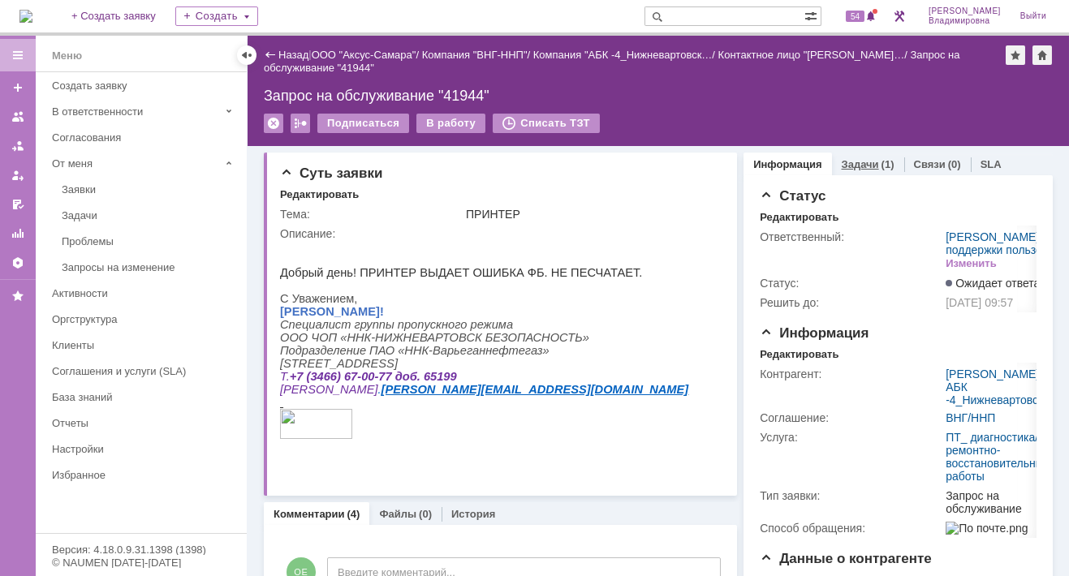
click at [851, 161] on link "Задачи" at bounding box center [859, 164] width 37 height 12
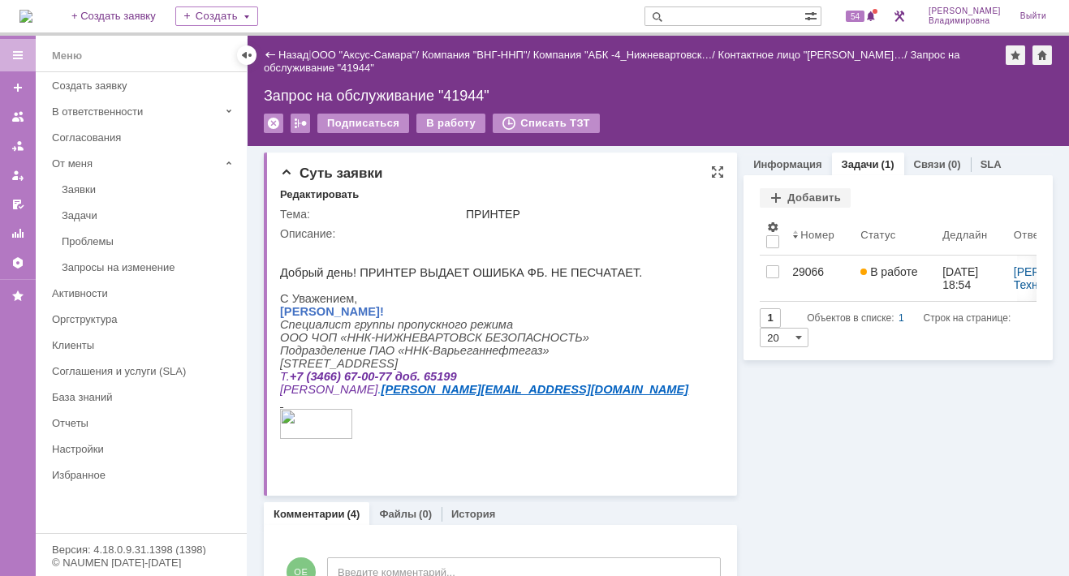
click at [637, 204] on td "ПРИНТЕР" at bounding box center [591, 213] width 257 height 19
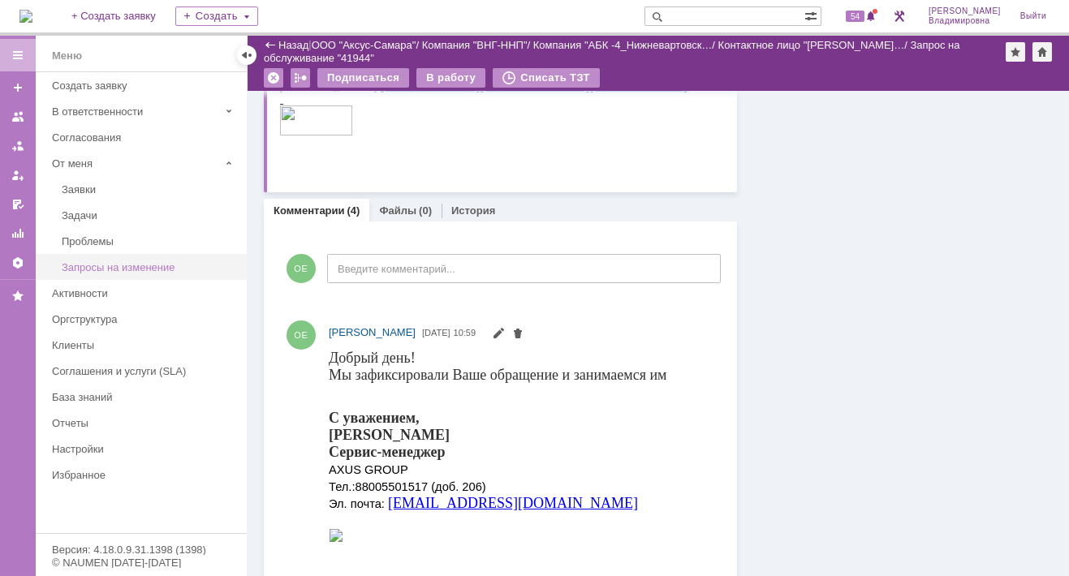
scroll to position [243, 0]
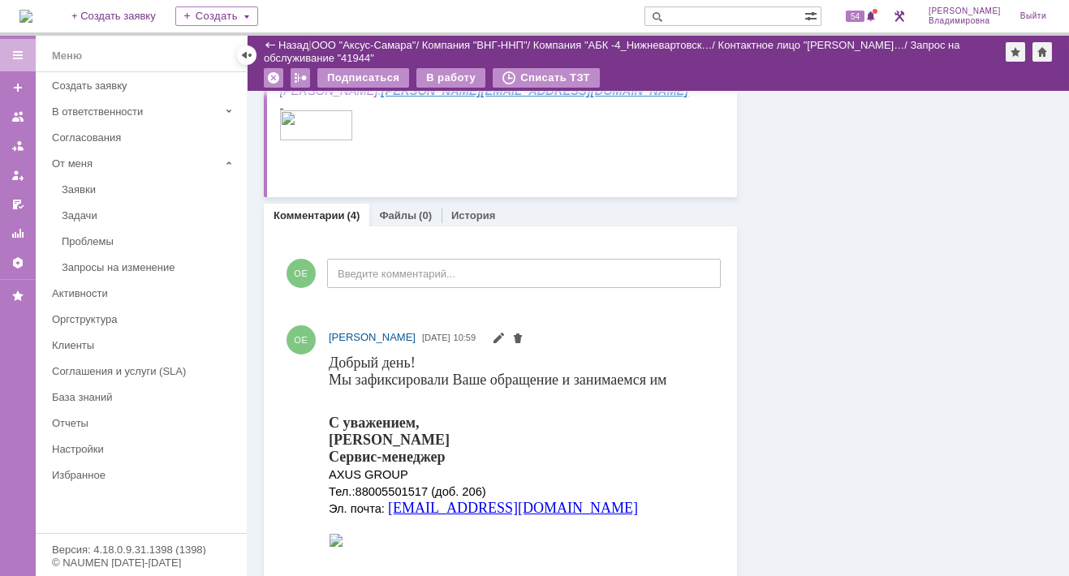
click at [498, 110] on p at bounding box center [484, 103] width 408 height 13
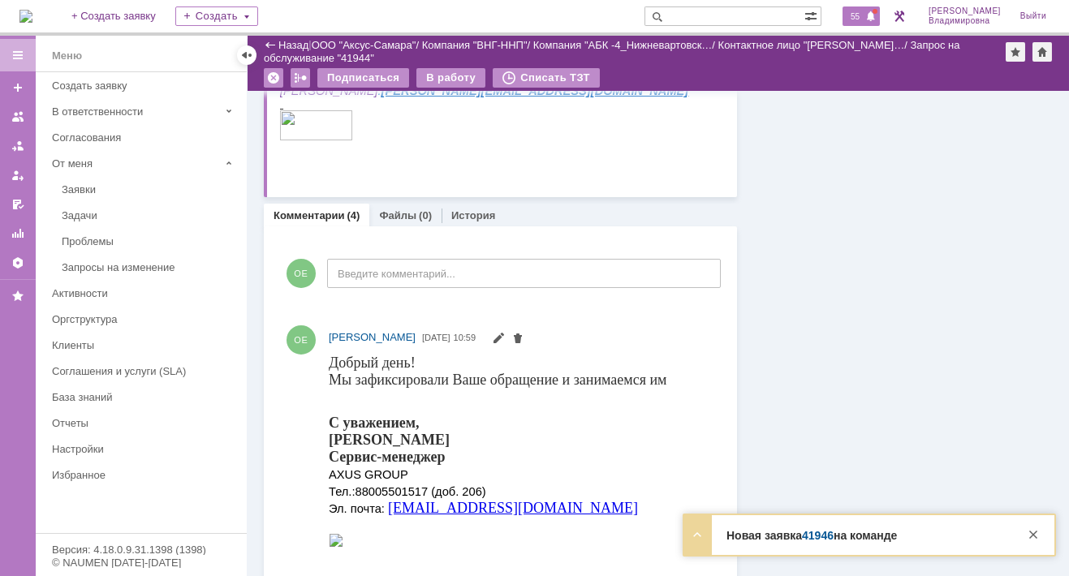
click at [863, 24] on div "55" at bounding box center [860, 15] width 37 height 19
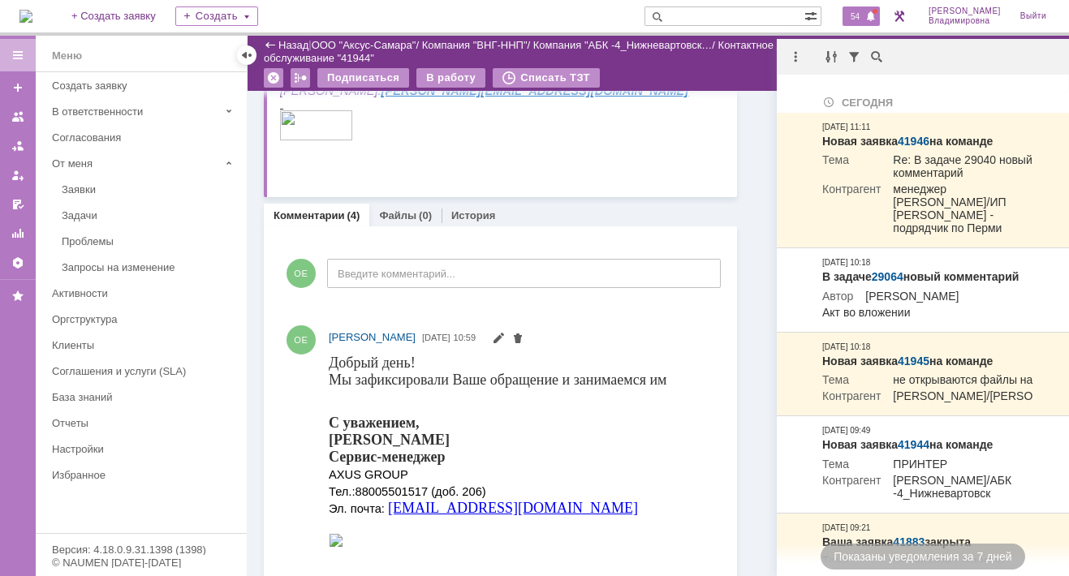
click at [32, 11] on img at bounding box center [25, 16] width 13 height 13
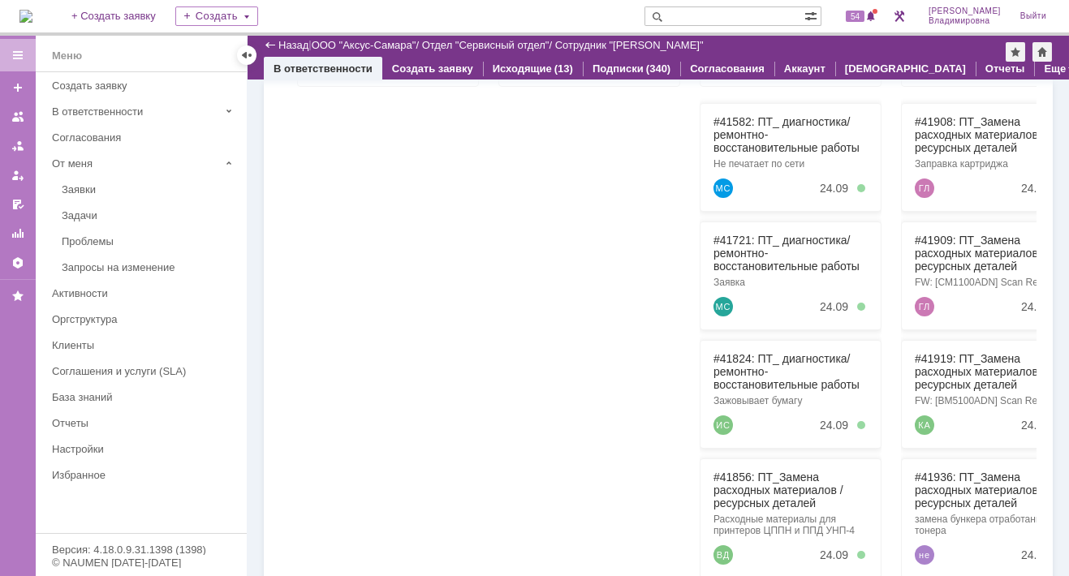
scroll to position [375, 0]
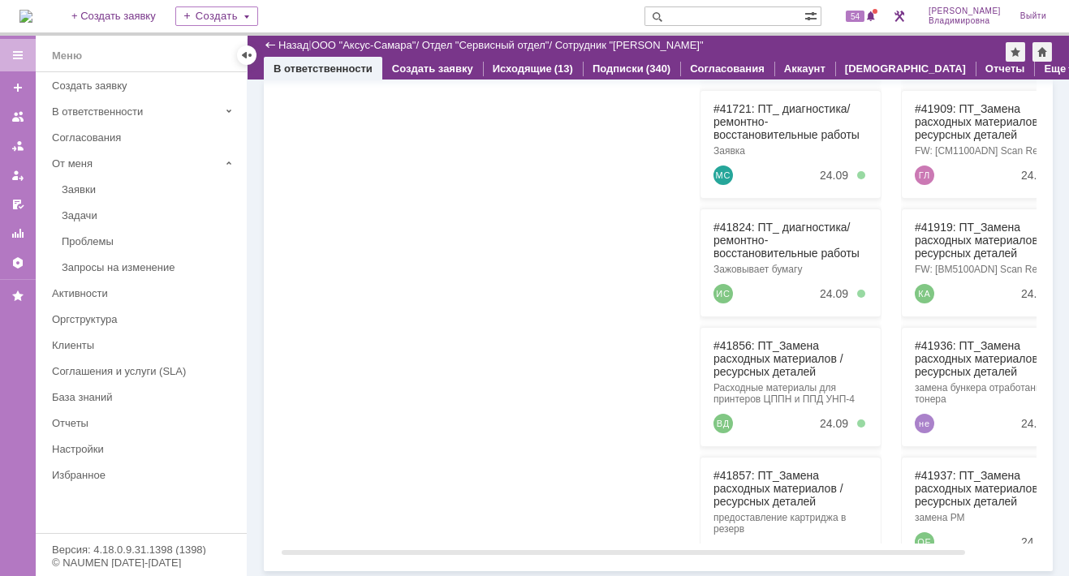
click at [536, 364] on div at bounding box center [589, 249] width 182 height 588
click at [864, 15] on span "54" at bounding box center [854, 16] width 19 height 11
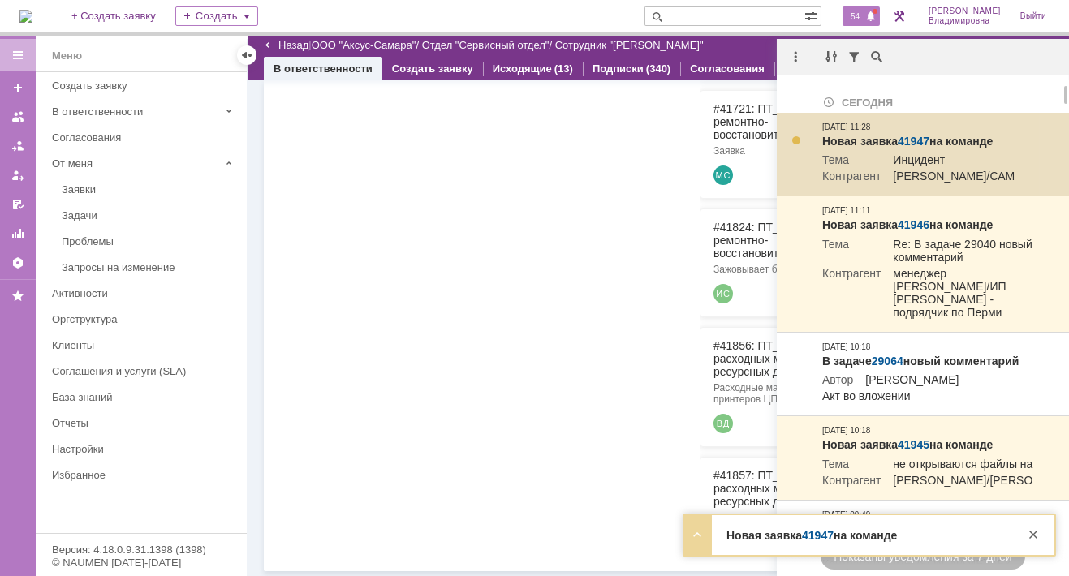
click at [908, 140] on link "41947" at bounding box center [913, 141] width 32 height 13
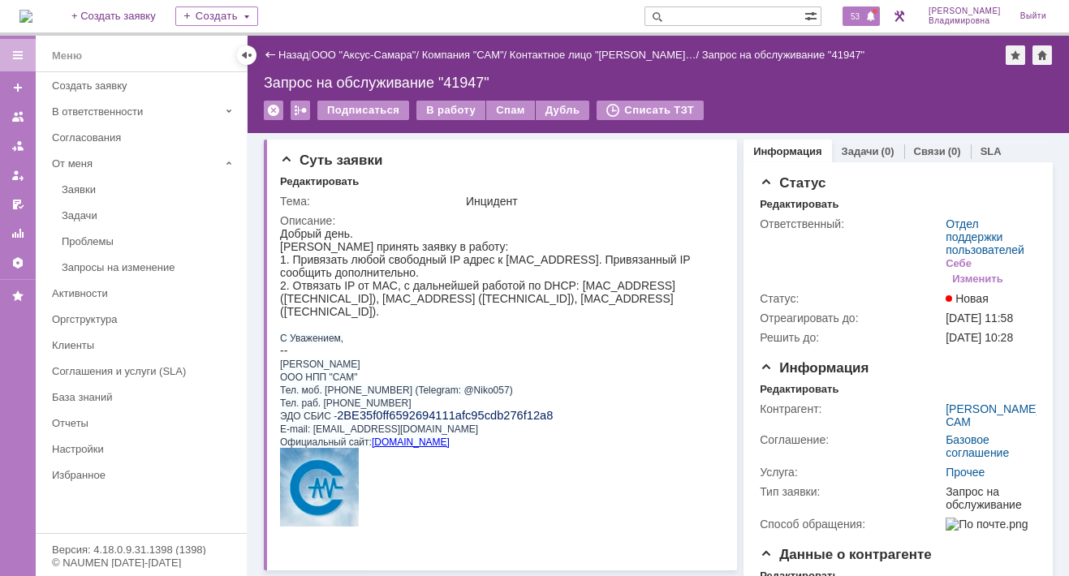
click at [864, 14] on span "53" at bounding box center [854, 16] width 19 height 11
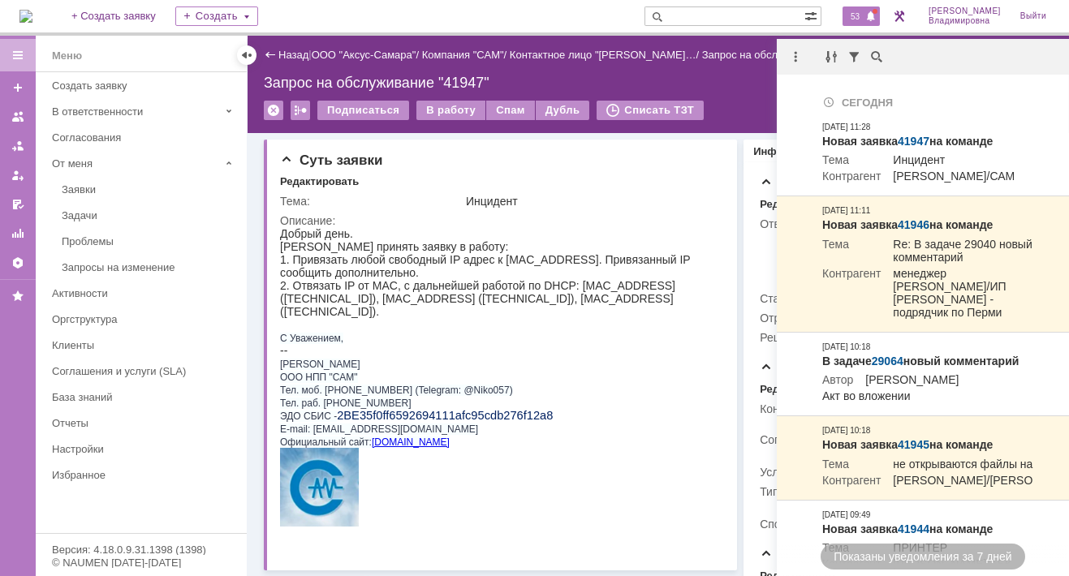
click at [863, 16] on span "53" at bounding box center [854, 16] width 19 height 11
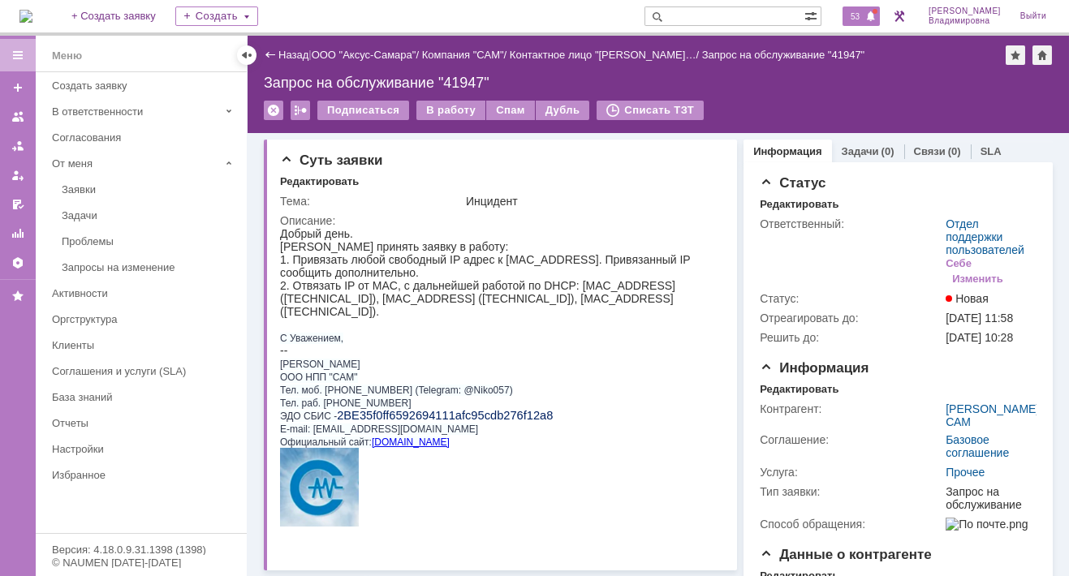
click at [858, 14] on span "53" at bounding box center [854, 16] width 19 height 11
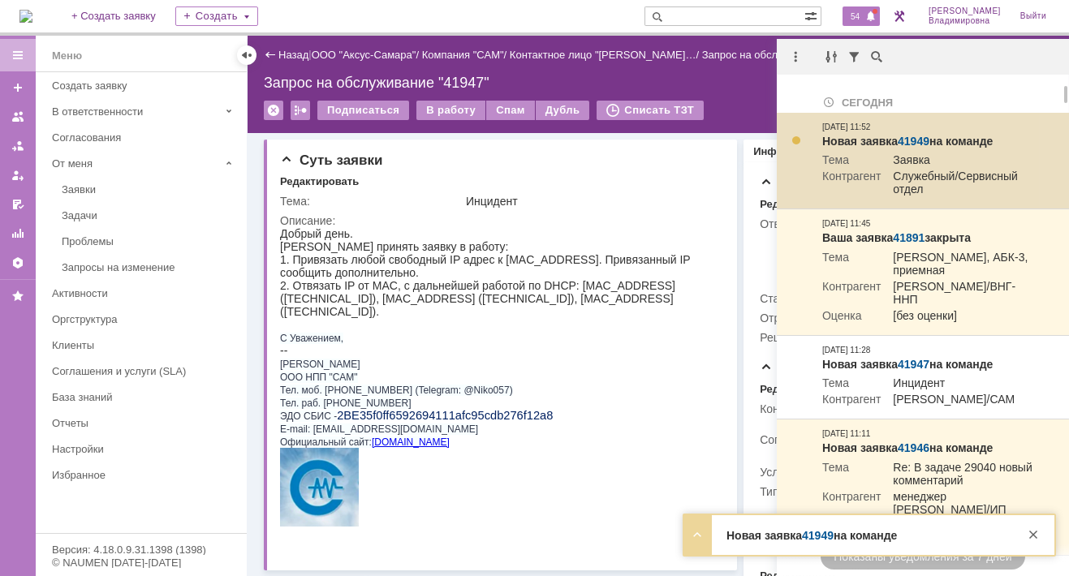
click at [918, 140] on link "41949" at bounding box center [913, 141] width 32 height 13
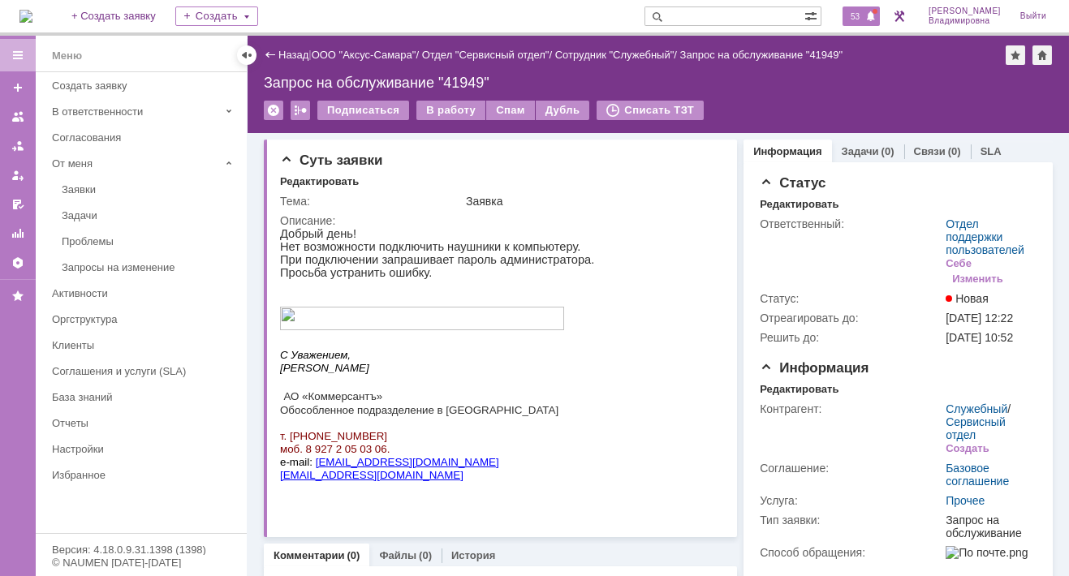
click at [863, 11] on span "53" at bounding box center [854, 16] width 19 height 11
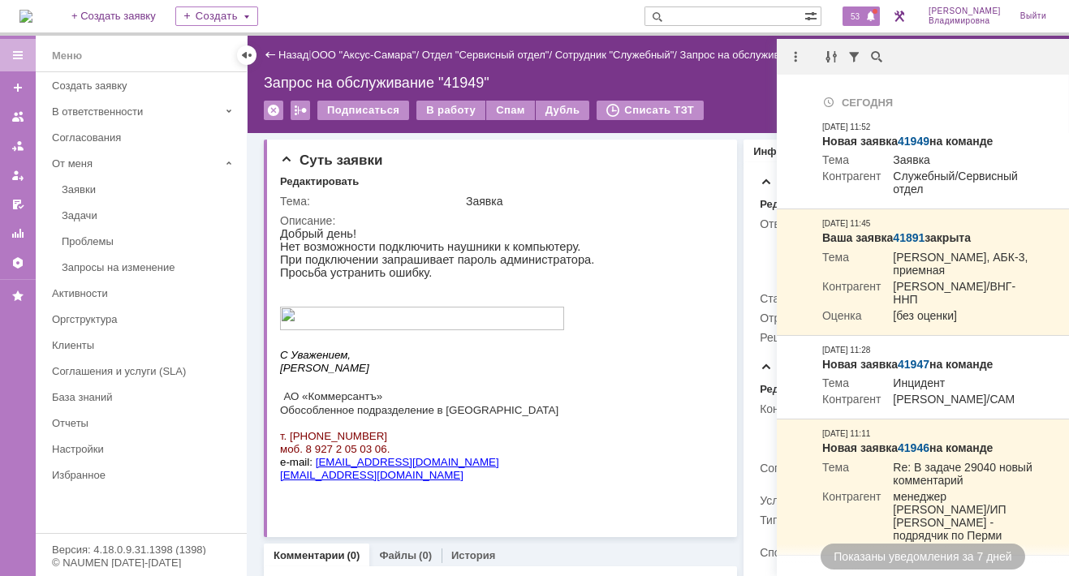
click at [864, 11] on span "53" at bounding box center [854, 16] width 19 height 11
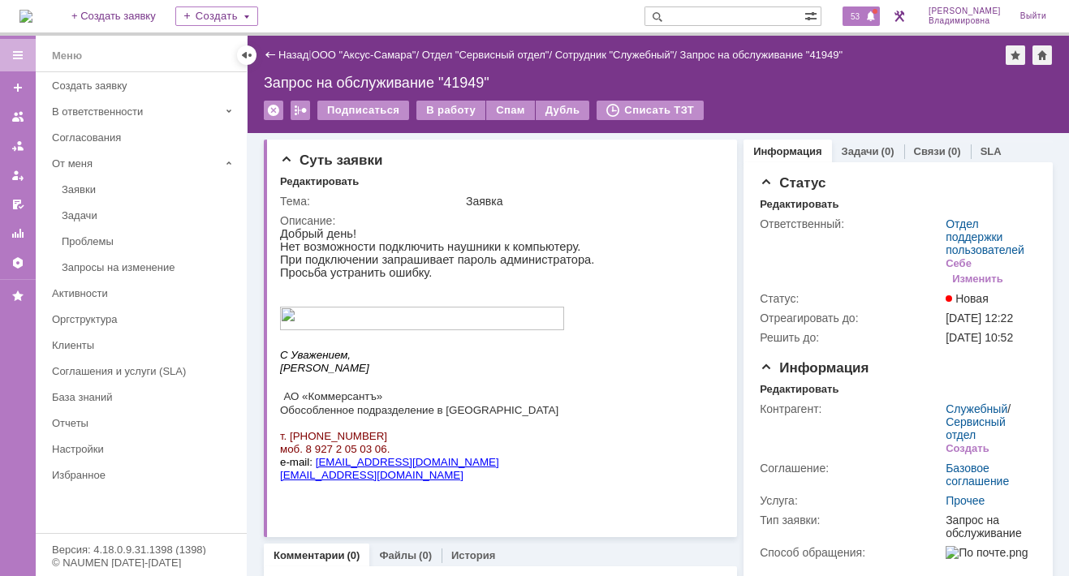
click at [861, 15] on span "53" at bounding box center [854, 16] width 19 height 11
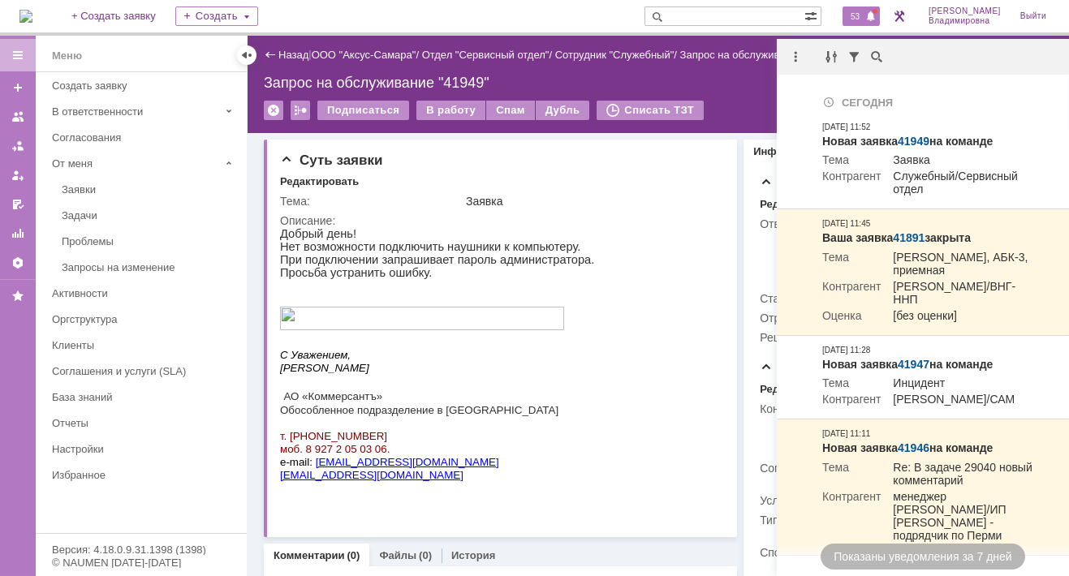
click at [864, 17] on span "53" at bounding box center [854, 16] width 19 height 11
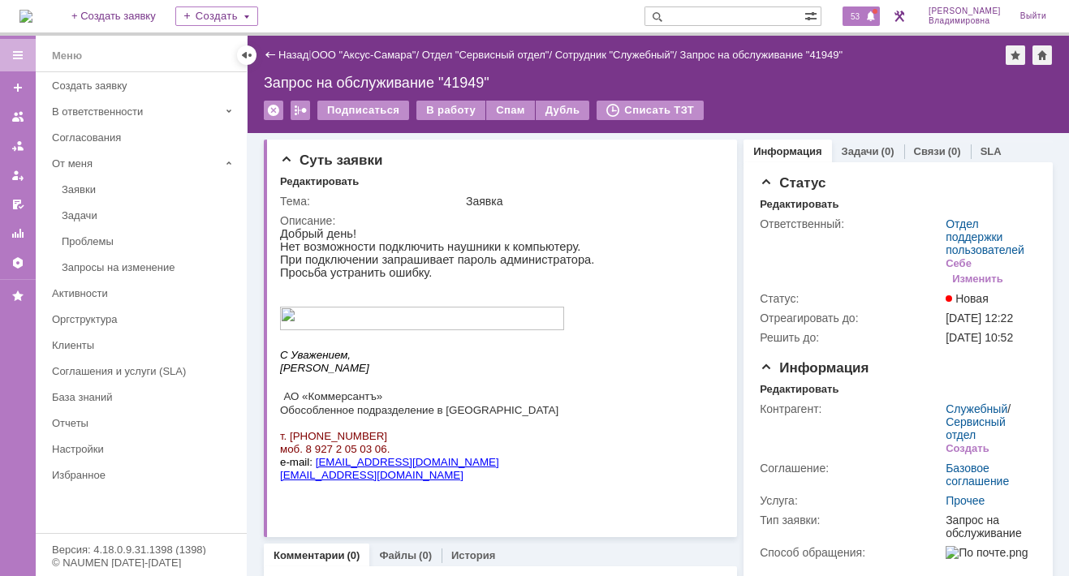
click at [863, 15] on span "53" at bounding box center [854, 16] width 19 height 11
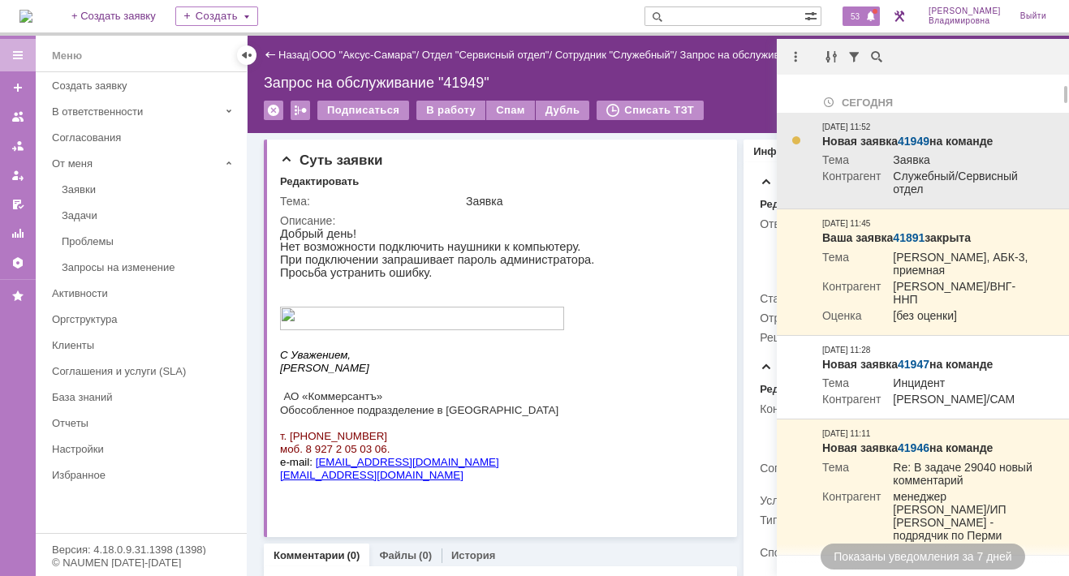
click at [919, 142] on link "41949" at bounding box center [913, 141] width 32 height 13
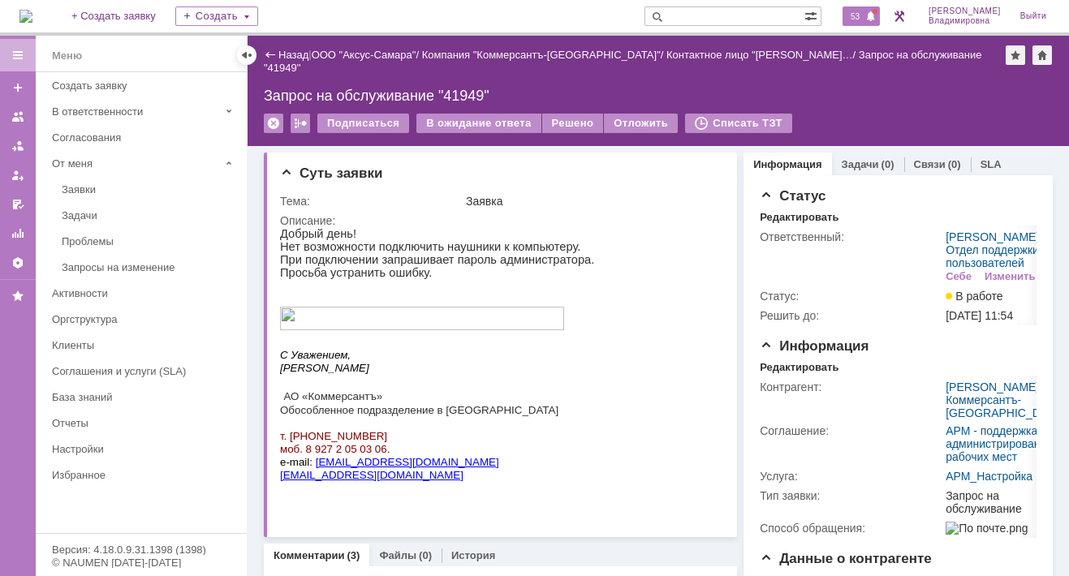
click at [859, 11] on span "53" at bounding box center [854, 16] width 19 height 11
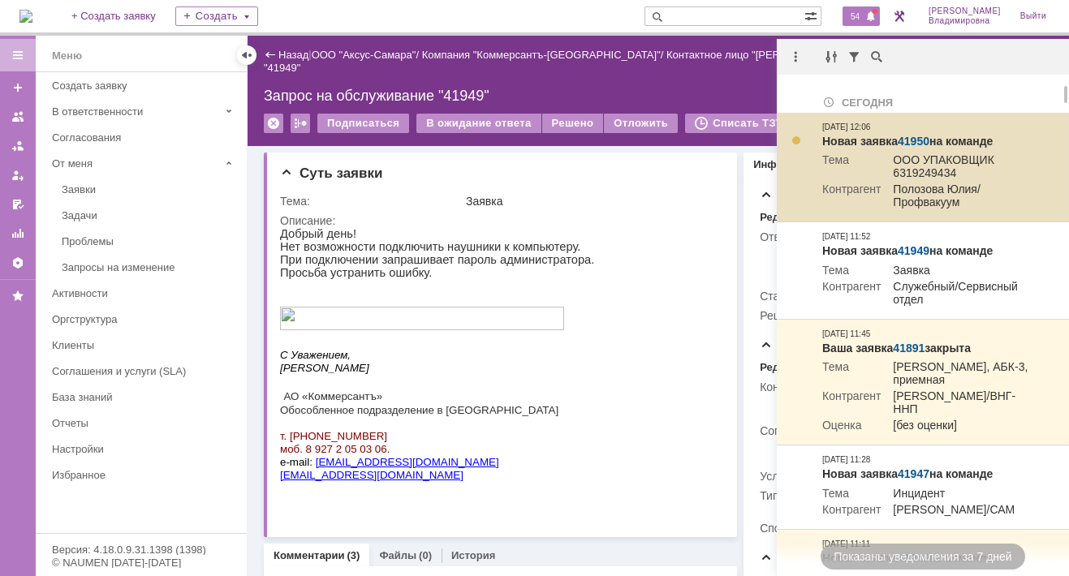
click at [923, 141] on link "41950" at bounding box center [913, 141] width 32 height 13
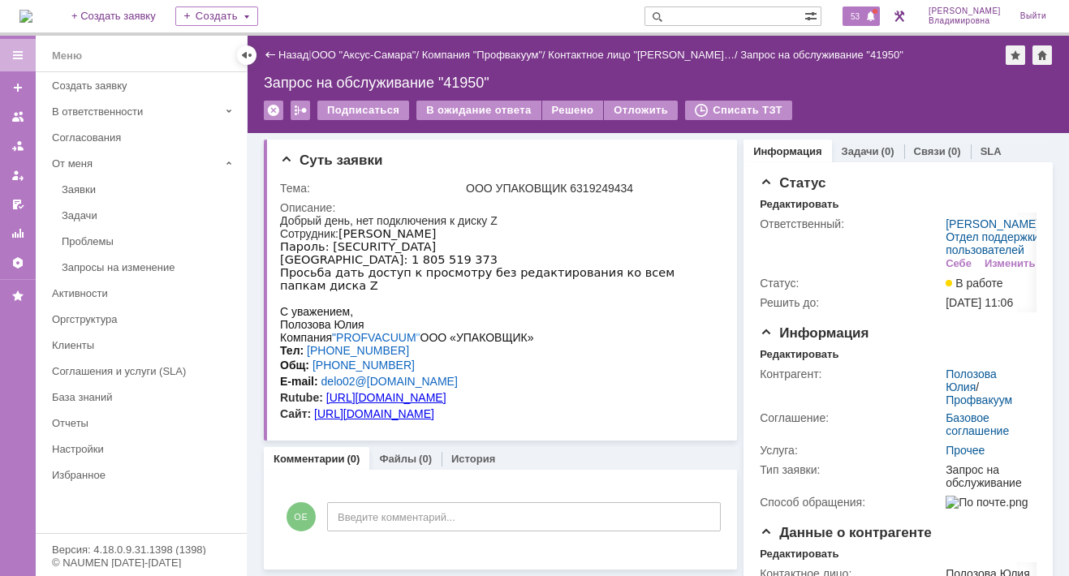
click at [864, 18] on span "53" at bounding box center [854, 16] width 19 height 11
